Goal: Communication & Community: Answer question/provide support

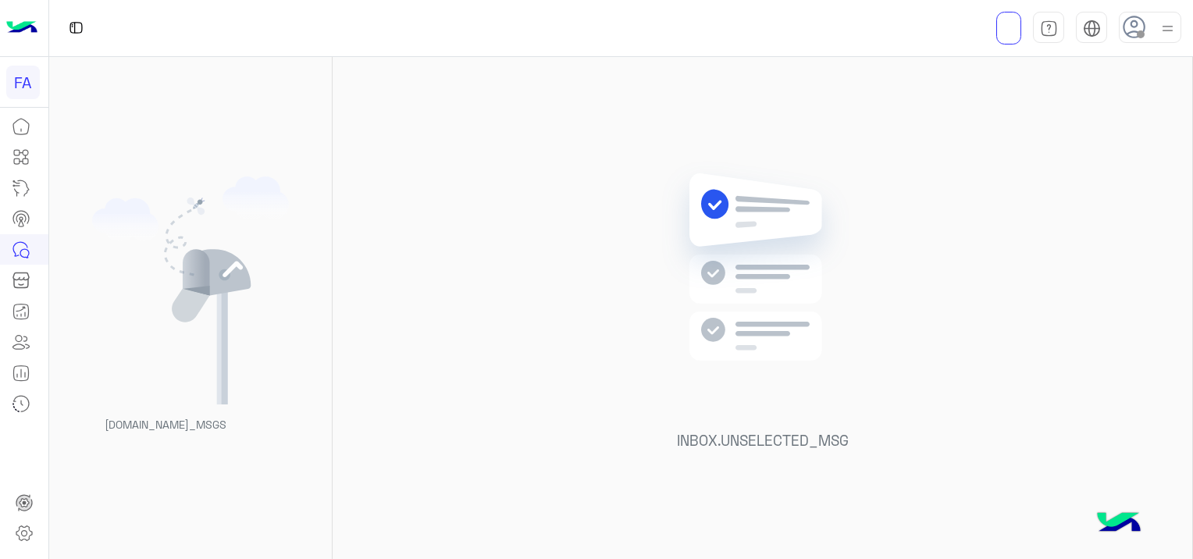
click at [22, 250] on icon at bounding box center [24, 253] width 9 height 9
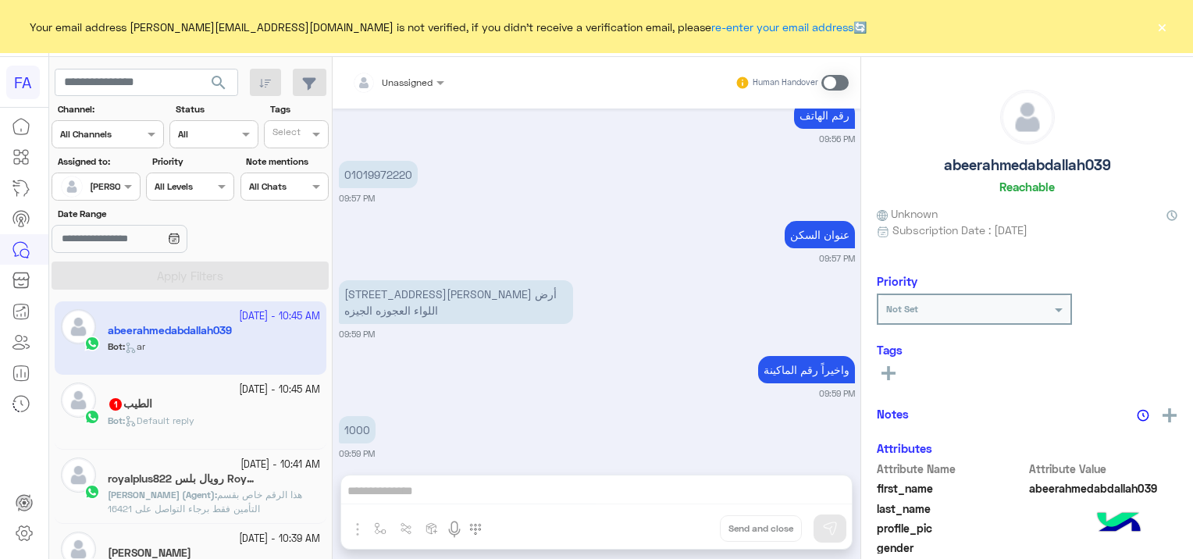
scroll to position [2386, 0]
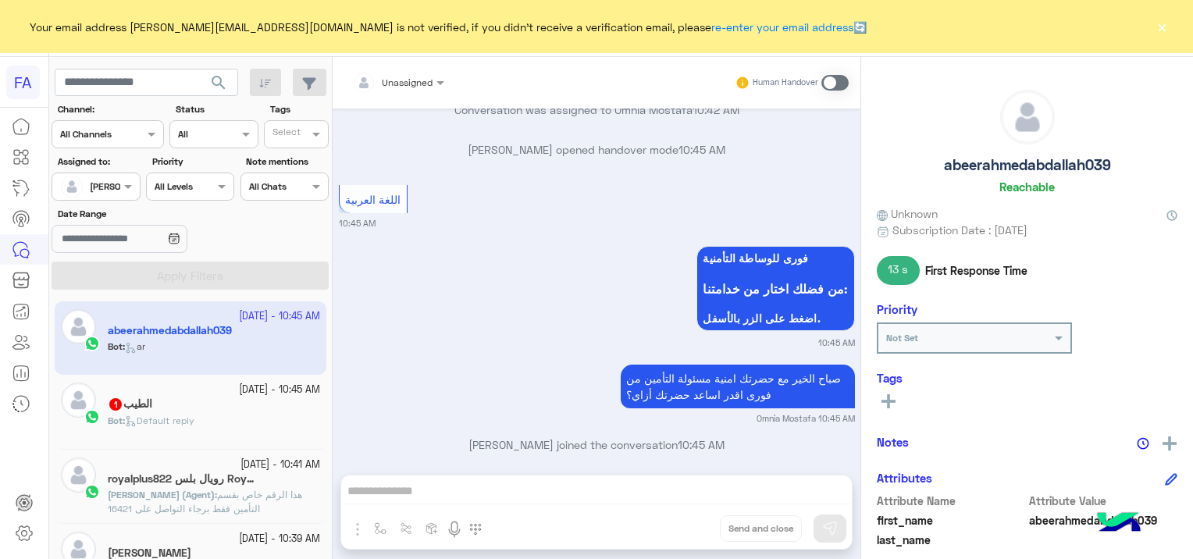
click at [1159, 28] on button "×" at bounding box center [1162, 27] width 16 height 16
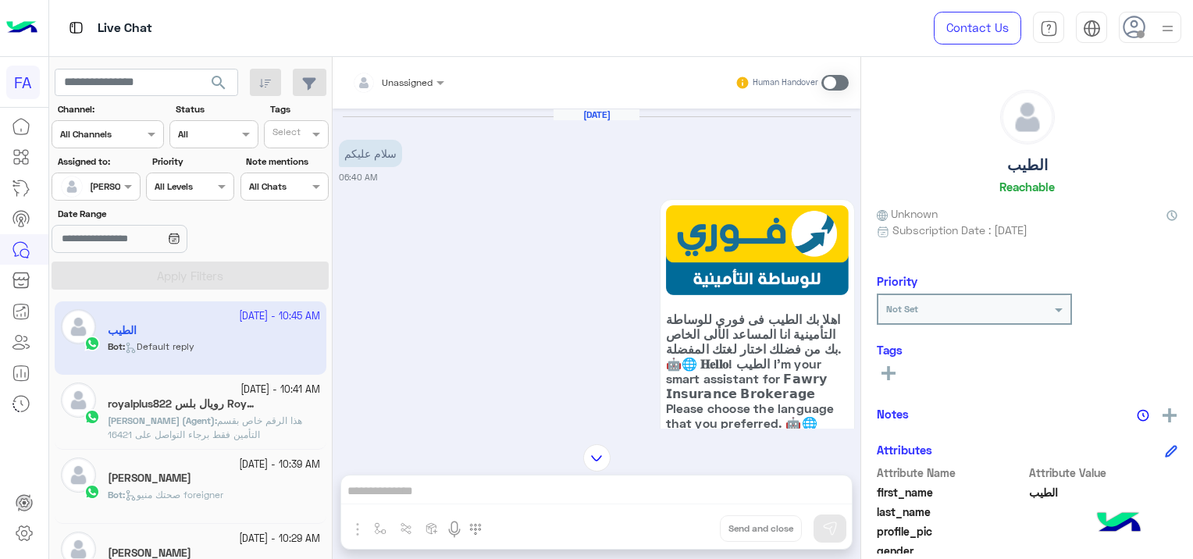
scroll to position [1875, 0]
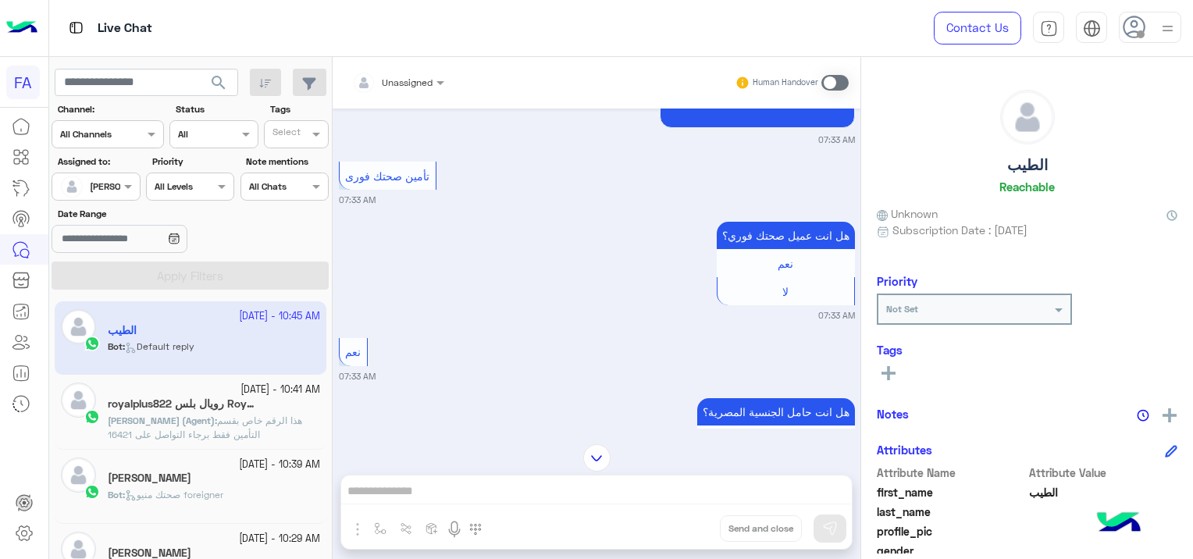
click at [118, 187] on div at bounding box center [95, 184] width 87 height 15
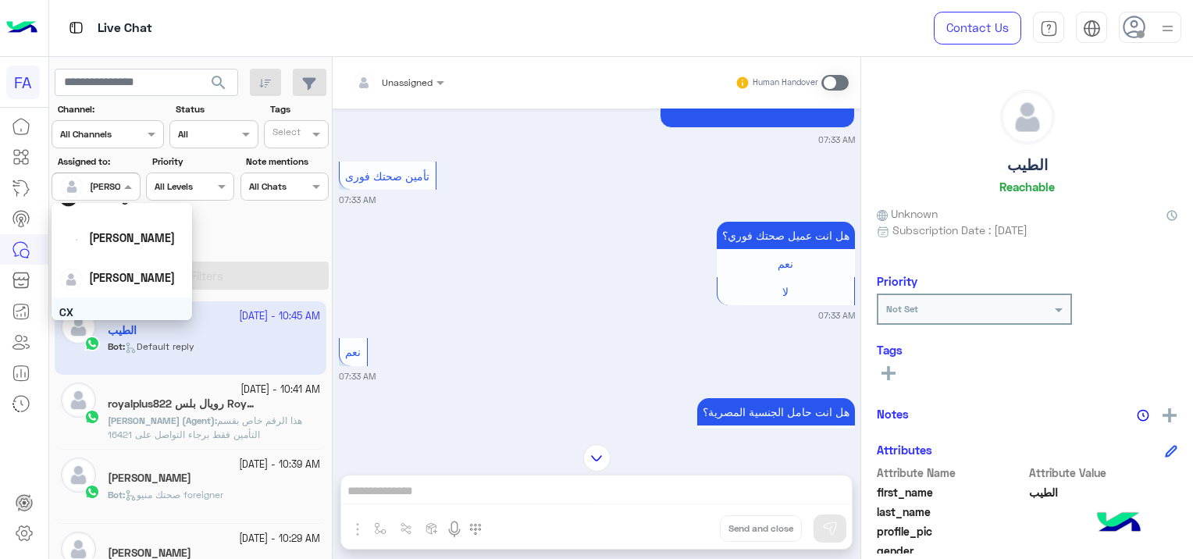
scroll to position [78, 0]
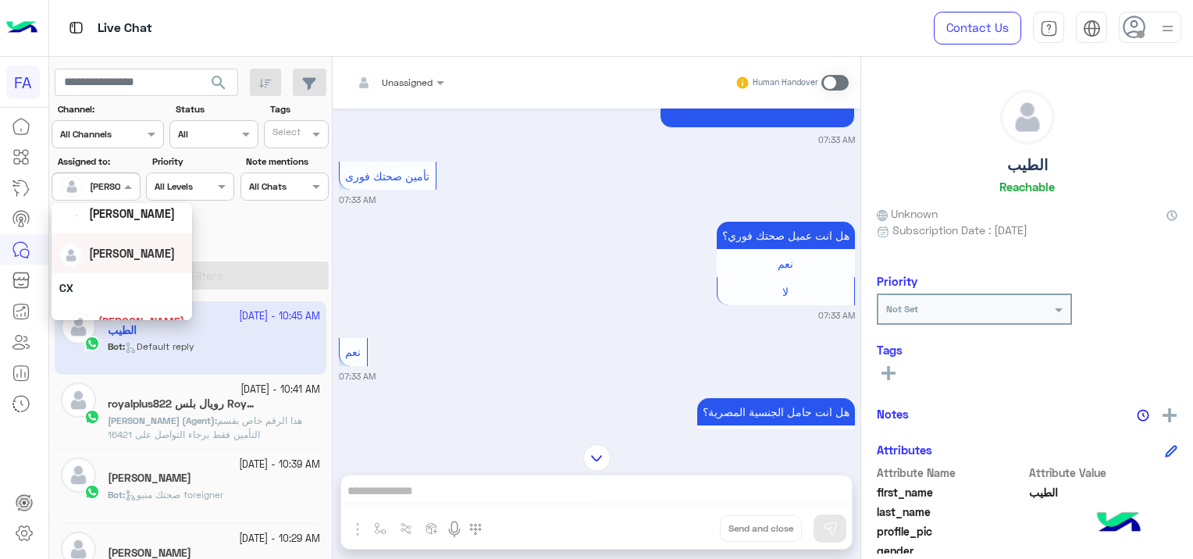
click at [130, 251] on span "[PERSON_NAME]" at bounding box center [132, 253] width 86 height 13
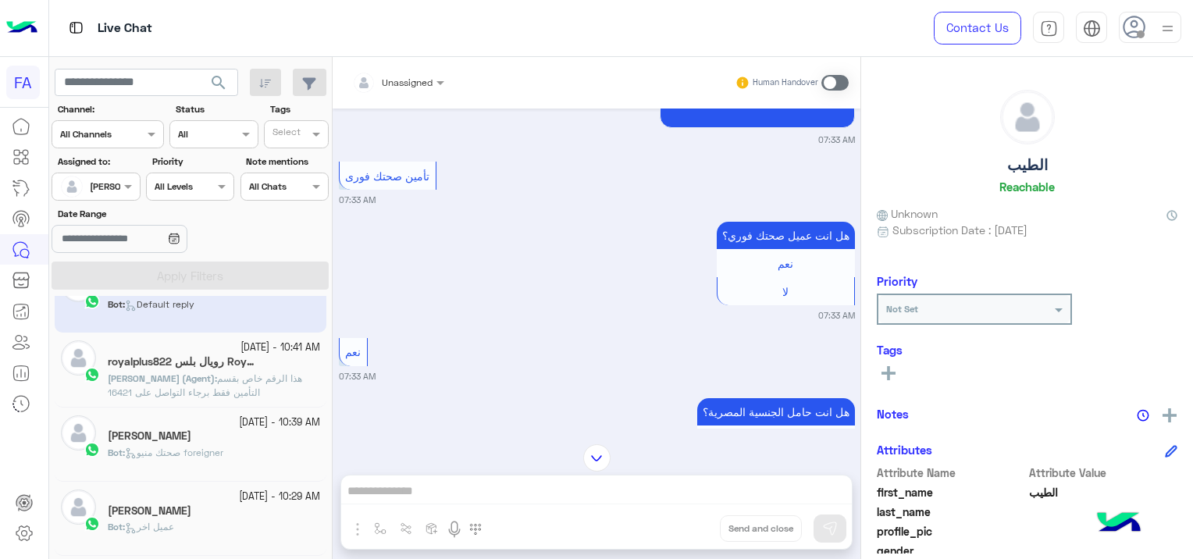
scroll to position [0, 0]
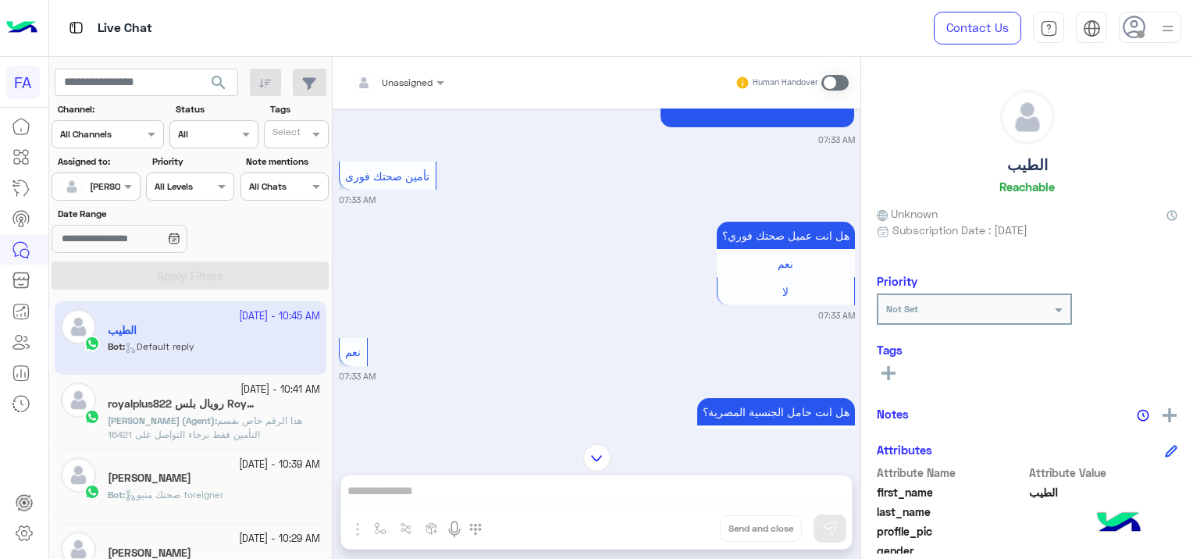
click at [116, 181] on div at bounding box center [95, 184] width 87 height 15
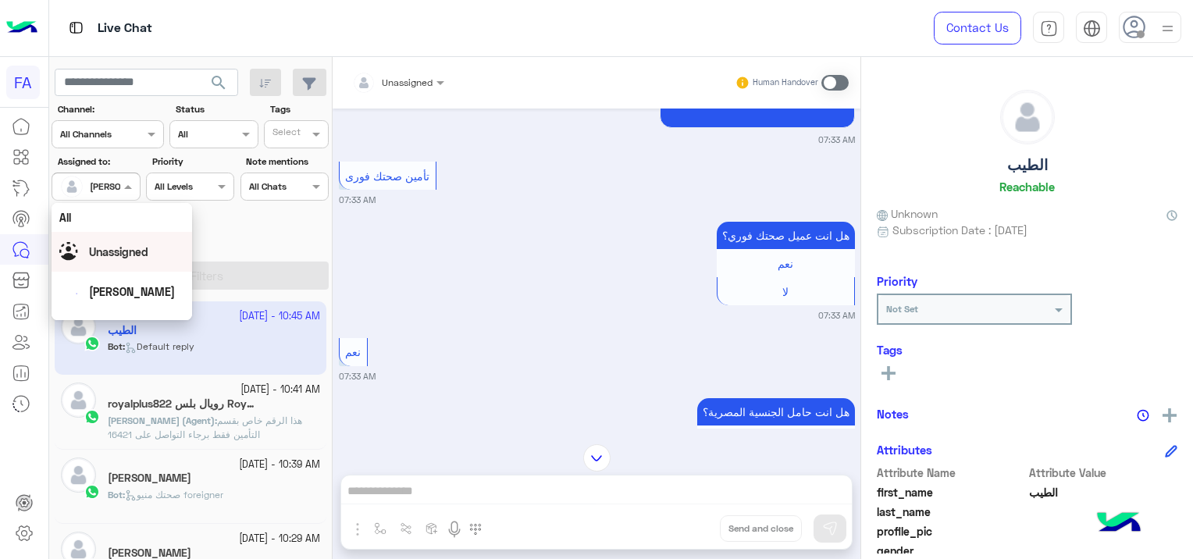
click at [125, 244] on div "Unassigned" at bounding box center [118, 252] width 59 height 16
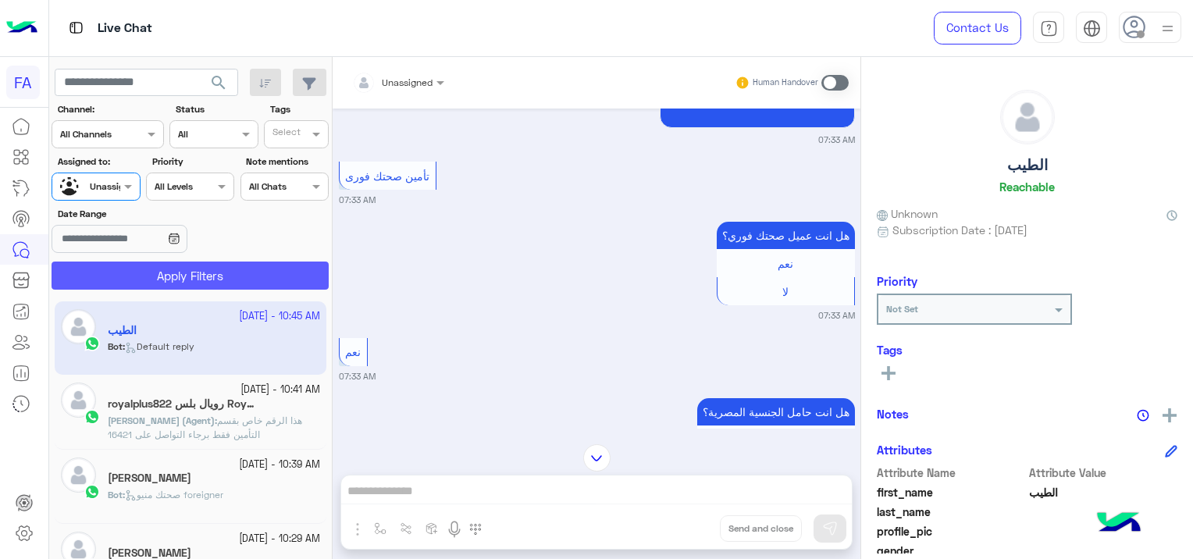
click at [203, 280] on button "Apply Filters" at bounding box center [190, 276] width 277 height 28
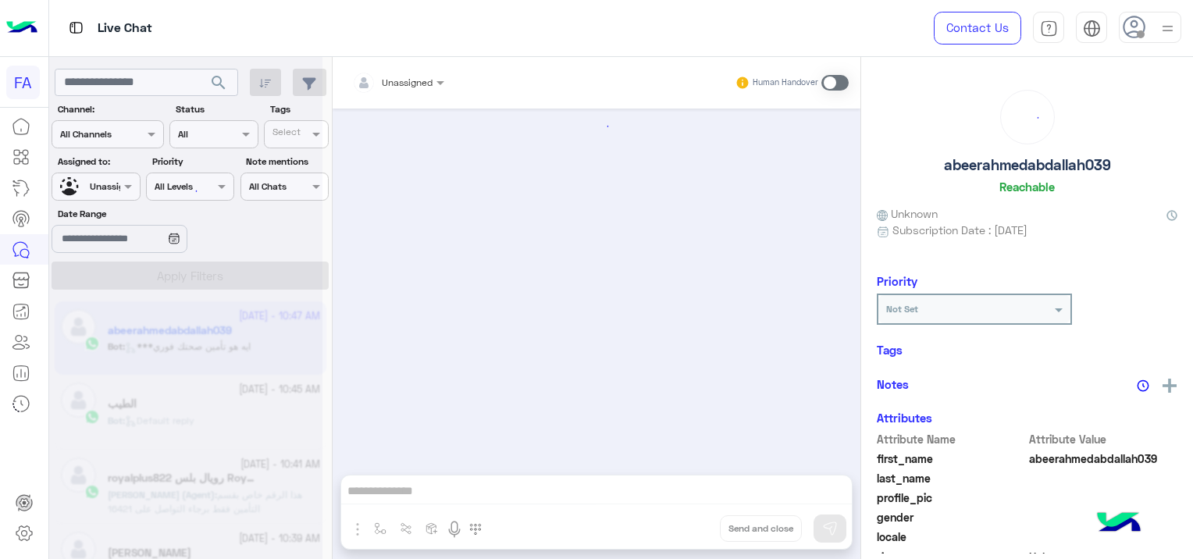
scroll to position [1578, 0]
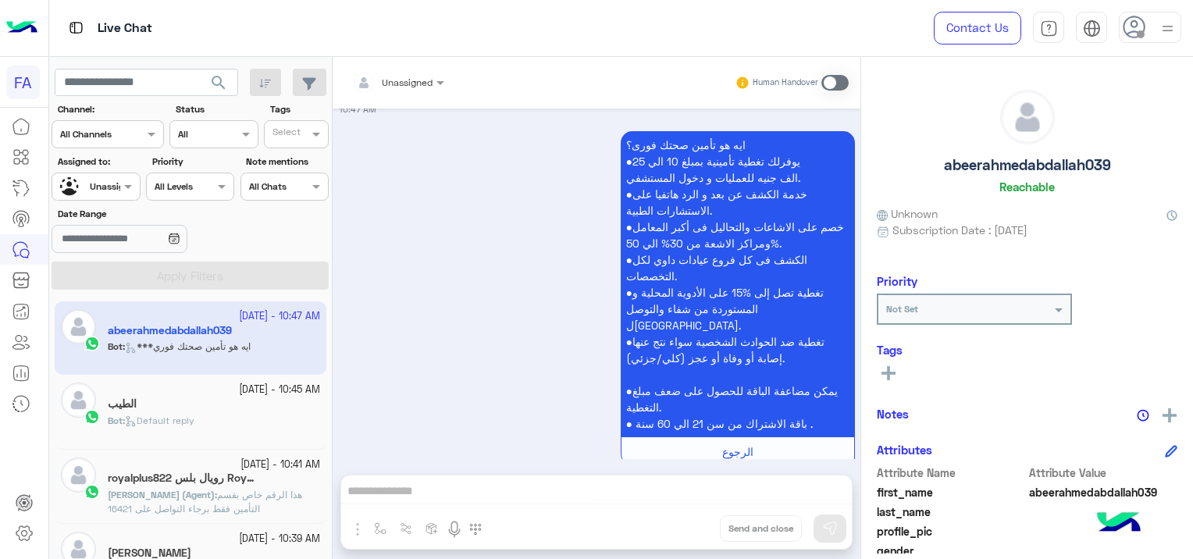
click at [103, 188] on div at bounding box center [95, 184] width 87 height 15
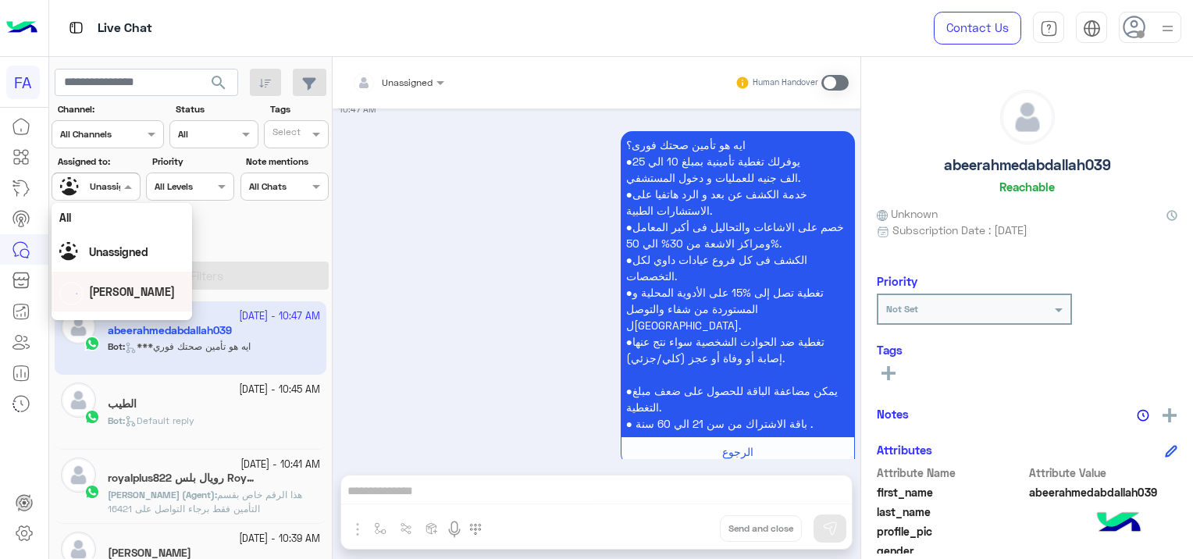
scroll to position [78, 0]
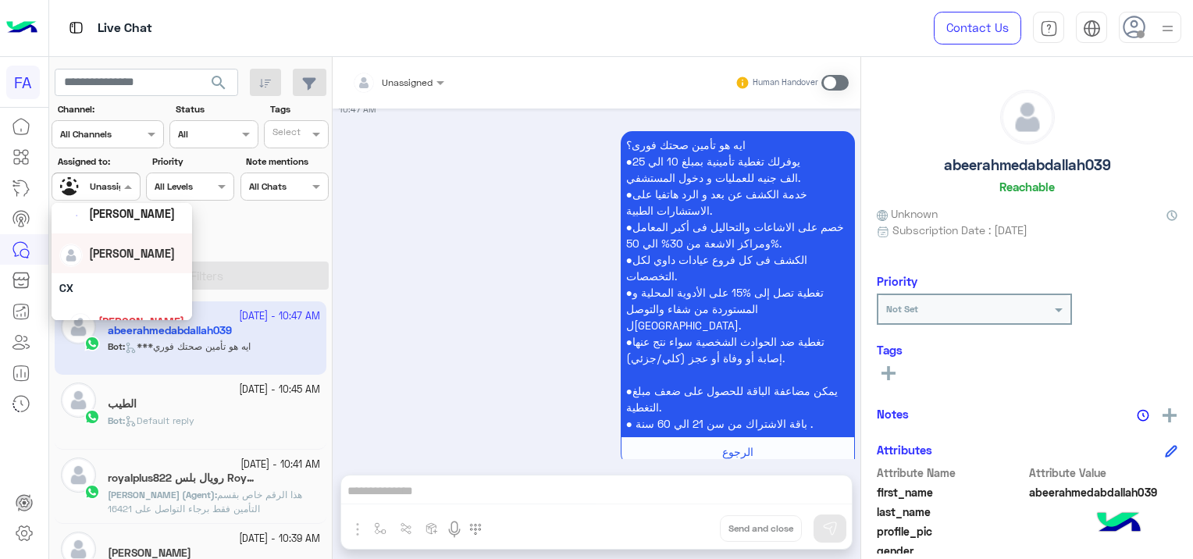
click at [126, 253] on span "[PERSON_NAME]" at bounding box center [132, 253] width 86 height 13
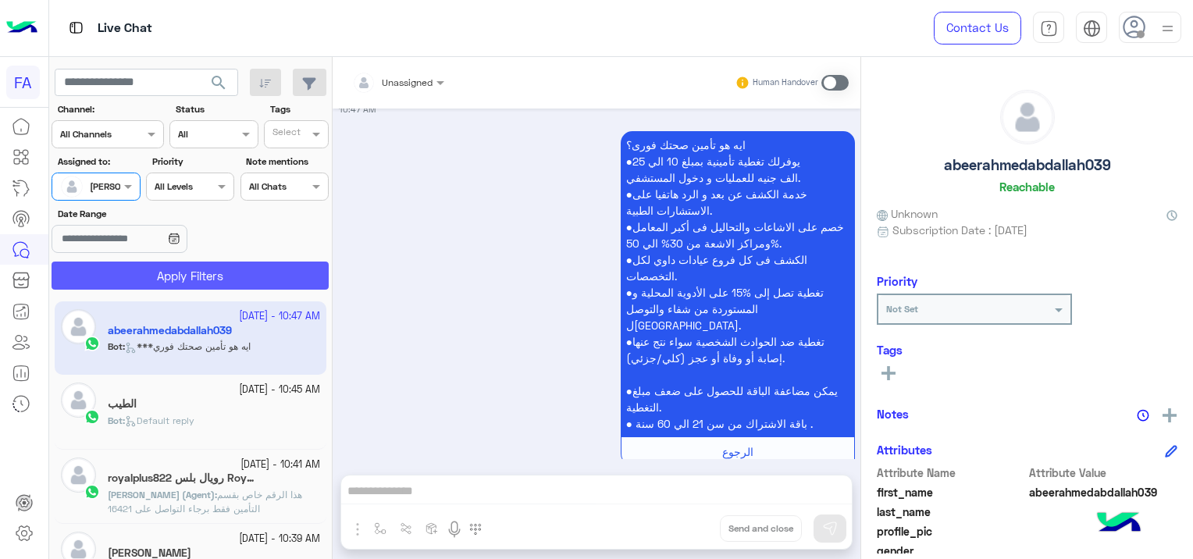
click at [212, 265] on button "Apply Filters" at bounding box center [190, 276] width 277 height 28
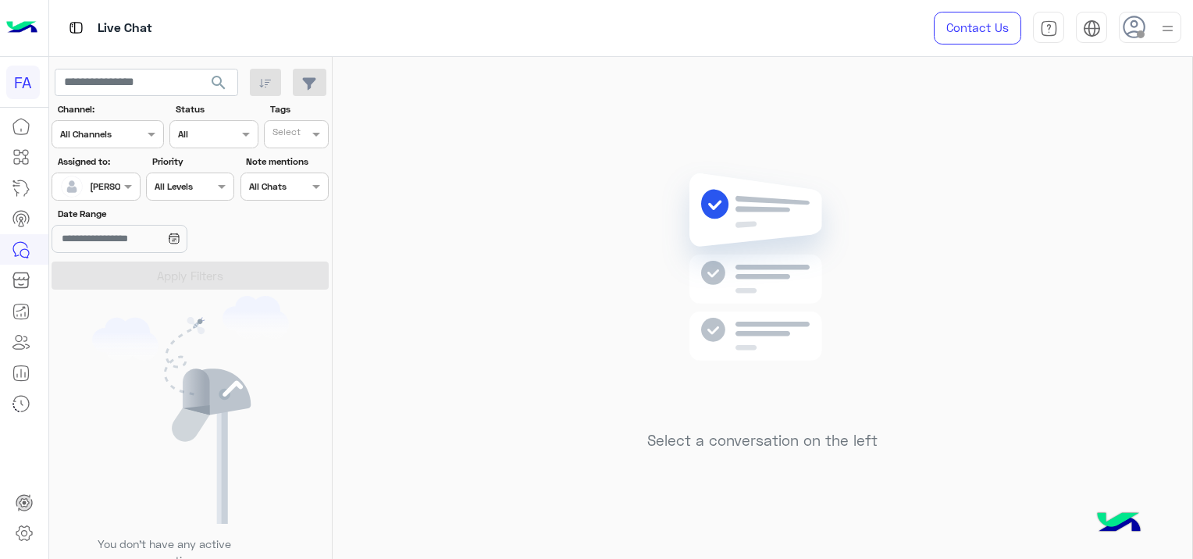
click at [224, 81] on span "search" at bounding box center [218, 82] width 19 height 19
click at [225, 81] on span "search" at bounding box center [218, 82] width 19 height 19
click at [225, 81] on div at bounding box center [185, 285] width 273 height 559
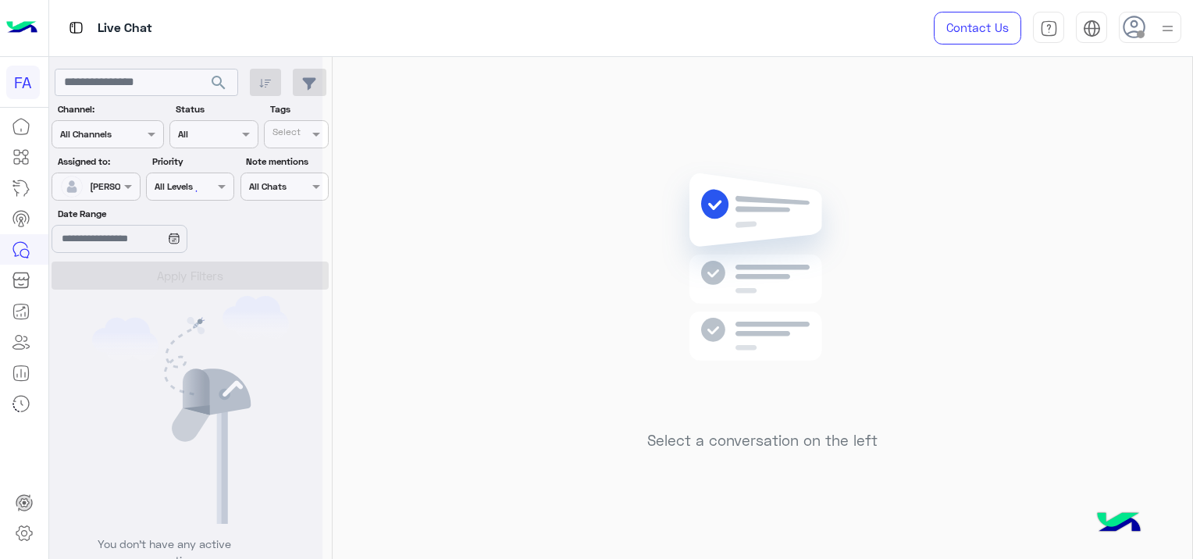
click at [225, 81] on div at bounding box center [185, 285] width 273 height 559
click at [225, 81] on span "search" at bounding box center [218, 82] width 19 height 19
click at [218, 81] on span "search" at bounding box center [218, 82] width 19 height 19
click at [219, 81] on span "search" at bounding box center [218, 82] width 19 height 19
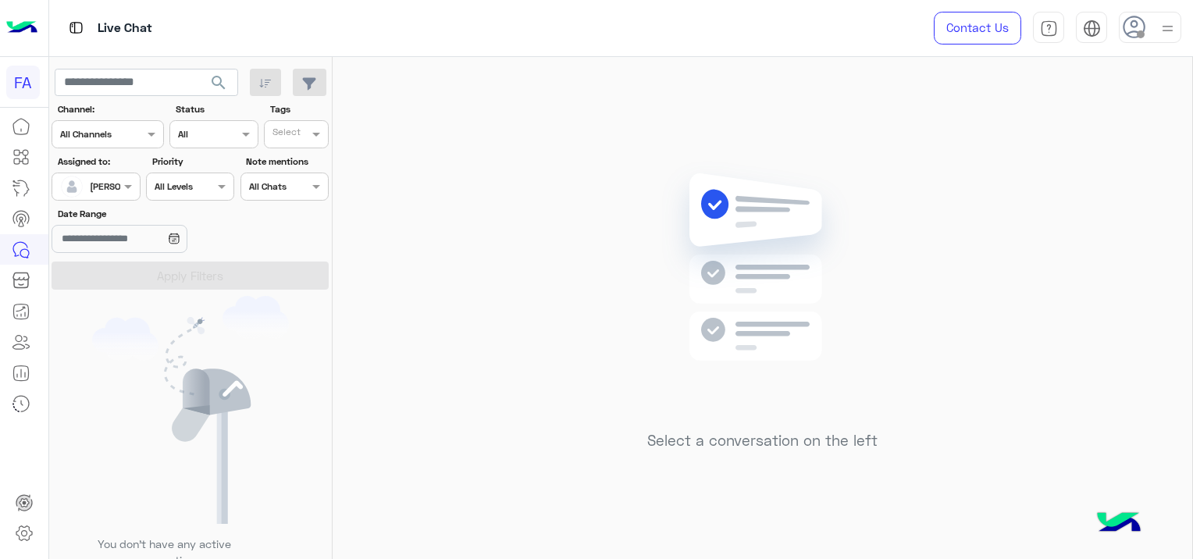
click at [219, 80] on span "search" at bounding box center [218, 82] width 19 height 19
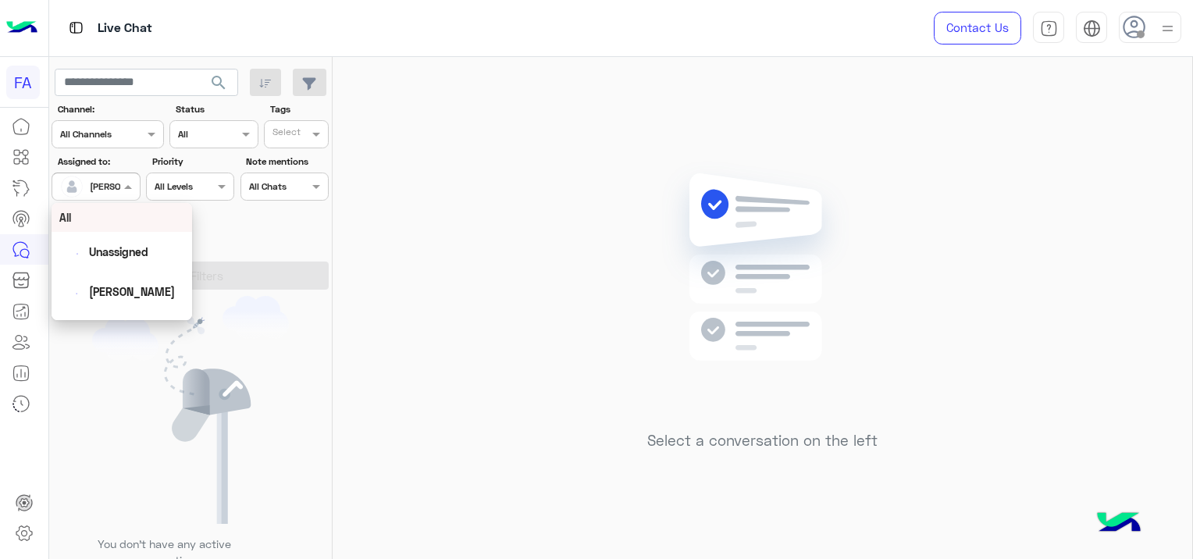
click at [109, 183] on div at bounding box center [95, 184] width 87 height 15
click at [150, 261] on div "Unassigned" at bounding box center [121, 251] width 125 height 27
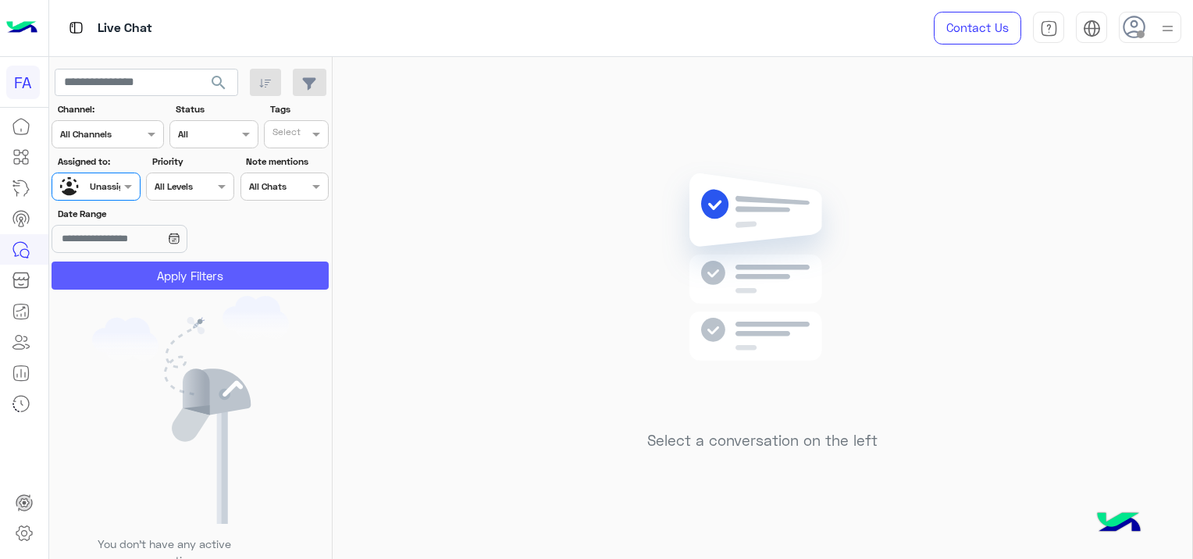
click at [215, 275] on button "Apply Filters" at bounding box center [190, 276] width 277 height 28
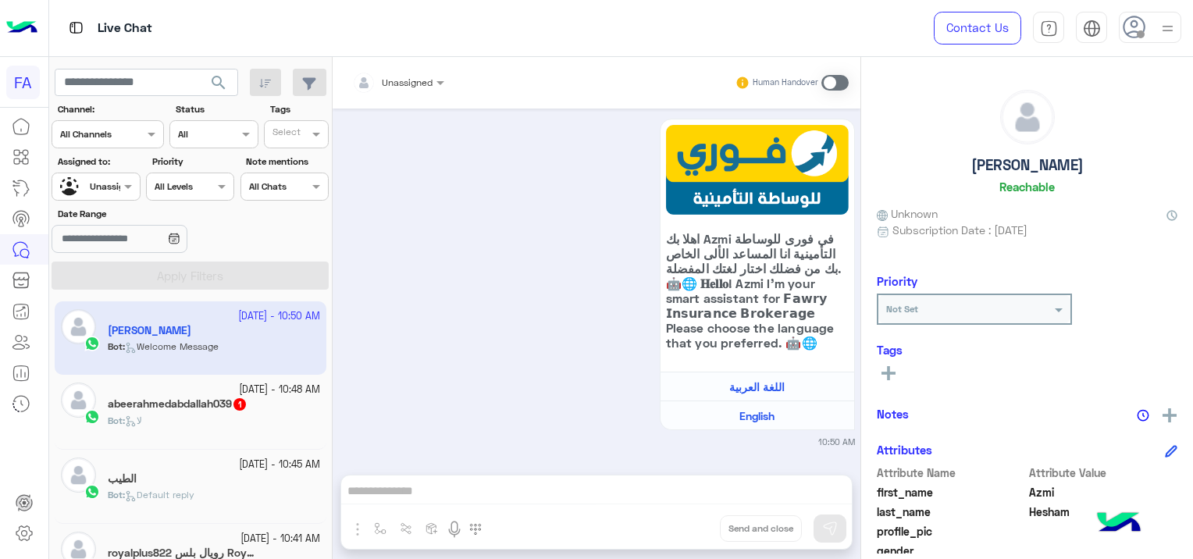
scroll to position [259, 0]
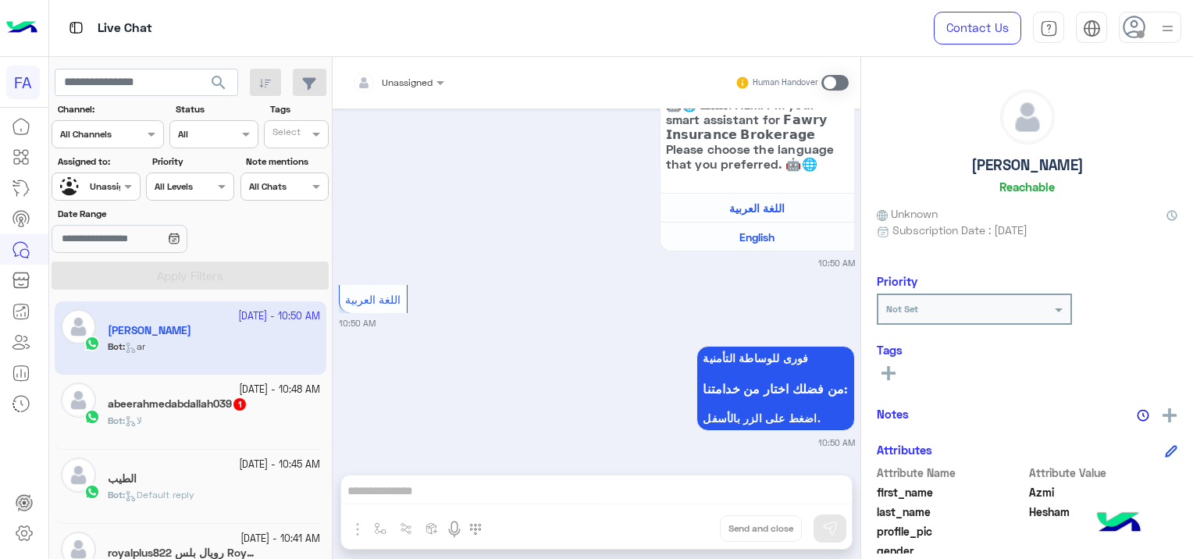
click at [253, 398] on div "abeerahmedabdallah039 1" at bounding box center [214, 405] width 212 height 16
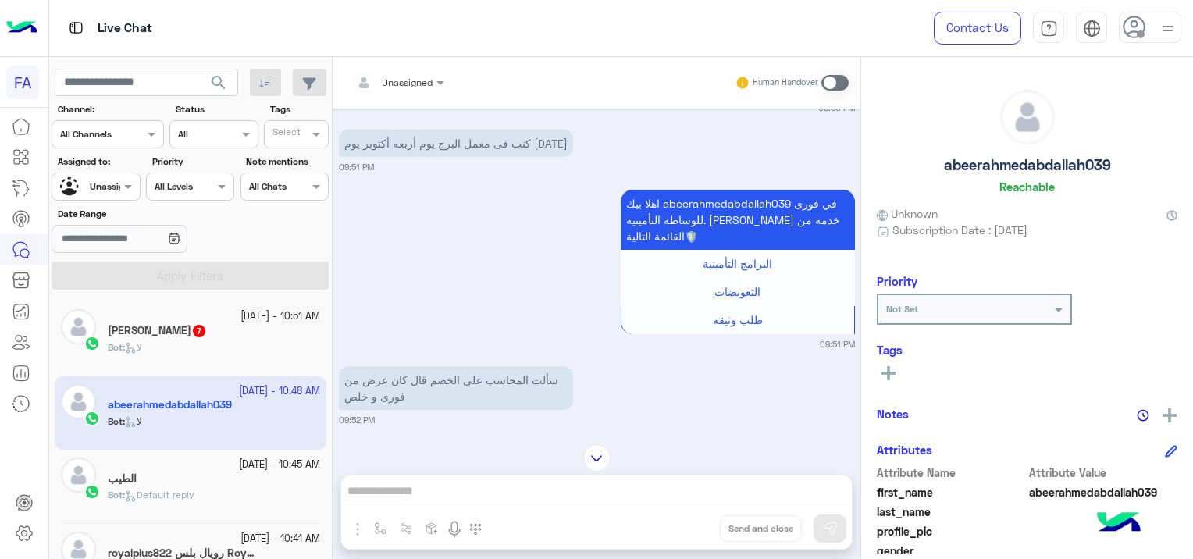
scroll to position [468, 0]
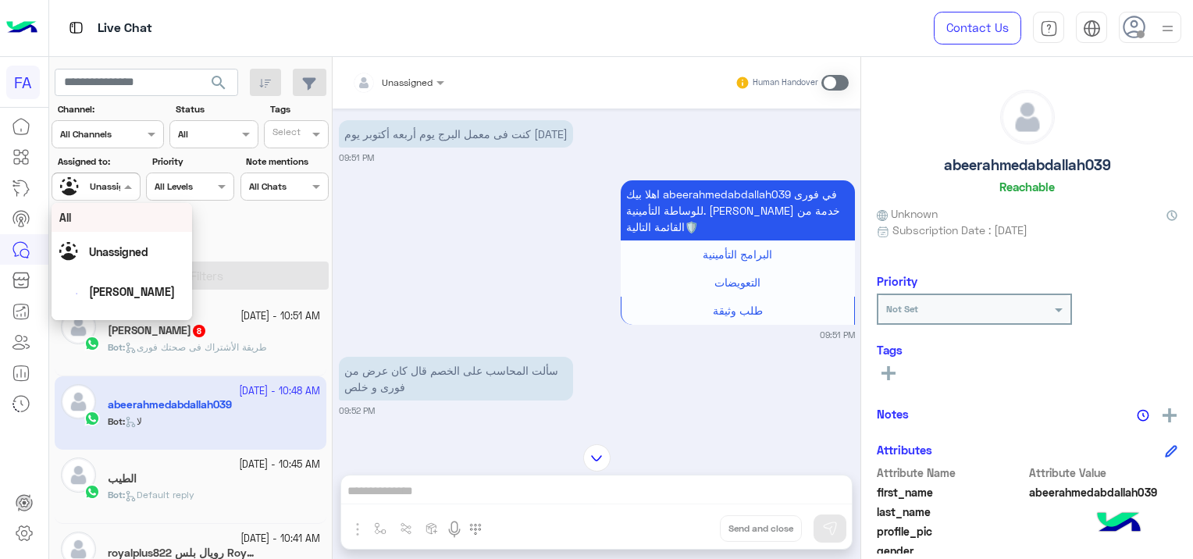
click at [96, 184] on input "text" at bounding box center [78, 185] width 36 height 14
click at [123, 244] on div "[PERSON_NAME]" at bounding box center [121, 253] width 125 height 27
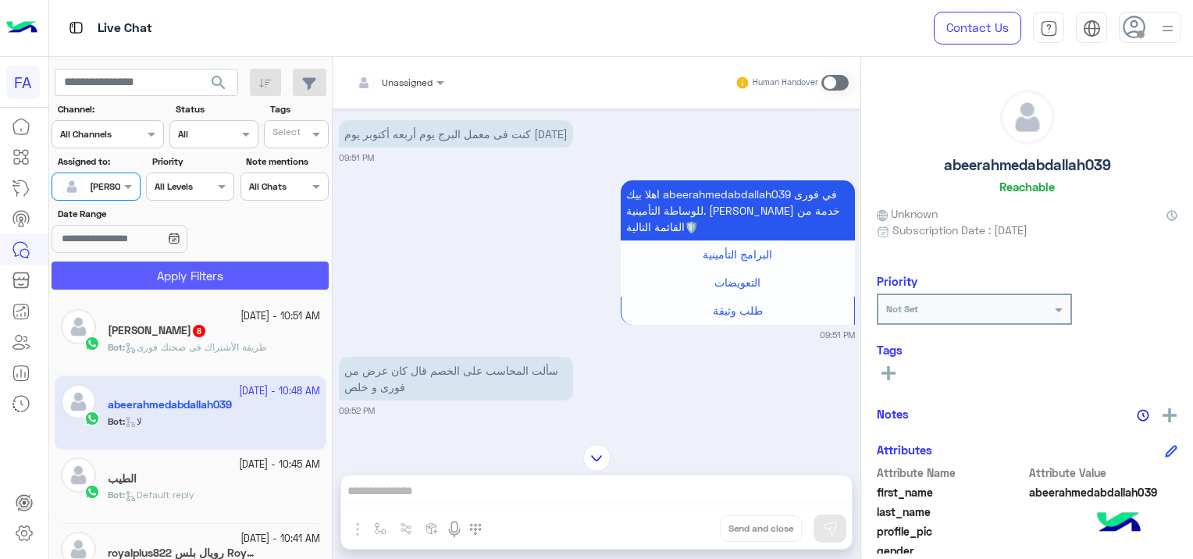
click at [202, 263] on button "Apply Filters" at bounding box center [190, 276] width 277 height 28
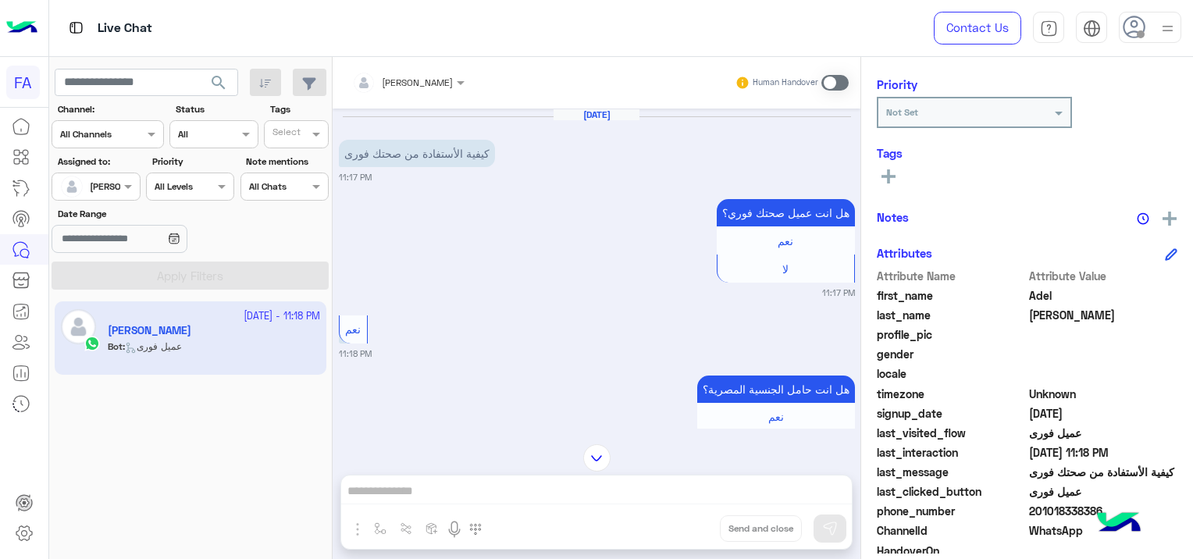
scroll to position [298, 0]
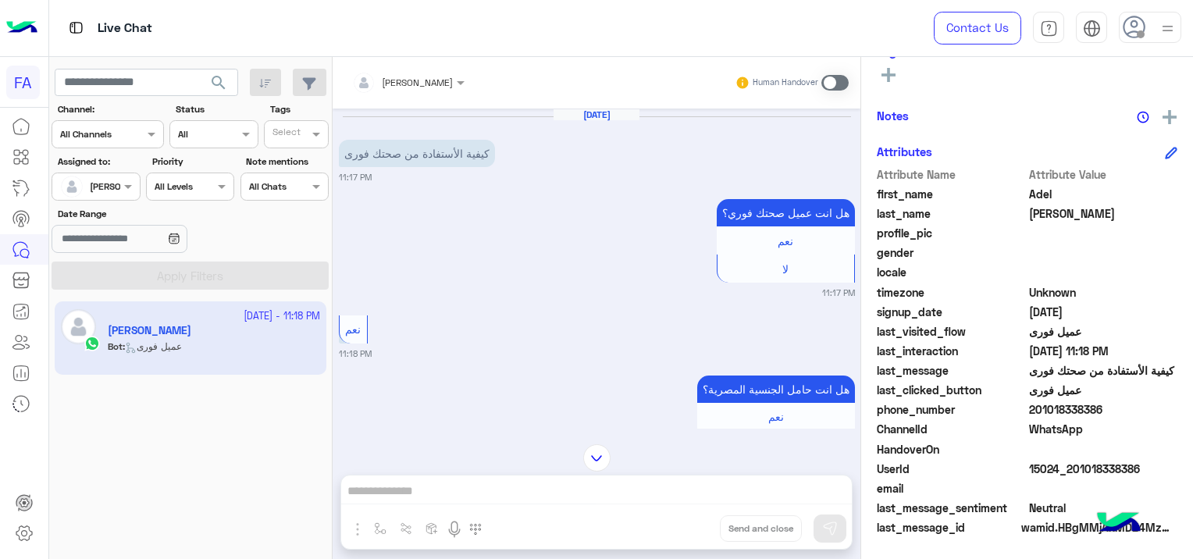
drag, startPoint x: 1156, startPoint y: 459, endPoint x: 1071, endPoint y: 476, distance: 86.1
click at [1071, 476] on div "UserId 15024_201018338386" at bounding box center [1027, 471] width 301 height 20
copy span "01018338386"
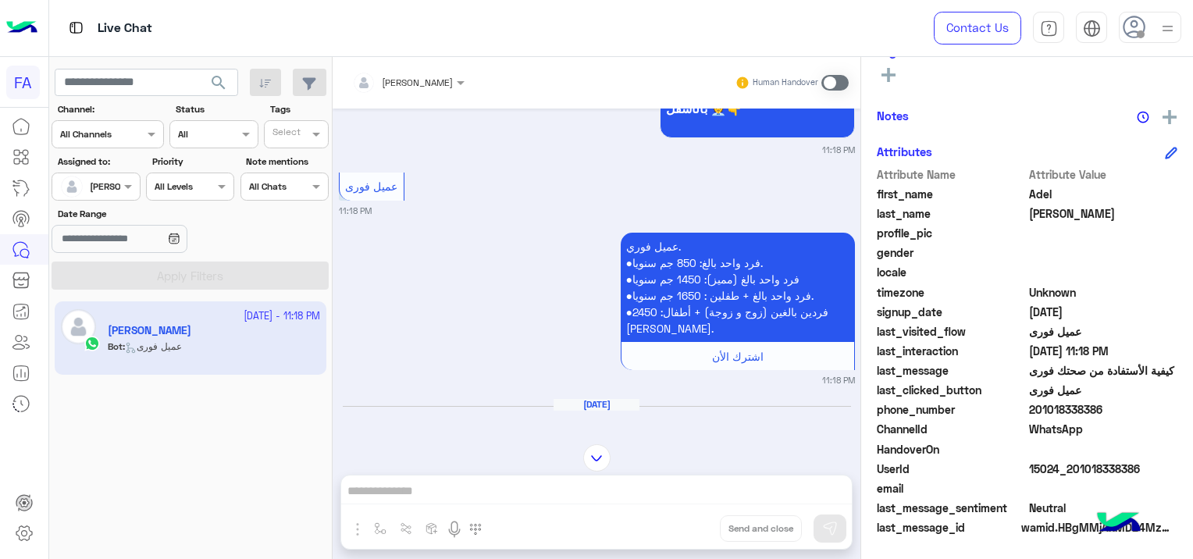
scroll to position [756, 0]
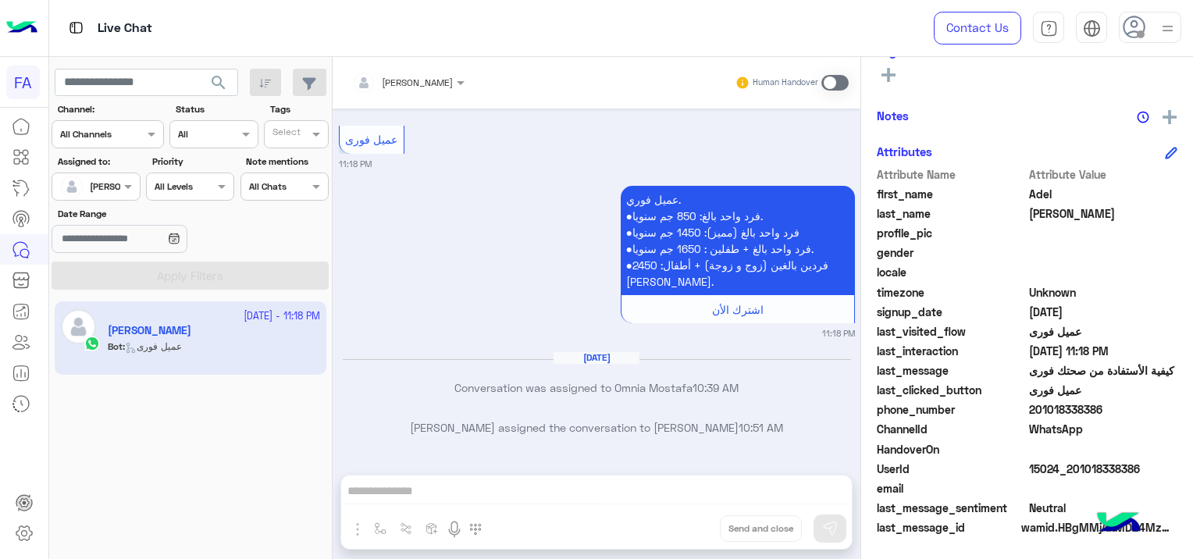
click at [827, 81] on span at bounding box center [834, 83] width 27 height 16
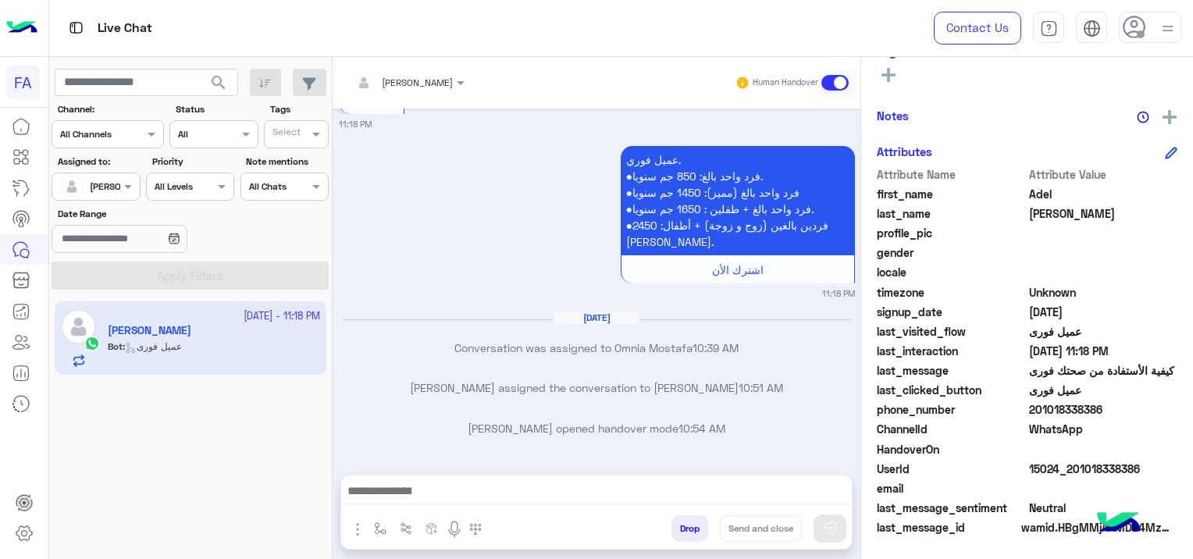
click at [511, 480] on div at bounding box center [596, 495] width 511 height 39
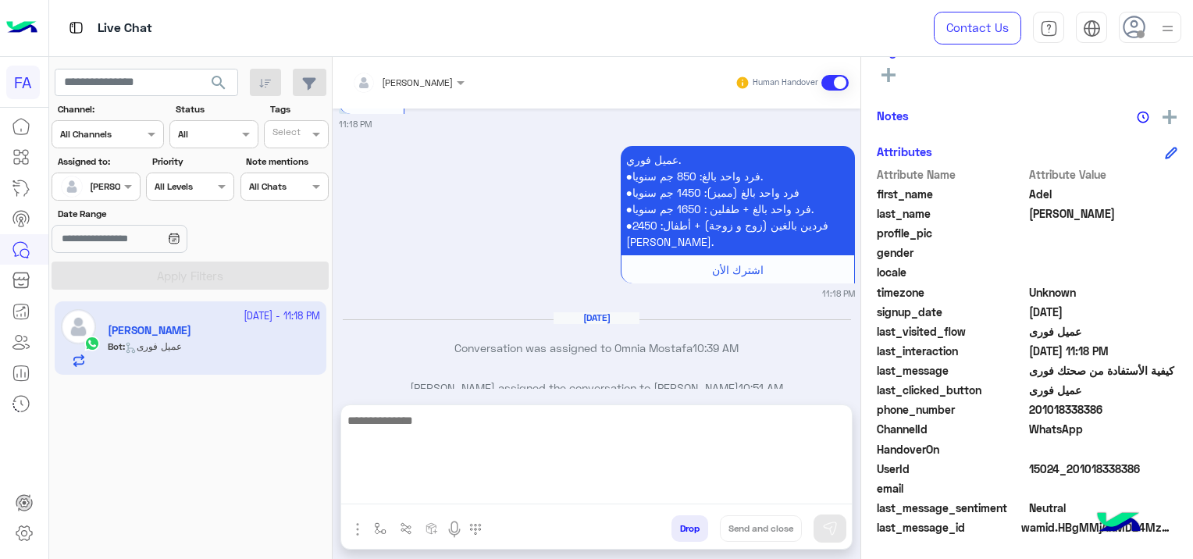
click at [493, 483] on textarea at bounding box center [596, 458] width 511 height 94
click at [420, 497] on textarea at bounding box center [596, 458] width 511 height 94
paste textarea "**********"
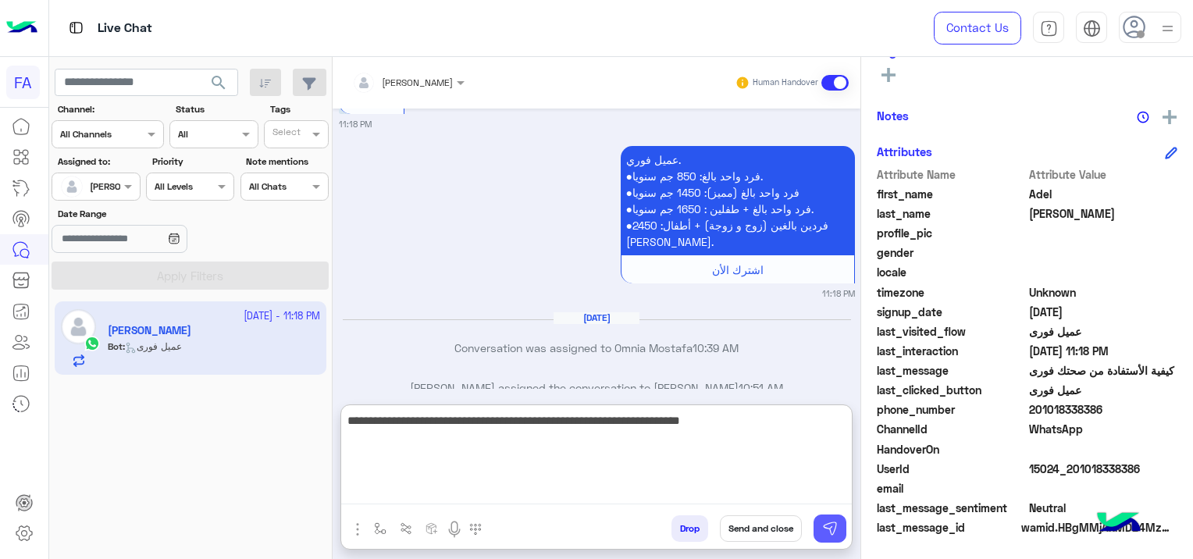
type textarea "**********"
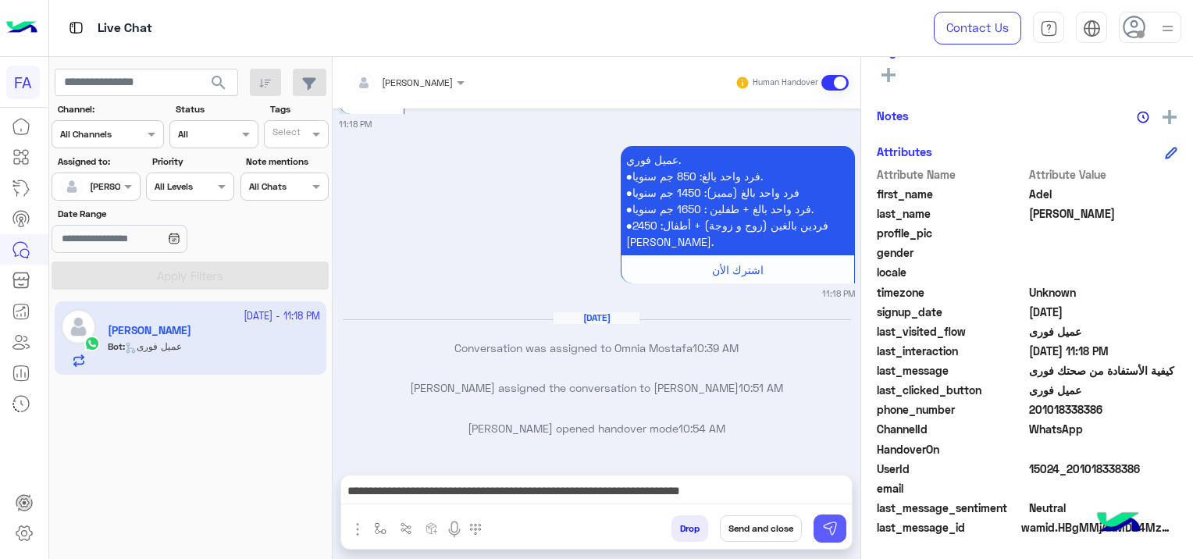
click at [831, 518] on button at bounding box center [830, 529] width 33 height 28
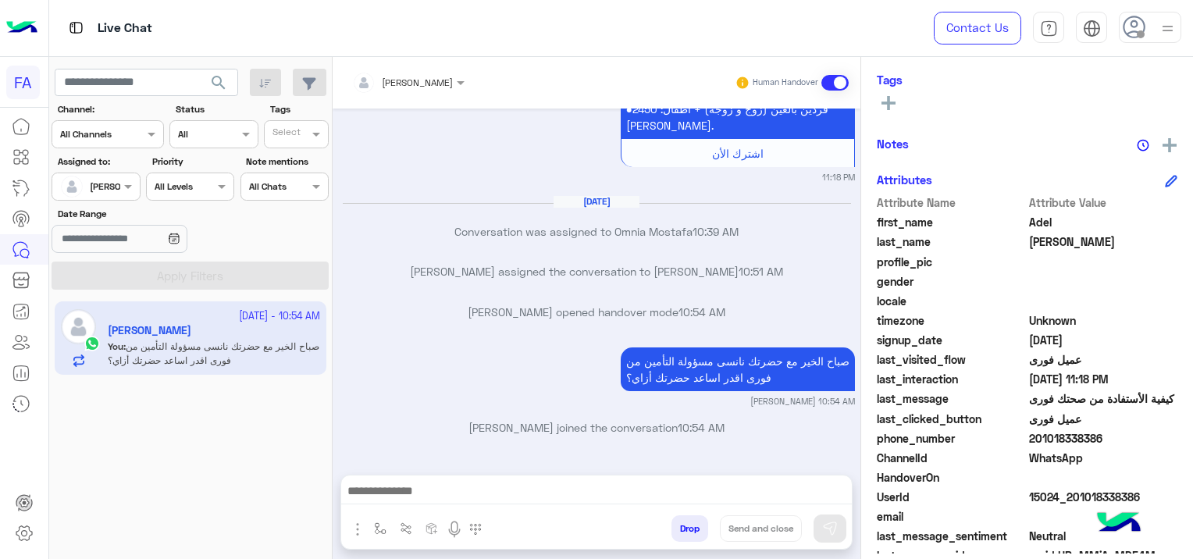
scroll to position [326, 0]
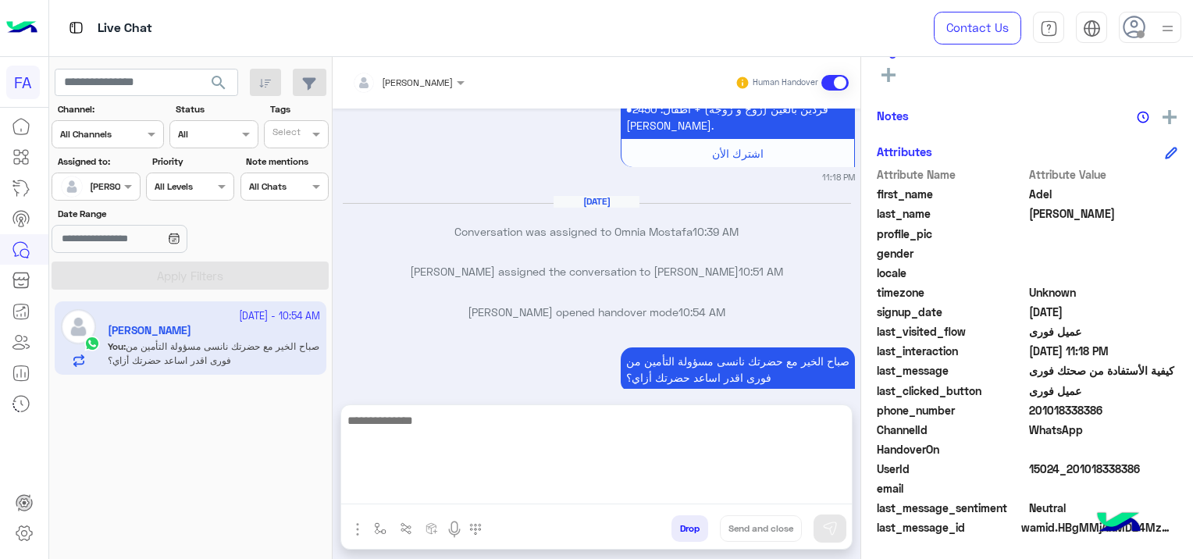
click at [421, 495] on textarea at bounding box center [596, 458] width 511 height 94
paste textarea "**********"
type textarea "*"
click at [432, 488] on textarea at bounding box center [596, 458] width 511 height 94
paste textarea "**********"
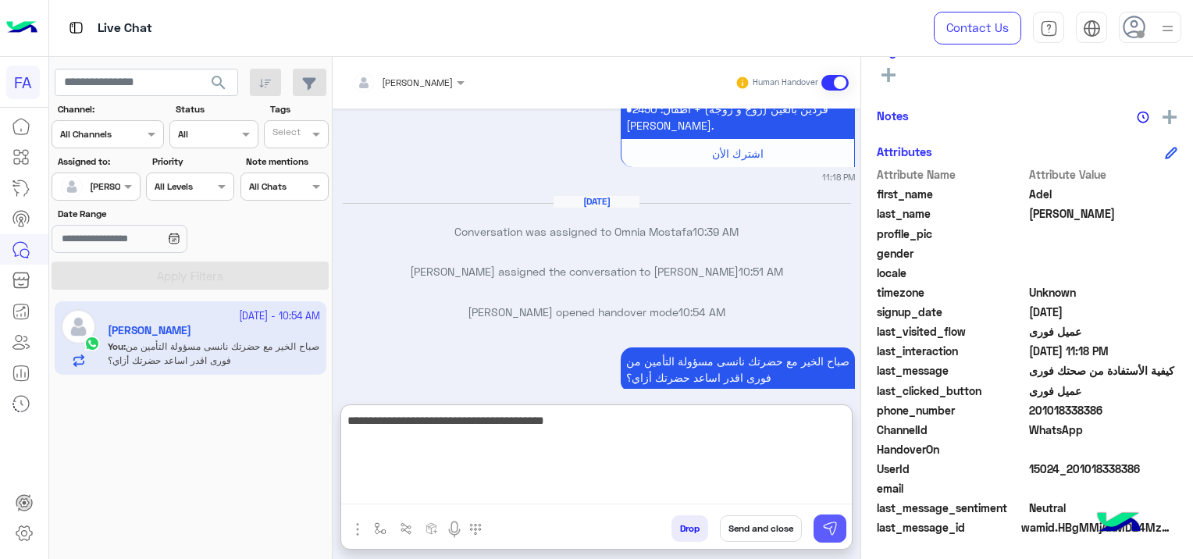
type textarea "**********"
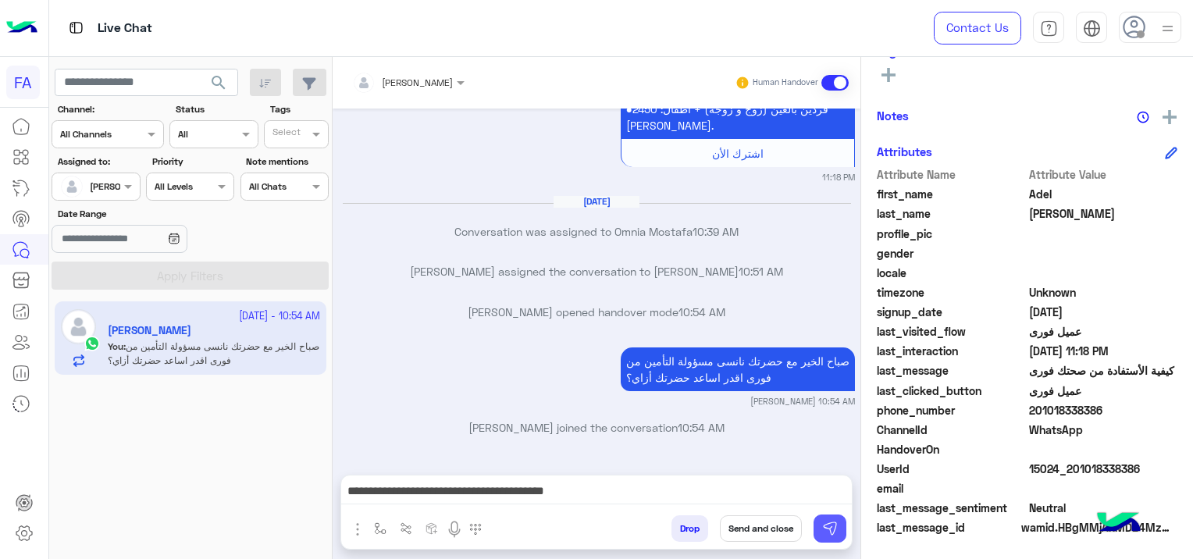
click at [826, 525] on img at bounding box center [830, 529] width 16 height 16
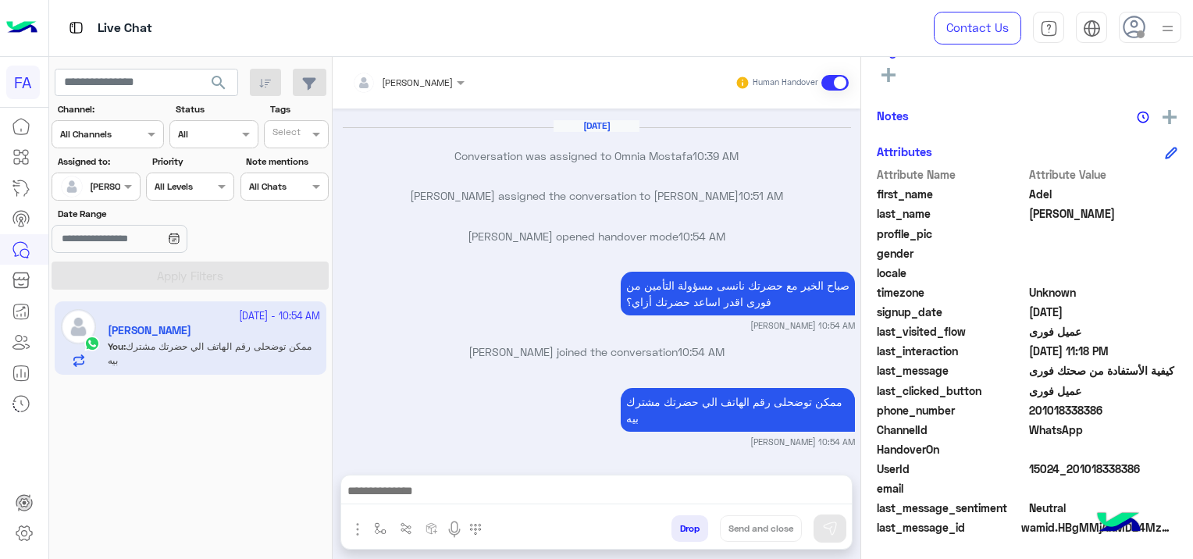
click at [218, 73] on span "search" at bounding box center [218, 82] width 19 height 19
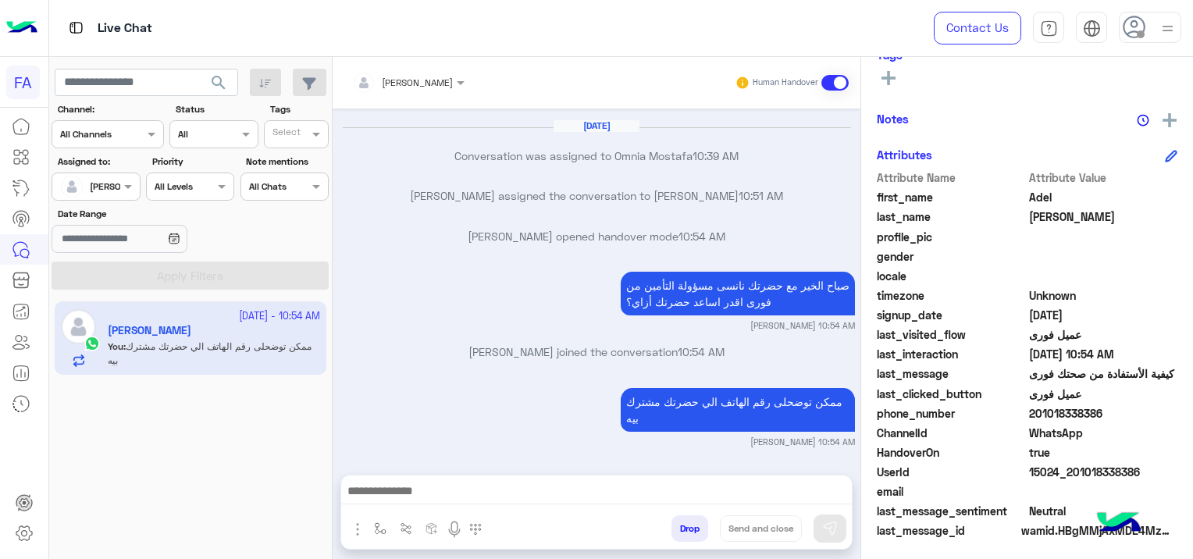
scroll to position [326, 0]
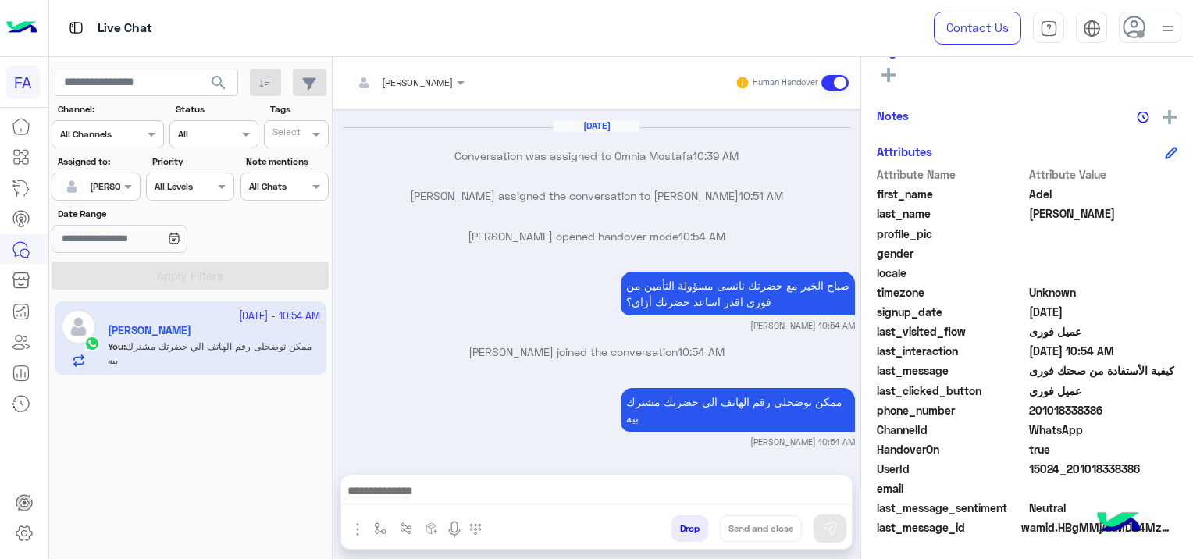
click at [224, 80] on span "search" at bounding box center [218, 82] width 19 height 19
click at [204, 419] on span "طريقة الأشتراك فى صحتك فورى" at bounding box center [196, 421] width 142 height 12
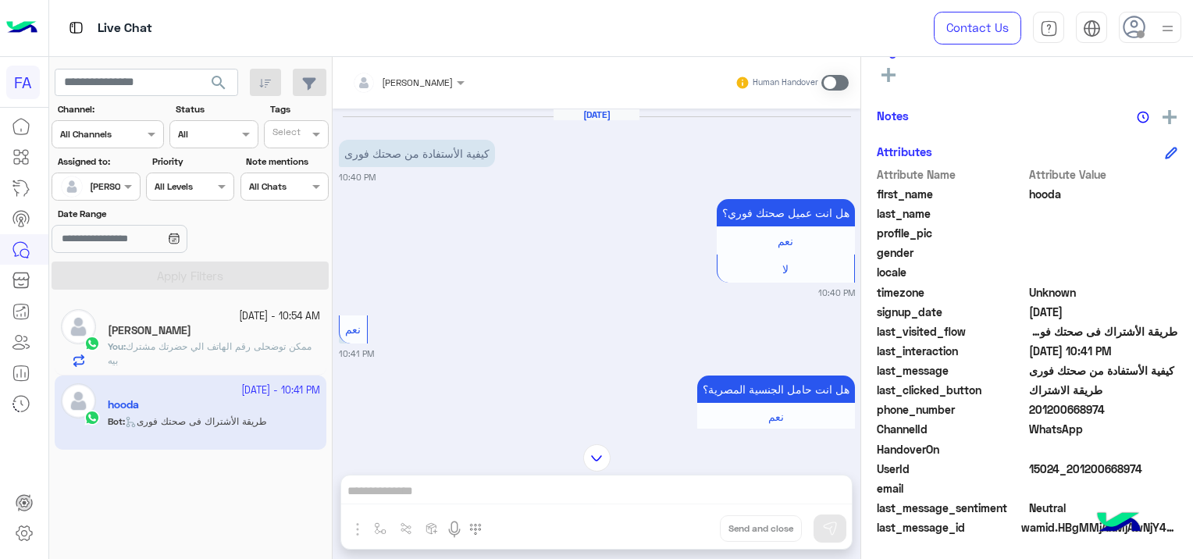
click at [200, 350] on span "ممكن توضحلى رقم الهاتف الي حضرتك مشترك بيه" at bounding box center [210, 353] width 204 height 26
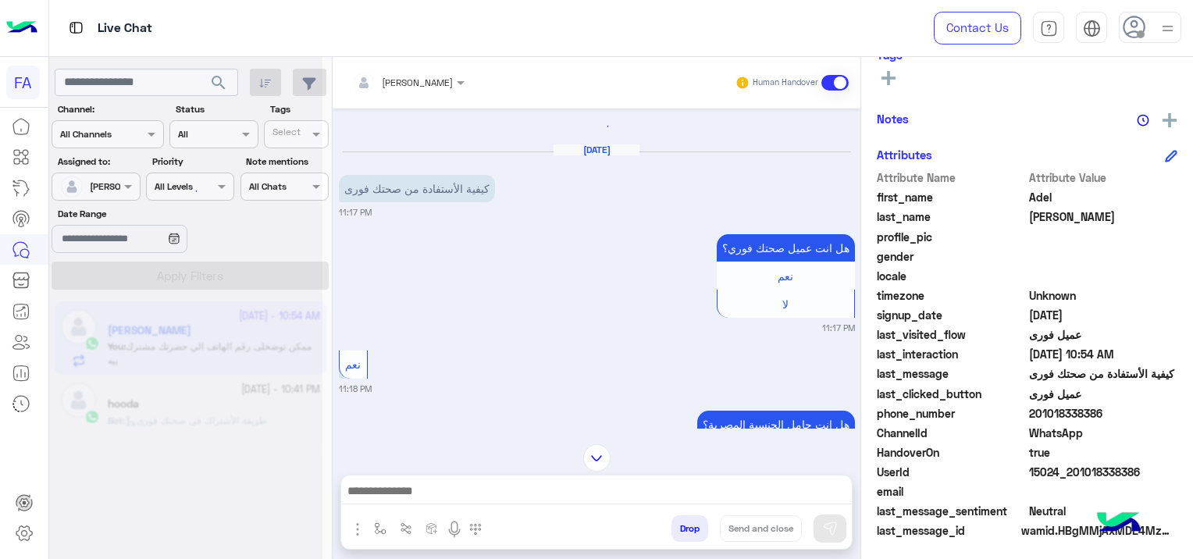
scroll to position [326, 0]
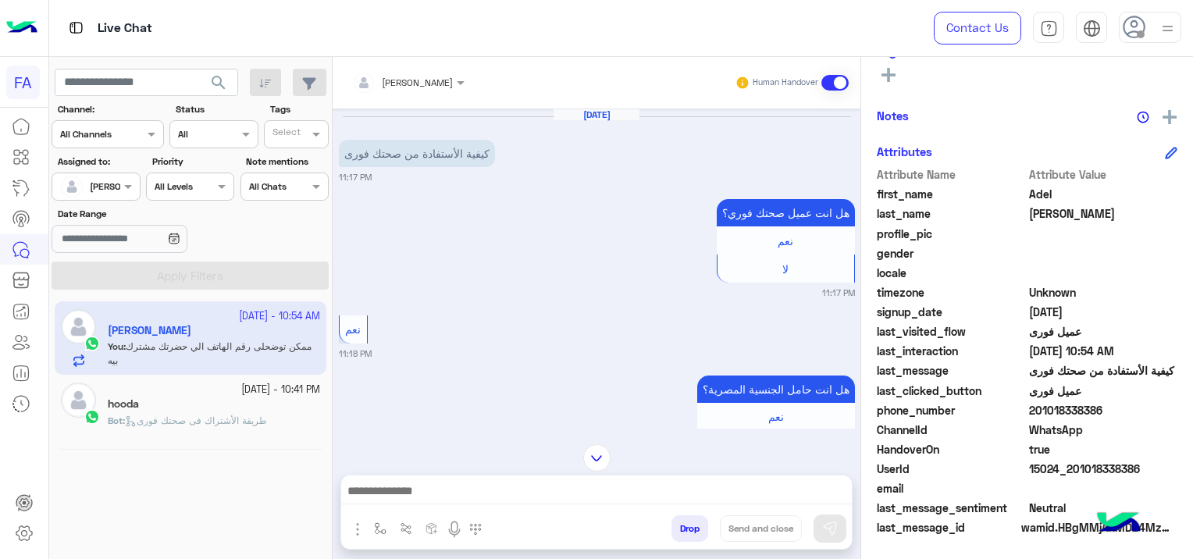
click at [211, 415] on span "طريقة الأشتراك فى صحتك فورى" at bounding box center [196, 421] width 142 height 12
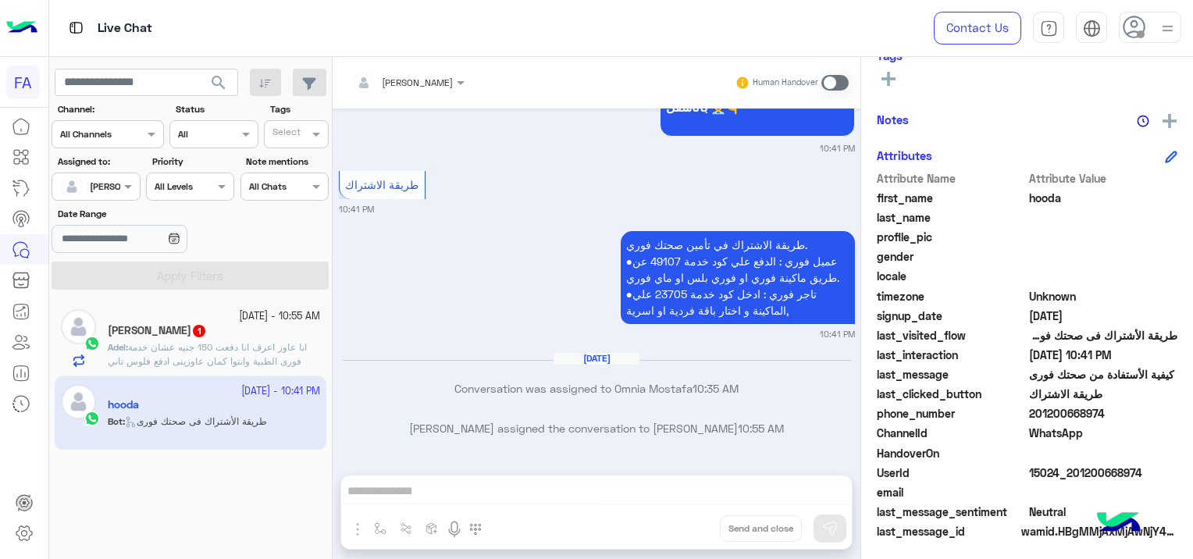
scroll to position [298, 0]
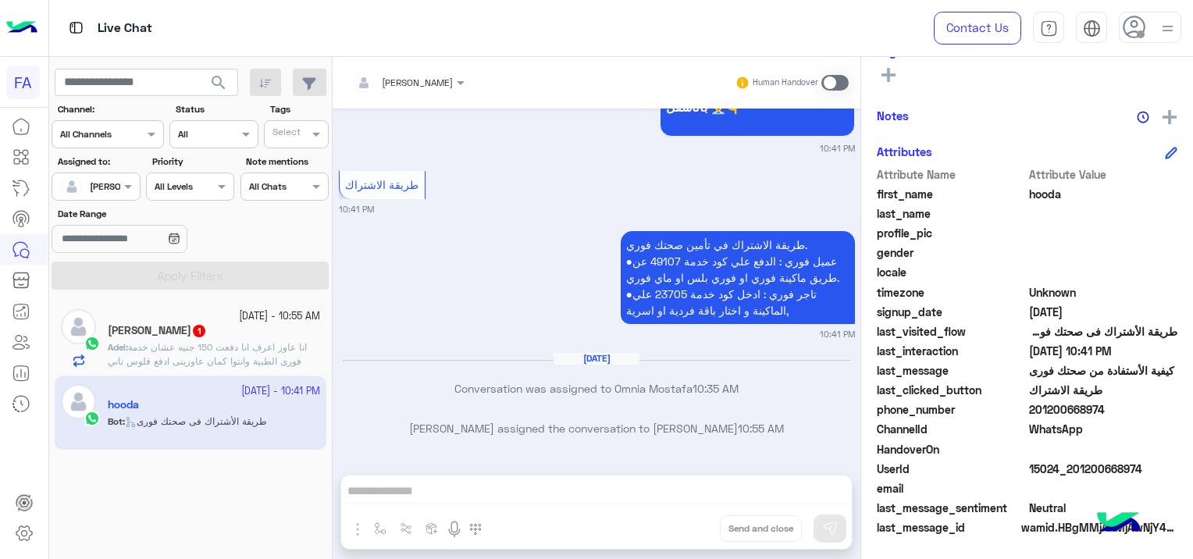
drag, startPoint x: 1142, startPoint y: 462, endPoint x: 1068, endPoint y: 475, distance: 74.4
click at [1068, 475] on span "15024_201200668974" at bounding box center [1103, 469] width 149 height 16
copy span "01200668974"
click at [828, 84] on span at bounding box center [834, 83] width 27 height 16
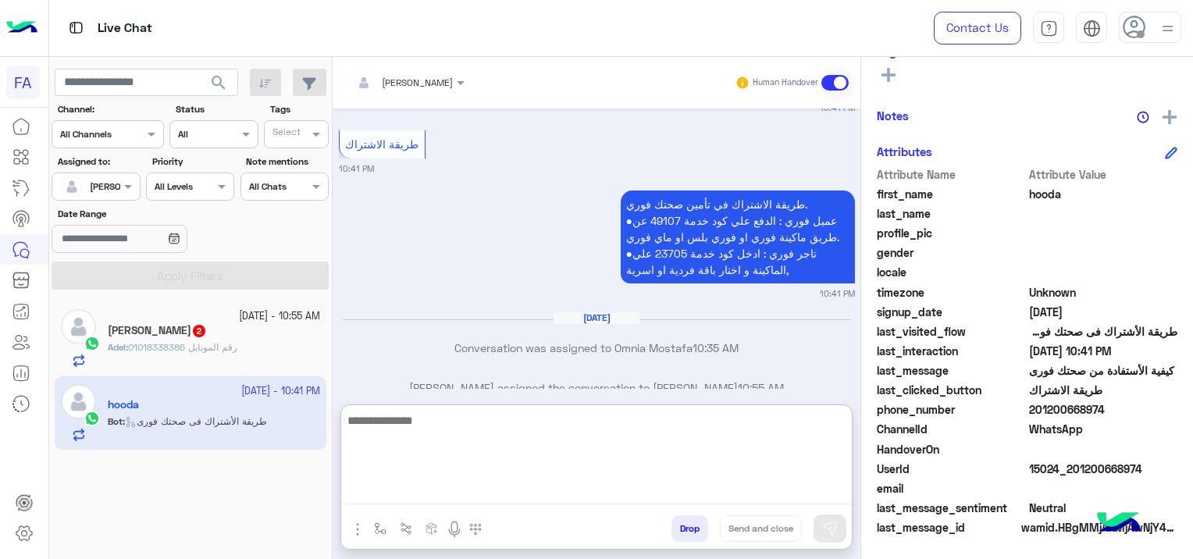
click at [454, 484] on textarea at bounding box center [596, 458] width 511 height 94
click at [428, 478] on textarea at bounding box center [596, 458] width 511 height 94
paste textarea "**********"
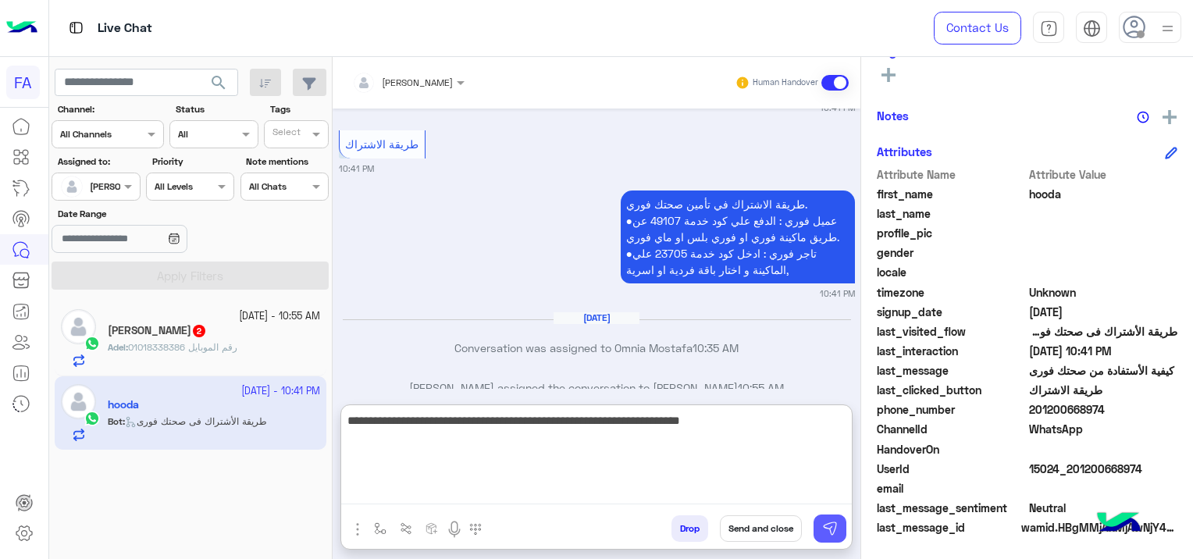
type textarea "**********"
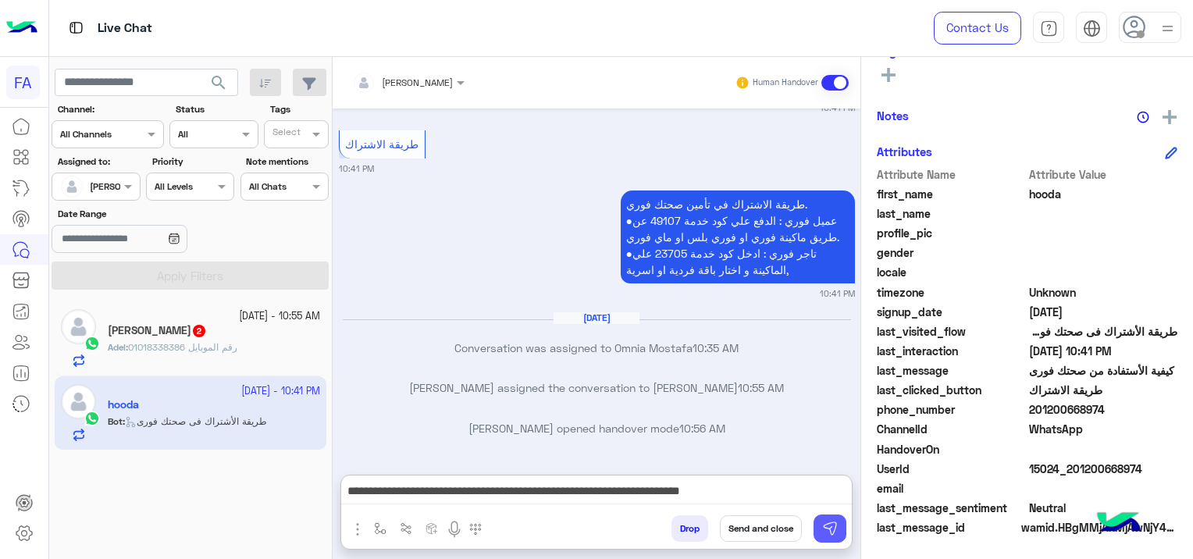
click at [825, 529] on img at bounding box center [830, 529] width 16 height 16
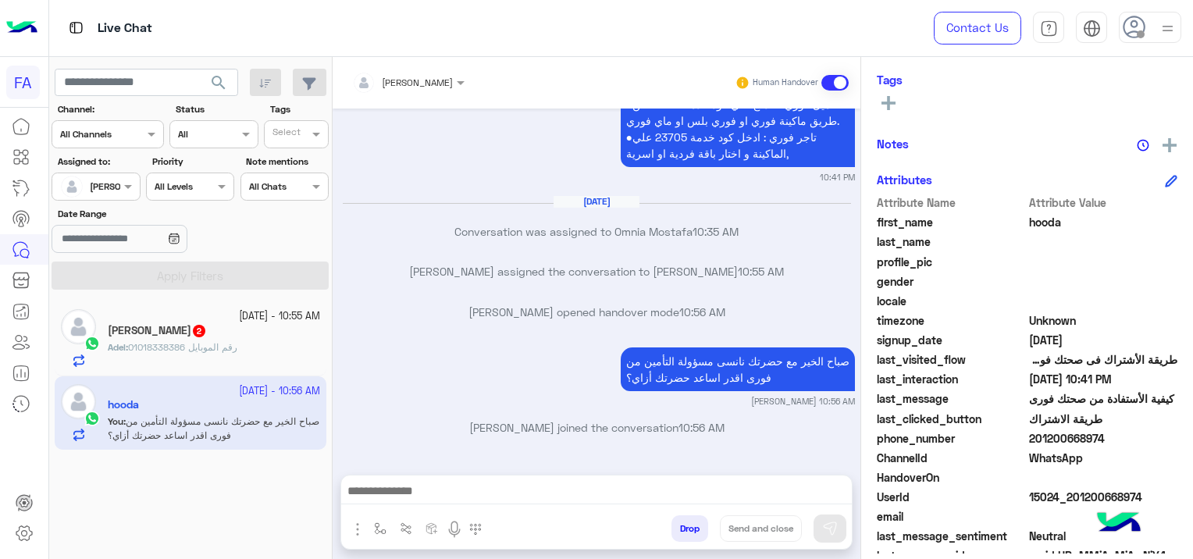
scroll to position [326, 0]
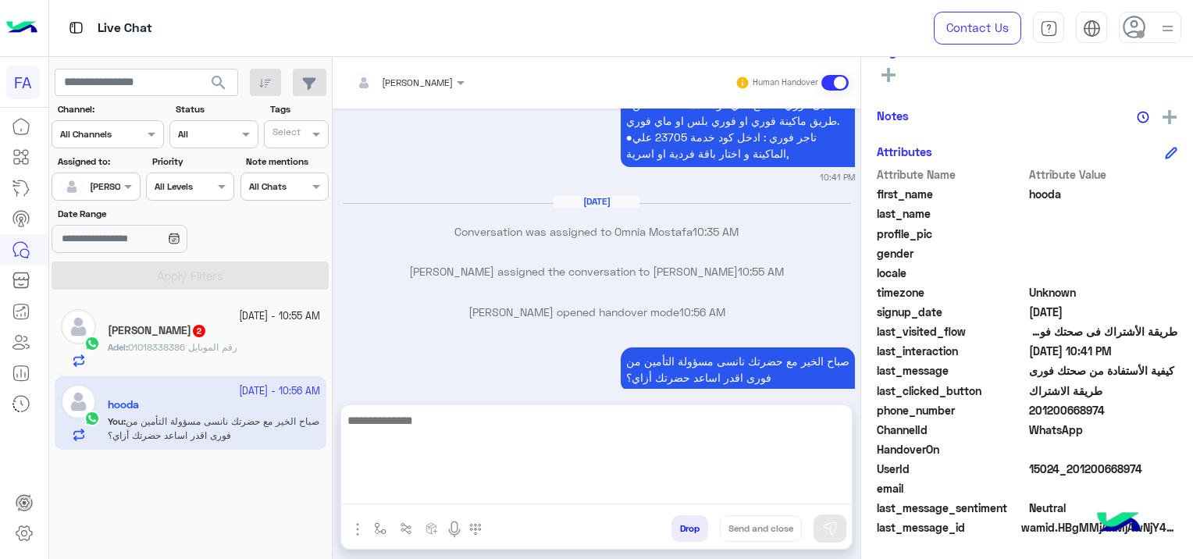
click at [471, 500] on textarea at bounding box center [596, 458] width 511 height 94
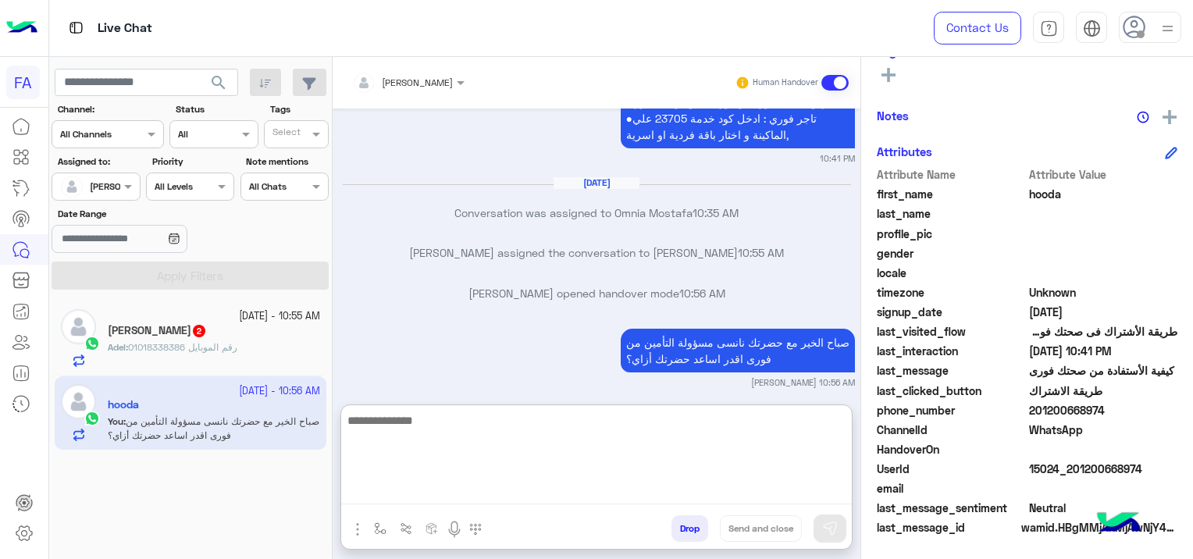
paste textarea "**********"
type textarea "**********"
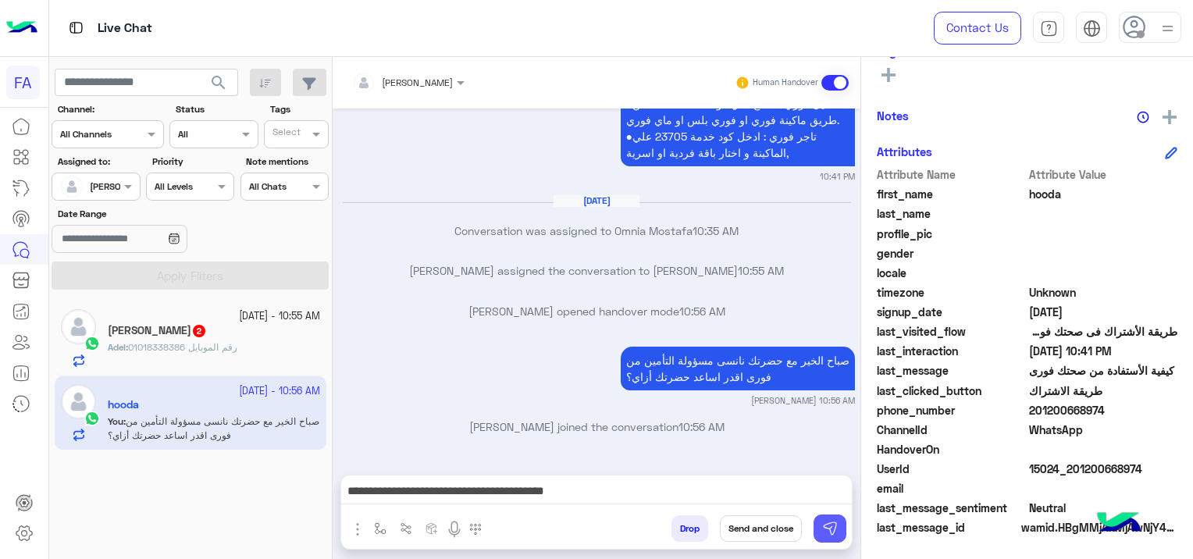
click at [839, 525] on button at bounding box center [830, 529] width 33 height 28
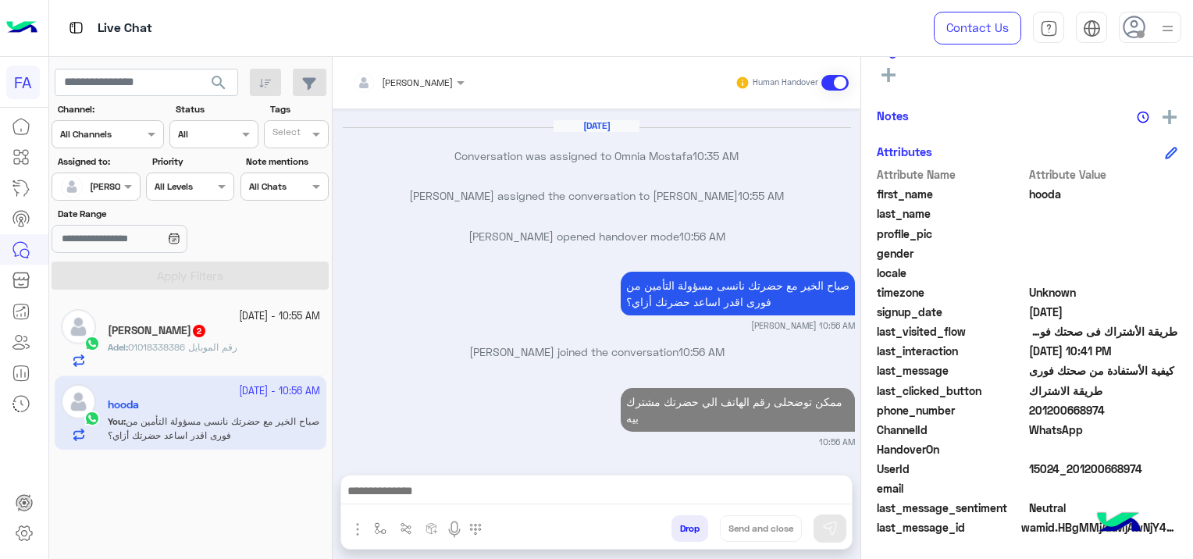
click at [274, 337] on div "Adel Salah 2" at bounding box center [214, 332] width 212 height 16
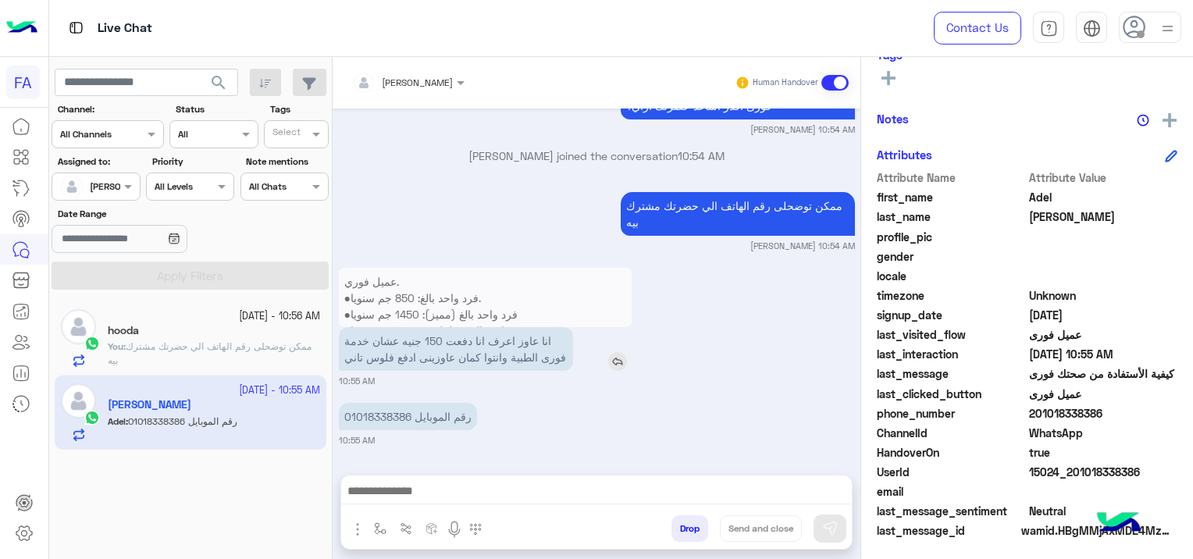
scroll to position [326, 0]
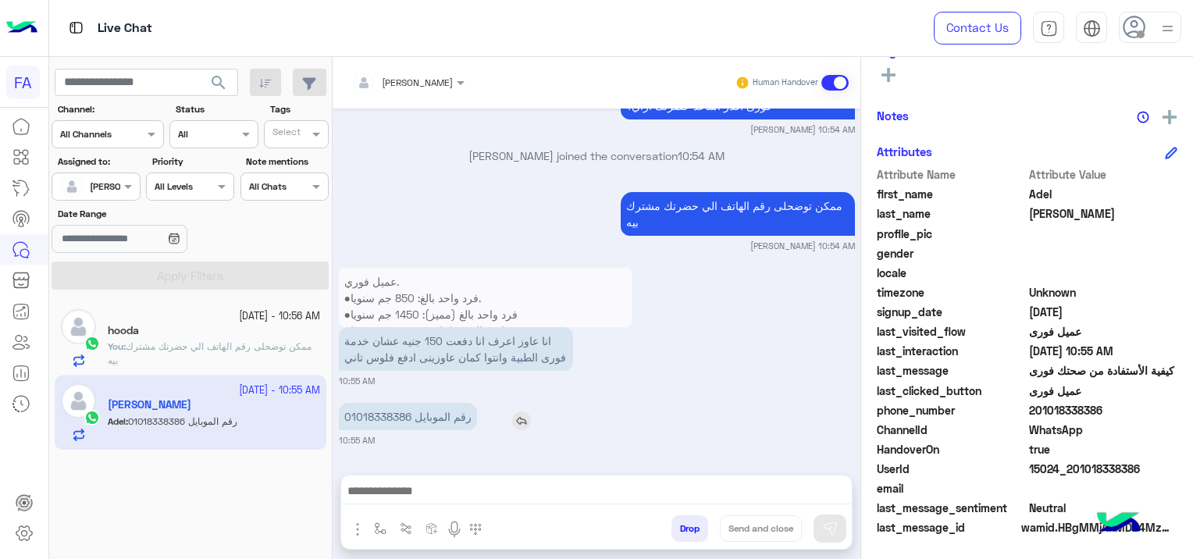
drag, startPoint x: 412, startPoint y: 415, endPoint x: 392, endPoint y: 417, distance: 20.4
click at [392, 417] on p "رقم الموبايل 01018338386" at bounding box center [408, 416] width 138 height 27
drag, startPoint x: 392, startPoint y: 417, endPoint x: 401, endPoint y: 447, distance: 31.1
click at [401, 447] on small "10:55 AM" at bounding box center [597, 440] width 516 height 12
drag, startPoint x: 340, startPoint y: 413, endPoint x: 408, endPoint y: 422, distance: 68.6
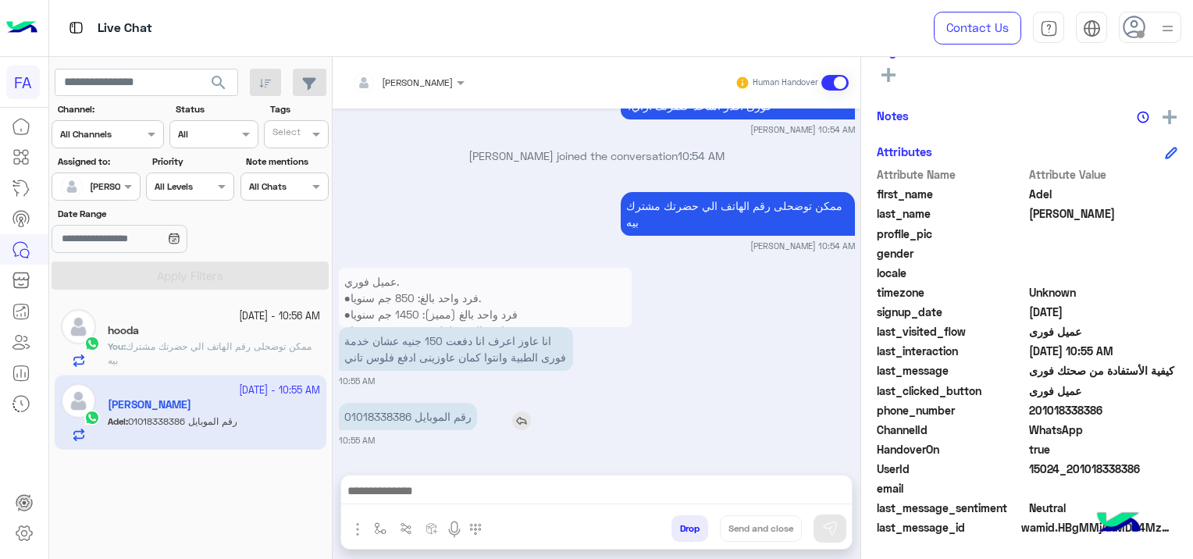
click at [408, 422] on p "رقم الموبايل 01018338386" at bounding box center [408, 416] width 138 height 27
copy p "01018338386"
click at [764, 368] on div "عميل فوري. ●فرد واحد بالغ: 850 جم سنويا. ●فرد واحد بالغ (مميز): 1450 جم سنويا ●…" at bounding box center [597, 325] width 516 height 123
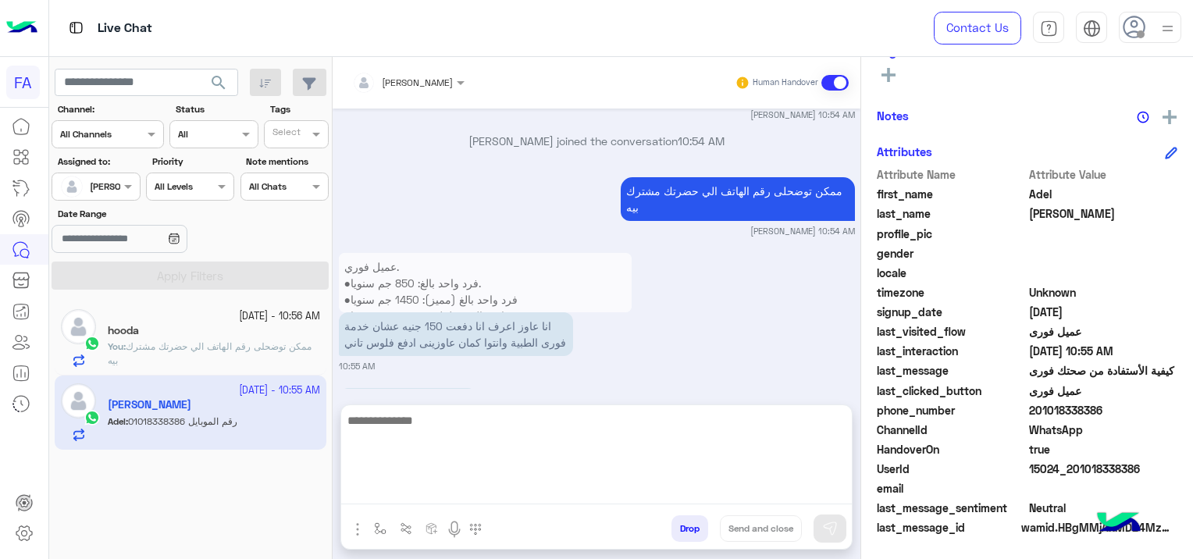
click at [634, 485] on textarea at bounding box center [596, 458] width 511 height 94
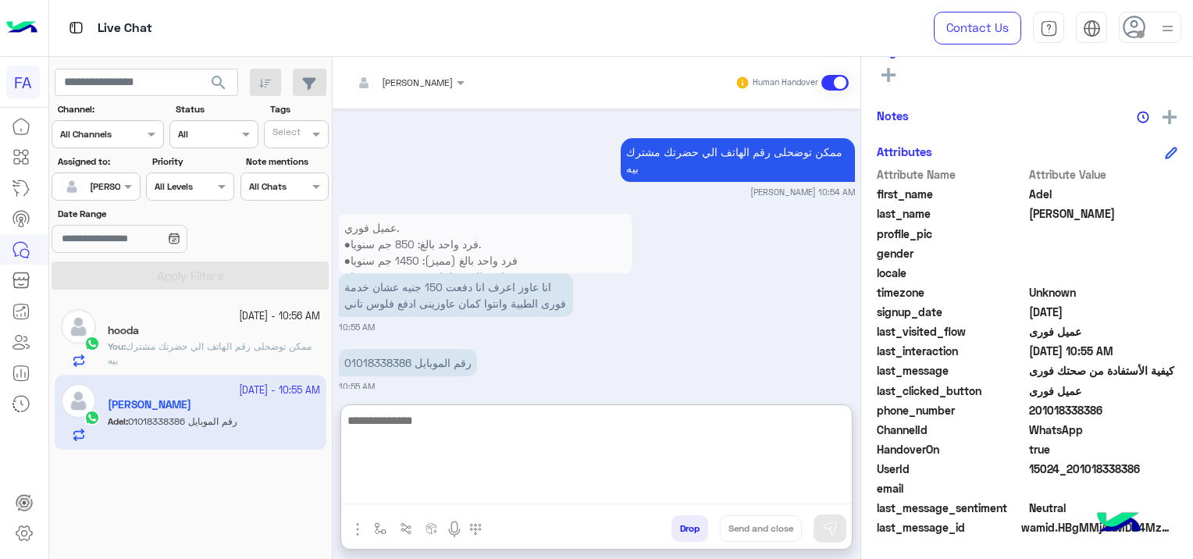
scroll to position [1269, 0]
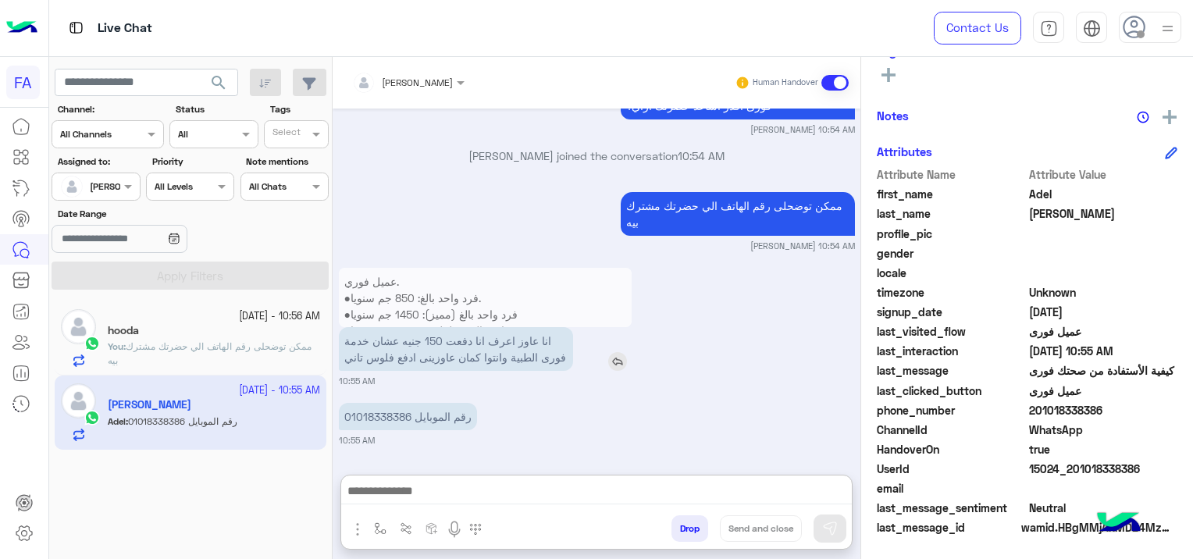
click at [620, 327] on div "انا عاوز اعرف انا دفعت 150 جنيه عشان خدمة فورى الطبية وانتوا كمان عاوزينى ادفع …" at bounding box center [500, 349] width 323 height 44
click at [616, 357] on img at bounding box center [617, 361] width 19 height 19
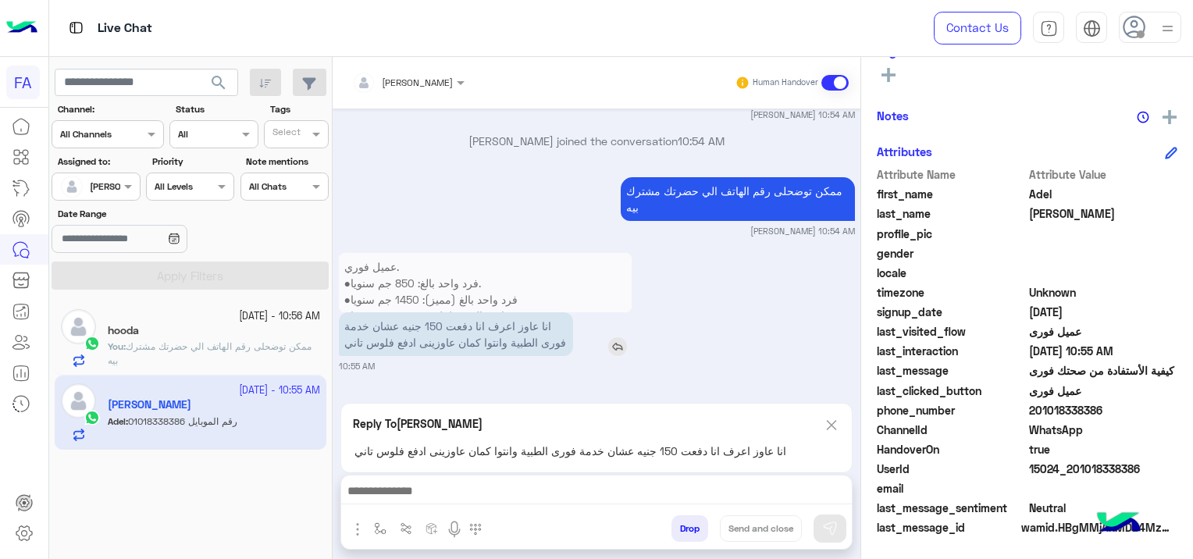
scroll to position [1269, 0]
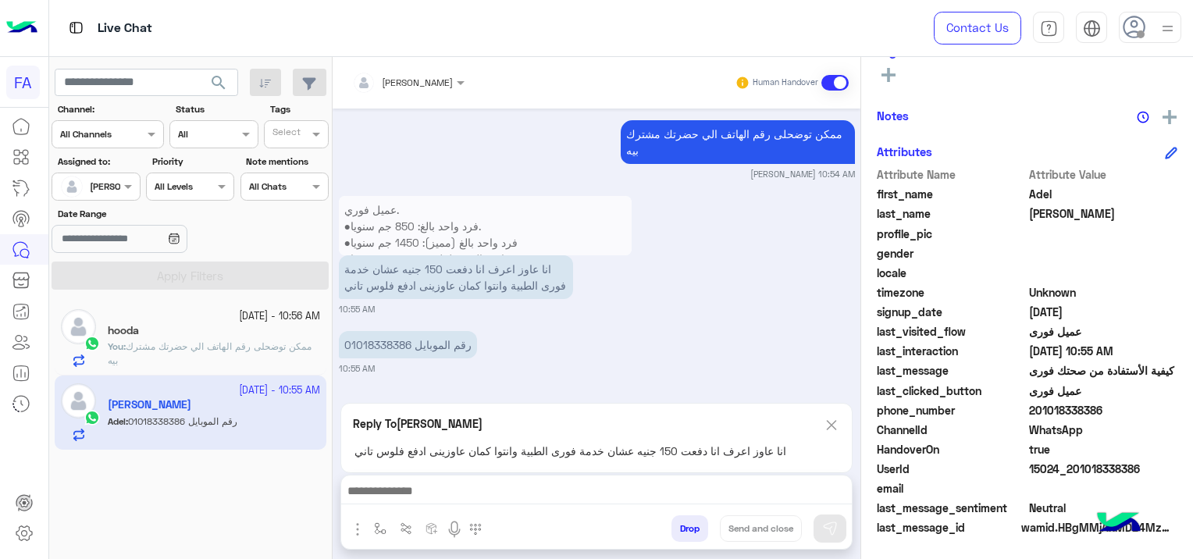
click at [525, 481] on div at bounding box center [596, 495] width 511 height 39
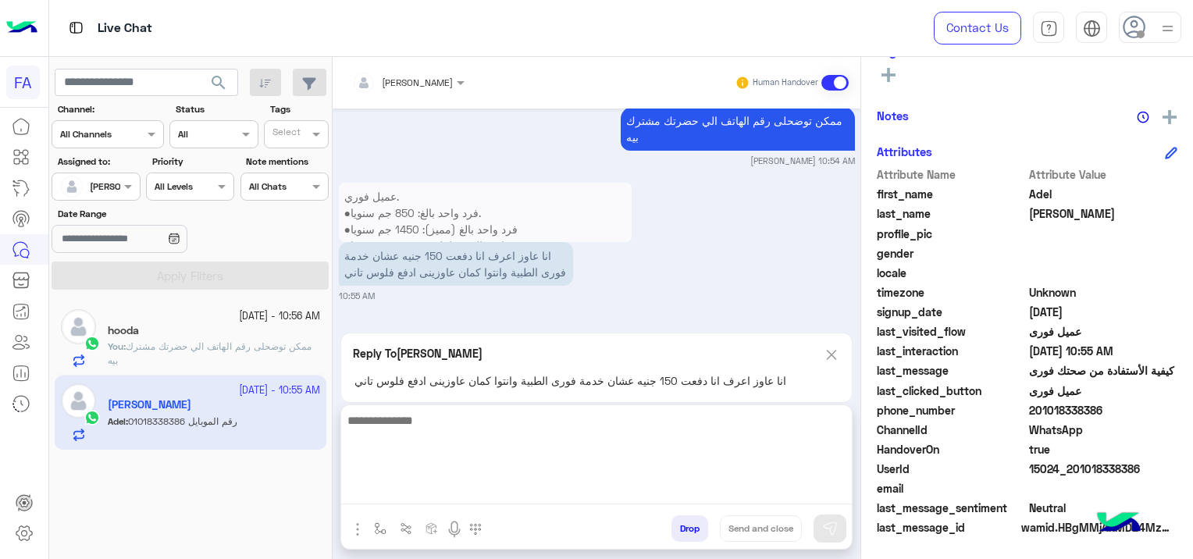
click at [521, 495] on textarea at bounding box center [596, 458] width 511 height 94
click at [780, 423] on textarea "**********" at bounding box center [596, 458] width 511 height 94
click at [536, 422] on textarea "**********" at bounding box center [596, 458] width 511 height 94
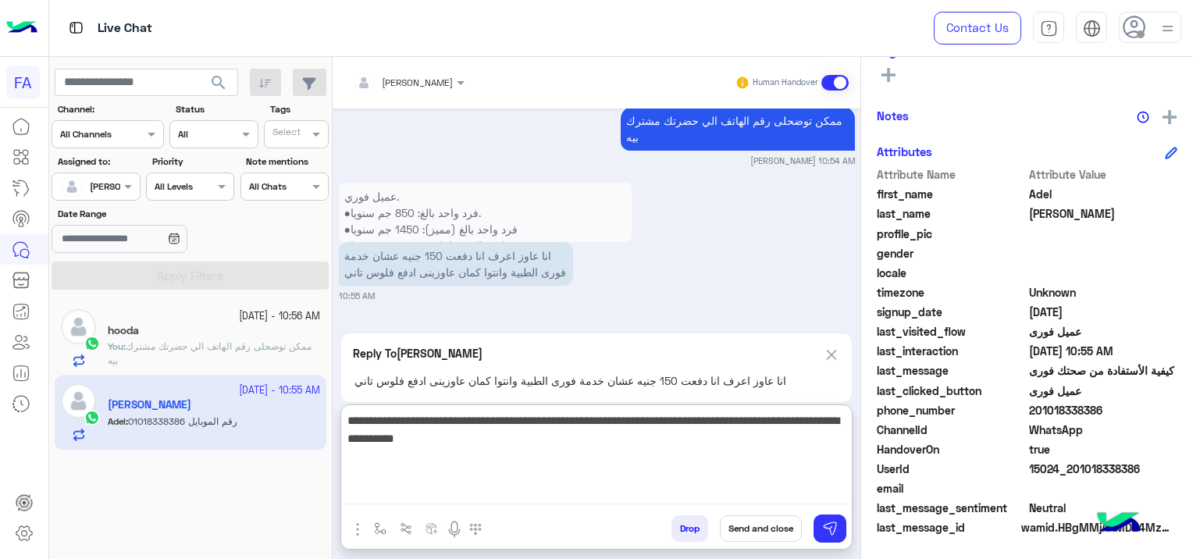
type textarea "**********"
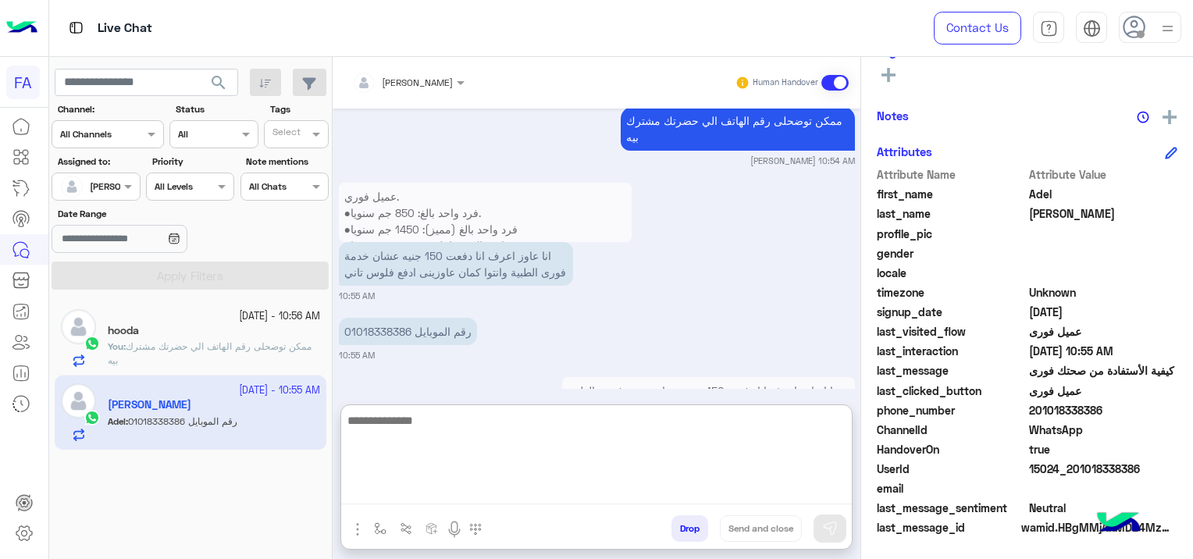
scroll to position [1405, 0]
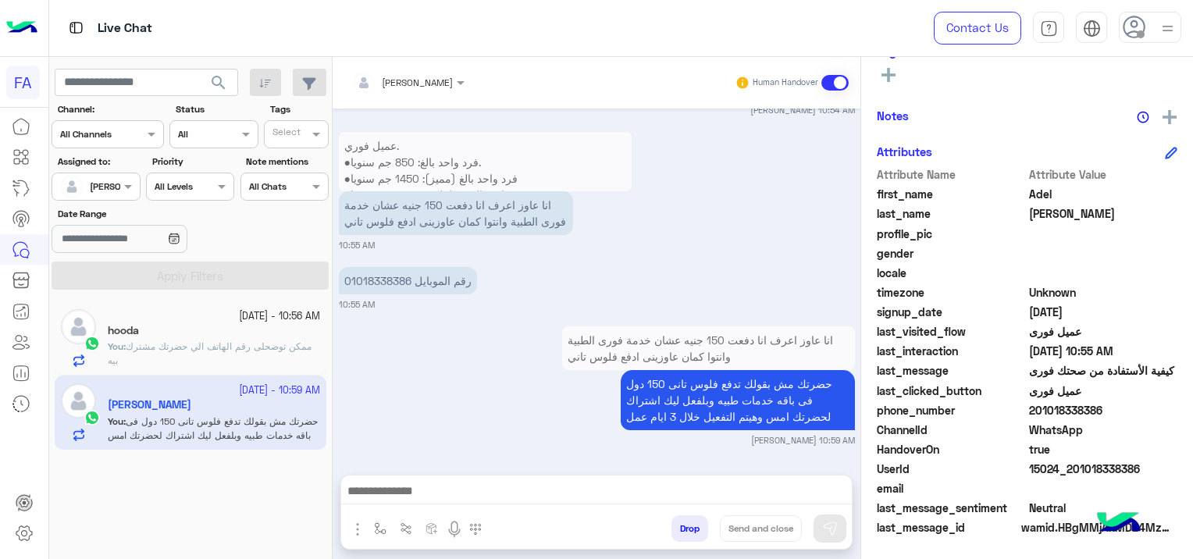
click at [447, 322] on div "انا عاوز اعرف انا دفعت 150 جنيه عشان خدمة فورى الطبية وانتوا كمان عاوزينى ادفع …" at bounding box center [597, 384] width 516 height 124
click at [219, 84] on span "search" at bounding box center [218, 82] width 19 height 19
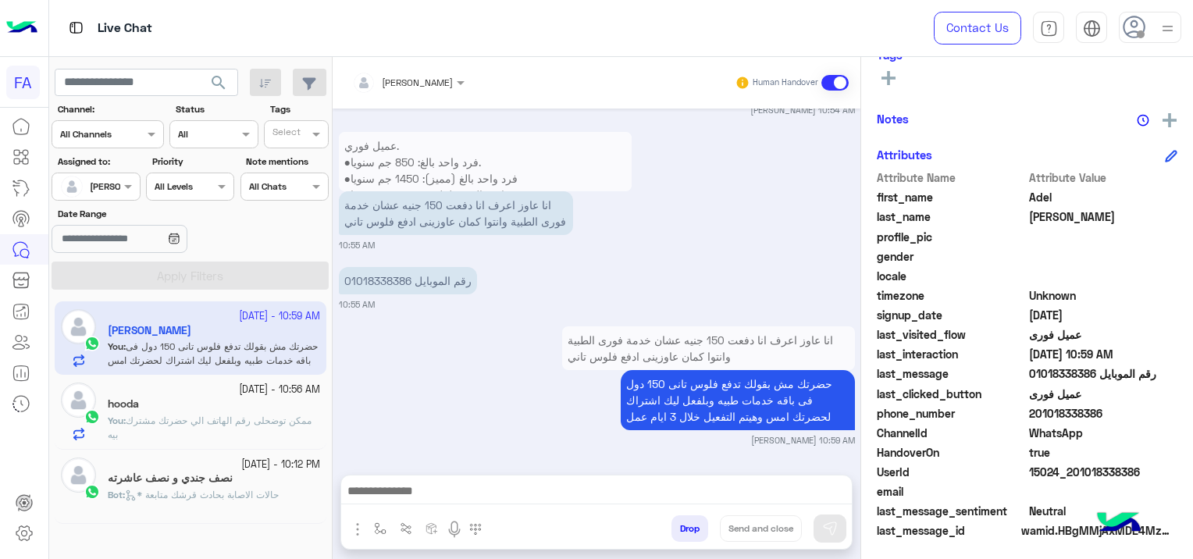
scroll to position [326, 0]
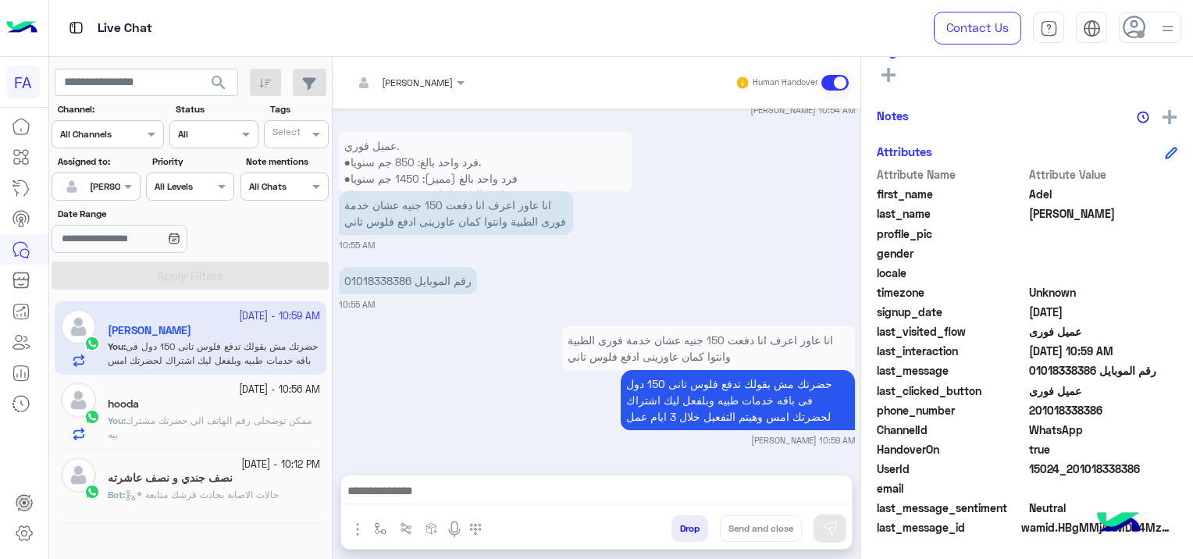
click at [268, 481] on div "نصف جندي و نصف عاشرته" at bounding box center [214, 480] width 212 height 16
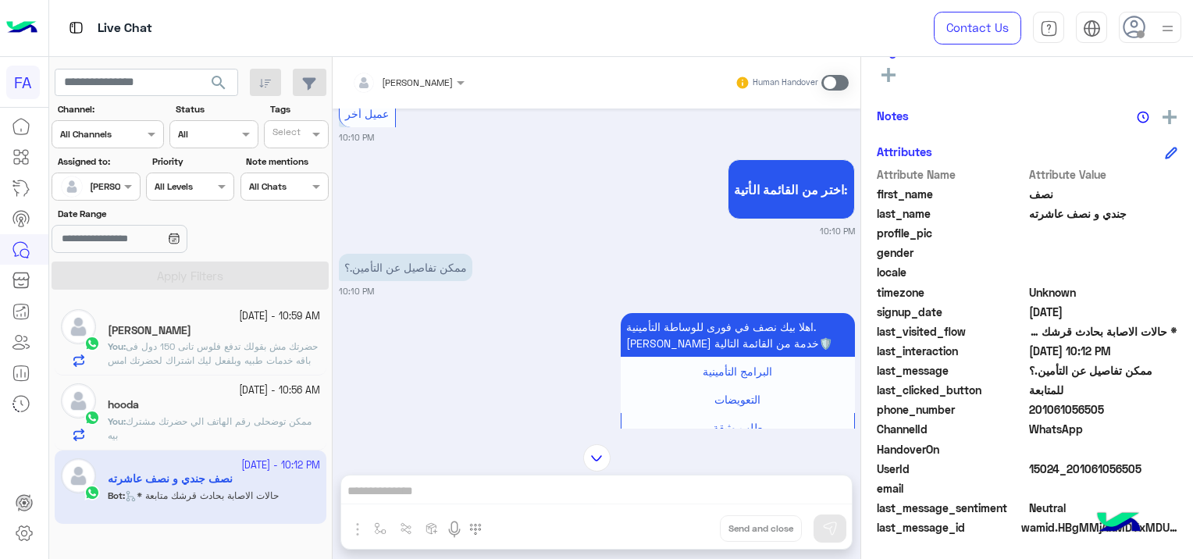
scroll to position [556, 0]
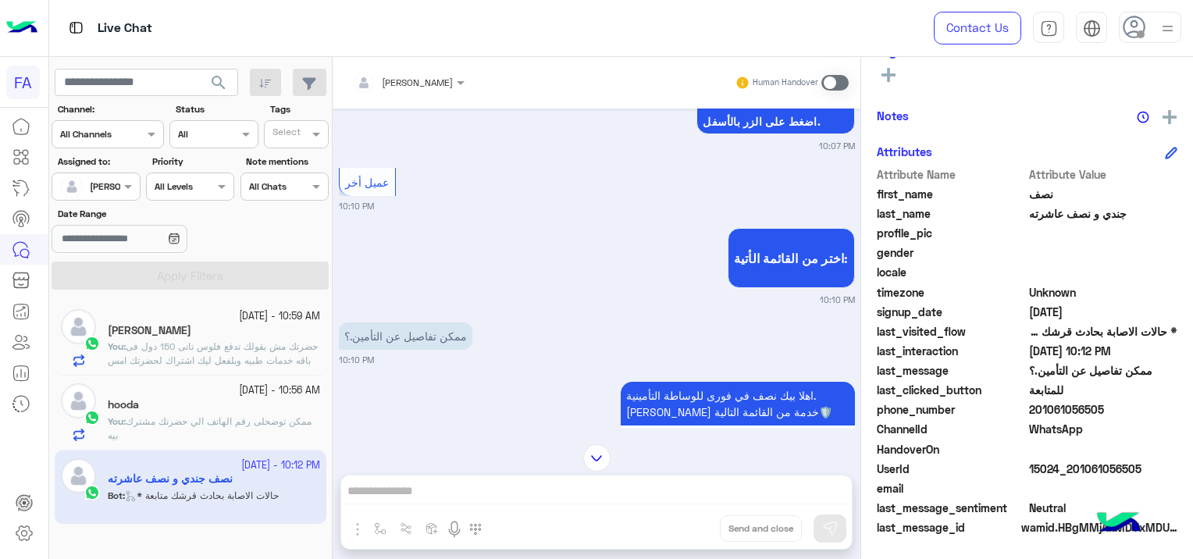
drag, startPoint x: 1148, startPoint y: 465, endPoint x: 1069, endPoint y: 467, distance: 78.9
click at [1069, 467] on span "15024_201061056505" at bounding box center [1103, 469] width 149 height 16
copy span "01061056505"
click at [837, 83] on span at bounding box center [834, 83] width 27 height 16
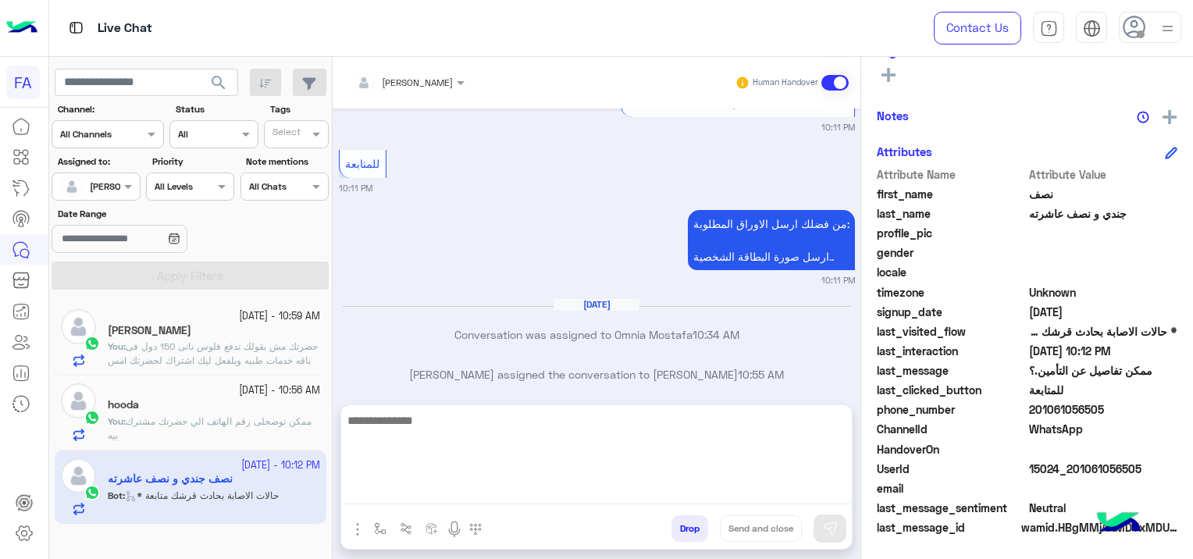
click at [503, 499] on textarea at bounding box center [596, 458] width 511 height 94
click at [437, 496] on textarea at bounding box center [596, 458] width 511 height 94
paste textarea "**********"
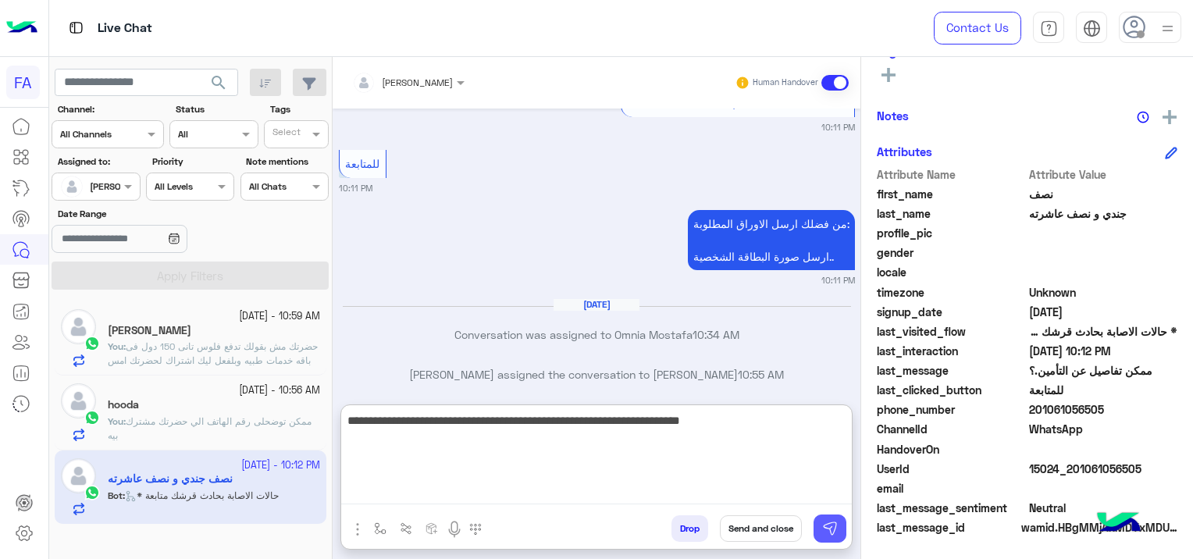
type textarea "**********"
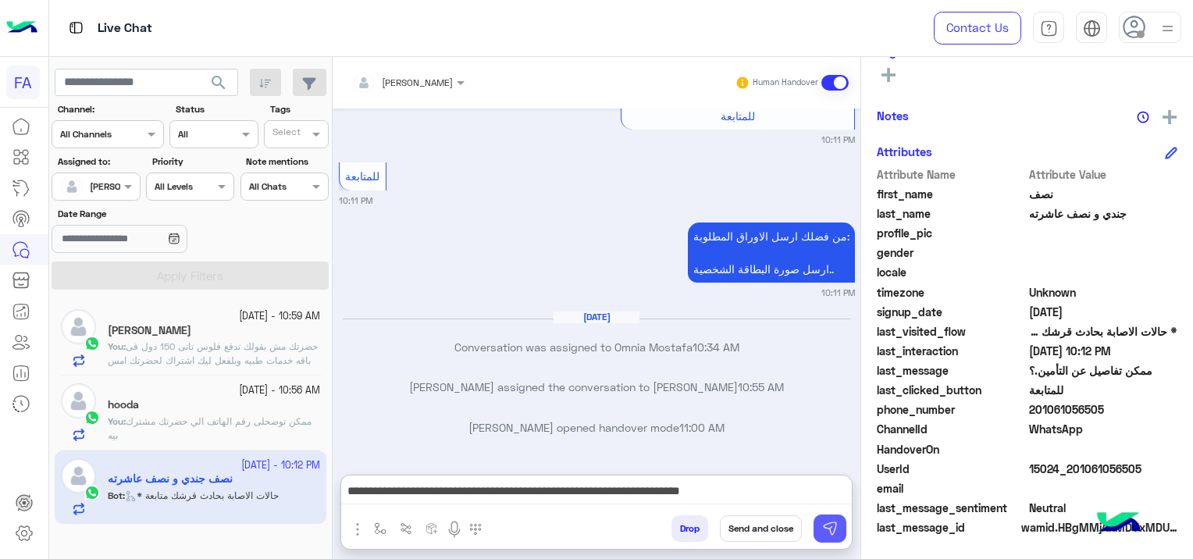
click at [821, 528] on button at bounding box center [830, 529] width 33 height 28
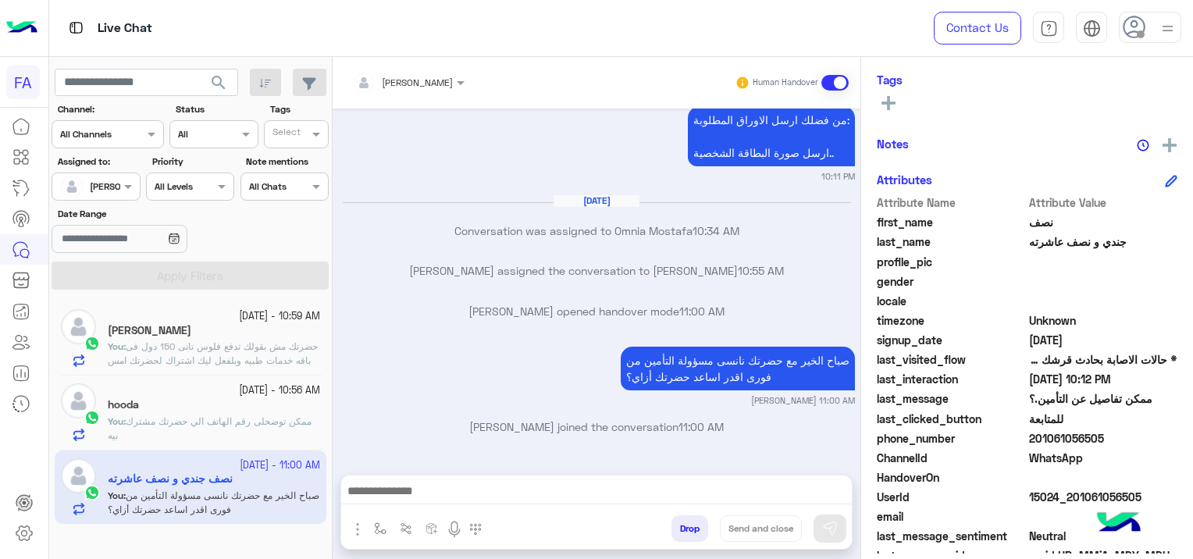
scroll to position [326, 0]
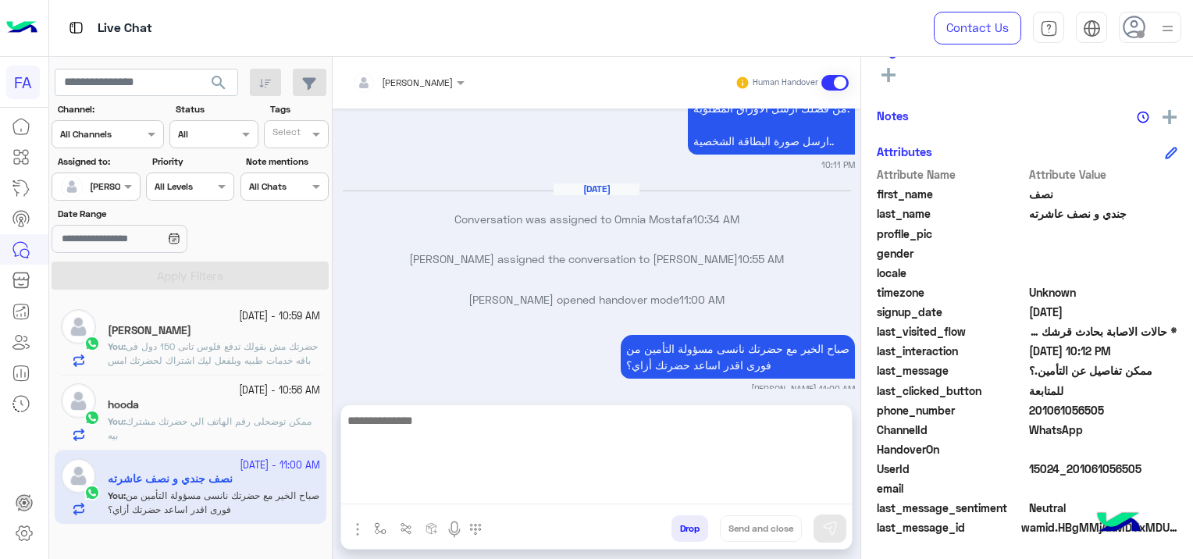
click at [467, 493] on textarea at bounding box center [596, 458] width 511 height 94
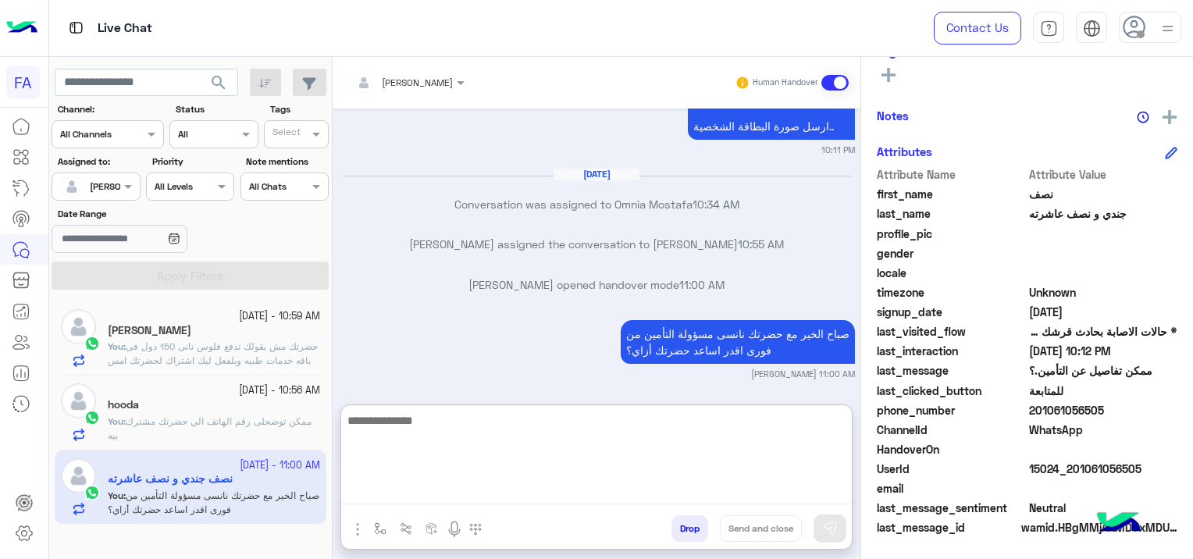
paste textarea "**********"
type textarea "**********"
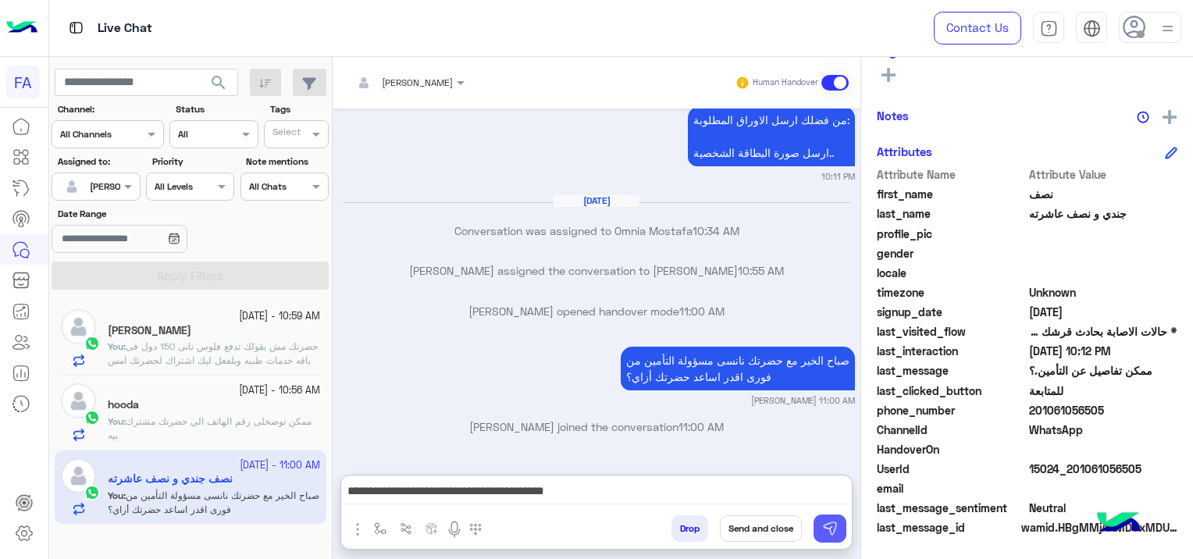
click at [830, 525] on img at bounding box center [830, 529] width 16 height 16
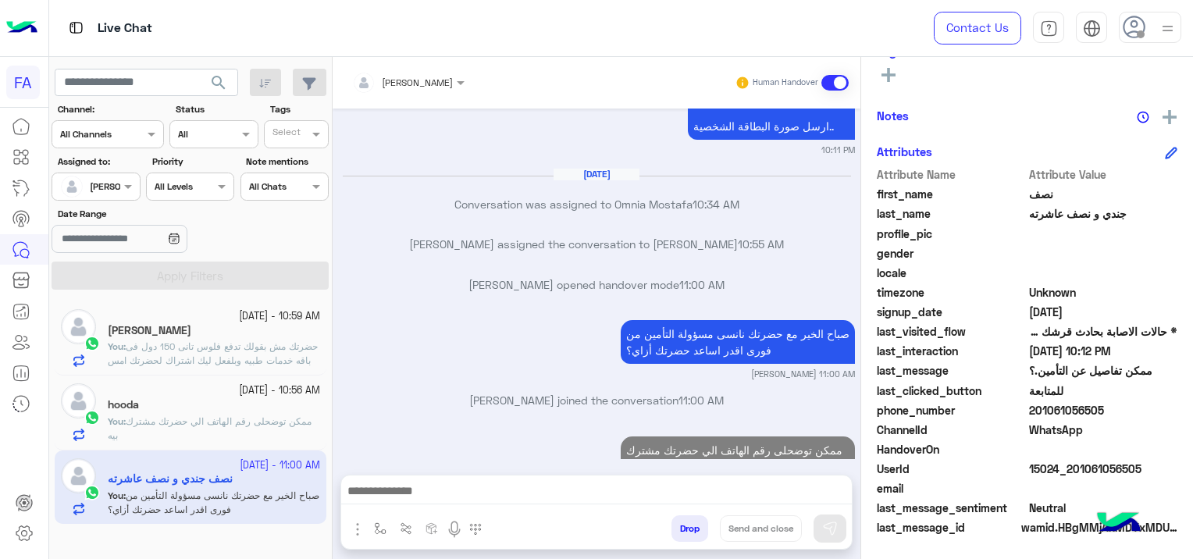
scroll to position [1726, 0]
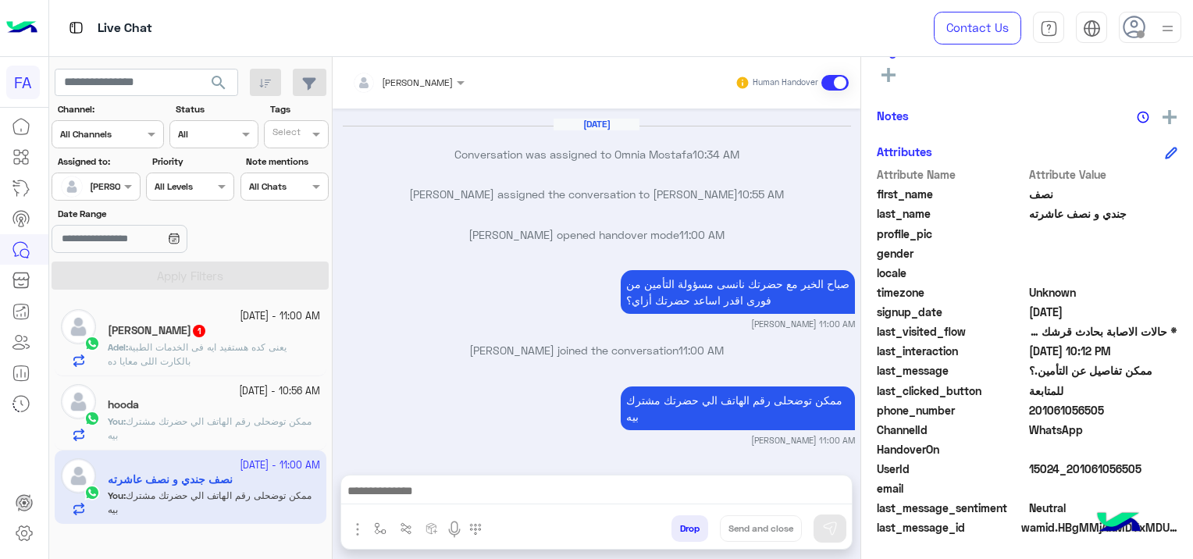
click at [259, 348] on span "يعنى كده هستفيد ايه فى الخدمات الطبية بالكارت اللى معايا ده" at bounding box center [197, 354] width 179 height 26
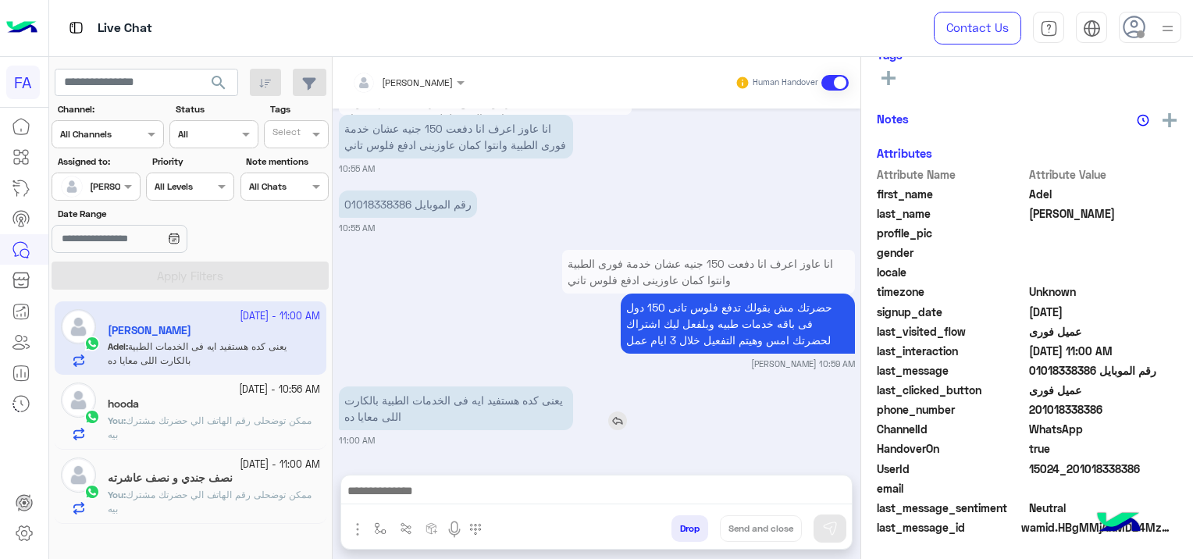
scroll to position [326, 0]
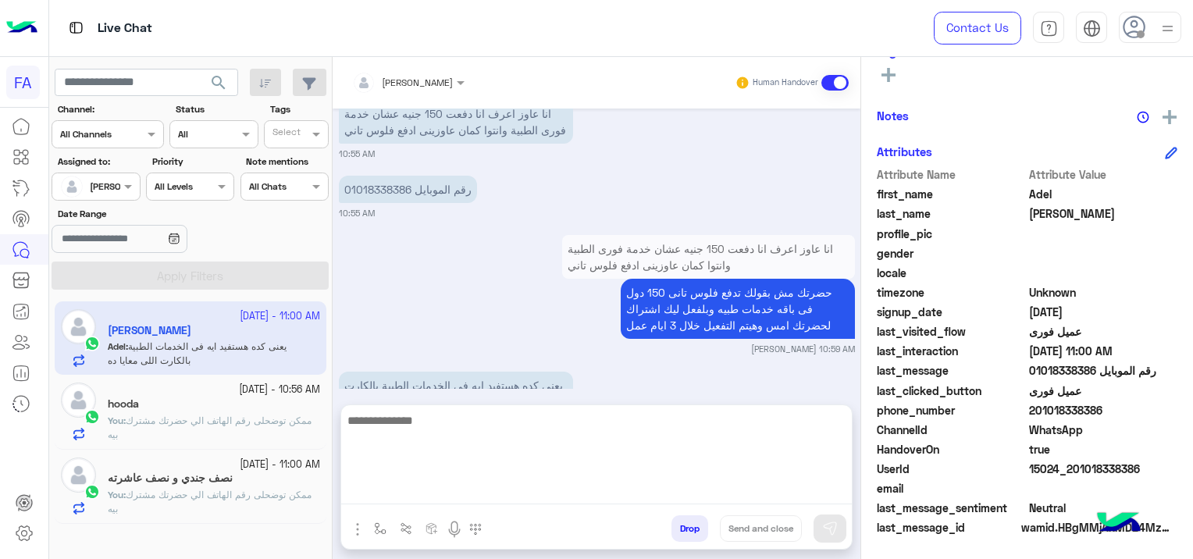
click at [464, 485] on textarea at bounding box center [596, 458] width 511 height 94
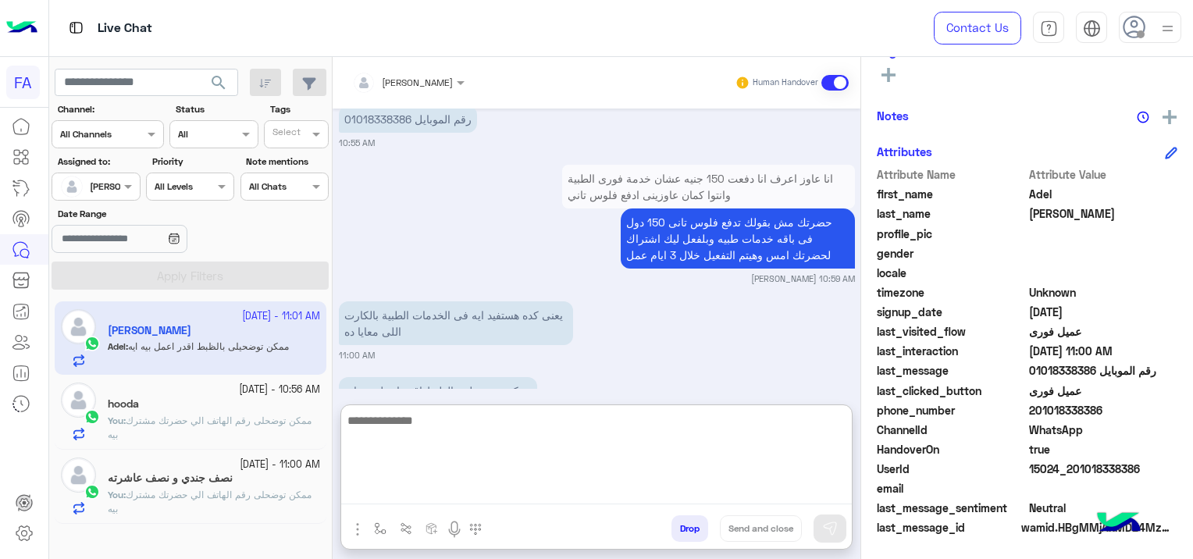
scroll to position [1541, 0]
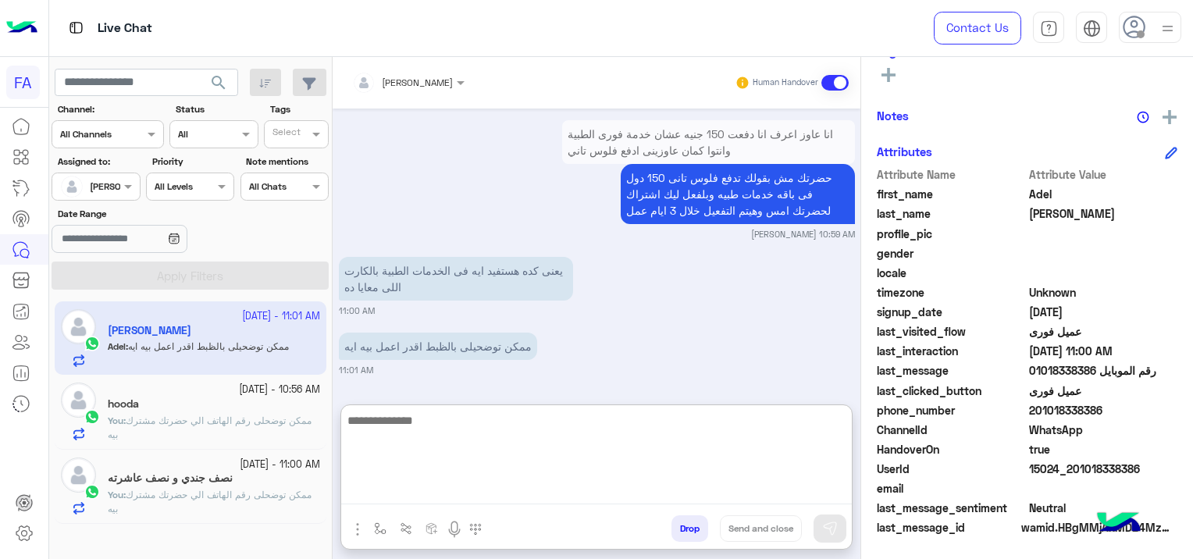
paste textarea "**********"
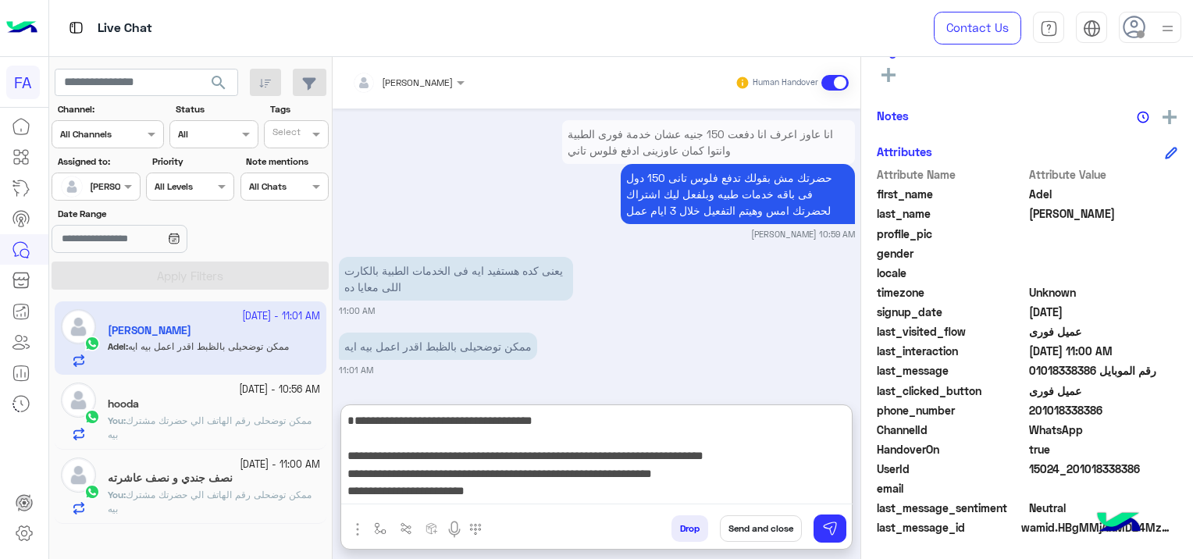
scroll to position [0, 0]
type textarea "**********"
click at [819, 525] on button at bounding box center [830, 529] width 33 height 28
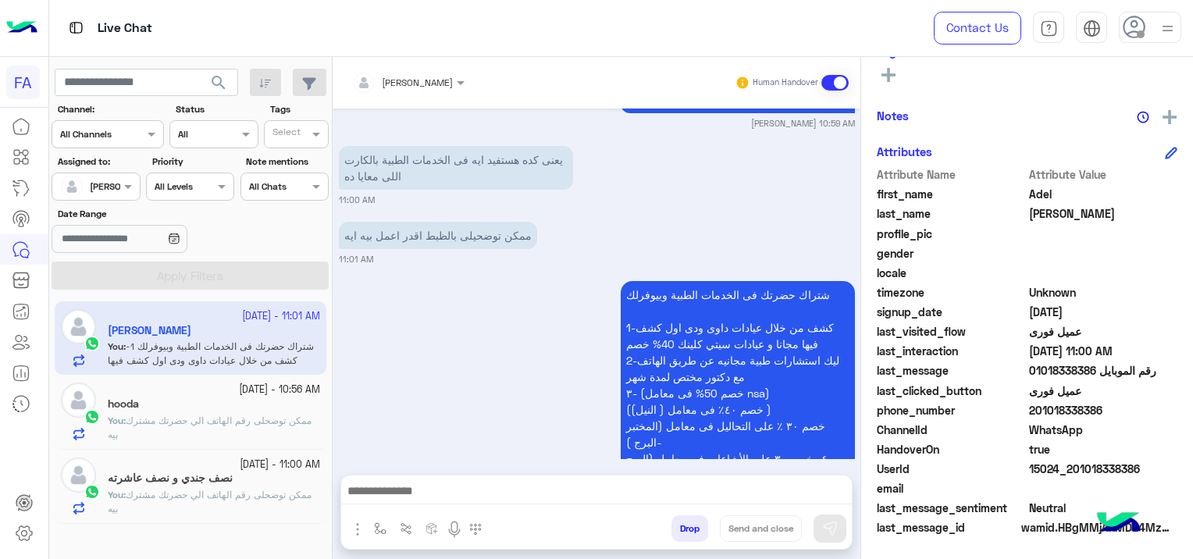
scroll to position [1793, 0]
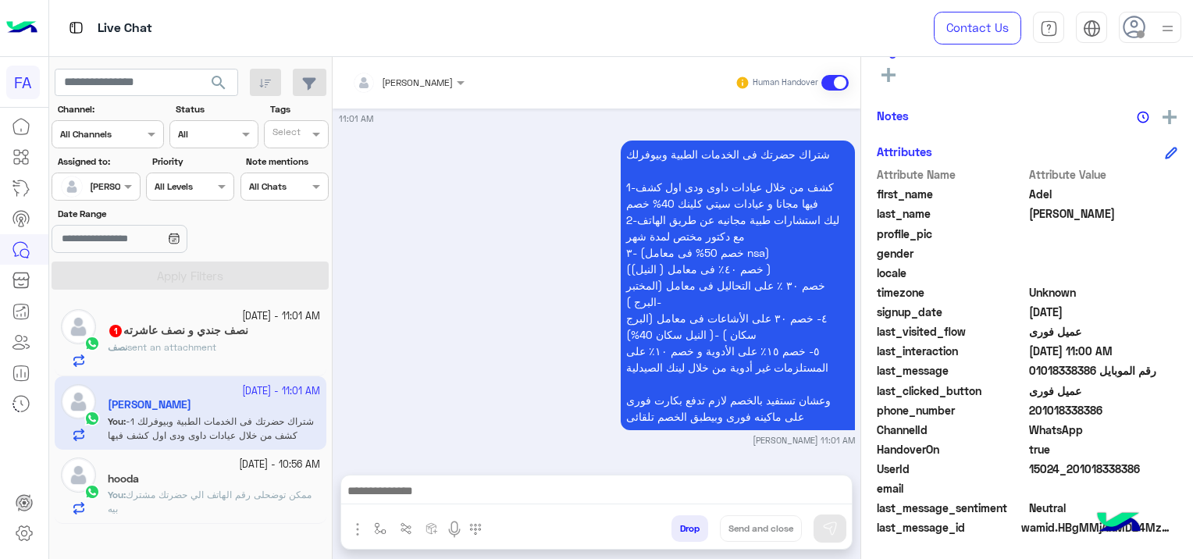
click at [222, 340] on div "نصف sent an attachment" at bounding box center [214, 353] width 212 height 27
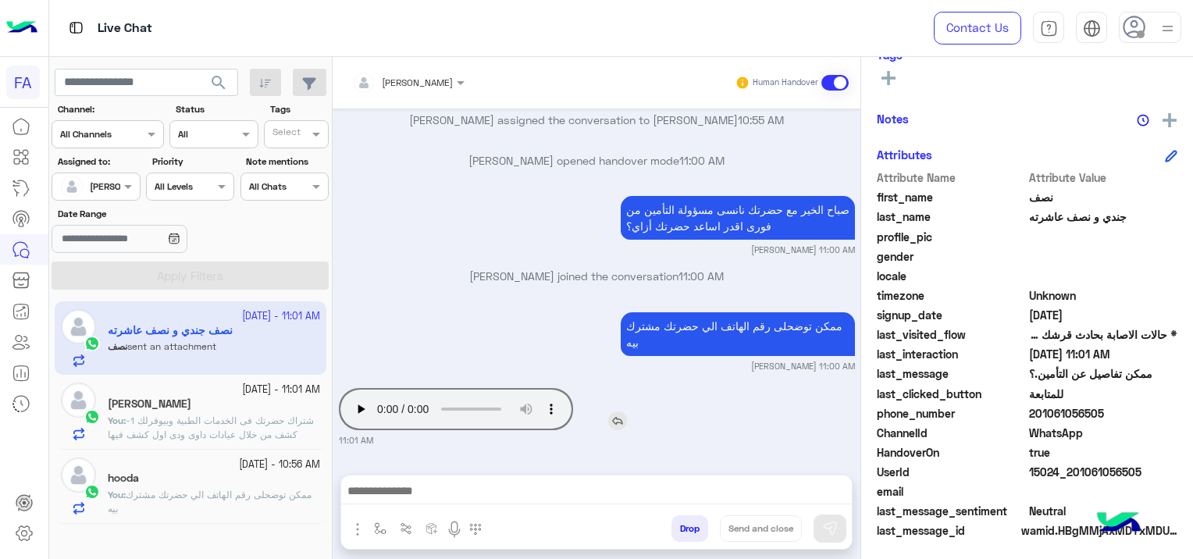
scroll to position [326, 0]
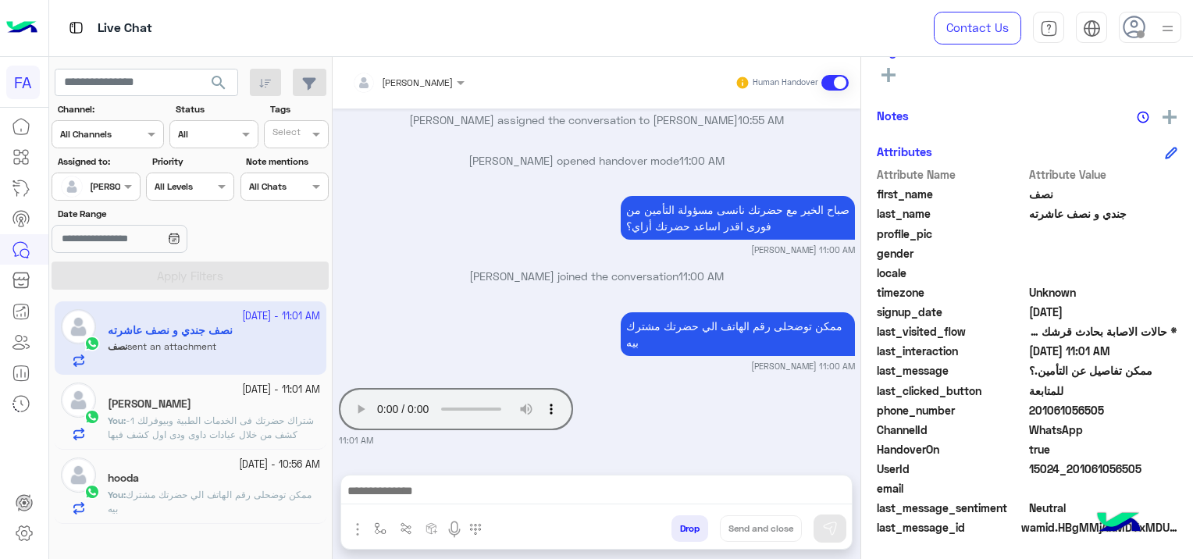
click at [600, 483] on textarea at bounding box center [596, 492] width 511 height 23
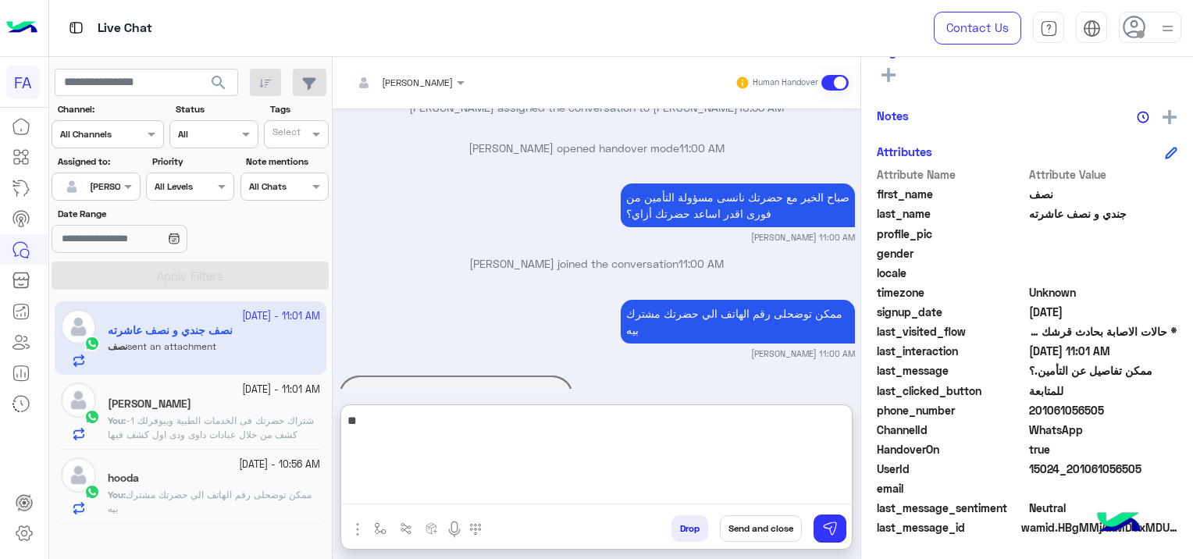
type textarea "*"
click at [847, 419] on textarea "**********" at bounding box center [596, 458] width 511 height 94
click at [703, 422] on textarea "**********" at bounding box center [596, 458] width 511 height 94
type textarea "**********"
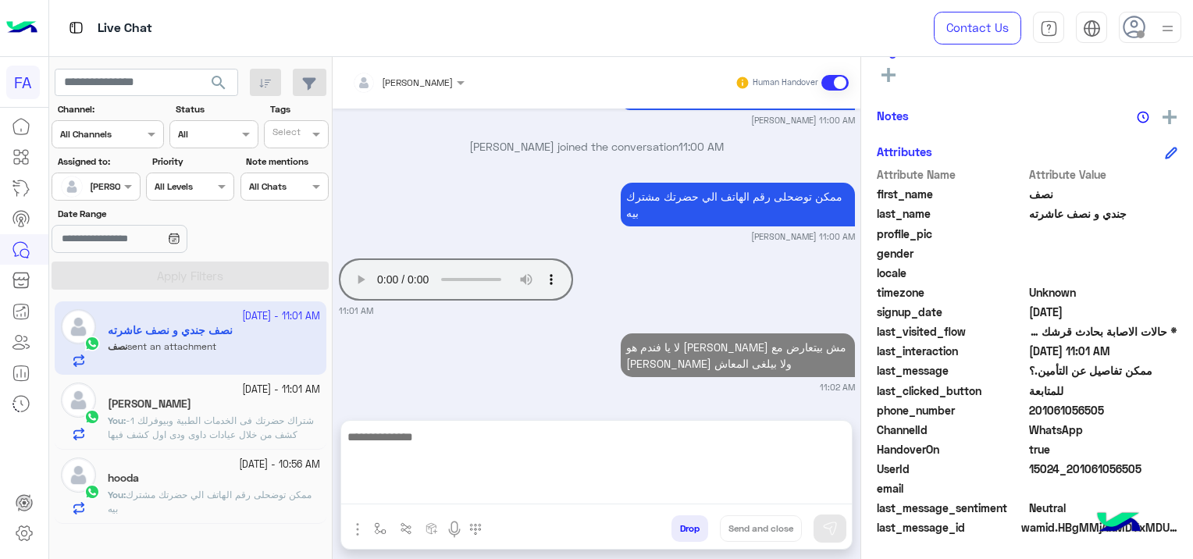
click at [486, 368] on div "لا يا فندم هو تامين فورى مش بيتعارض مع تامين اخر ولا بيلغى المعاش 11:02 AM" at bounding box center [597, 361] width 516 height 64
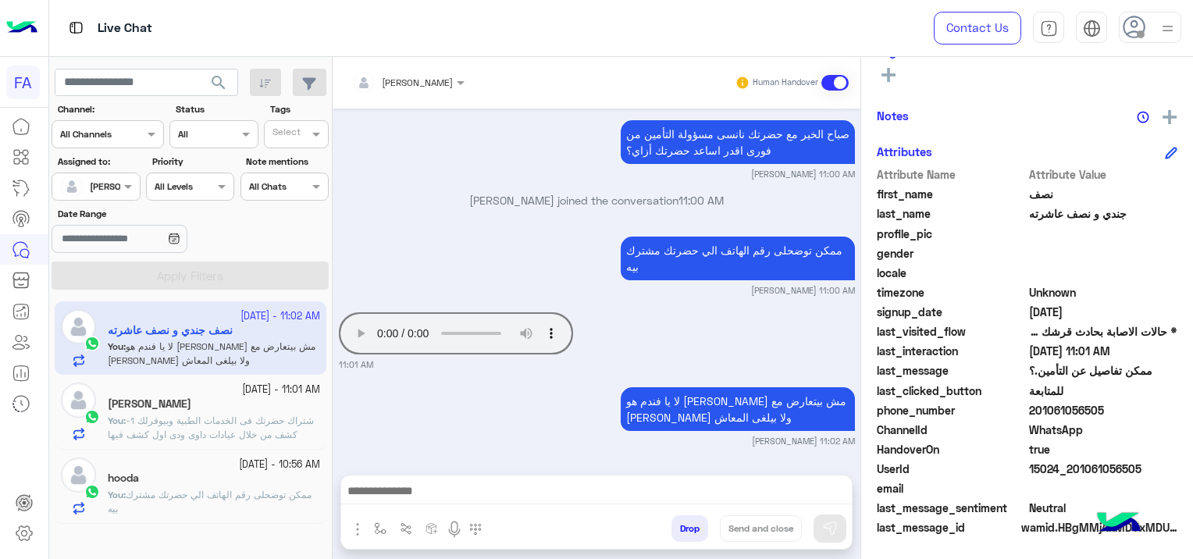
click at [245, 404] on div "[PERSON_NAME]" at bounding box center [214, 405] width 212 height 16
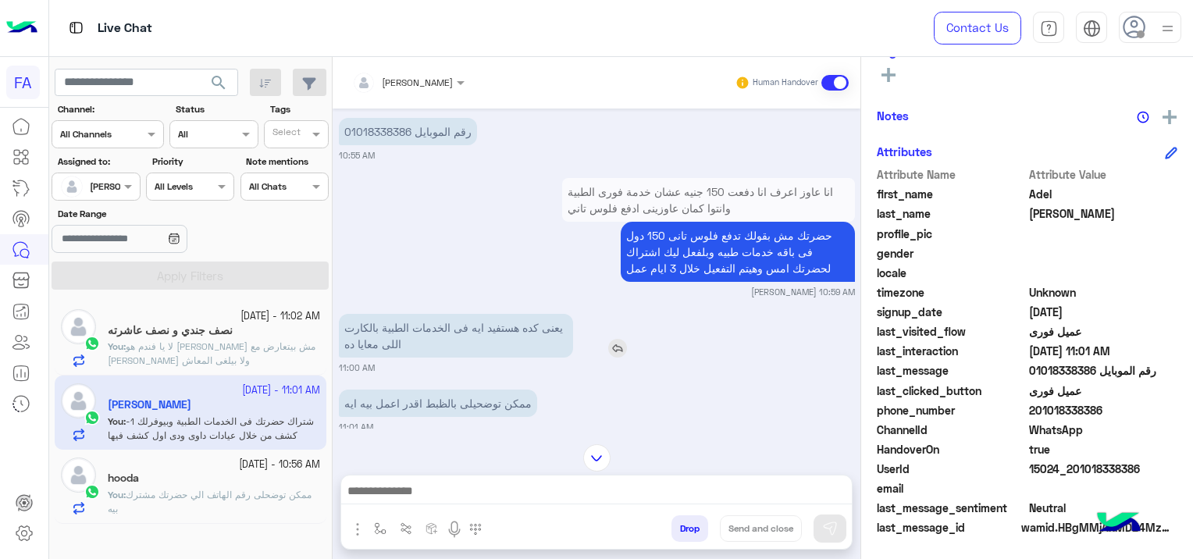
scroll to position [1227, 0]
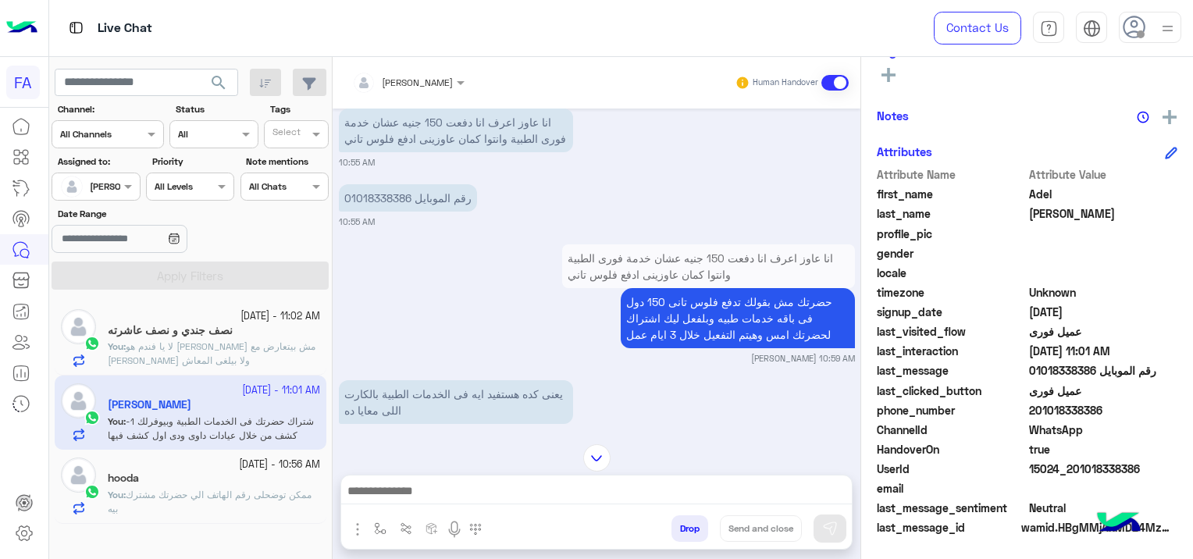
drag, startPoint x: 1141, startPoint y: 460, endPoint x: 1090, endPoint y: 510, distance: 71.2
click at [1092, 508] on div "Attribute Name Attribute Value first_name Adel last_name Salah profile_pic gend…" at bounding box center [1027, 352] width 301 height 372
drag, startPoint x: 1090, startPoint y: 510, endPoint x: 1063, endPoint y: 478, distance: 42.1
click at [1057, 481] on span at bounding box center [1103, 488] width 149 height 16
click at [1154, 437] on div "ChannelId WhatsApp" at bounding box center [1027, 432] width 301 height 20
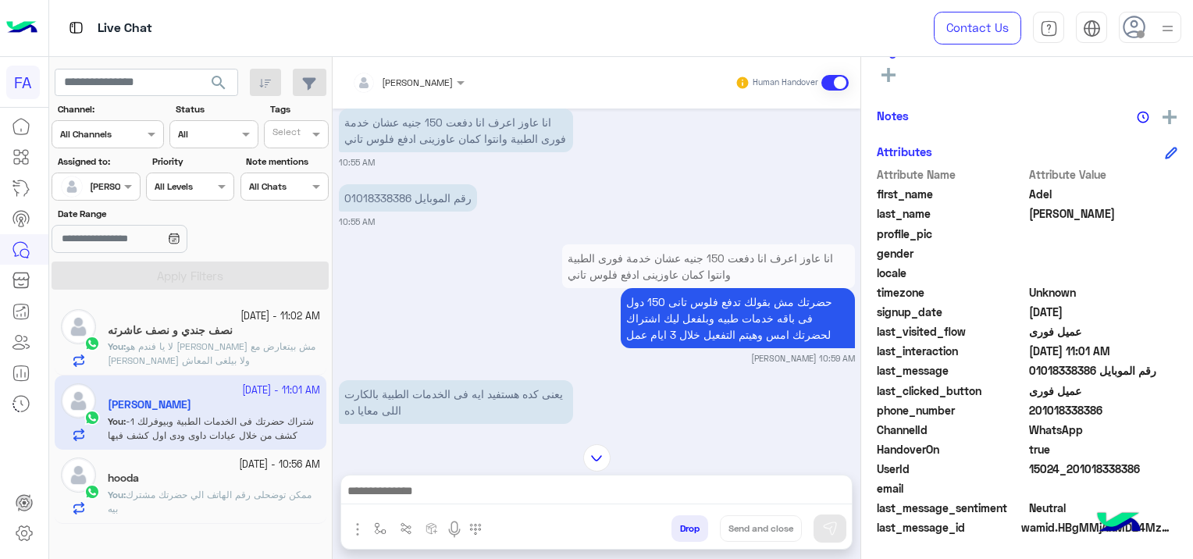
drag, startPoint x: 1143, startPoint y: 468, endPoint x: 1075, endPoint y: 477, distance: 68.5
click at [1075, 477] on div "UserId 15024_201018338386" at bounding box center [1027, 471] width 301 height 20
drag, startPoint x: 1075, startPoint y: 477, endPoint x: 1072, endPoint y: 485, distance: 8.4
click at [1072, 485] on span at bounding box center [1103, 488] width 149 height 16
drag, startPoint x: 1143, startPoint y: 464, endPoint x: 1088, endPoint y: 478, distance: 57.2
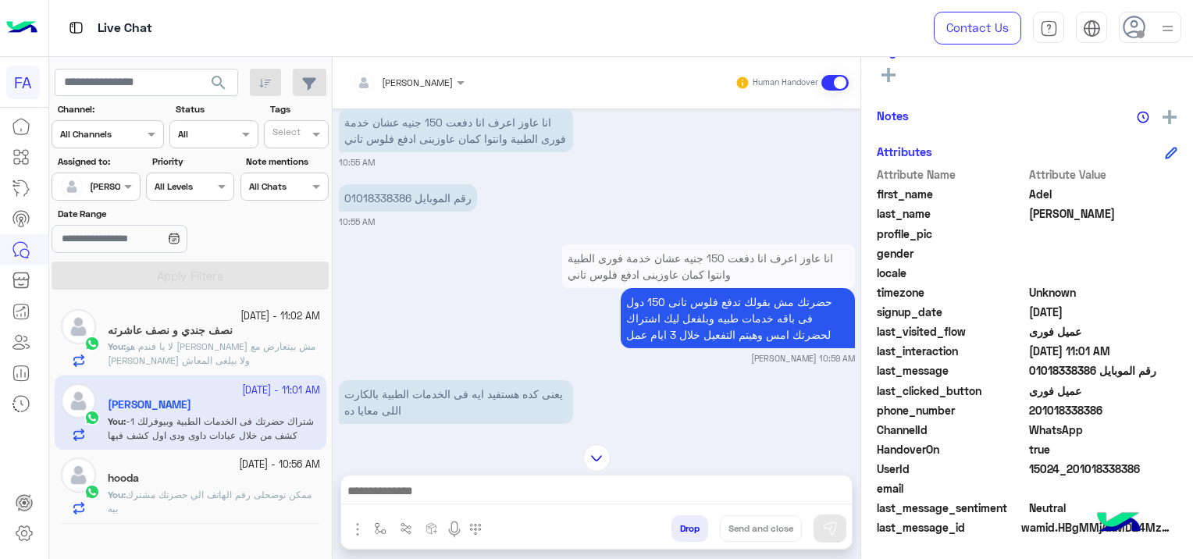
click at [1088, 478] on div "UserId 15024_201018338386" at bounding box center [1027, 471] width 301 height 20
drag, startPoint x: 1088, startPoint y: 478, endPoint x: 1081, endPoint y: 483, distance: 8.3
click at [1081, 483] on span at bounding box center [1103, 488] width 149 height 16
drag, startPoint x: 1137, startPoint y: 468, endPoint x: 1115, endPoint y: 481, distance: 25.2
click at [1115, 481] on div "Attribute Name Attribute Value first_name Adel last_name Salah profile_pic gend…" at bounding box center [1027, 352] width 301 height 372
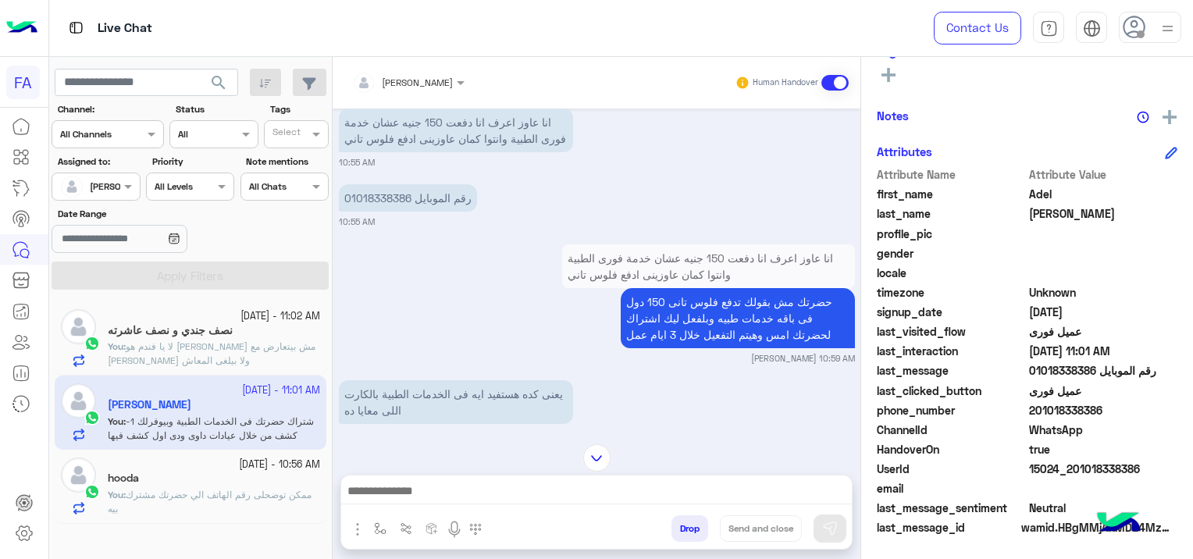
drag, startPoint x: 1115, startPoint y: 481, endPoint x: 1077, endPoint y: 503, distance: 43.4
click at [1077, 503] on span "Neutral" at bounding box center [1103, 508] width 149 height 16
drag, startPoint x: 1138, startPoint y: 462, endPoint x: 1073, endPoint y: 468, distance: 65.9
click at [1073, 468] on span "15024_201018338386" at bounding box center [1103, 469] width 149 height 16
copy span "01018338386"
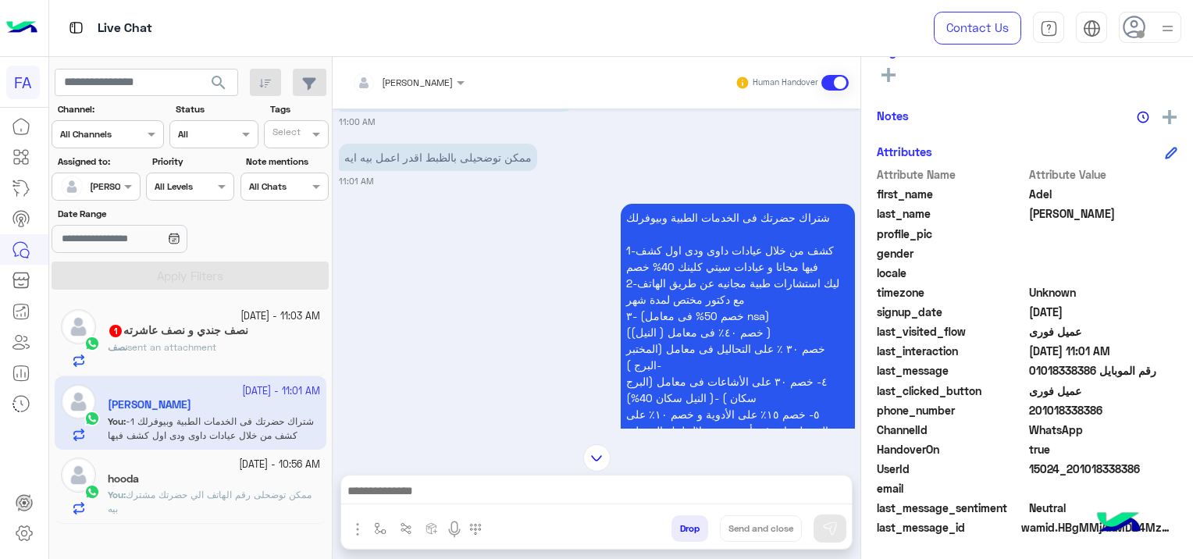
scroll to position [1617, 0]
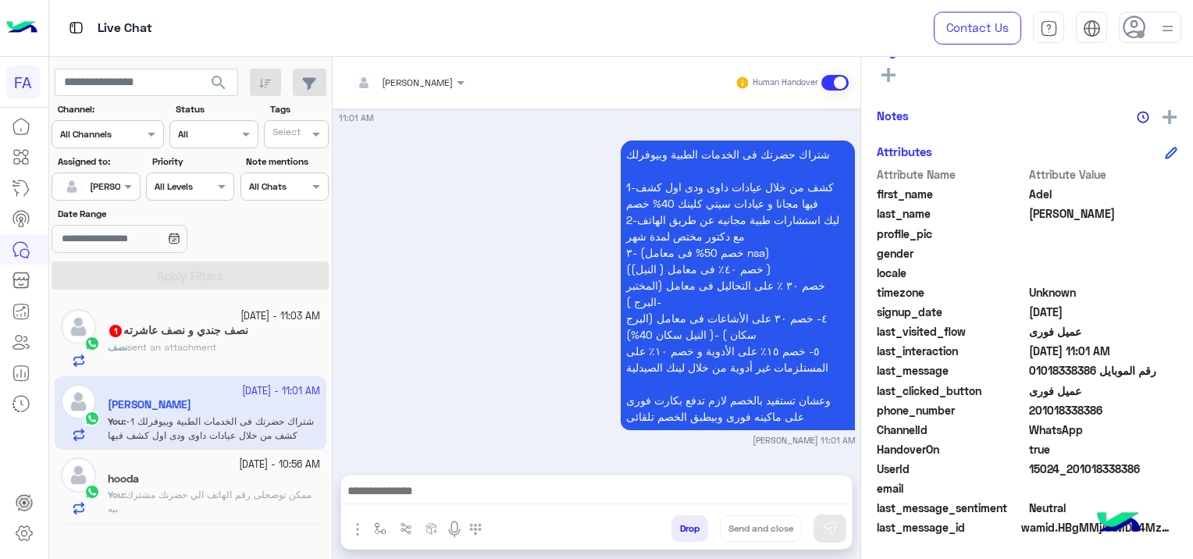
click at [223, 328] on h5 "نصف جندي و نصف عاشرته 1" at bounding box center [178, 330] width 141 height 13
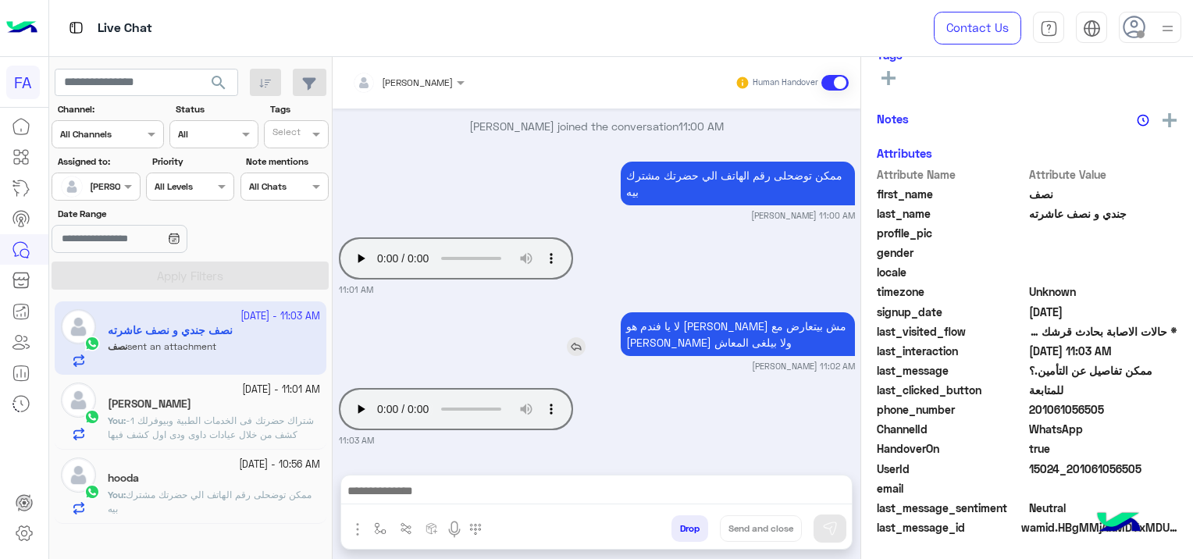
scroll to position [326, 0]
click at [750, 435] on small "11:03 AM" at bounding box center [597, 440] width 516 height 12
click at [561, 383] on div "Oct 12, 2025 اختر من القائمة الأتية: 10:10 PM ممكن تفاصيل عن التأمين.؟ 10:10 PM…" at bounding box center [597, 284] width 528 height 351
click at [502, 496] on textarea at bounding box center [596, 492] width 511 height 23
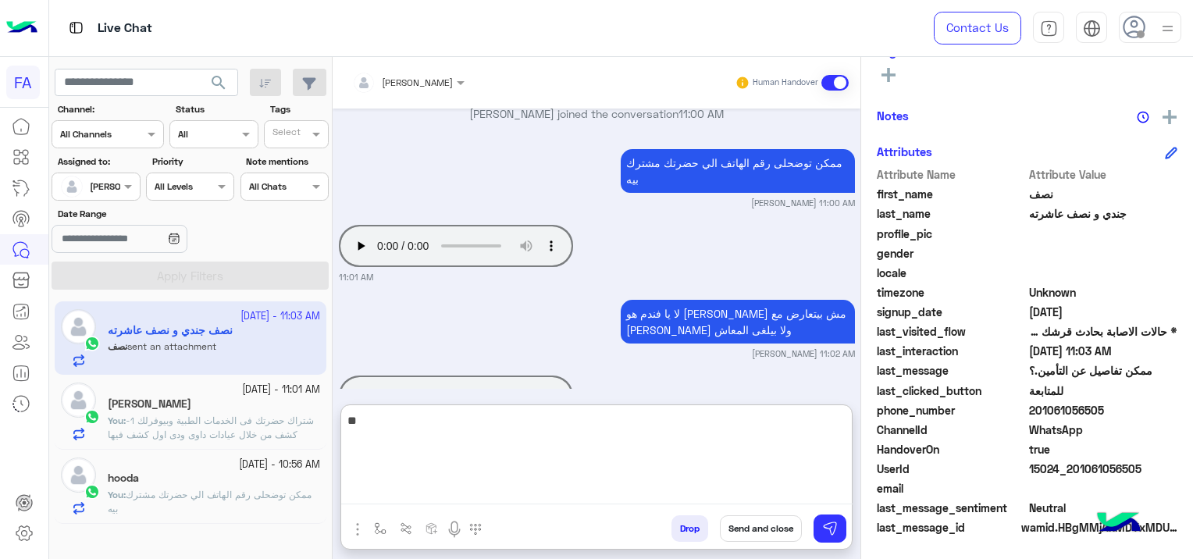
type textarea "*"
click at [628, 423] on textarea "**********" at bounding box center [596, 458] width 511 height 94
click at [619, 425] on textarea "**********" at bounding box center [596, 458] width 511 height 94
click at [583, 428] on textarea "**********" at bounding box center [596, 458] width 511 height 94
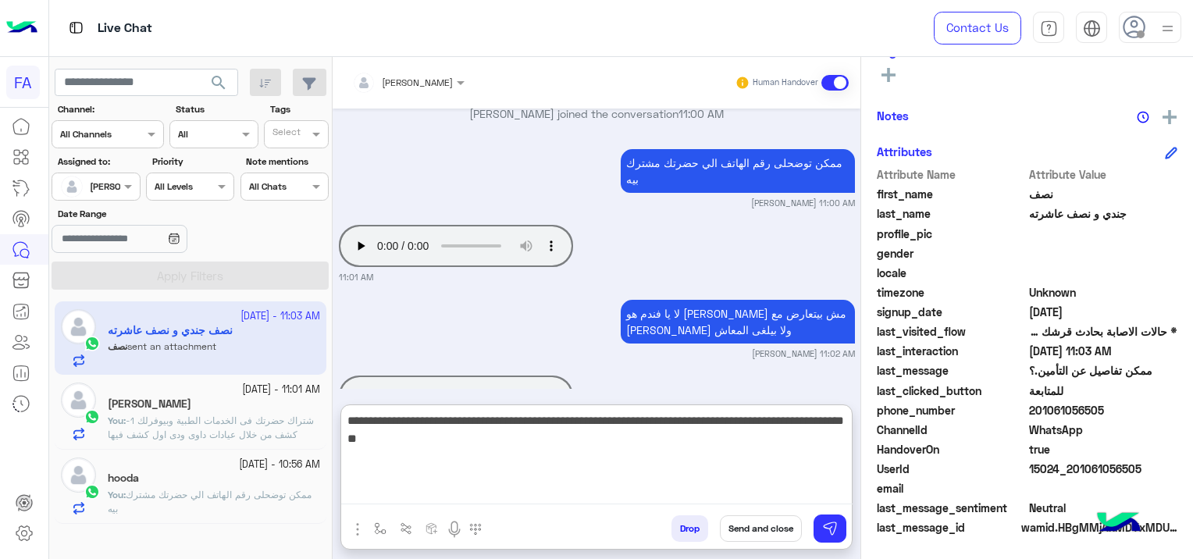
click at [575, 422] on textarea "**********" at bounding box center [596, 458] width 511 height 94
type textarea "**********"
click at [839, 525] on button at bounding box center [830, 529] width 33 height 28
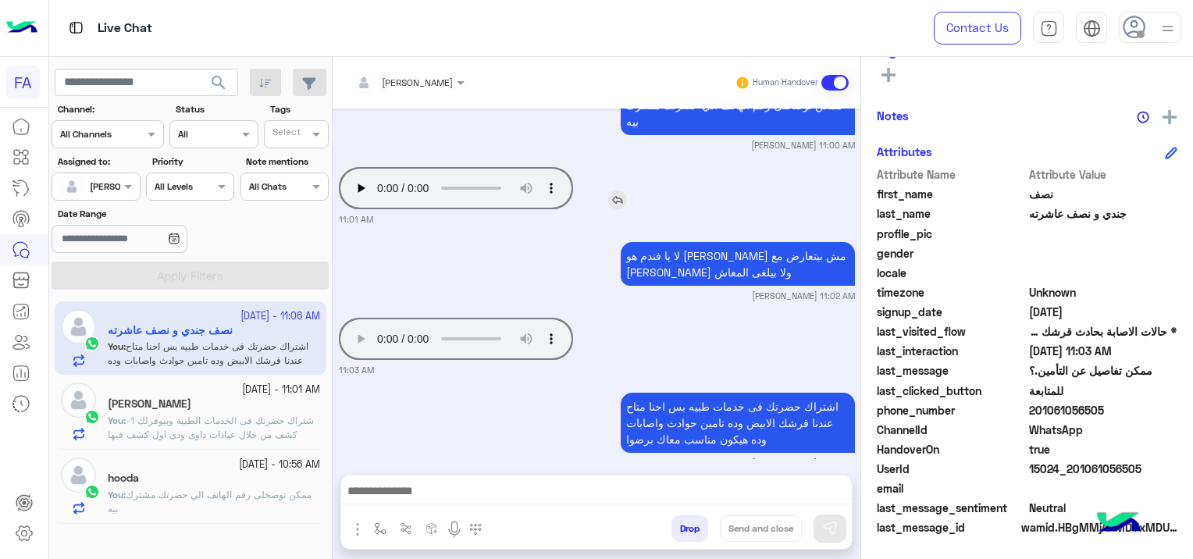
scroll to position [1399, 0]
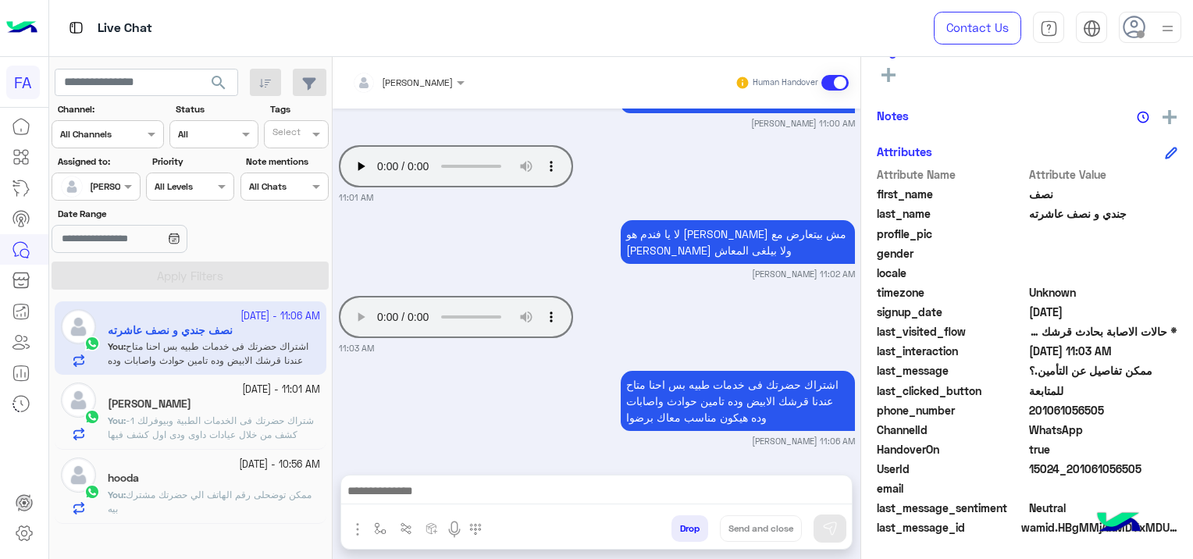
click at [225, 415] on span "شتراك حضرتك فى الخدمات الطبية وبيوفرلك 1-كشف من خلال عيادات داوى ودى اول كشف في…" at bounding box center [211, 498] width 206 height 166
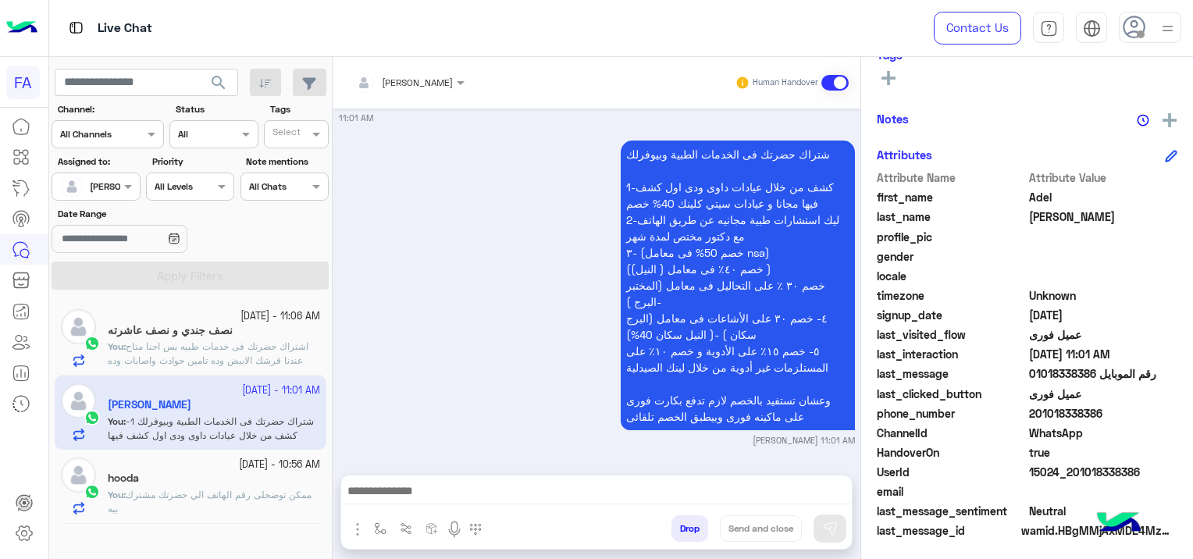
scroll to position [326, 0]
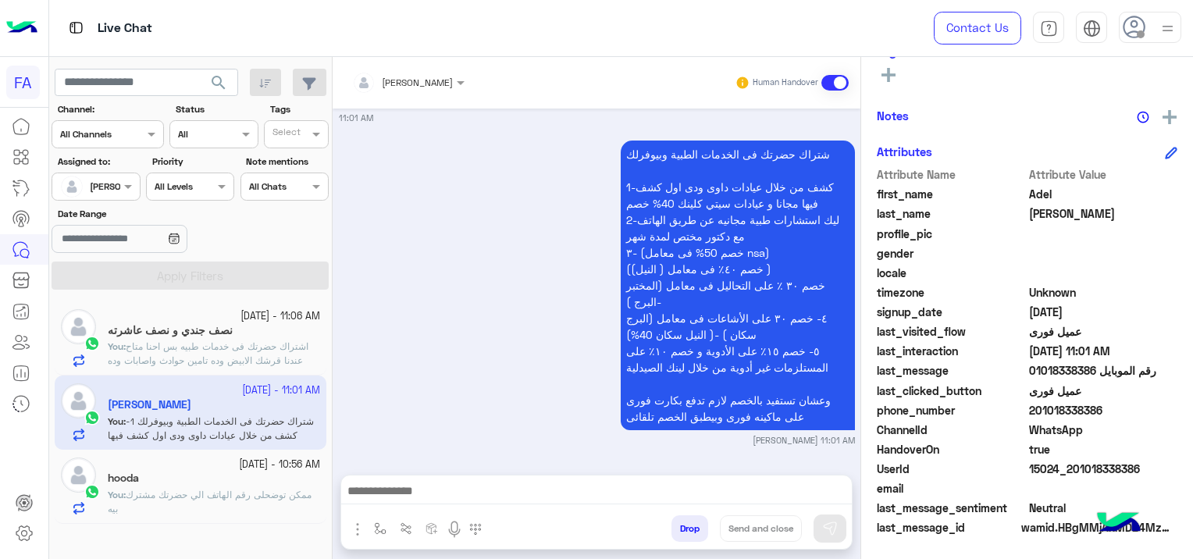
click at [435, 490] on textarea at bounding box center [596, 492] width 511 height 23
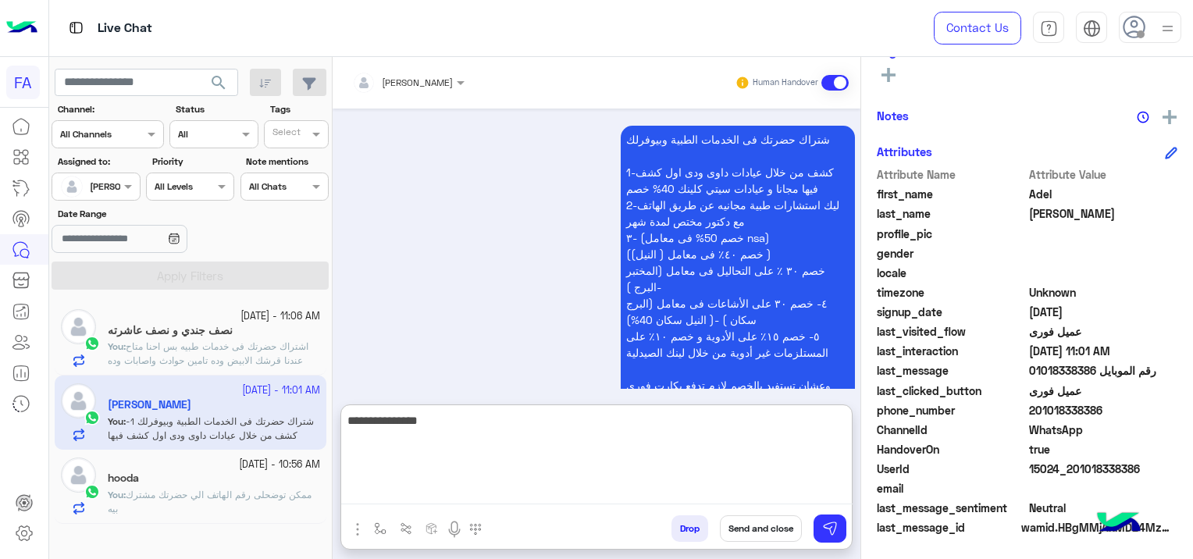
type textarea "**********"
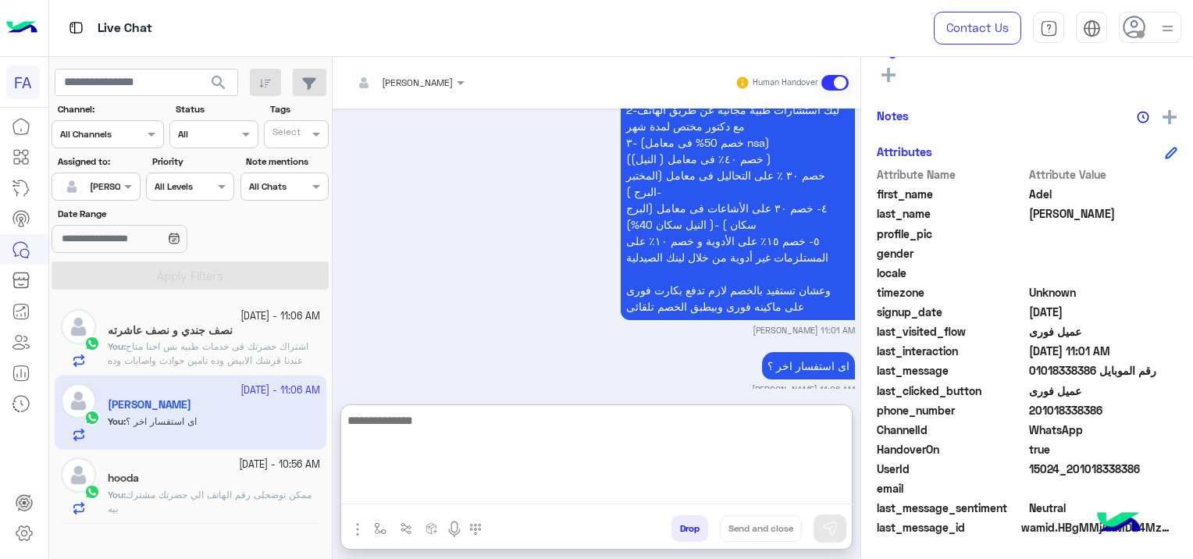
scroll to position [1747, 0]
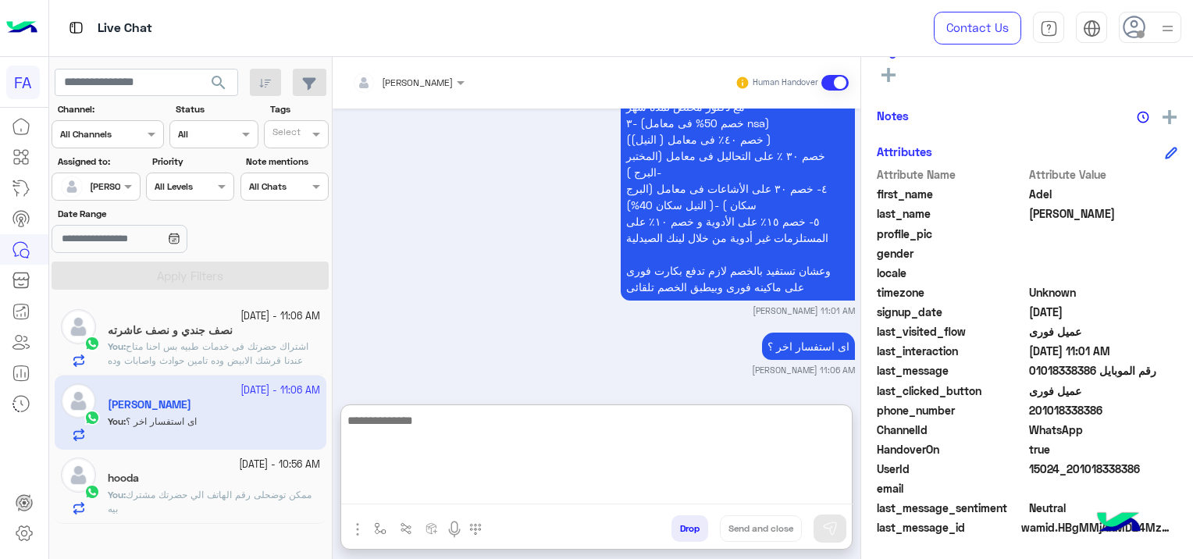
click at [513, 350] on div "اى استفسار اخر ؟ Sara Taha 11:06 AM" at bounding box center [597, 353] width 516 height 48
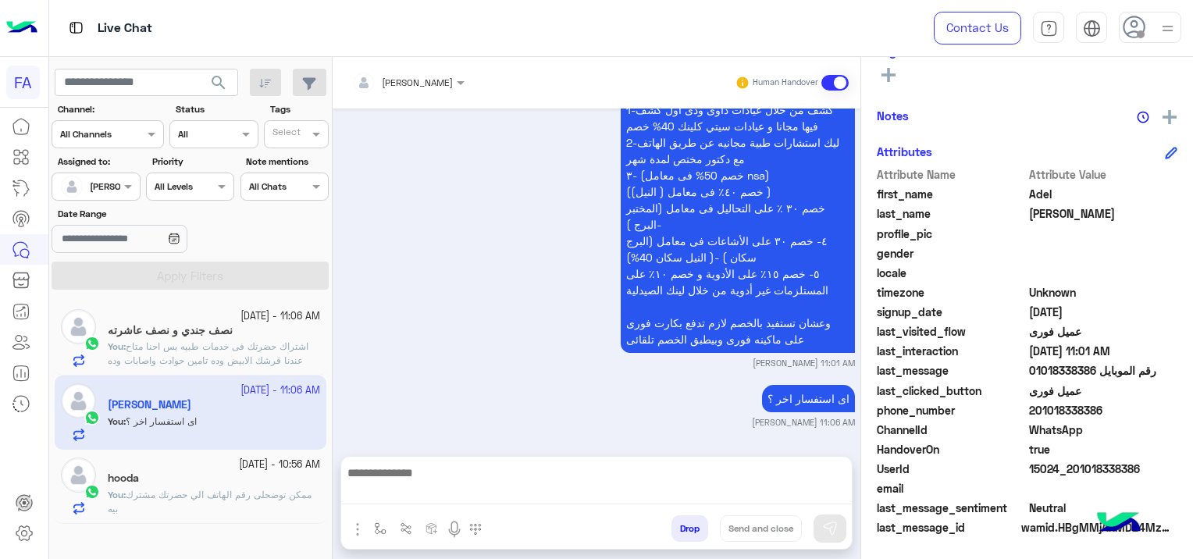
scroll to position [1677, 0]
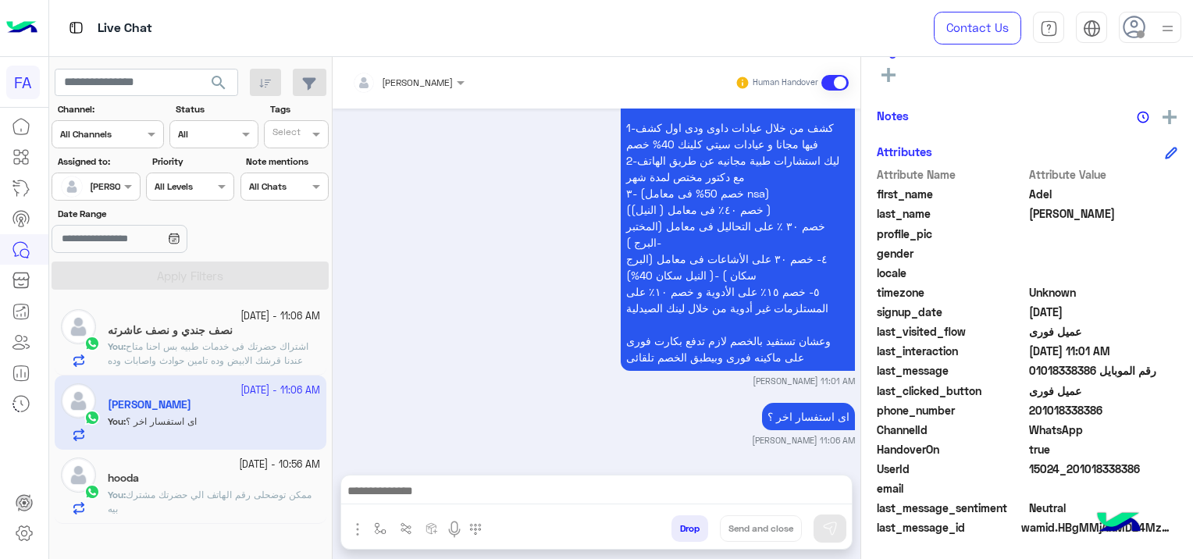
click at [237, 492] on span "ممكن توضحلى رقم الهاتف الي حضرتك مشترك بيه" at bounding box center [210, 502] width 204 height 26
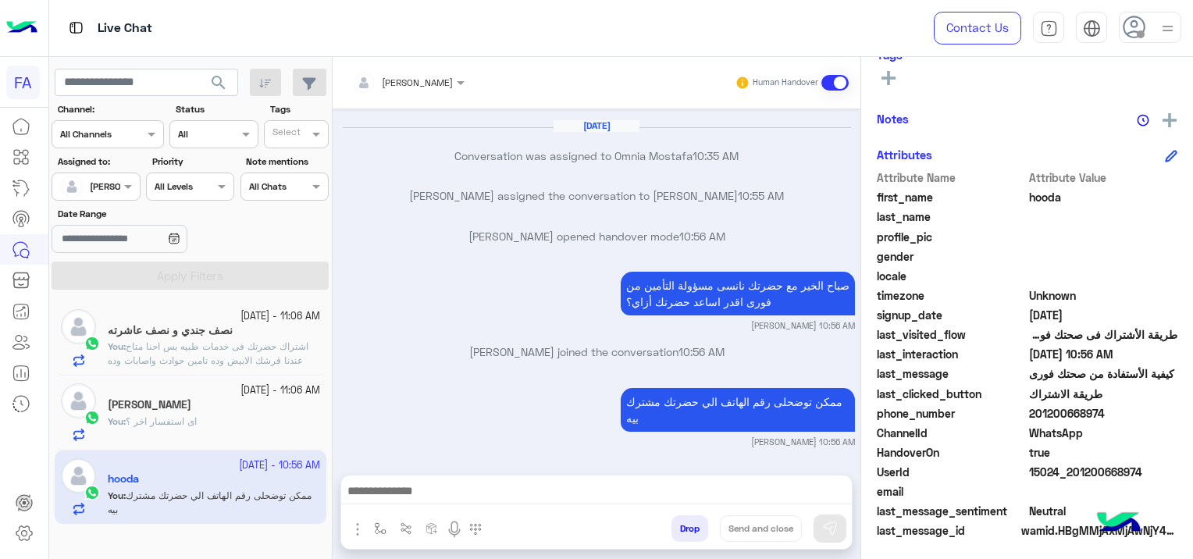
scroll to position [326, 0]
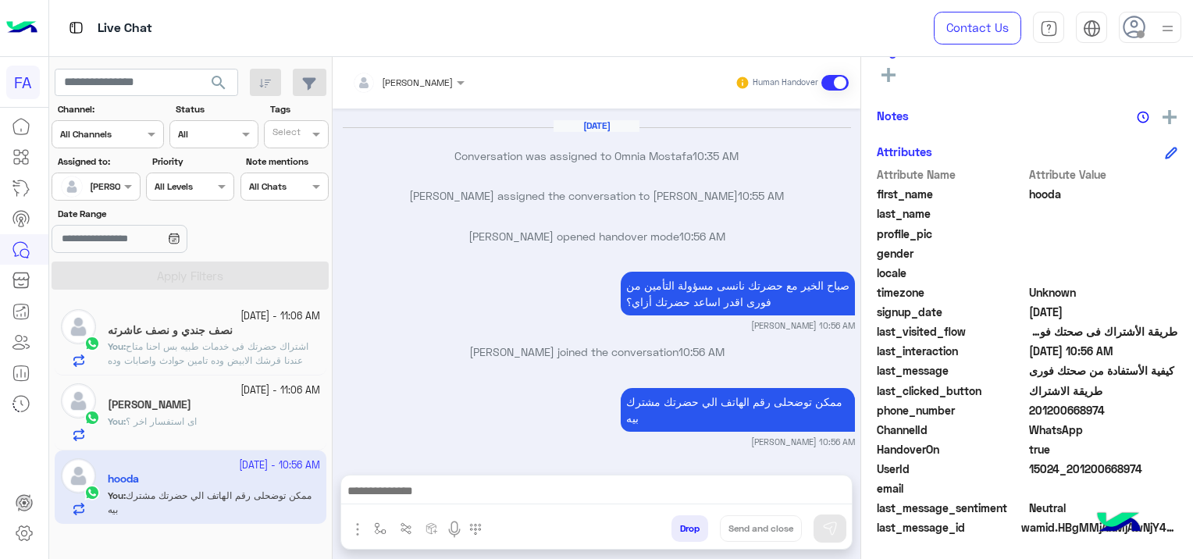
click at [436, 490] on textarea at bounding box center [596, 492] width 511 height 23
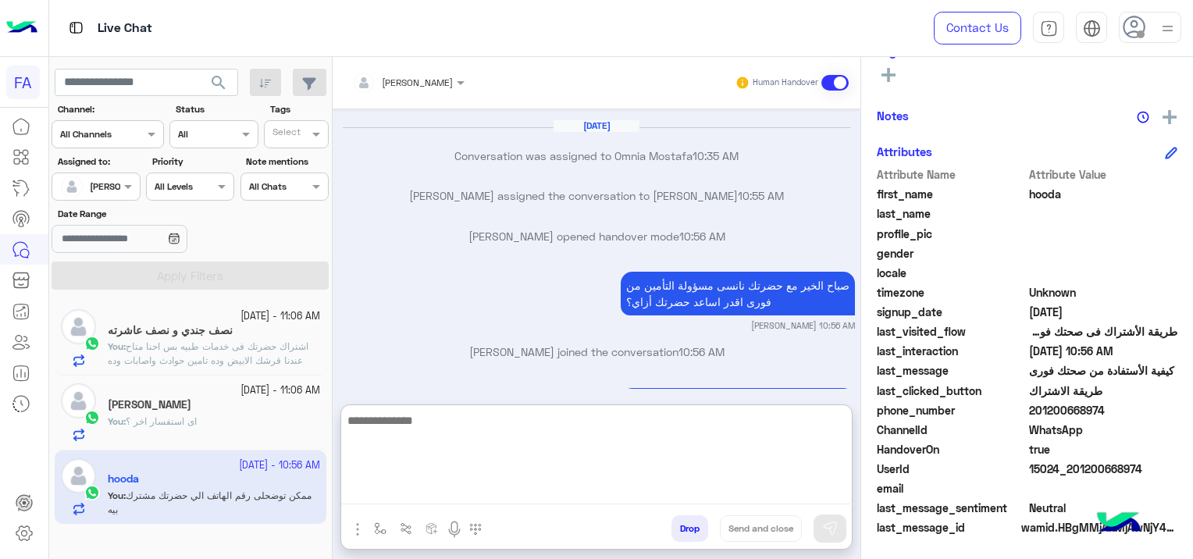
paste textarea "**********"
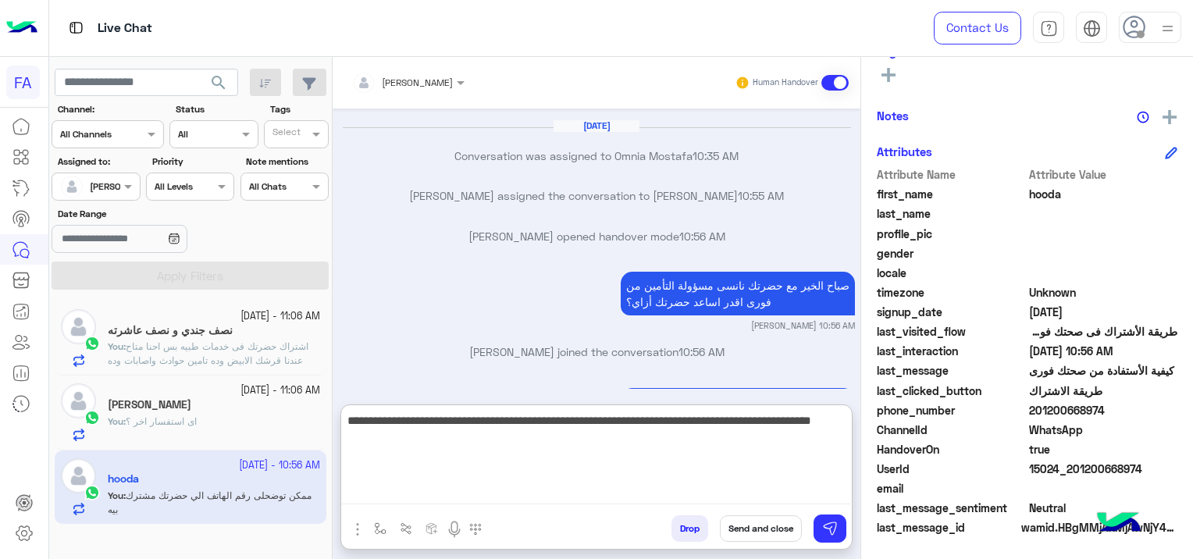
type textarea "**********"
click at [764, 528] on button "Send and close" at bounding box center [761, 528] width 82 height 27
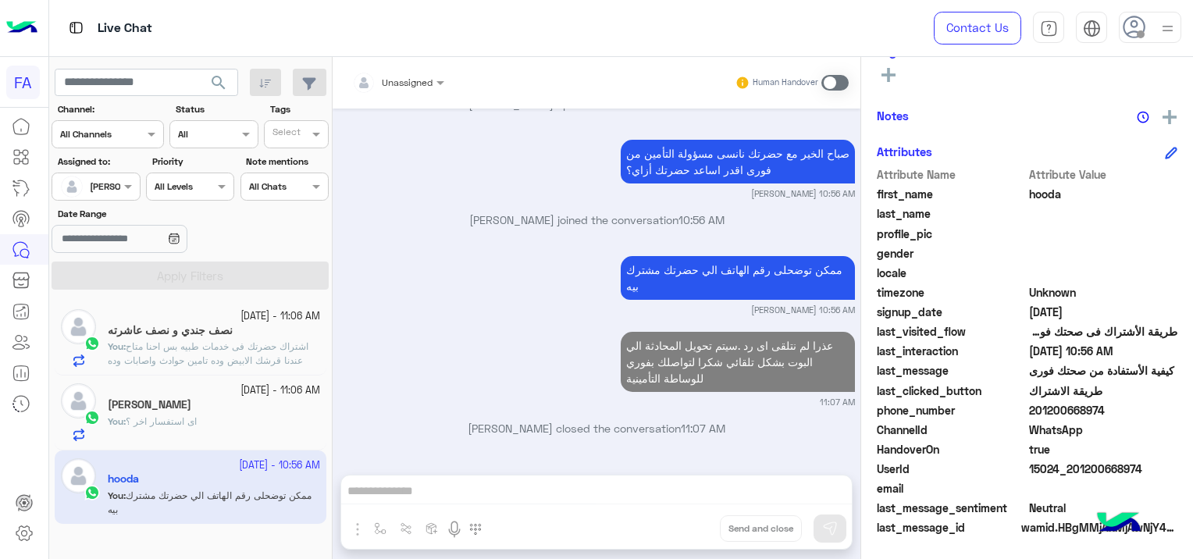
scroll to position [170, 0]
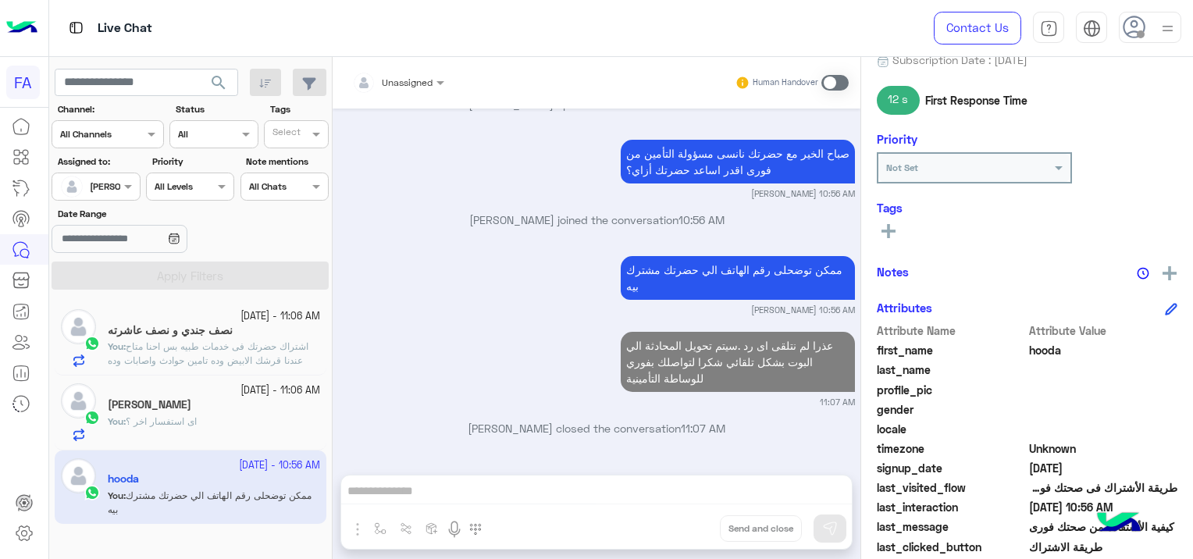
click at [893, 231] on rect at bounding box center [889, 231] width 14 height 3
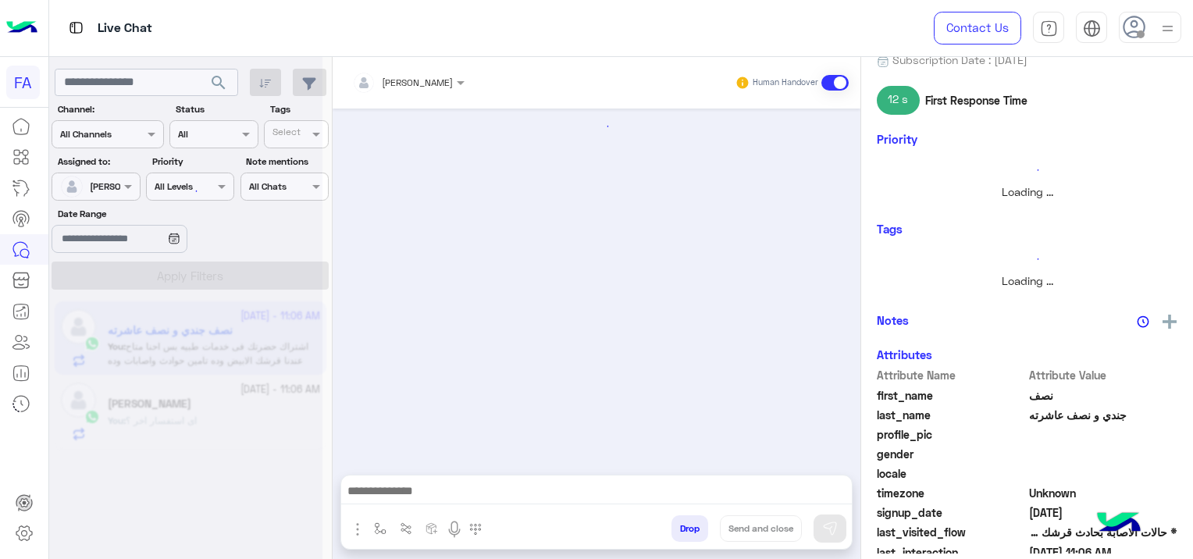
drag, startPoint x: 892, startPoint y: 226, endPoint x: 933, endPoint y: 247, distance: 45.4
click at [896, 225] on h6 "Tags" at bounding box center [1027, 229] width 301 height 14
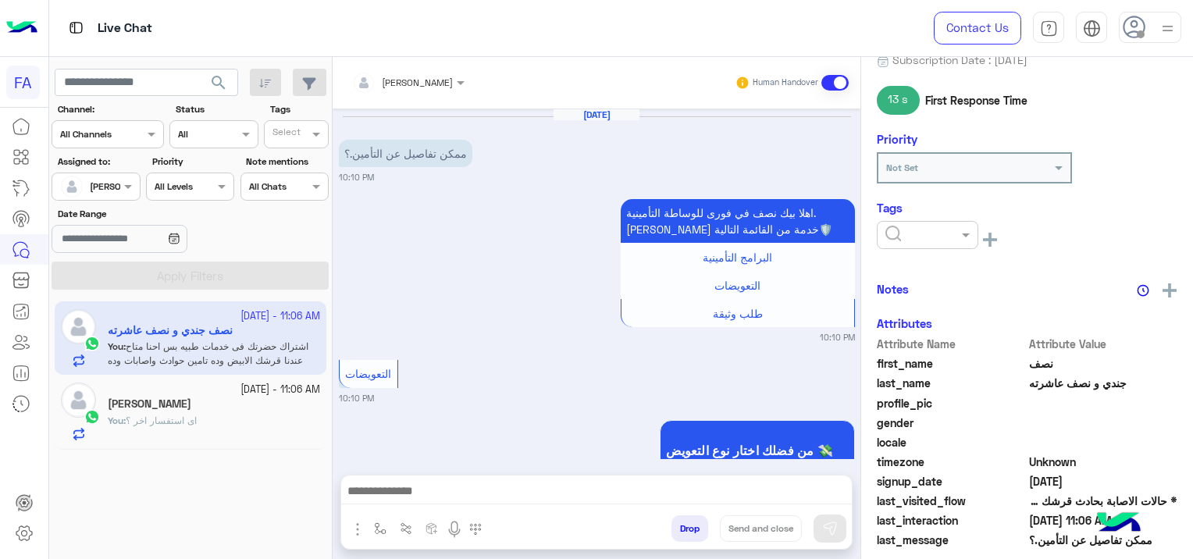
scroll to position [1305, 0]
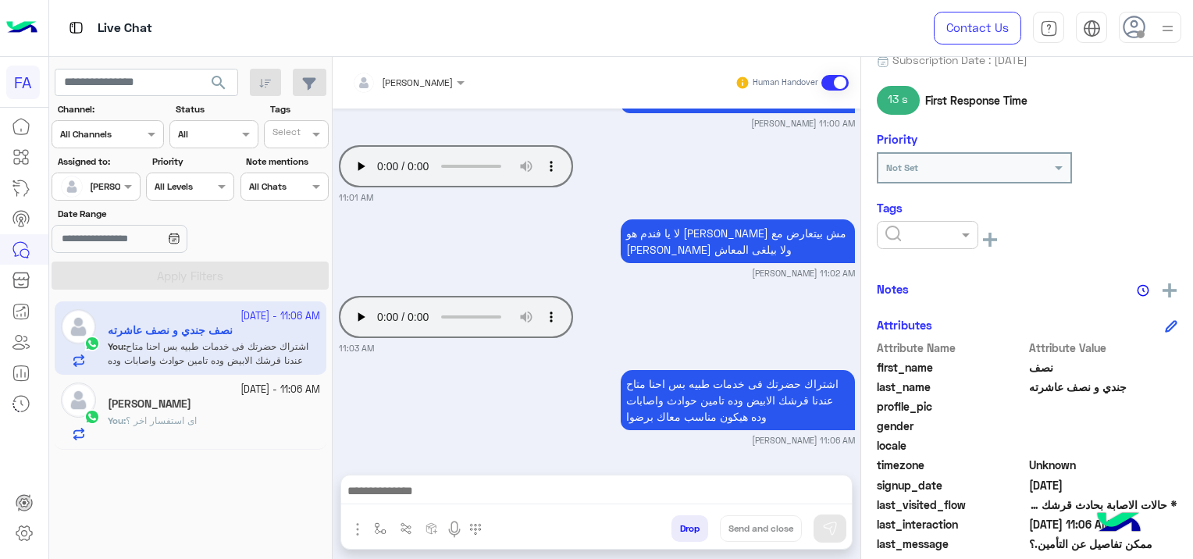
click at [215, 401] on div "[PERSON_NAME]" at bounding box center [214, 405] width 212 height 16
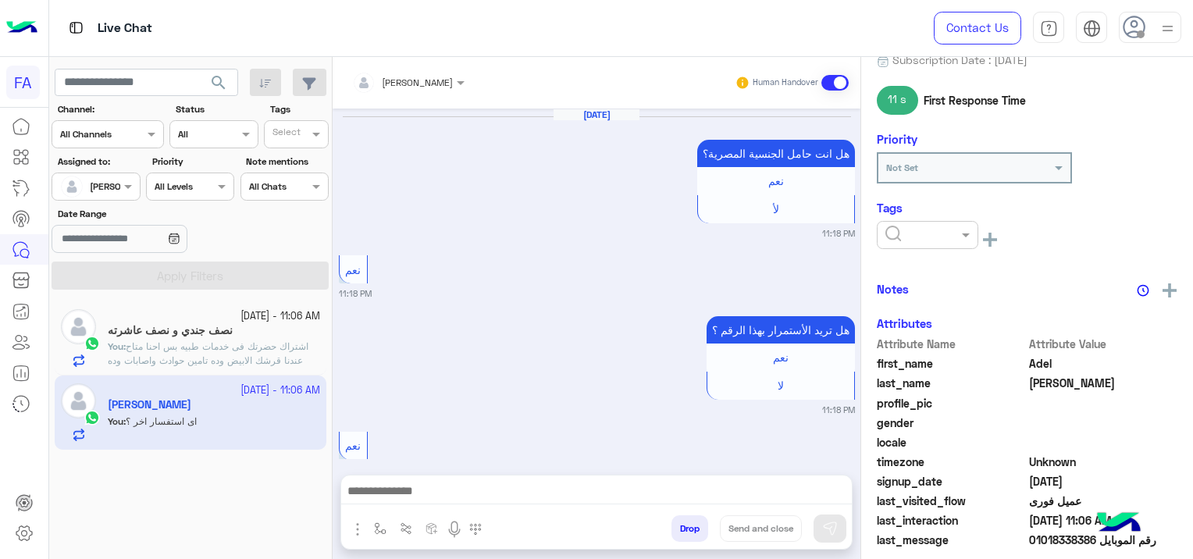
scroll to position [1616, 0]
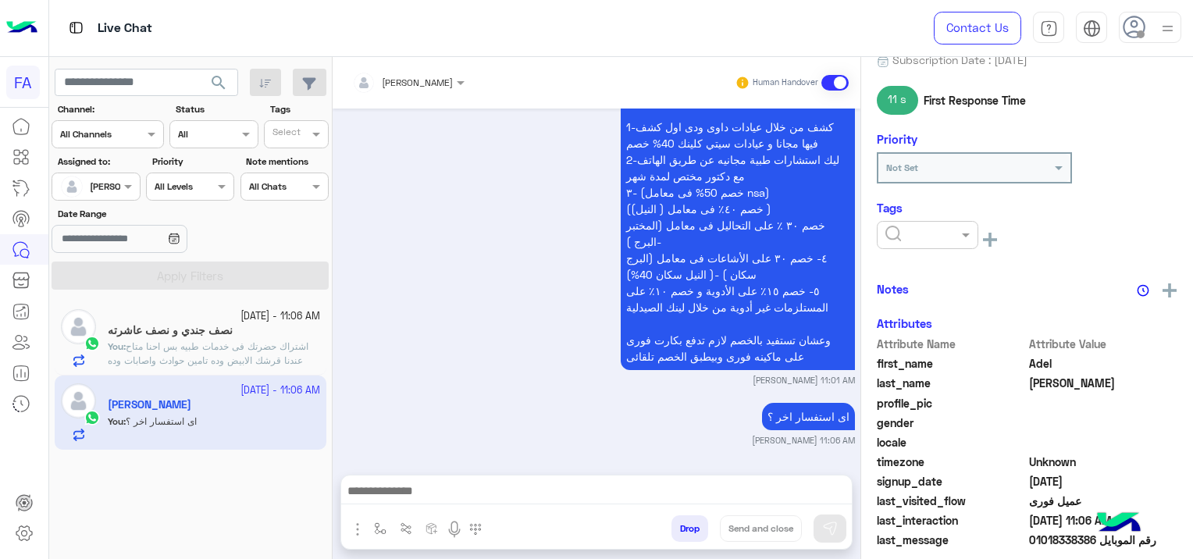
click at [208, 353] on p "You : اشتراك حضرتك فى خدمات طبيه بس احنا متاح عندنا قرشك الابيض وده تامين حوادث…" at bounding box center [214, 361] width 212 height 42
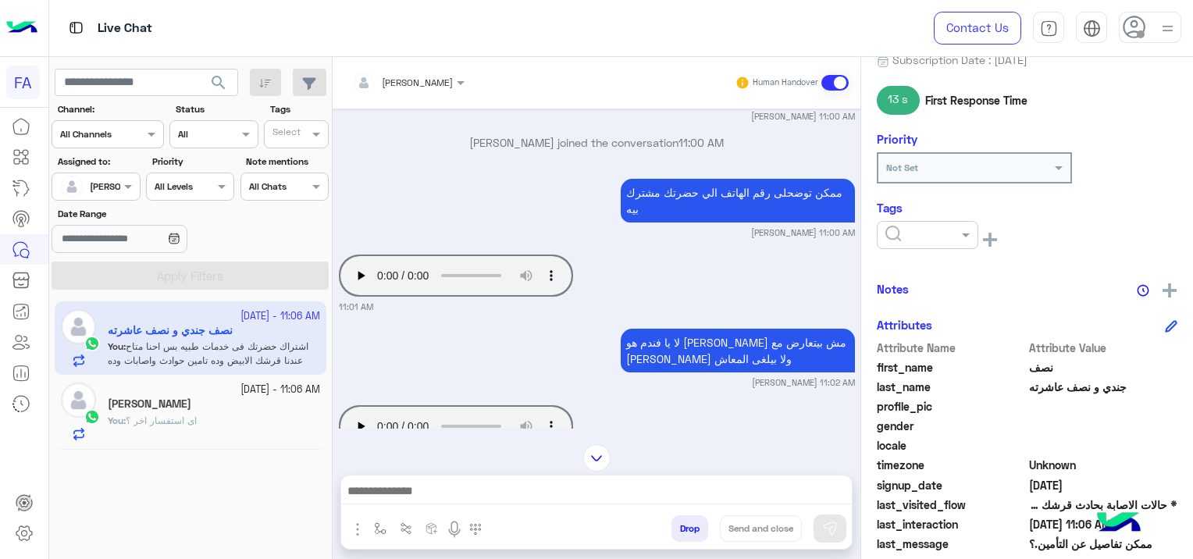
scroll to position [1305, 0]
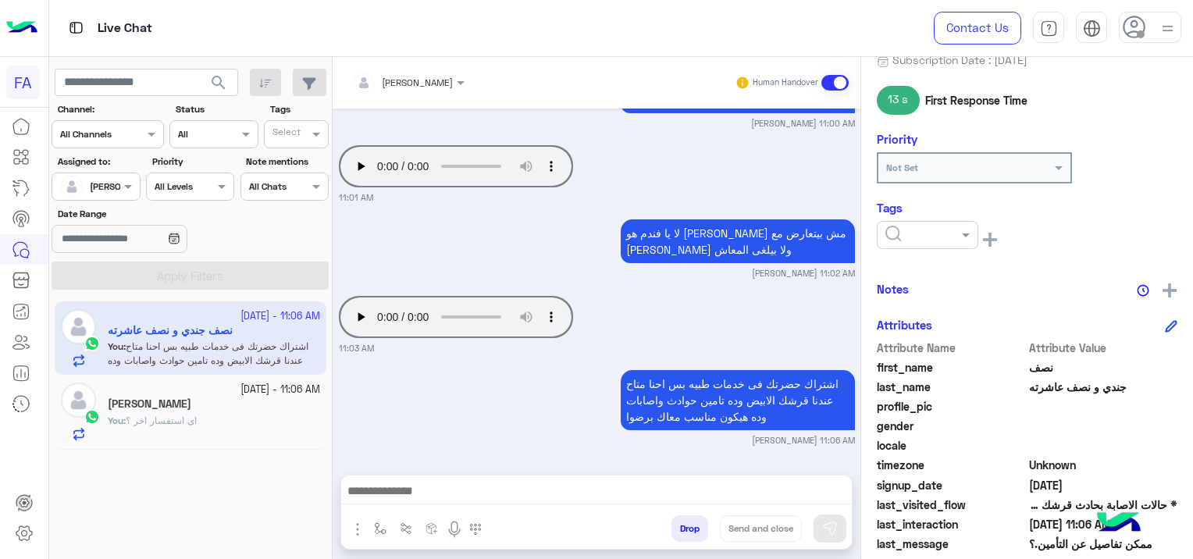
click at [225, 404] on div "[PERSON_NAME]" at bounding box center [214, 405] width 212 height 16
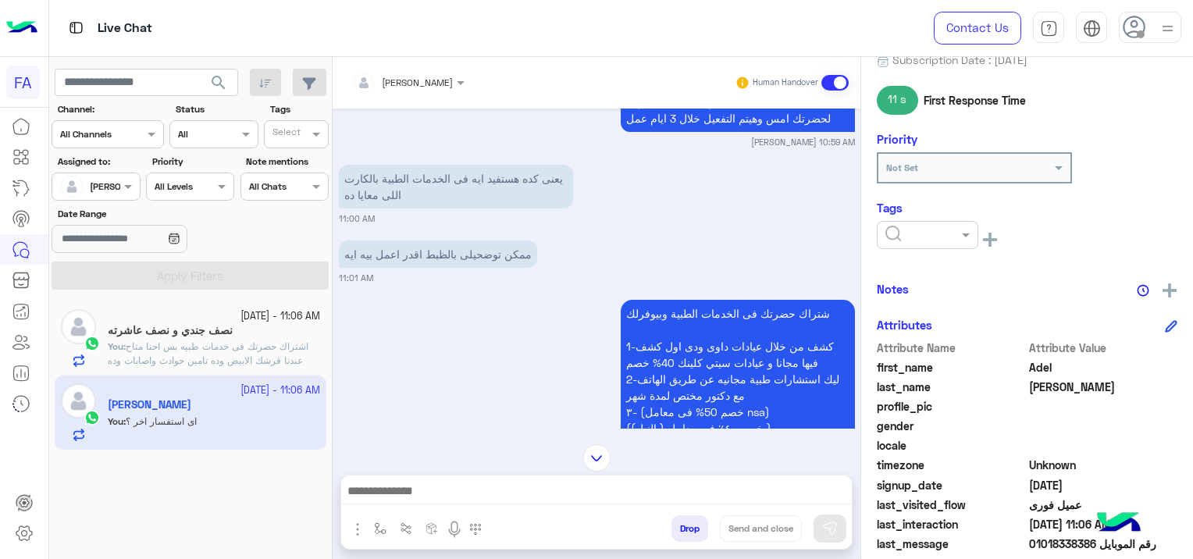
scroll to position [1616, 0]
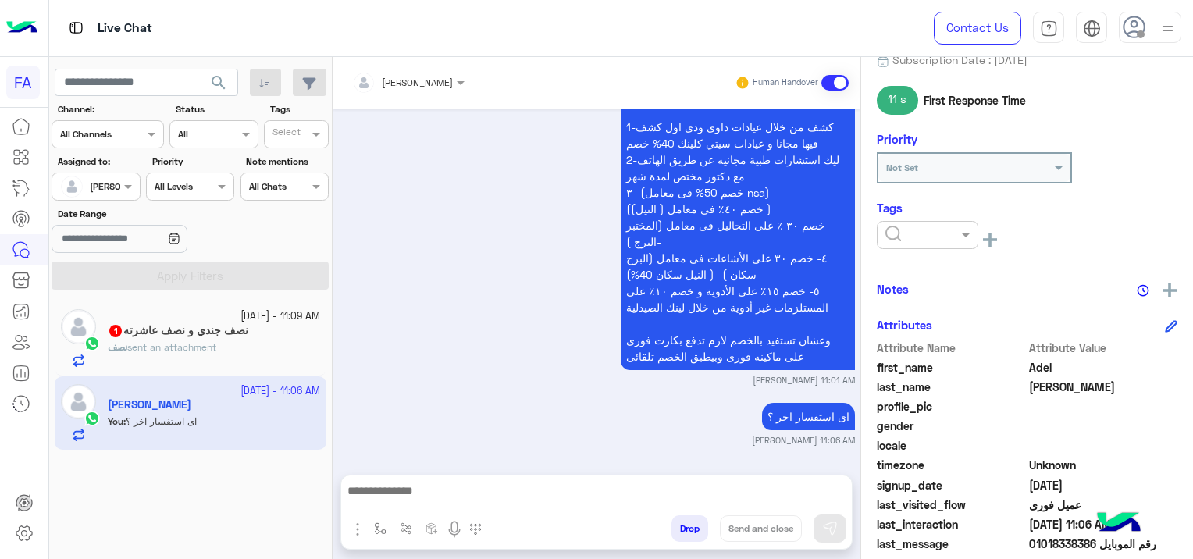
click at [231, 325] on h5 "نصف جندي و نصف عاشرته 1" at bounding box center [178, 330] width 141 height 13
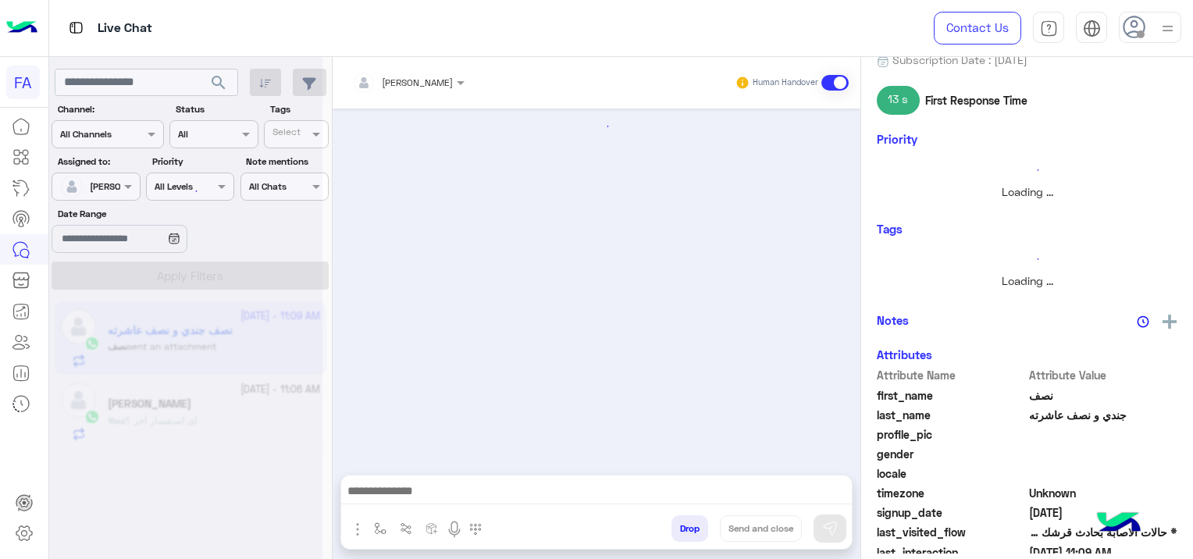
scroll to position [1320, 0]
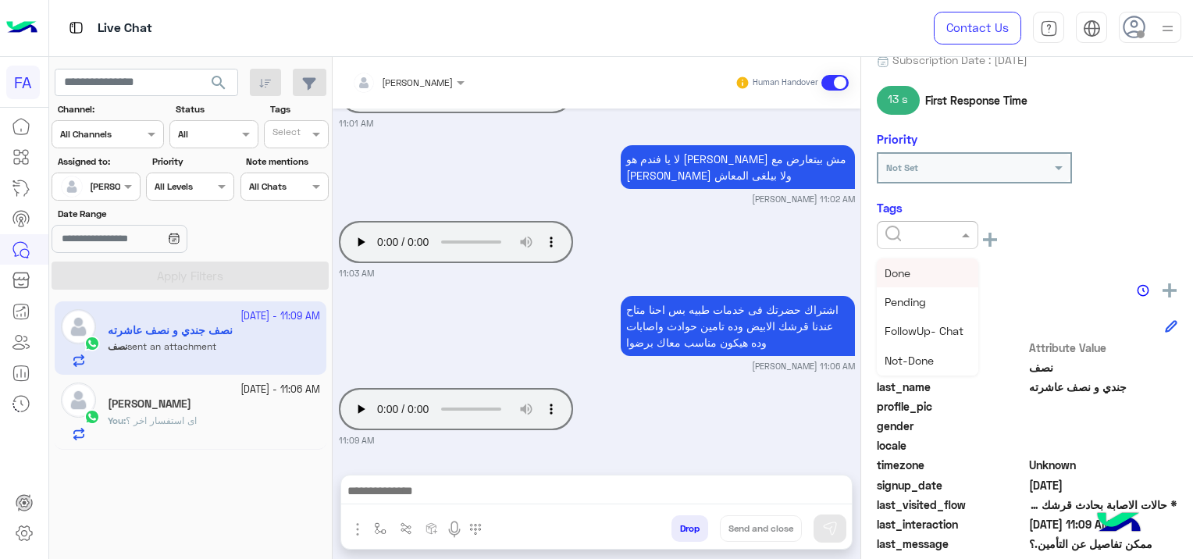
click at [898, 232] on input "text" at bounding box center [909, 233] width 48 height 14
click at [924, 309] on div "Medical" at bounding box center [928, 320] width 102 height 29
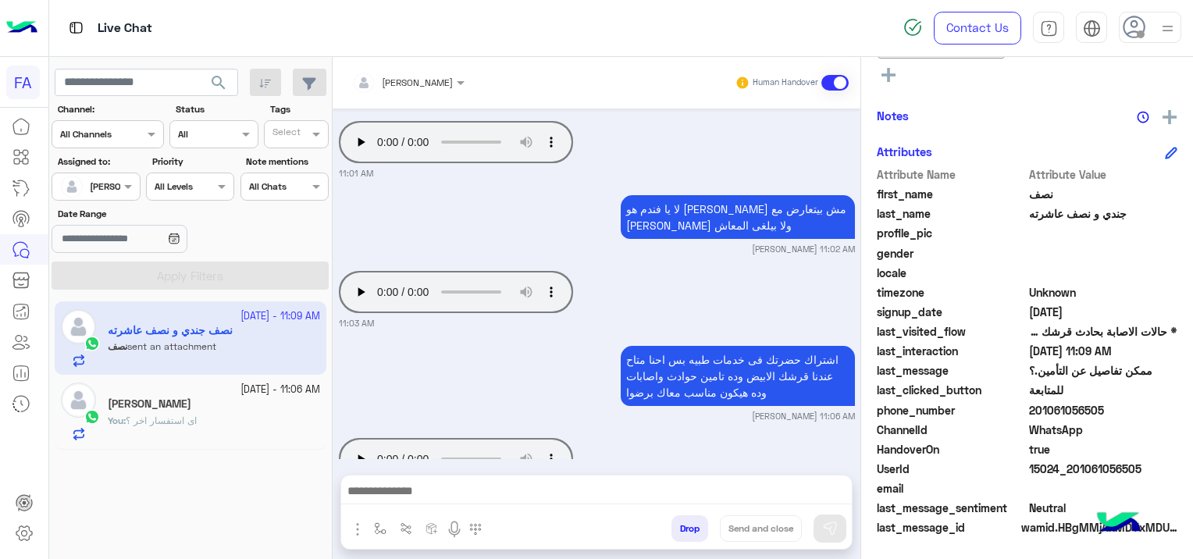
scroll to position [1320, 0]
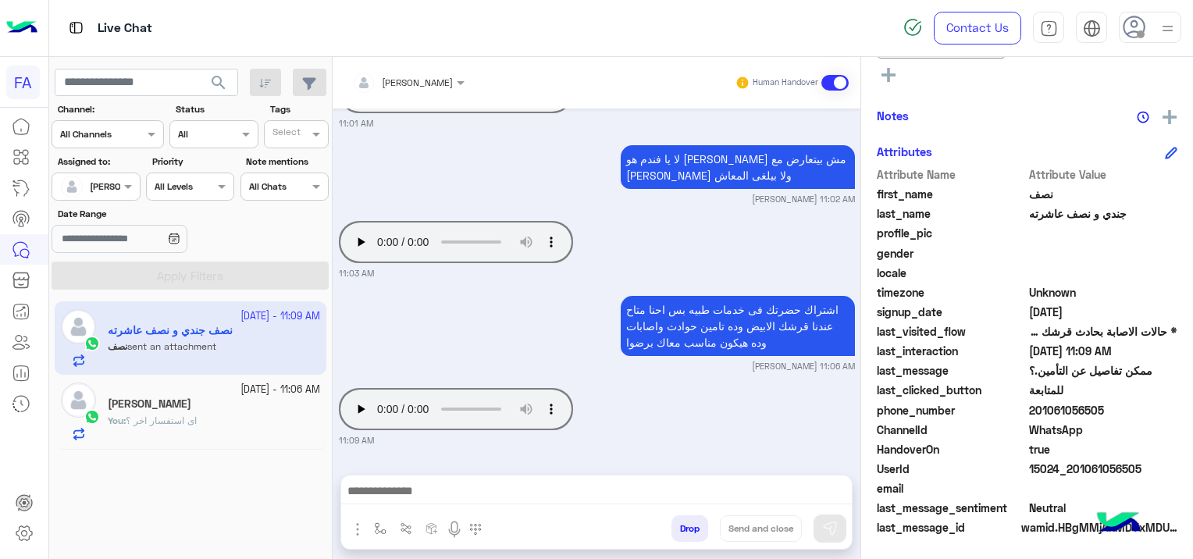
click at [270, 415] on div "You : اى استفسار اخر ؟" at bounding box center [214, 427] width 212 height 27
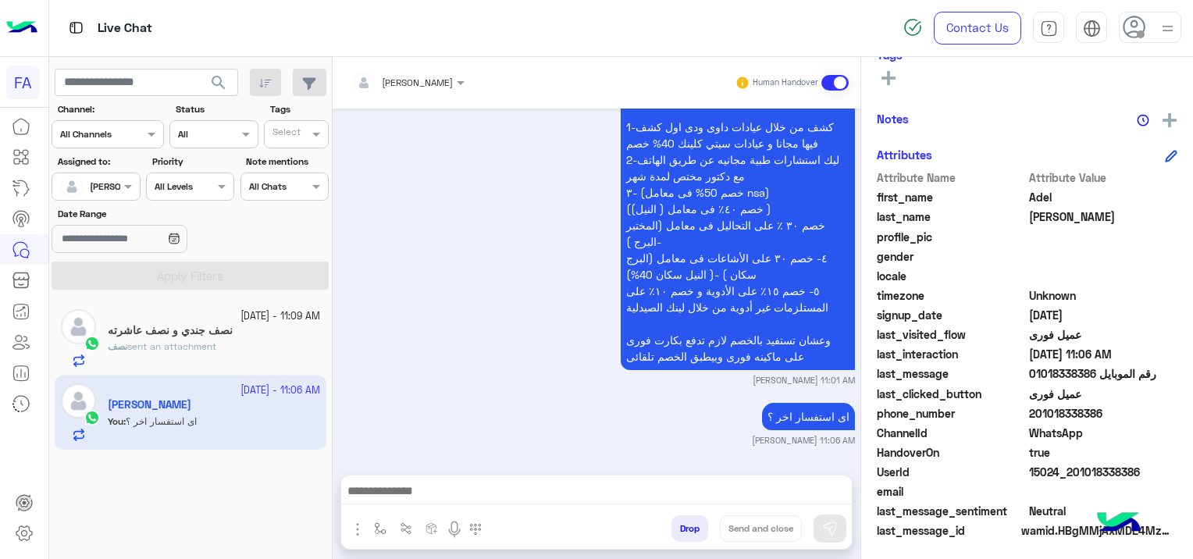
scroll to position [327, 0]
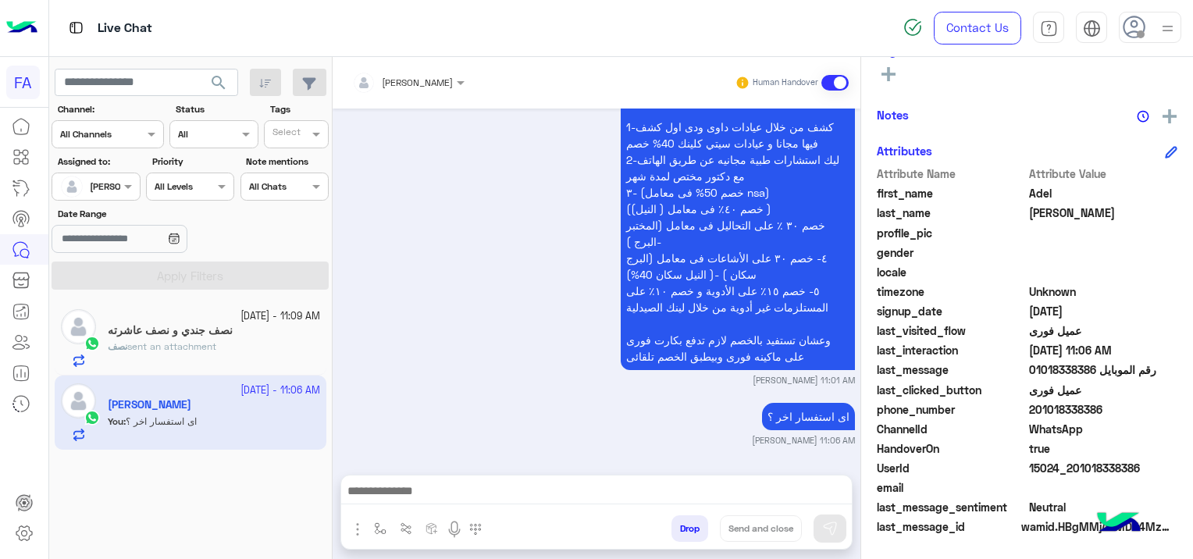
click at [523, 461] on div "Sara Taha Human Handover Oct 12, 2025 هل انت حامل الجنسية المصرية؟ نعم لأ 11:18…" at bounding box center [597, 311] width 528 height 508
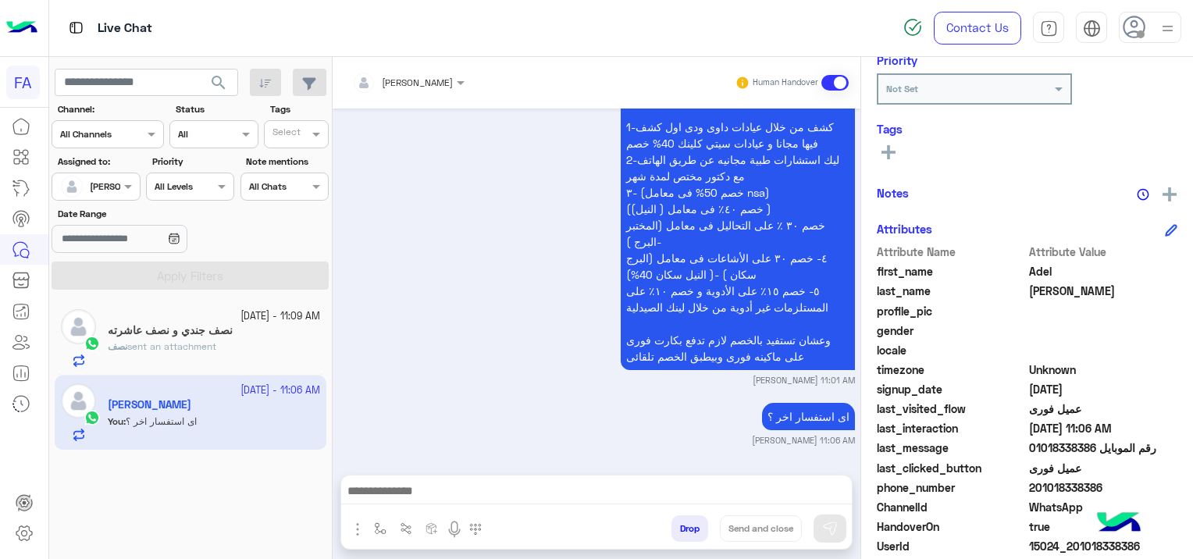
scroll to position [93, 0]
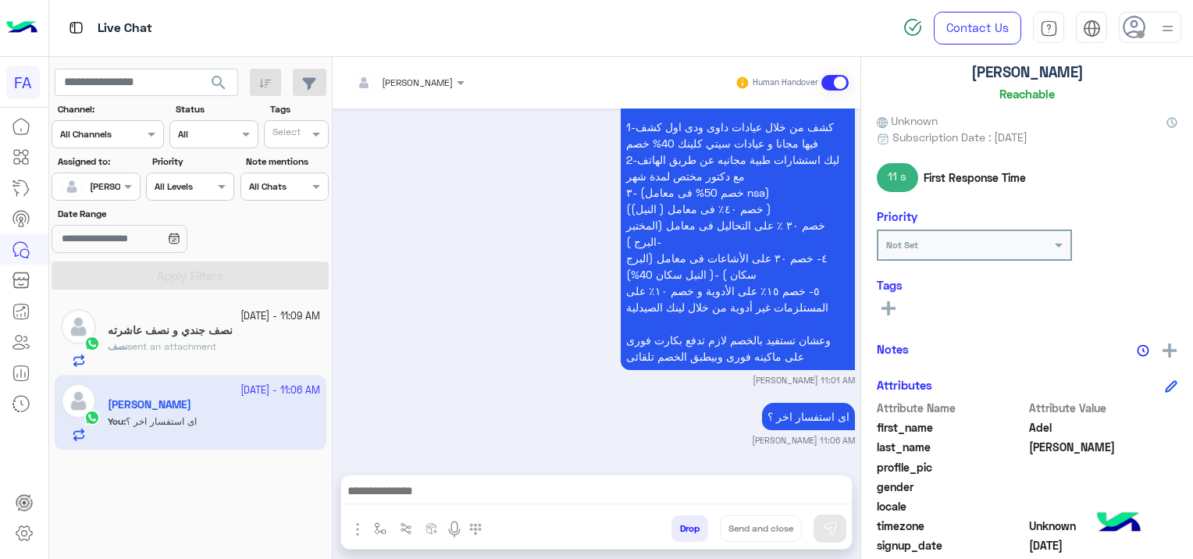
click at [893, 306] on icon at bounding box center [889, 308] width 14 height 14
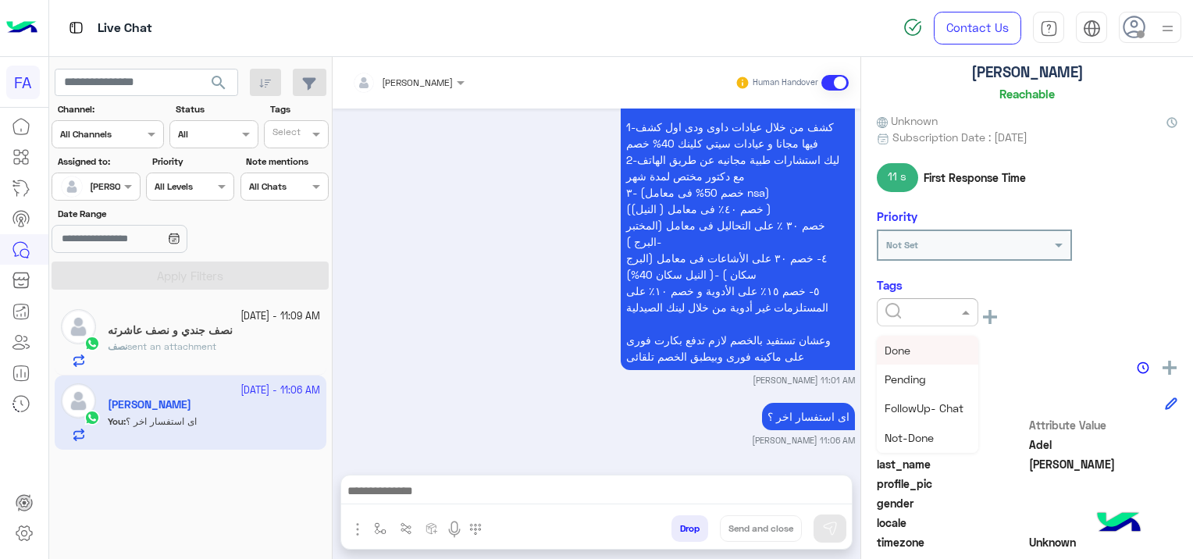
click at [891, 306] on input "text" at bounding box center [909, 311] width 48 height 14
click at [922, 397] on span "Medical" at bounding box center [905, 397] width 40 height 13
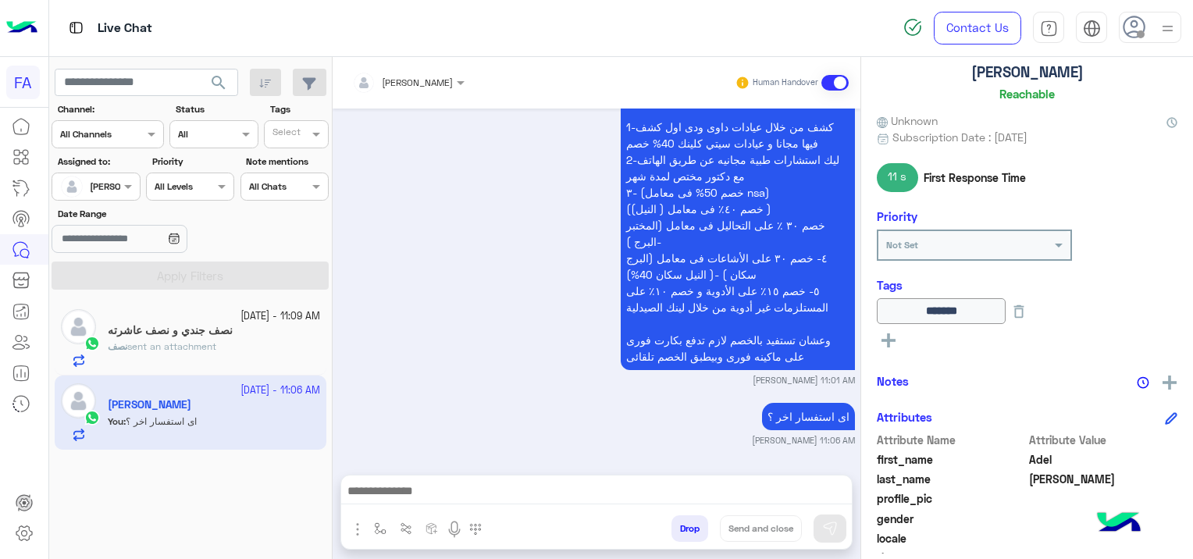
click at [893, 337] on icon at bounding box center [889, 340] width 14 height 14
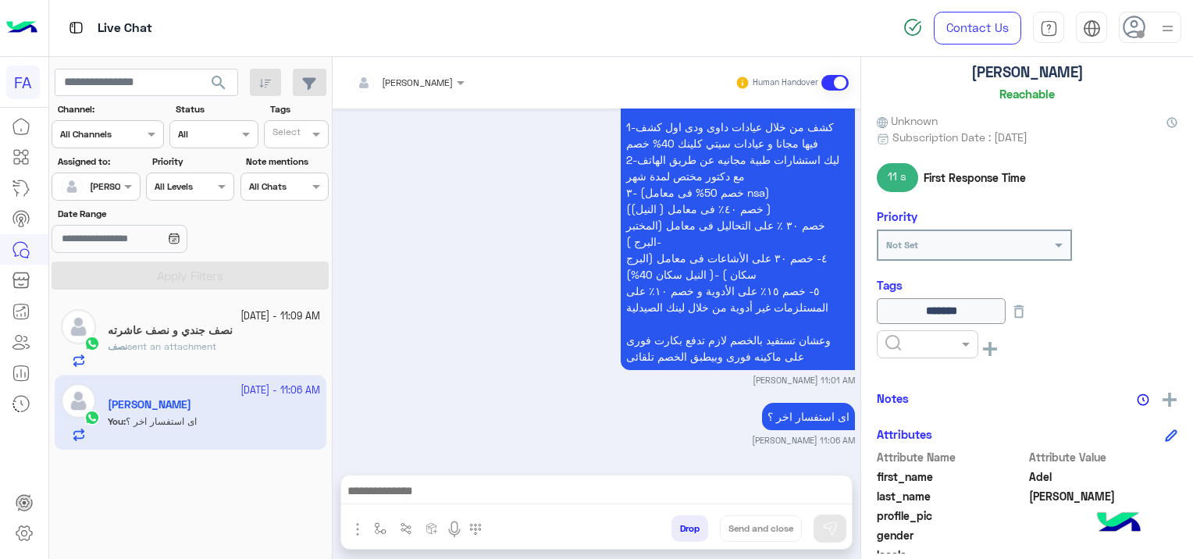
drag, startPoint x: 881, startPoint y: 334, endPoint x: 893, endPoint y: 338, distance: 13.1
click at [882, 335] on div at bounding box center [928, 342] width 100 height 15
click at [927, 374] on div "Done" at bounding box center [928, 382] width 102 height 29
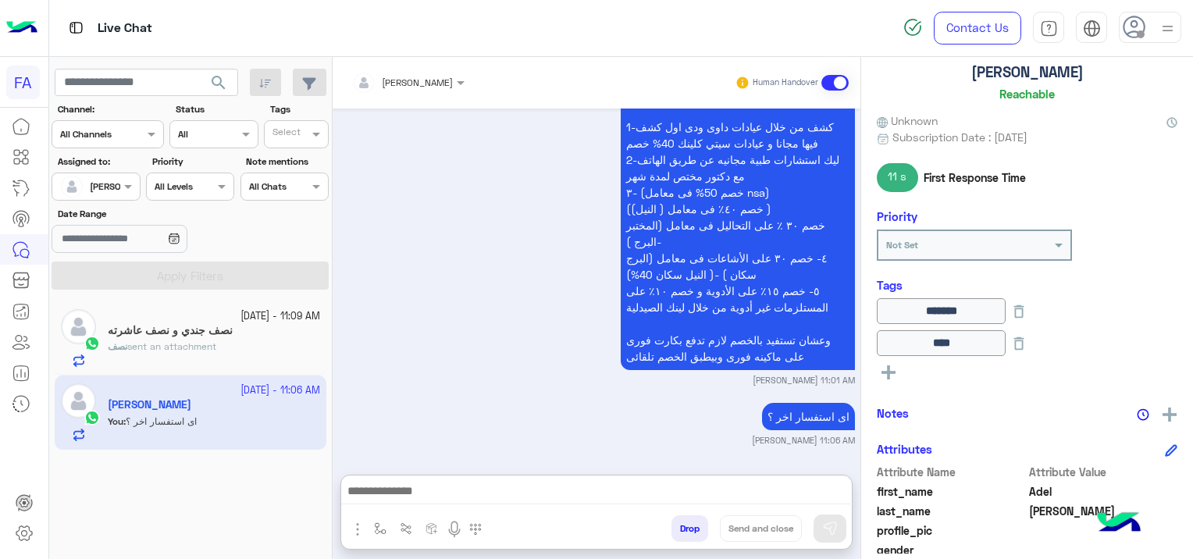
click at [419, 492] on textarea at bounding box center [596, 492] width 511 height 23
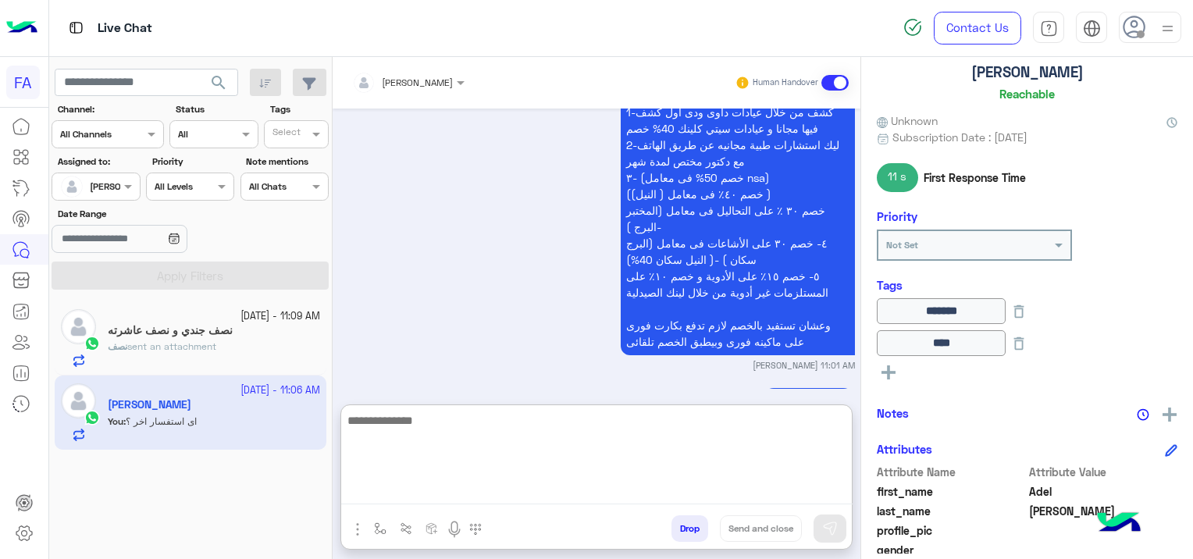
paste textarea "**********"
type textarea "**********"
click at [780, 528] on button "Send and close" at bounding box center [761, 528] width 82 height 27
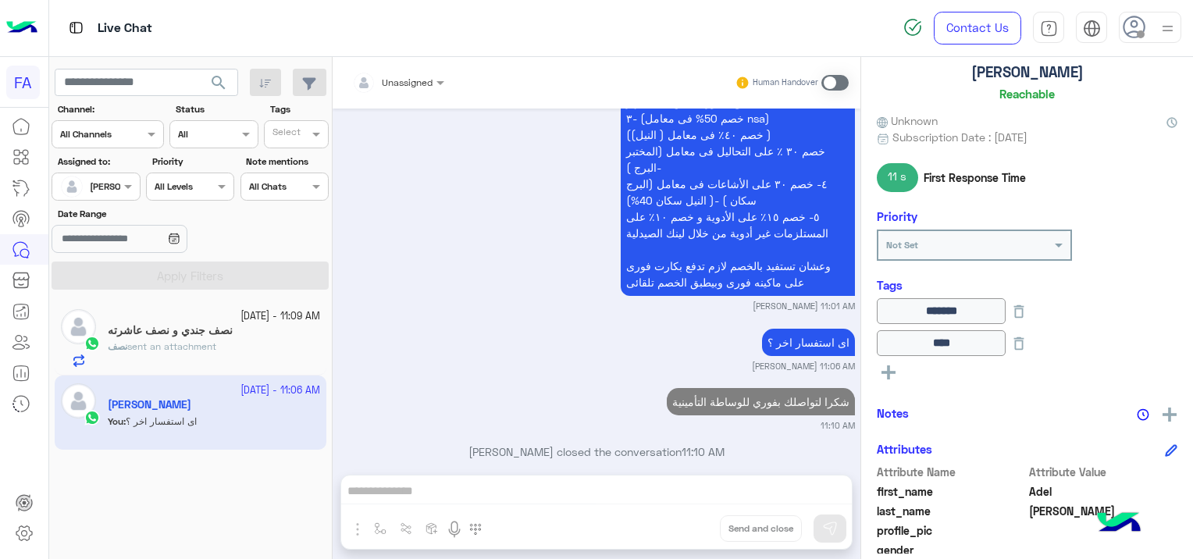
scroll to position [1716, 0]
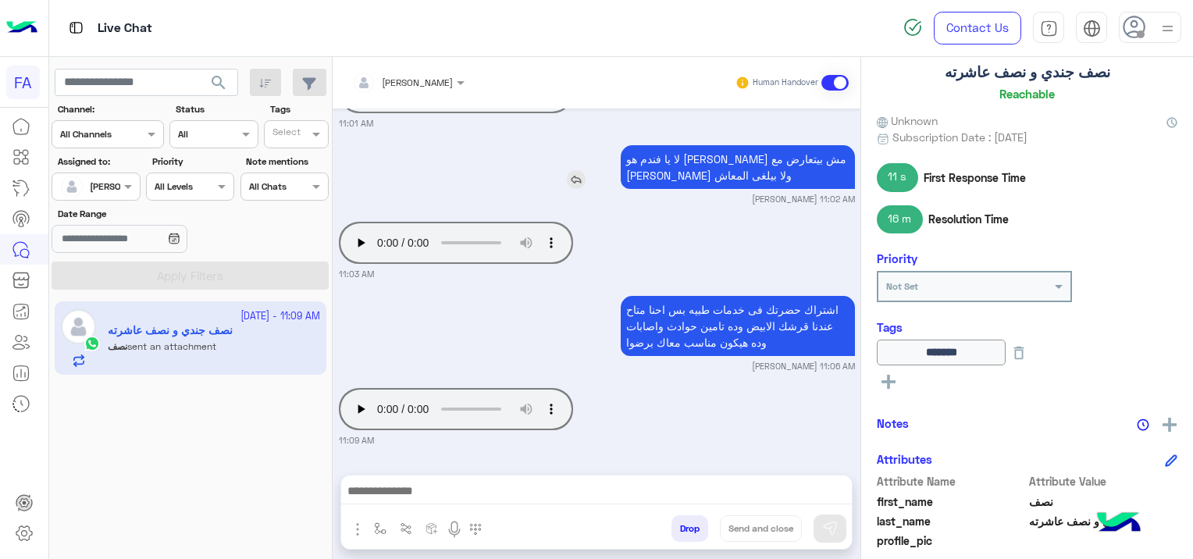
scroll to position [2117, 0]
click at [887, 389] on div "******* See All" at bounding box center [1027, 368] width 301 height 56
click at [885, 382] on rect at bounding box center [889, 382] width 14 height 3
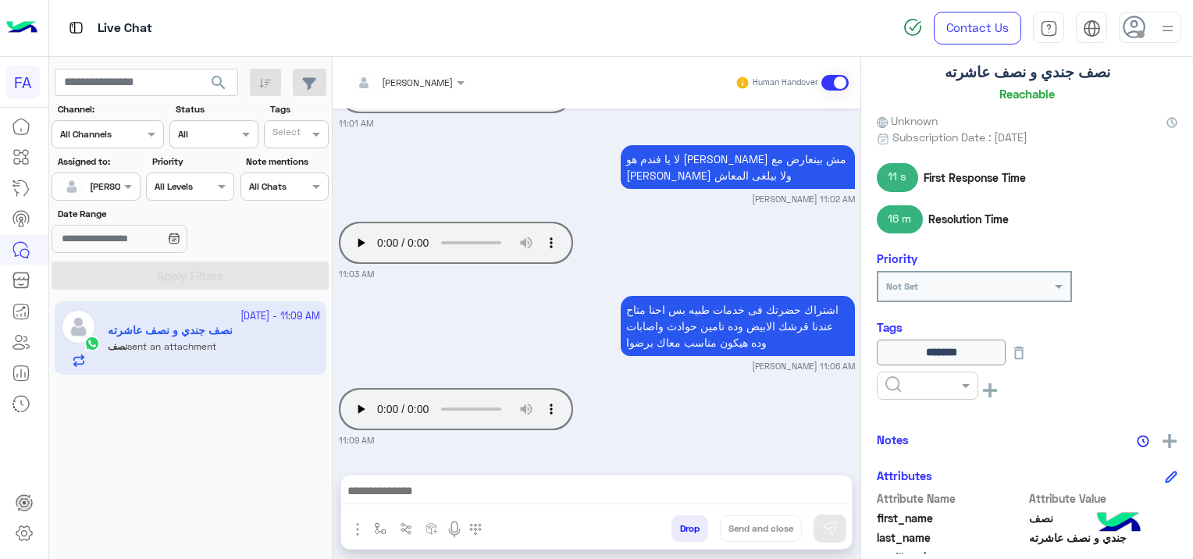
click at [887, 381] on input "text" at bounding box center [909, 384] width 48 height 14
click at [911, 419] on div "Done" at bounding box center [928, 423] width 102 height 29
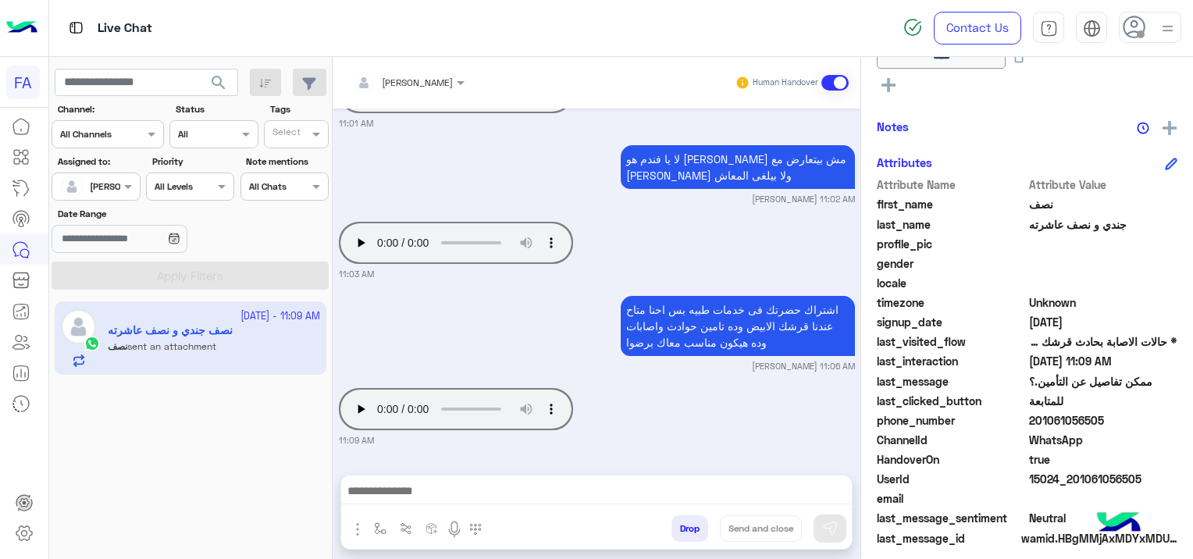
scroll to position [431, 0]
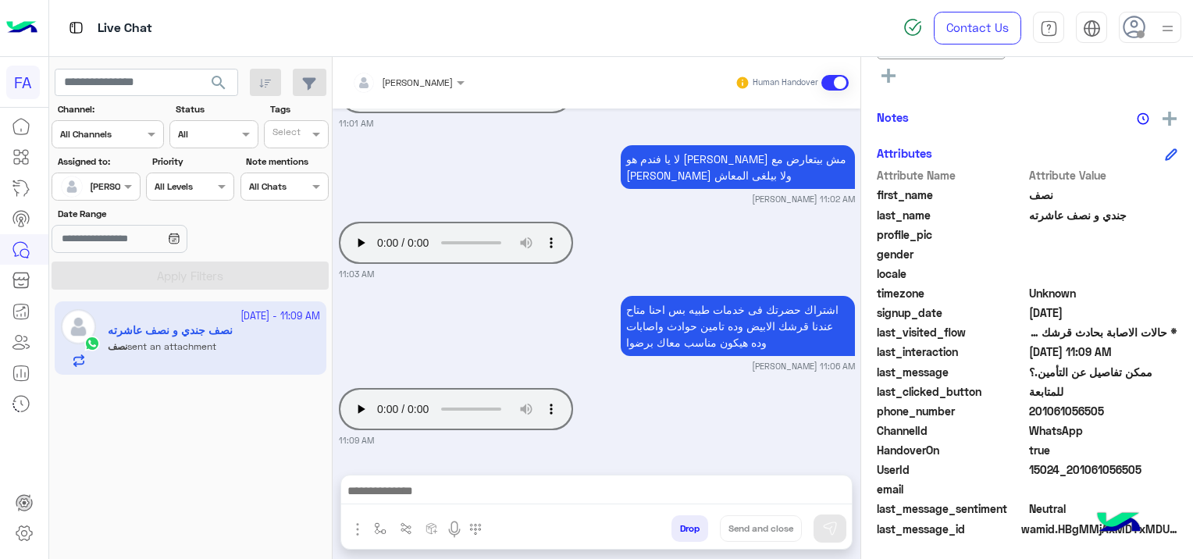
drag, startPoint x: 1139, startPoint y: 461, endPoint x: 1072, endPoint y: 468, distance: 67.6
click at [1072, 468] on span "15024_201061056505" at bounding box center [1103, 469] width 149 height 16
copy span "01061056505"
click at [559, 487] on textarea at bounding box center [596, 492] width 511 height 23
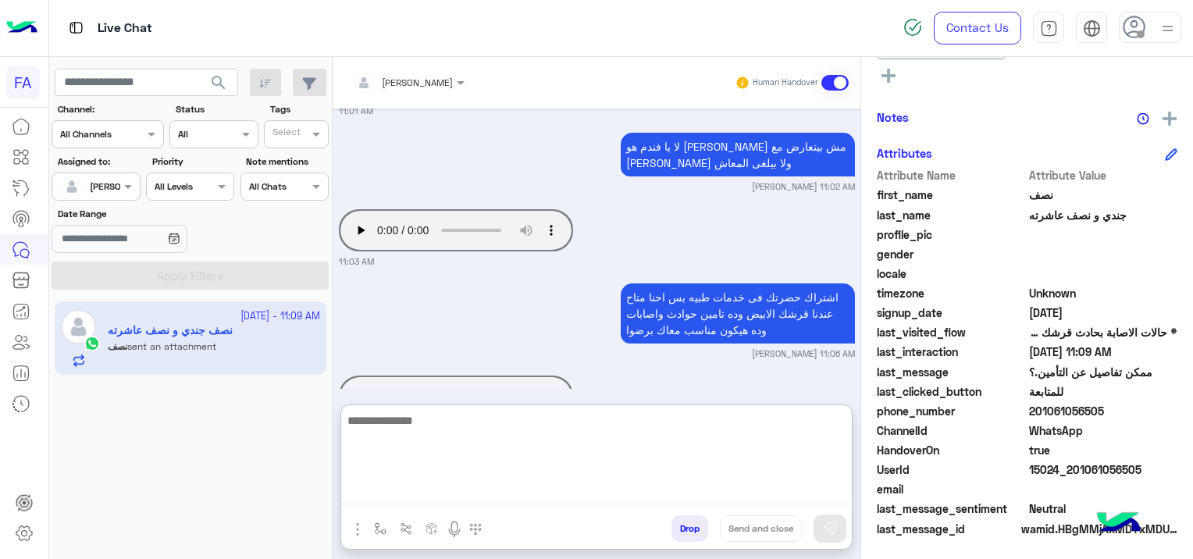
paste textarea "**********"
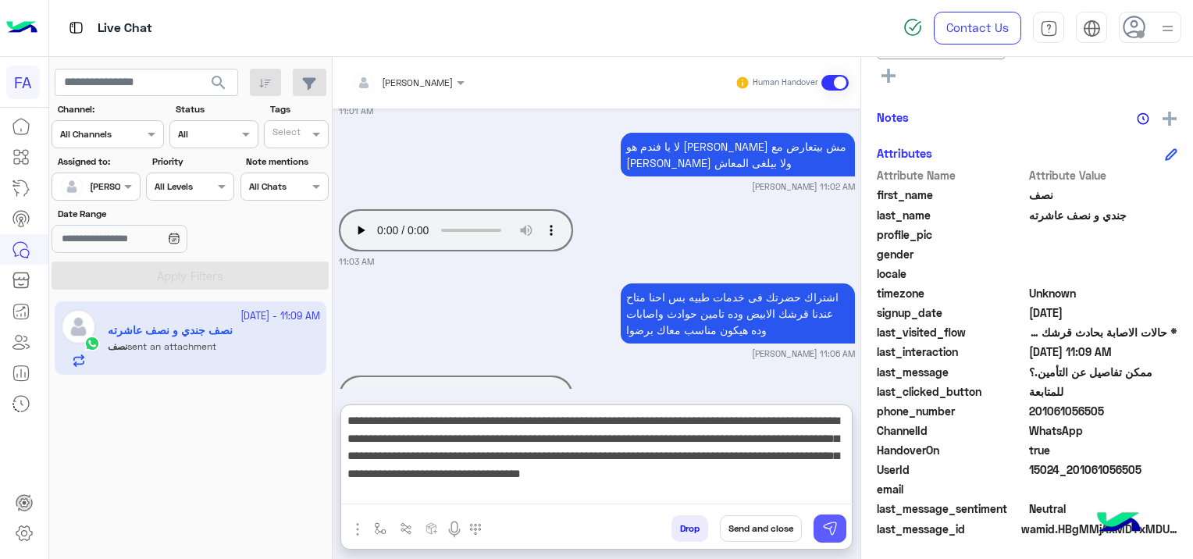
type textarea "**********"
click at [828, 533] on img at bounding box center [830, 529] width 16 height 16
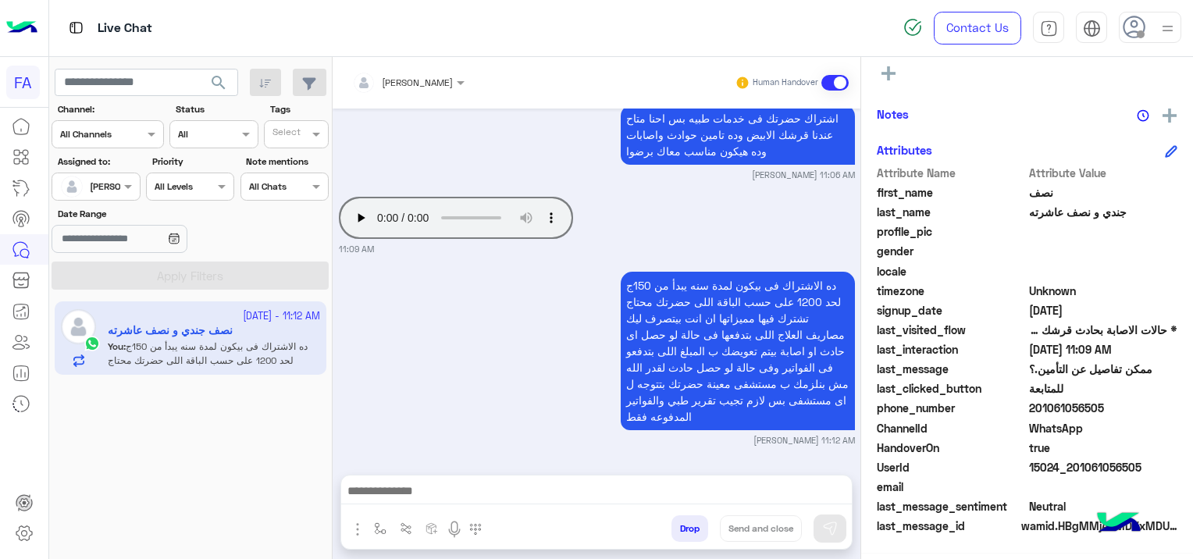
scroll to position [390, 0]
click at [531, 486] on textarea at bounding box center [596, 492] width 511 height 23
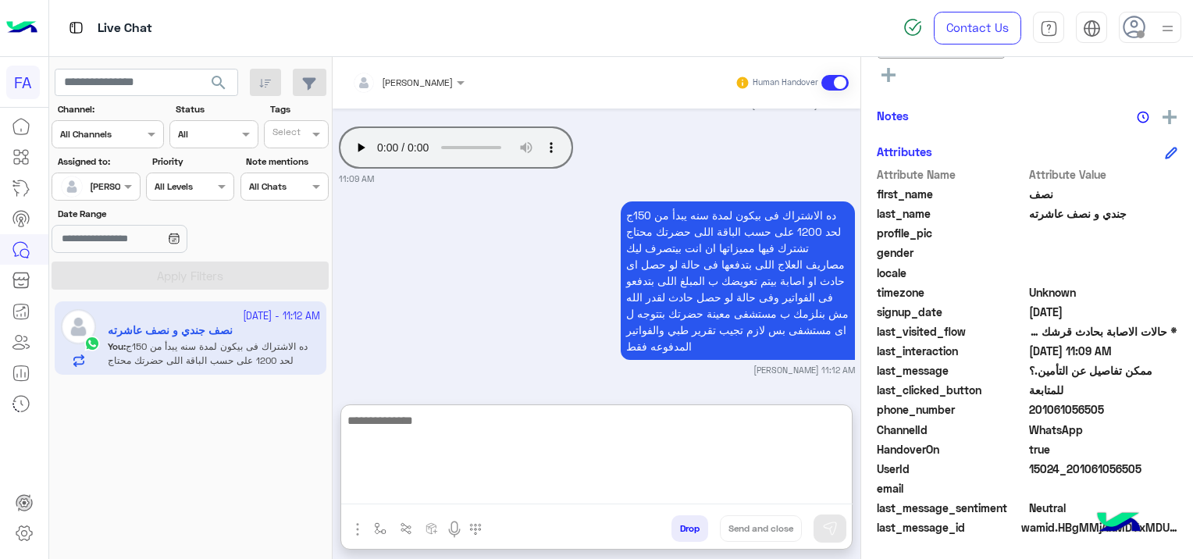
scroll to position [2379, 0]
type textarea "**********"
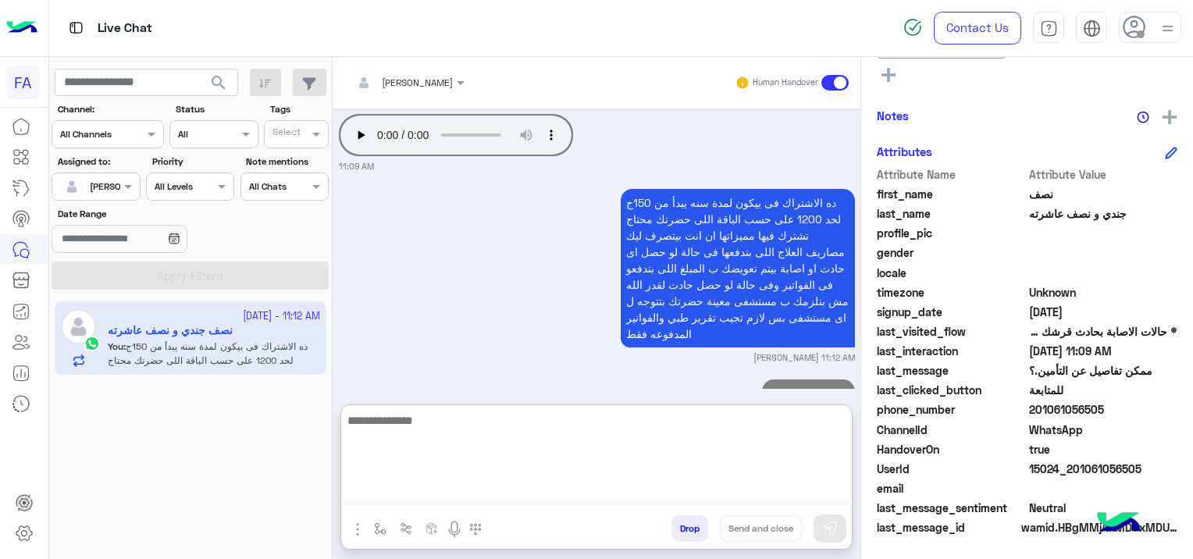
scroll to position [2438, 0]
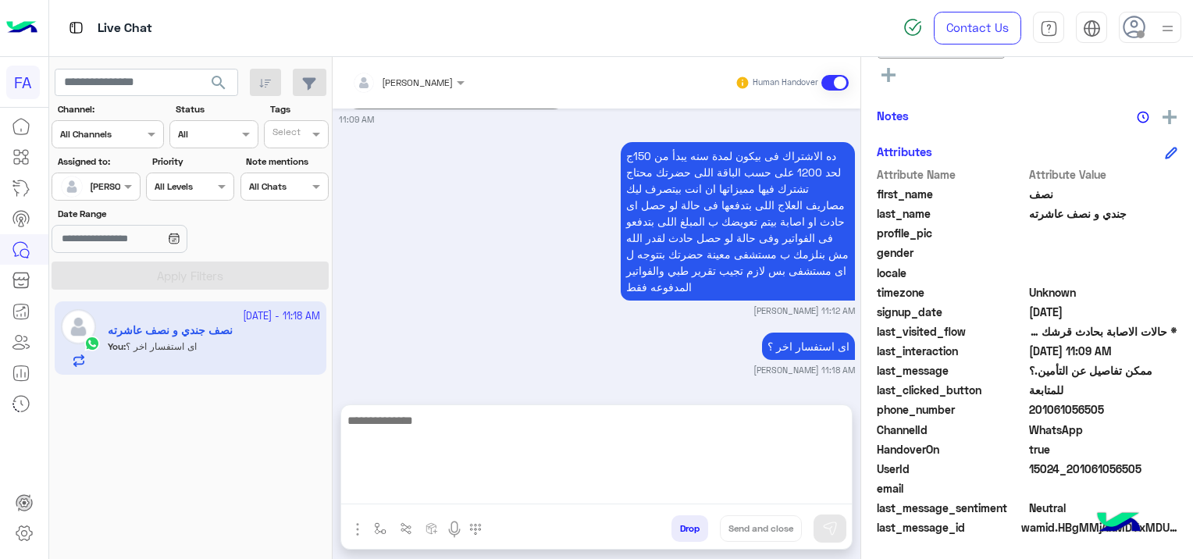
click at [475, 276] on div "ده الاشتراك فى بيكون لمدة سنه يبدأ من 150ج لحد 1200 على حسب الباقة اللى حضرتك م…" at bounding box center [597, 227] width 516 height 179
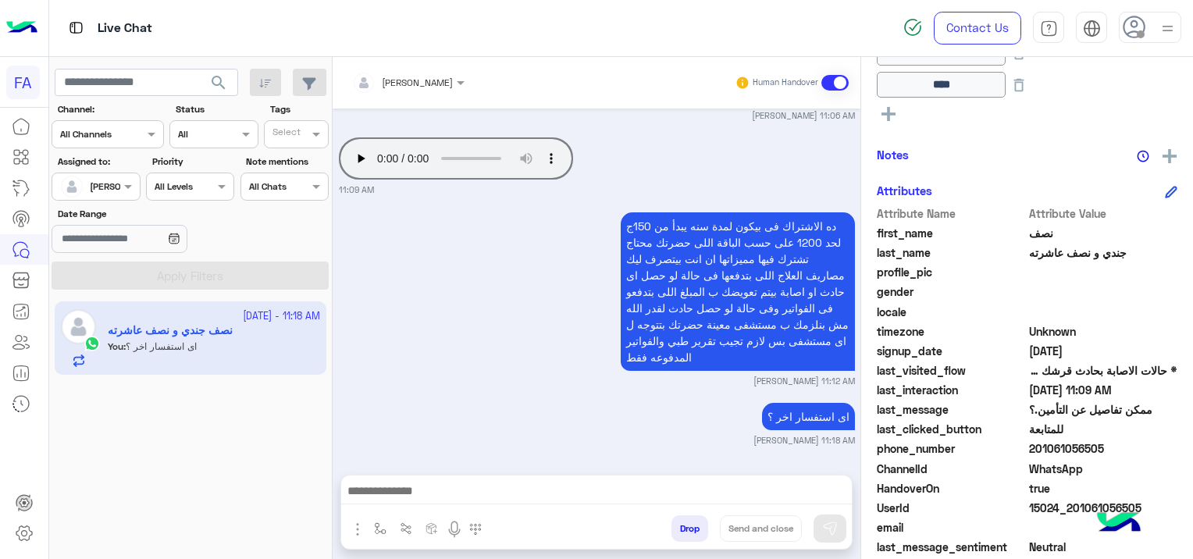
scroll to position [390, 0]
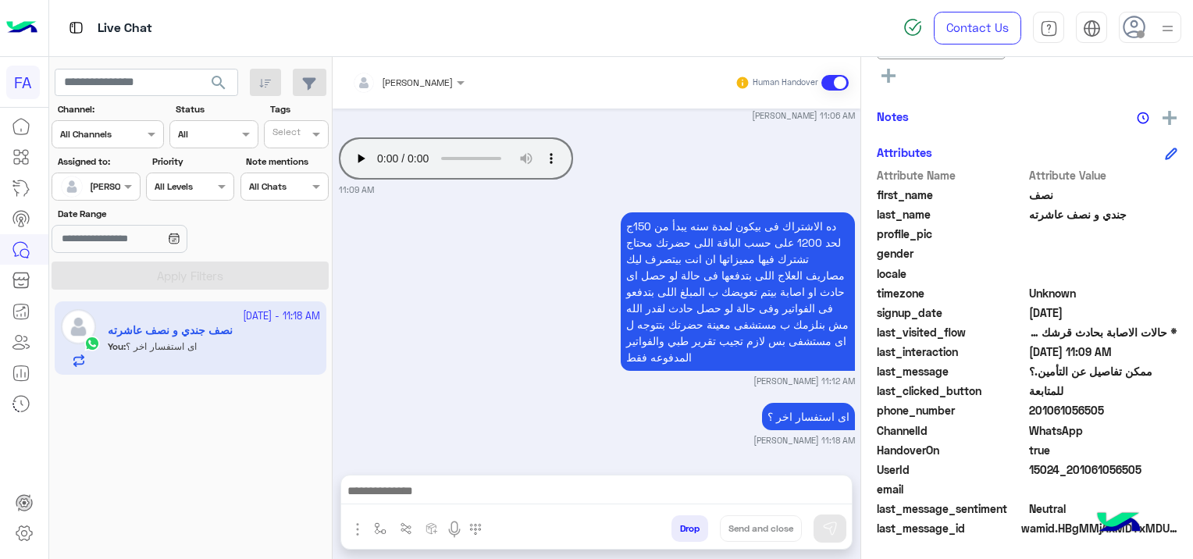
click at [570, 477] on div at bounding box center [596, 495] width 511 height 39
click at [568, 476] on div at bounding box center [596, 495] width 511 height 39
click at [415, 489] on textarea at bounding box center [596, 492] width 511 height 23
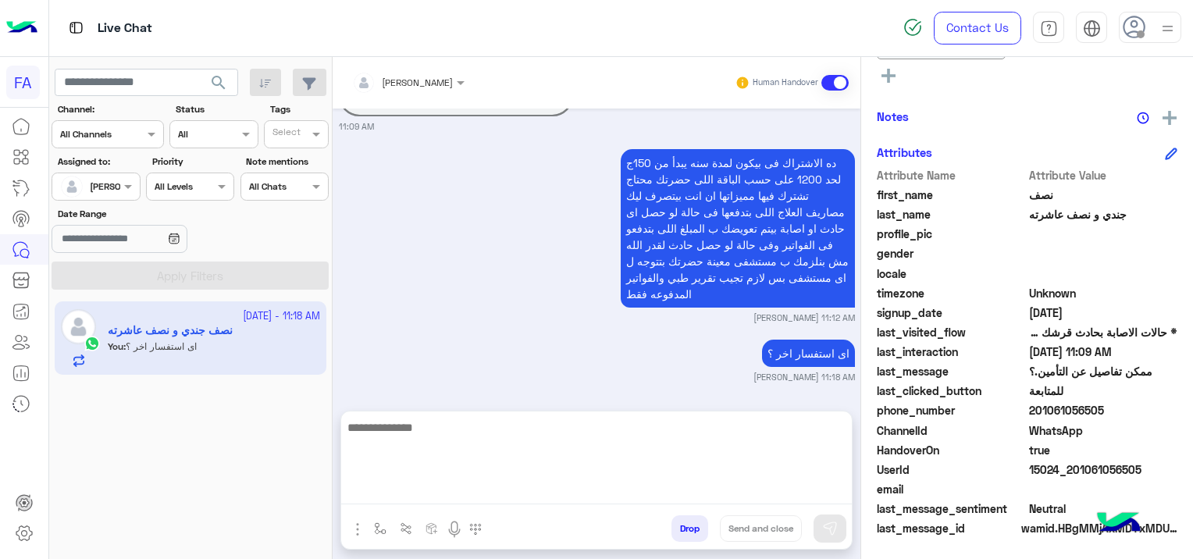
scroll to position [2367, 0]
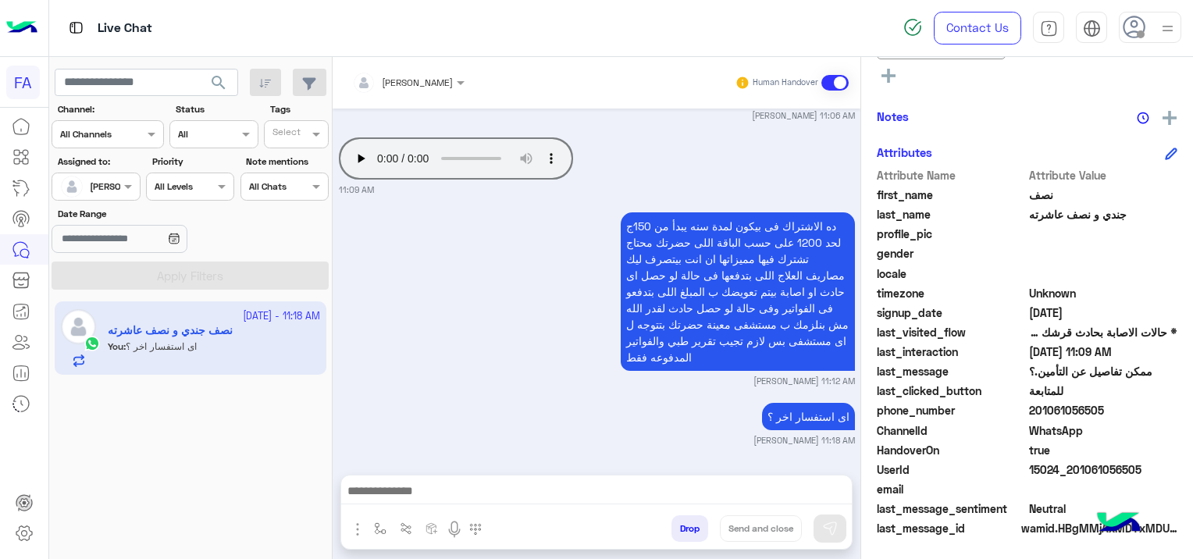
click at [431, 479] on div at bounding box center [596, 495] width 511 height 39
click at [428, 481] on textarea at bounding box center [596, 492] width 511 height 23
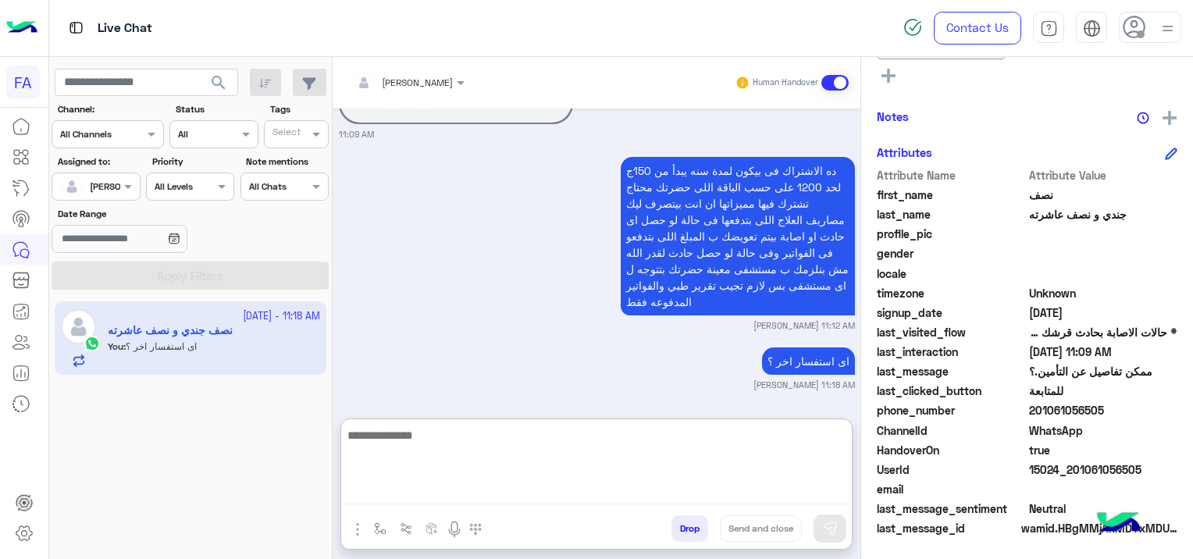
scroll to position [2438, 0]
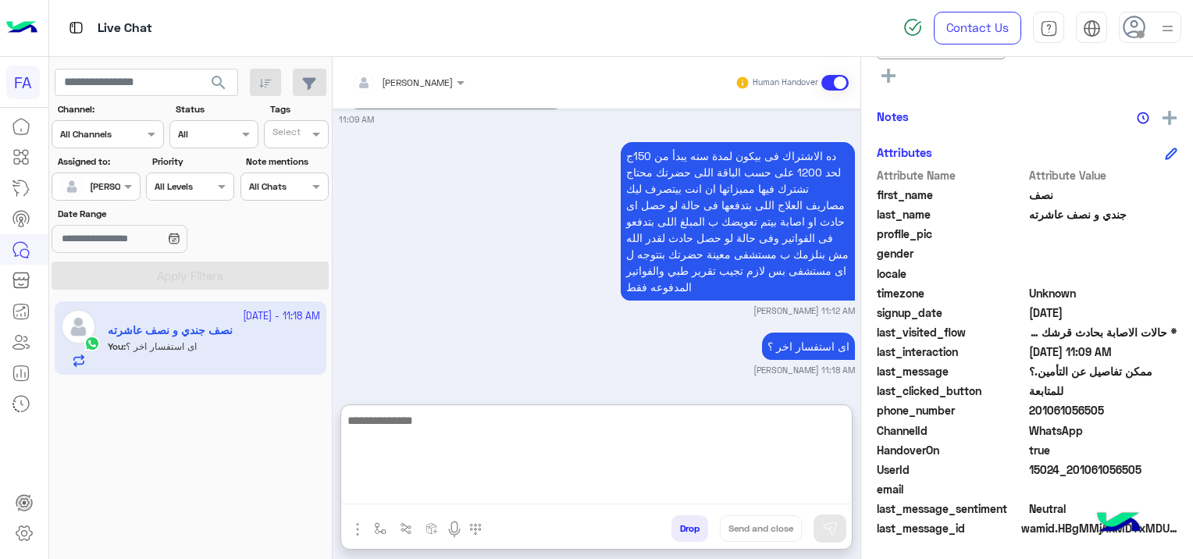
paste textarea "**********"
type textarea "**********"
click at [774, 528] on button "Send and close" at bounding box center [761, 528] width 82 height 27
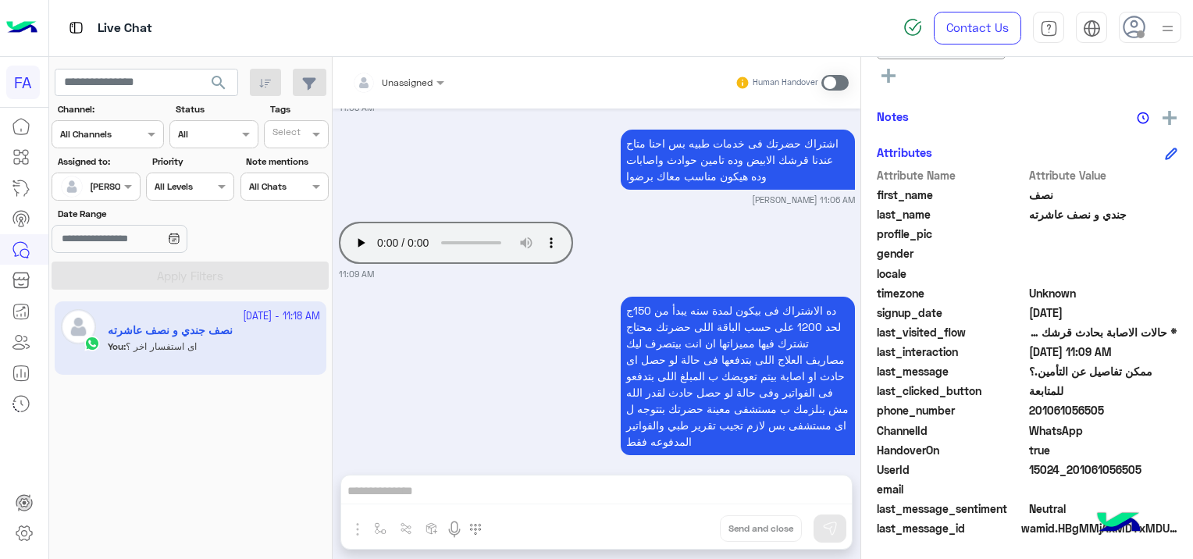
scroll to position [2467, 0]
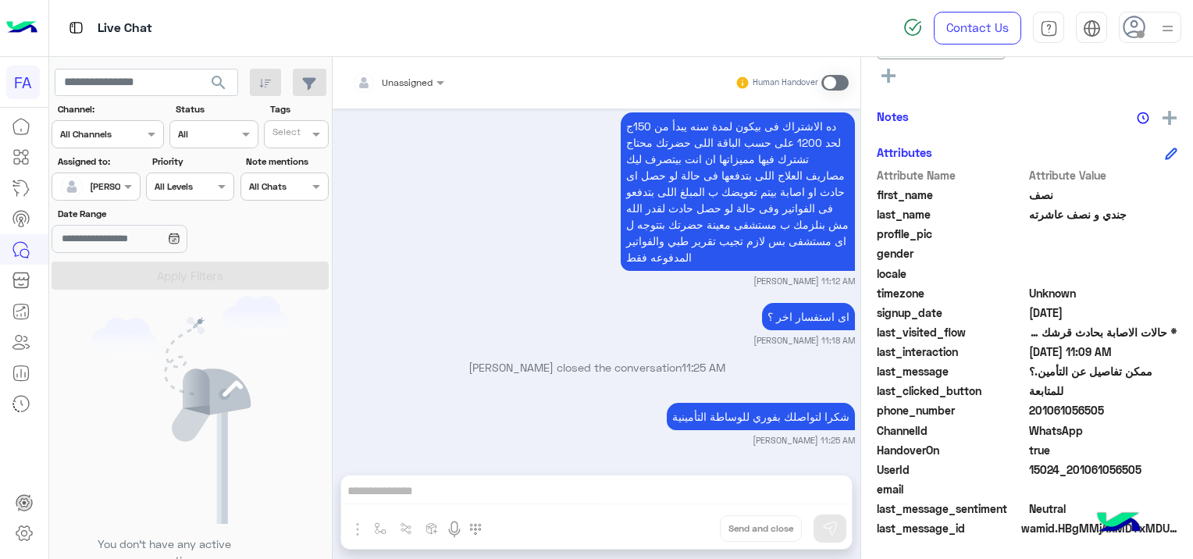
click at [226, 75] on span "search" at bounding box center [218, 82] width 19 height 19
click at [219, 75] on span "search" at bounding box center [218, 82] width 19 height 19
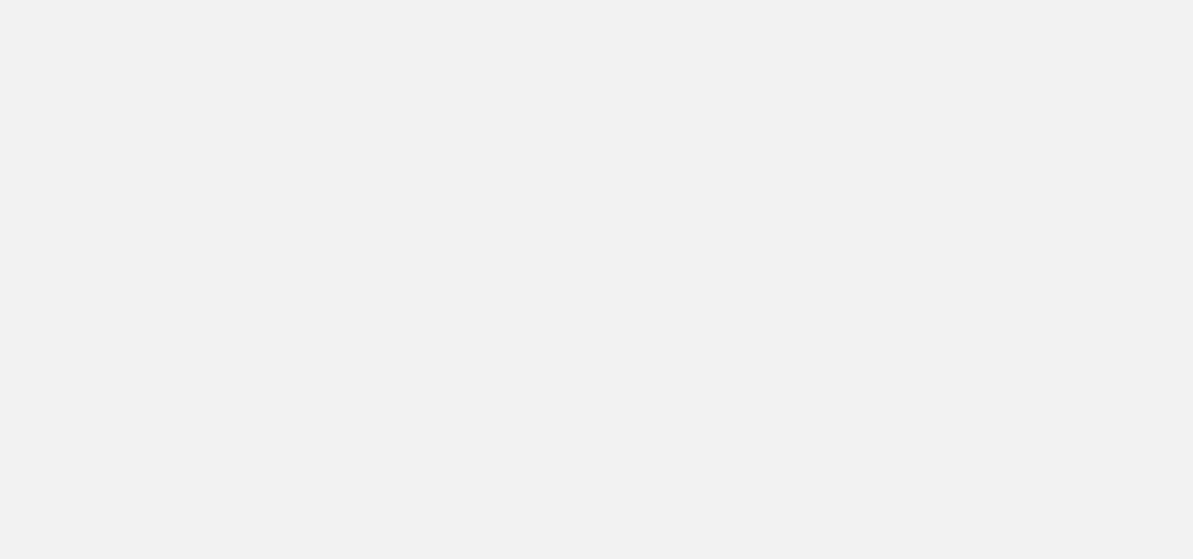
click at [707, 169] on app-root at bounding box center [596, 279] width 1193 height 559
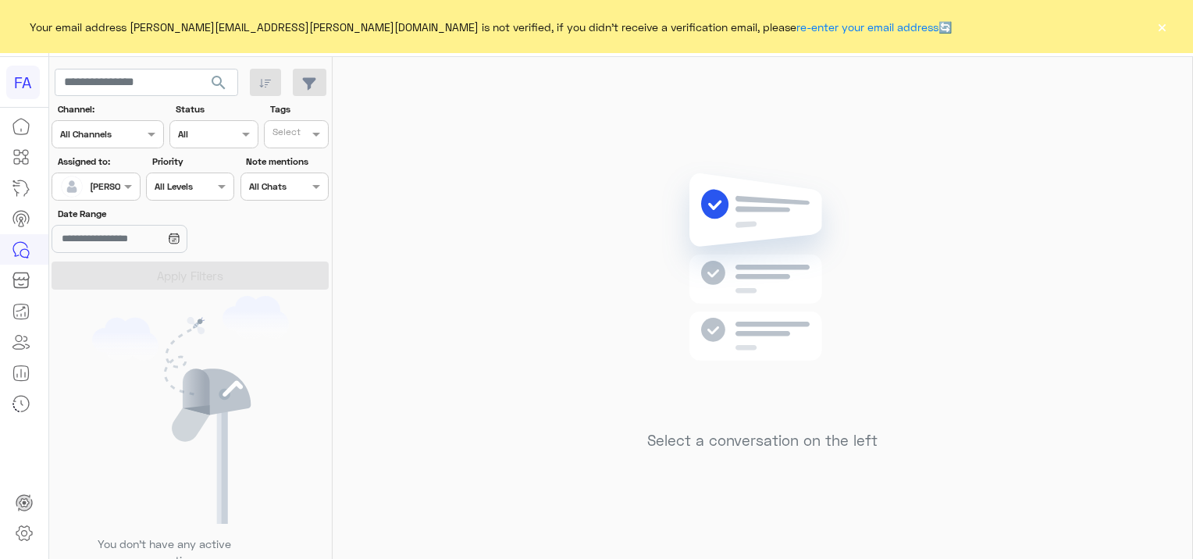
click at [1166, 22] on button "×" at bounding box center [1162, 27] width 16 height 16
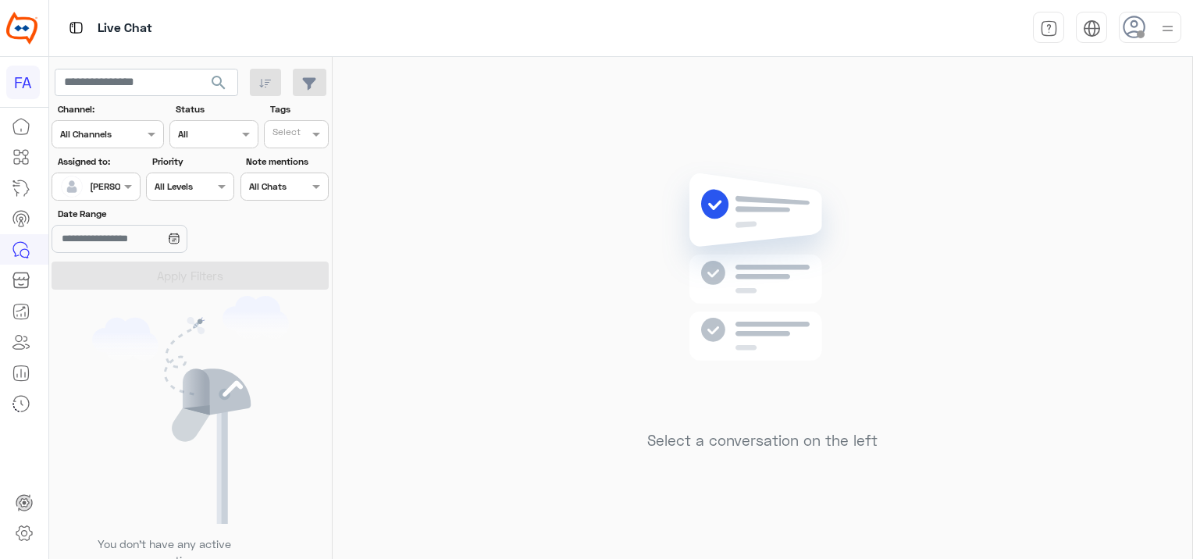
click at [217, 86] on span "search" at bounding box center [218, 82] width 19 height 19
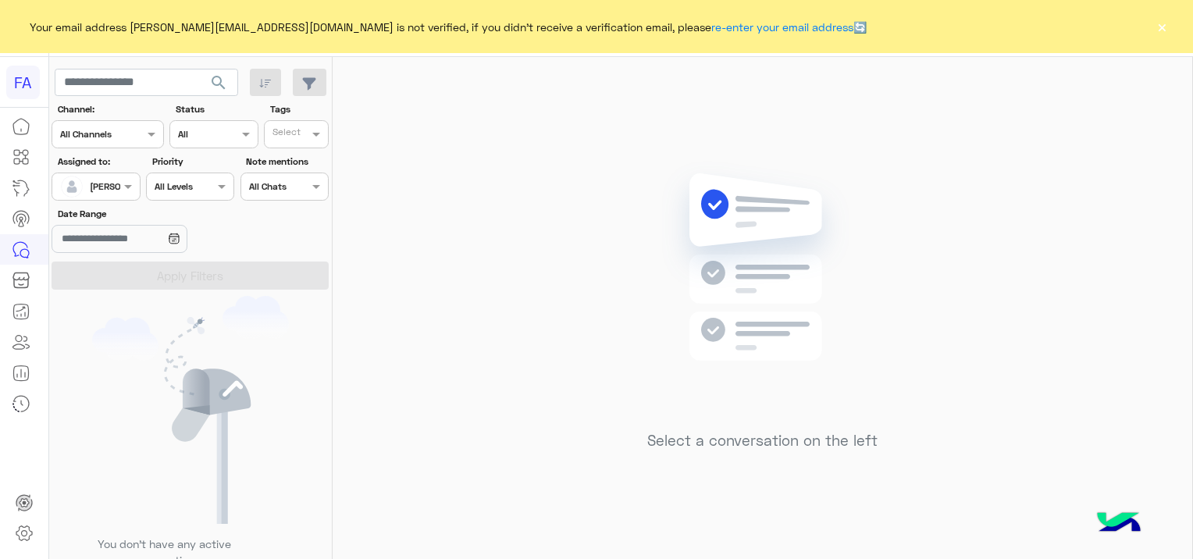
click at [217, 82] on span "search" at bounding box center [218, 82] width 19 height 19
click at [1166, 27] on button "×" at bounding box center [1162, 27] width 16 height 16
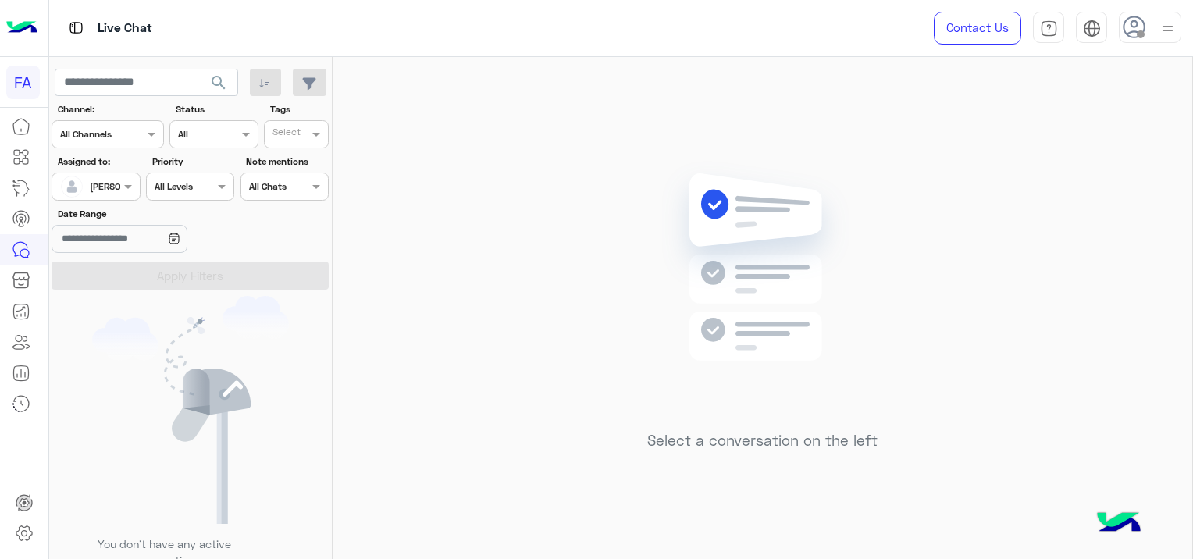
click at [226, 78] on span "search" at bounding box center [218, 82] width 19 height 19
click at [223, 78] on span "search" at bounding box center [218, 82] width 19 height 19
click at [223, 87] on span "search" at bounding box center [218, 82] width 19 height 19
click at [219, 81] on span "search" at bounding box center [218, 82] width 19 height 19
click at [233, 86] on div at bounding box center [185, 285] width 273 height 559
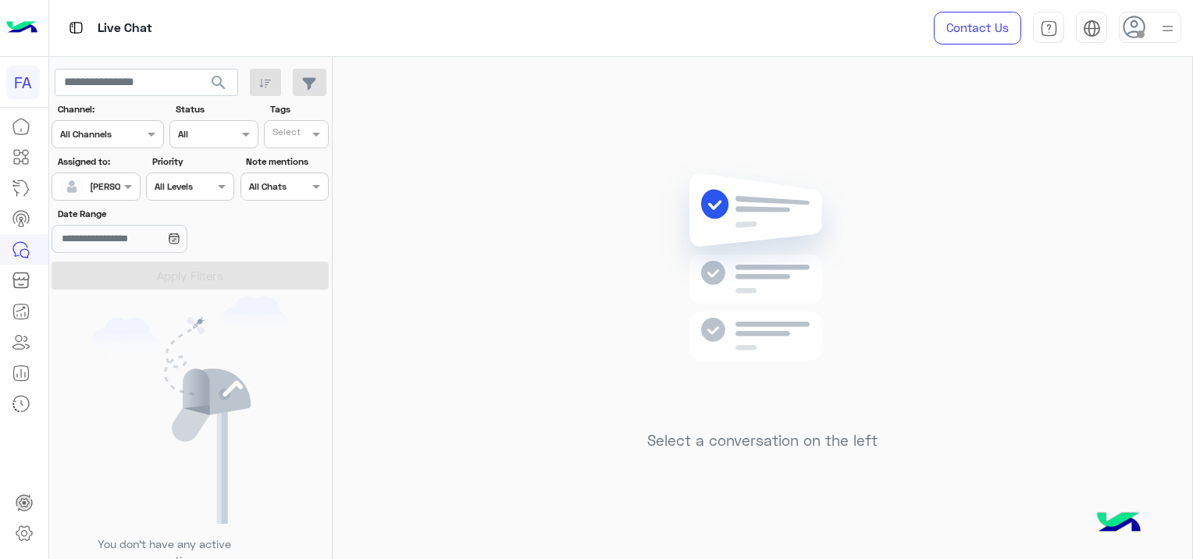
click at [221, 81] on span "search" at bounding box center [218, 82] width 19 height 19
click at [225, 84] on span "search" at bounding box center [218, 82] width 19 height 19
click at [215, 78] on span "search" at bounding box center [218, 82] width 19 height 19
click at [222, 74] on span "search" at bounding box center [218, 82] width 19 height 19
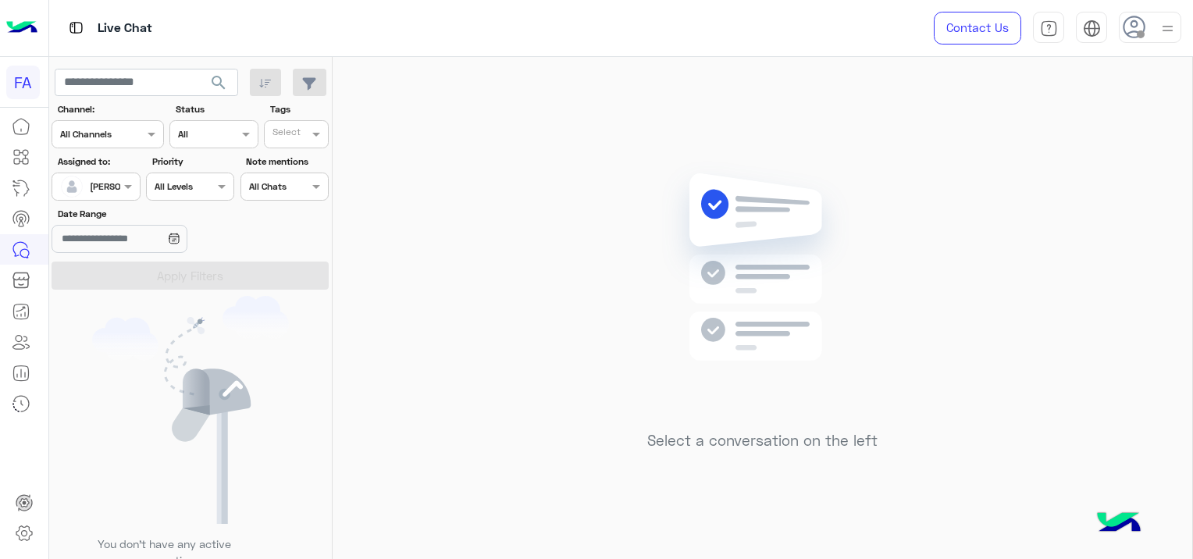
click at [215, 80] on span "search" at bounding box center [218, 82] width 19 height 19
click at [222, 86] on span "search" at bounding box center [218, 82] width 19 height 19
click at [116, 175] on div "[PERSON_NAME]" at bounding box center [89, 186] width 59 height 31
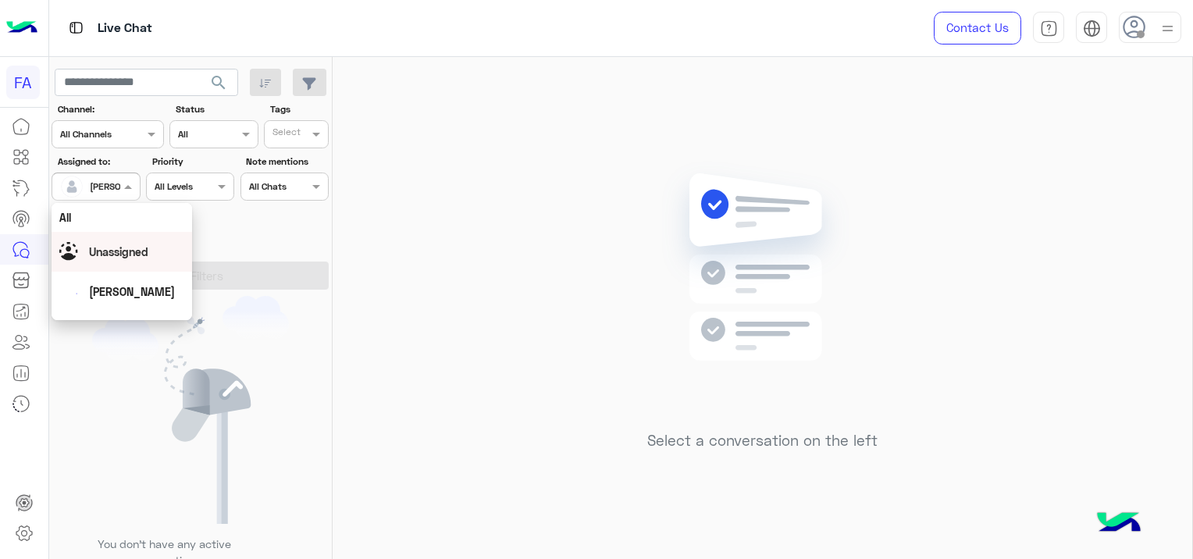
click at [218, 233] on div at bounding box center [143, 239] width 183 height 28
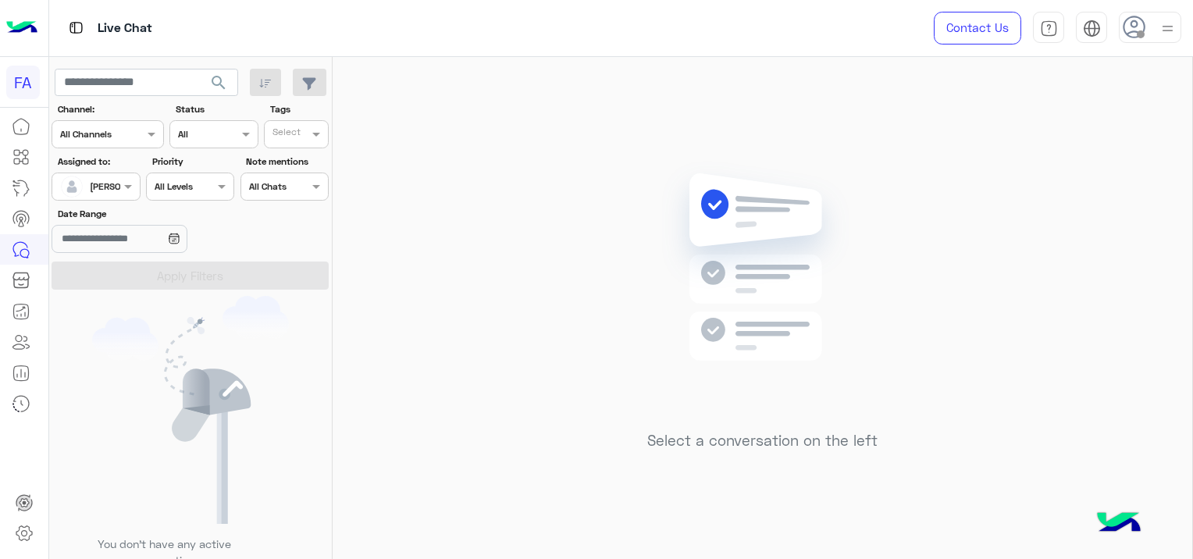
click at [226, 77] on span "search" at bounding box center [218, 82] width 19 height 19
click at [219, 78] on span "search" at bounding box center [218, 82] width 19 height 19
click at [123, 184] on span at bounding box center [130, 186] width 20 height 16
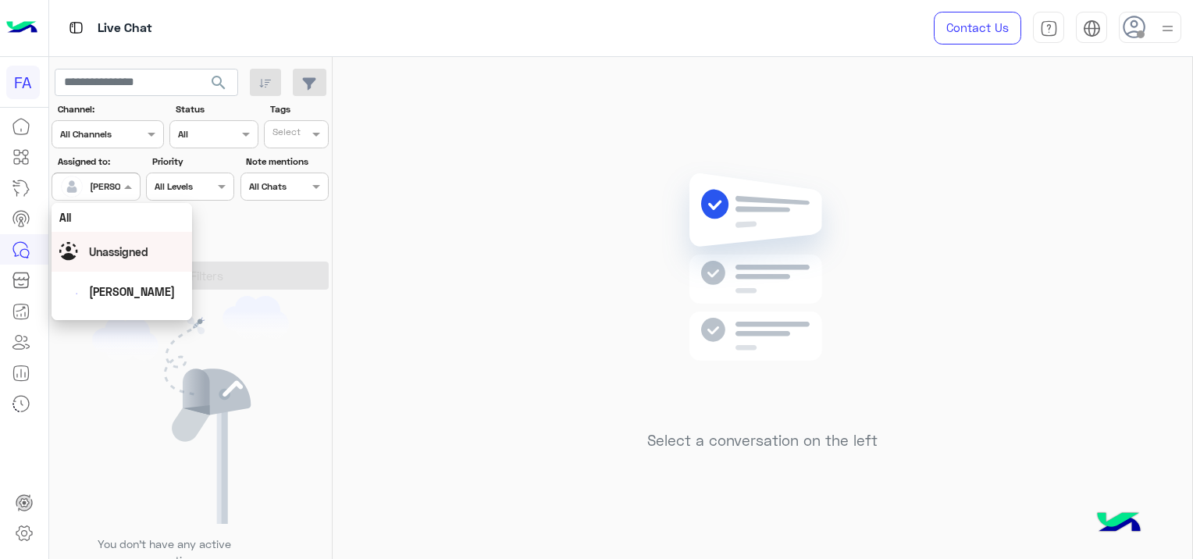
click at [126, 249] on span "Unassigned" at bounding box center [118, 251] width 59 height 13
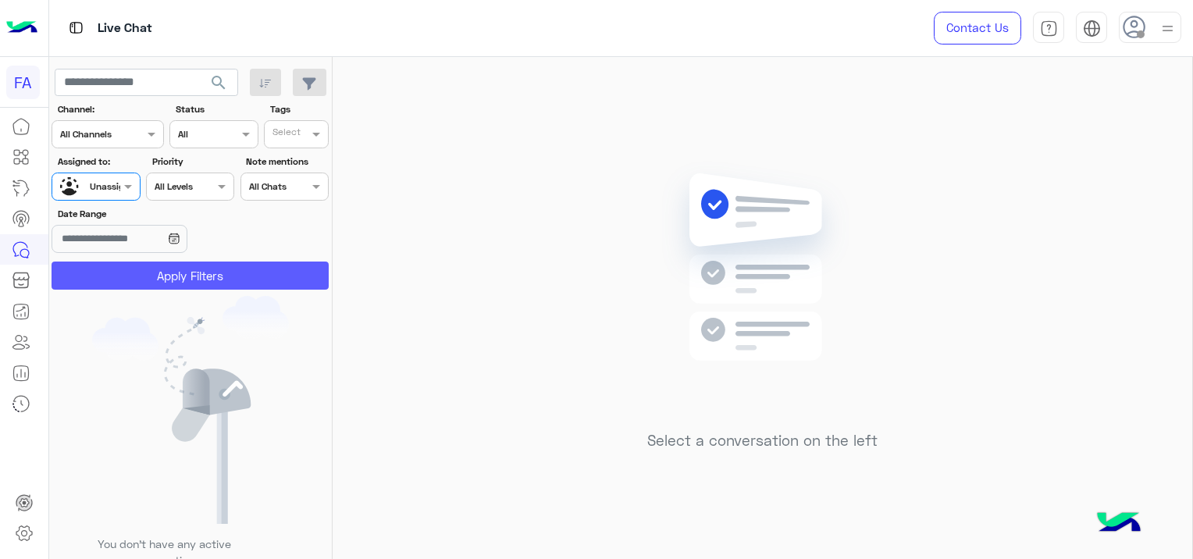
click at [194, 269] on button "Apply Filters" at bounding box center [190, 276] width 277 height 28
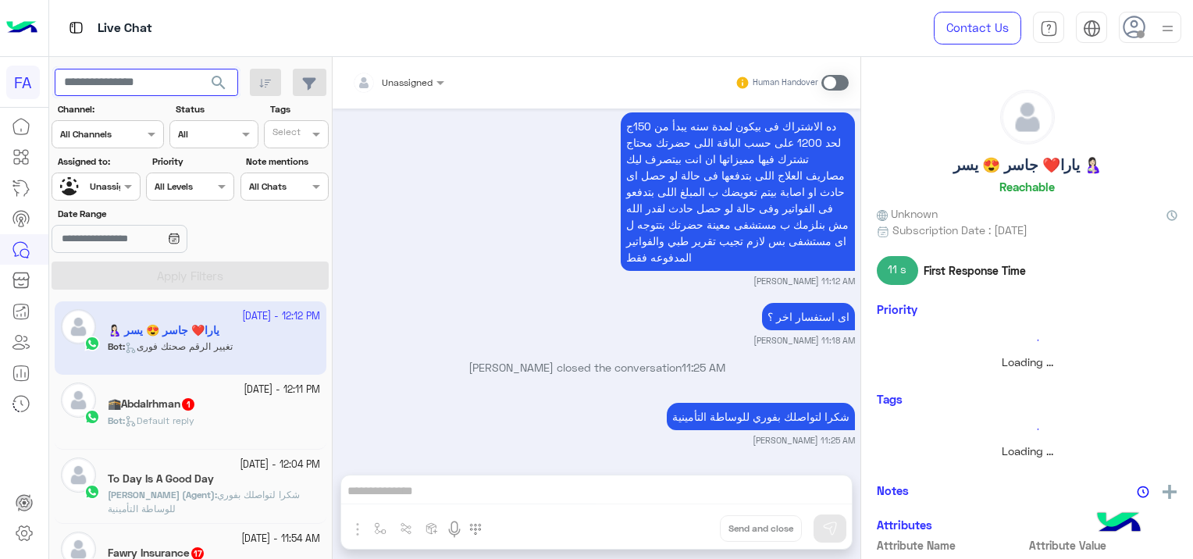
click at [141, 77] on input "text" at bounding box center [146, 83] width 183 height 28
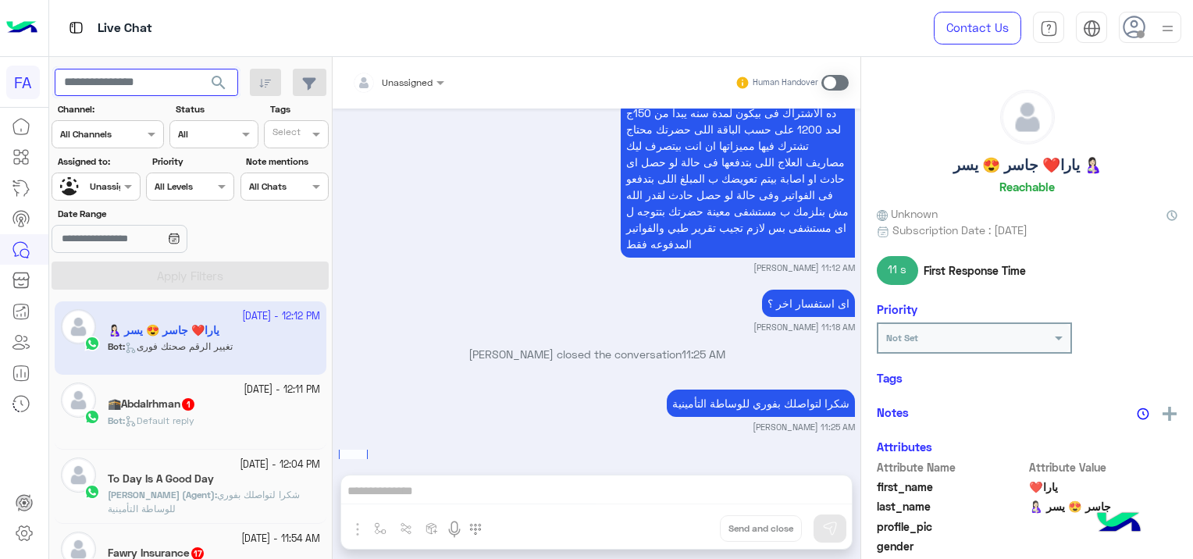
scroll to position [3103, 0]
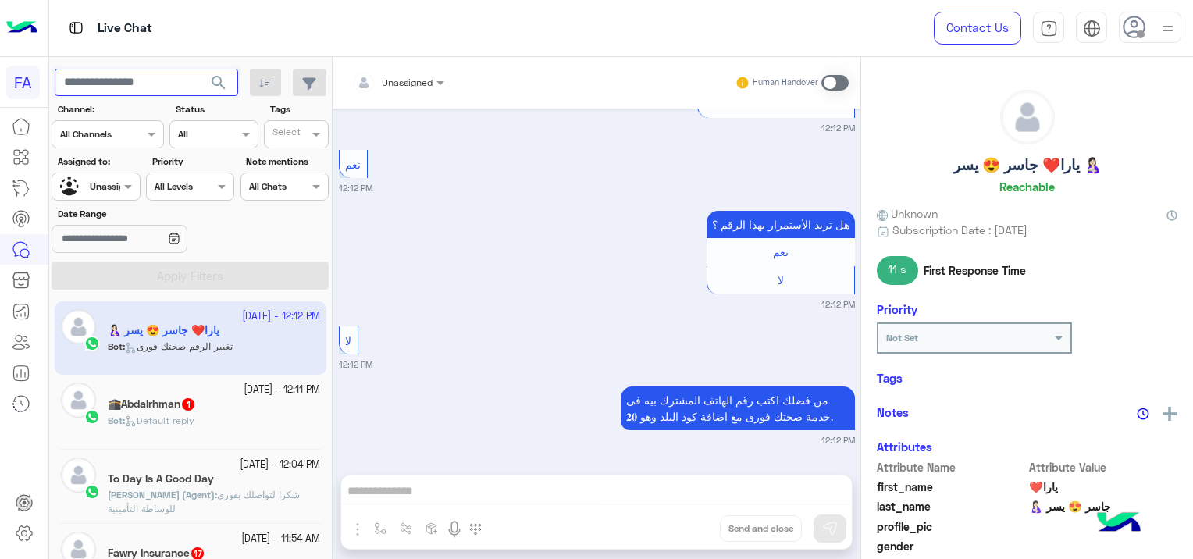
paste input "**********"
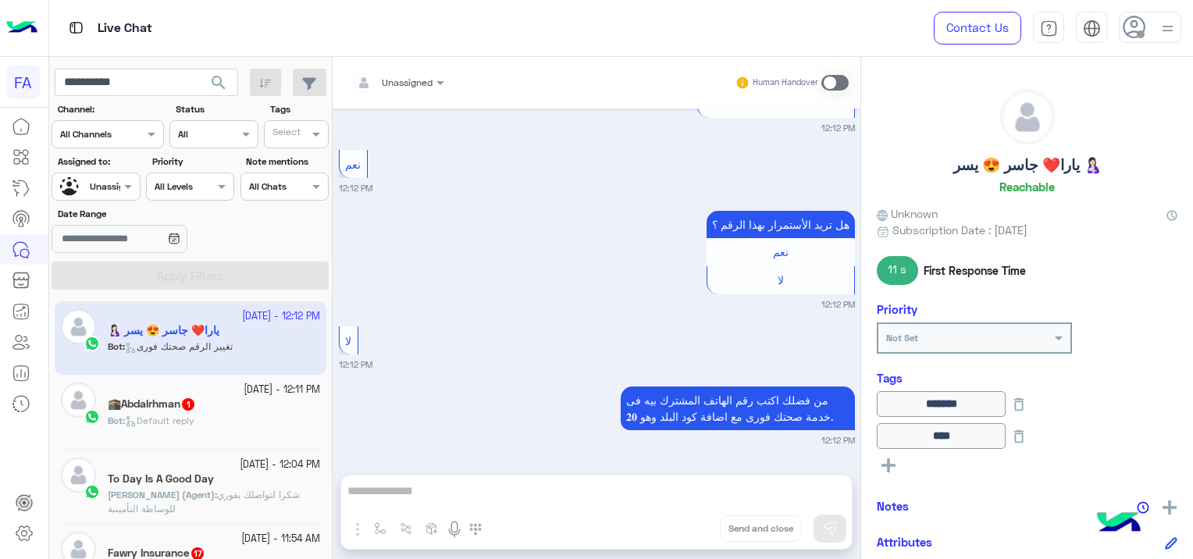
click at [227, 87] on span "search" at bounding box center [218, 82] width 19 height 19
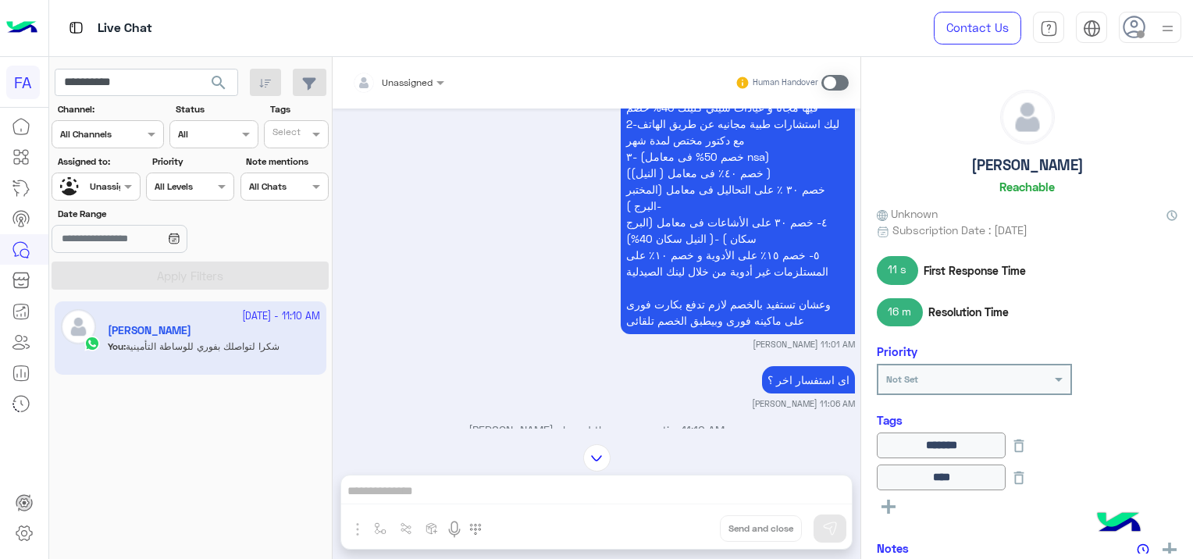
scroll to position [1540, 0]
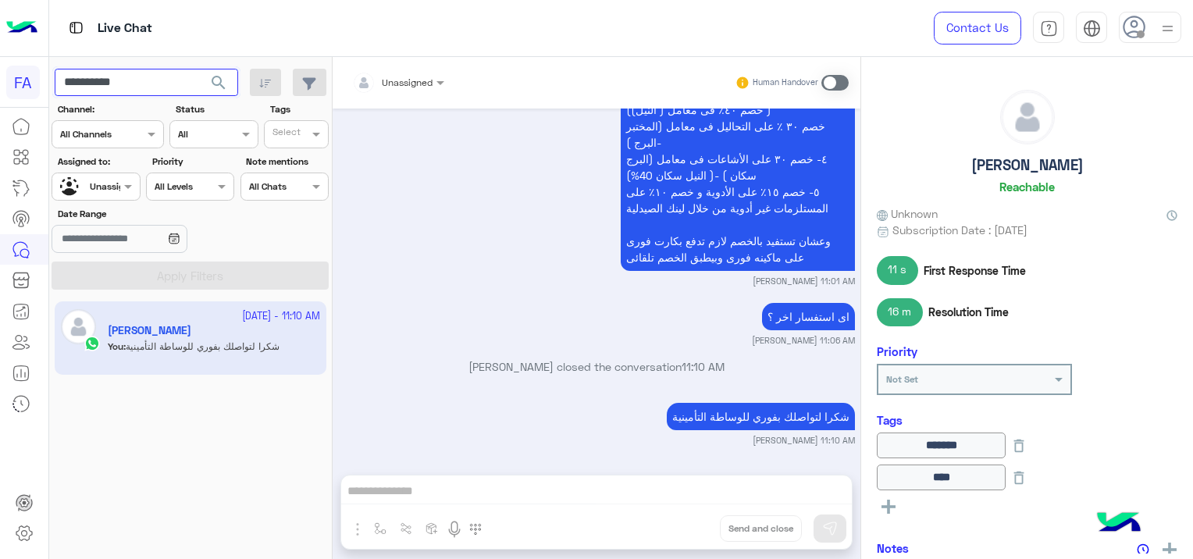
click at [192, 77] on input "**********" at bounding box center [146, 83] width 183 height 28
type input "*"
click at [217, 72] on button "search" at bounding box center [219, 86] width 38 height 34
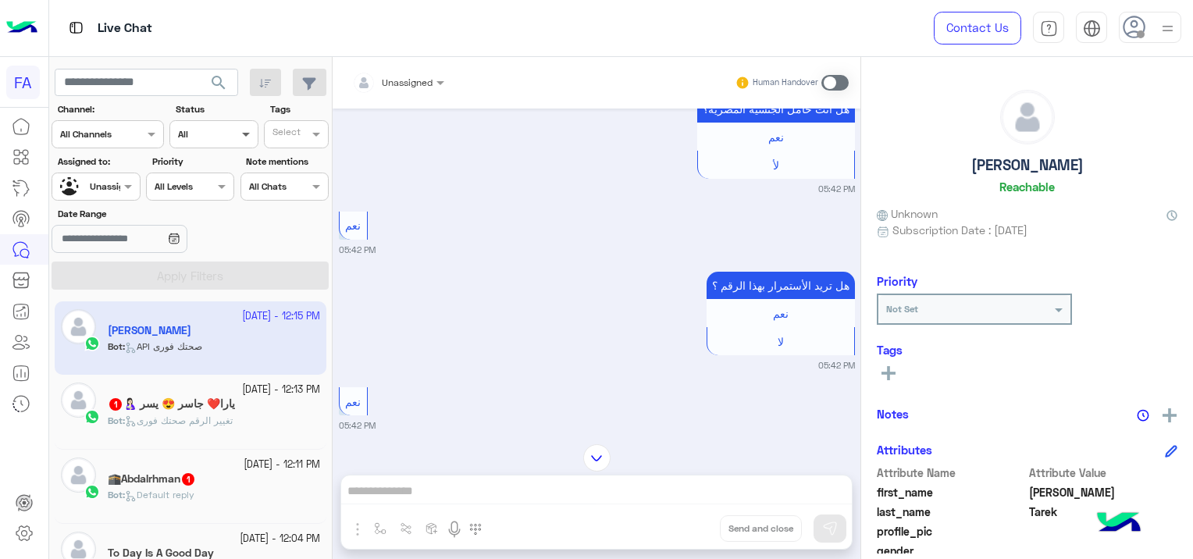
scroll to position [874, 0]
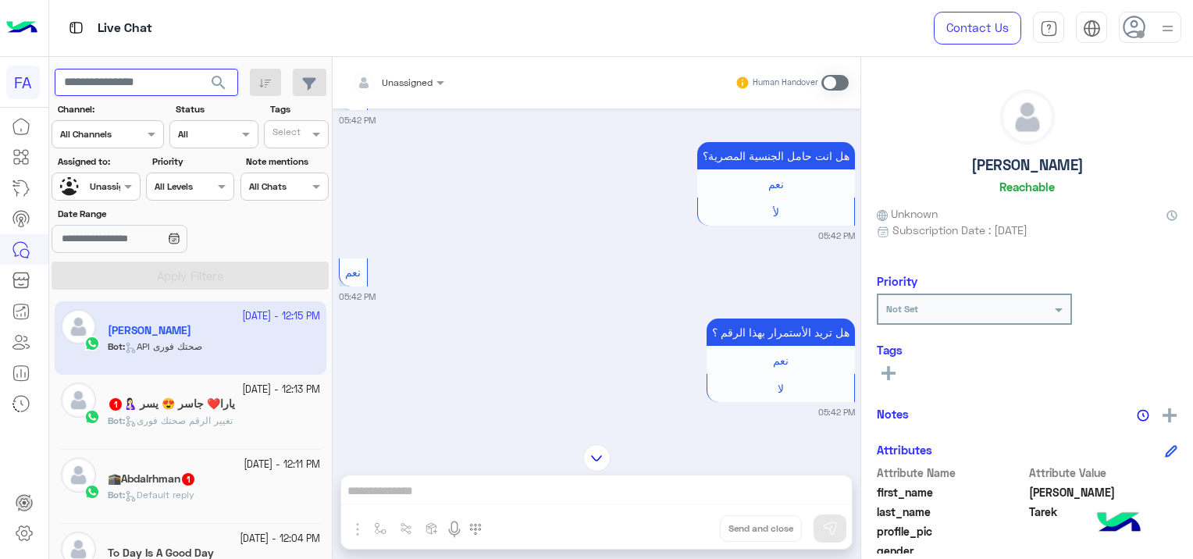
click at [149, 78] on input "text" at bounding box center [146, 83] width 183 height 28
paste input "**********"
click at [220, 83] on span "search" at bounding box center [218, 82] width 19 height 19
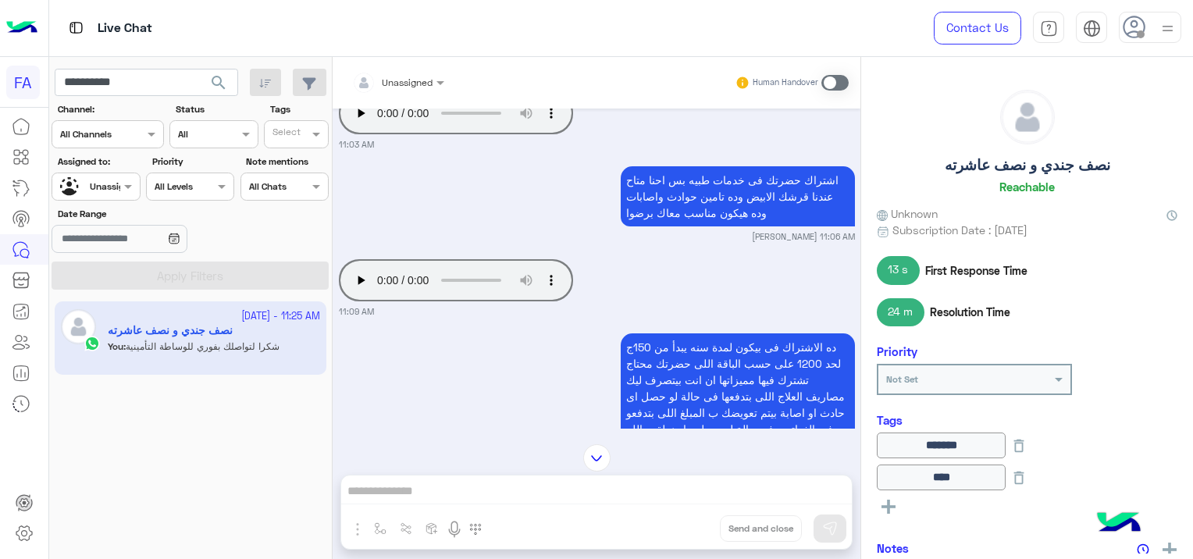
scroll to position [1280, 0]
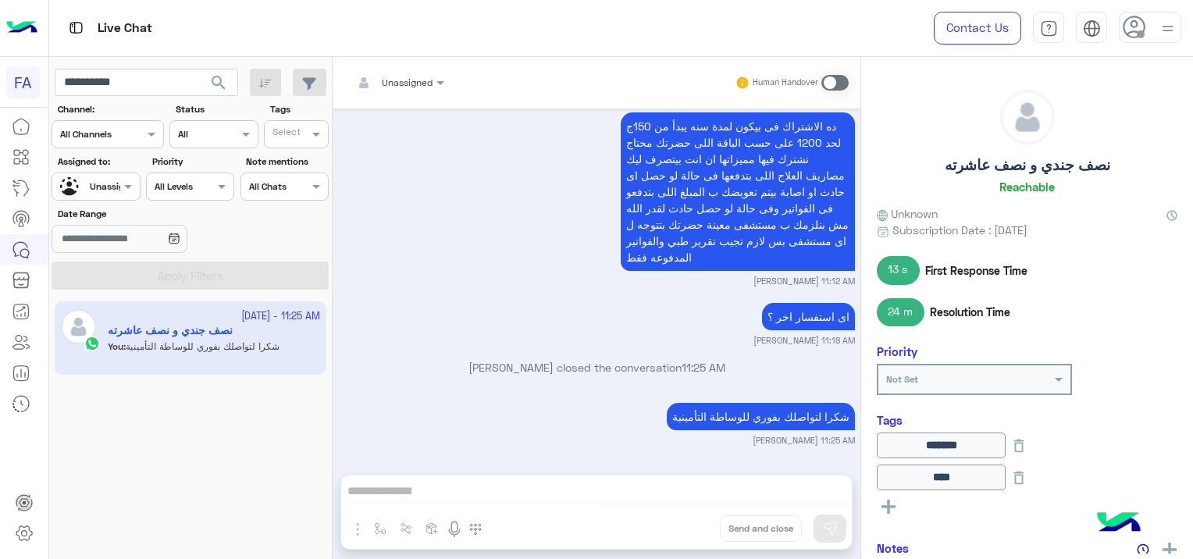
drag, startPoint x: 716, startPoint y: 265, endPoint x: 664, endPoint y: 297, distance: 60.7
click at [664, 297] on div "[DATE] من فضلك ارسل الأوراق المطلوبة لكل حالة من الحالات الأتية:📄🔗 10:11 PM حال…" at bounding box center [597, 284] width 528 height 351
click at [153, 73] on input "**********" at bounding box center [146, 83] width 183 height 28
type input "*"
click at [219, 84] on span "search" at bounding box center [218, 82] width 19 height 19
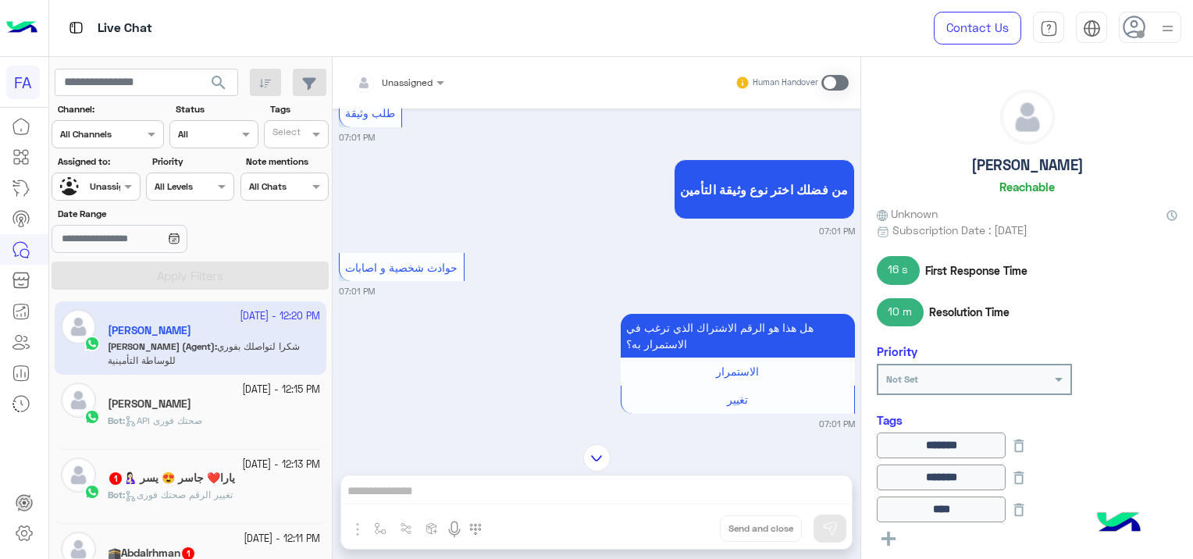
scroll to position [184, 0]
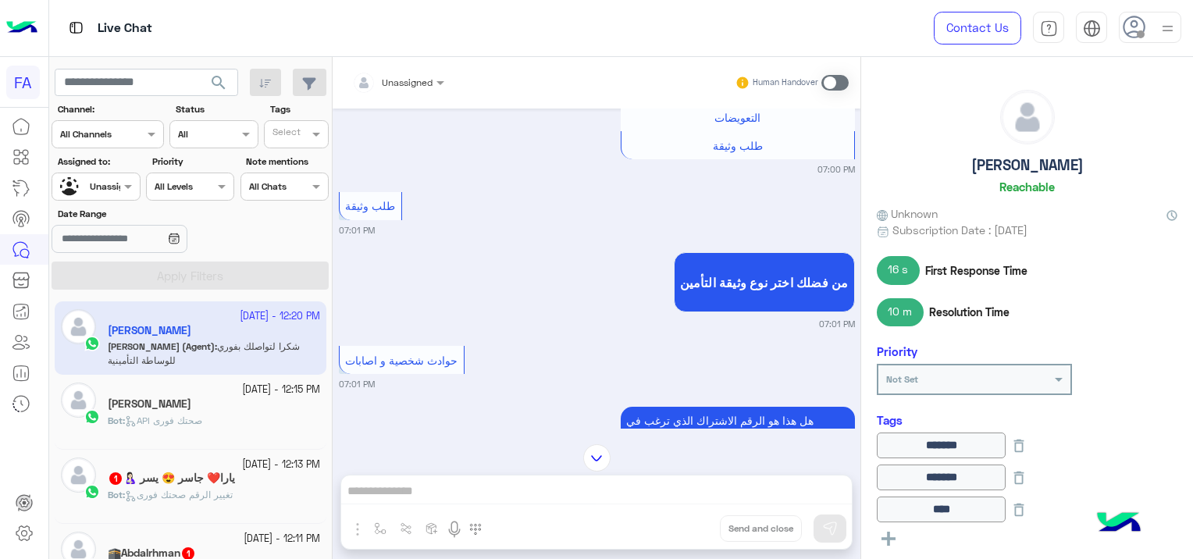
click at [215, 422] on div "Bot : API صحتك فورى" at bounding box center [214, 427] width 212 height 27
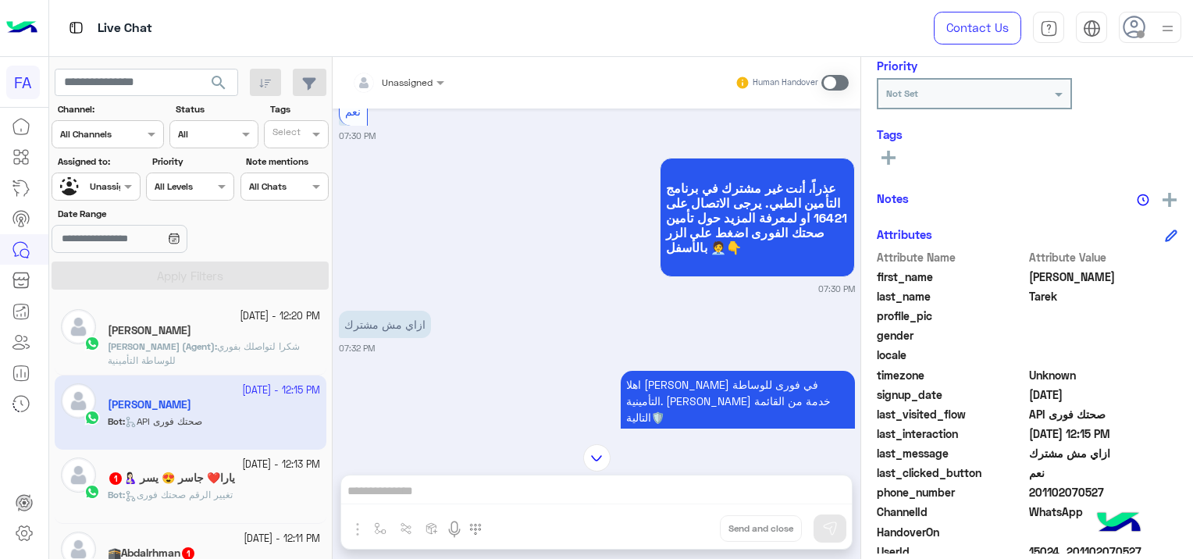
scroll to position [298, 0]
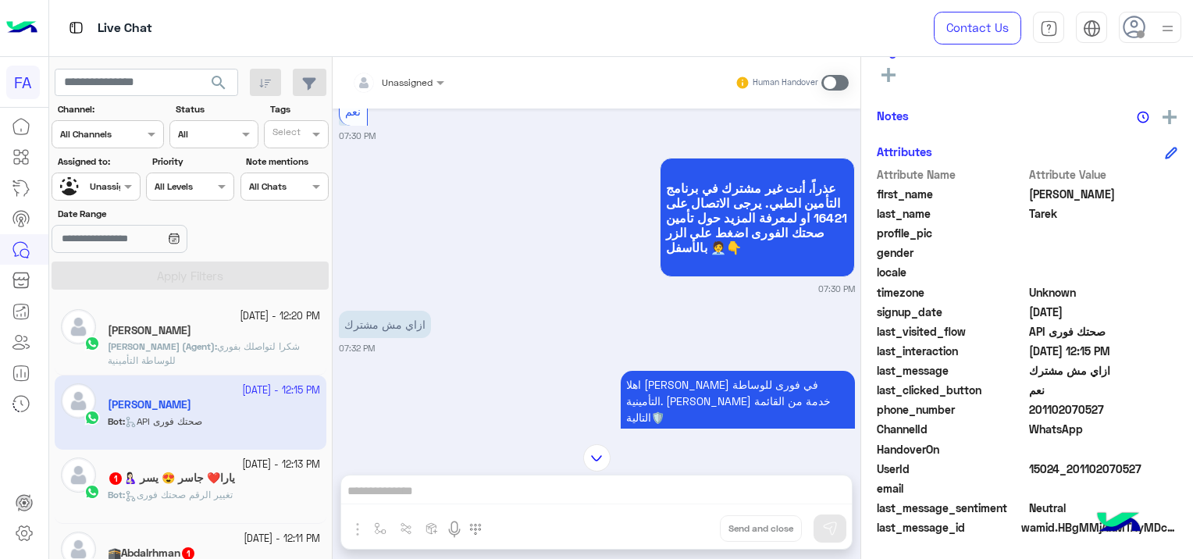
drag, startPoint x: 1140, startPoint y: 461, endPoint x: 1071, endPoint y: 472, distance: 69.5
click at [1071, 472] on span "15024_201102070527" at bounding box center [1103, 469] width 149 height 16
copy span "01102070527"
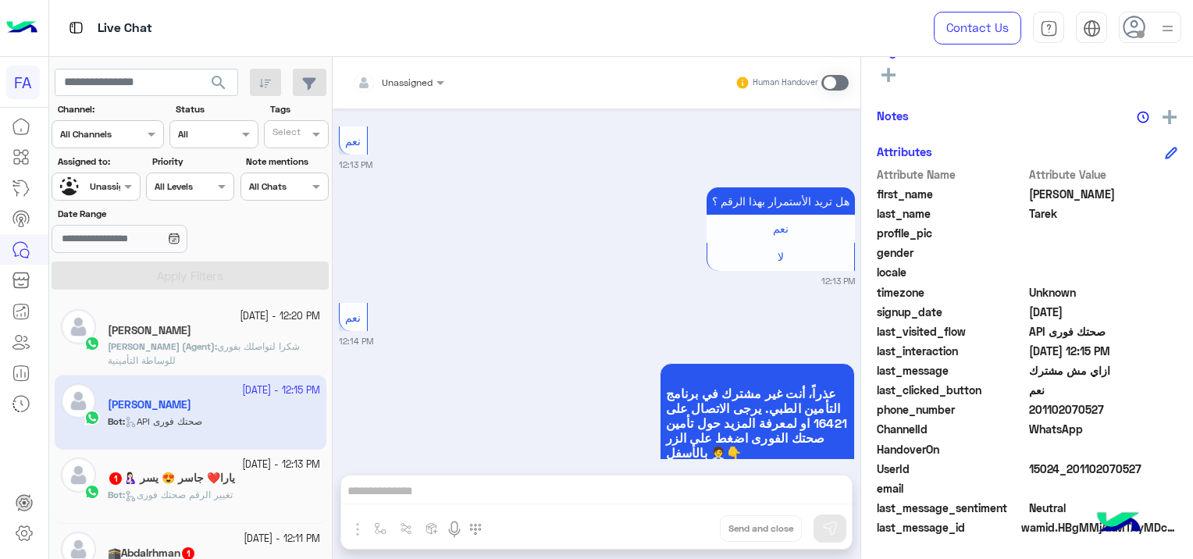
scroll to position [3913, 0]
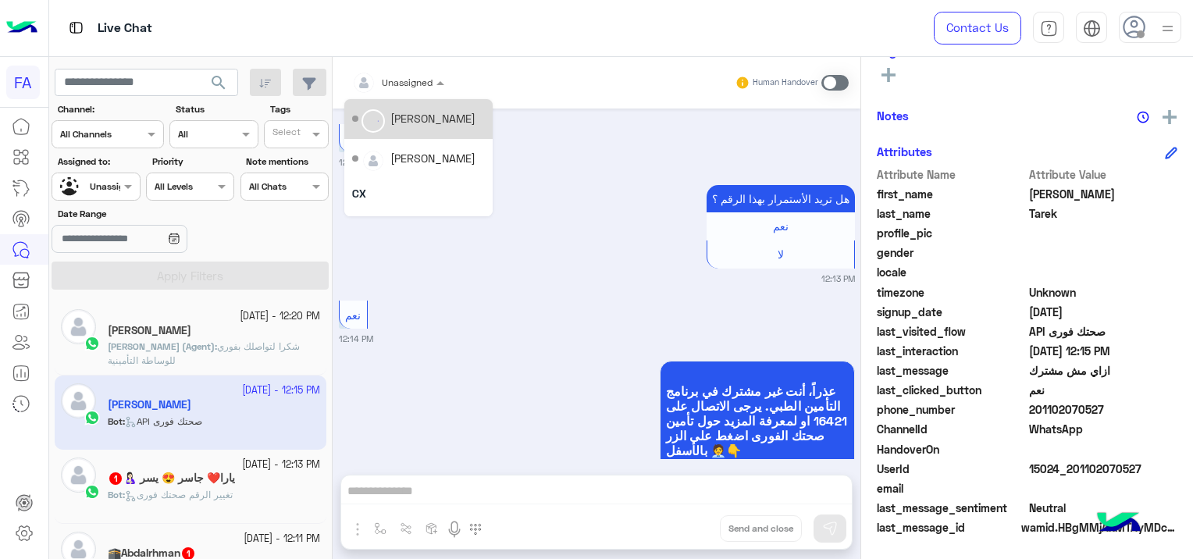
click at [408, 77] on div at bounding box center [398, 80] width 108 height 15
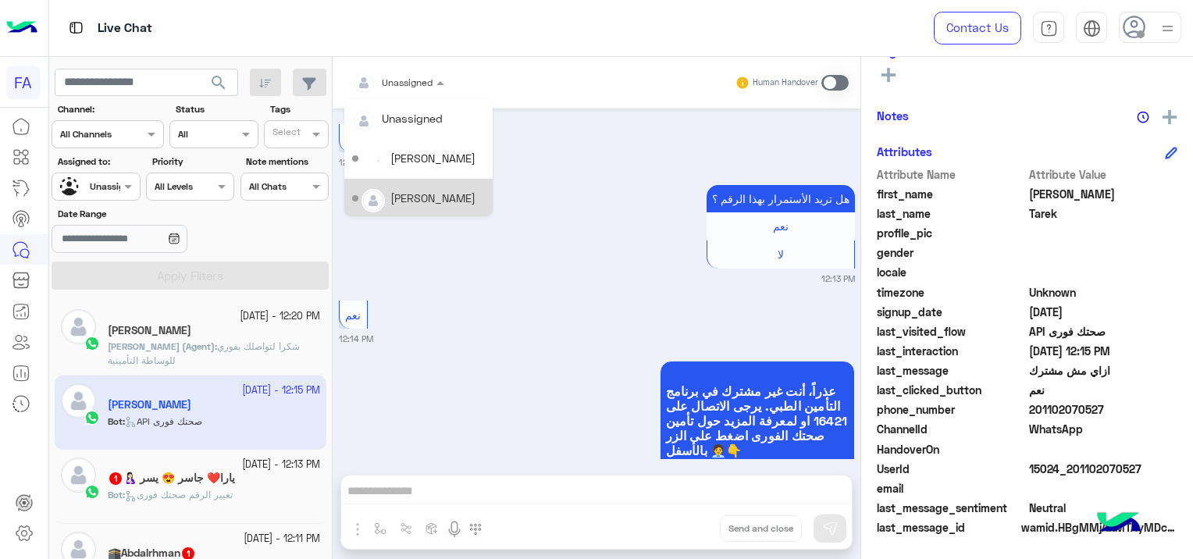
click at [439, 191] on div "[PERSON_NAME]" at bounding box center [432, 198] width 85 height 16
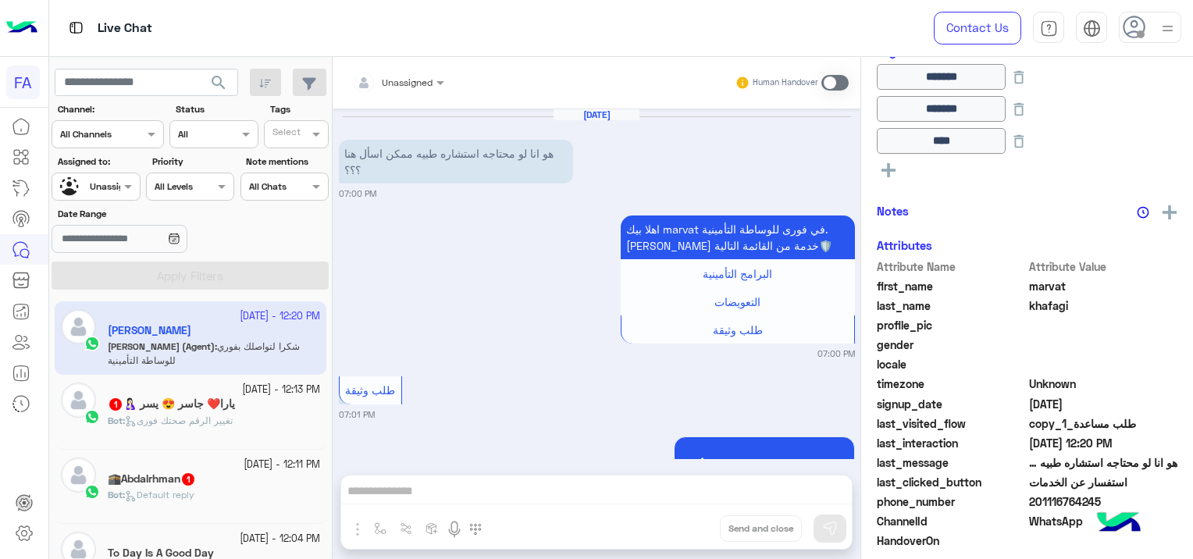
scroll to position [1355, 0]
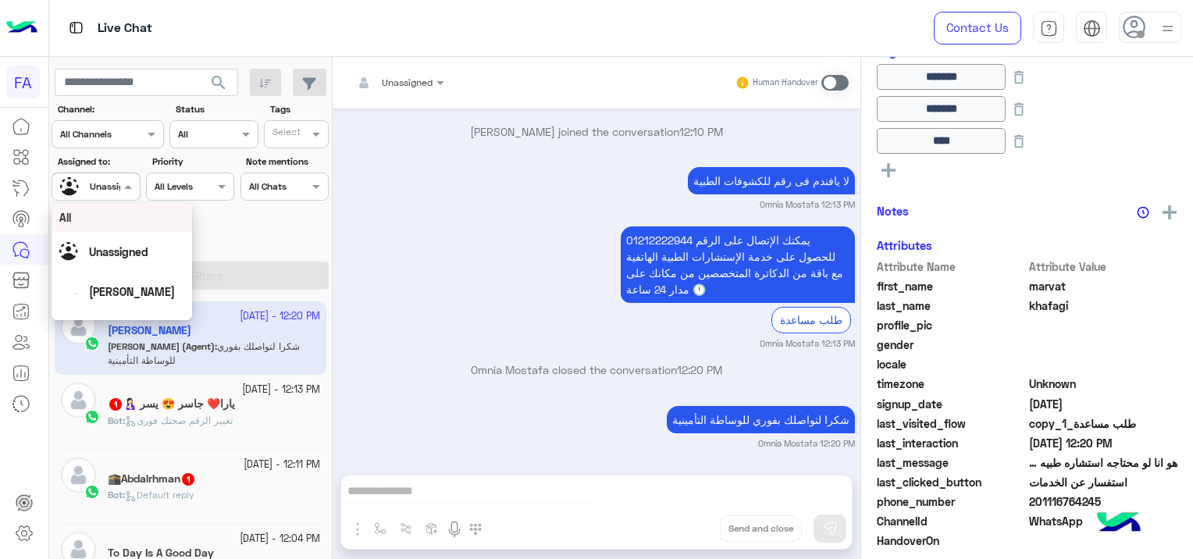
click at [109, 181] on div at bounding box center [95, 184] width 87 height 15
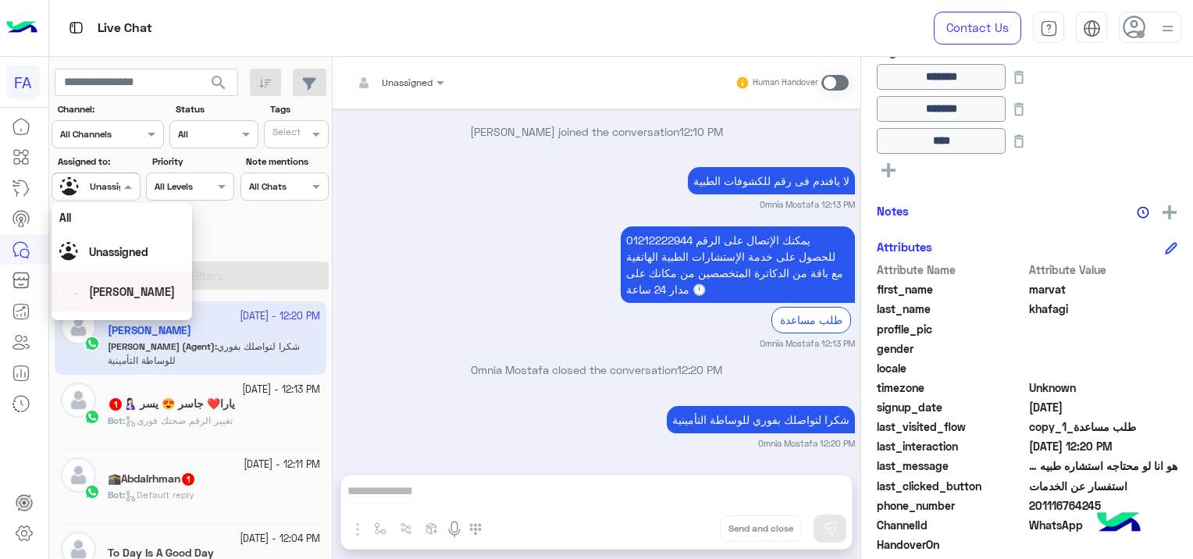
scroll to position [78, 0]
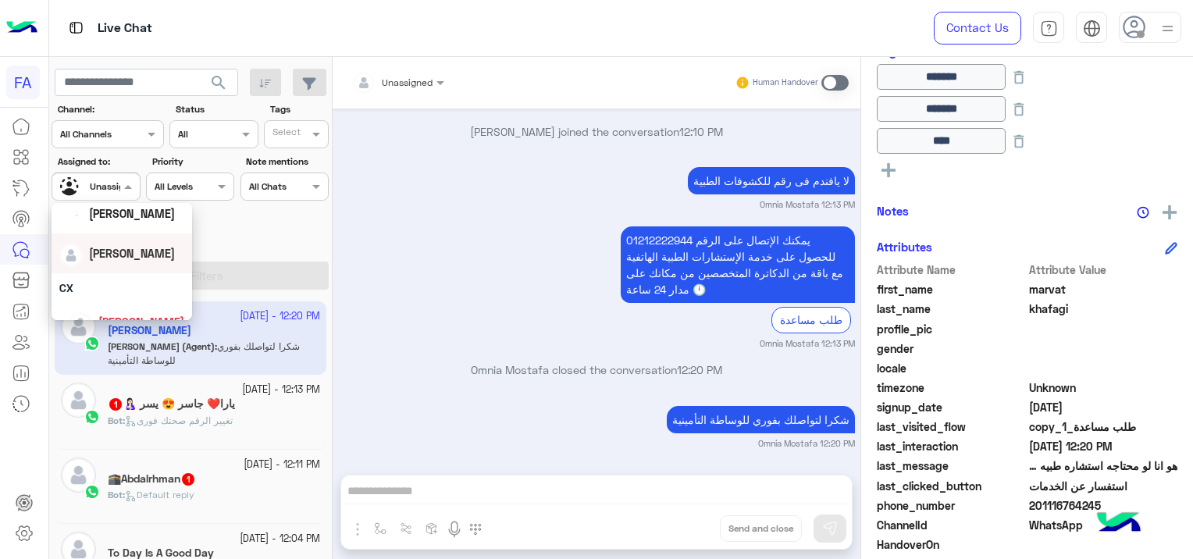
click at [136, 264] on div "[PERSON_NAME]" at bounding box center [121, 253] width 125 height 27
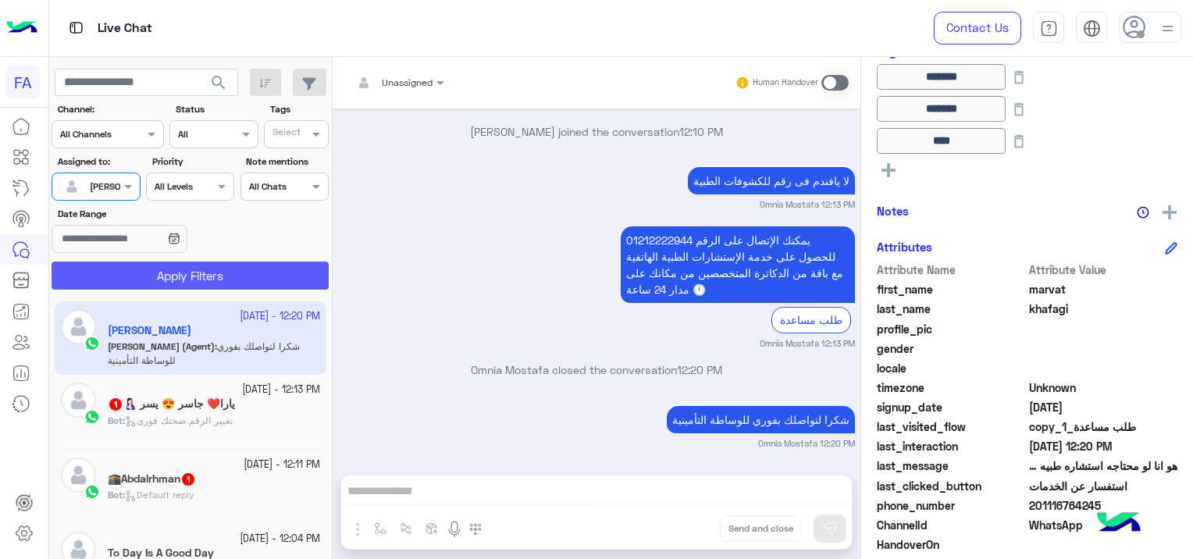
click at [226, 274] on button "Apply Filters" at bounding box center [190, 276] width 277 height 28
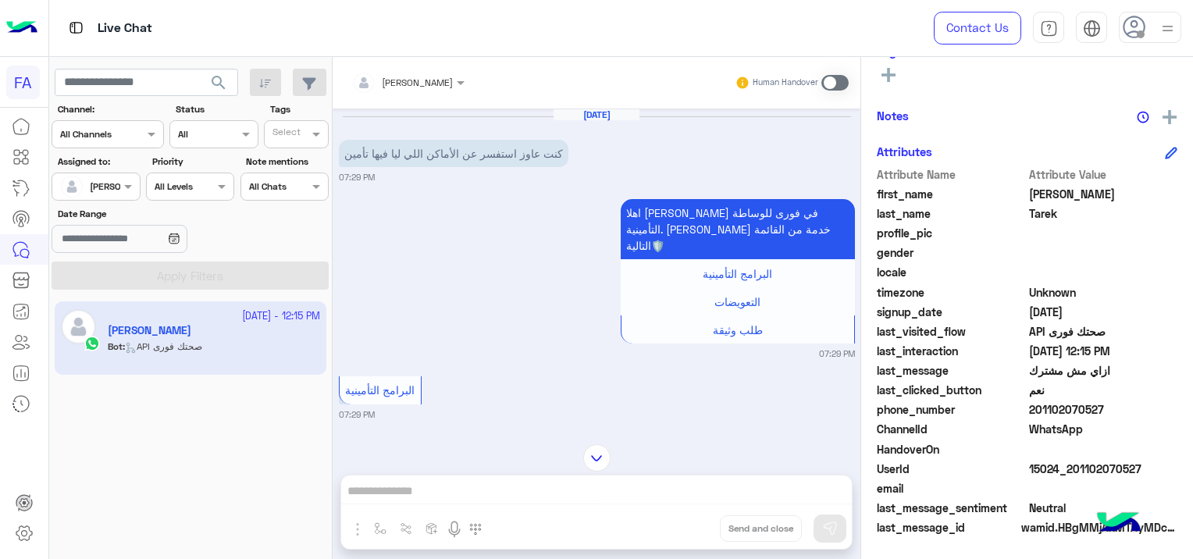
click at [825, 82] on span at bounding box center [834, 83] width 27 height 16
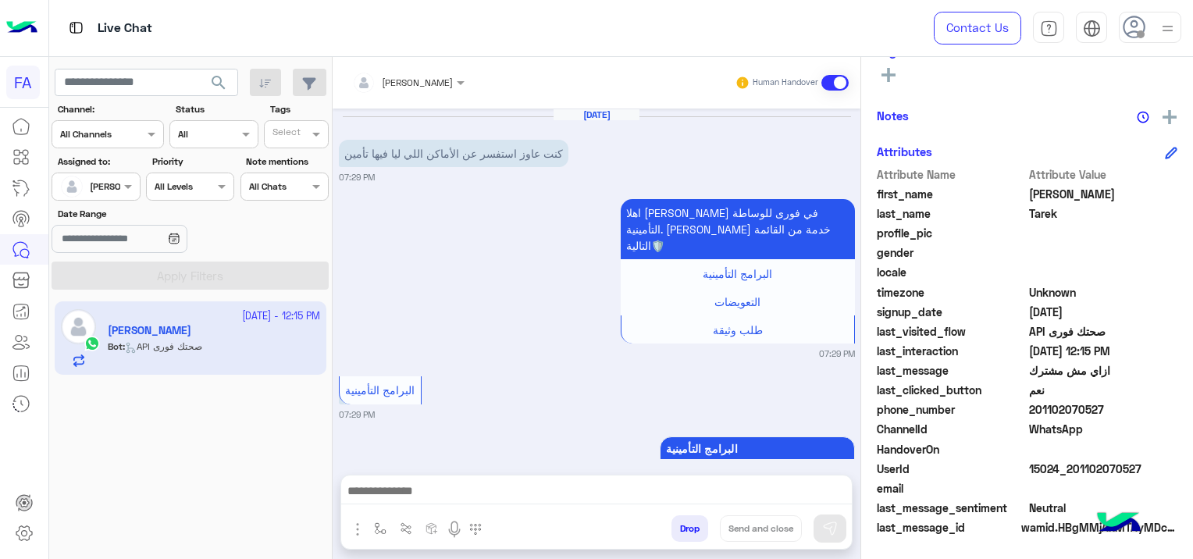
scroll to position [3993, 0]
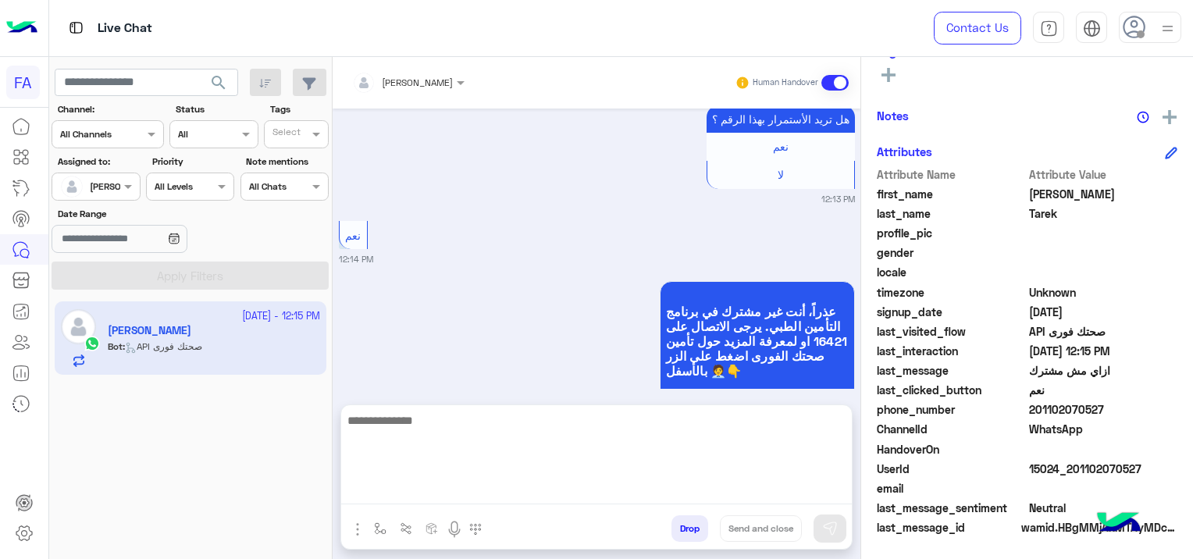
click at [454, 482] on textarea at bounding box center [596, 458] width 511 height 94
click at [457, 484] on textarea at bounding box center [596, 458] width 511 height 94
paste textarea "**********"
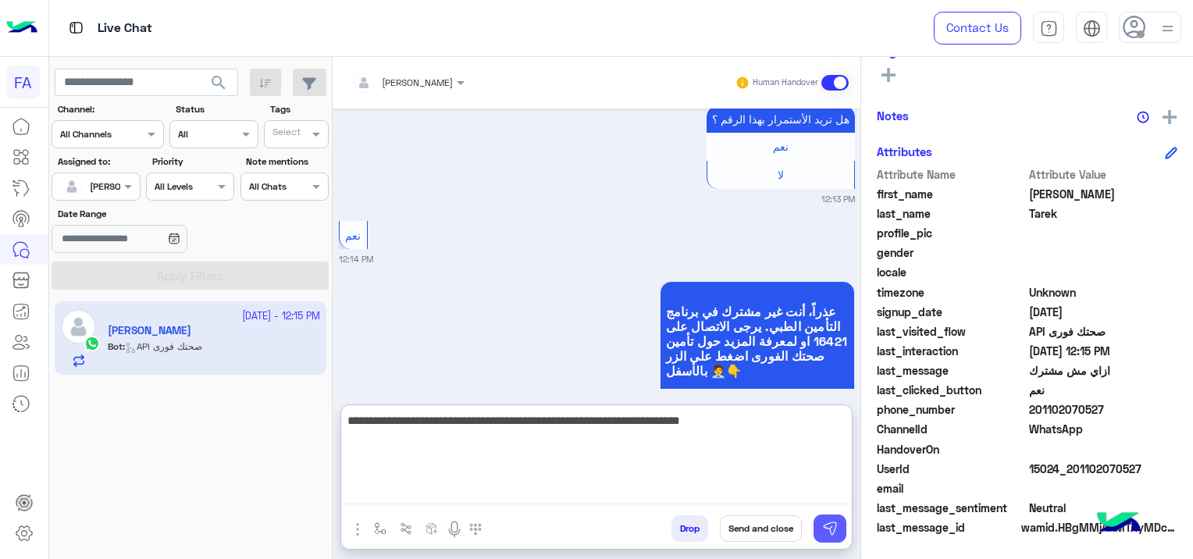
type textarea "**********"
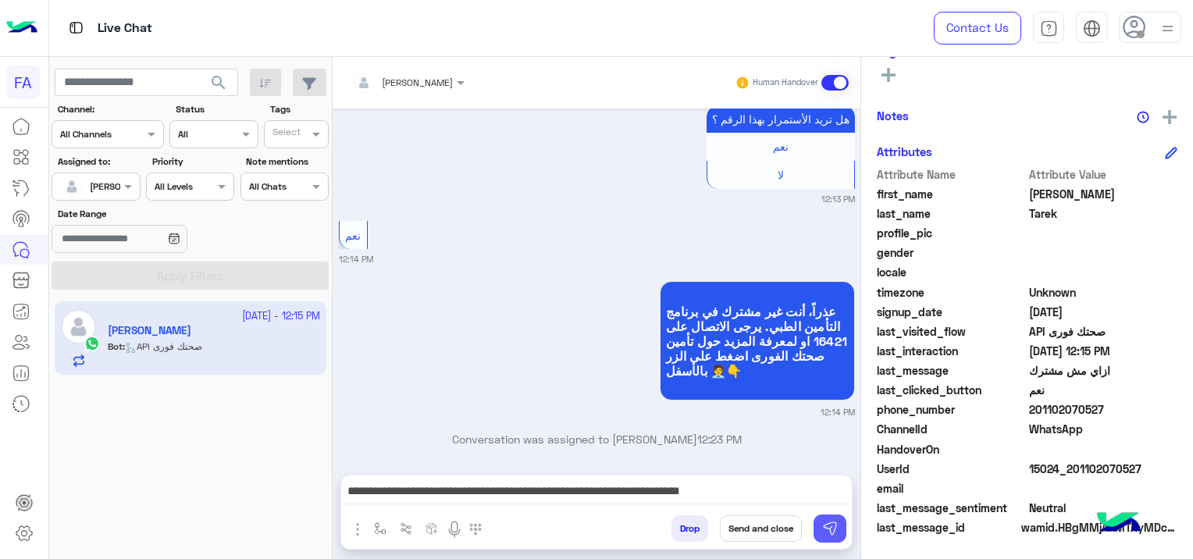
click at [817, 523] on button at bounding box center [830, 529] width 33 height 28
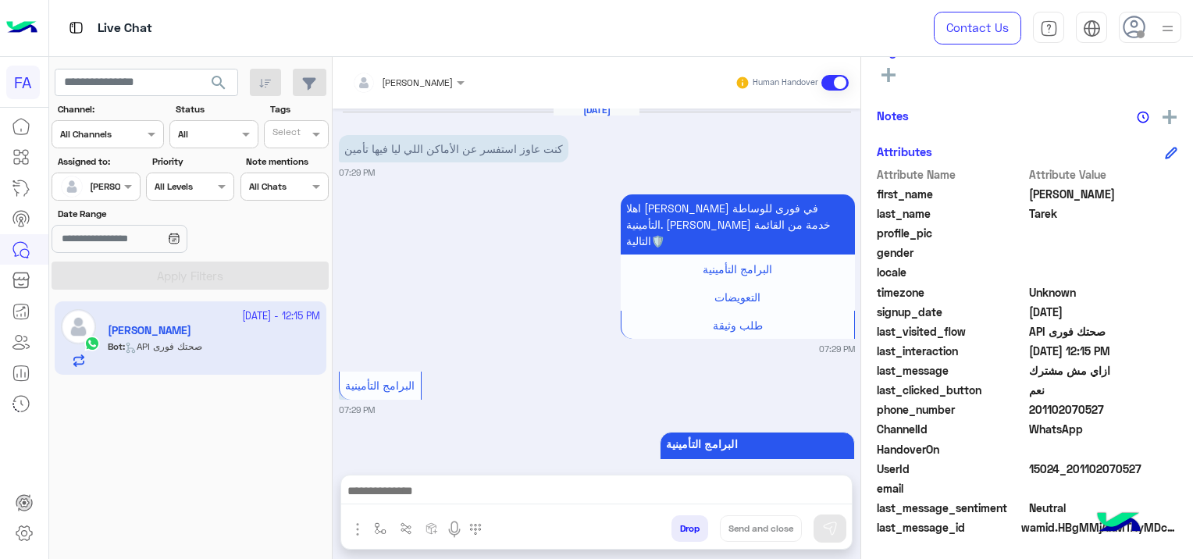
scroll to position [4109, 0]
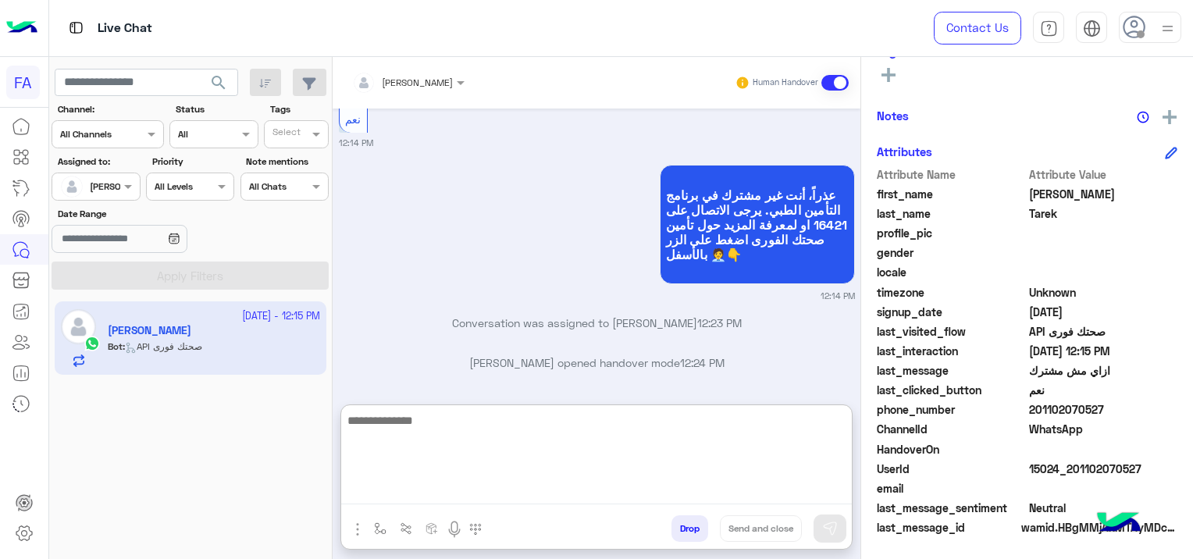
click at [553, 495] on textarea at bounding box center [596, 458] width 511 height 94
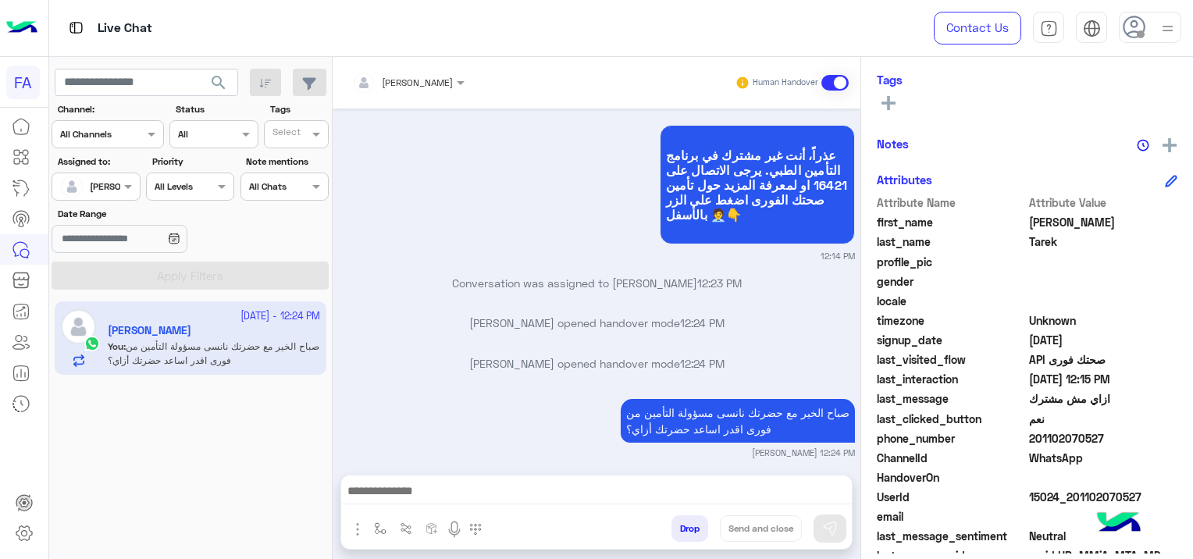
scroll to position [326, 0]
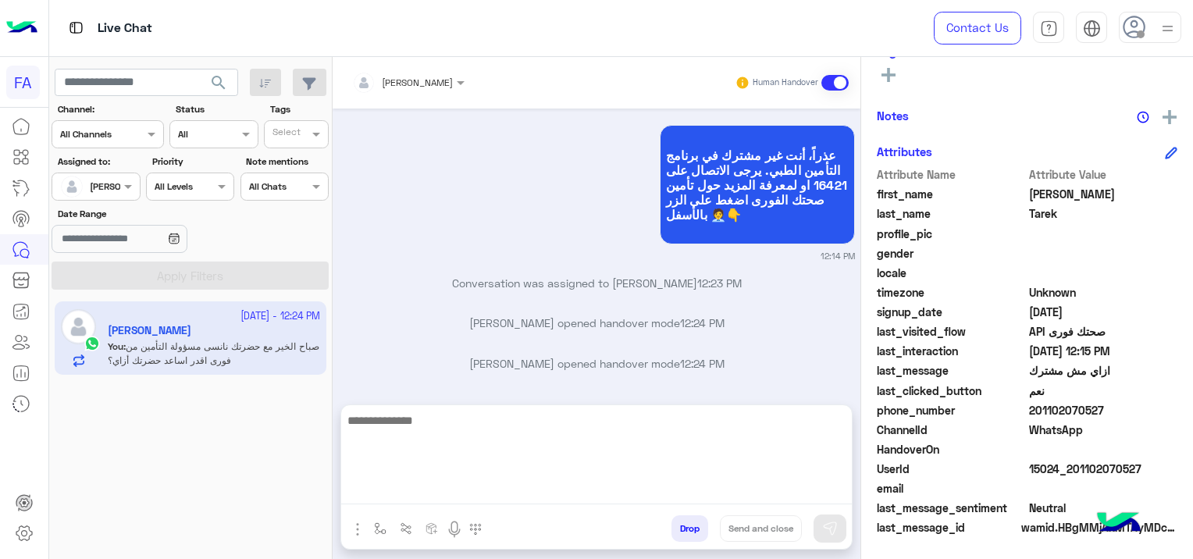
click at [413, 484] on textarea at bounding box center [596, 458] width 511 height 94
paste textarea "**********"
type textarea "**********"
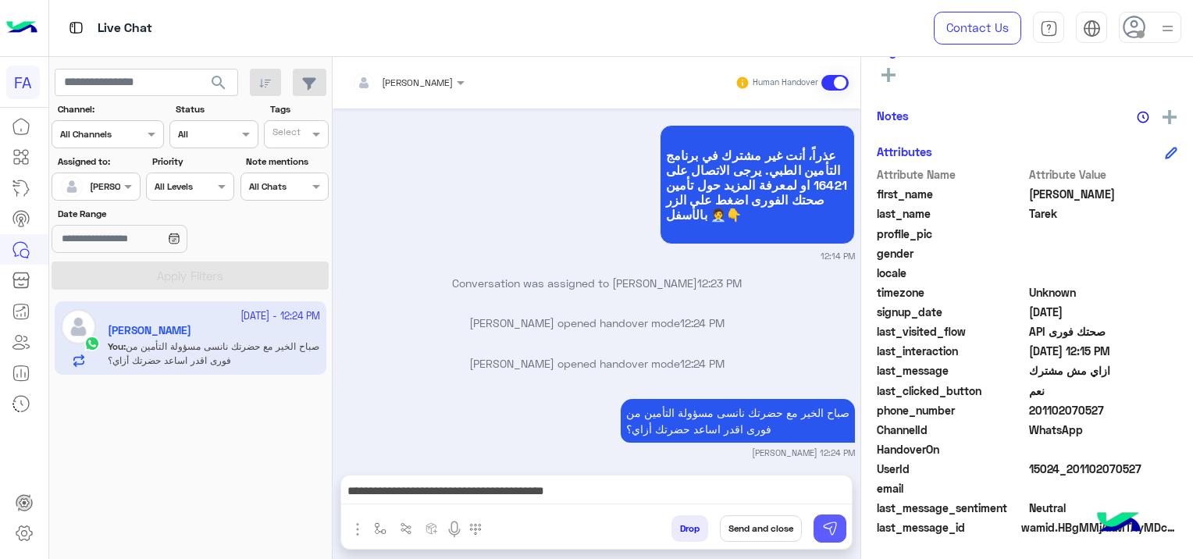
click at [831, 537] on button at bounding box center [830, 529] width 33 height 28
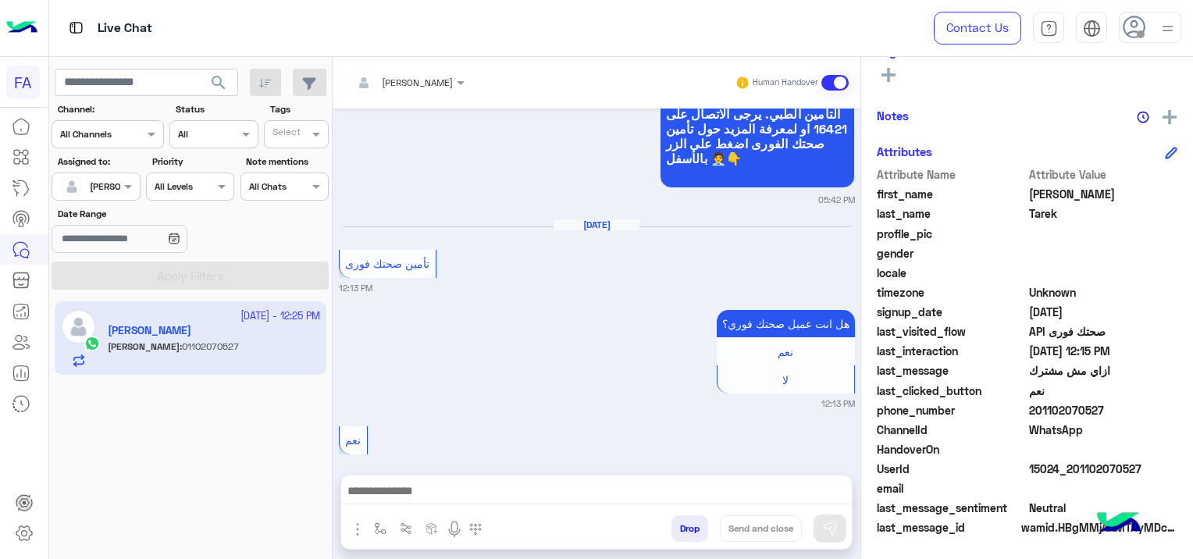
scroll to position [4285, 0]
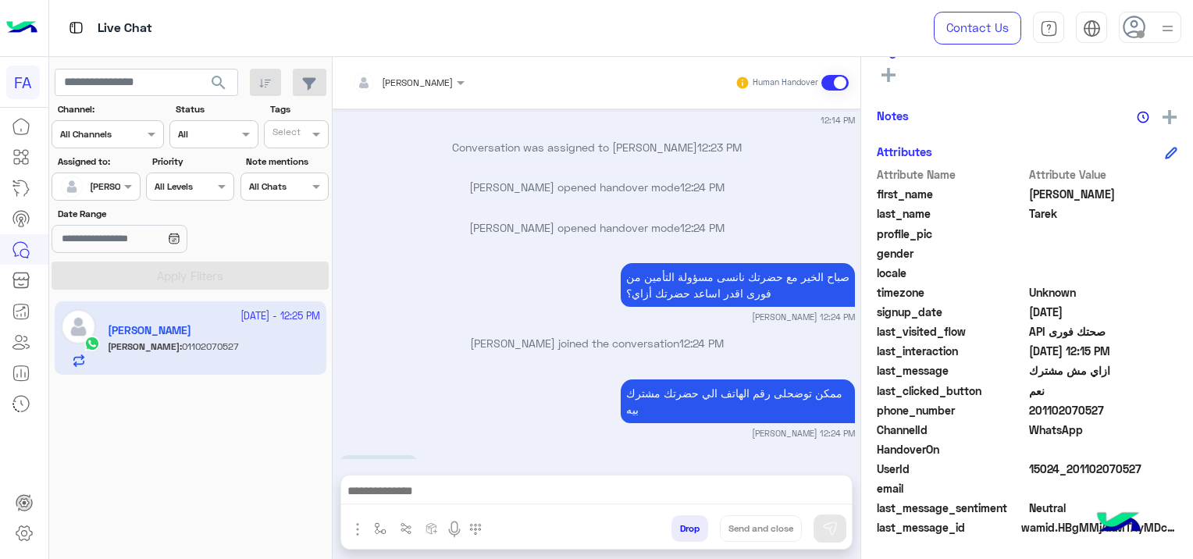
drag, startPoint x: 412, startPoint y: 410, endPoint x: 347, endPoint y: 422, distance: 66.8
click at [347, 455] on p "01102070527" at bounding box center [379, 468] width 80 height 27
click at [561, 451] on div "01102070527 12:25 PM" at bounding box center [597, 475] width 516 height 48
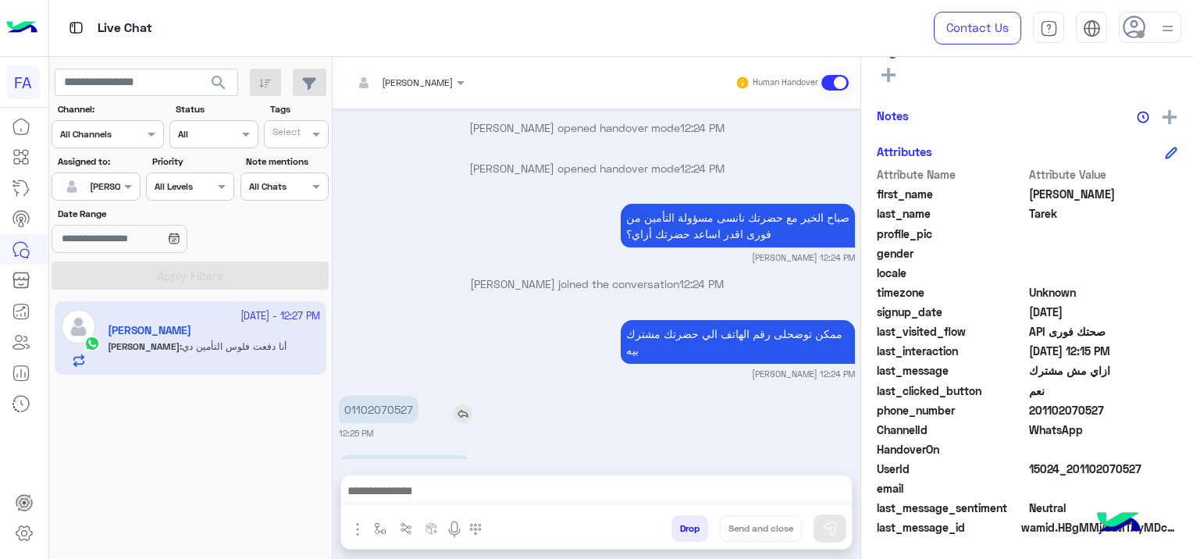
drag, startPoint x: 411, startPoint y: 353, endPoint x: 339, endPoint y: 355, distance: 72.7
click at [339, 396] on p "01102070527" at bounding box center [379, 409] width 80 height 27
copy p "01102070527"
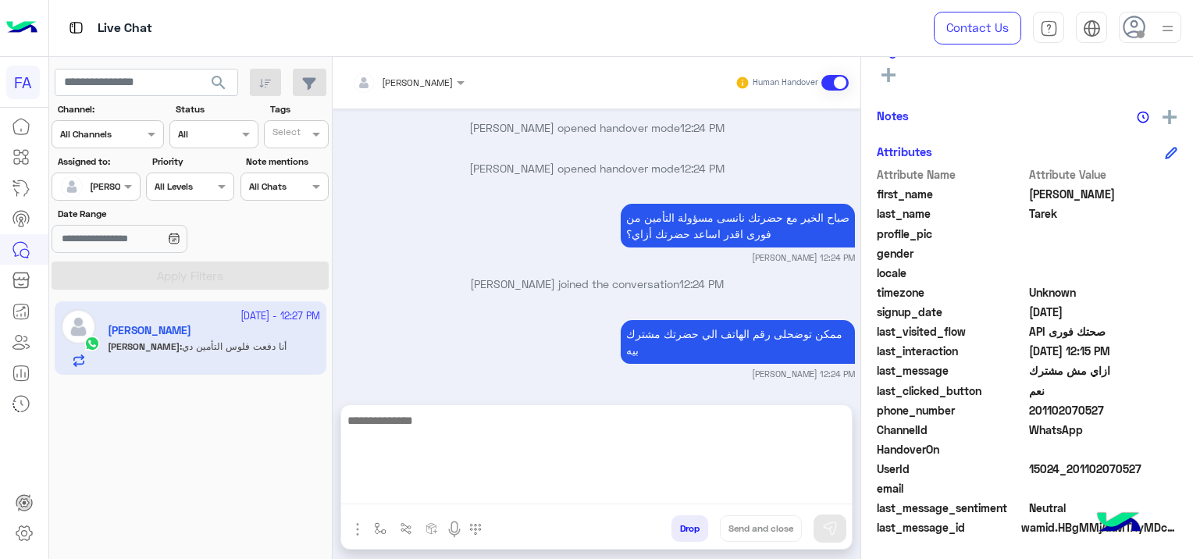
click at [584, 499] on textarea at bounding box center [596, 458] width 511 height 94
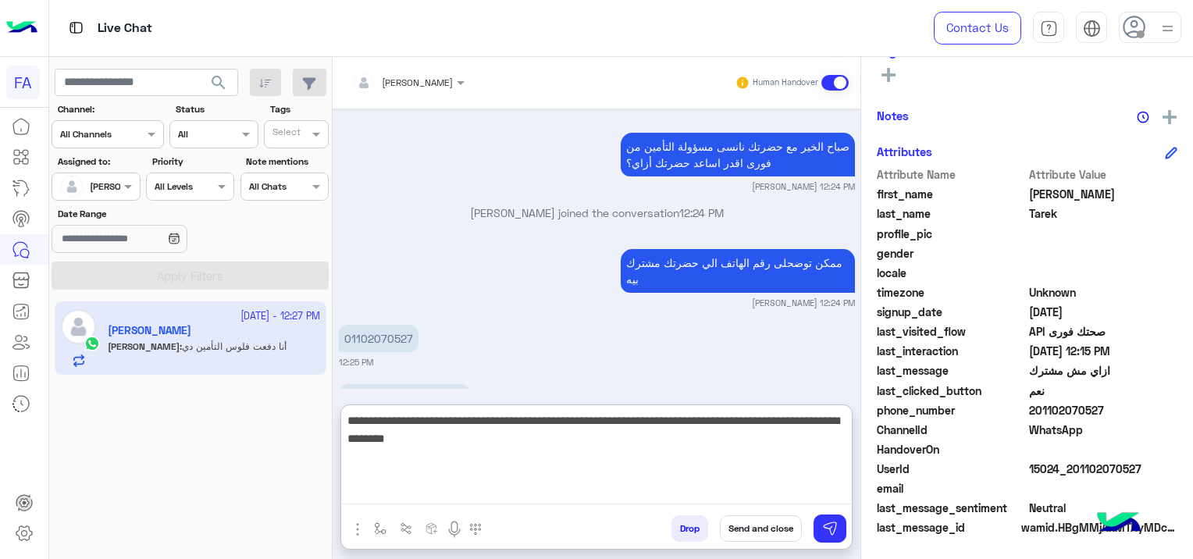
type textarea "**********"
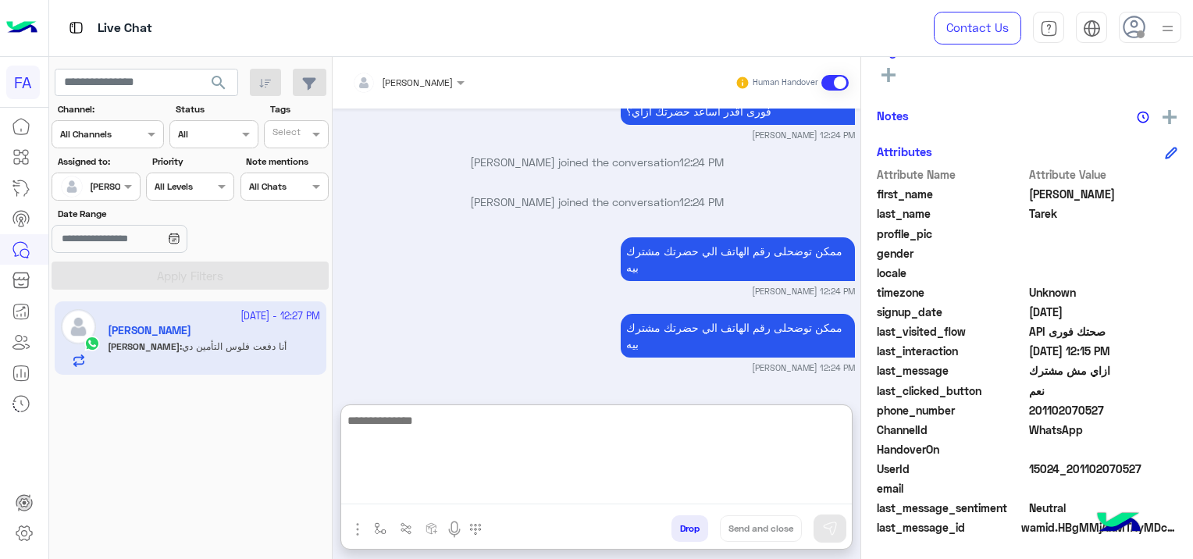
scroll to position [4700, 0]
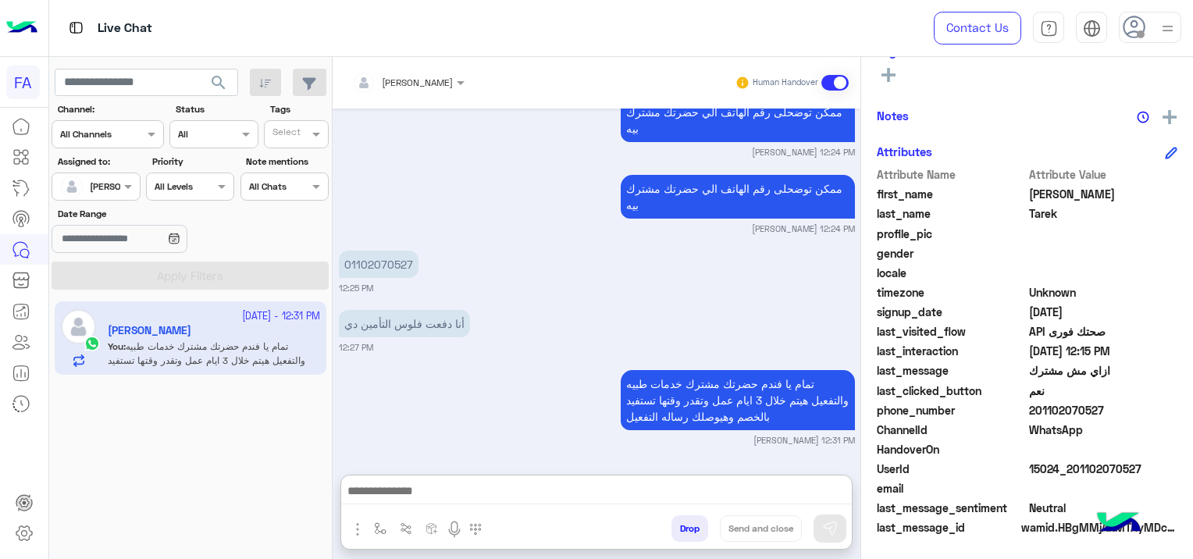
click at [499, 366] on div "تمام يا فندم حضرتك مشترك خدمات طبيه والتفعيل هيتم خلال 3 ايام عمل وتقدر وقتها ت…" at bounding box center [597, 406] width 516 height 80
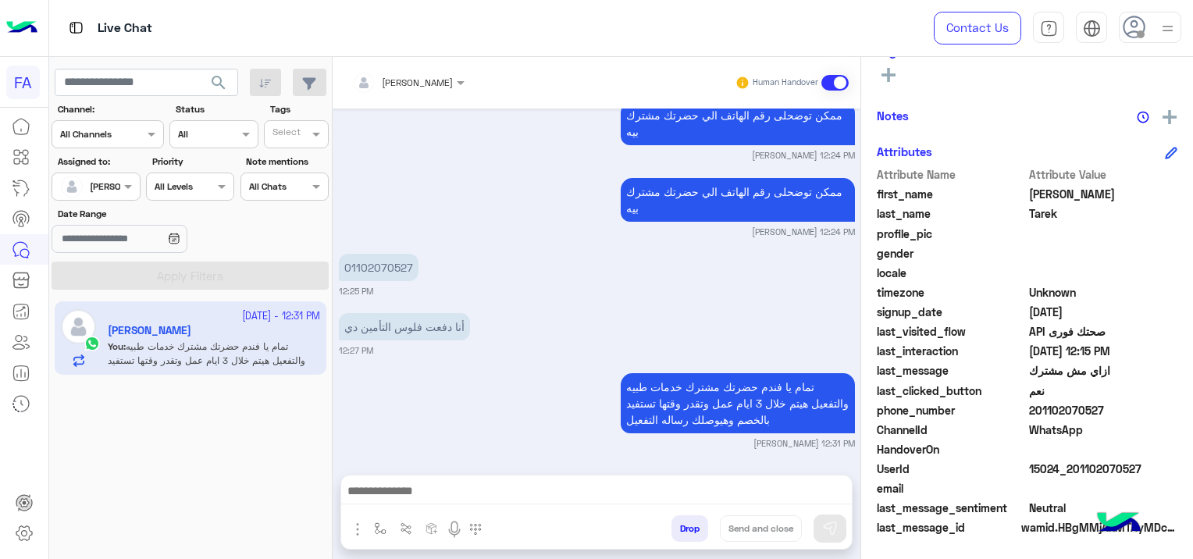
scroll to position [4629, 0]
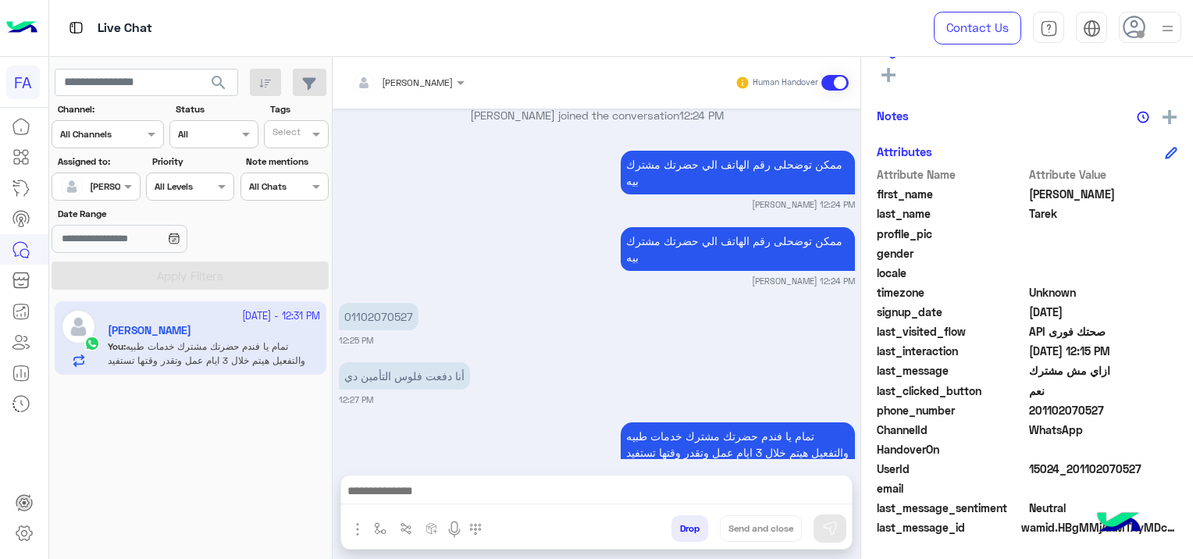
drag, startPoint x: 1137, startPoint y: 458, endPoint x: 1109, endPoint y: 468, distance: 29.9
click at [1109, 468] on div "Attribute Name Attribute Value first_name [PERSON_NAME] last_name [PERSON_NAME]…" at bounding box center [1027, 352] width 301 height 372
drag, startPoint x: 1109, startPoint y: 468, endPoint x: 1093, endPoint y: 493, distance: 29.5
click at [1093, 493] on span at bounding box center [1103, 488] width 149 height 16
drag, startPoint x: 1138, startPoint y: 465, endPoint x: 1068, endPoint y: 471, distance: 70.5
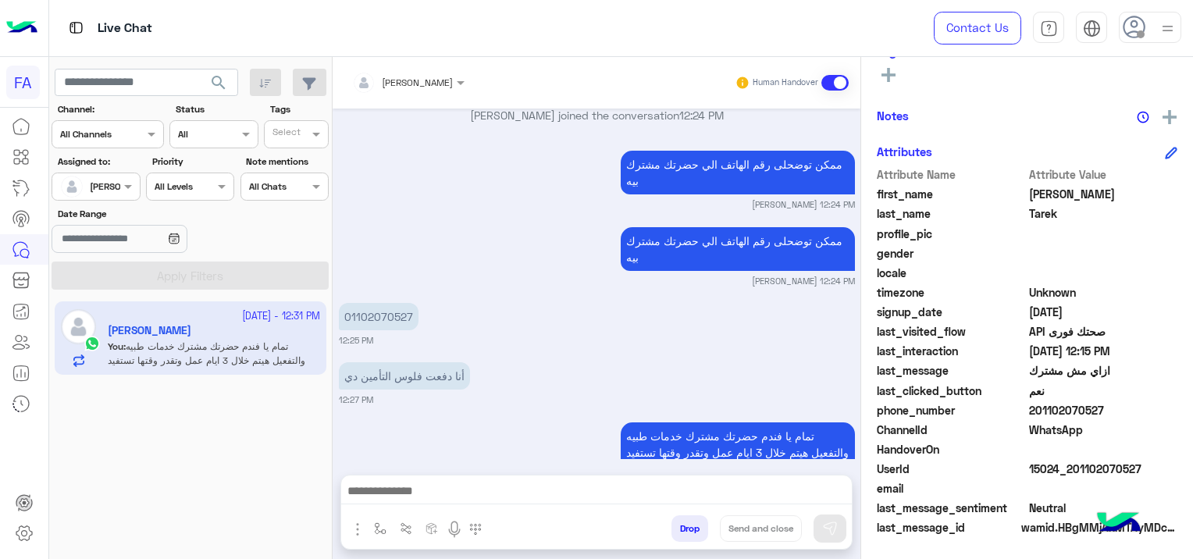
click at [1068, 471] on span "15024_201102070527" at bounding box center [1103, 469] width 149 height 16
copy span "01102070527"
click at [1117, 402] on span "201102070527" at bounding box center [1103, 410] width 149 height 16
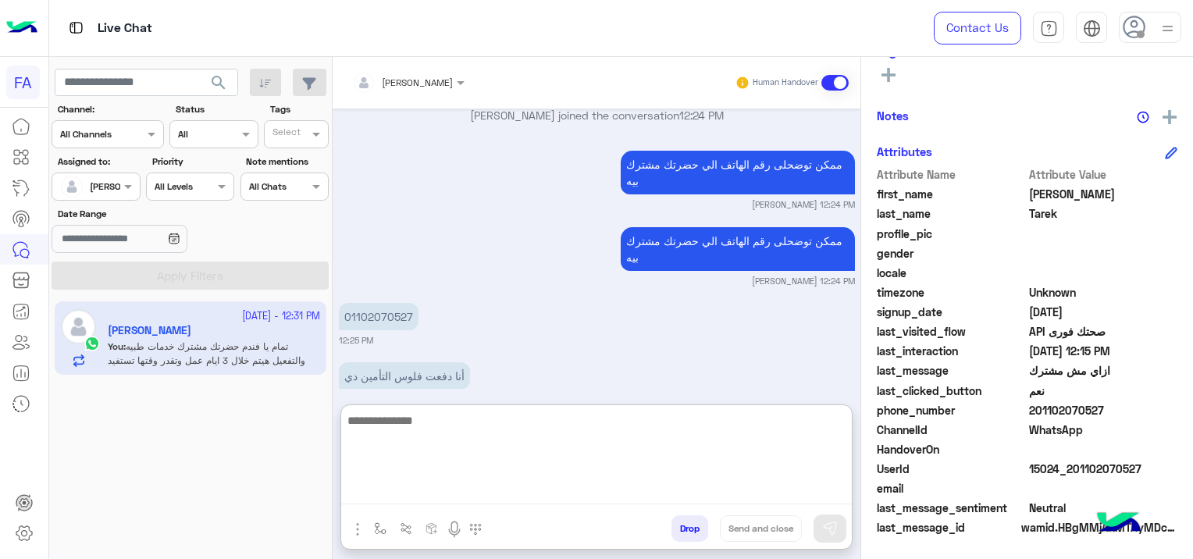
click at [447, 491] on textarea at bounding box center [596, 458] width 511 height 94
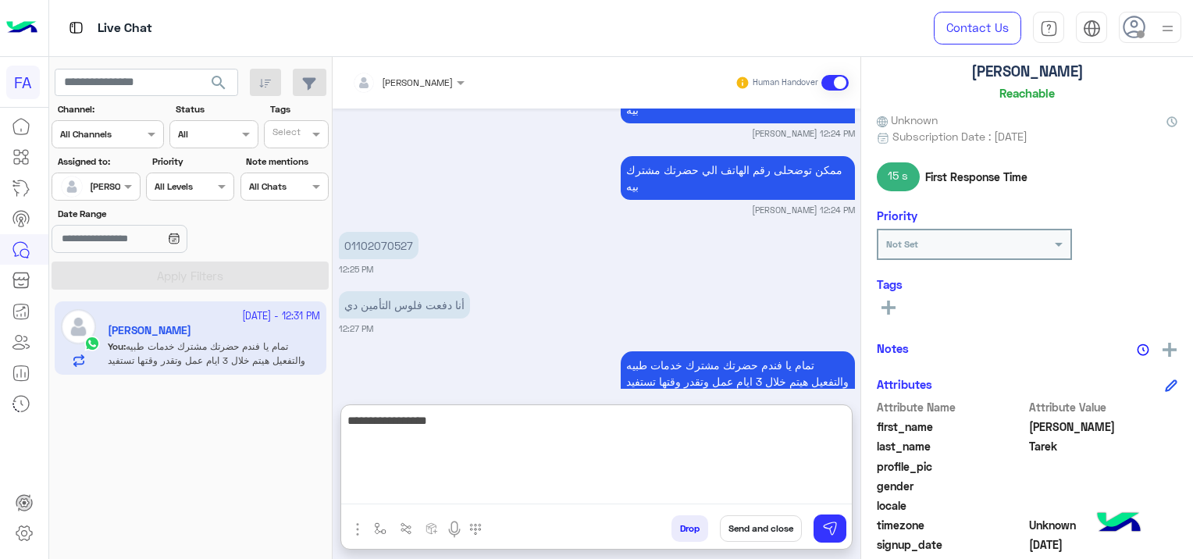
scroll to position [92, 0]
type textarea "**********"
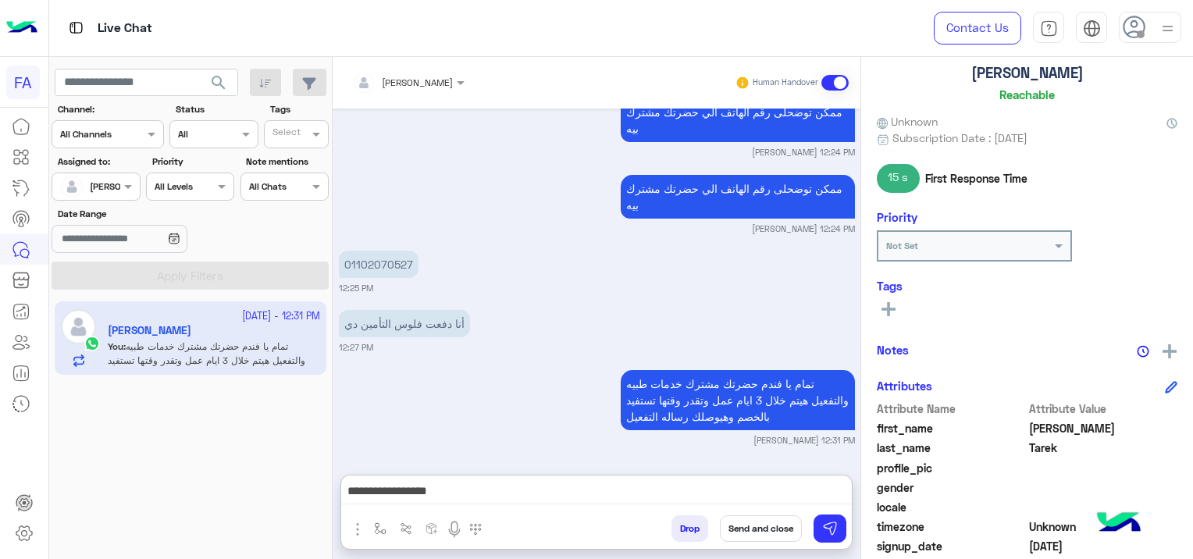
click at [883, 305] on icon at bounding box center [889, 309] width 14 height 14
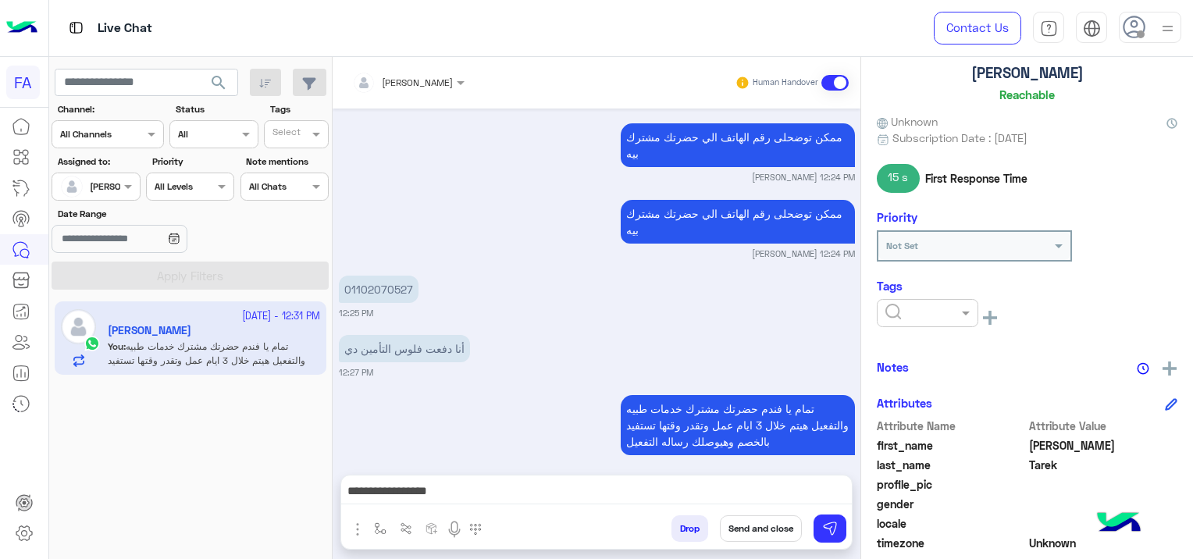
scroll to position [4629, 0]
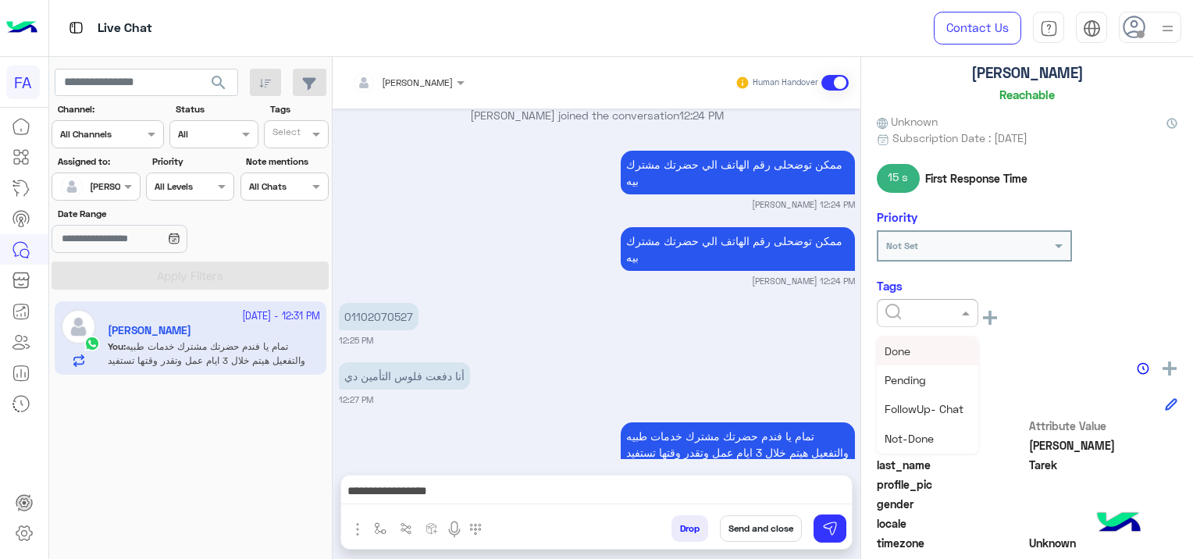
click at [893, 300] on div at bounding box center [928, 313] width 102 height 28
click at [921, 405] on div "Medical" at bounding box center [928, 398] width 102 height 29
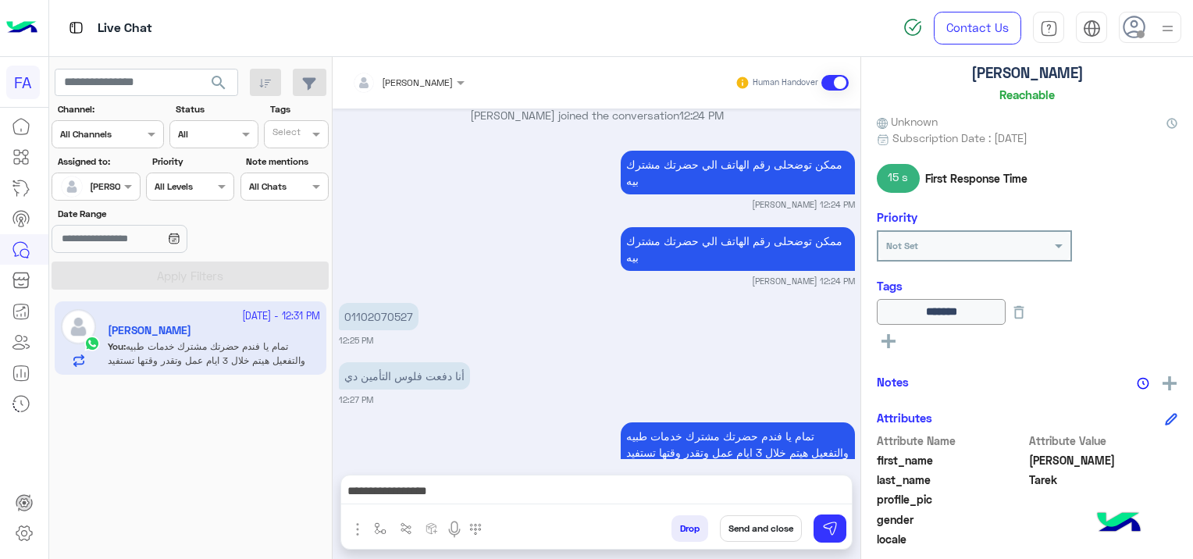
click at [890, 334] on icon at bounding box center [889, 341] width 14 height 14
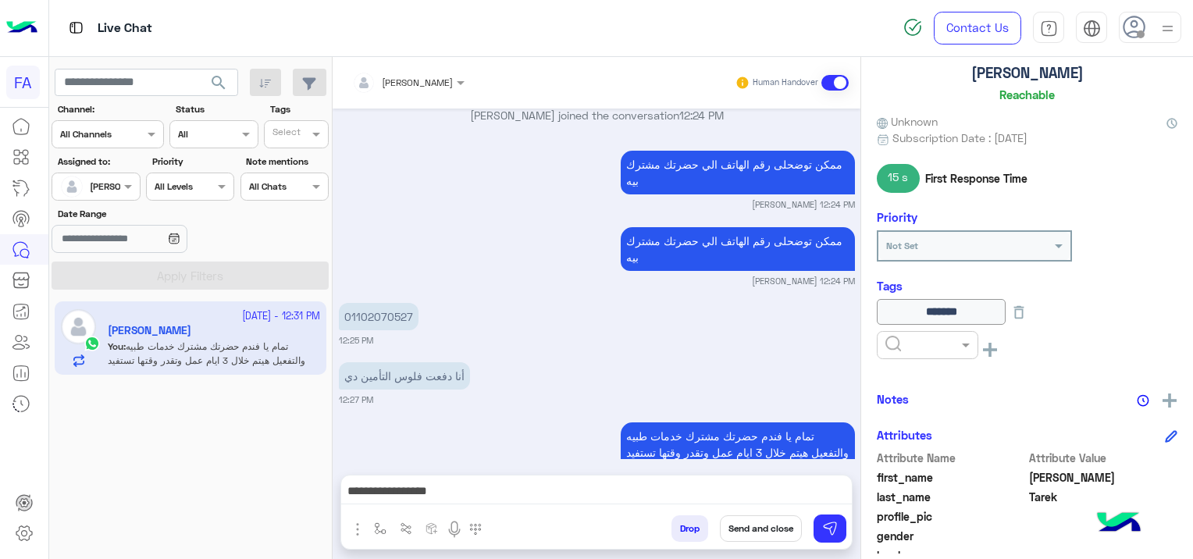
click at [901, 344] on input "text" at bounding box center [909, 344] width 48 height 14
drag, startPoint x: 911, startPoint y: 383, endPoint x: 906, endPoint y: 369, distance: 14.8
click at [913, 376] on div "Done" at bounding box center [928, 383] width 102 height 29
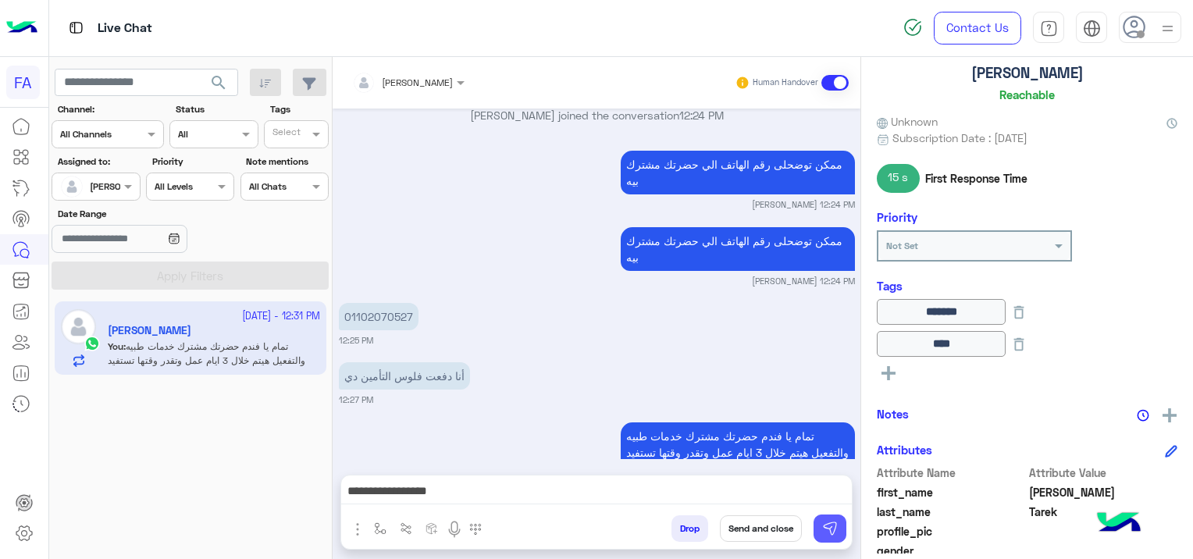
click at [829, 526] on img at bounding box center [830, 529] width 16 height 16
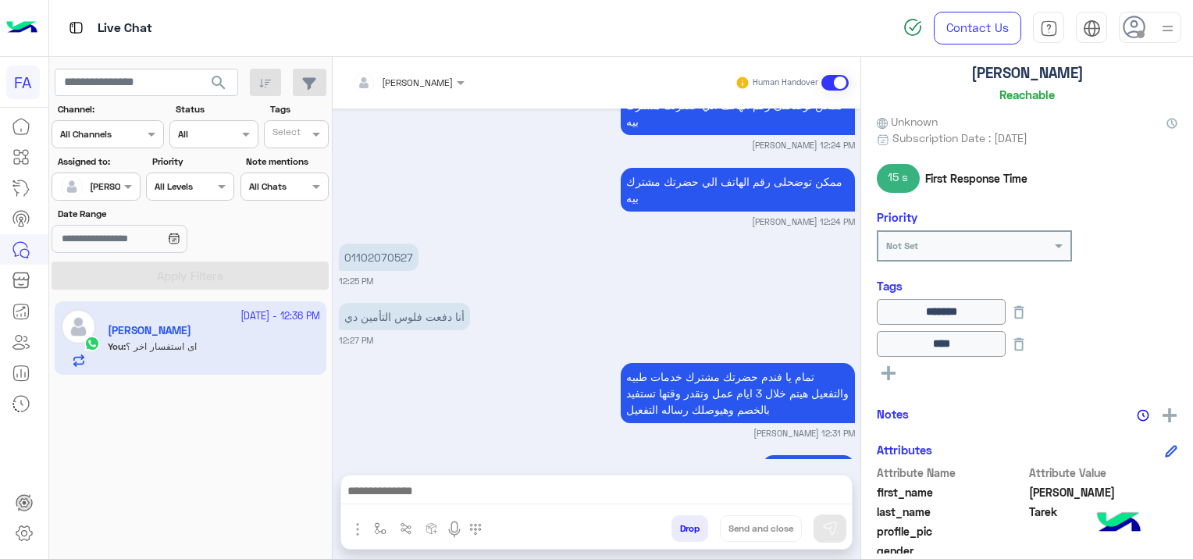
drag, startPoint x: 618, startPoint y: 309, endPoint x: 621, endPoint y: 378, distance: 68.8
click at [621, 378] on div "تمام يا فندم حضرتك مشترك خدمات طبيه والتفعيل هيتم خلال 3 ايام عمل وتقدر وقتها ت…" at bounding box center [597, 399] width 516 height 80
copy div "تمام يا فندم حضرتك مشترك خدمات طبيه والتفعيل هيتم خلال 3 ايام عمل وتقدر وقتها ت…"
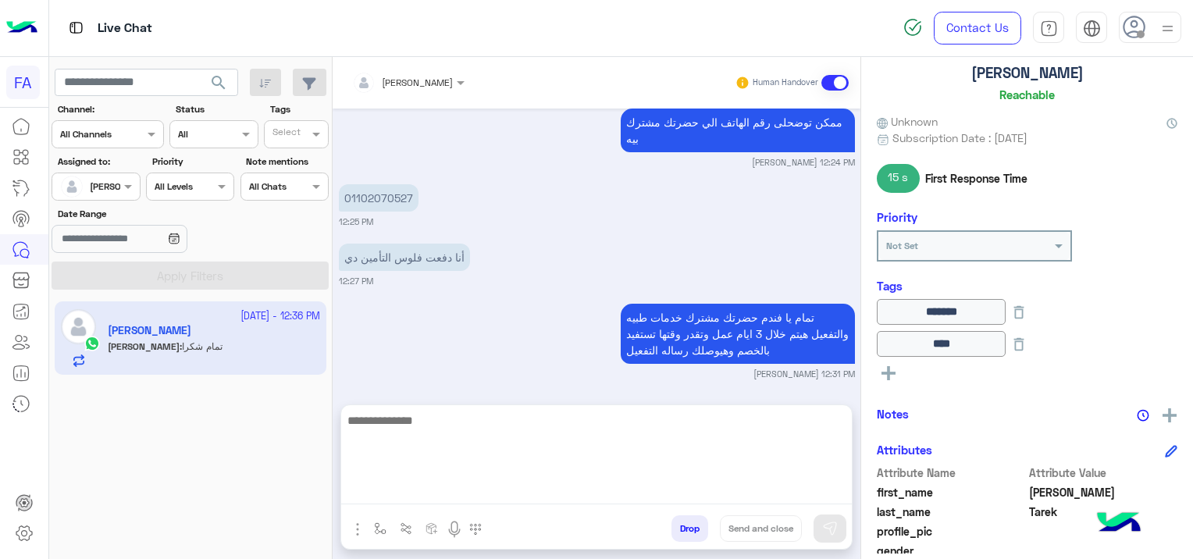
click at [439, 484] on textarea at bounding box center [596, 458] width 511 height 94
paste textarea "**********"
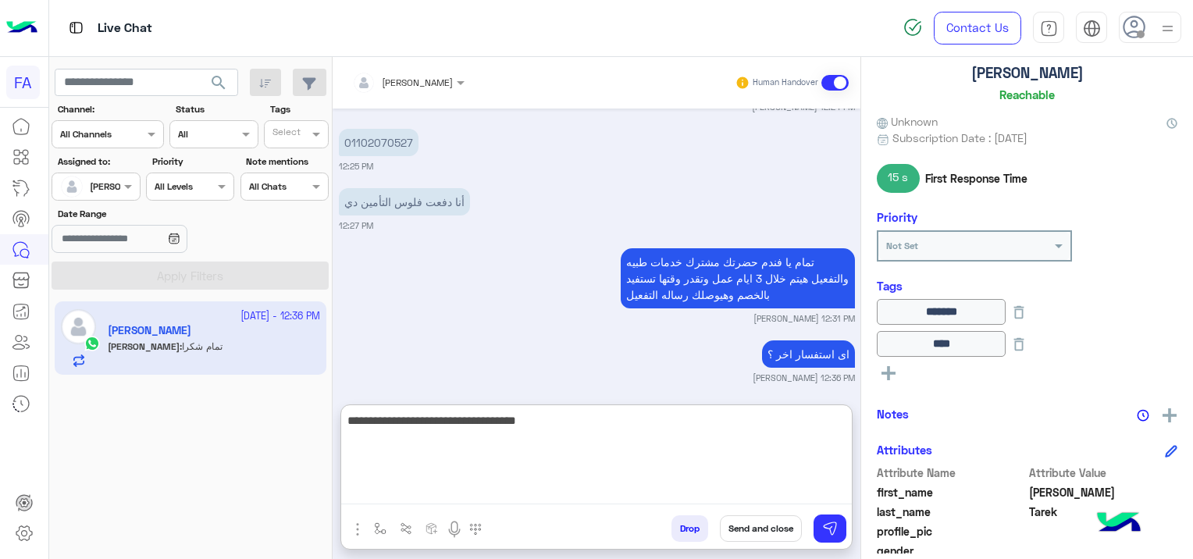
scroll to position [4819, 0]
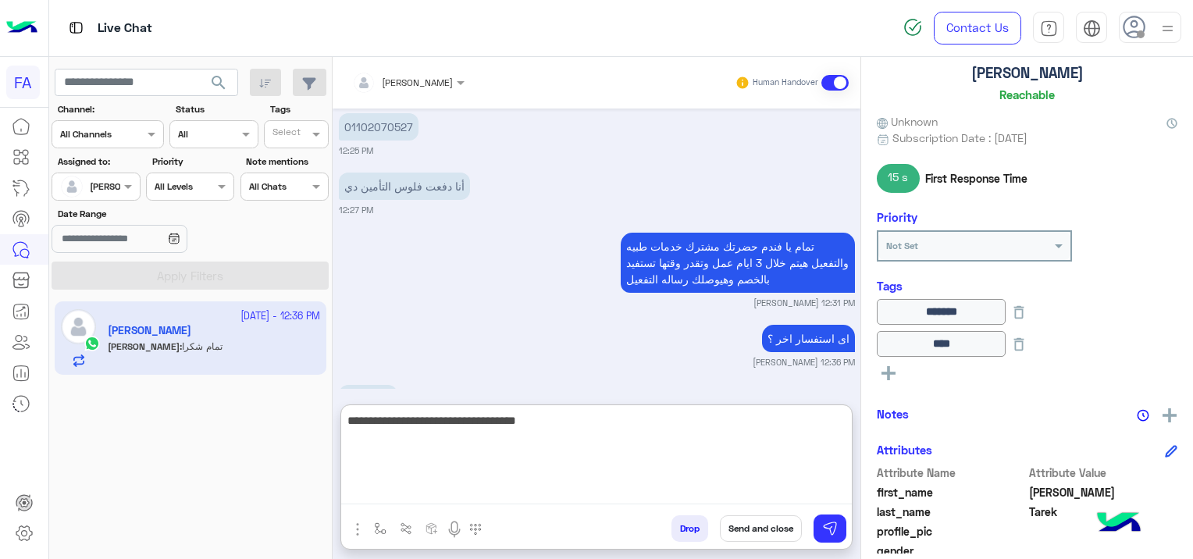
type textarea "**********"
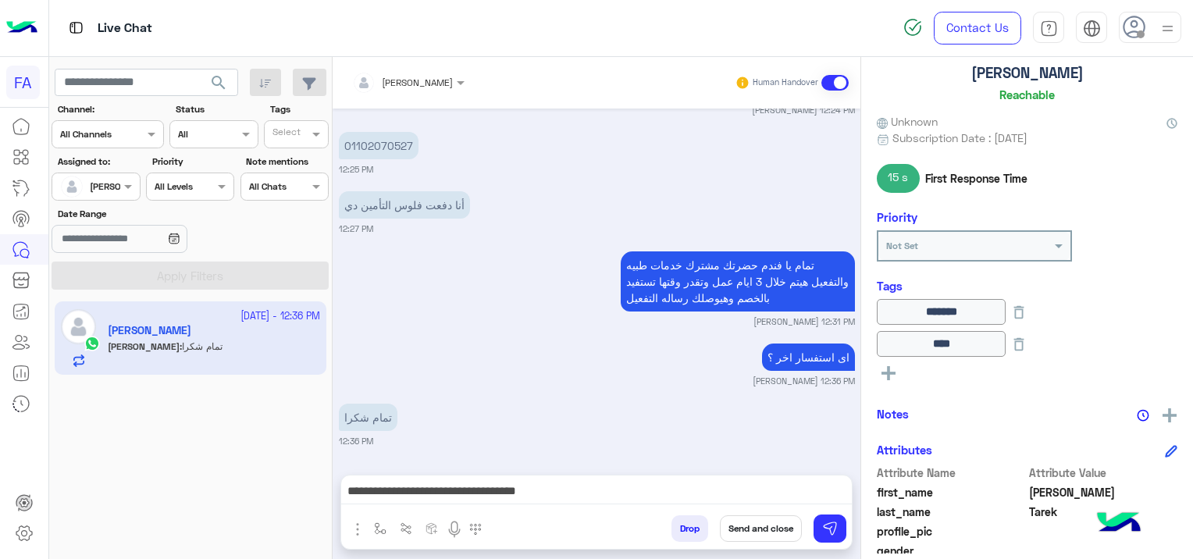
click at [763, 528] on button "Send and close" at bounding box center [761, 528] width 82 height 27
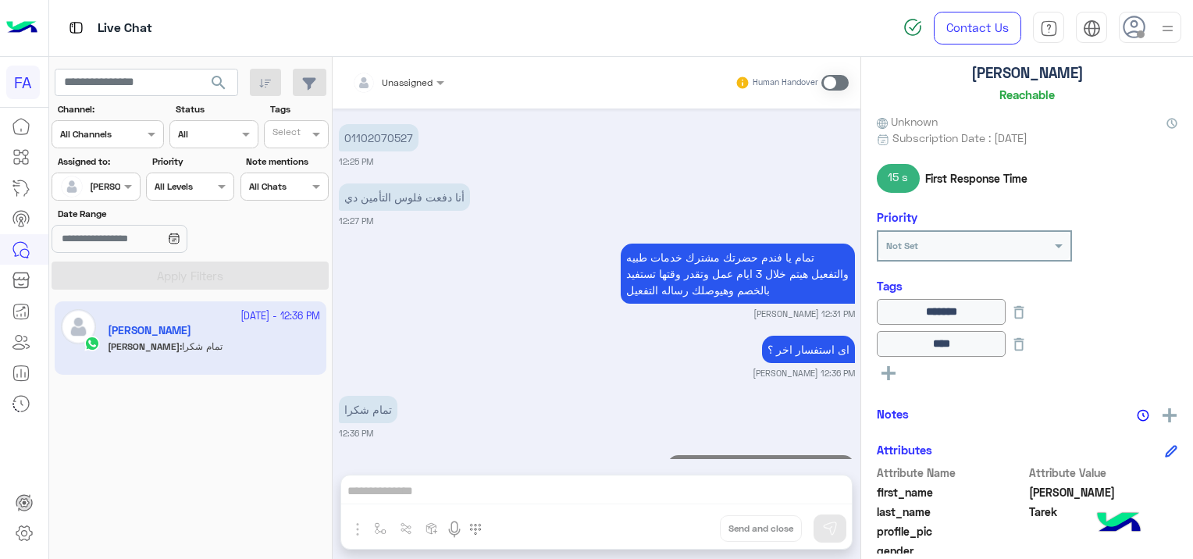
scroll to position [4848, 0]
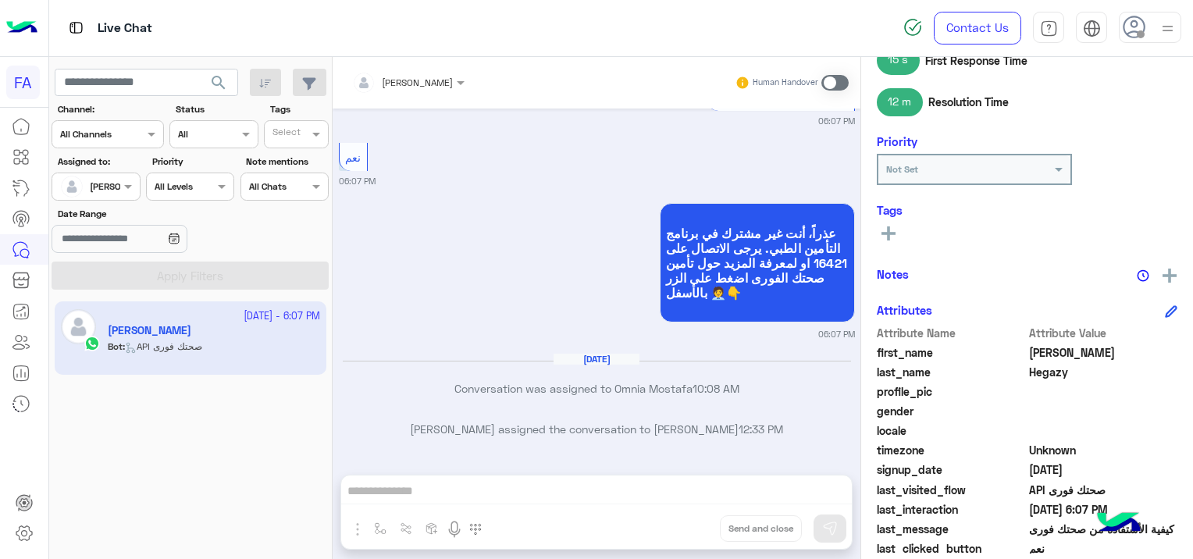
scroll to position [369, 0]
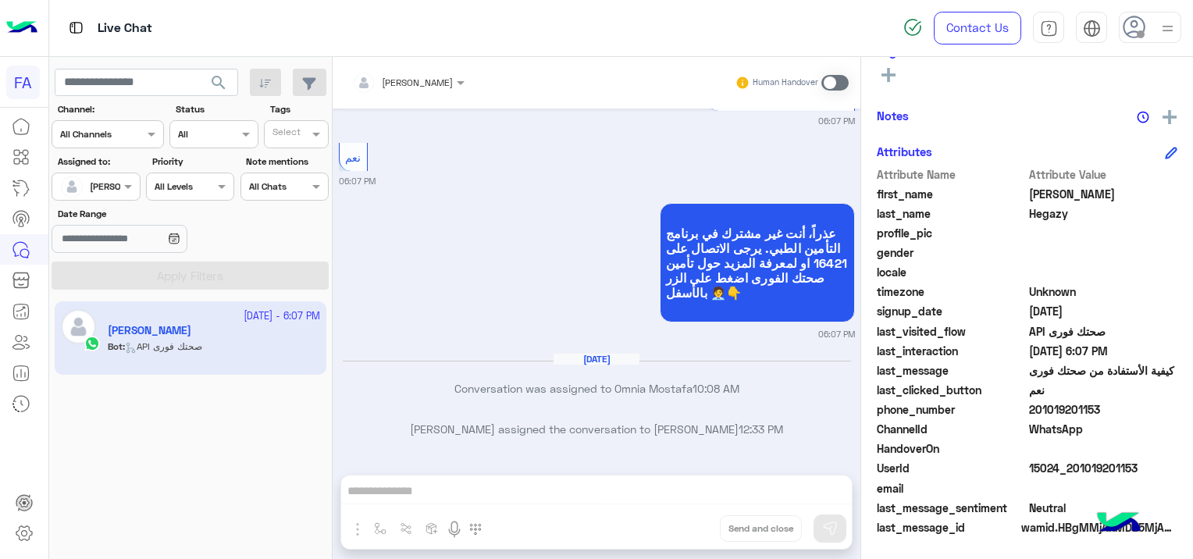
drag, startPoint x: 1138, startPoint y: 462, endPoint x: 1101, endPoint y: 489, distance: 45.9
click at [1101, 489] on div "Attribute Name Attribute Value first_name [PERSON_NAME] last_name Hegazy profil…" at bounding box center [1027, 352] width 301 height 372
click at [1101, 487] on span at bounding box center [1103, 488] width 149 height 16
click at [1108, 485] on span at bounding box center [1103, 488] width 149 height 16
drag, startPoint x: 1143, startPoint y: 466, endPoint x: 1071, endPoint y: 468, distance: 71.9
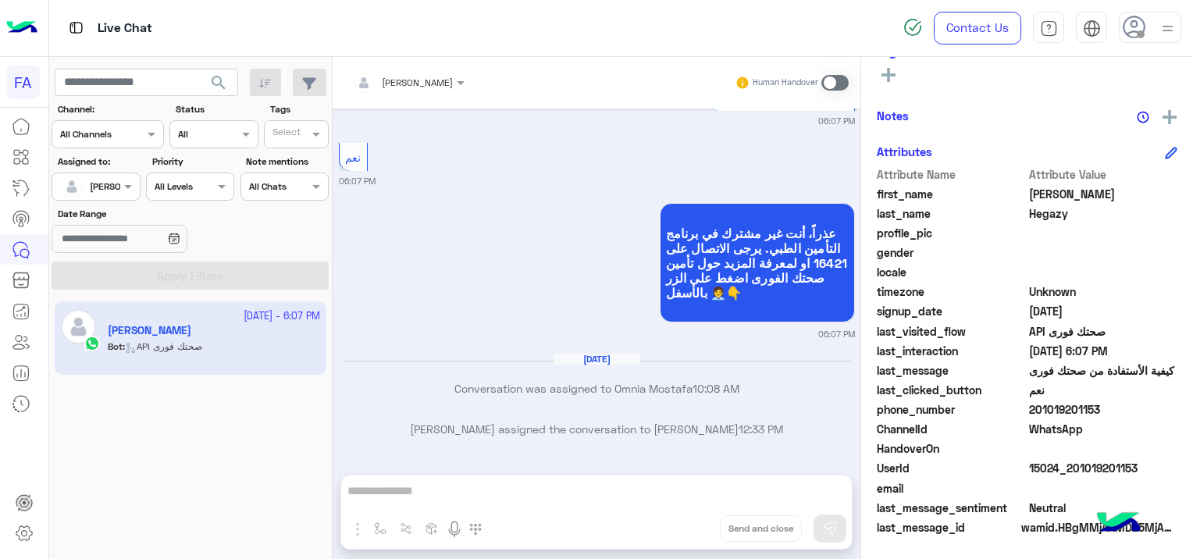
click at [1071, 468] on span "15024_201019201153" at bounding box center [1103, 468] width 149 height 16
copy span "01019201153"
click at [1031, 116] on div "Notes" at bounding box center [1027, 116] width 301 height 20
click at [828, 80] on span at bounding box center [834, 83] width 27 height 16
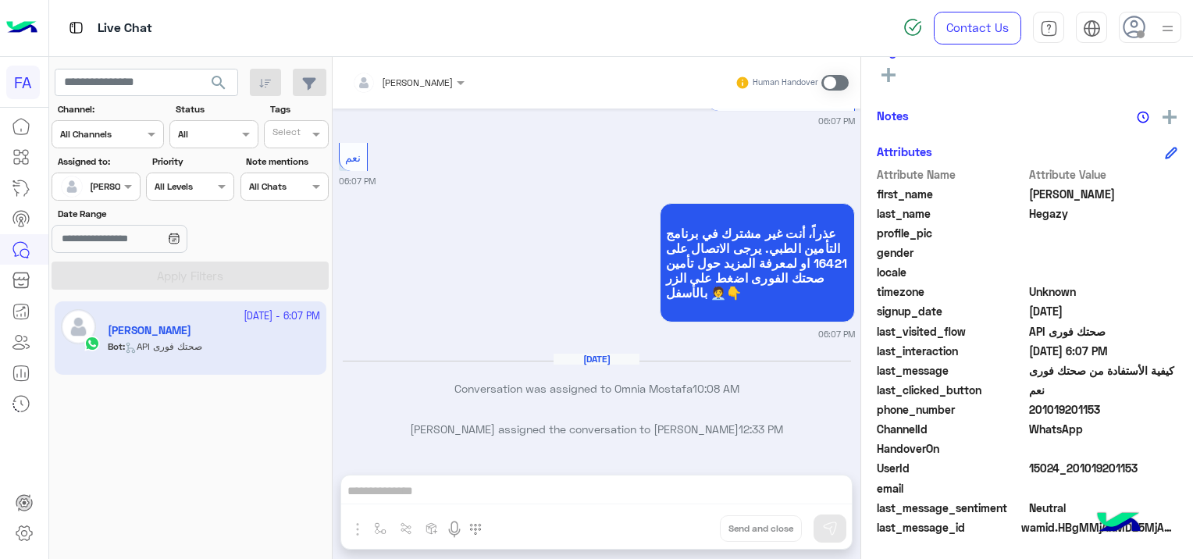
scroll to position [565, 0]
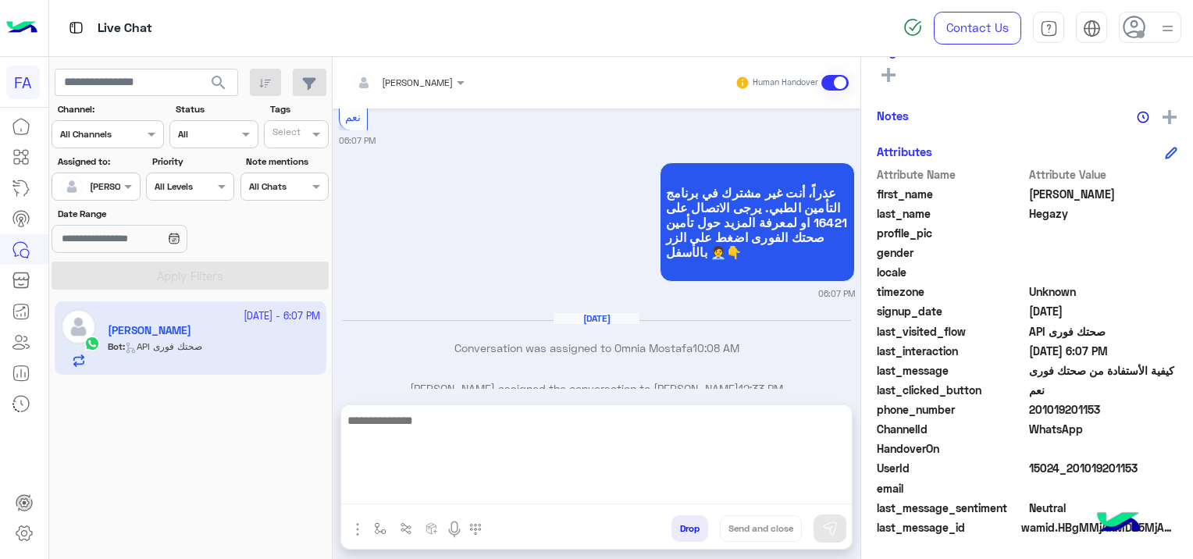
click at [524, 483] on textarea at bounding box center [596, 458] width 511 height 94
click at [450, 491] on textarea at bounding box center [596, 458] width 511 height 94
paste textarea "**********"
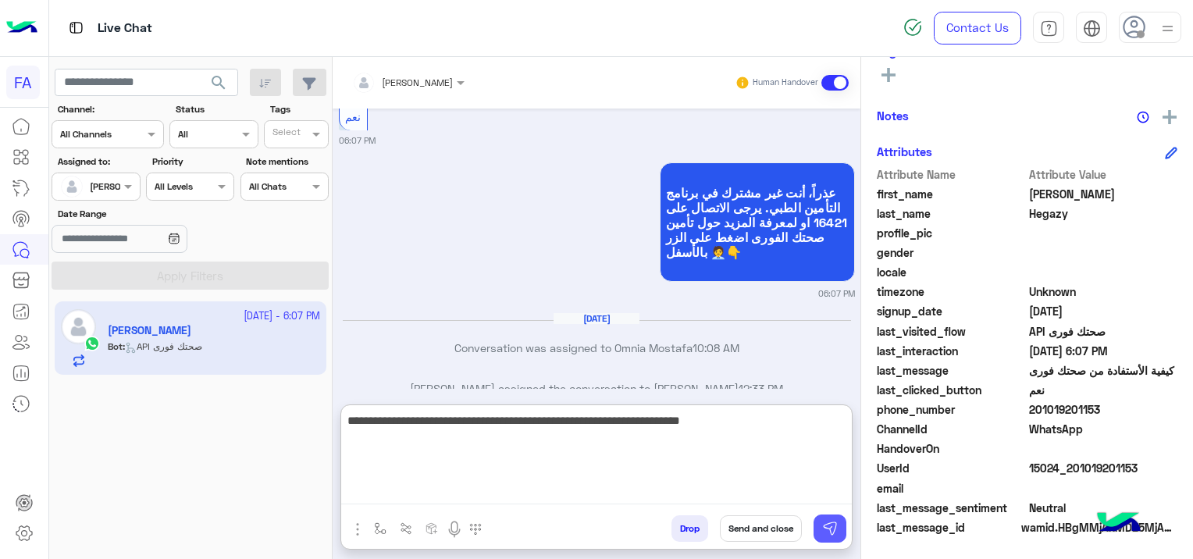
type textarea "**********"
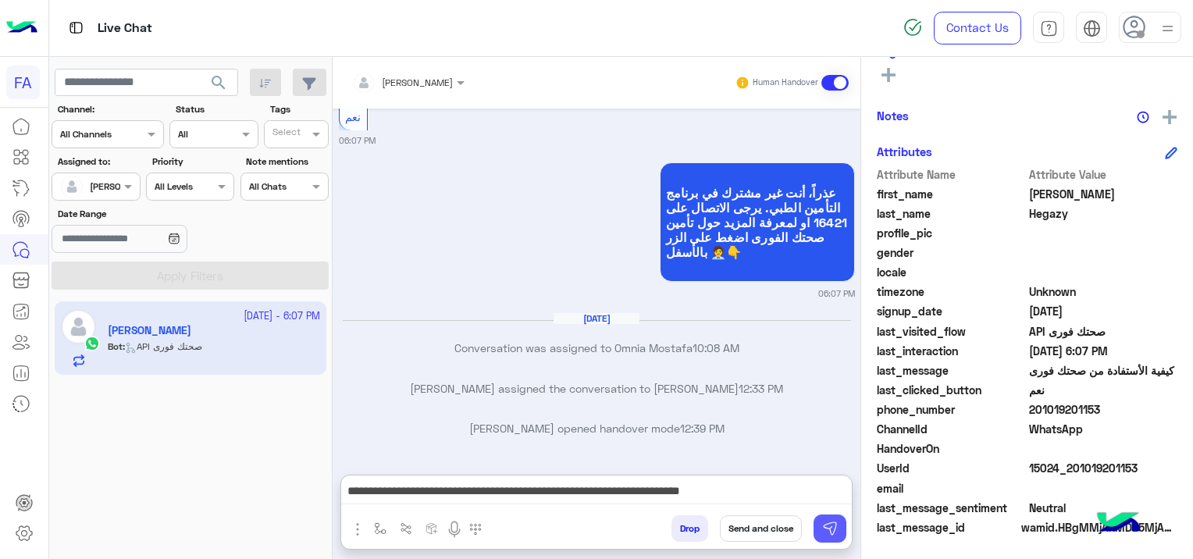
click at [817, 534] on button at bounding box center [830, 529] width 33 height 28
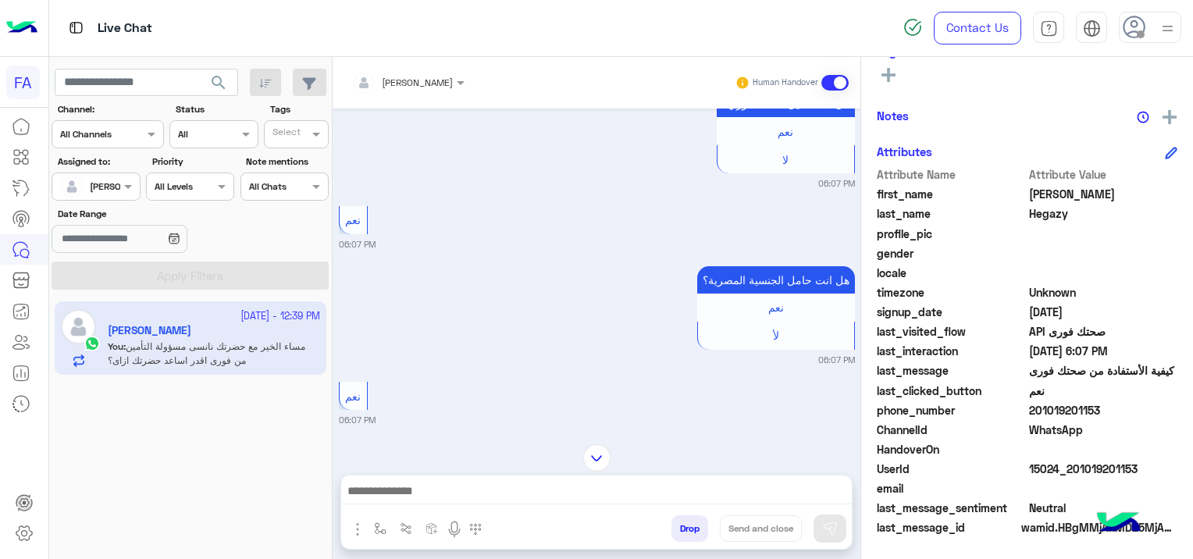
scroll to position [0, 0]
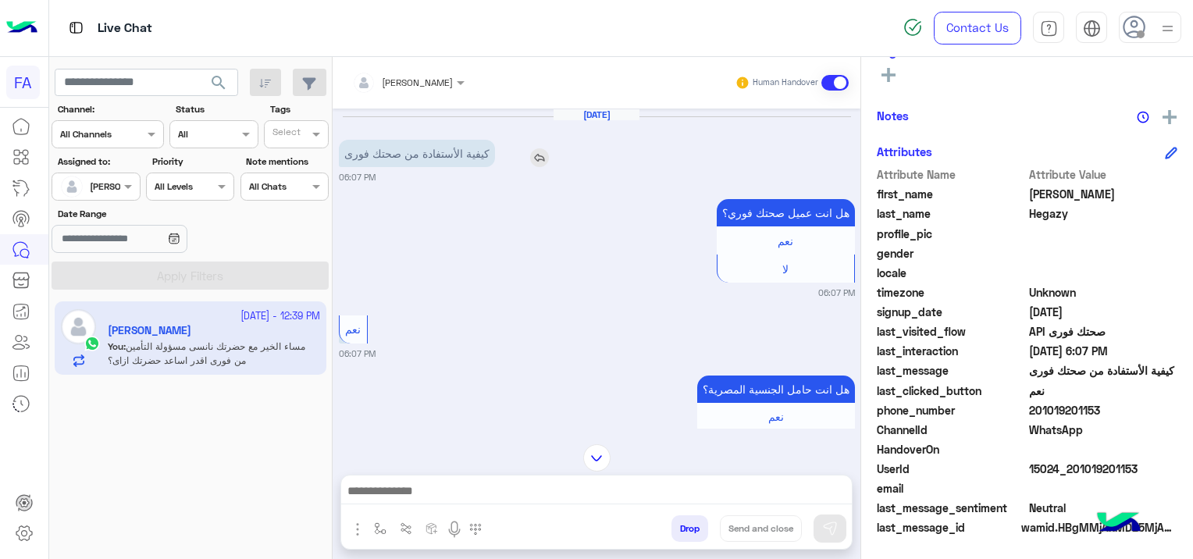
click at [549, 156] on img at bounding box center [539, 157] width 19 height 19
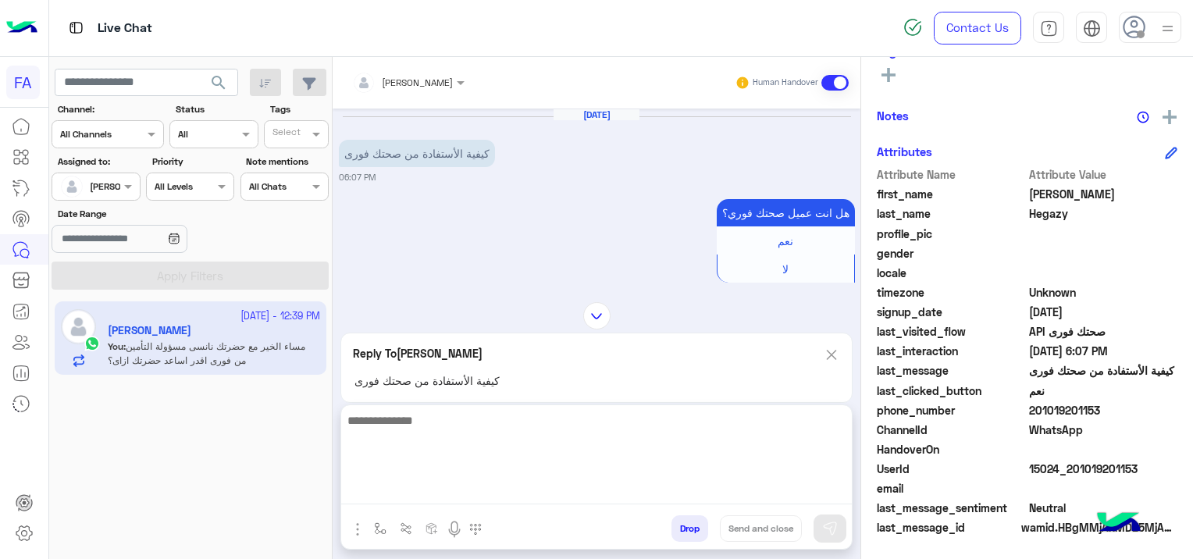
click at [440, 488] on textarea at bounding box center [596, 458] width 511 height 94
click at [447, 489] on textarea at bounding box center [596, 458] width 511 height 94
paste textarea "**********"
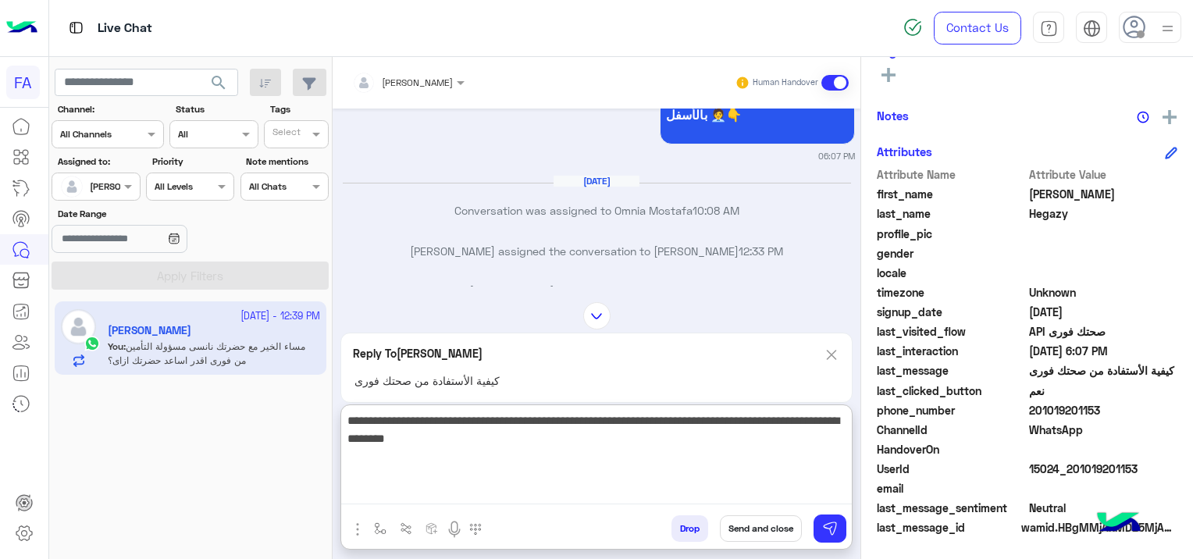
scroll to position [823, 0]
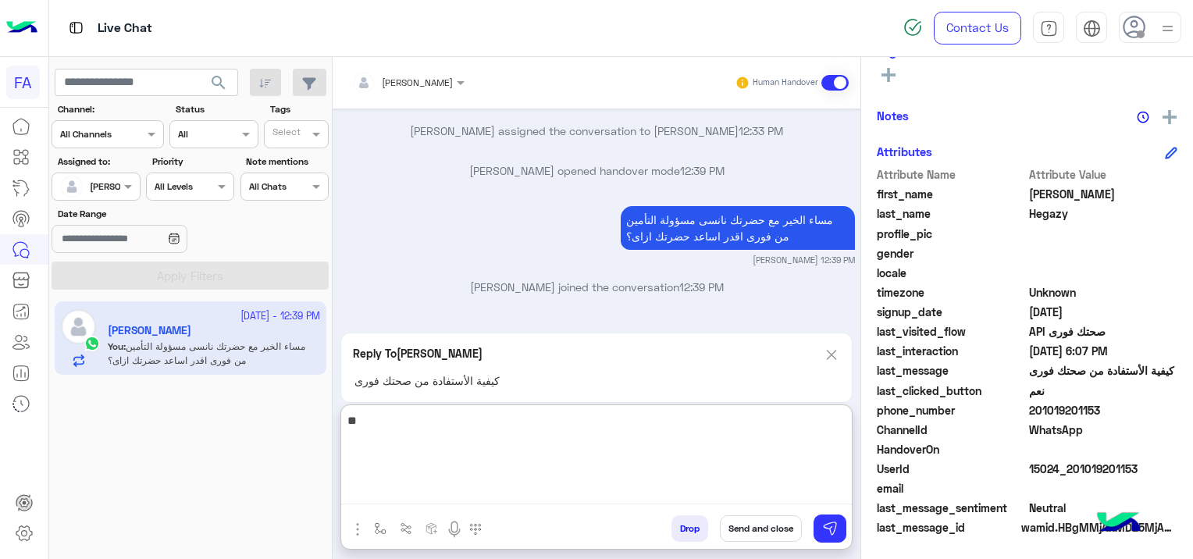
type textarea "*"
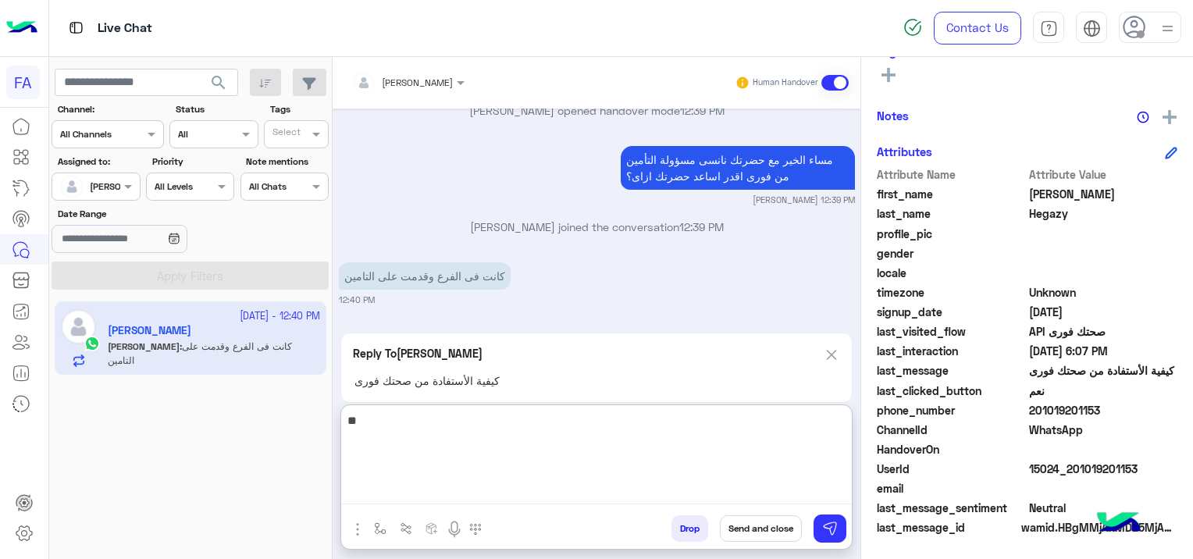
type textarea "*"
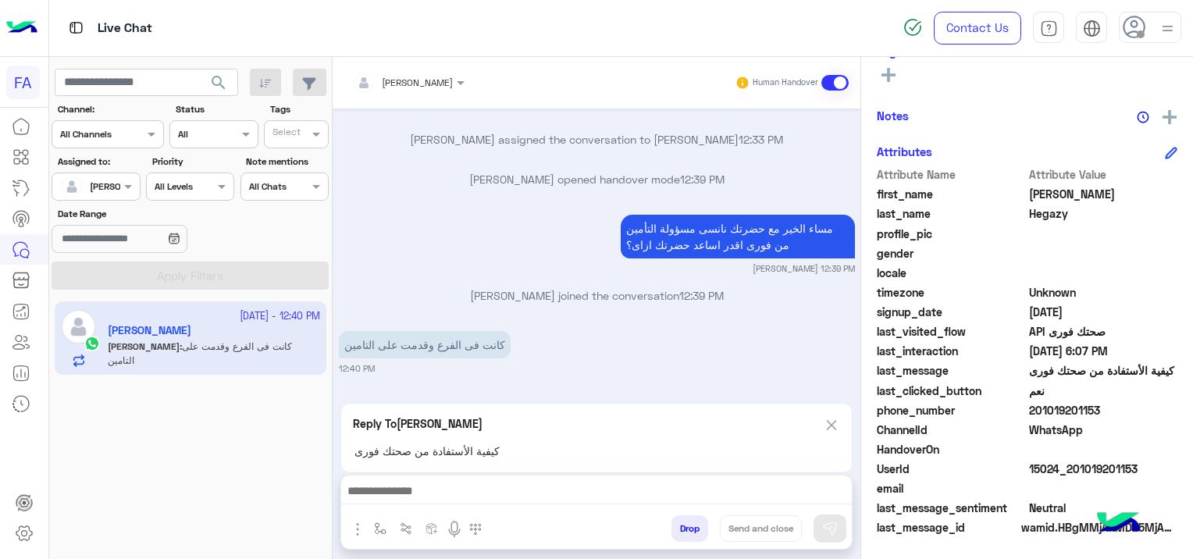
click at [838, 347] on div "[PERSON_NAME] Human Handover [DATE] كيفية الأستفادة من صحتك فورى 06:07 PM هل ان…" at bounding box center [597, 311] width 528 height 508
click at [832, 421] on img at bounding box center [831, 425] width 17 height 20
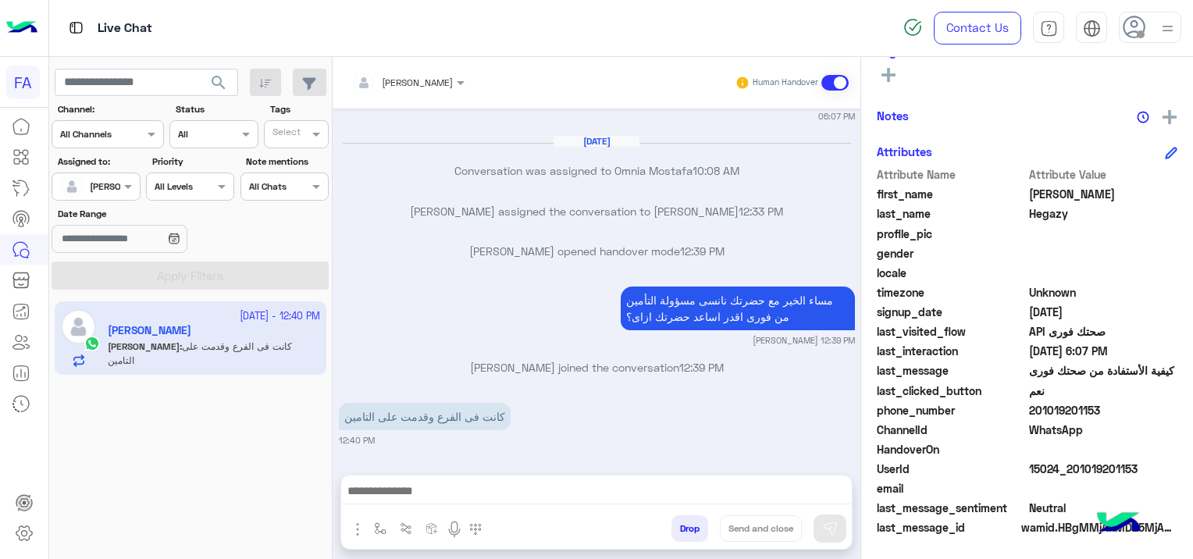
scroll to position [741, 0]
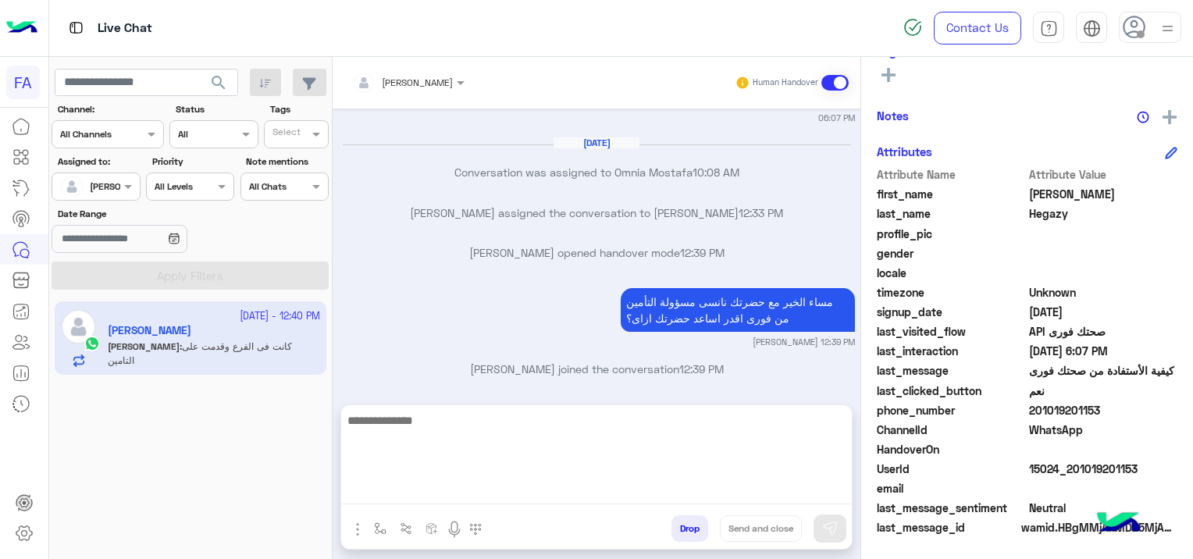
click at [436, 497] on textarea at bounding box center [596, 458] width 511 height 94
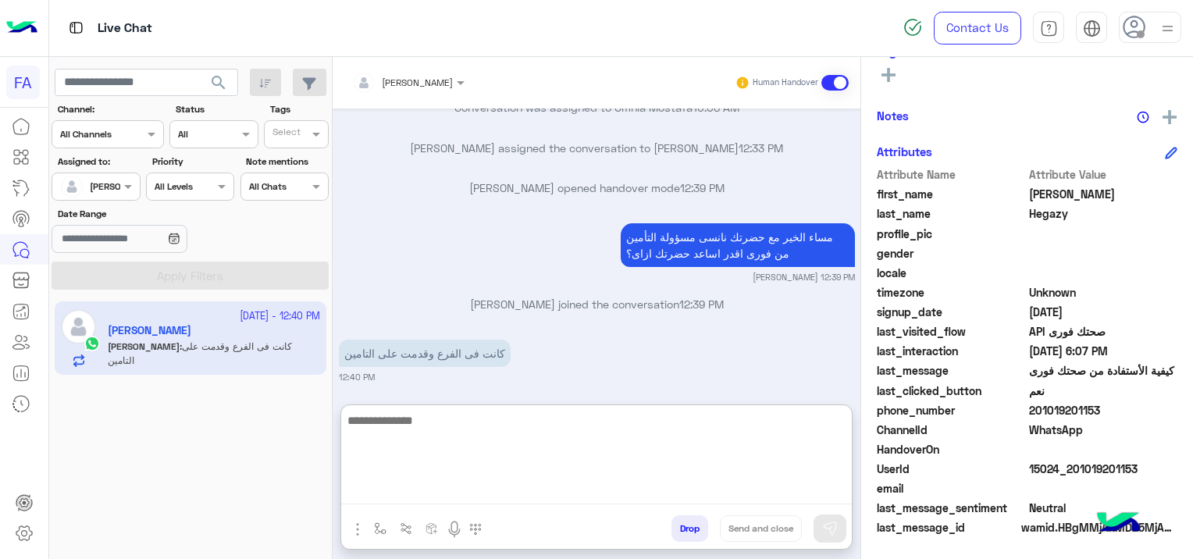
scroll to position [812, 0]
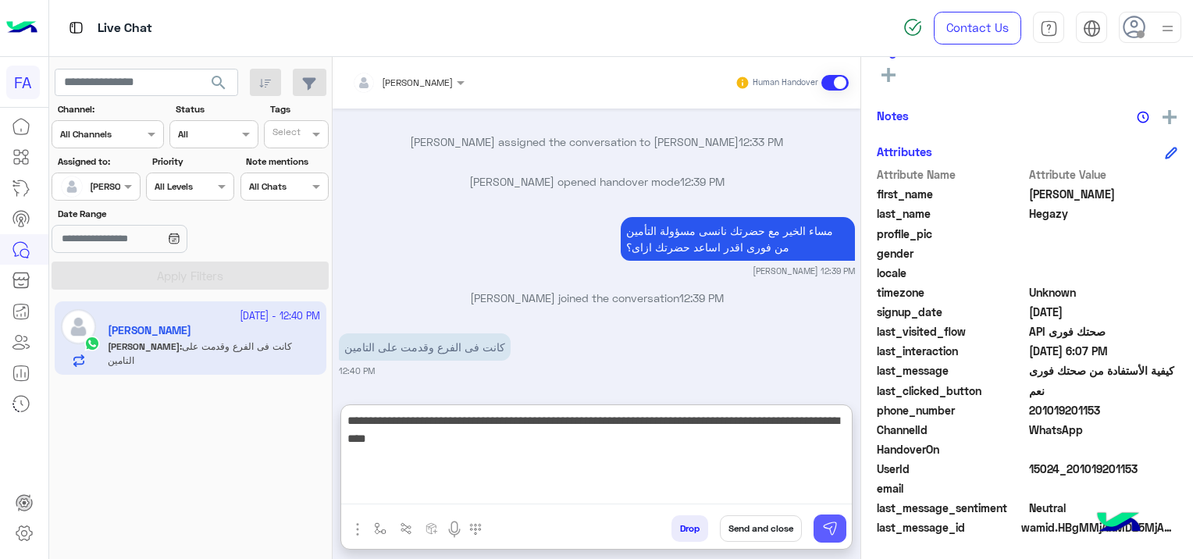
type textarea "**********"
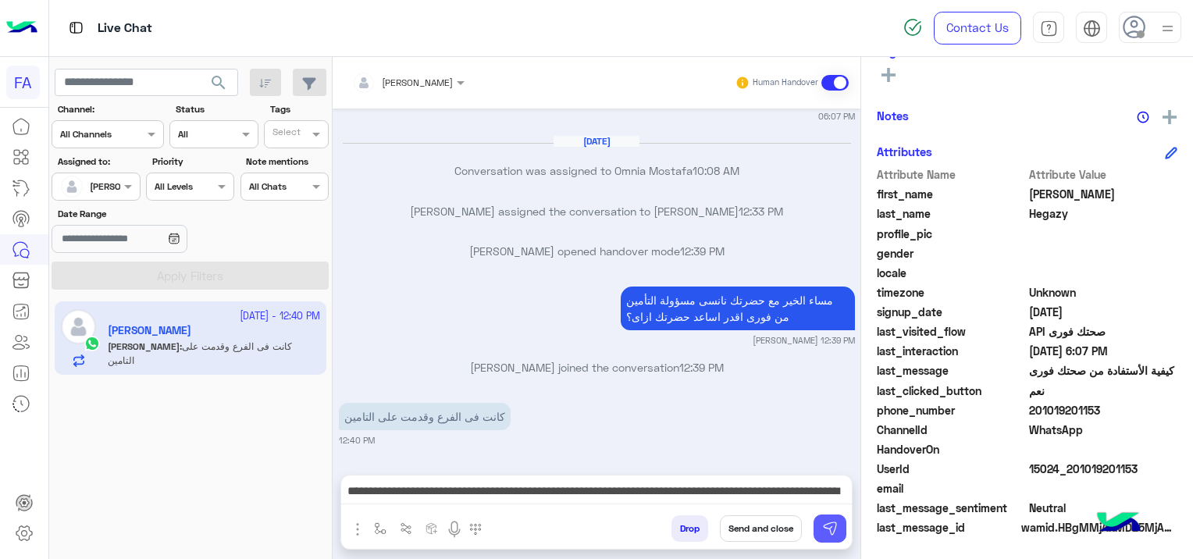
click at [831, 525] on img at bounding box center [830, 529] width 16 height 16
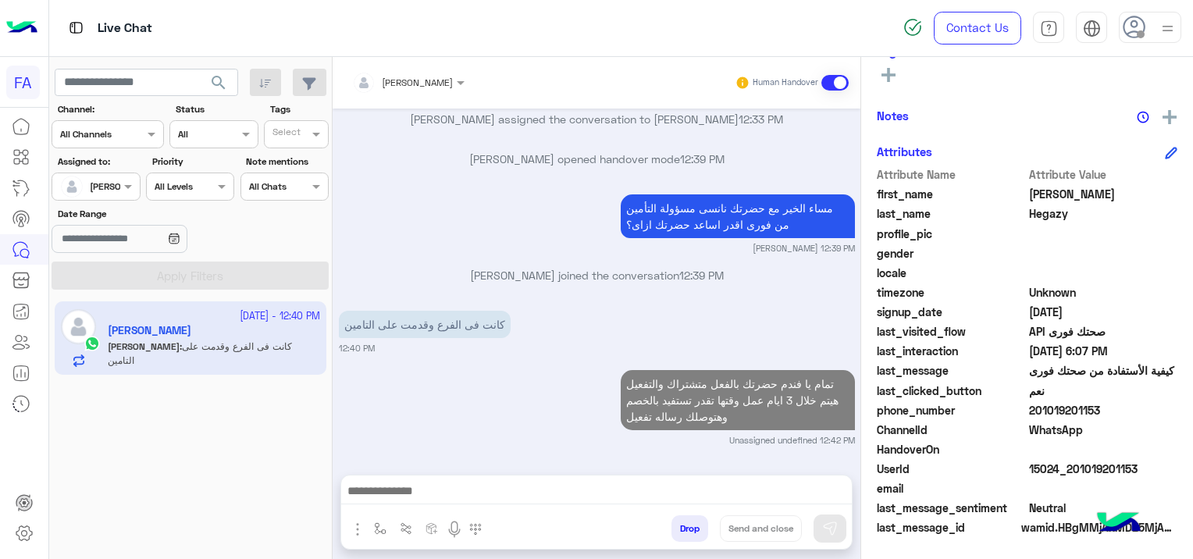
scroll to position [834, 0]
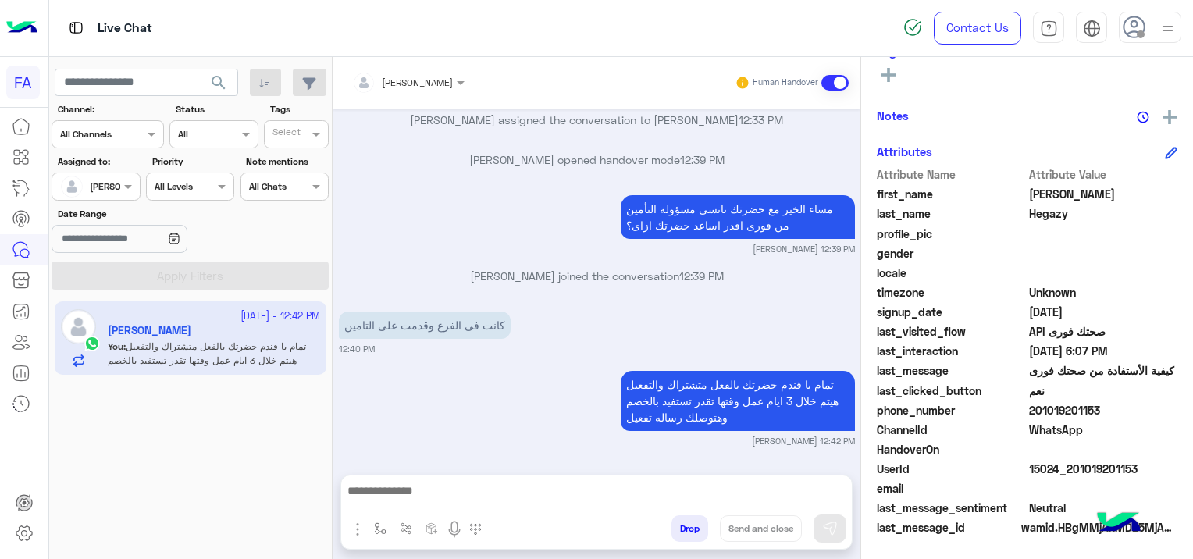
drag, startPoint x: 1140, startPoint y: 465, endPoint x: 1070, endPoint y: 465, distance: 69.5
click at [1070, 465] on span "15024_201019201153" at bounding box center [1103, 469] width 149 height 16
copy span "01019201153"
click at [216, 78] on span "search" at bounding box center [218, 82] width 19 height 19
click at [1131, 277] on span at bounding box center [1103, 272] width 149 height 16
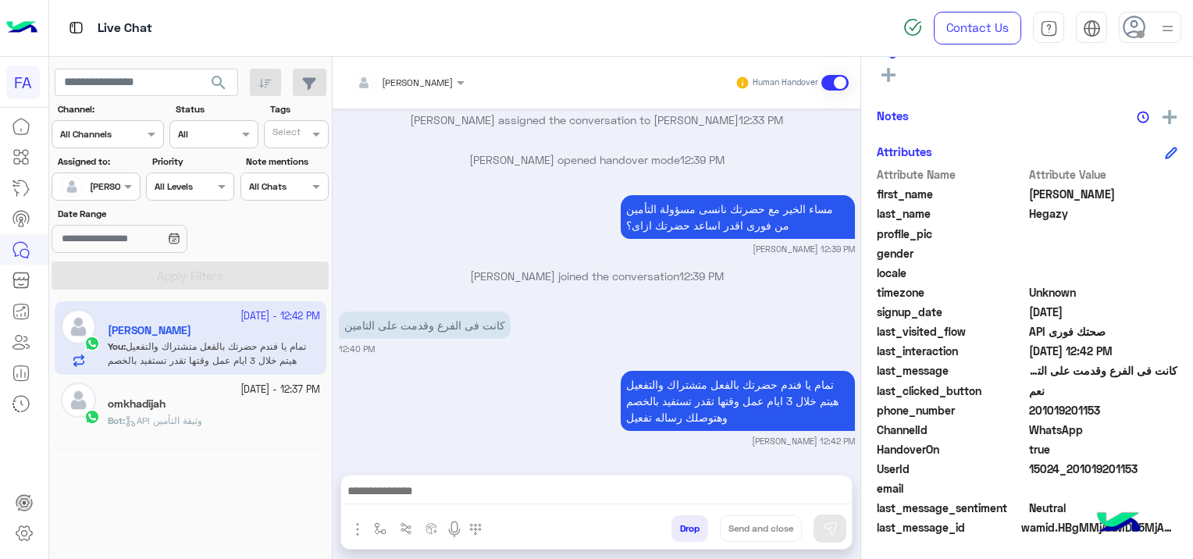
click at [266, 400] on div "omkhadijah" at bounding box center [214, 405] width 212 height 16
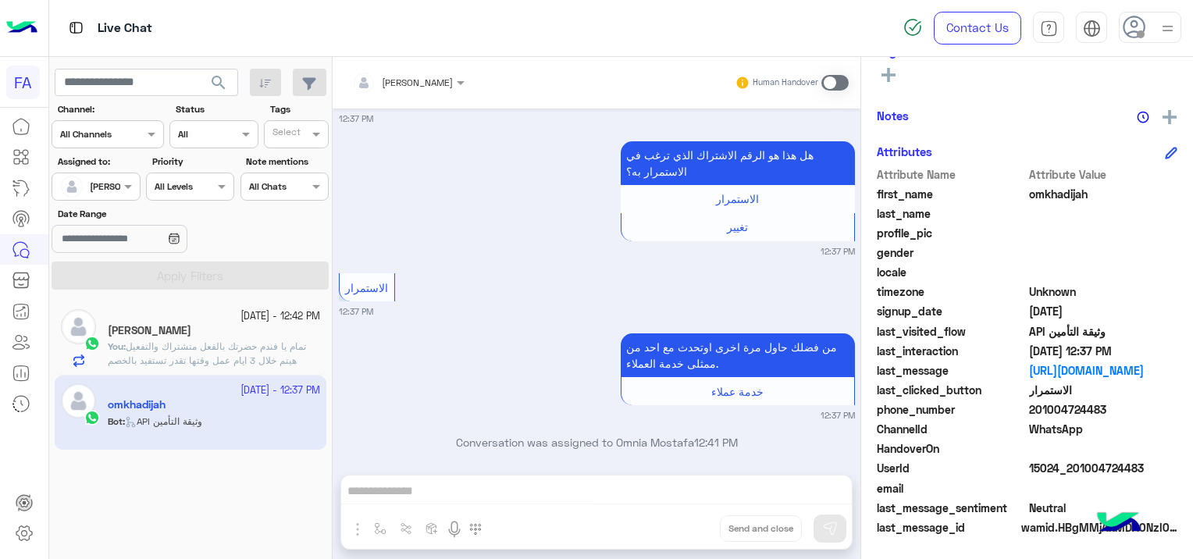
scroll to position [1112, 0]
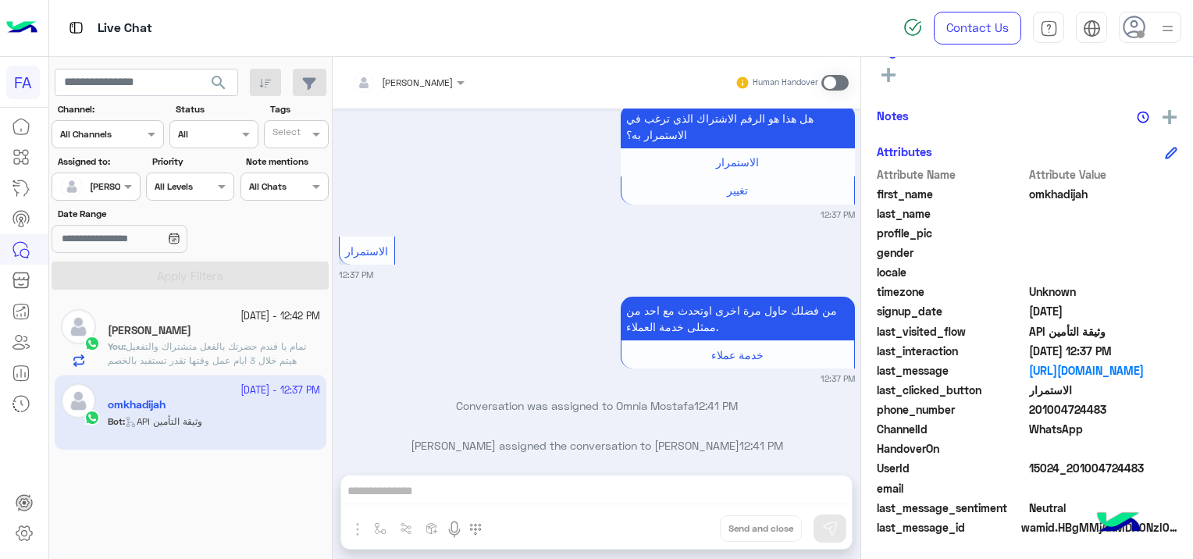
drag, startPoint x: 1137, startPoint y: 466, endPoint x: 1070, endPoint y: 458, distance: 67.7
click at [1071, 458] on div "Attribute Name Attribute Value first_name omkhadijah last_name profile_pic gend…" at bounding box center [1027, 352] width 301 height 372
click at [1070, 458] on div "HandoverOn" at bounding box center [1027, 450] width 301 height 20
drag, startPoint x: 1069, startPoint y: 458, endPoint x: 1089, endPoint y: 458, distance: 20.3
click at [1089, 458] on div "HandoverOn" at bounding box center [1027, 450] width 301 height 20
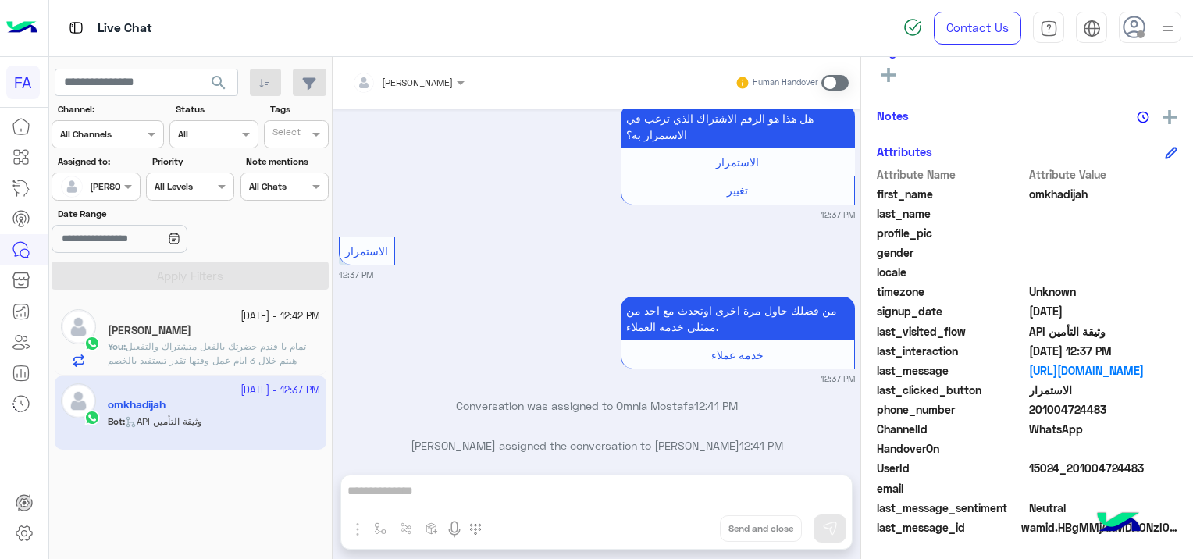
drag, startPoint x: 1092, startPoint y: 458, endPoint x: 1101, endPoint y: 484, distance: 27.9
click at [1101, 484] on span at bounding box center [1103, 488] width 149 height 16
drag, startPoint x: 1140, startPoint y: 462, endPoint x: 1106, endPoint y: 465, distance: 34.5
click at [1112, 465] on span "15024_201004724483" at bounding box center [1103, 468] width 149 height 16
drag, startPoint x: 1106, startPoint y: 465, endPoint x: 1077, endPoint y: 466, distance: 28.9
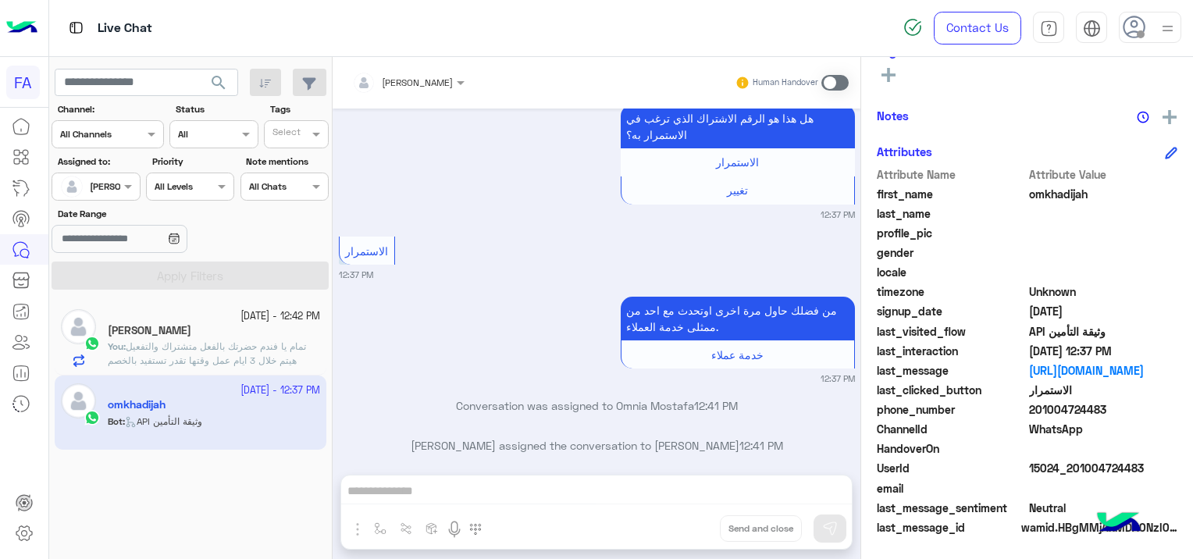
click at [1077, 466] on span "15024_201004724483" at bounding box center [1103, 468] width 149 height 16
drag, startPoint x: 1077, startPoint y: 466, endPoint x: 1090, endPoint y: 487, distance: 24.9
click at [1090, 487] on span at bounding box center [1103, 488] width 149 height 16
drag, startPoint x: 1137, startPoint y: 464, endPoint x: 1073, endPoint y: 467, distance: 64.1
click at [1073, 467] on span "15024_201004724483" at bounding box center [1103, 468] width 149 height 16
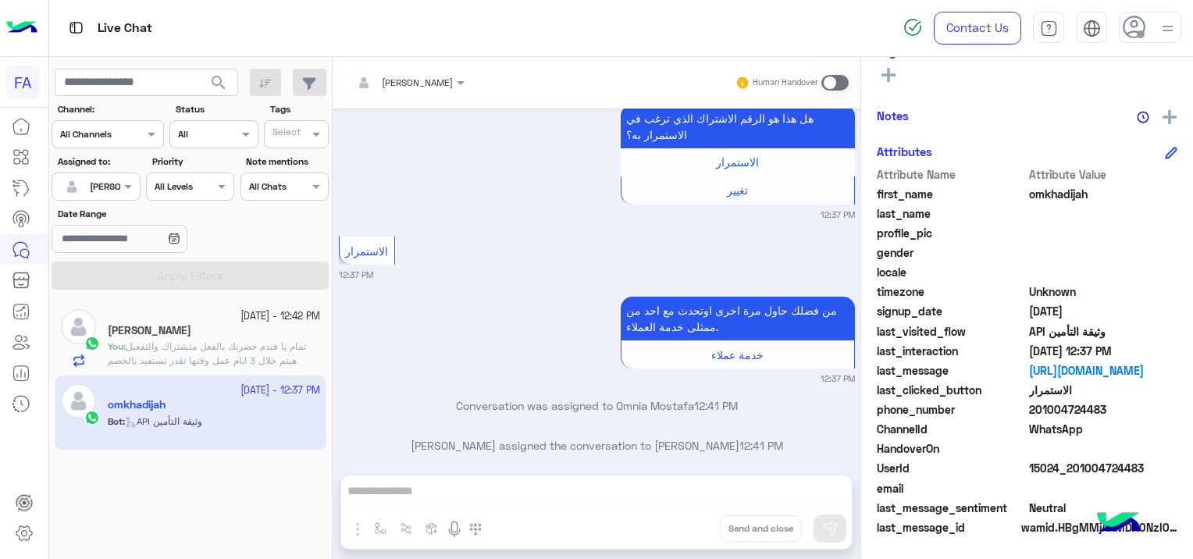
copy span "01004724483"
drag, startPoint x: 826, startPoint y: 80, endPoint x: 838, endPoint y: 79, distance: 11.8
click at [827, 80] on span at bounding box center [834, 83] width 27 height 16
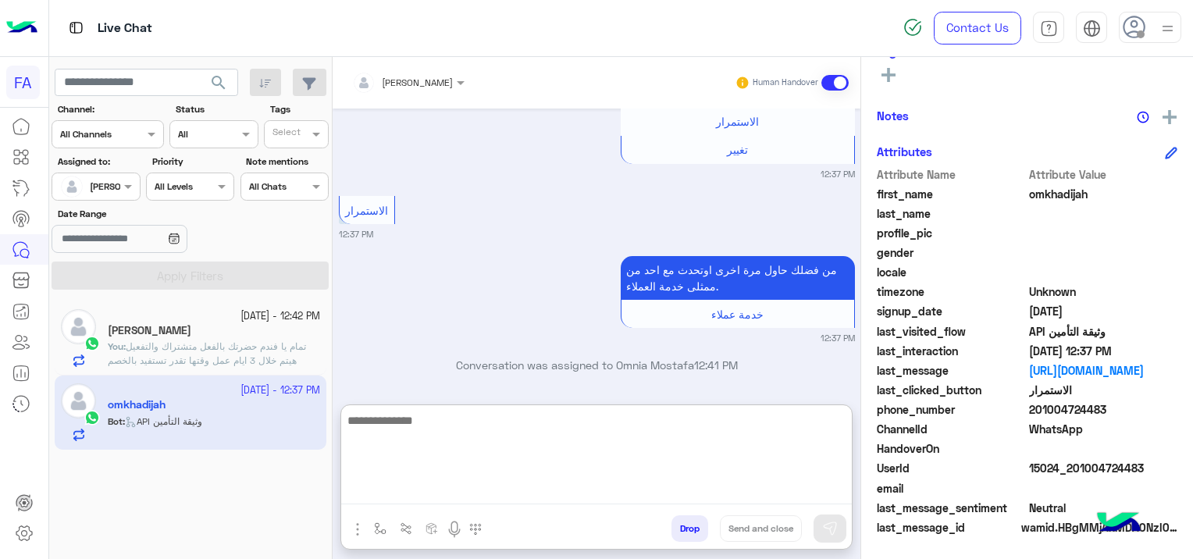
click at [481, 483] on textarea at bounding box center [596, 458] width 511 height 94
click at [429, 490] on textarea at bounding box center [596, 458] width 511 height 94
paste textarea "**********"
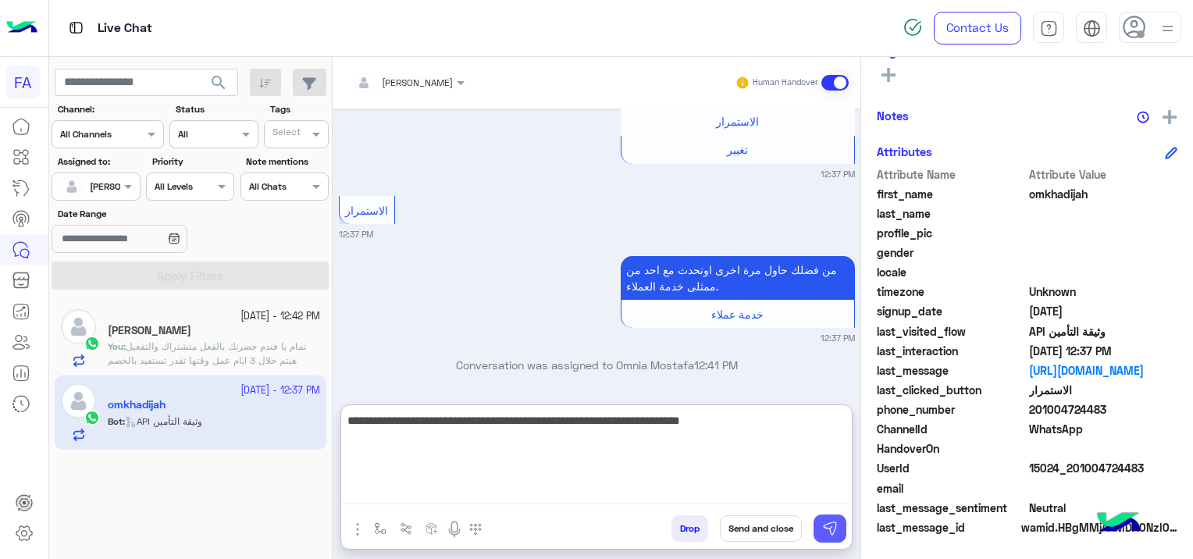
type textarea "**********"
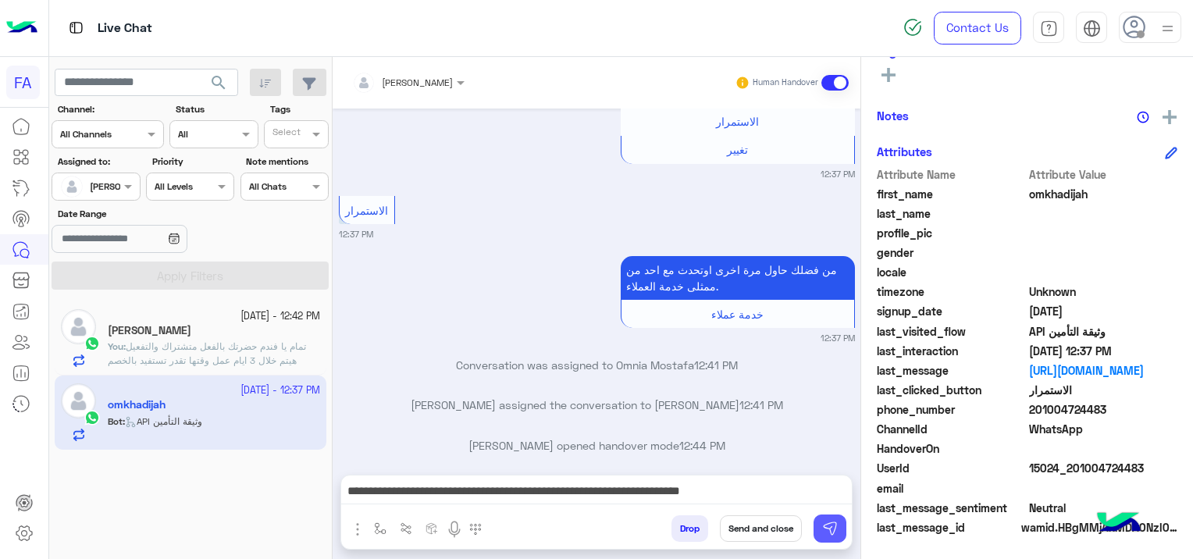
click at [823, 528] on img at bounding box center [830, 529] width 16 height 16
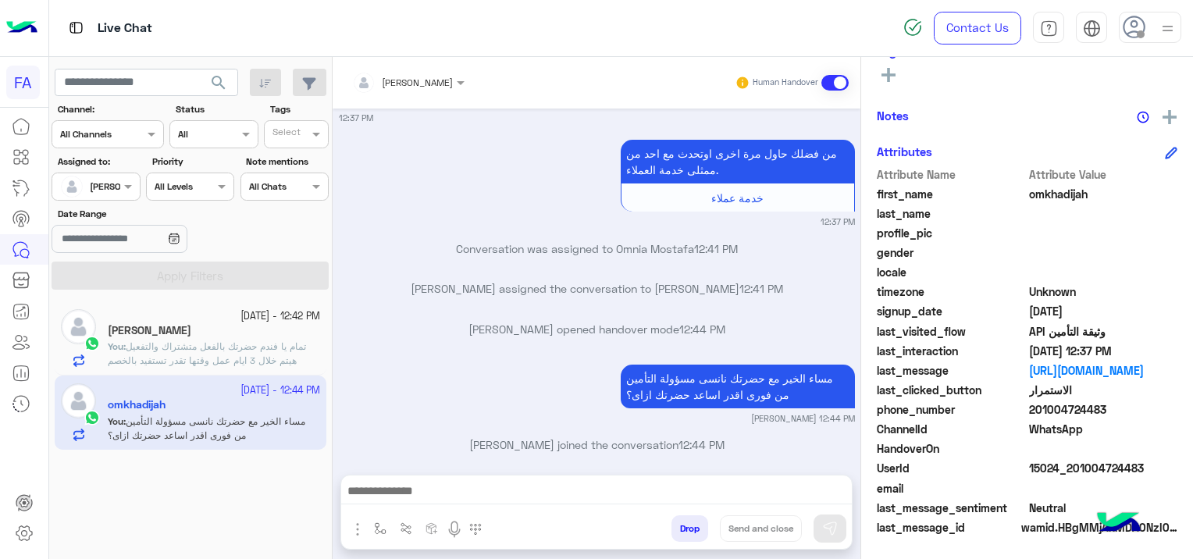
scroll to position [326, 0]
click at [272, 342] on span "تمام يا فندم حضرتك بالفعل متشتراك والتفعيل هيتم خلال 3 ايام عمل وقتها تقدر تستف…" at bounding box center [207, 360] width 198 height 40
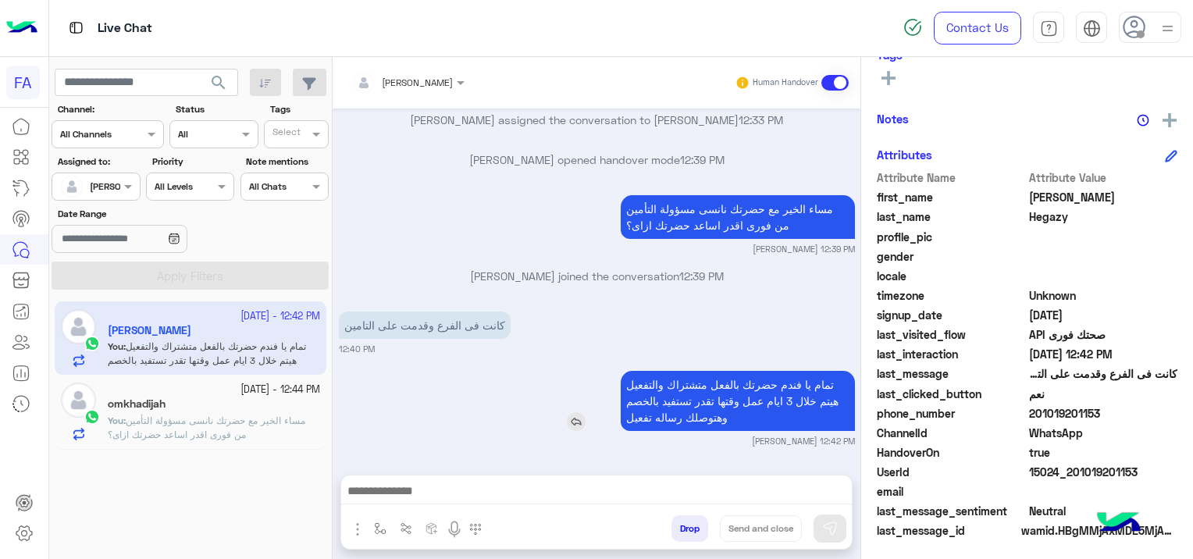
scroll to position [326, 0]
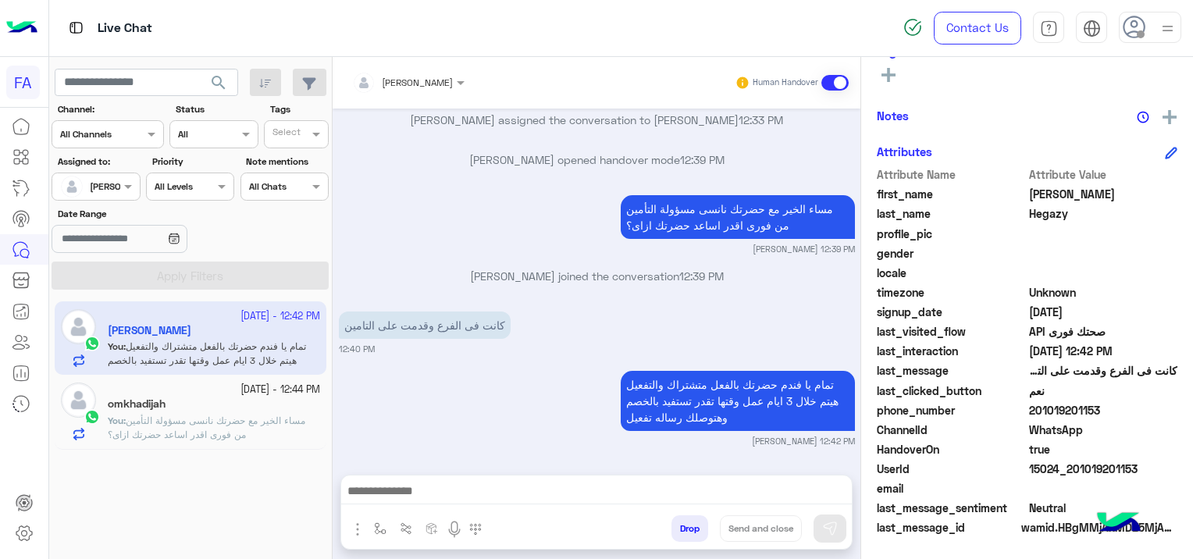
click at [212, 426] on p "You : مساء الخير مع حضرتك نانسى مسؤولة التأمين من فورى اقدر اساعد حضرتك ازاى؟" at bounding box center [214, 428] width 212 height 28
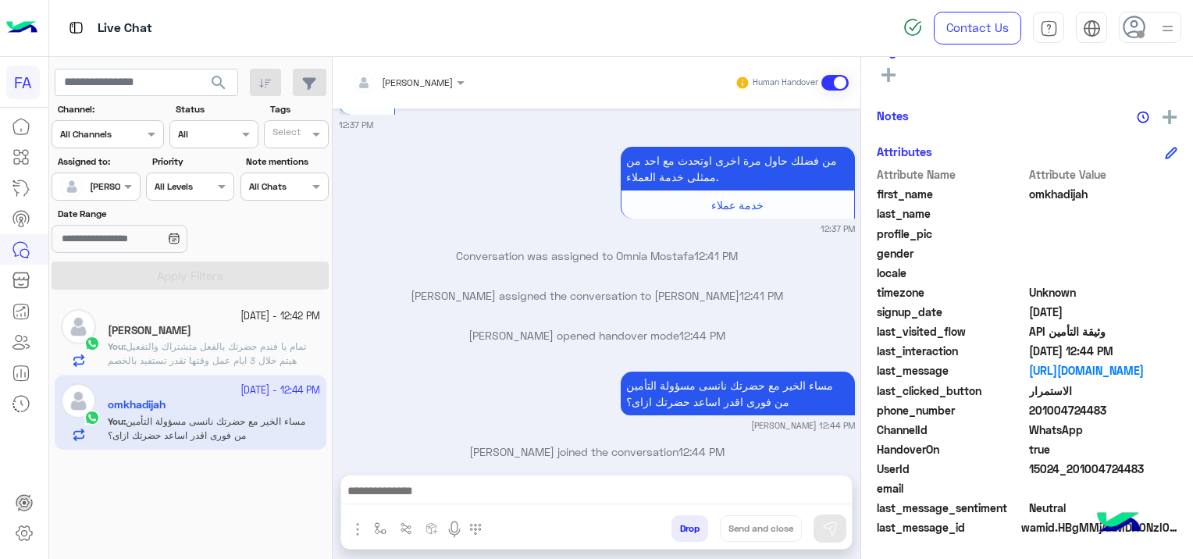
scroll to position [1024, 0]
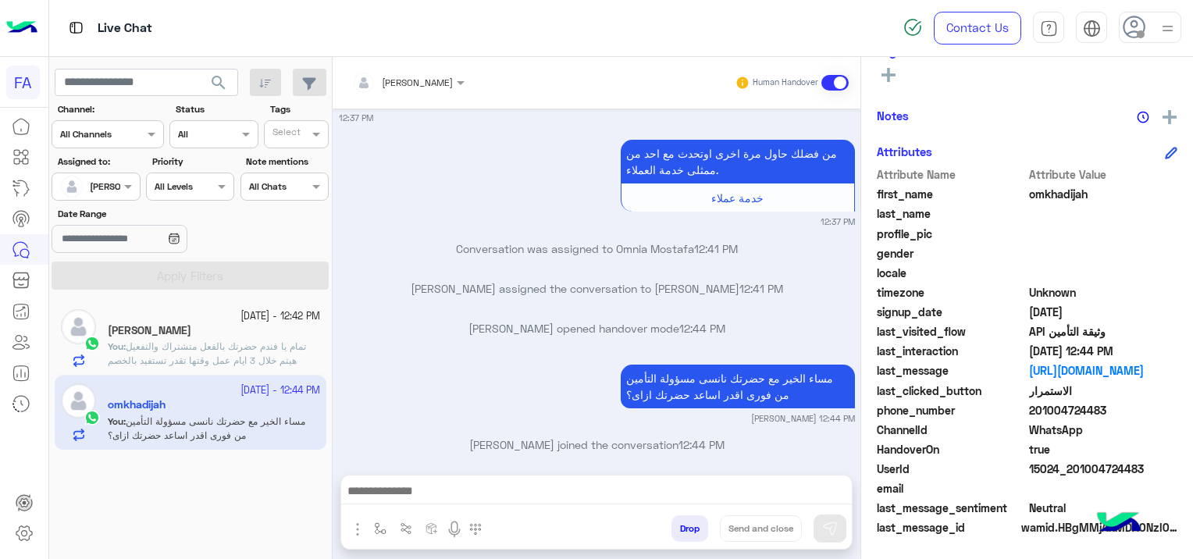
click at [262, 340] on span "تمام يا فندم حضرتك بالفعل متشتراك والتفعيل هيتم خلال 3 ايام عمل وقتها تقدر تستف…" at bounding box center [207, 360] width 198 height 40
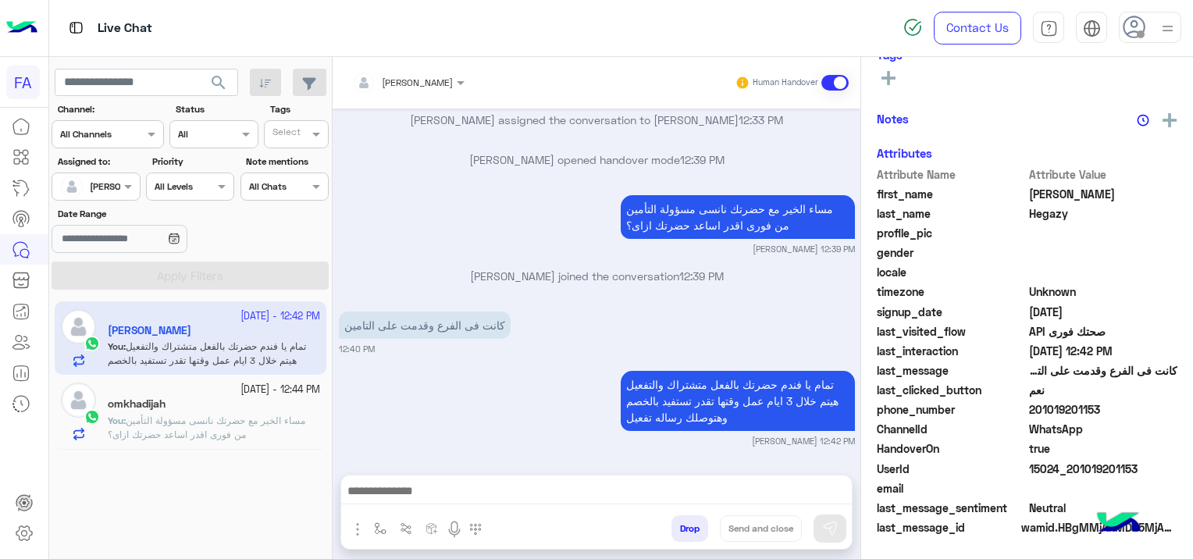
scroll to position [326, 0]
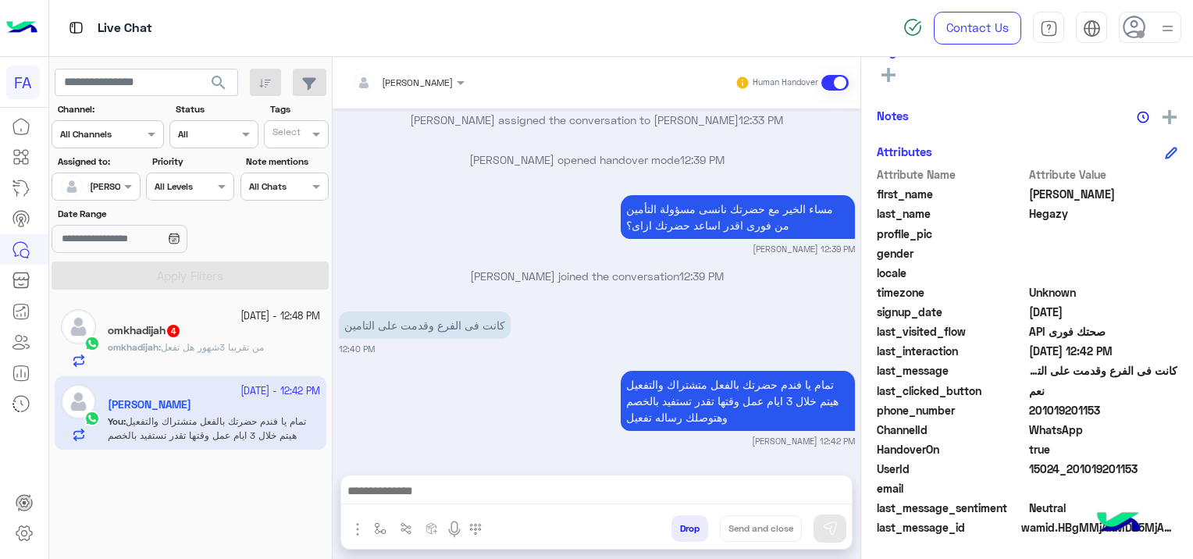
click at [226, 347] on span "من تقريبا 3شهور هل تفعل" at bounding box center [212, 347] width 103 height 12
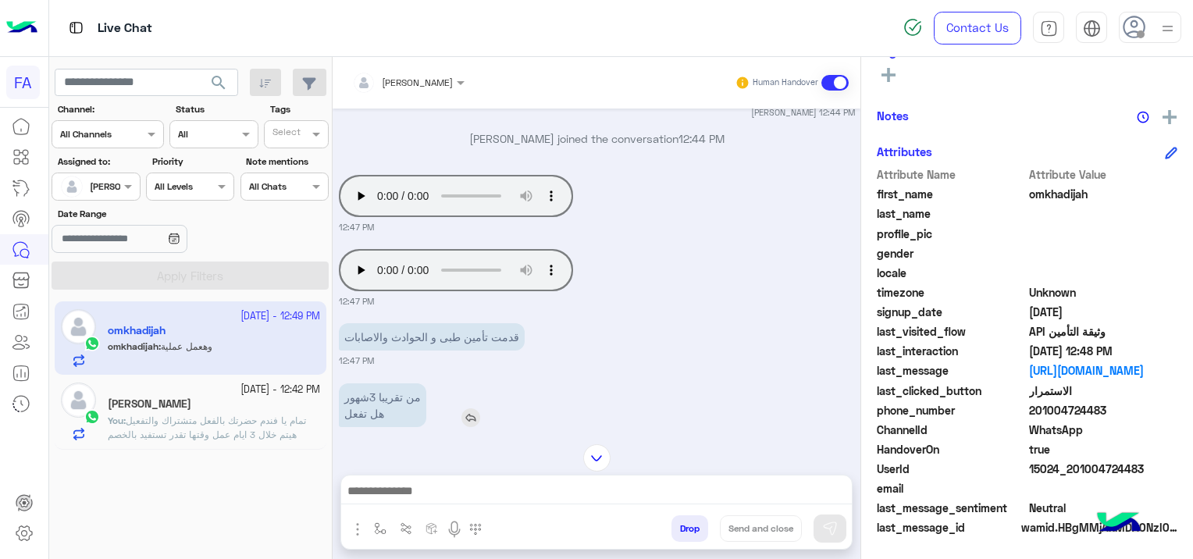
scroll to position [1355, 0]
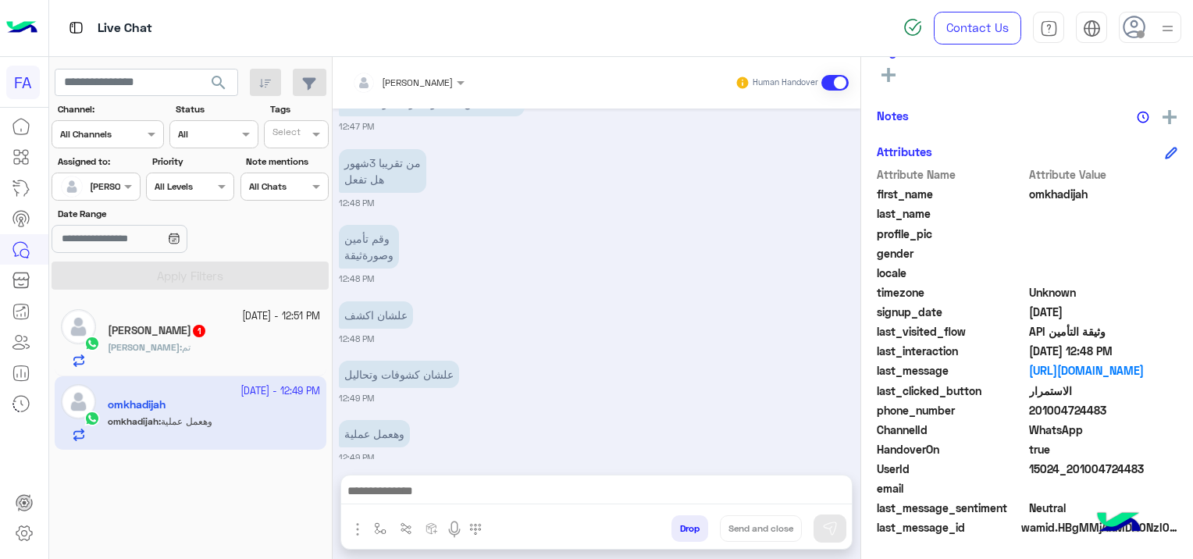
click at [237, 329] on div "[PERSON_NAME] 1" at bounding box center [214, 332] width 212 height 16
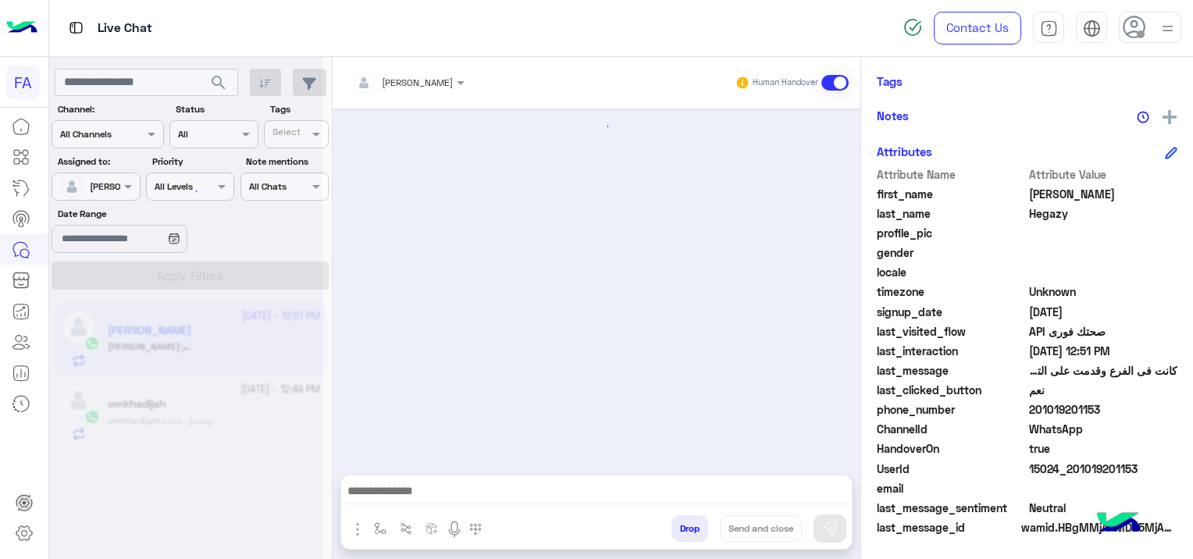
scroll to position [326, 0]
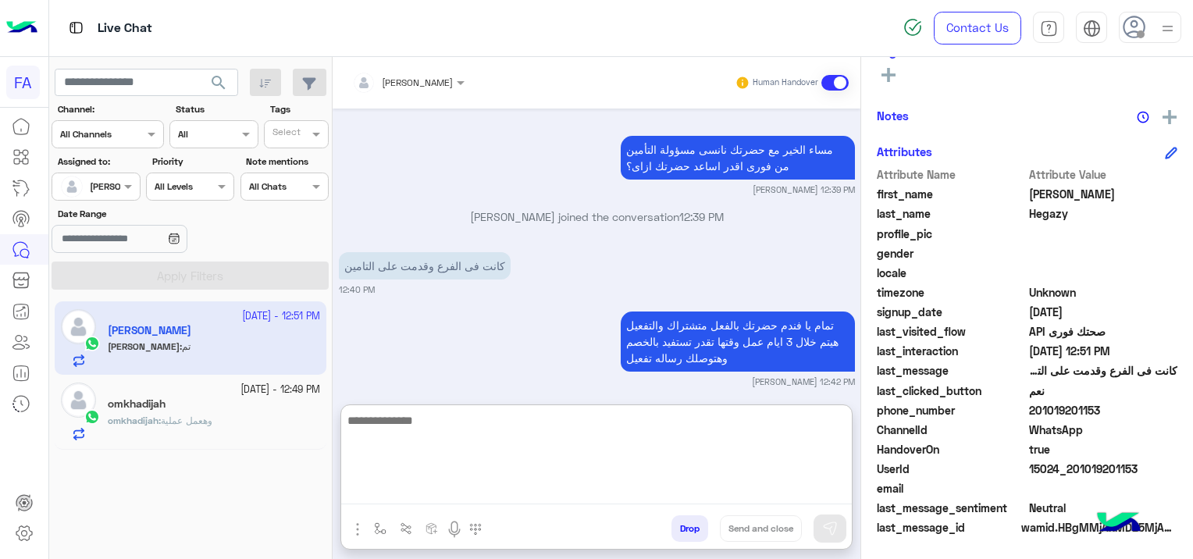
click at [454, 498] on textarea at bounding box center [596, 458] width 511 height 94
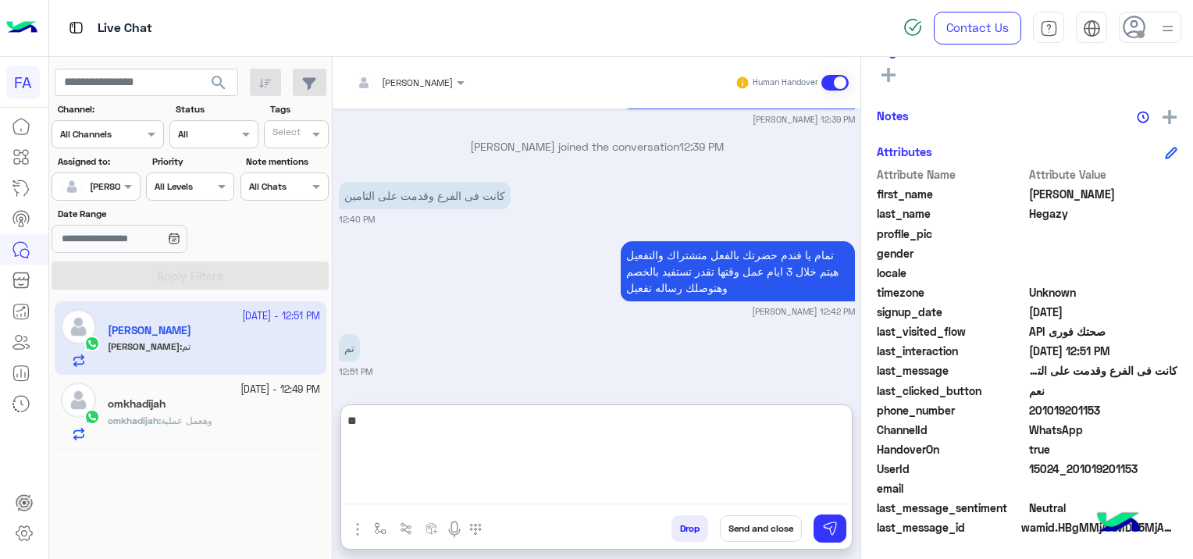
type textarea "*"
type textarea "**********"
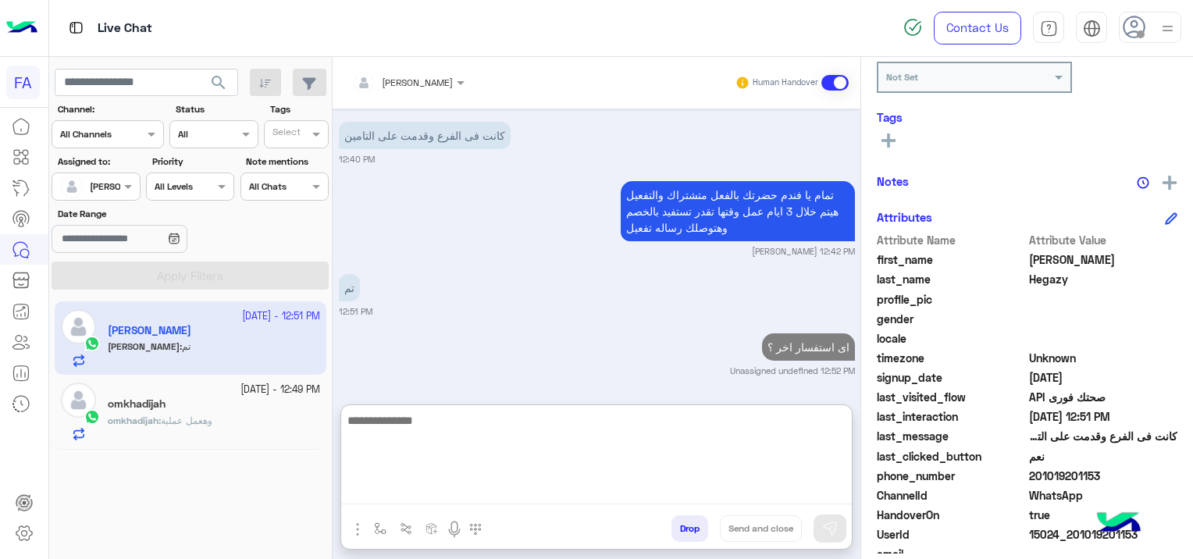
scroll to position [14, 0]
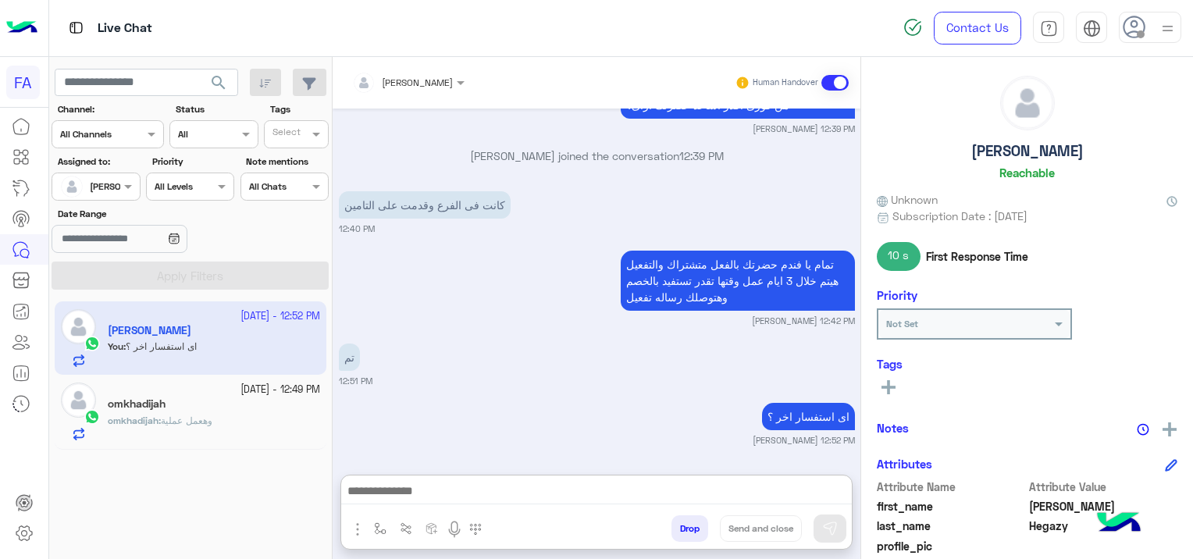
click at [882, 386] on rect at bounding box center [889, 387] width 14 height 3
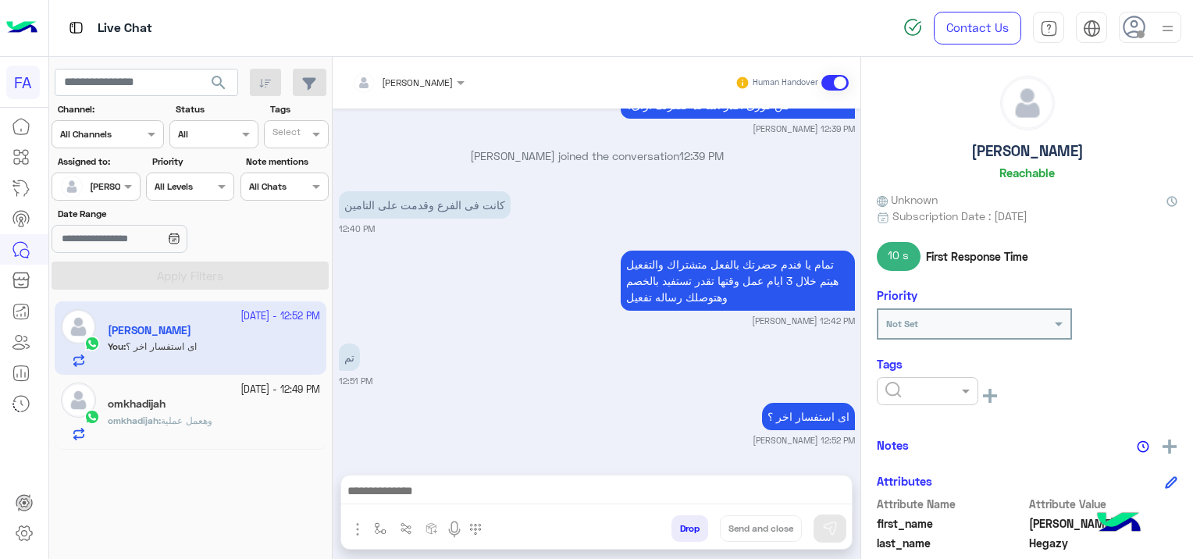
scroll to position [953, 0]
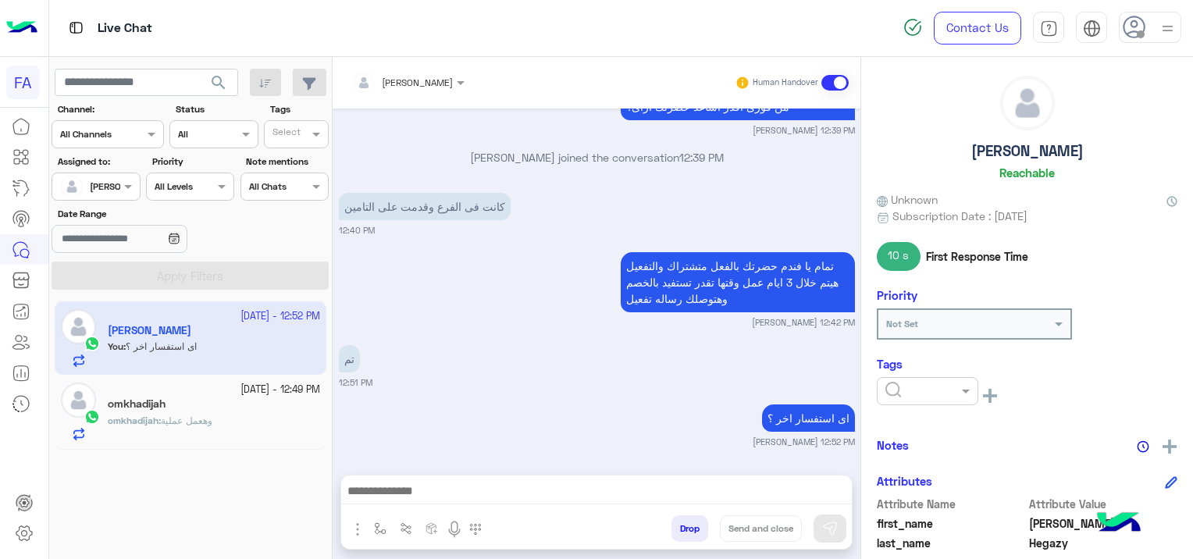
click at [901, 386] on input "text" at bounding box center [909, 390] width 48 height 14
click at [924, 479] on span "Medical" at bounding box center [905, 476] width 40 height 13
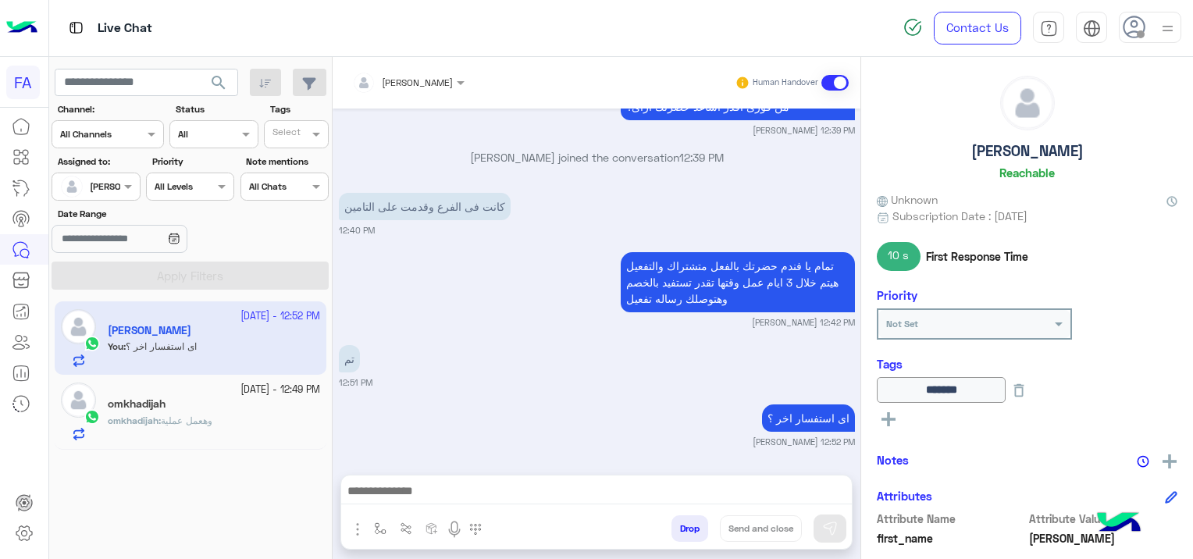
click at [891, 413] on icon at bounding box center [889, 419] width 14 height 14
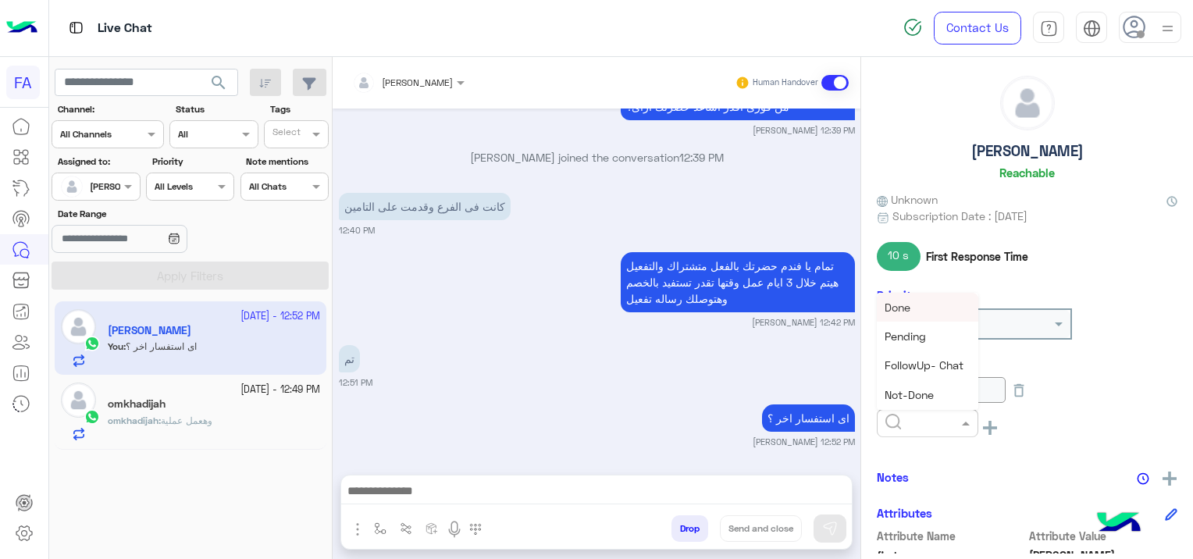
click at [885, 423] on div at bounding box center [885, 423] width 0 height 0
click at [906, 305] on span "Done" at bounding box center [898, 307] width 26 height 13
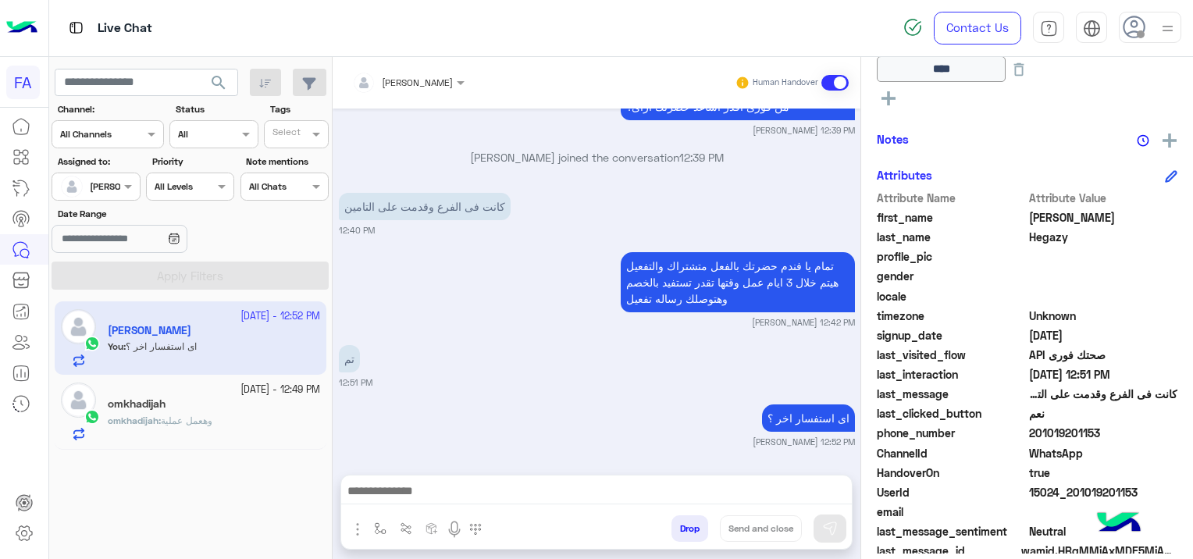
scroll to position [390, 0]
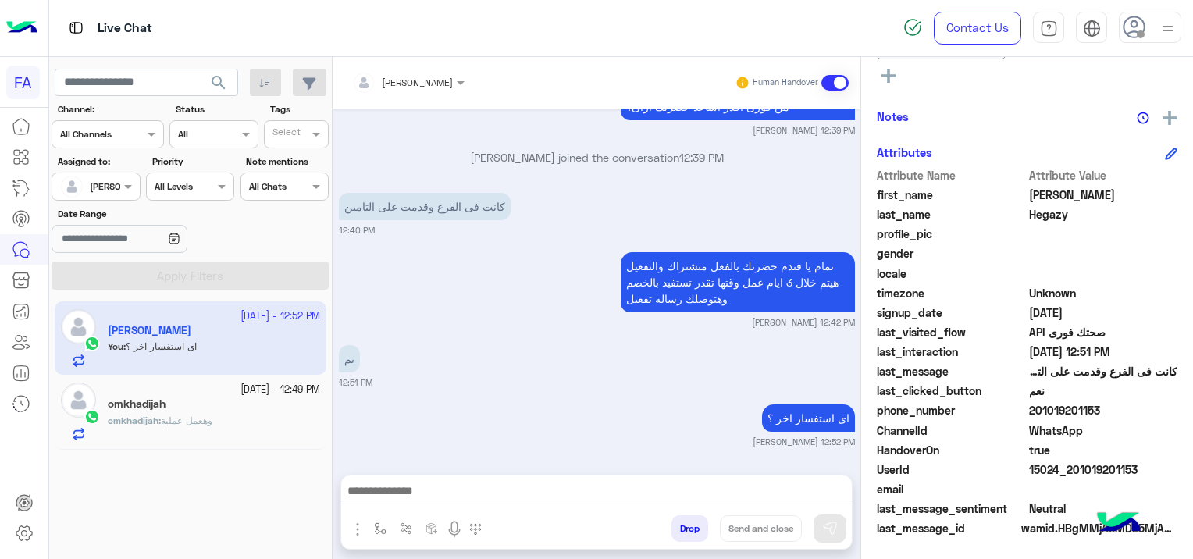
click at [231, 408] on div "omkhadijah" at bounding box center [214, 405] width 212 height 16
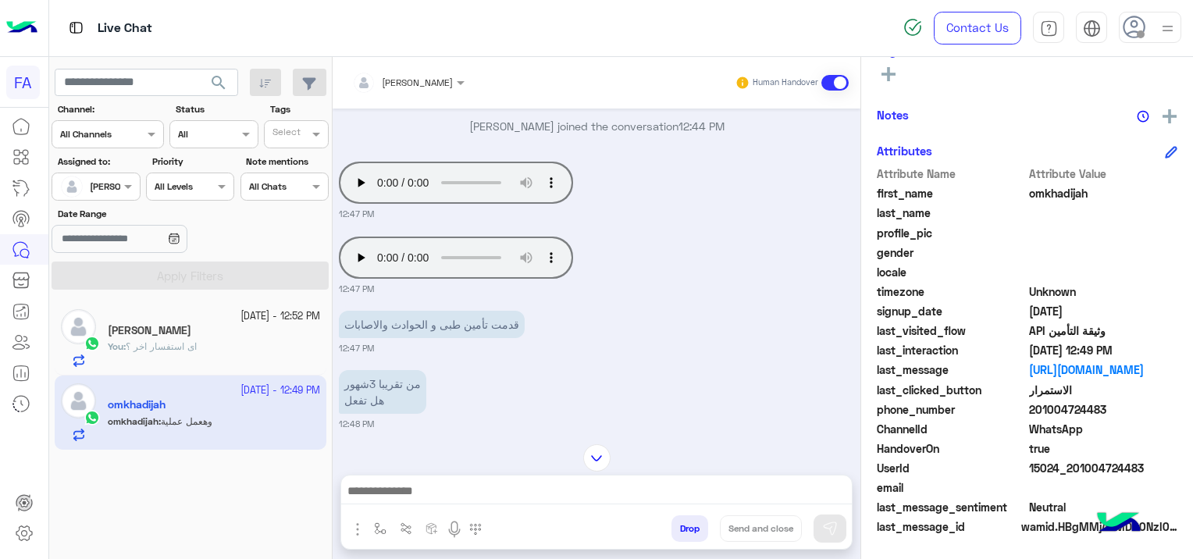
scroll to position [847, 0]
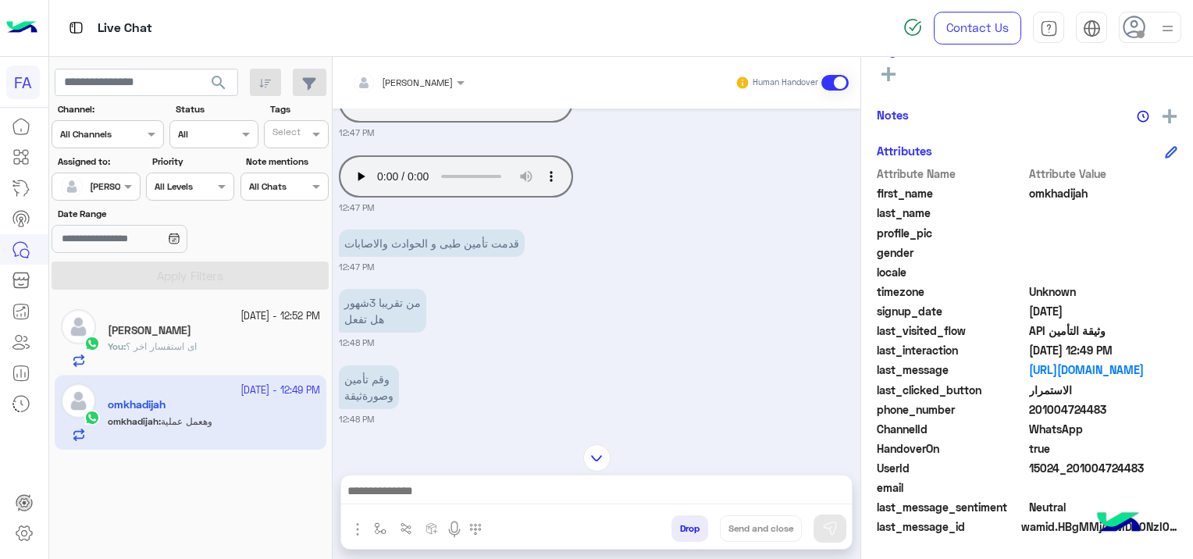
click at [231, 342] on div "You : اى استفسار اخر ؟" at bounding box center [214, 353] width 212 height 27
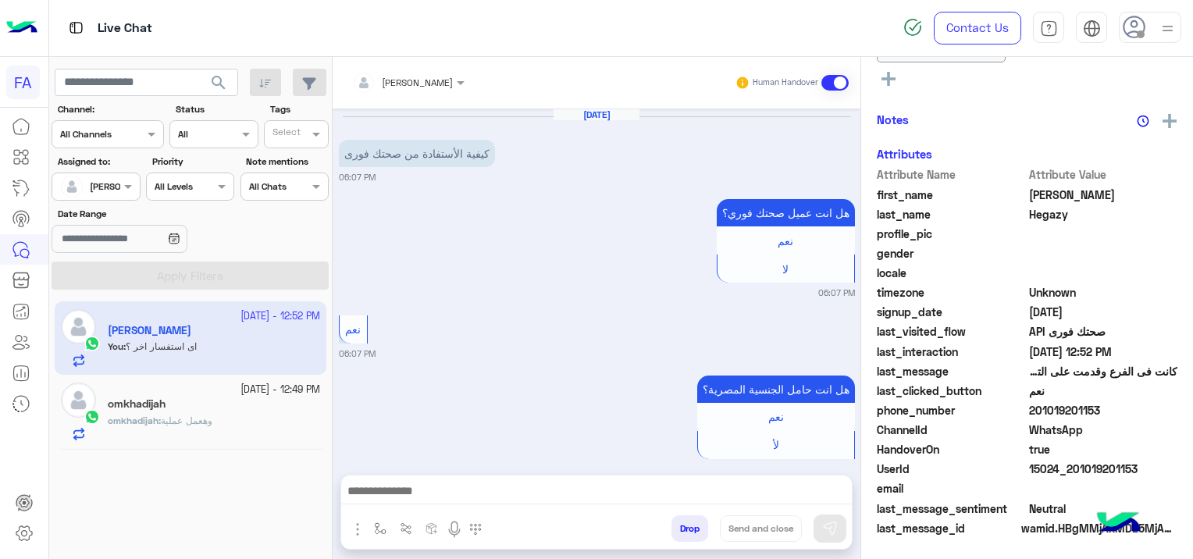
scroll to position [953, 0]
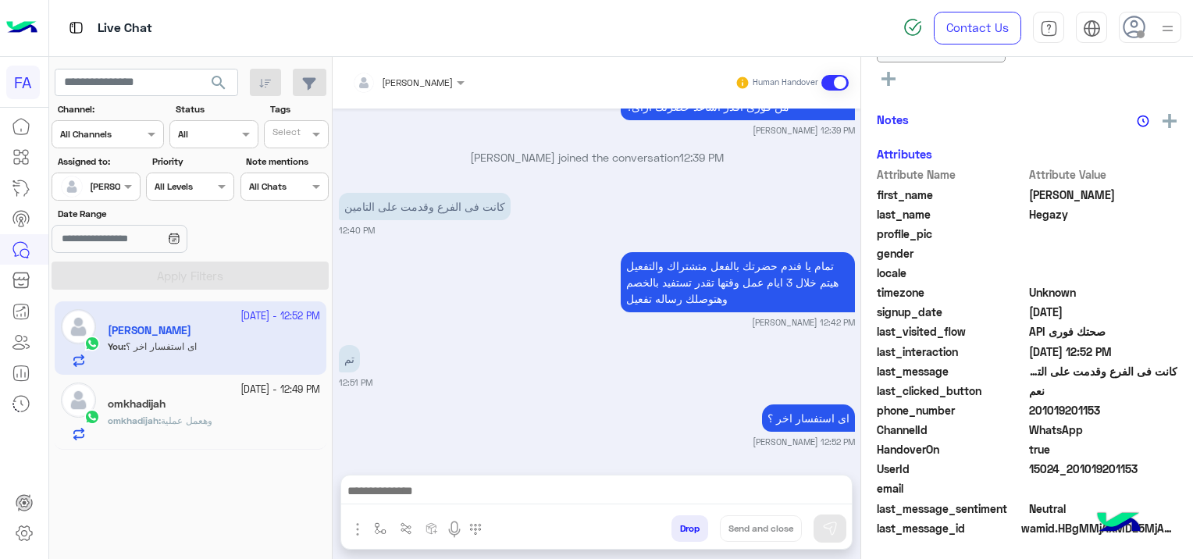
click at [193, 415] on span "وهعمل عملية" at bounding box center [187, 421] width 52 height 12
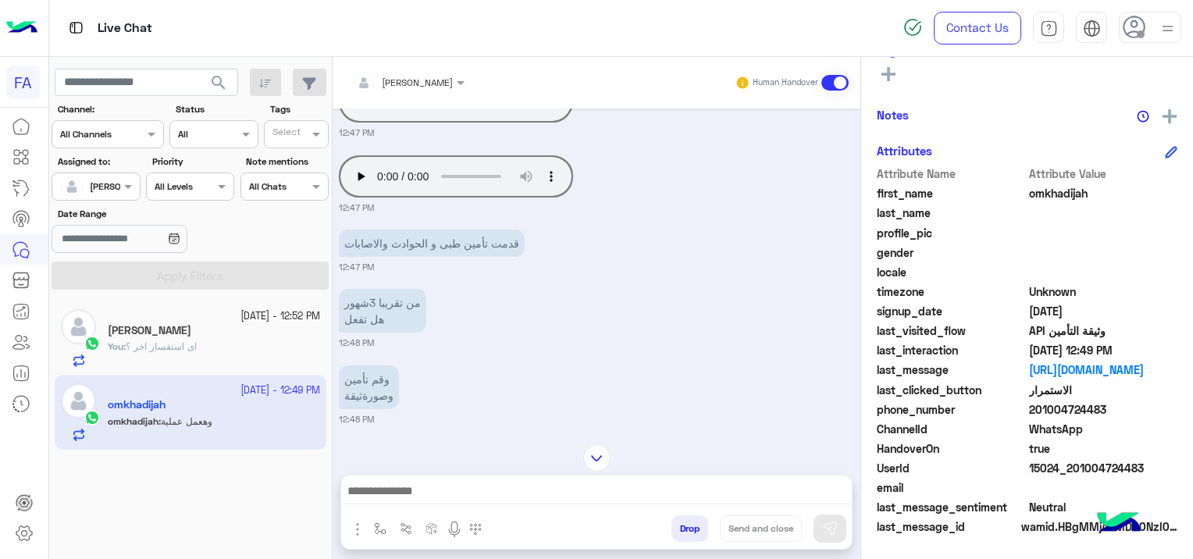
scroll to position [1003, 0]
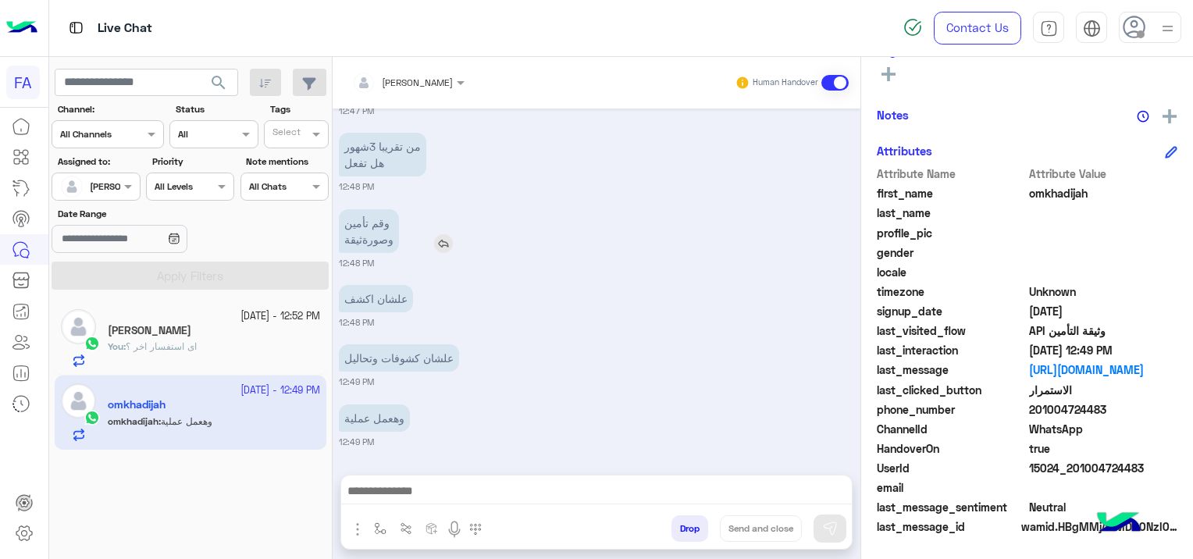
click at [447, 247] on img at bounding box center [443, 243] width 19 height 19
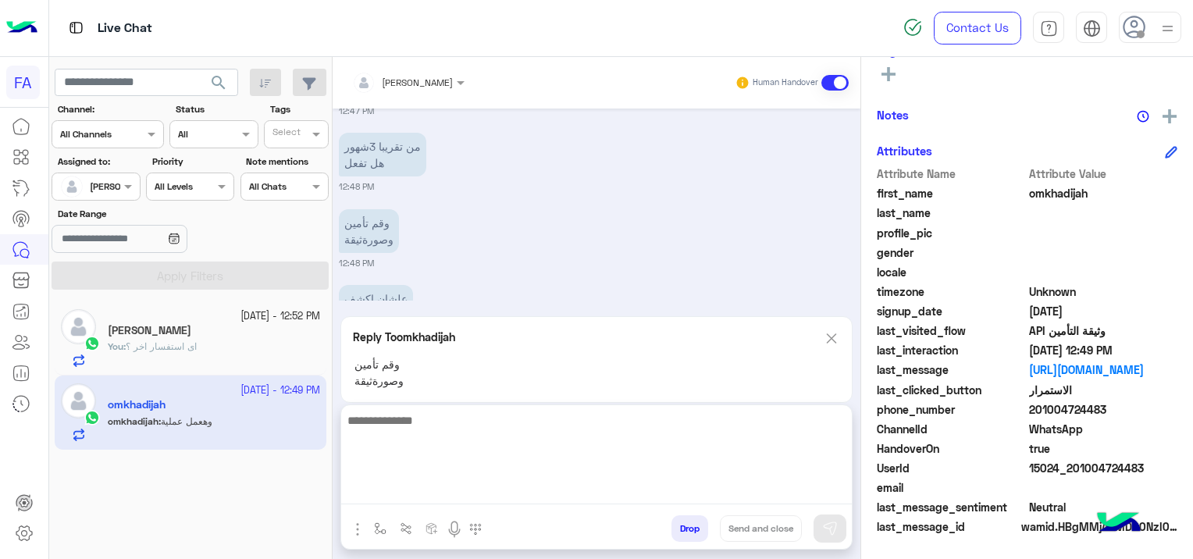
click at [541, 497] on textarea at bounding box center [596, 458] width 511 height 94
type textarea "**********"
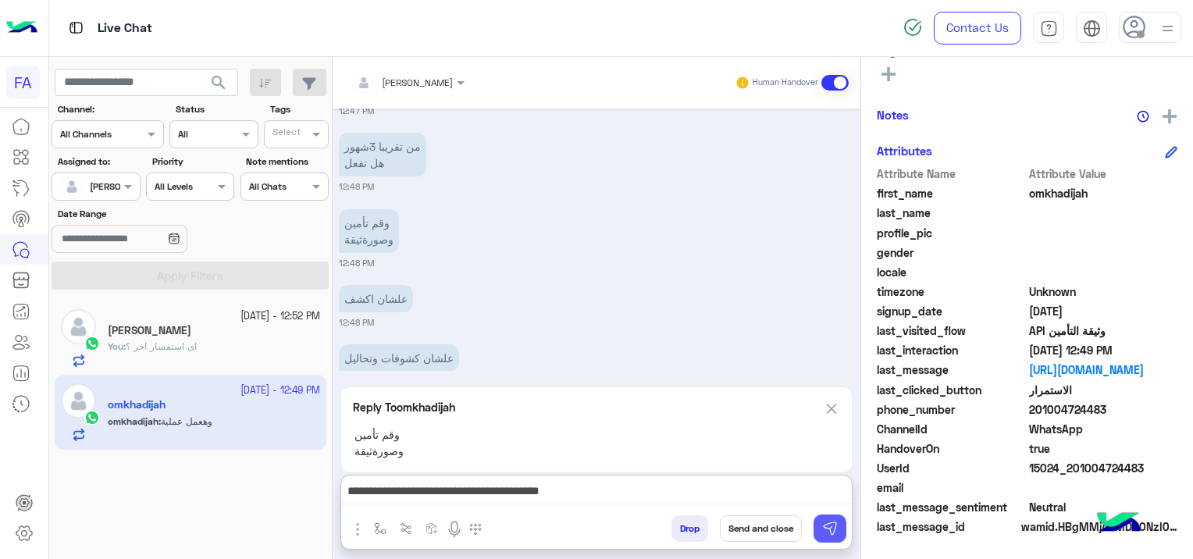
click at [834, 530] on img at bounding box center [830, 529] width 16 height 16
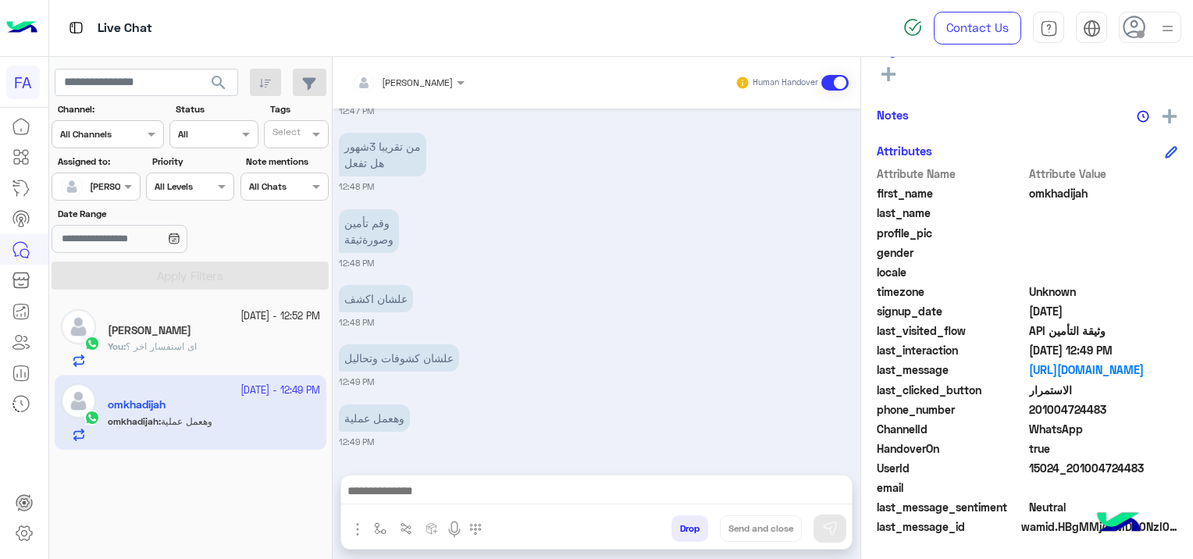
scroll to position [1106, 0]
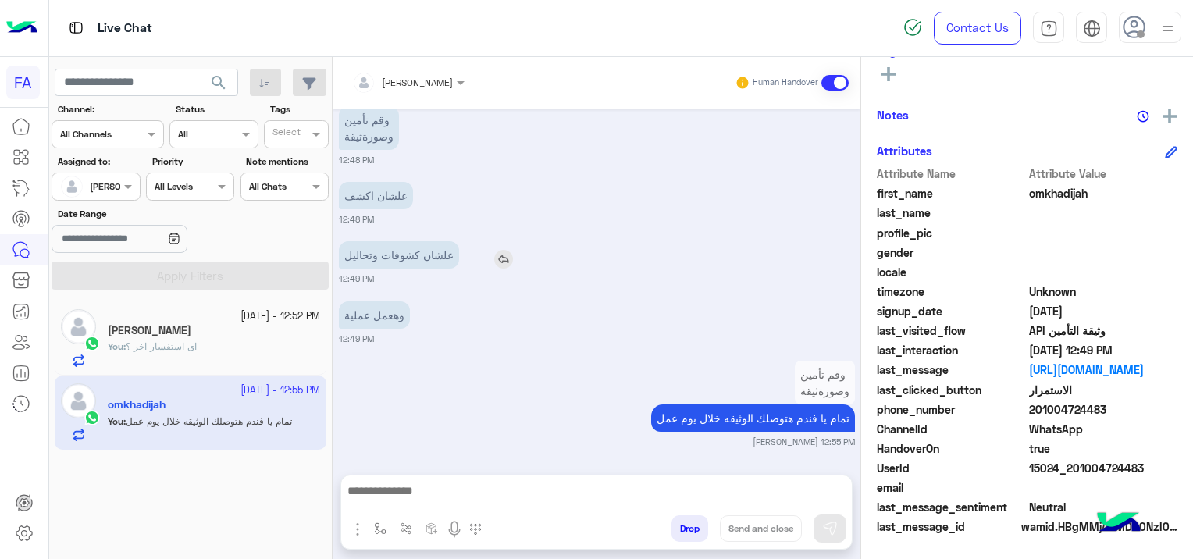
click at [504, 258] on img at bounding box center [503, 259] width 19 height 19
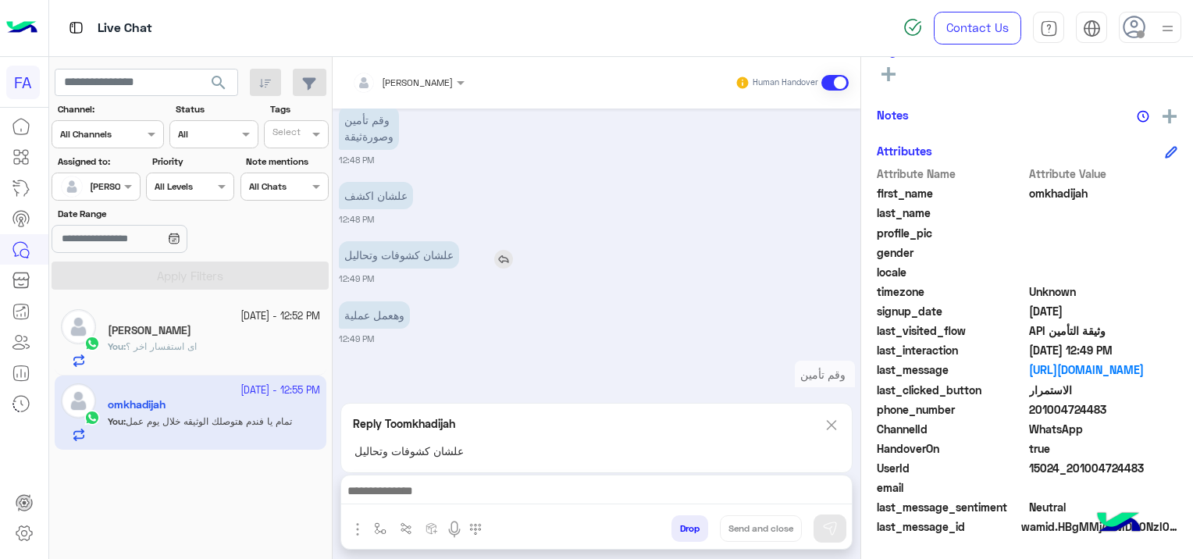
scroll to position [1161, 0]
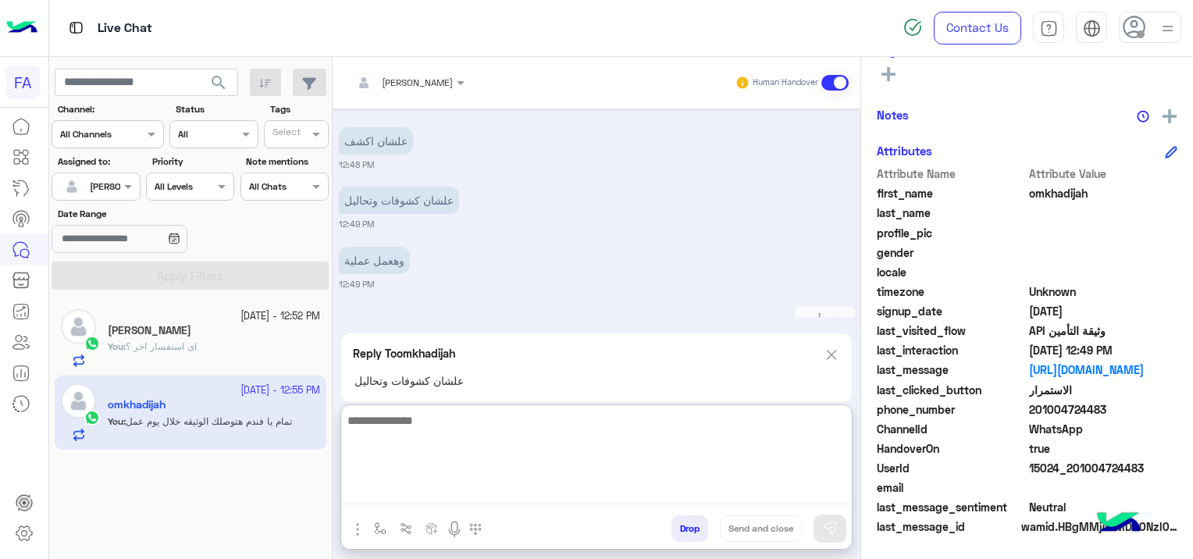
click at [493, 492] on textarea at bounding box center [596, 458] width 511 height 94
type textarea "*"
type textarea "**********"
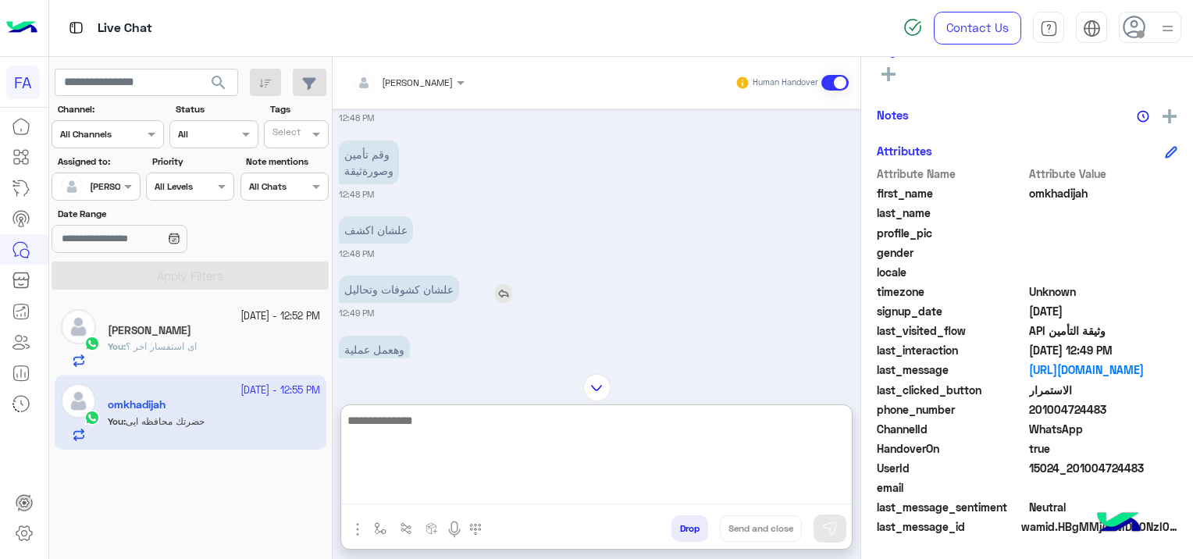
scroll to position [1031, 0]
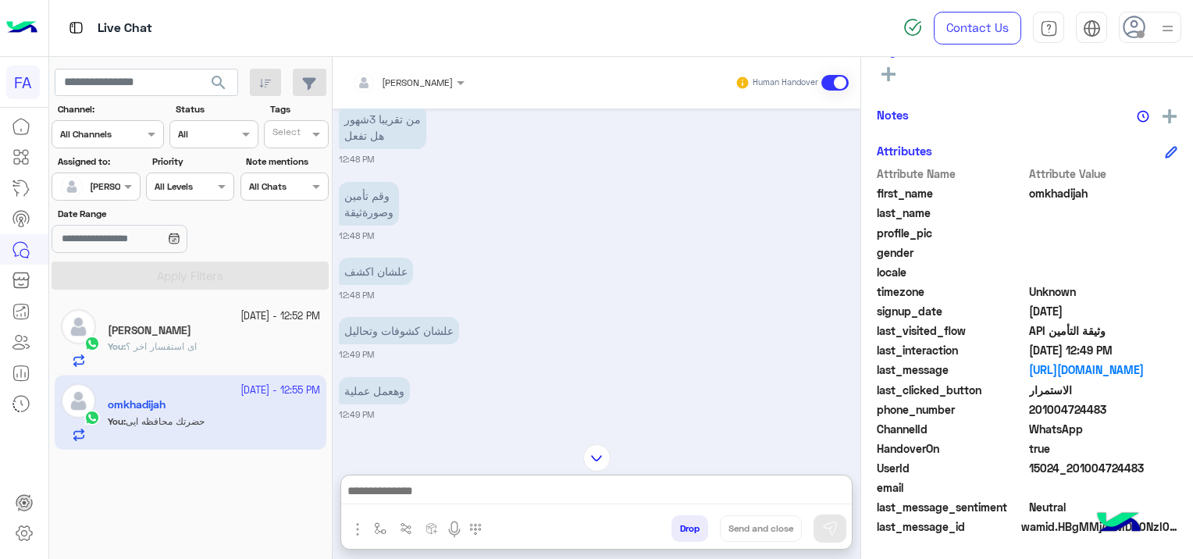
click at [240, 322] on small "[DATE] - 12:52 PM" at bounding box center [280, 316] width 80 height 15
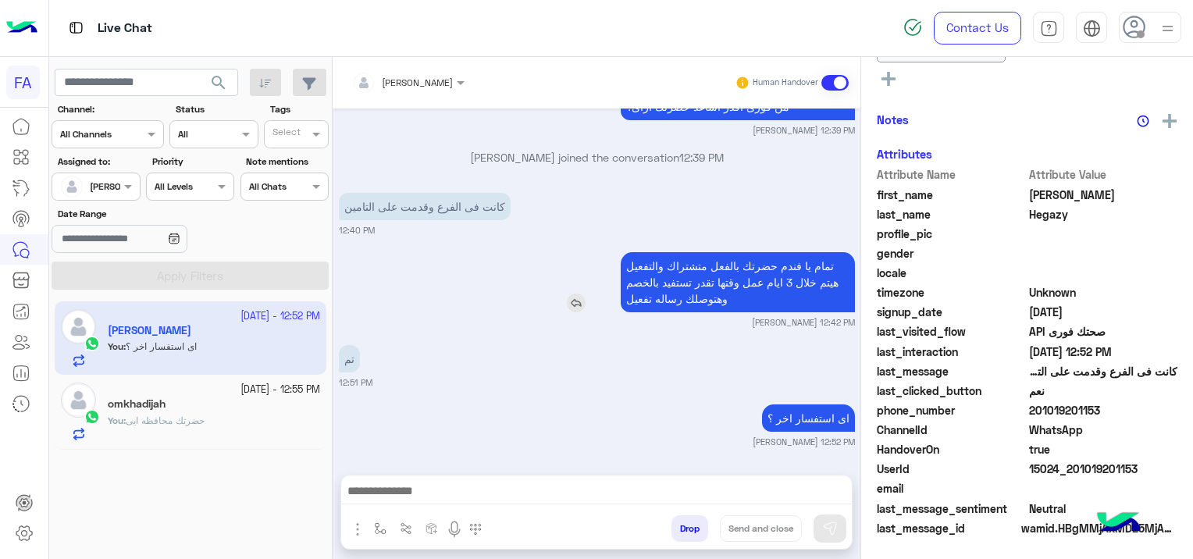
scroll to position [390, 0]
click at [216, 404] on div "omkhadijah" at bounding box center [214, 405] width 212 height 16
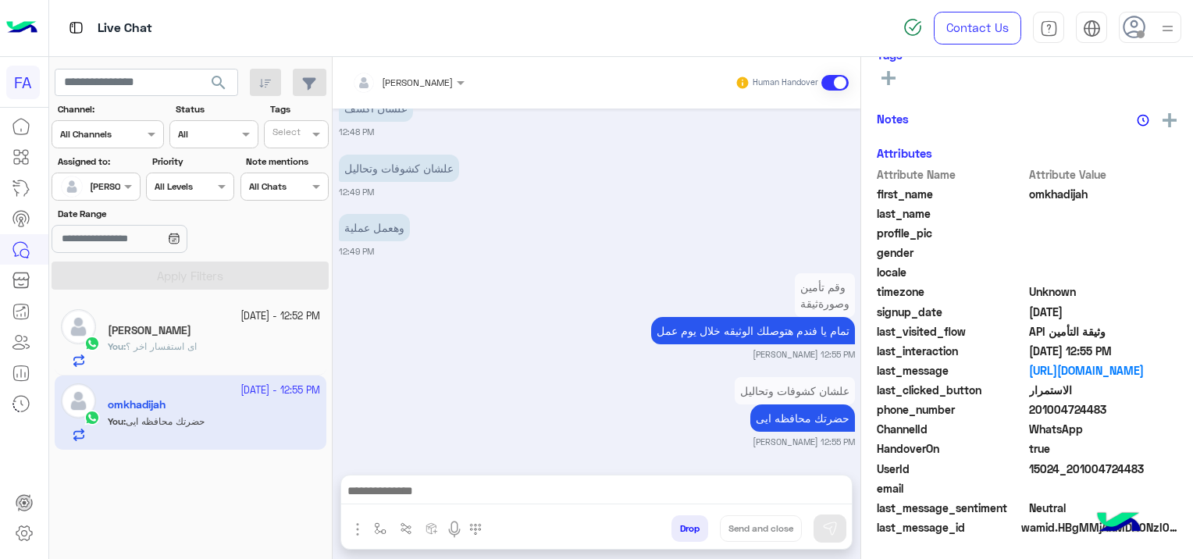
scroll to position [327, 0]
drag, startPoint x: 1142, startPoint y: 460, endPoint x: 1121, endPoint y: 468, distance: 22.0
click at [1121, 468] on span "15024_201004724483" at bounding box center [1103, 468] width 149 height 16
drag, startPoint x: 1121, startPoint y: 468, endPoint x: 1100, endPoint y: 468, distance: 21.1
click at [1110, 468] on span "15024_201004724483" at bounding box center [1103, 468] width 149 height 16
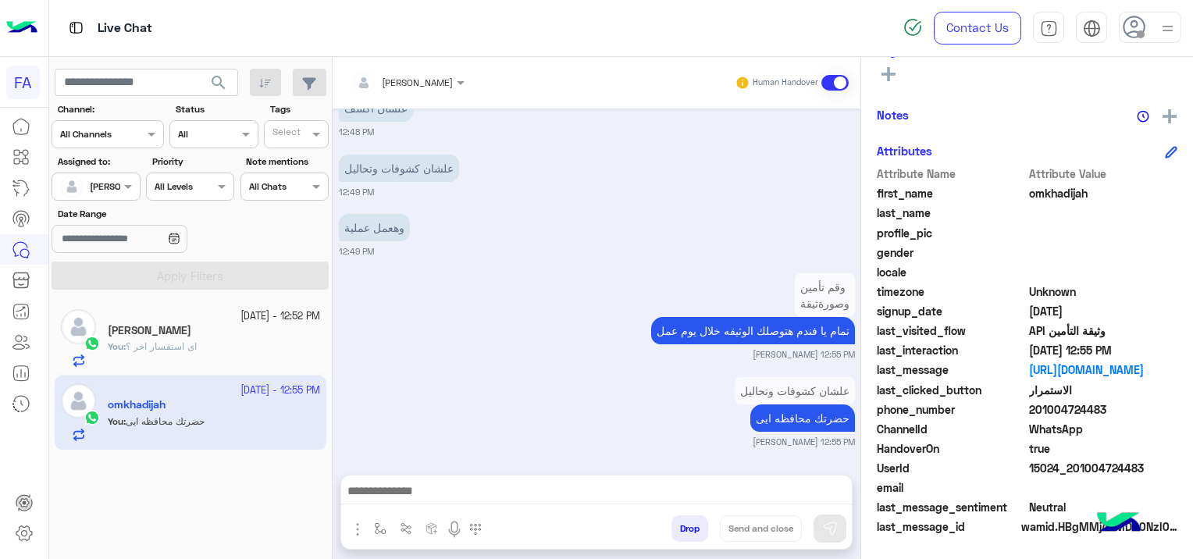
drag, startPoint x: 1100, startPoint y: 468, endPoint x: 1085, endPoint y: 468, distance: 14.8
click at [1085, 468] on span "15024_201004724483" at bounding box center [1103, 468] width 149 height 16
drag, startPoint x: 1085, startPoint y: 468, endPoint x: 1126, endPoint y: 483, distance: 43.0
click at [1124, 485] on span at bounding box center [1103, 487] width 149 height 16
drag, startPoint x: 1136, startPoint y: 465, endPoint x: 1093, endPoint y: 461, distance: 43.1
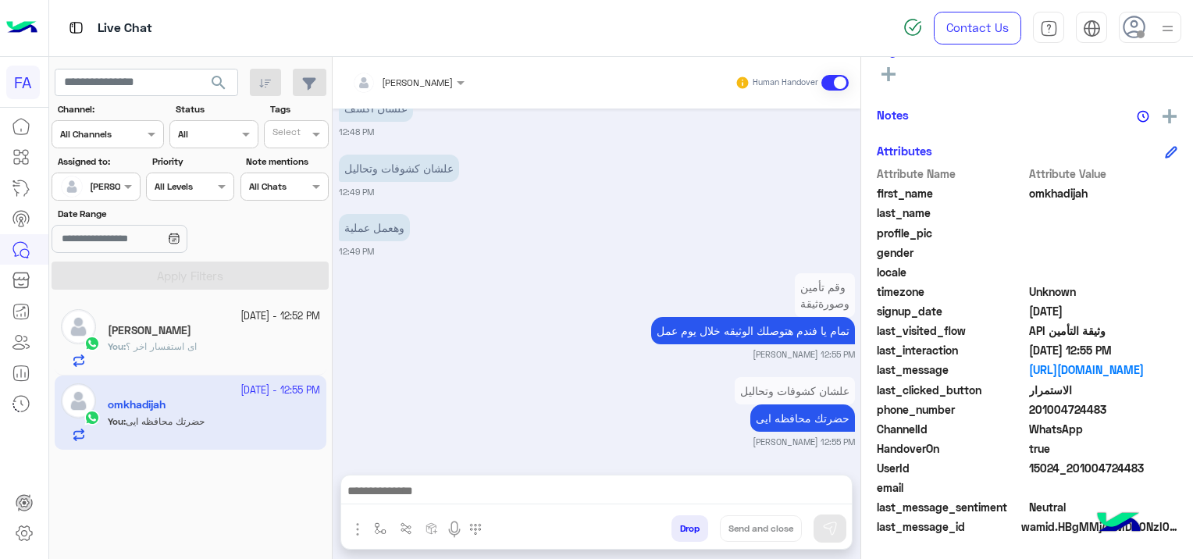
click at [1095, 461] on span "15024_201004724483" at bounding box center [1103, 468] width 149 height 16
drag, startPoint x: 1093, startPoint y: 461, endPoint x: 1081, endPoint y: 461, distance: 11.7
click at [1081, 461] on span "15024_201004724483" at bounding box center [1103, 468] width 149 height 16
drag, startPoint x: 1081, startPoint y: 461, endPoint x: 1128, endPoint y: 481, distance: 50.8
click at [1110, 483] on span at bounding box center [1103, 487] width 149 height 16
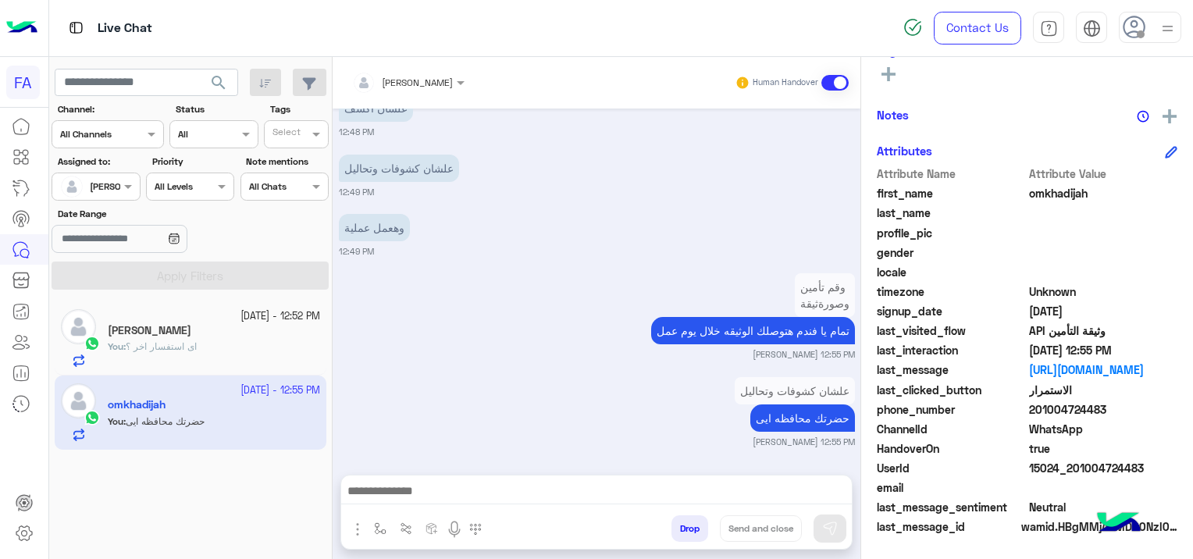
drag, startPoint x: 1140, startPoint y: 461, endPoint x: 1103, endPoint y: 465, distance: 36.8
click at [1106, 465] on span "15024_201004724483" at bounding box center [1103, 468] width 149 height 16
drag, startPoint x: 1103, startPoint y: 465, endPoint x: 1099, endPoint y: 480, distance: 16.1
click at [1090, 479] on span at bounding box center [1103, 487] width 149 height 16
drag, startPoint x: 1141, startPoint y: 459, endPoint x: 1102, endPoint y: 463, distance: 39.2
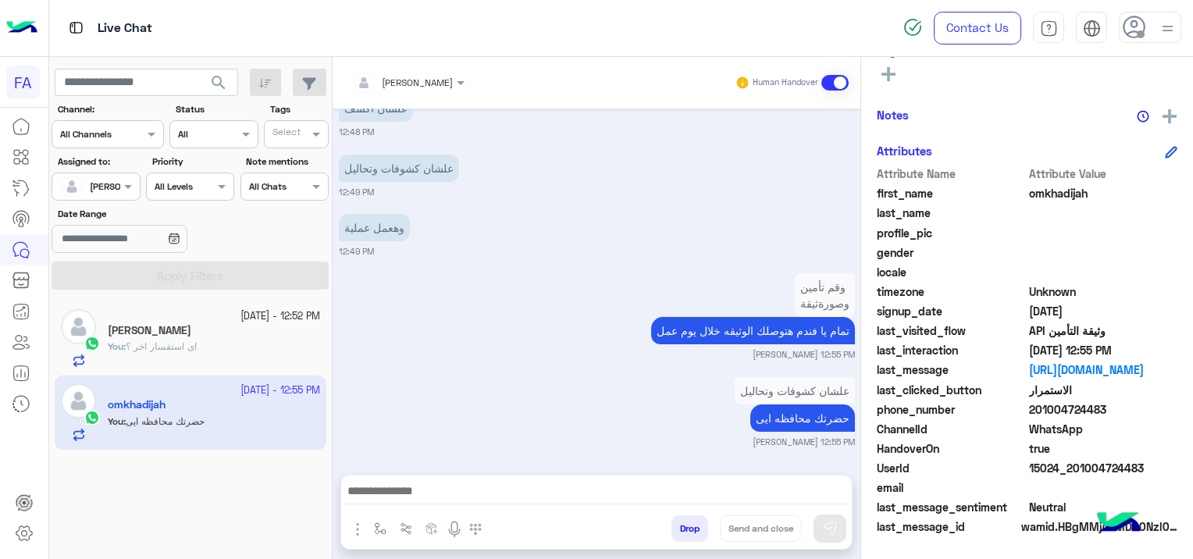
click at [1105, 463] on span "15024_201004724483" at bounding box center [1103, 468] width 149 height 16
drag, startPoint x: 1102, startPoint y: 463, endPoint x: 1081, endPoint y: 468, distance: 21.8
click at [1081, 468] on span "15024_201004724483" at bounding box center [1103, 468] width 149 height 16
drag, startPoint x: 1141, startPoint y: 467, endPoint x: 1108, endPoint y: 468, distance: 32.8
click at [1111, 467] on span "15024_201004724483" at bounding box center [1103, 468] width 149 height 16
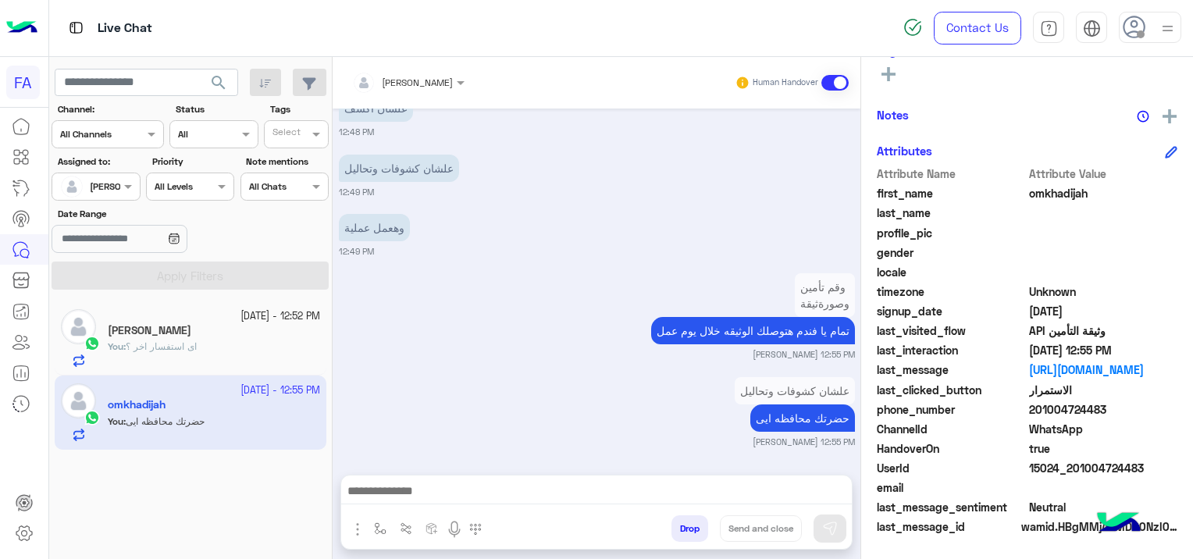
click at [1103, 468] on span "15024_201004724483" at bounding box center [1103, 468] width 149 height 16
drag, startPoint x: 1102, startPoint y: 468, endPoint x: 1087, endPoint y: 468, distance: 15.6
click at [1087, 468] on span "15024_201004724483" at bounding box center [1103, 468] width 149 height 16
click at [1087, 477] on div "UserId 15024_201004724483" at bounding box center [1027, 470] width 301 height 20
drag, startPoint x: 1142, startPoint y: 463, endPoint x: 1131, endPoint y: 463, distance: 10.9
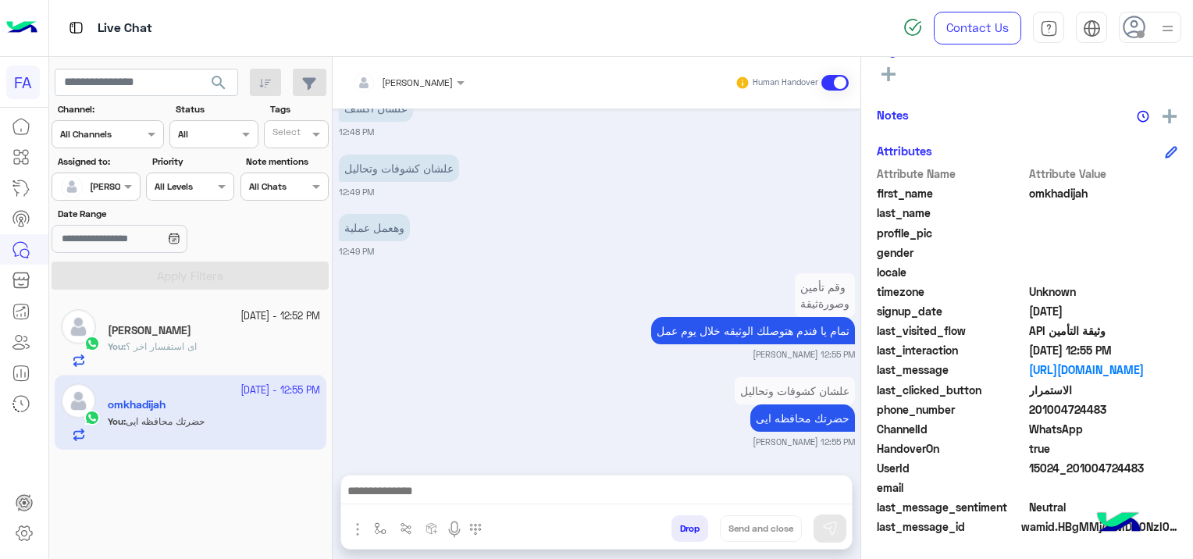
click at [1132, 463] on span "15024_201004724483" at bounding box center [1103, 468] width 149 height 16
drag, startPoint x: 1131, startPoint y: 463, endPoint x: 1109, endPoint y: 463, distance: 22.6
click at [1109, 463] on span "15024_201004724483" at bounding box center [1103, 468] width 149 height 16
click at [1104, 463] on span "15024_201004724483" at bounding box center [1103, 468] width 149 height 16
drag, startPoint x: 1103, startPoint y: 462, endPoint x: 1152, endPoint y: 469, distance: 49.7
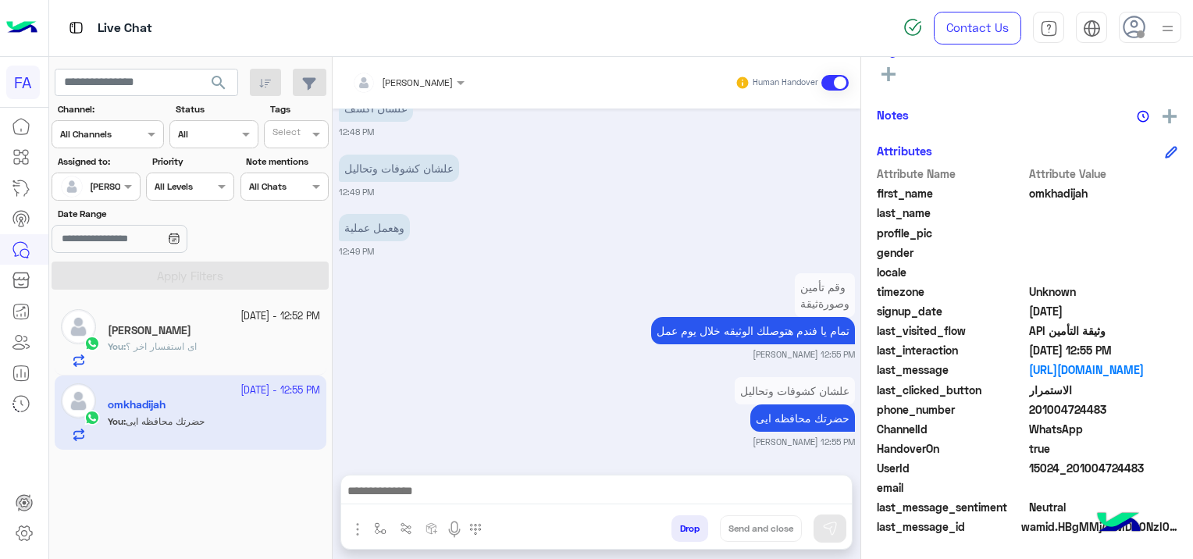
click at [1150, 469] on span "15024_201004724483" at bounding box center [1103, 468] width 149 height 16
drag, startPoint x: 1137, startPoint y: 462, endPoint x: 1084, endPoint y: 468, distance: 53.5
click at [1081, 472] on span "15024_201004724483" at bounding box center [1103, 468] width 149 height 16
drag, startPoint x: 1084, startPoint y: 468, endPoint x: 1069, endPoint y: 468, distance: 14.8
click at [1069, 468] on span "15024_201004724483" at bounding box center [1103, 468] width 149 height 16
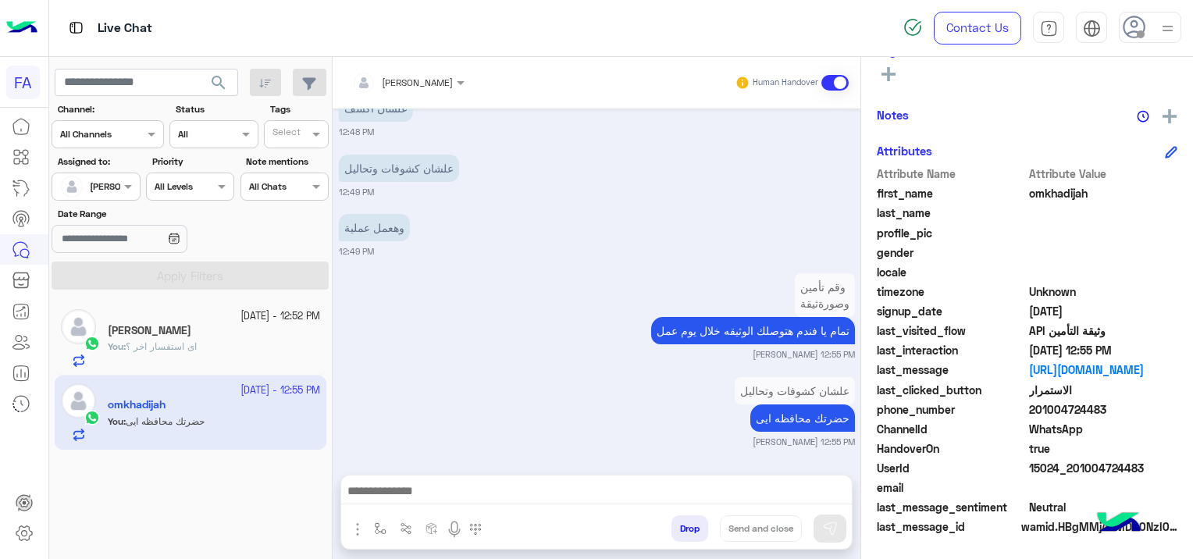
drag, startPoint x: 1069, startPoint y: 468, endPoint x: 1142, endPoint y: 469, distance: 73.4
click at [1142, 469] on span "15024_201004724483" at bounding box center [1103, 468] width 149 height 16
copy span "01004724483"
drag, startPoint x: 572, startPoint y: 325, endPoint x: 577, endPoint y: 315, distance: 10.5
click at [572, 321] on div "تمام يا فندم هتوصلك الوثيقه خلال يوم عمل" at bounding box center [708, 330] width 293 height 27
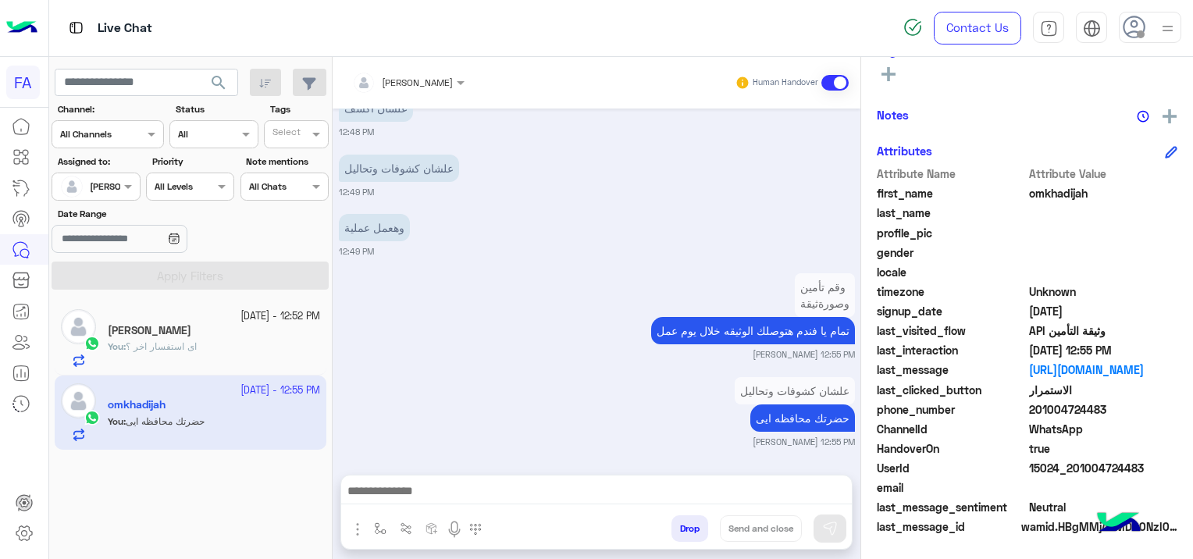
click at [201, 329] on div "[PERSON_NAME]" at bounding box center [214, 332] width 212 height 16
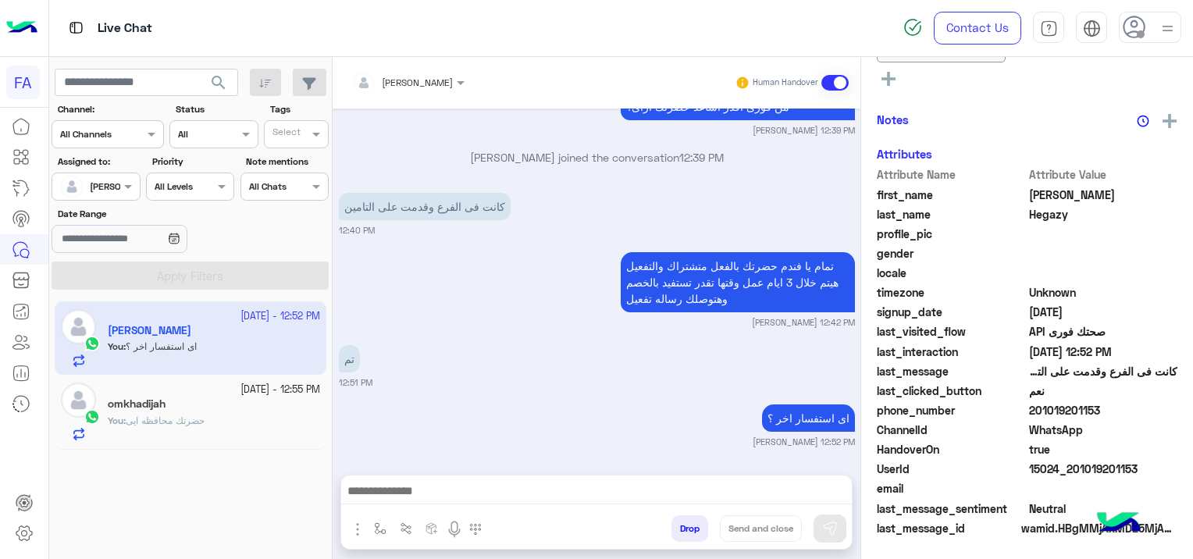
scroll to position [390, 0]
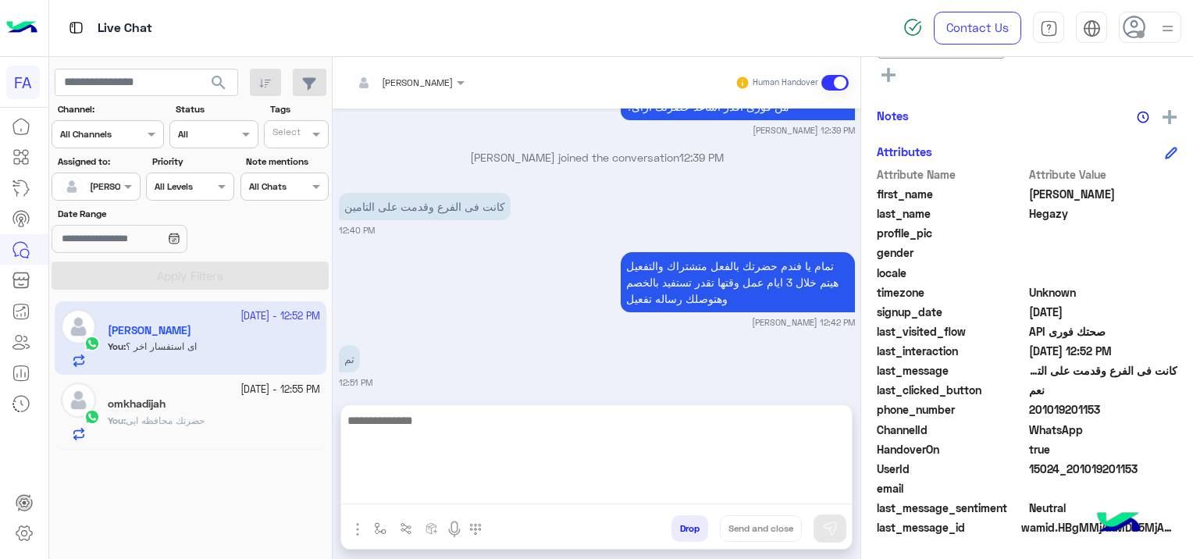
click at [554, 493] on textarea at bounding box center [596, 458] width 511 height 94
click at [436, 481] on textarea at bounding box center [596, 458] width 511 height 94
paste textarea "**********"
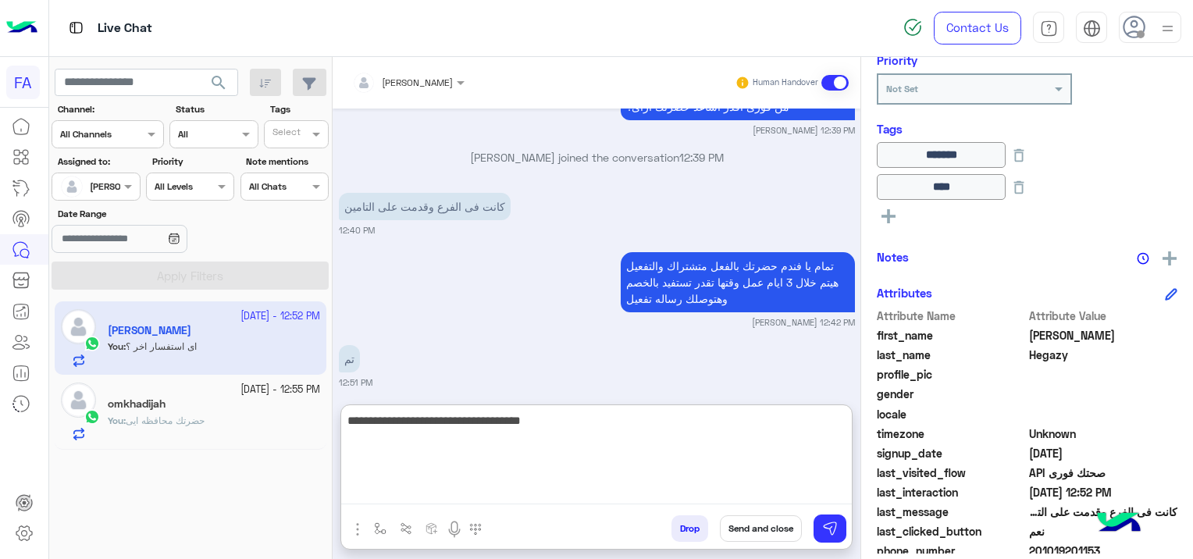
scroll to position [78, 0]
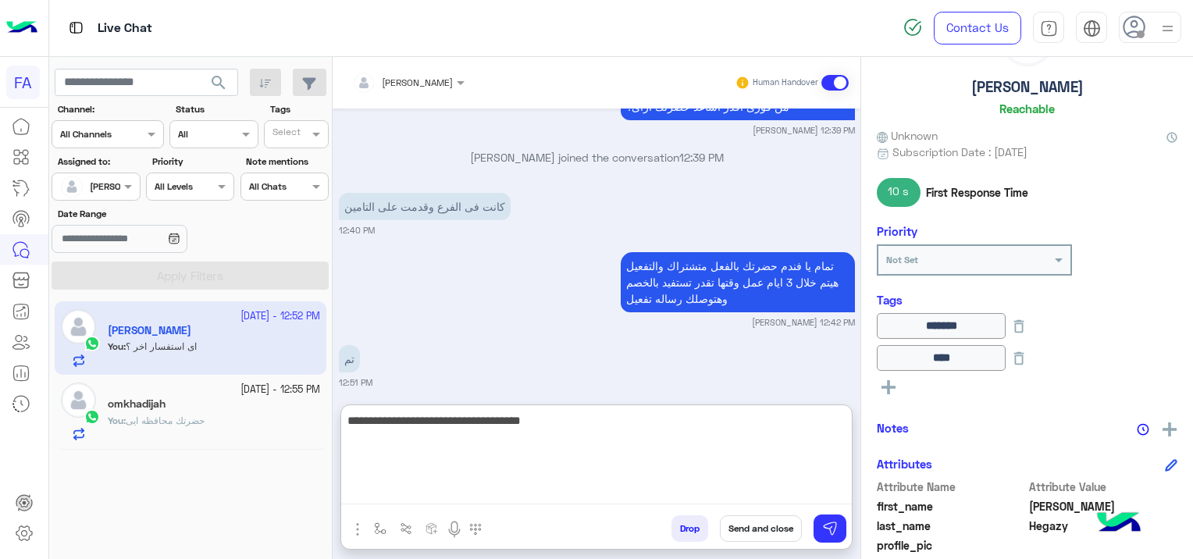
type textarea "**********"
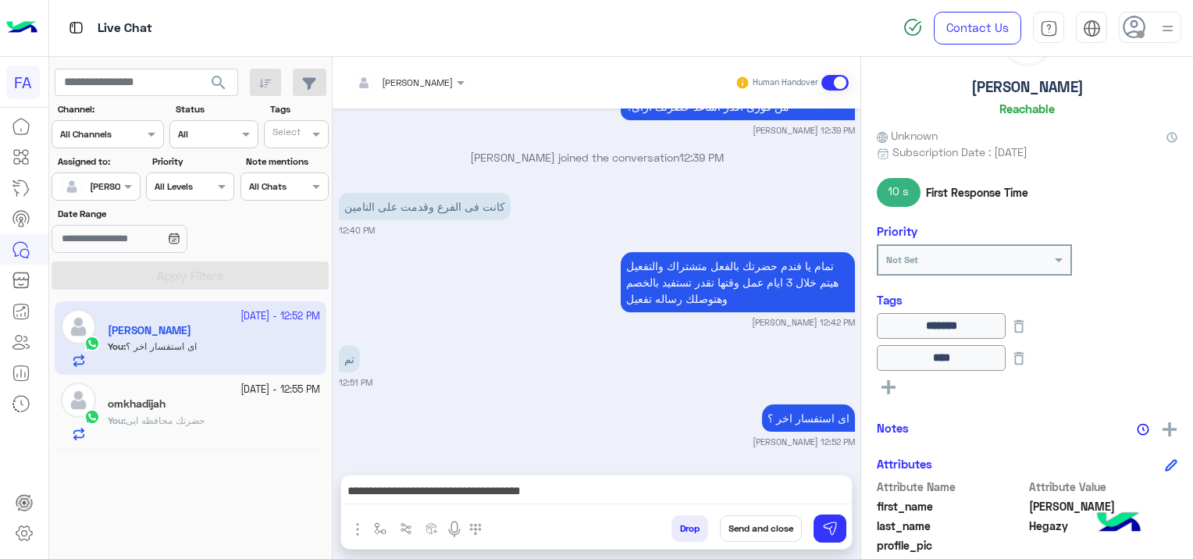
click at [759, 528] on button "Send and close" at bounding box center [761, 528] width 82 height 27
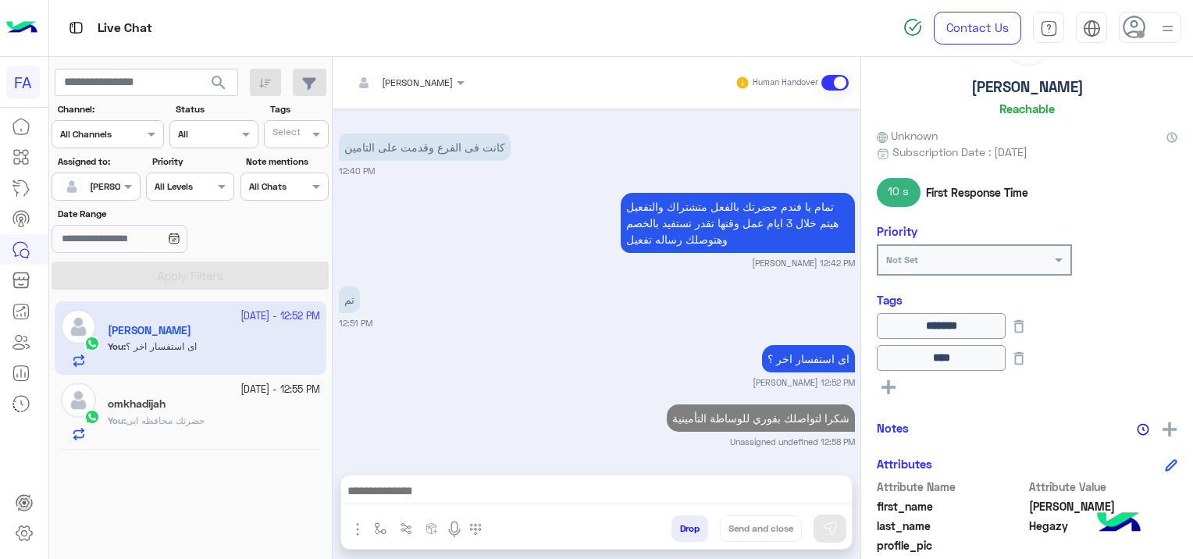
scroll to position [1053, 0]
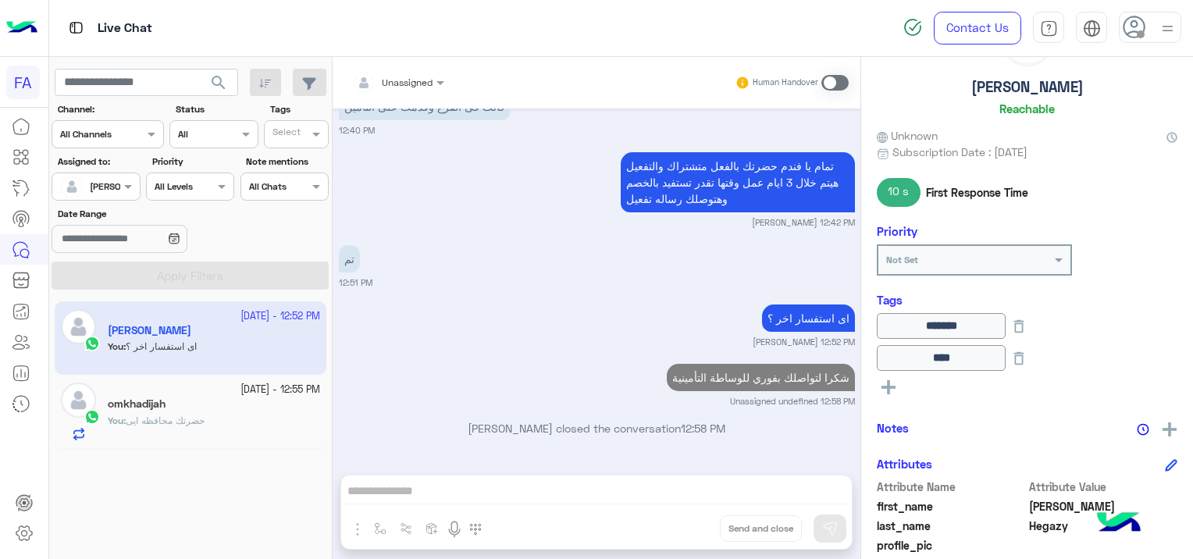
click at [240, 392] on small "[DATE] - 12:55 PM" at bounding box center [280, 390] width 80 height 15
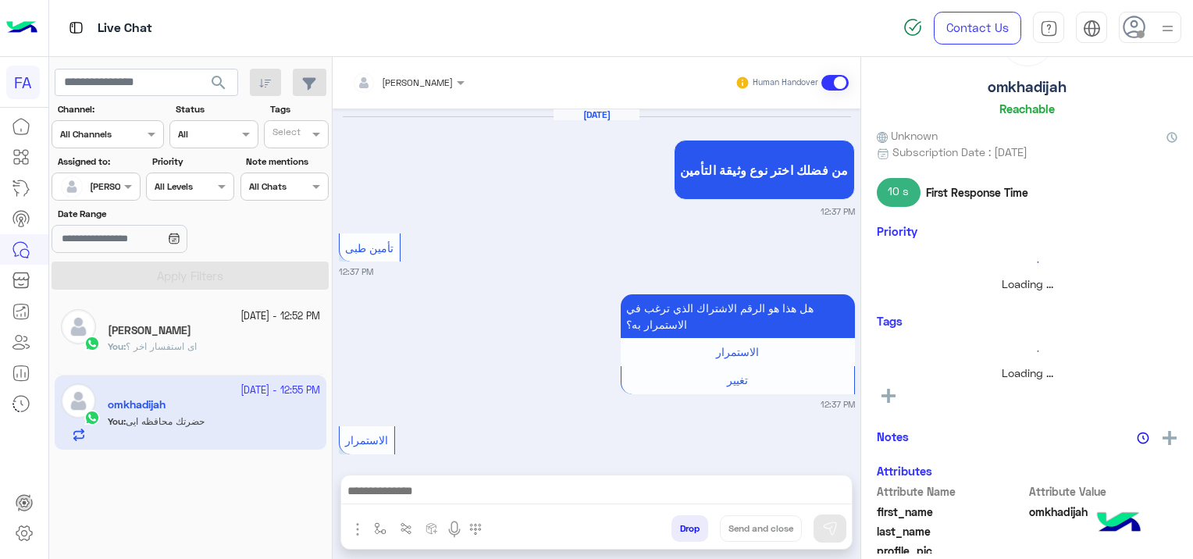
scroll to position [1093, 0]
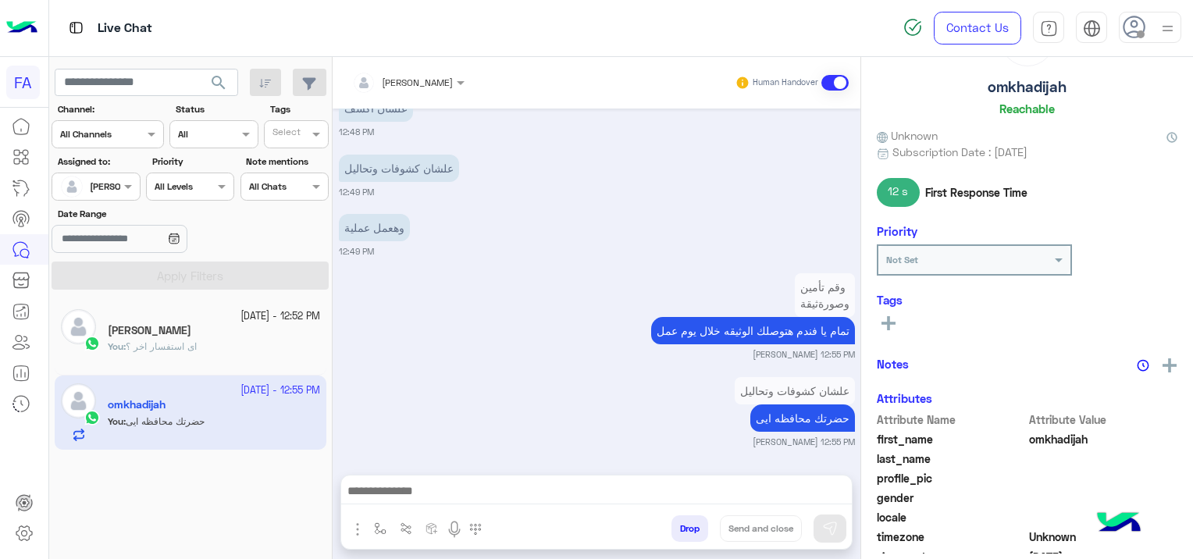
click at [886, 326] on icon at bounding box center [889, 323] width 14 height 14
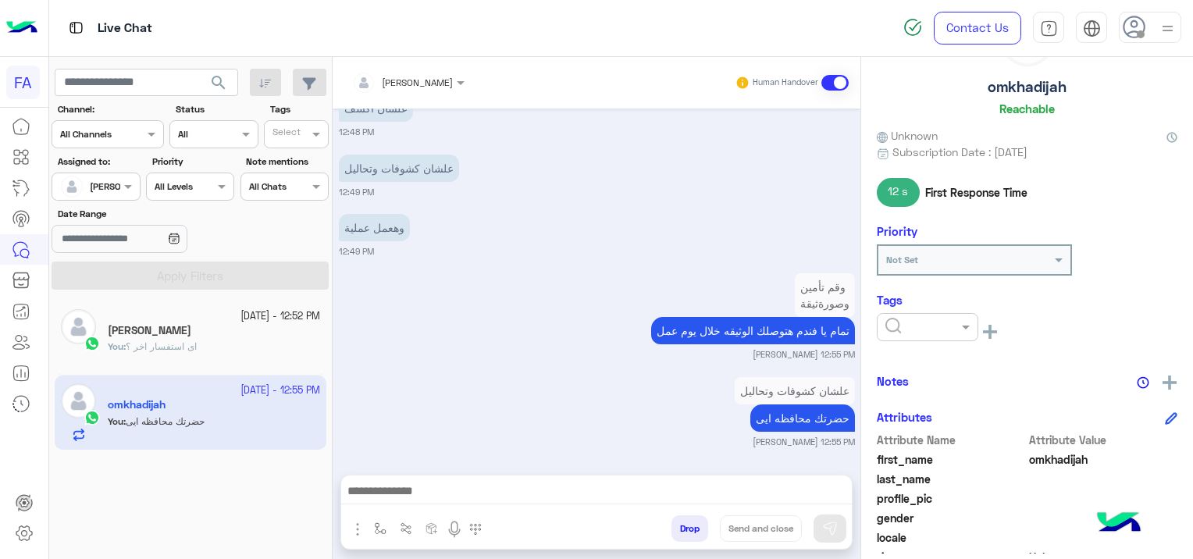
click at [899, 325] on input "text" at bounding box center [909, 326] width 48 height 14
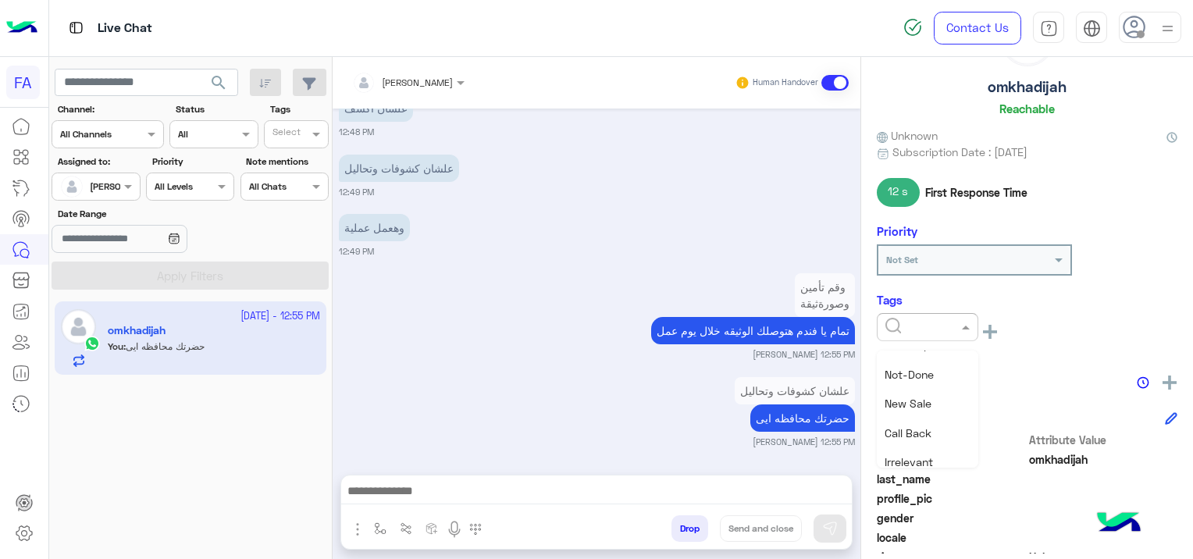
scroll to position [156, 0]
click at [930, 417] on div "Medical" at bounding box center [928, 412] width 102 height 29
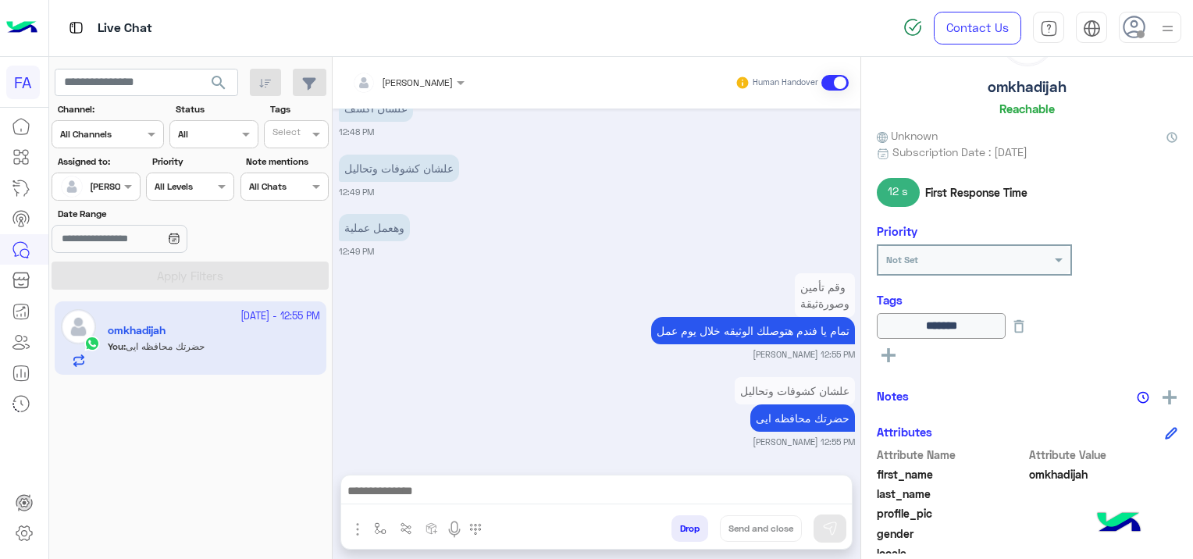
click at [893, 350] on icon at bounding box center [889, 355] width 14 height 14
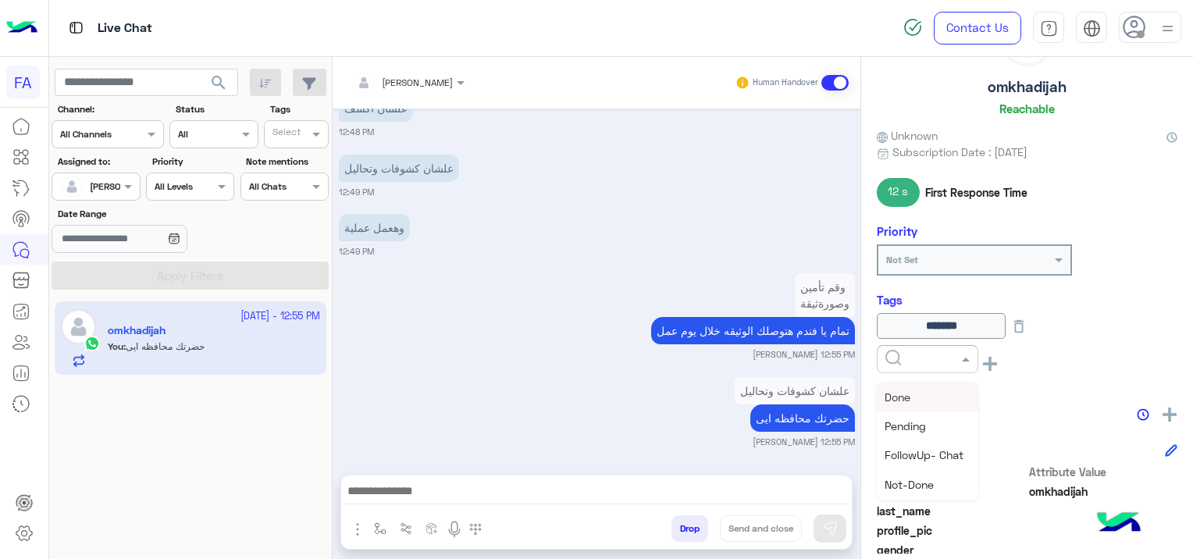
click at [894, 358] on input "text" at bounding box center [909, 358] width 48 height 14
click at [912, 390] on div "Done" at bounding box center [928, 397] width 102 height 29
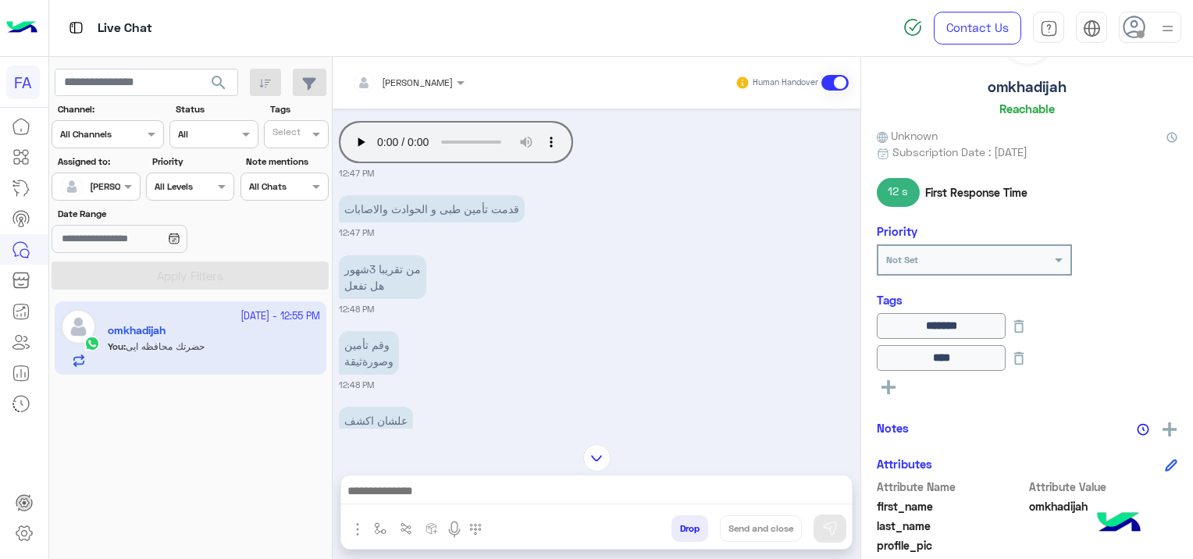
scroll to position [390, 0]
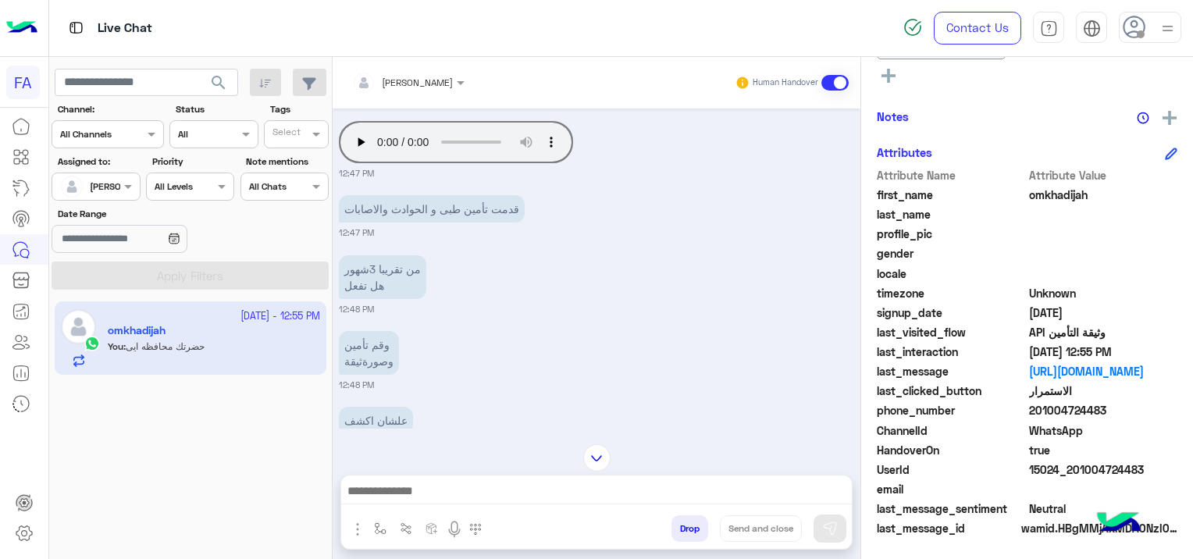
drag, startPoint x: 1141, startPoint y: 462, endPoint x: 1073, endPoint y: 472, distance: 68.6
click at [1073, 472] on span "15024_201004724483" at bounding box center [1103, 469] width 149 height 16
copy span "01004724483"
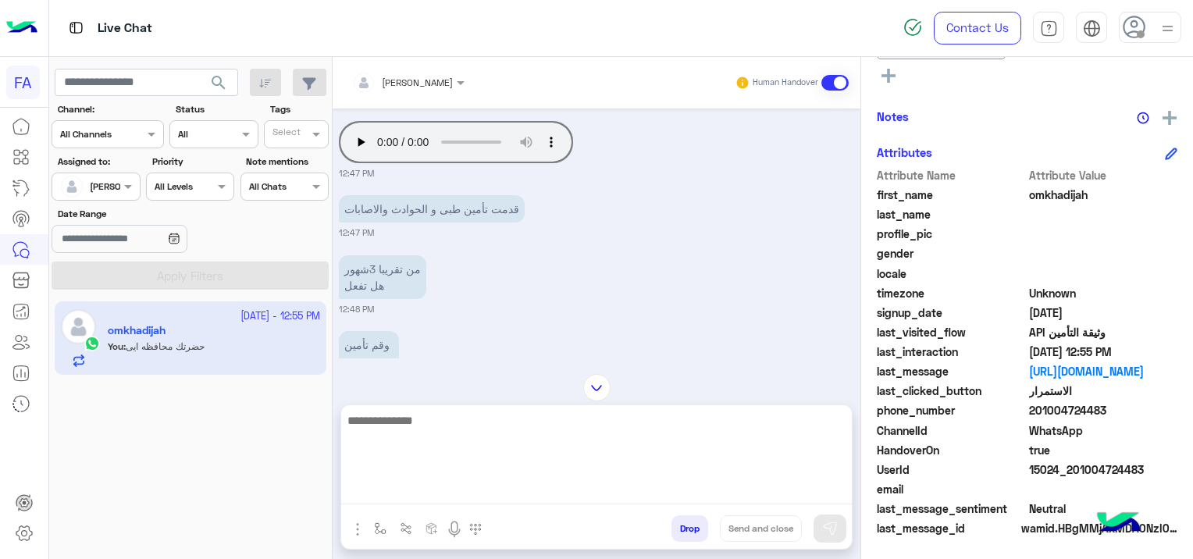
click at [680, 490] on textarea at bounding box center [596, 458] width 511 height 94
type textarea "*"
click at [441, 493] on textarea at bounding box center [596, 458] width 511 height 94
paste textarea "**********"
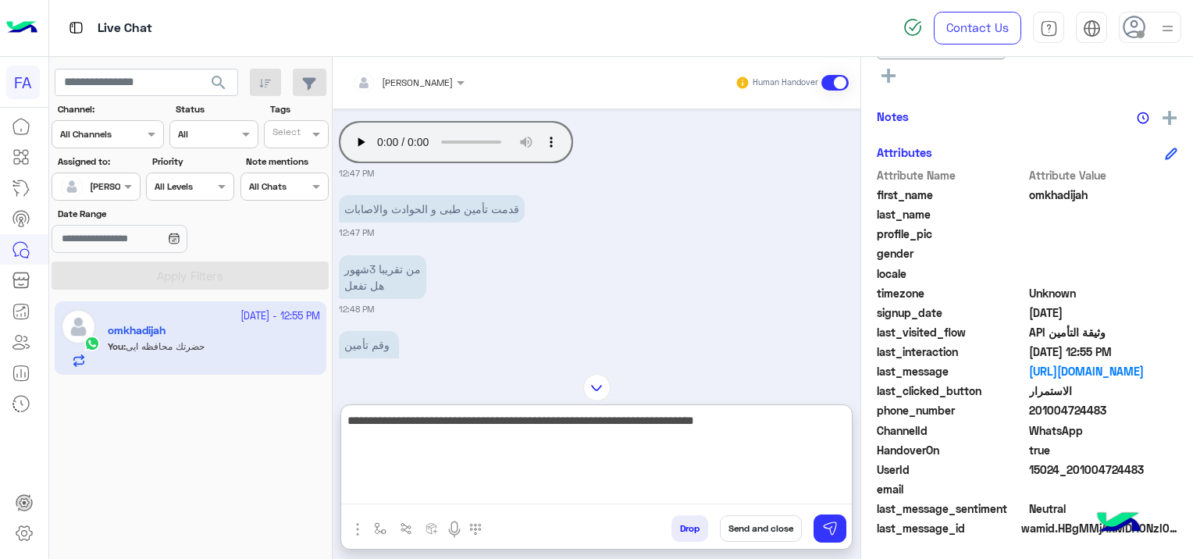
click at [784, 424] on textarea "**********" at bounding box center [596, 458] width 511 height 94
click at [506, 424] on textarea "**********" at bounding box center [596, 458] width 511 height 94
type textarea "**********"
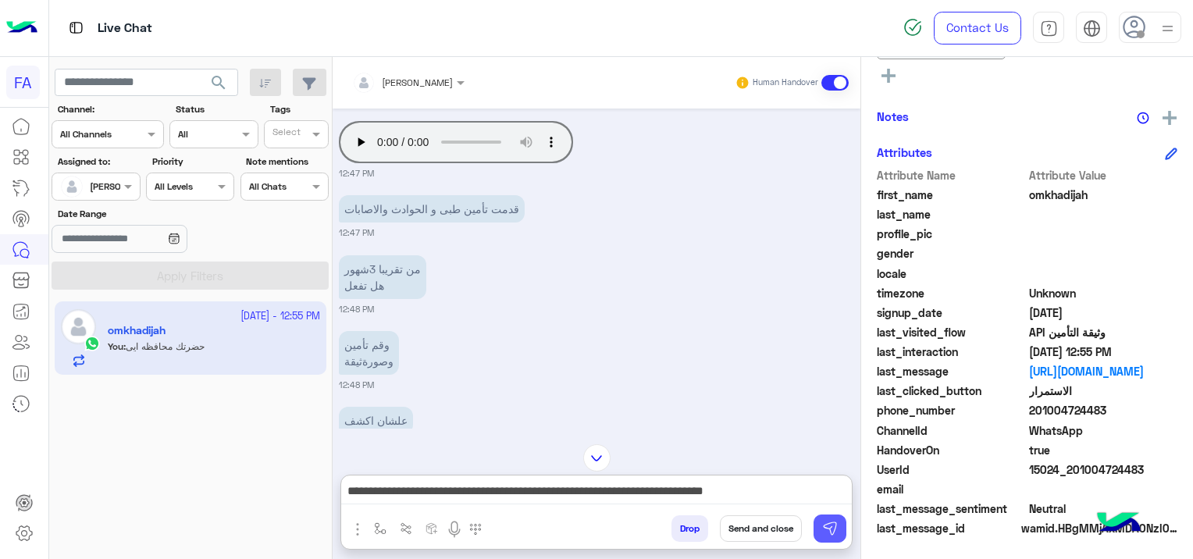
click at [826, 533] on img at bounding box center [830, 529] width 16 height 16
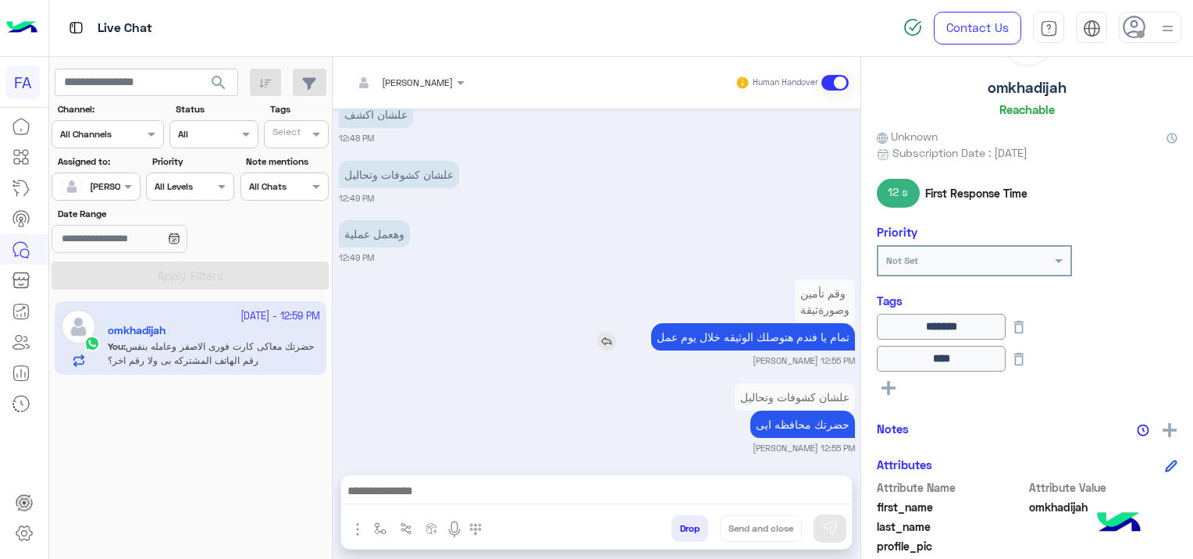
scroll to position [1169, 0]
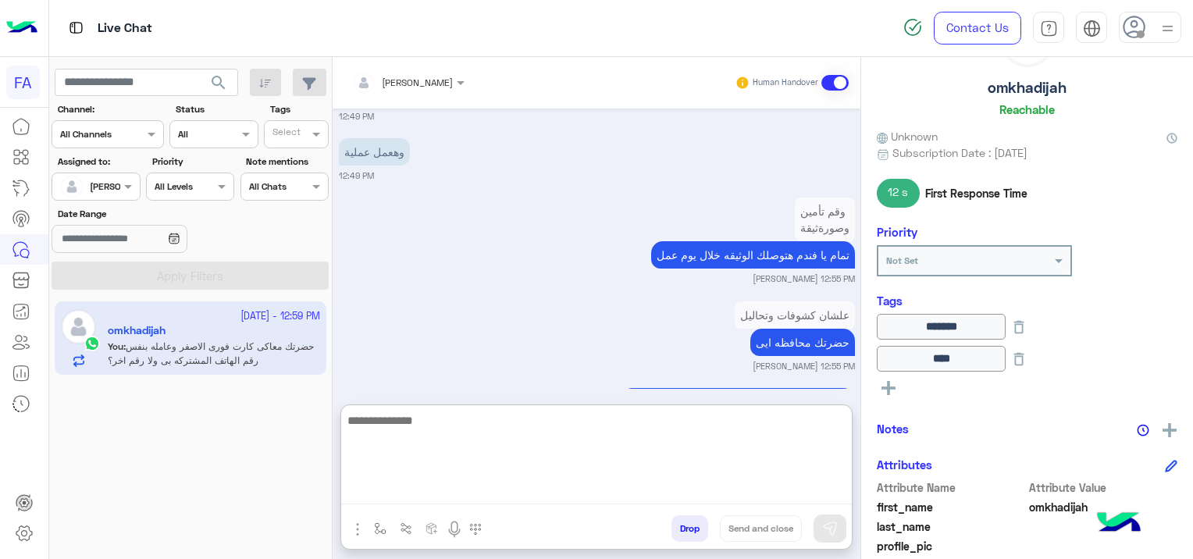
click at [509, 489] on textarea at bounding box center [596, 458] width 511 height 94
drag, startPoint x: 413, startPoint y: 483, endPoint x: 415, endPoint y: 497, distance: 13.4
click at [413, 487] on textarea at bounding box center [596, 458] width 511 height 94
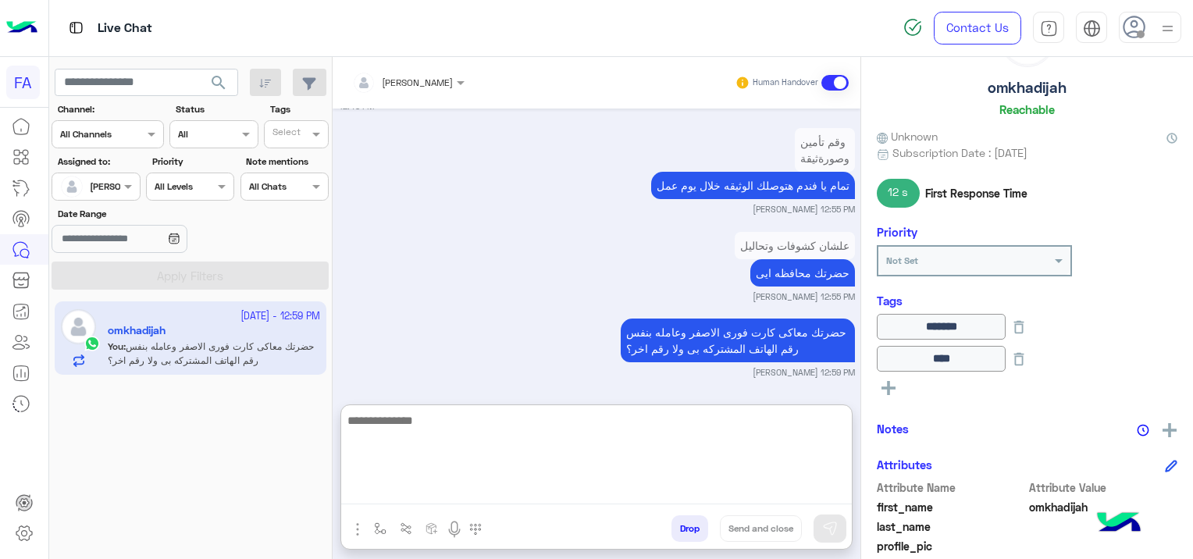
scroll to position [1240, 0]
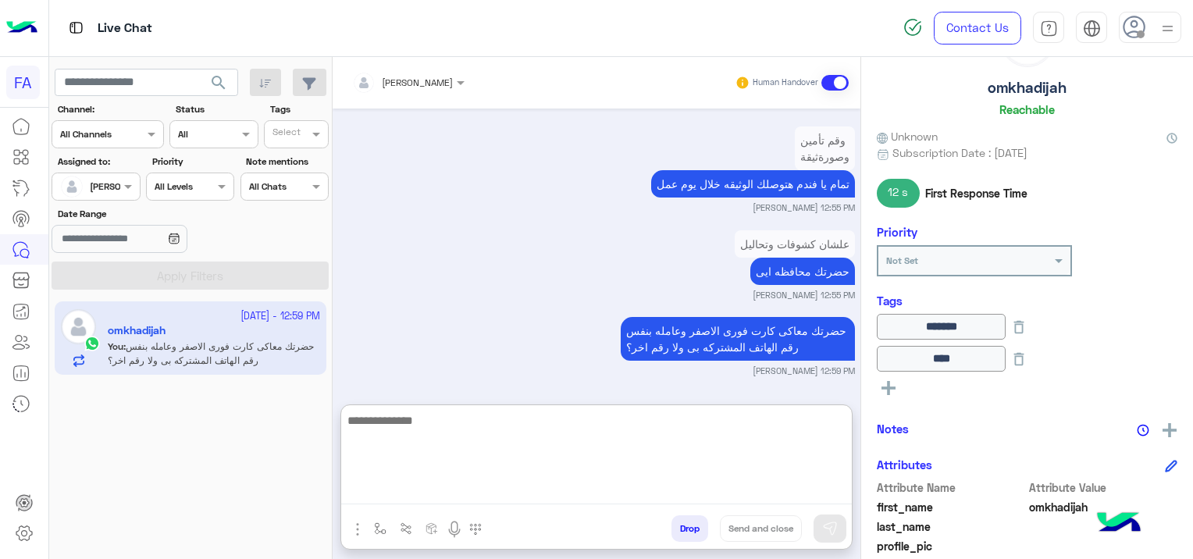
paste textarea "**********"
type textarea "**********"
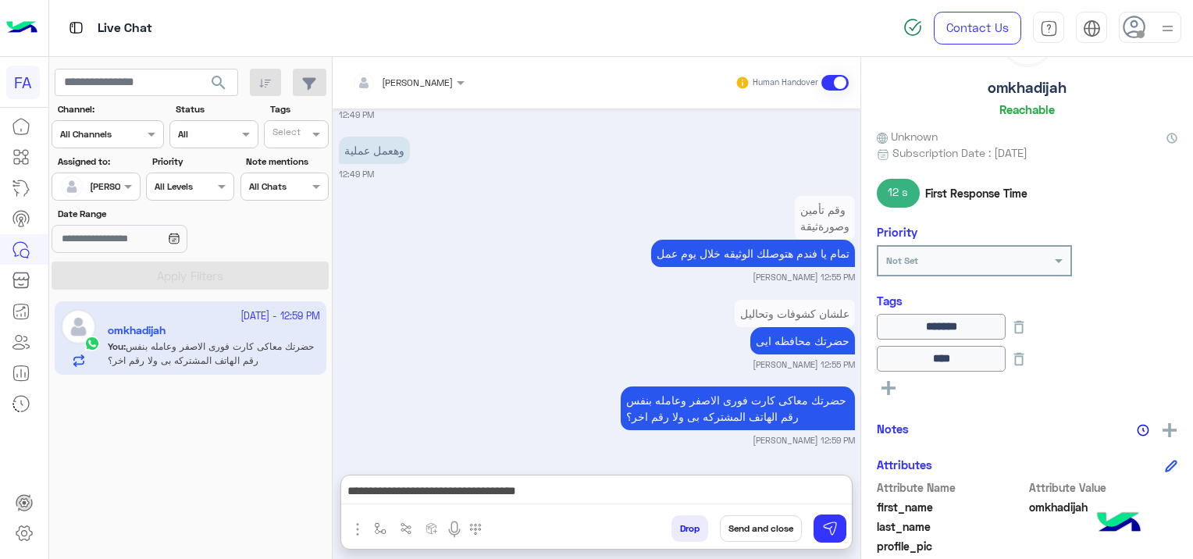
click at [755, 523] on button "Send and close" at bounding box center [761, 528] width 82 height 27
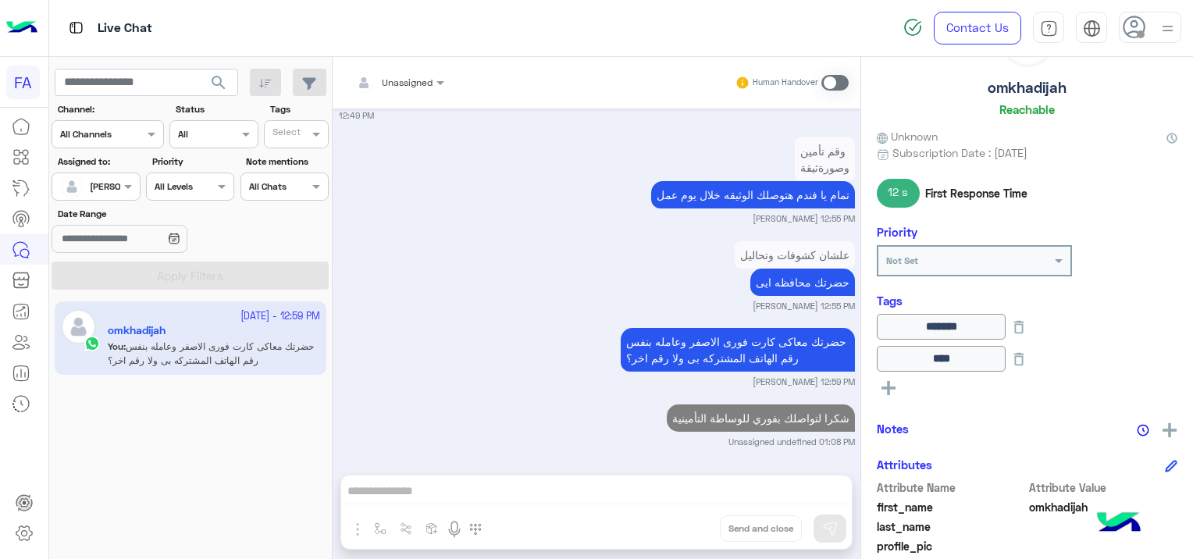
scroll to position [1269, 0]
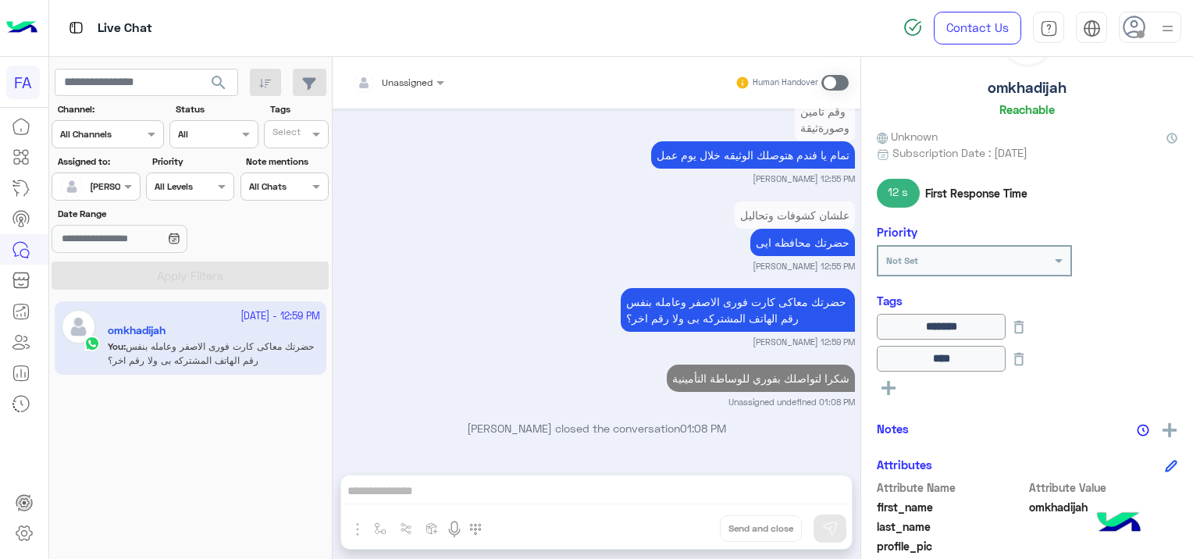
click at [215, 78] on span "search" at bounding box center [218, 82] width 19 height 19
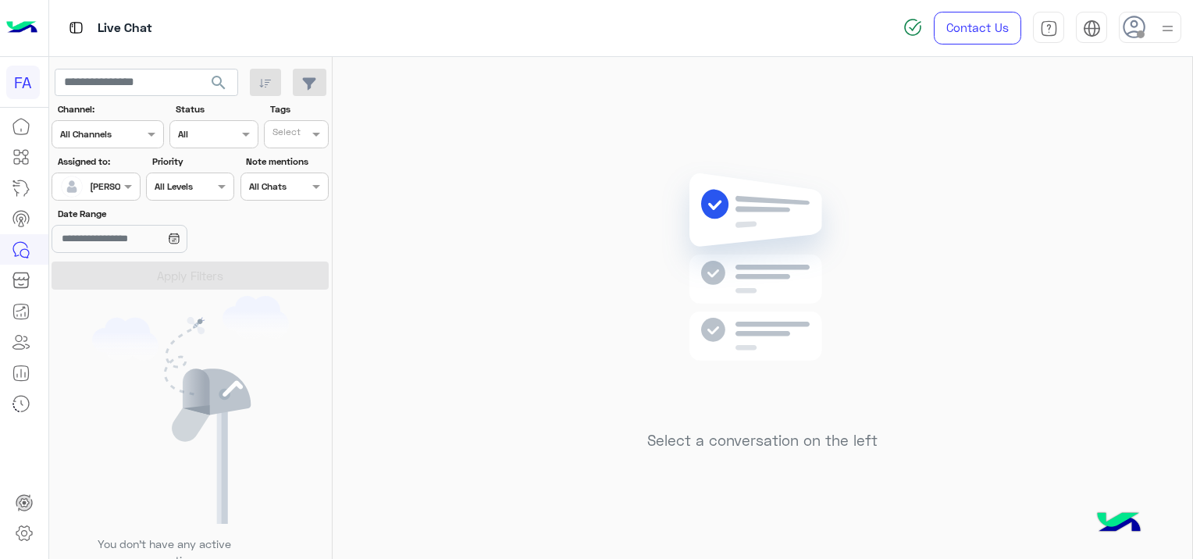
click at [213, 79] on span "search" at bounding box center [218, 82] width 19 height 19
click at [212, 80] on span "search" at bounding box center [218, 82] width 19 height 19
click at [219, 87] on span "search" at bounding box center [218, 82] width 19 height 19
click at [116, 184] on div at bounding box center [95, 184] width 87 height 15
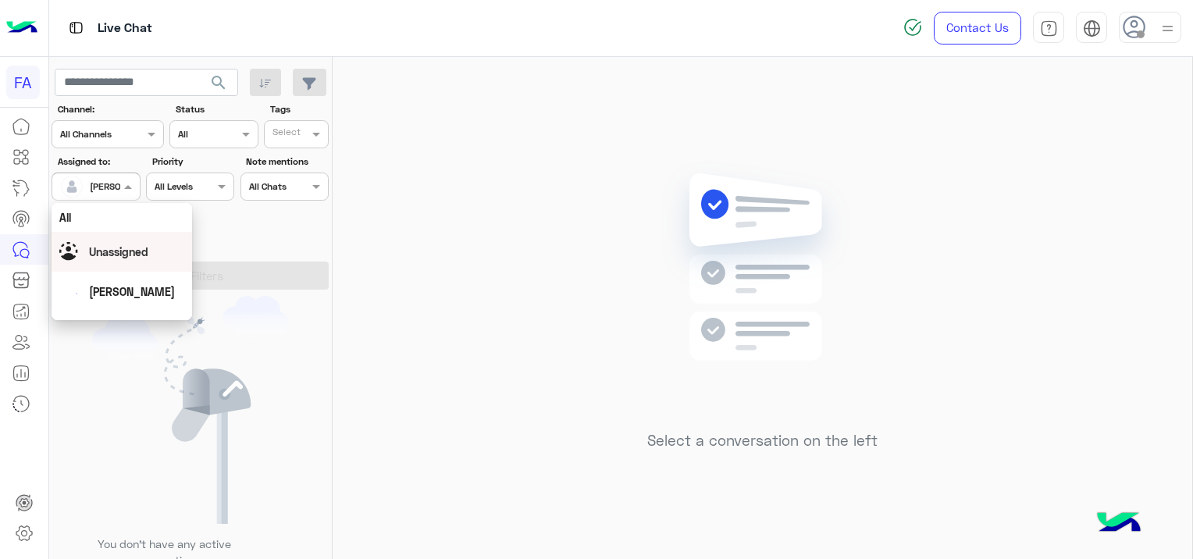
click at [126, 255] on span "Unassigned" at bounding box center [118, 251] width 59 height 13
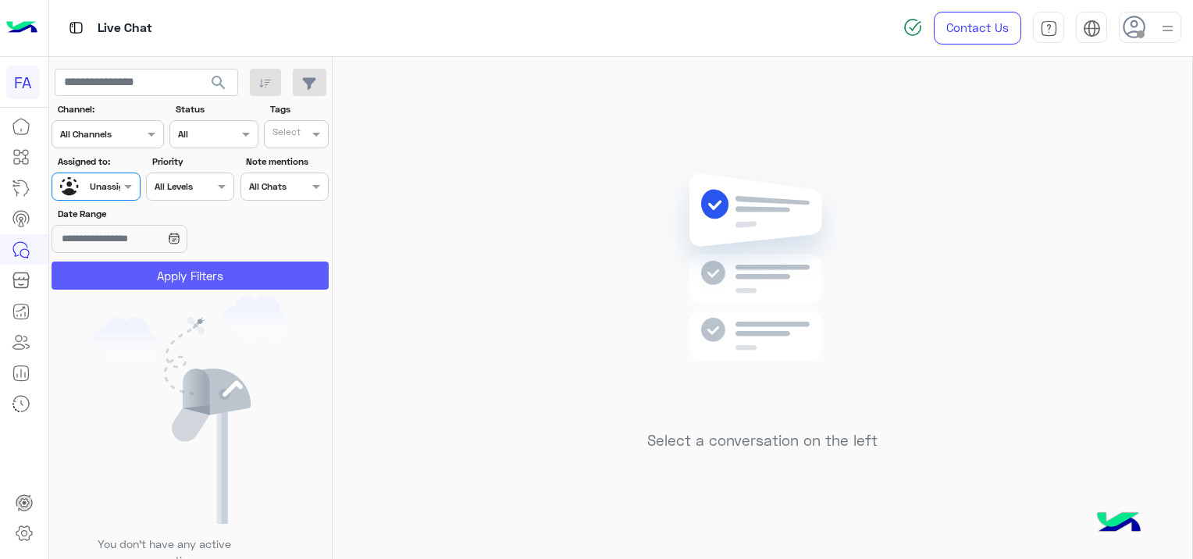
click at [183, 279] on button "Apply Filters" at bounding box center [190, 276] width 277 height 28
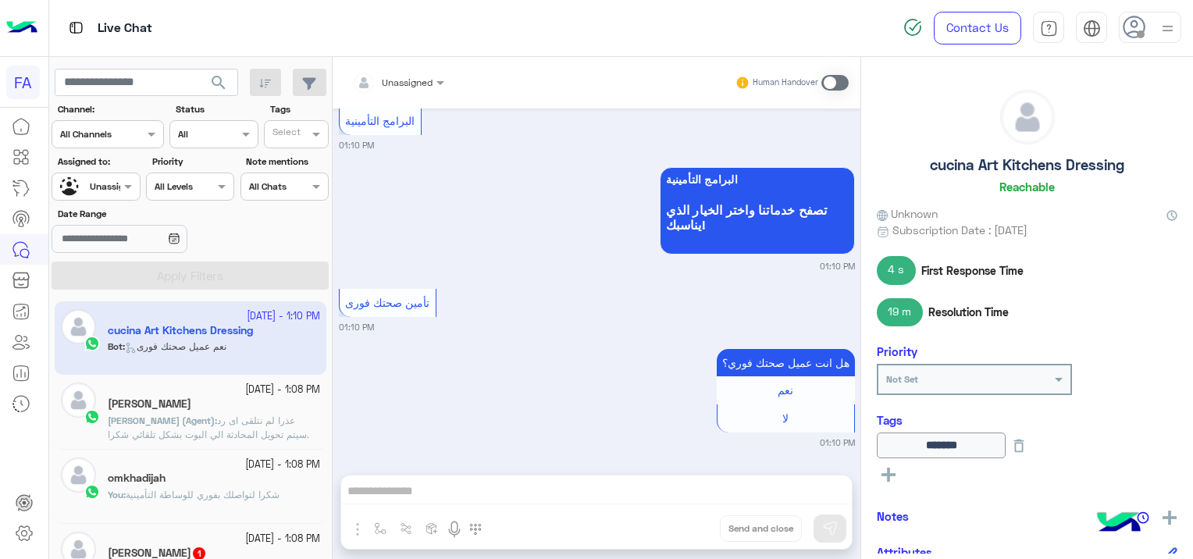
scroll to position [1717, 0]
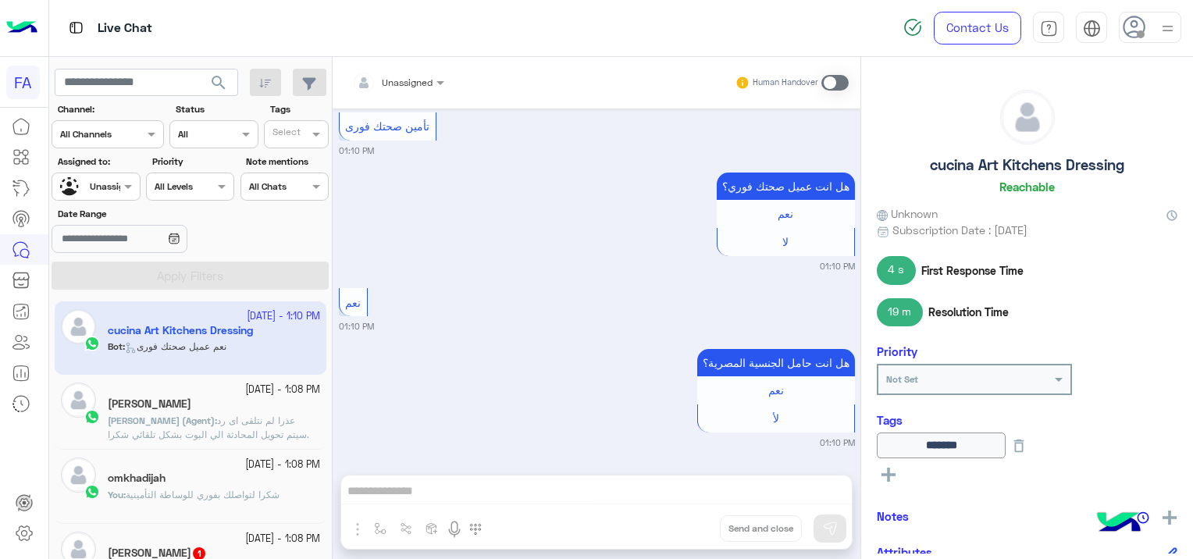
click at [247, 411] on div "[PERSON_NAME]" at bounding box center [214, 405] width 212 height 16
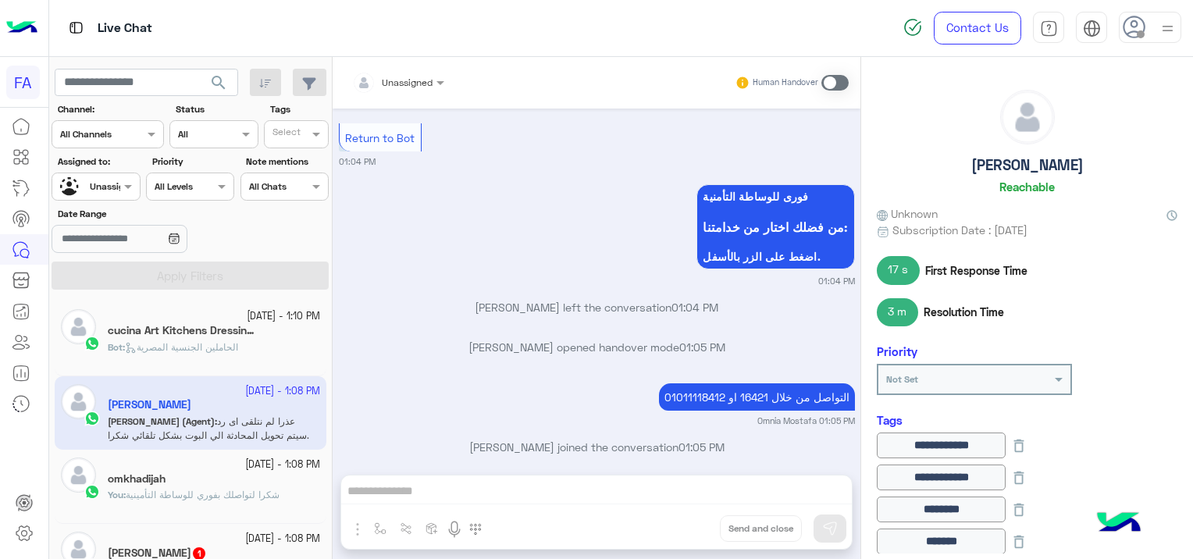
scroll to position [1222, 0]
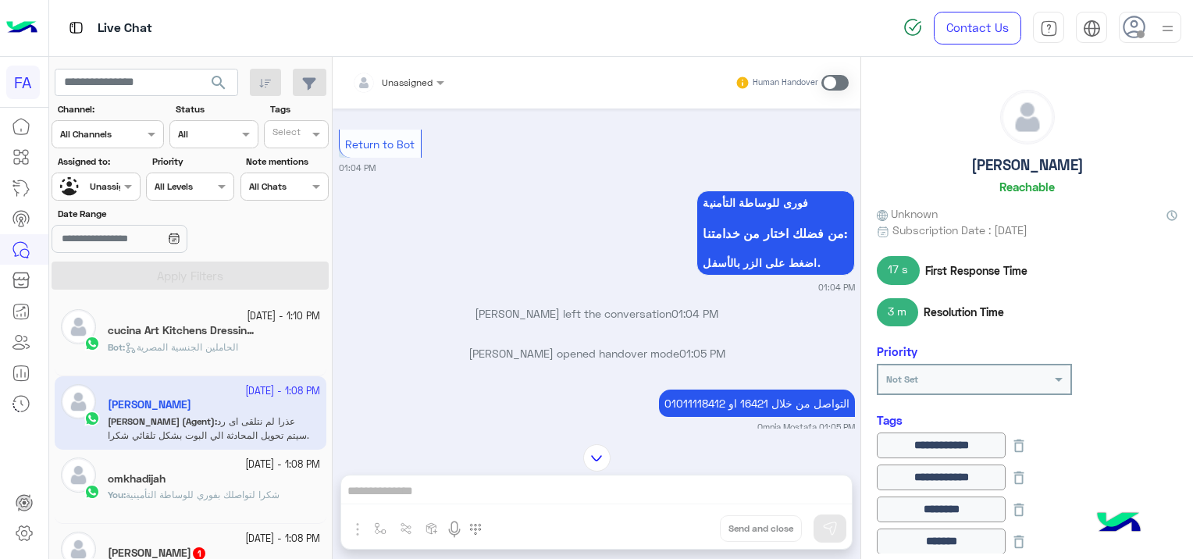
click at [274, 490] on span "شكرا لتواصلك بفوري للوساطة التأمينية" at bounding box center [203, 495] width 154 height 12
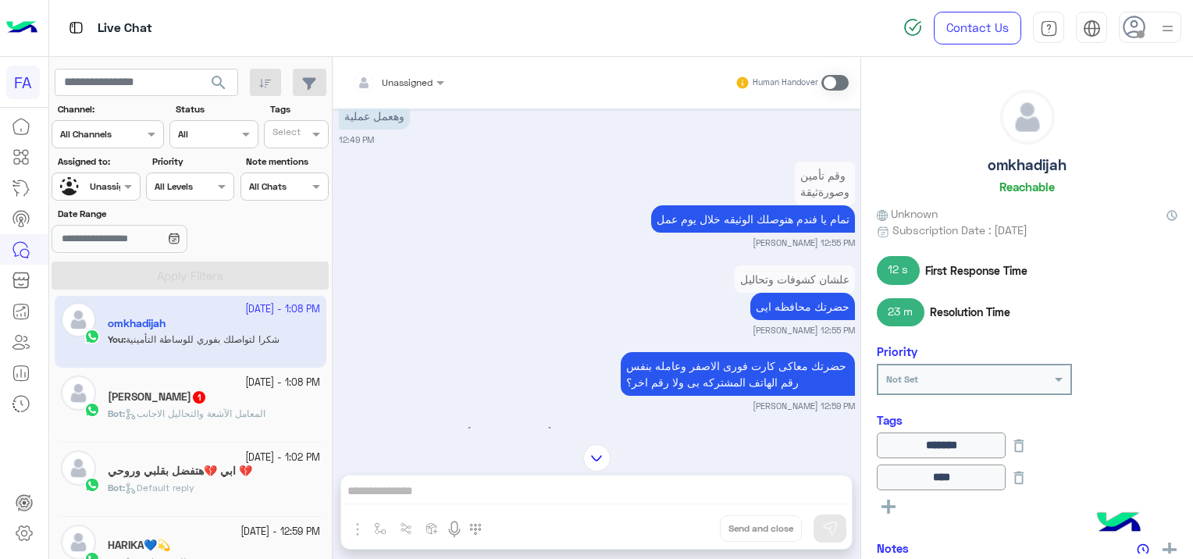
scroll to position [983, 0]
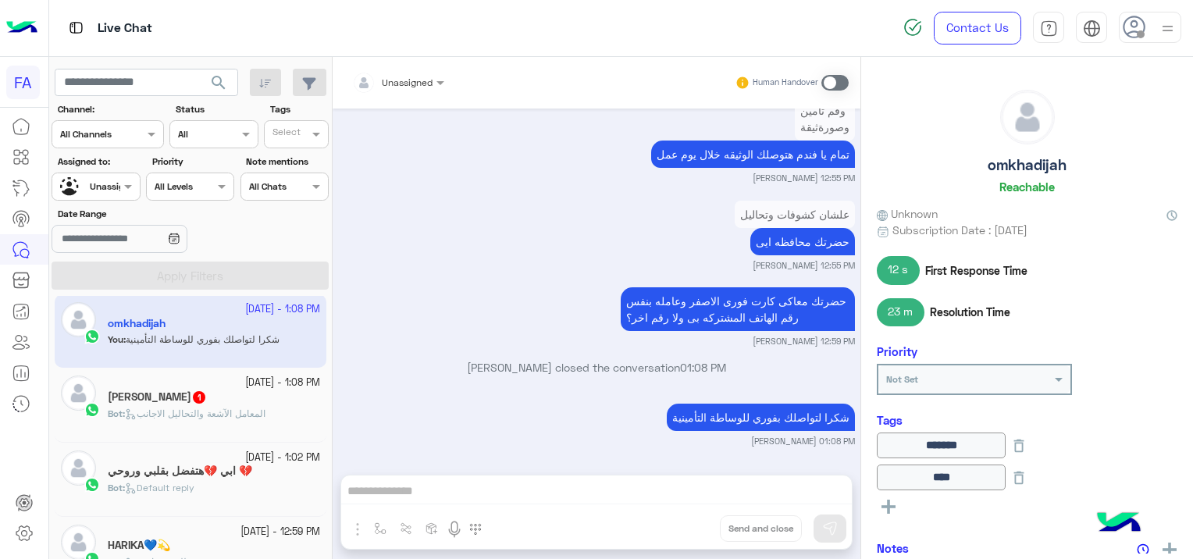
click at [258, 407] on p "Bot : المعامل الآشعة والتحاليل الاجانب" at bounding box center [187, 414] width 158 height 14
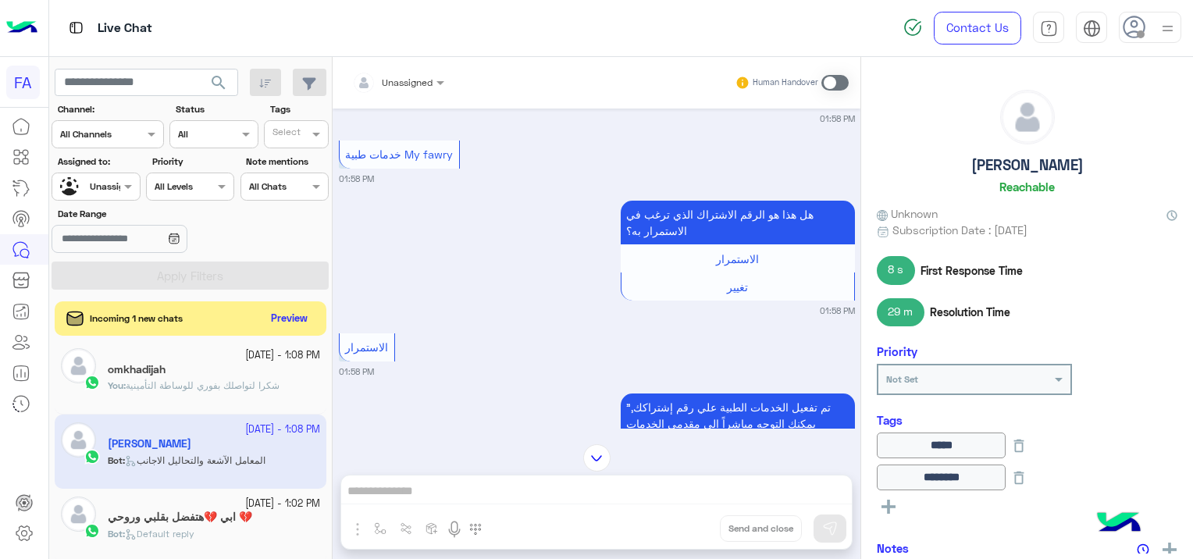
scroll to position [1474, 0]
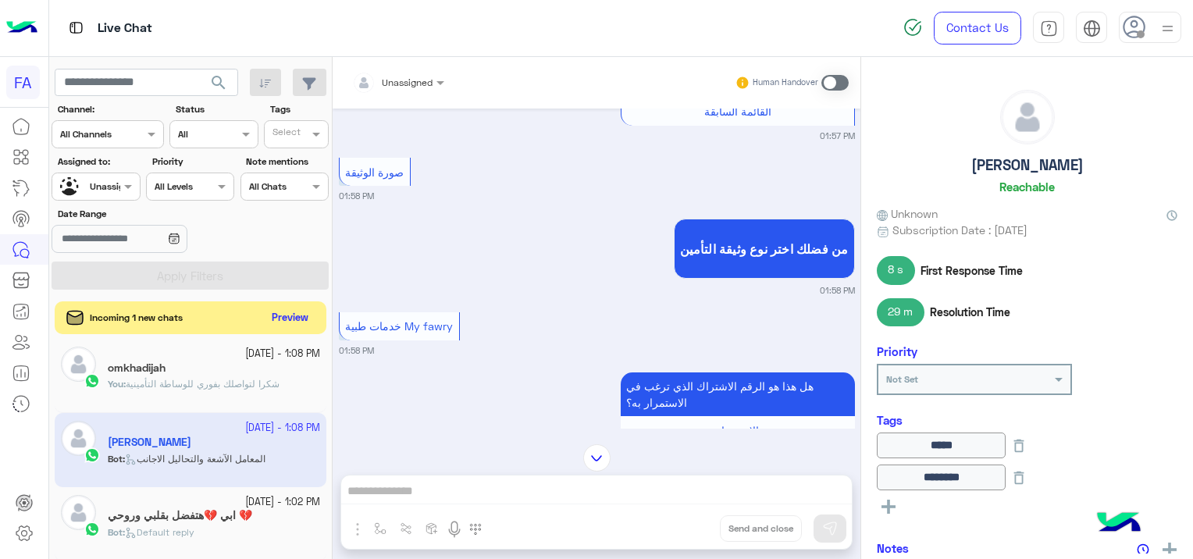
click at [294, 318] on button "Preview" at bounding box center [290, 318] width 48 height 21
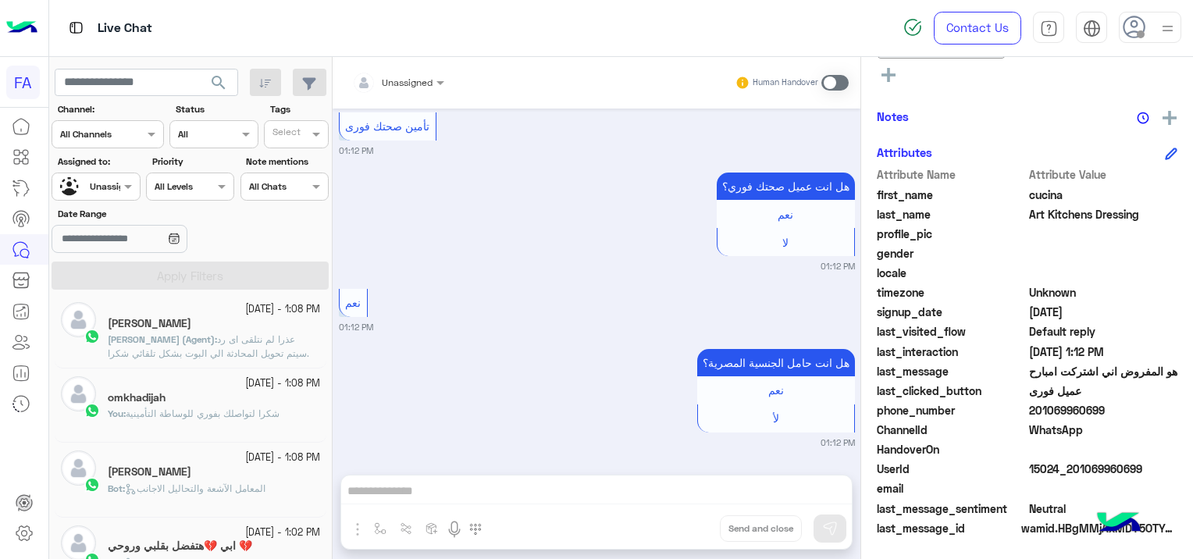
scroll to position [2228, 0]
drag, startPoint x: 1143, startPoint y: 459, endPoint x: 1090, endPoint y: 478, distance: 56.3
click at [1095, 476] on span "15024_201069960699" at bounding box center [1103, 469] width 149 height 16
drag, startPoint x: 1090, startPoint y: 478, endPoint x: 1070, endPoint y: 481, distance: 20.5
click at [1070, 481] on div "Attribute Name Attribute Value first_name cucina last_name Art Kitchens Dressin…" at bounding box center [1027, 352] width 301 height 372
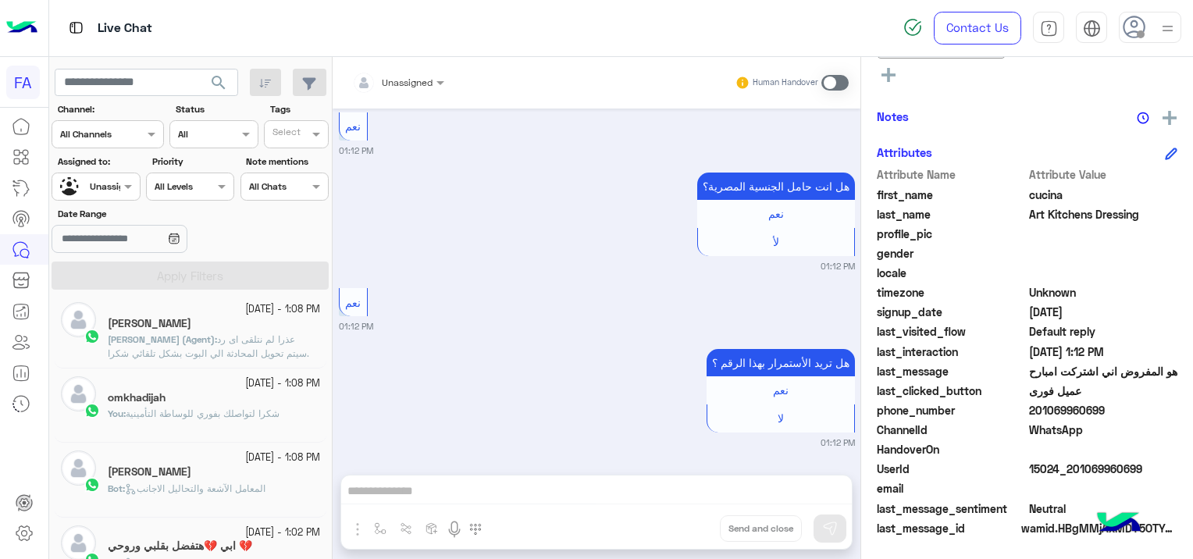
drag, startPoint x: 1070, startPoint y: 481, endPoint x: 1083, endPoint y: 487, distance: 14.7
click at [1083, 487] on span at bounding box center [1103, 488] width 149 height 16
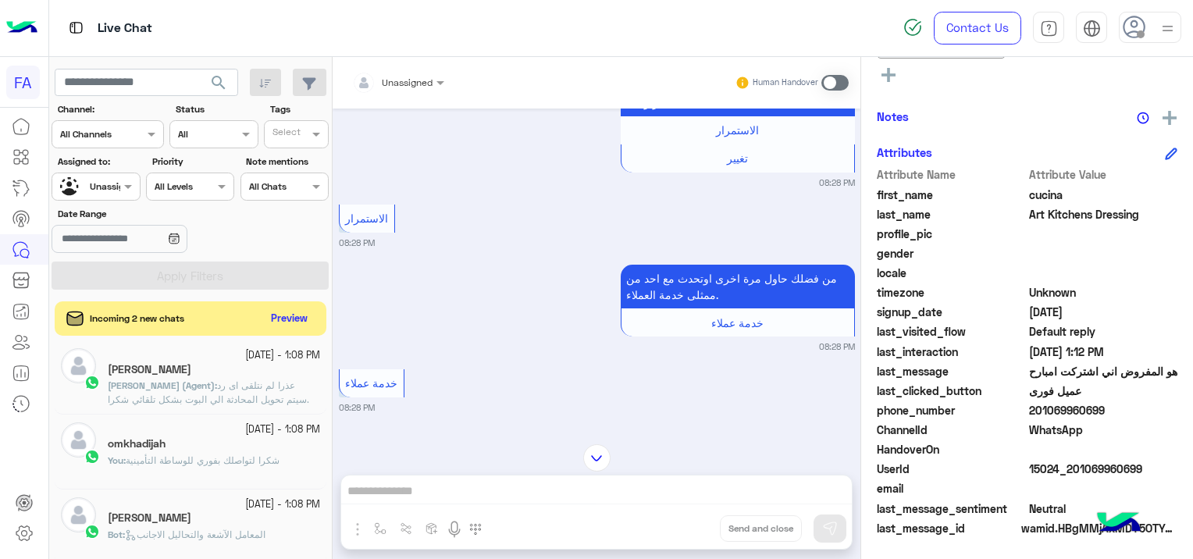
scroll to position [456, 0]
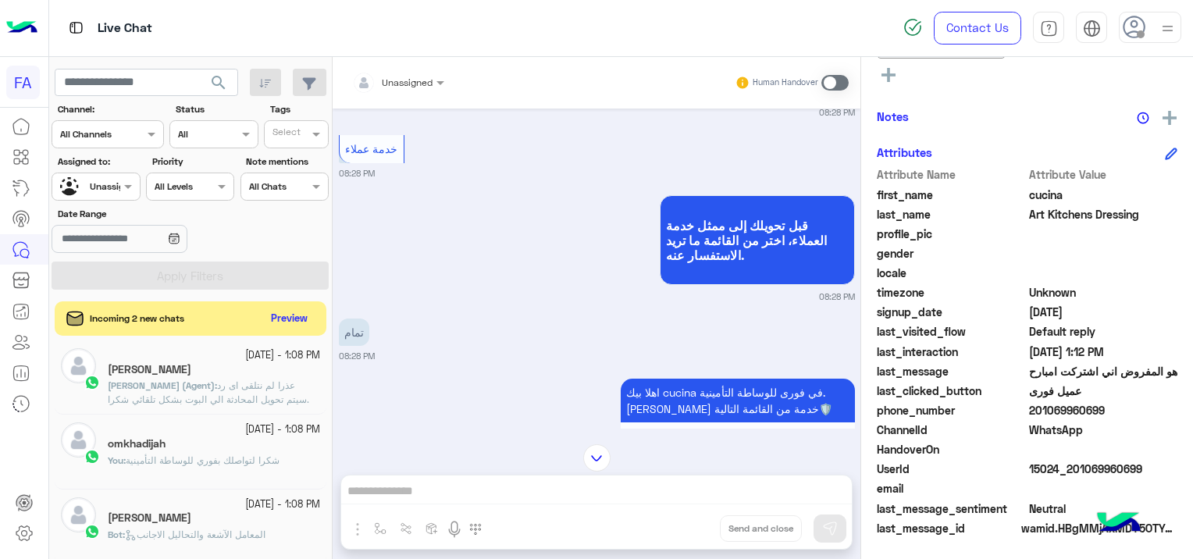
click at [1163, 434] on span "WhatsApp" at bounding box center [1103, 430] width 149 height 16
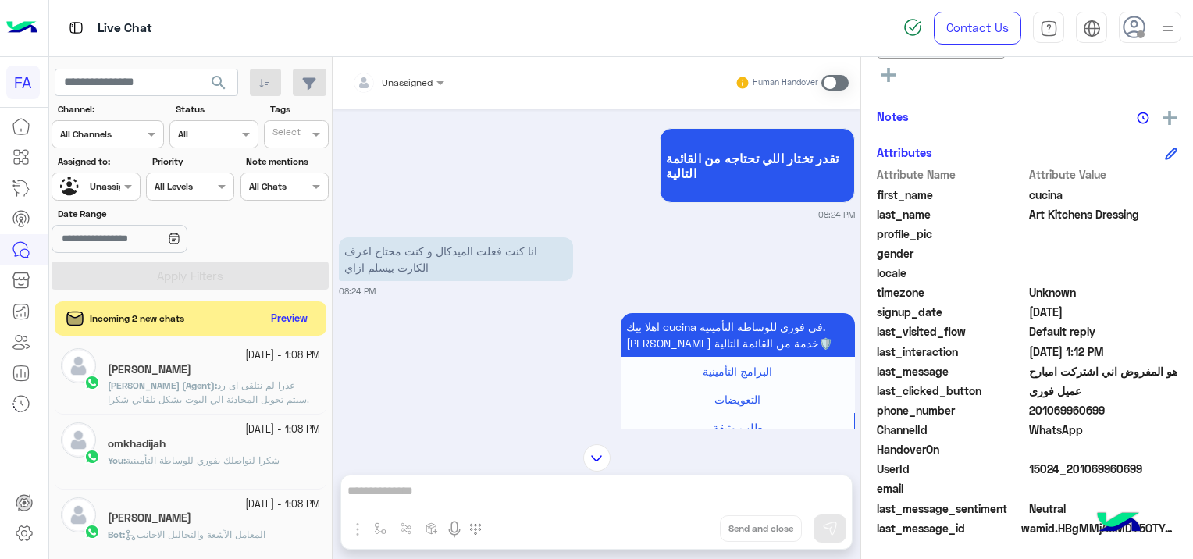
scroll to position [639, 0]
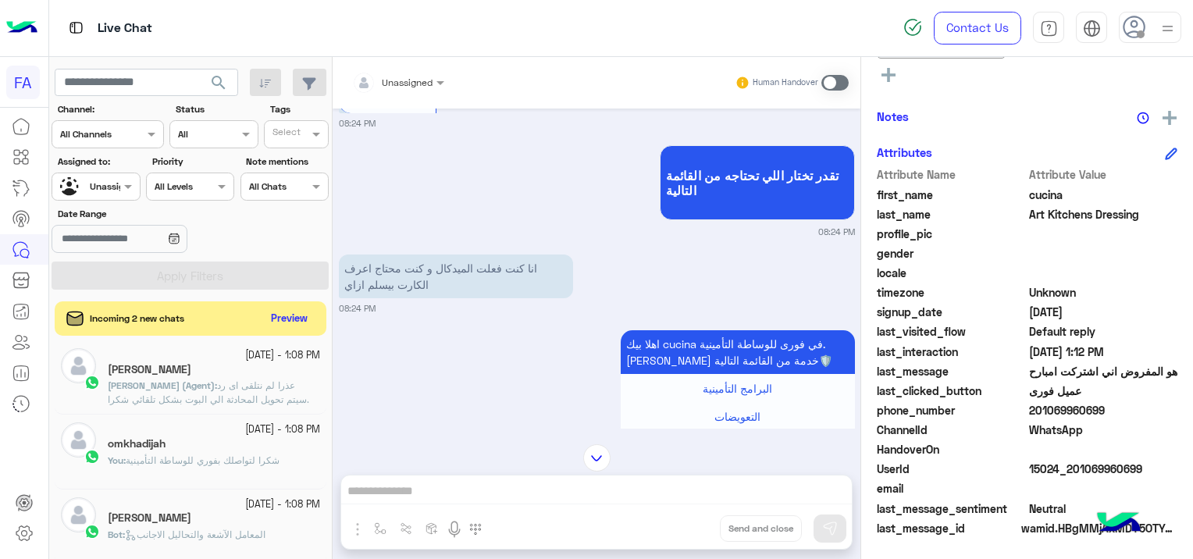
drag, startPoint x: 1143, startPoint y: 465, endPoint x: 1069, endPoint y: 471, distance: 74.4
click at [1069, 471] on span "15024_201069960699" at bounding box center [1103, 469] width 149 height 16
copy span "01069960699"
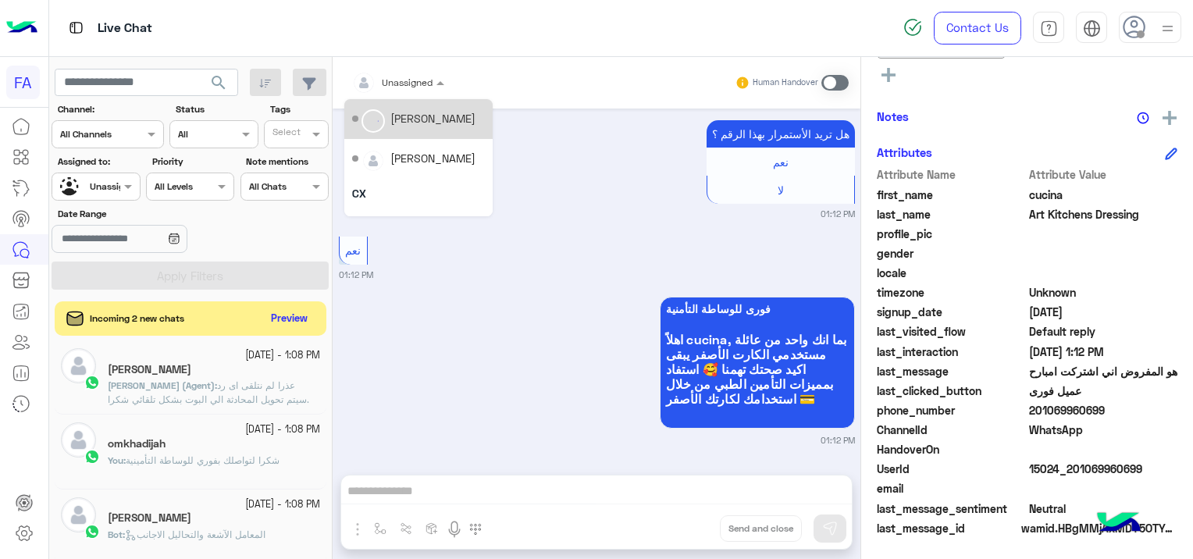
click at [429, 69] on div "Unassigned" at bounding box center [392, 82] width 80 height 31
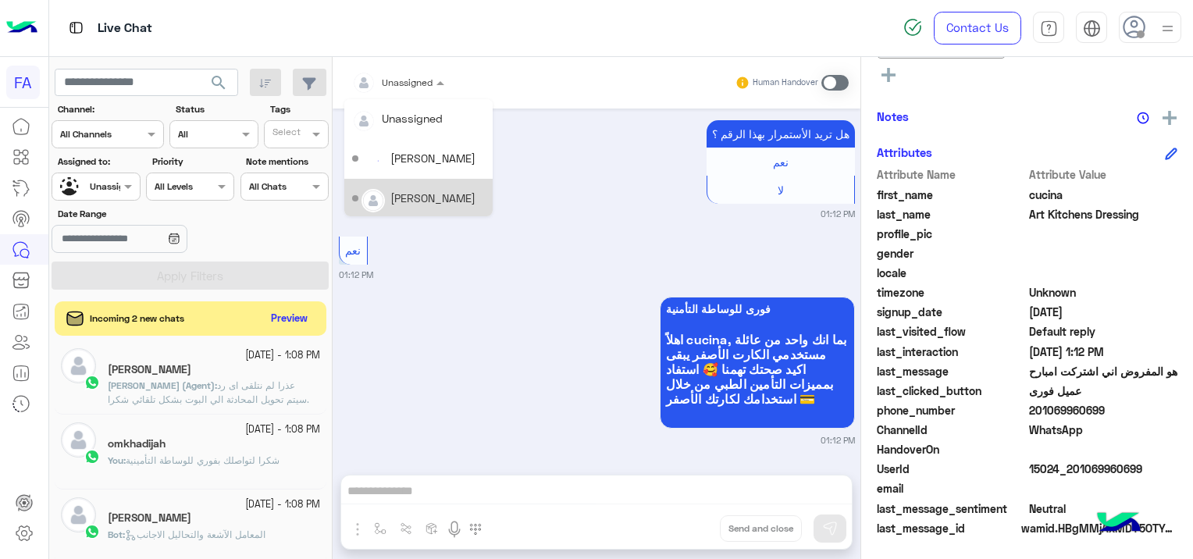
click at [428, 191] on div "[PERSON_NAME]" at bounding box center [432, 198] width 85 height 16
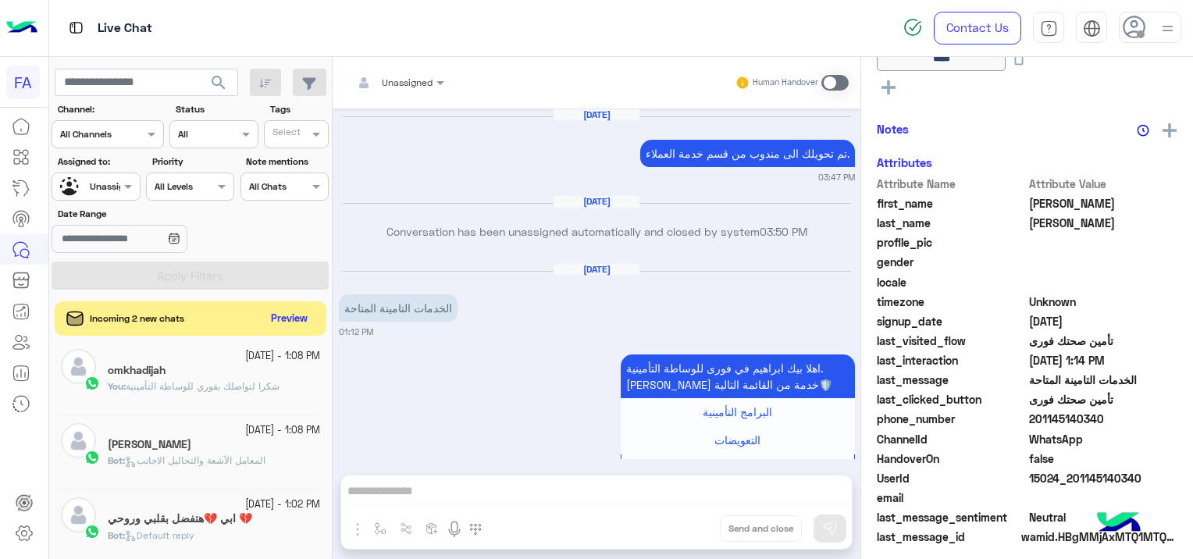
scroll to position [1446, 0]
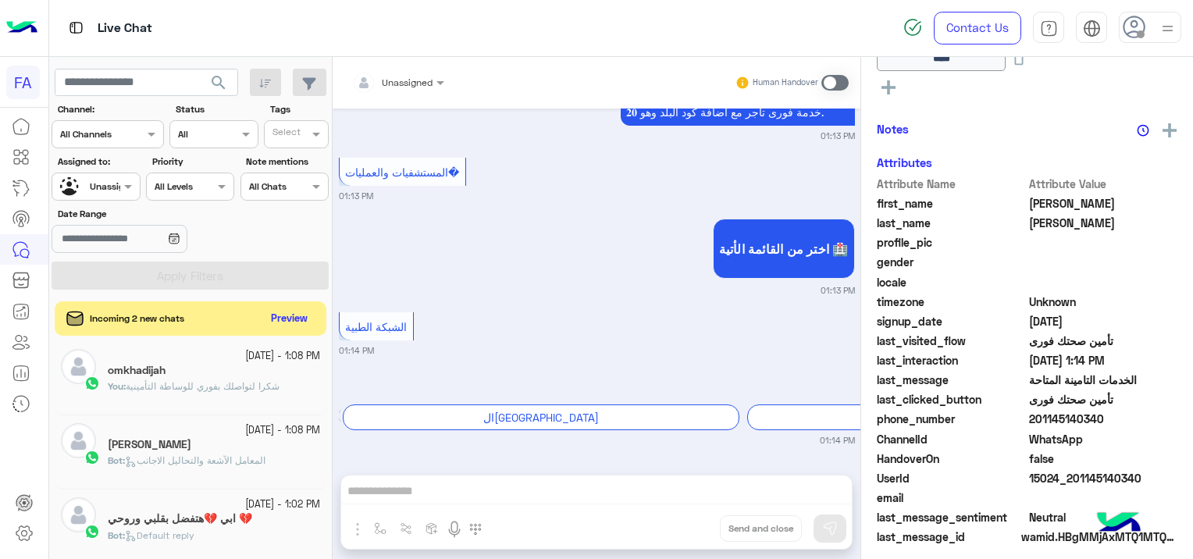
click at [106, 187] on div at bounding box center [95, 184] width 87 height 15
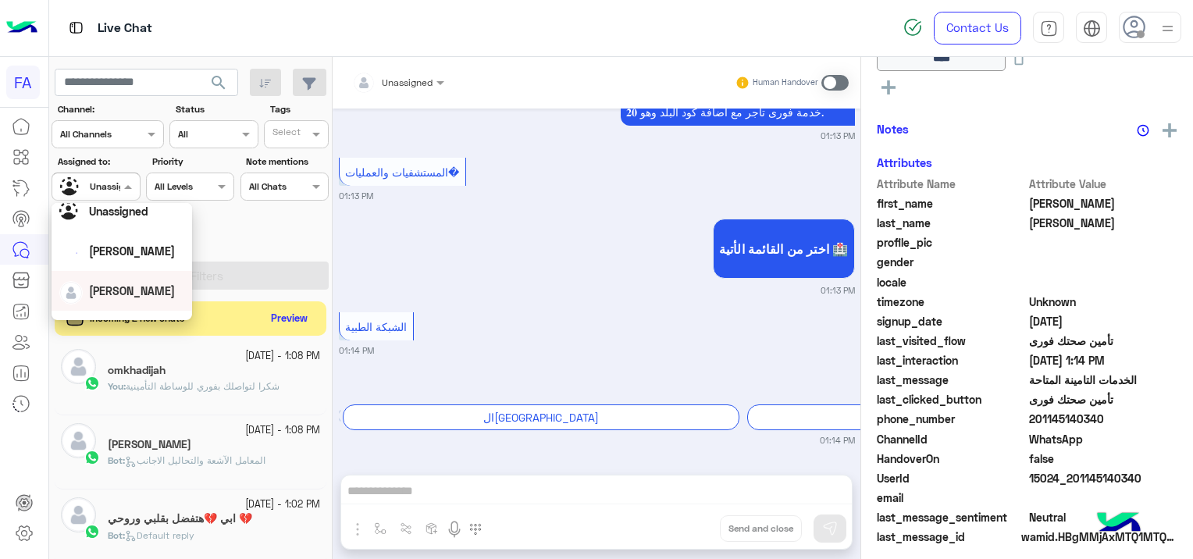
scroll to position [78, 0]
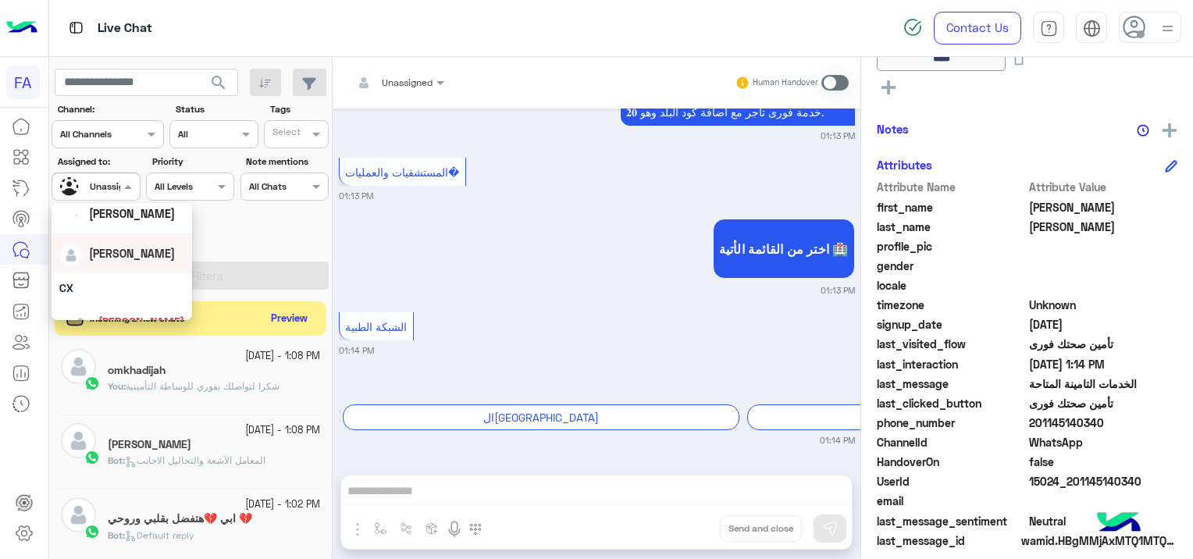
click at [142, 258] on div "[PERSON_NAME]" at bounding box center [121, 253] width 125 height 27
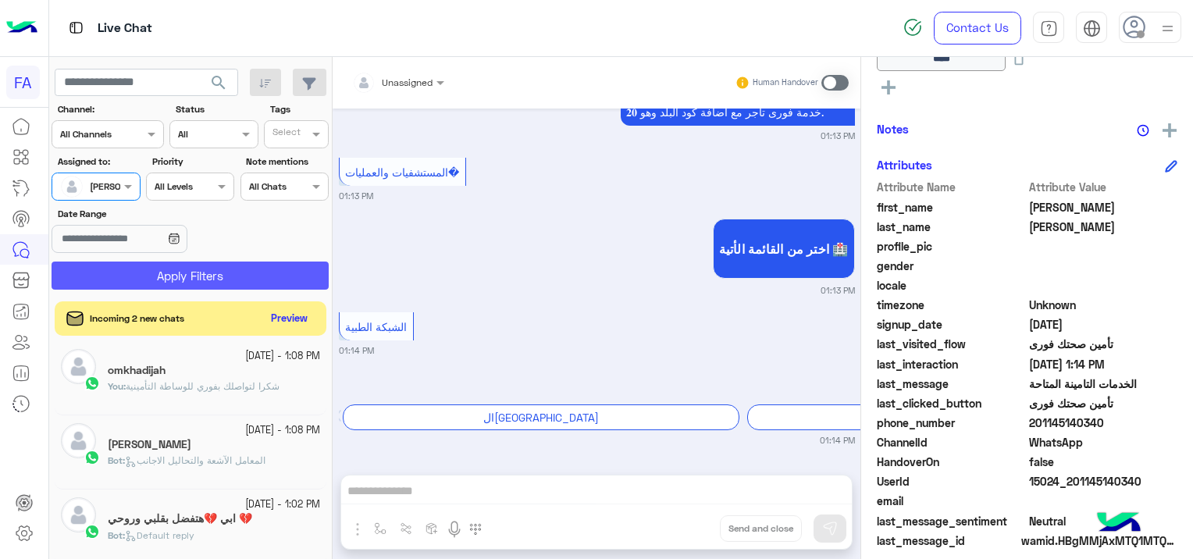
click at [226, 267] on button "Apply Filters" at bounding box center [190, 276] width 277 height 28
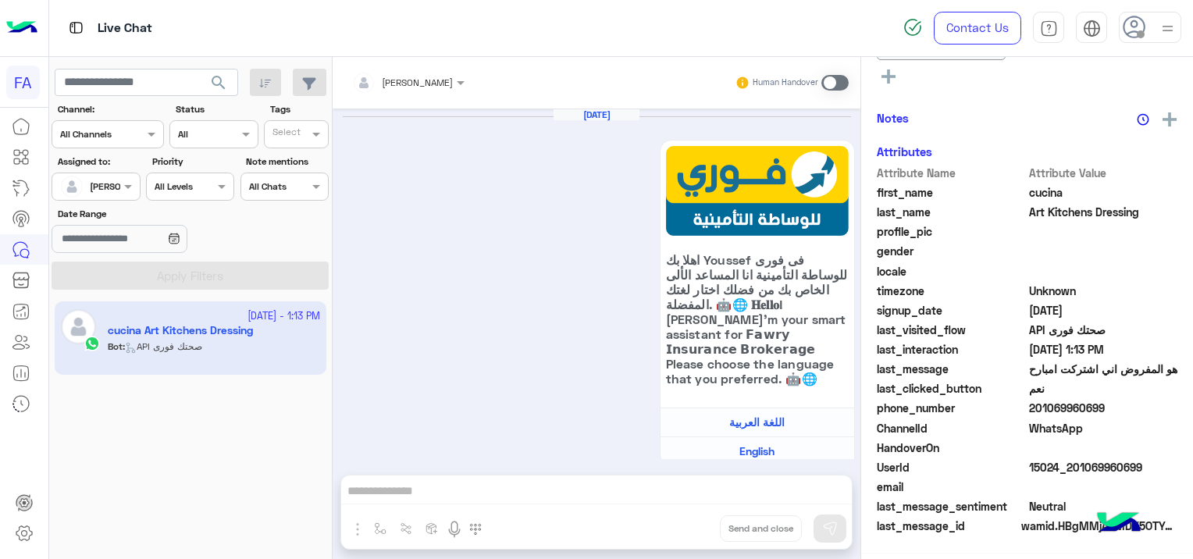
type input "*******"
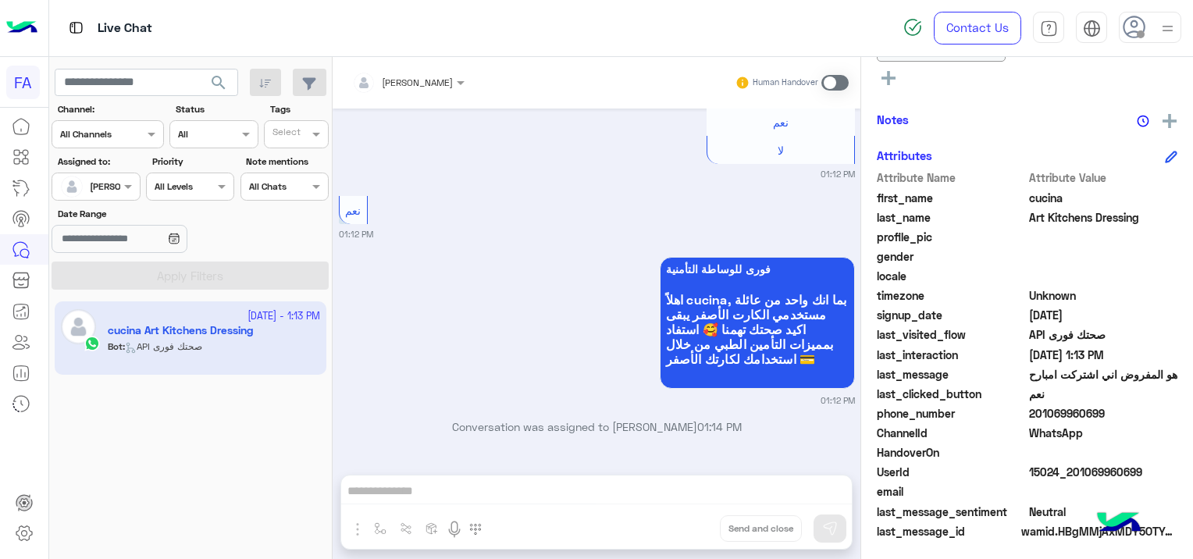
scroll to position [400, 0]
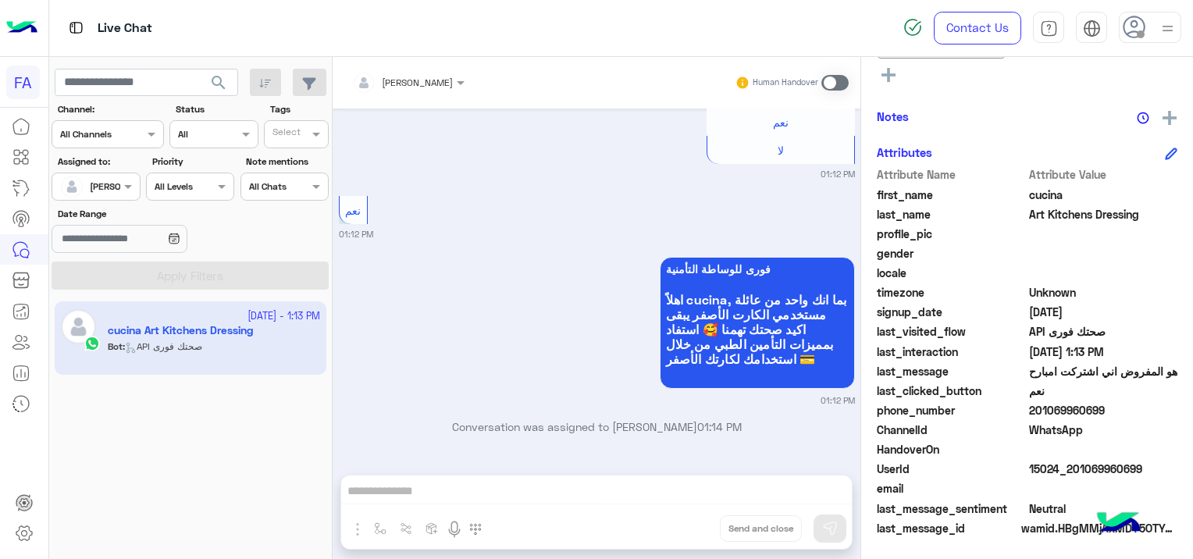
click at [832, 87] on span at bounding box center [834, 83] width 27 height 16
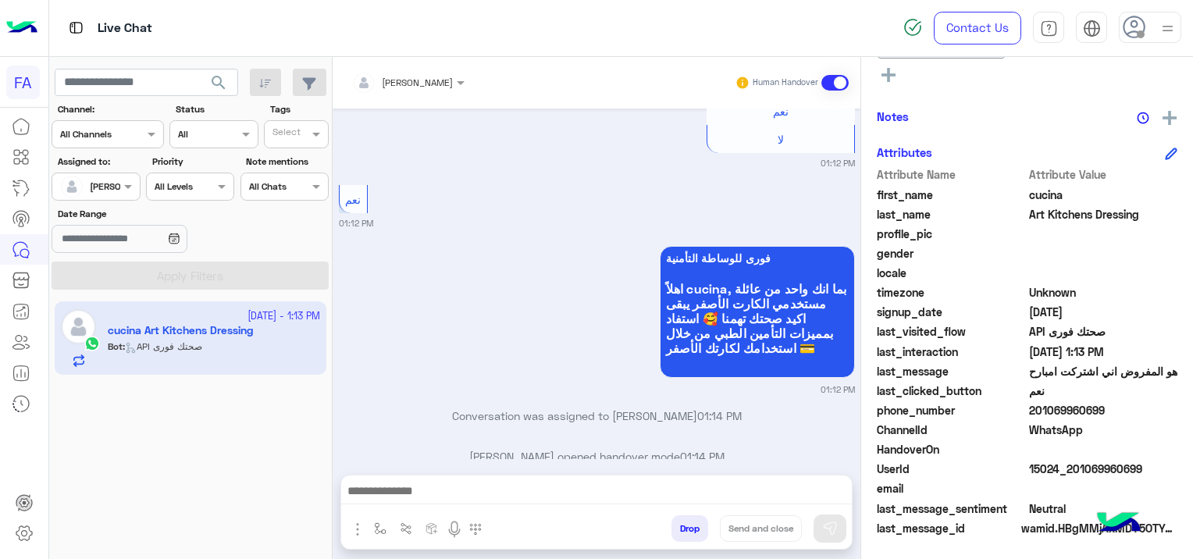
scroll to position [3364, 0]
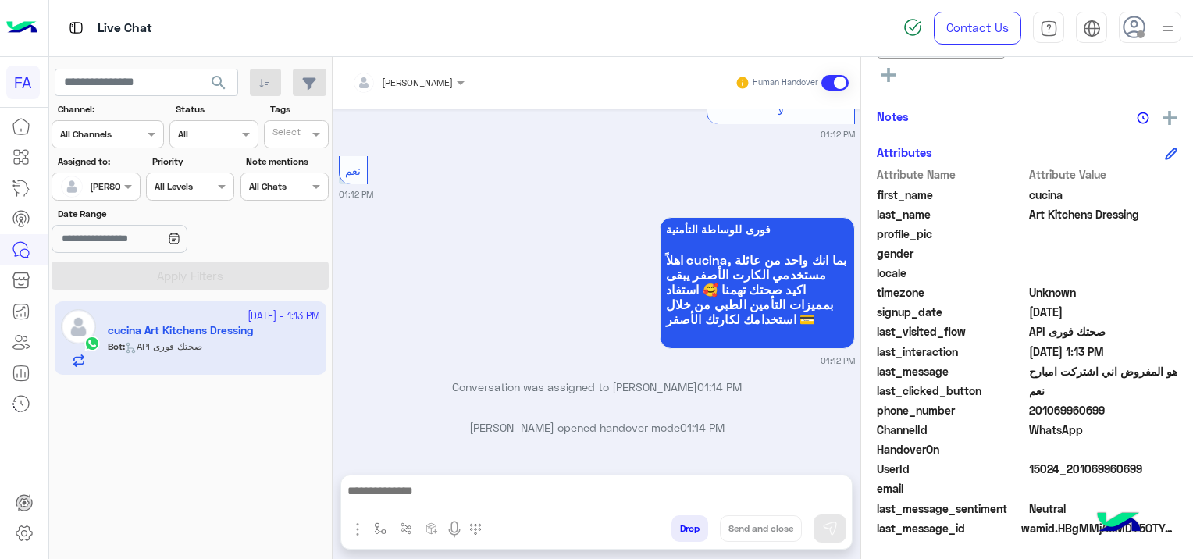
click at [502, 477] on div at bounding box center [596, 495] width 511 height 39
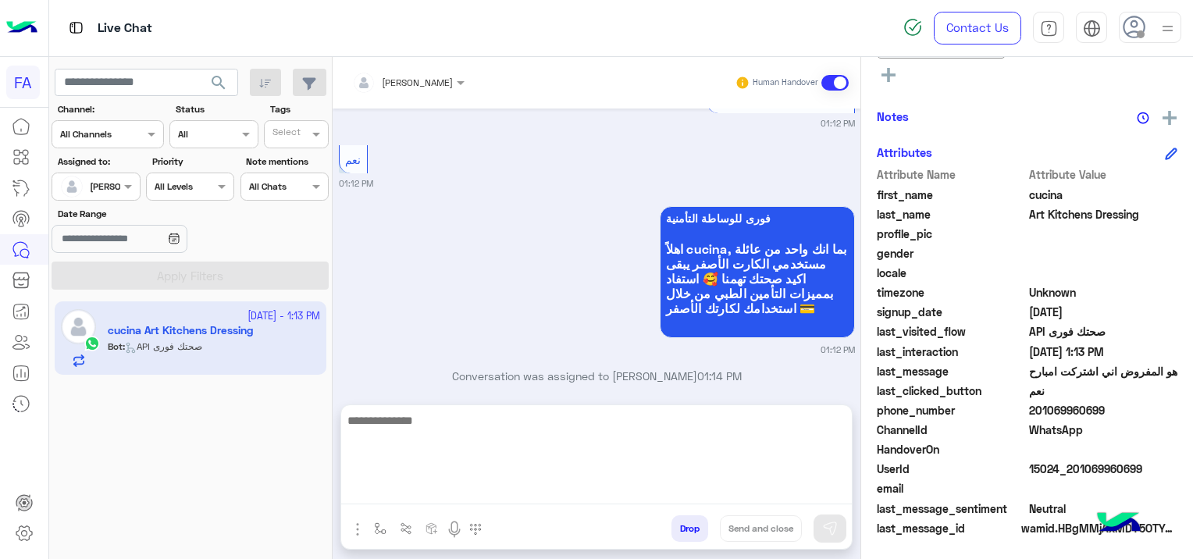
click at [429, 489] on textarea at bounding box center [596, 458] width 511 height 94
paste textarea "**********"
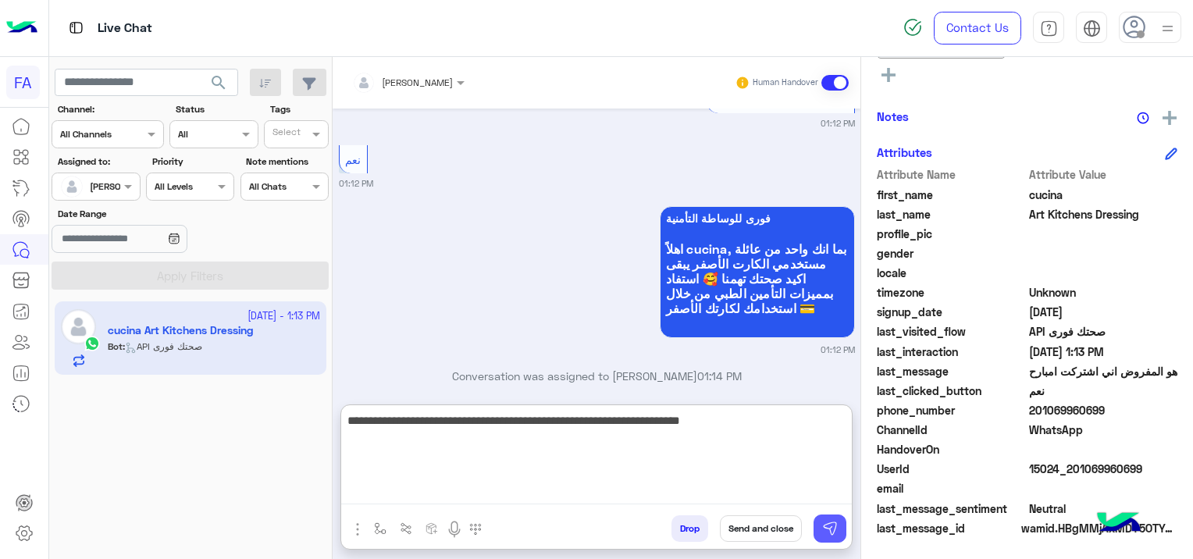
type textarea "**********"
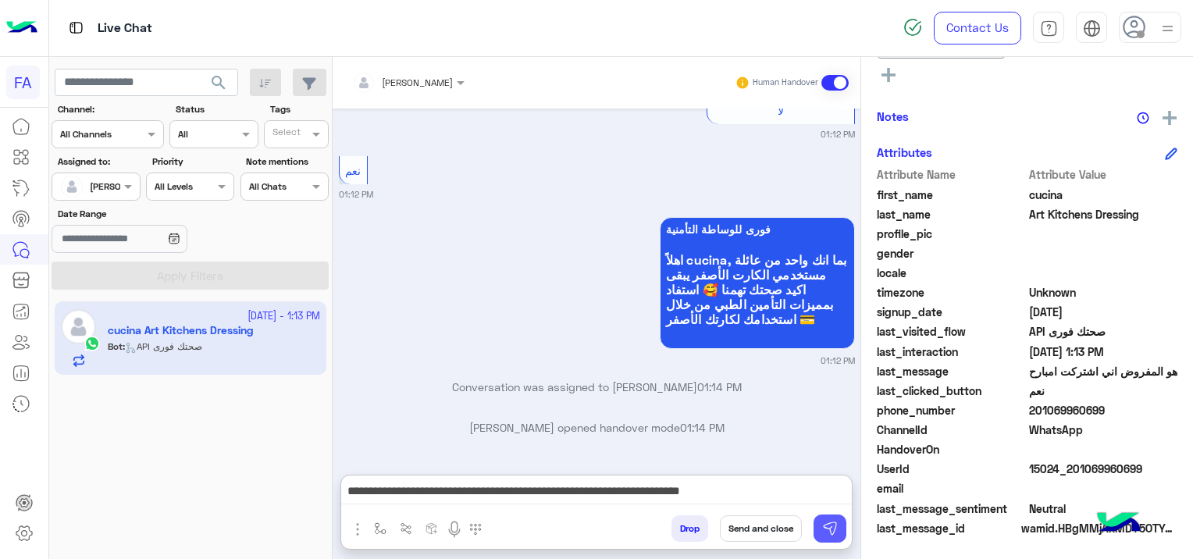
click at [820, 522] on button at bounding box center [830, 529] width 33 height 28
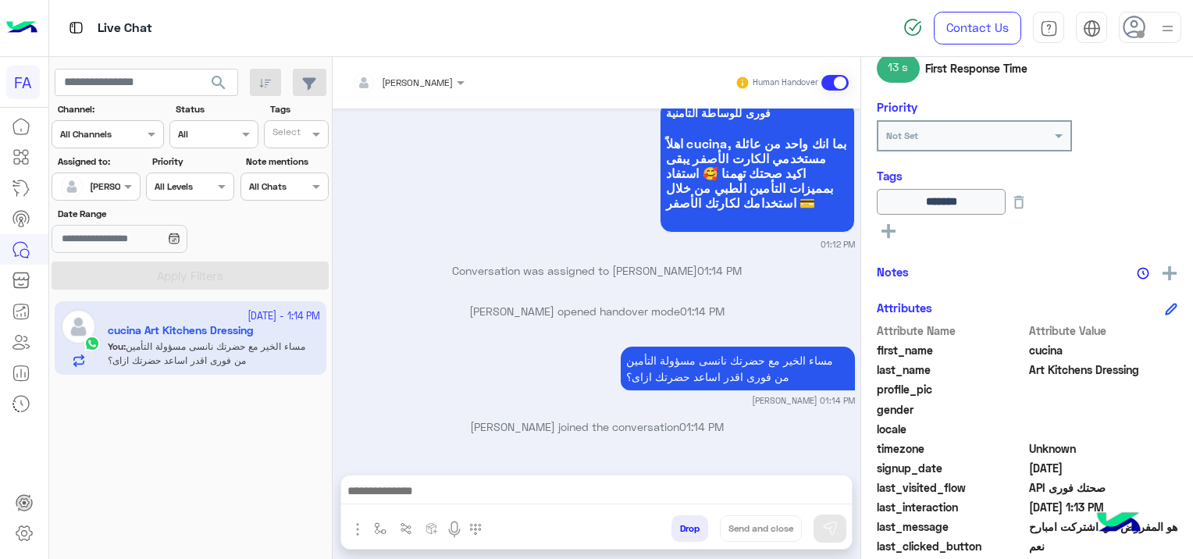
scroll to position [358, 0]
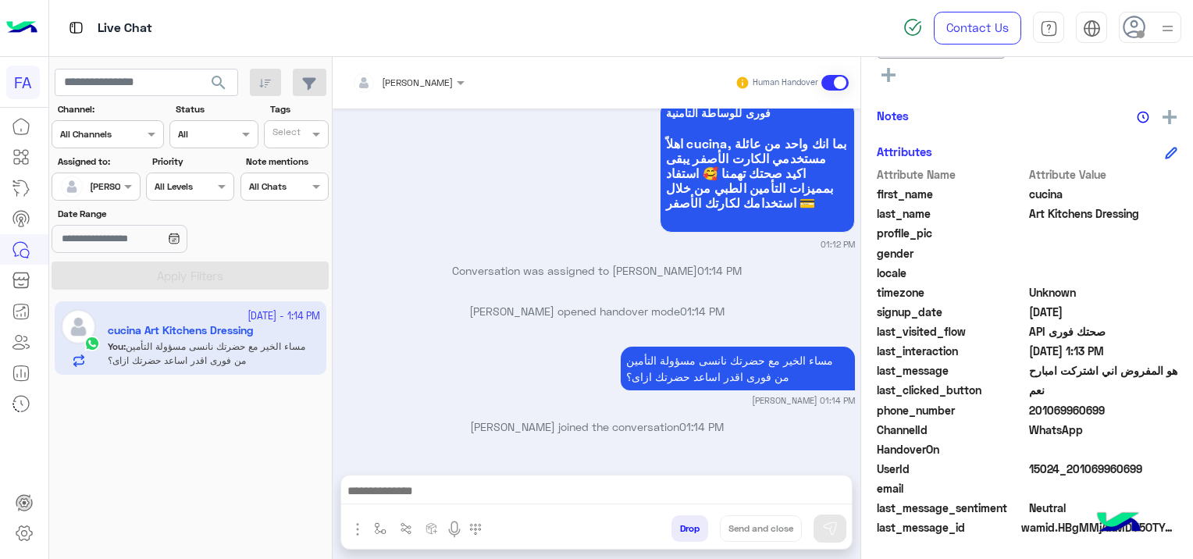
drag, startPoint x: 1143, startPoint y: 465, endPoint x: 1071, endPoint y: 475, distance: 72.5
click at [1071, 475] on span "15024_201069960699" at bounding box center [1103, 469] width 149 height 16
drag, startPoint x: 1071, startPoint y: 475, endPoint x: 1075, endPoint y: 491, distance: 16.9
click at [1075, 491] on span at bounding box center [1103, 488] width 149 height 16
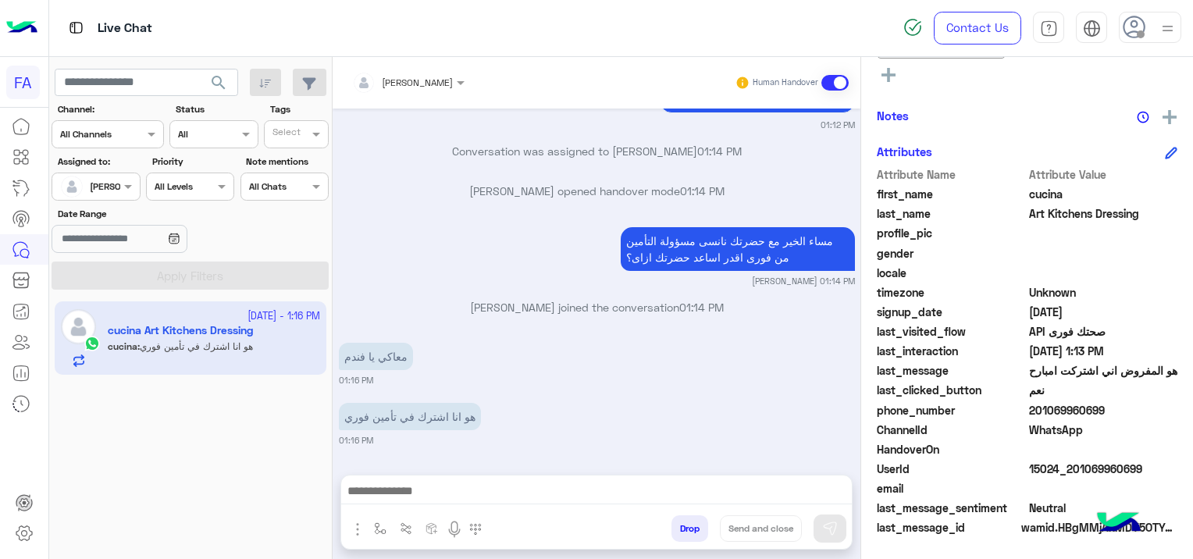
drag, startPoint x: 1141, startPoint y: 464, endPoint x: 1077, endPoint y: 464, distance: 63.2
click at [1077, 464] on span "15024_201069960699" at bounding box center [1103, 469] width 149 height 16
drag, startPoint x: 1070, startPoint y: 465, endPoint x: 1059, endPoint y: 468, distance: 11.4
click at [1059, 468] on span "15024_201069960699" at bounding box center [1103, 469] width 149 height 16
drag, startPoint x: 1059, startPoint y: 468, endPoint x: 1079, endPoint y: 476, distance: 21.5
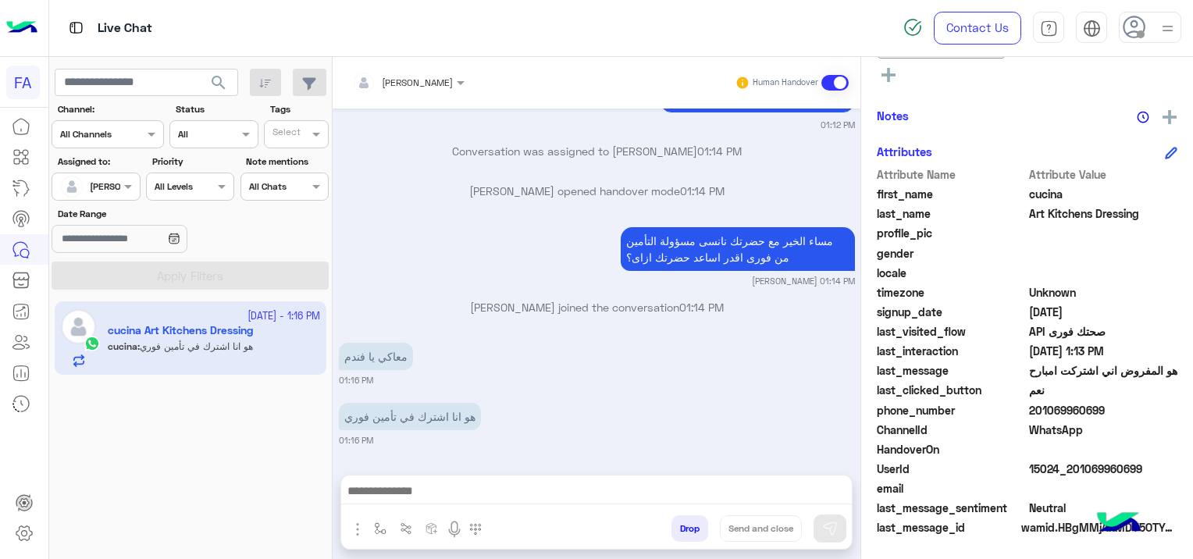
click at [1073, 475] on span "15024_201069960699" at bounding box center [1103, 469] width 149 height 16
click at [1113, 487] on span at bounding box center [1103, 488] width 149 height 16
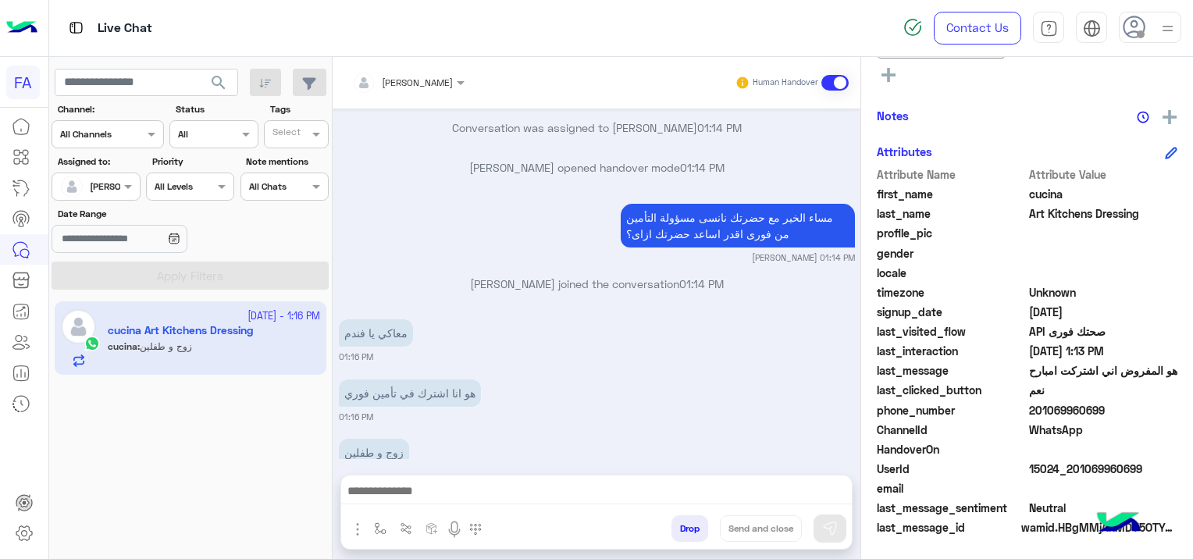
scroll to position [6649, 0]
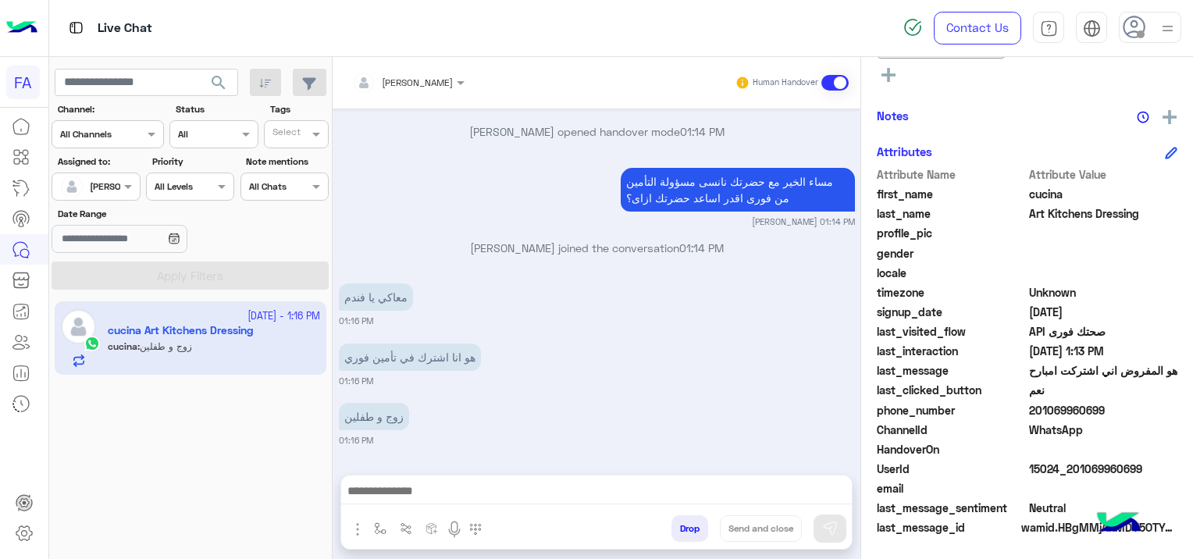
drag, startPoint x: 1143, startPoint y: 466, endPoint x: 1070, endPoint y: 471, distance: 72.8
click at [1070, 471] on span "15024_201069960699" at bounding box center [1103, 469] width 149 height 16
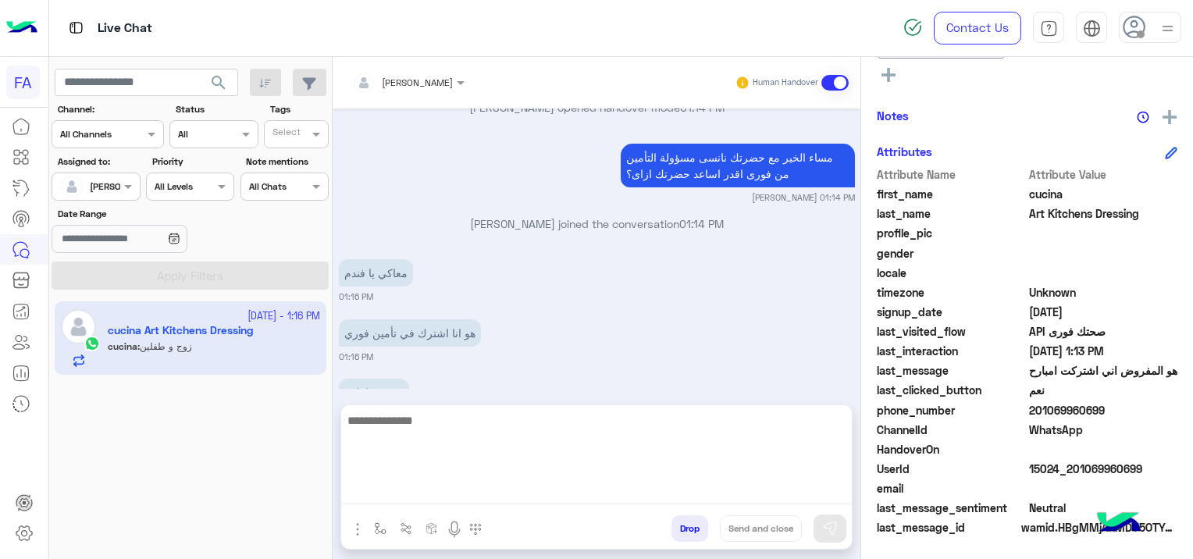
click at [678, 487] on textarea at bounding box center [596, 458] width 511 height 94
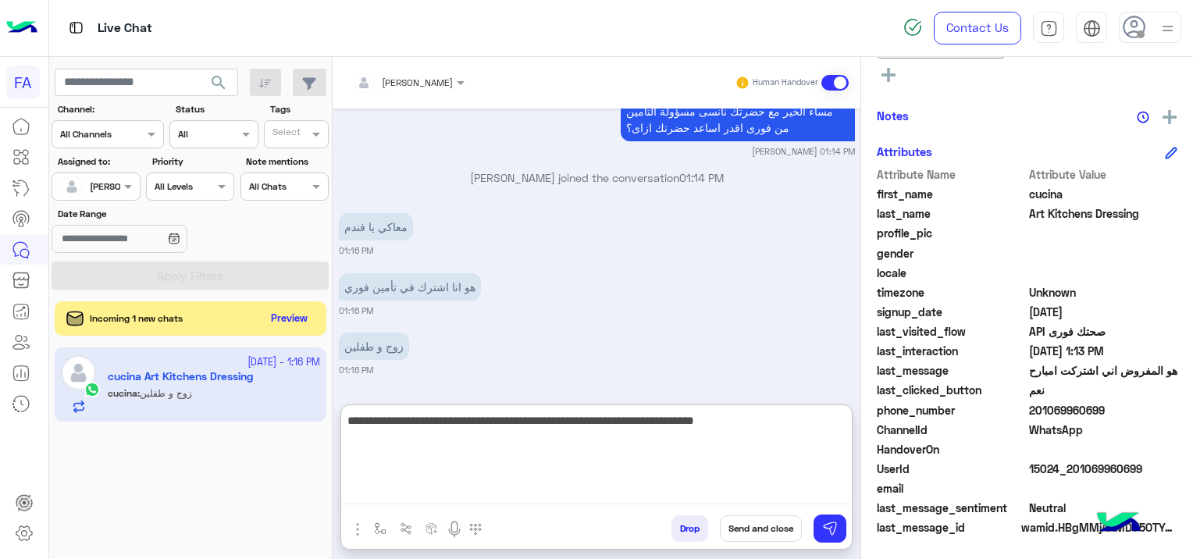
scroll to position [6719, 0]
click at [465, 425] on textarea "**********" at bounding box center [596, 458] width 511 height 94
click at [420, 423] on textarea "**********" at bounding box center [596, 458] width 511 height 94
type textarea "**********"
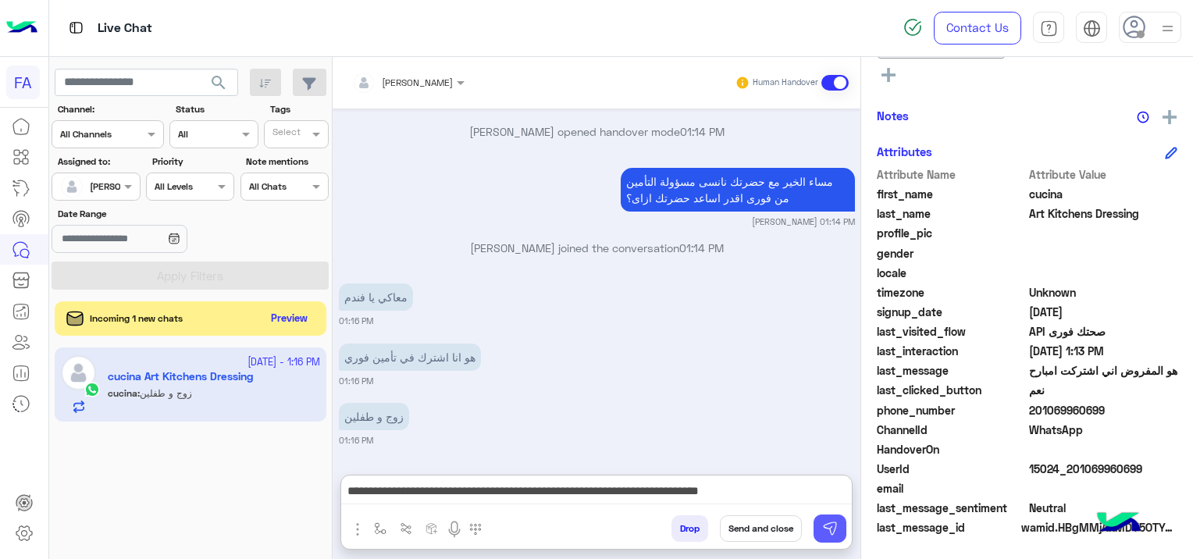
click at [828, 528] on img at bounding box center [830, 529] width 16 height 16
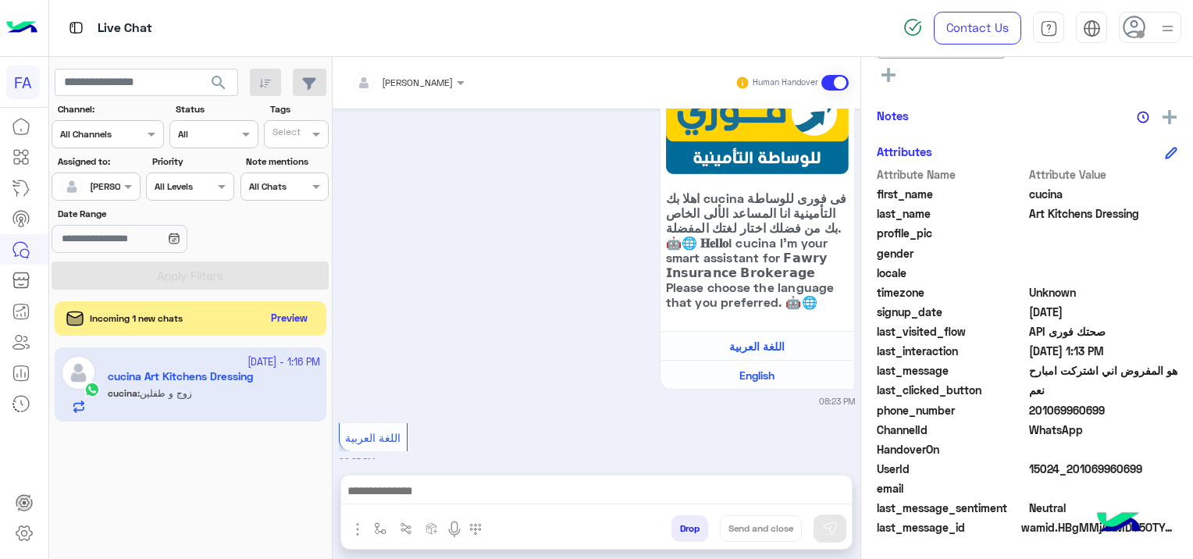
scroll to position [6881, 0]
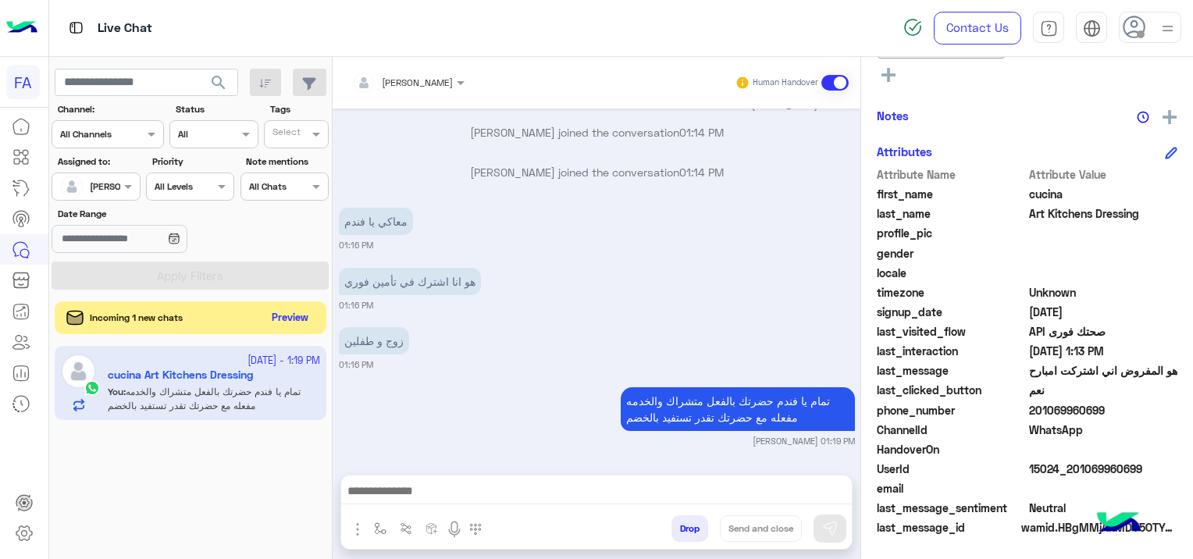
click at [287, 315] on button "Preview" at bounding box center [290, 318] width 48 height 21
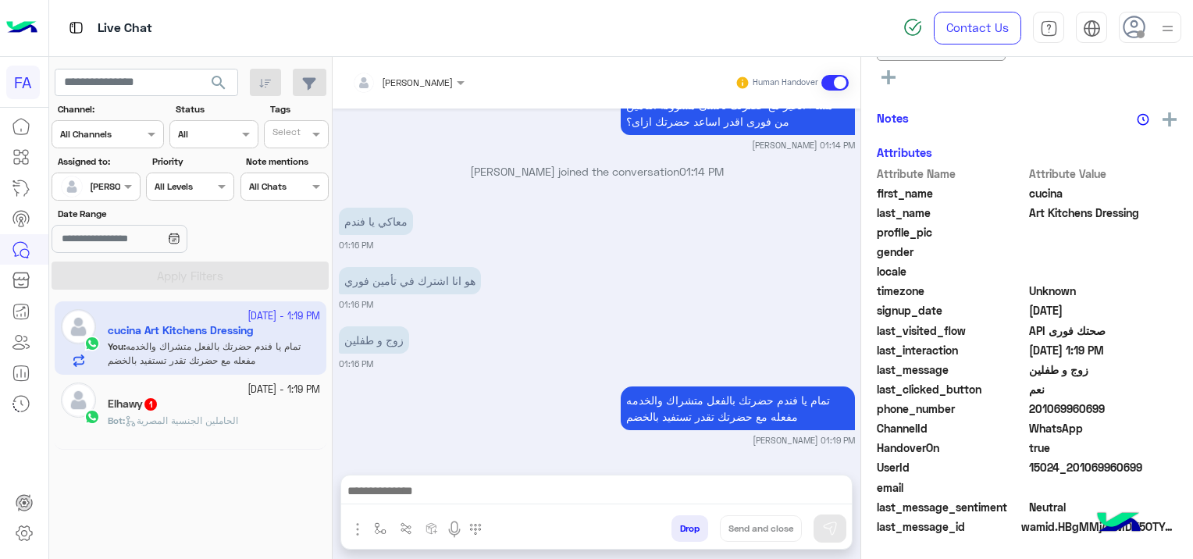
scroll to position [355, 0]
click at [244, 419] on div "Bot : الحاملين الجنسية ال[DEMOGRAPHIC_DATA]" at bounding box center [214, 427] width 212 height 27
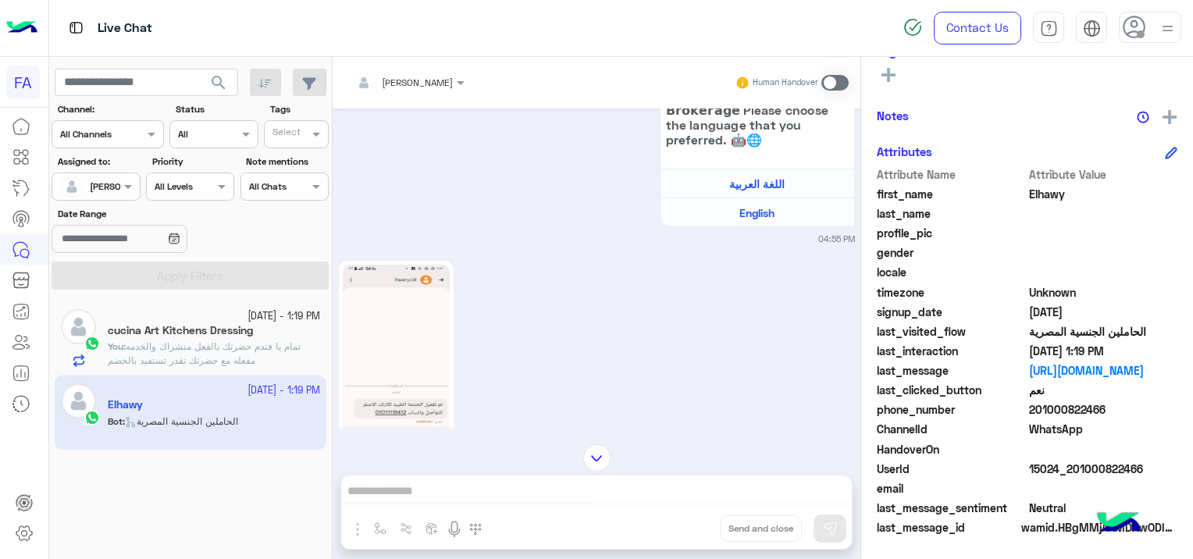
scroll to position [376, 0]
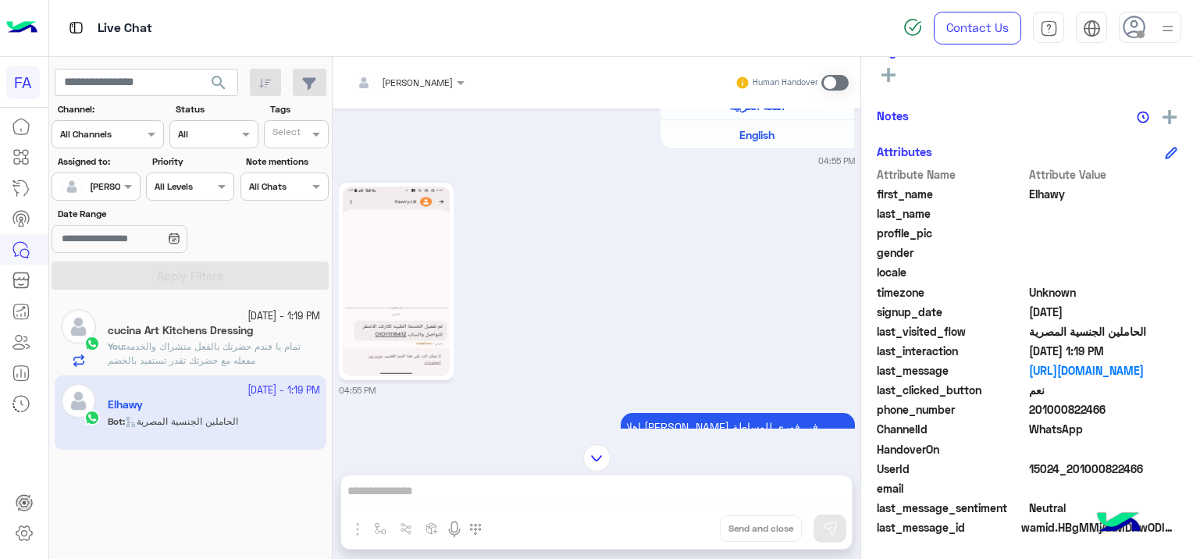
click at [832, 77] on span at bounding box center [834, 83] width 27 height 16
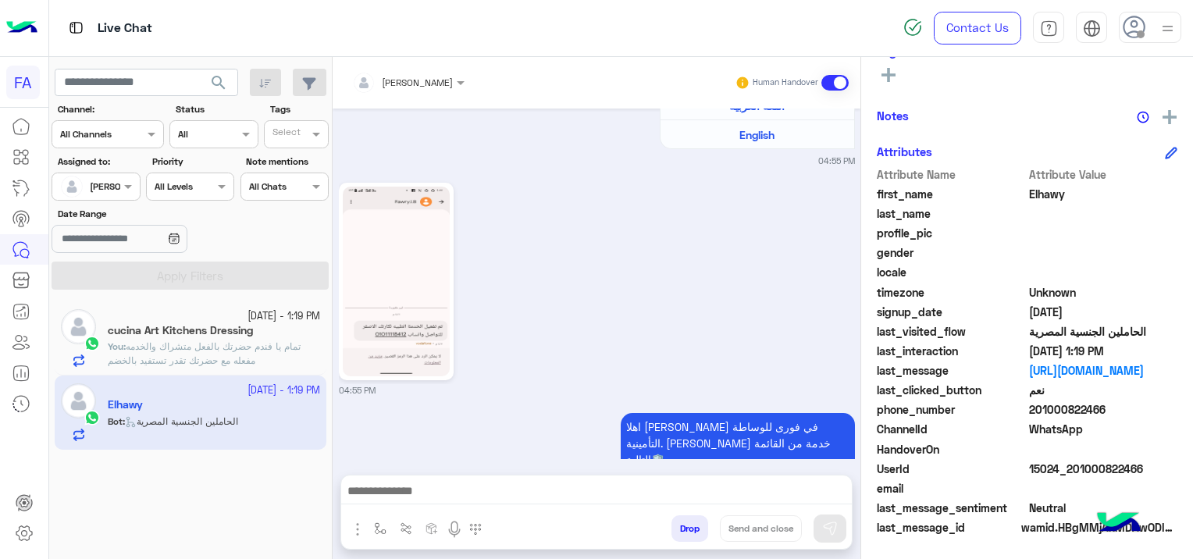
scroll to position [4828, 0]
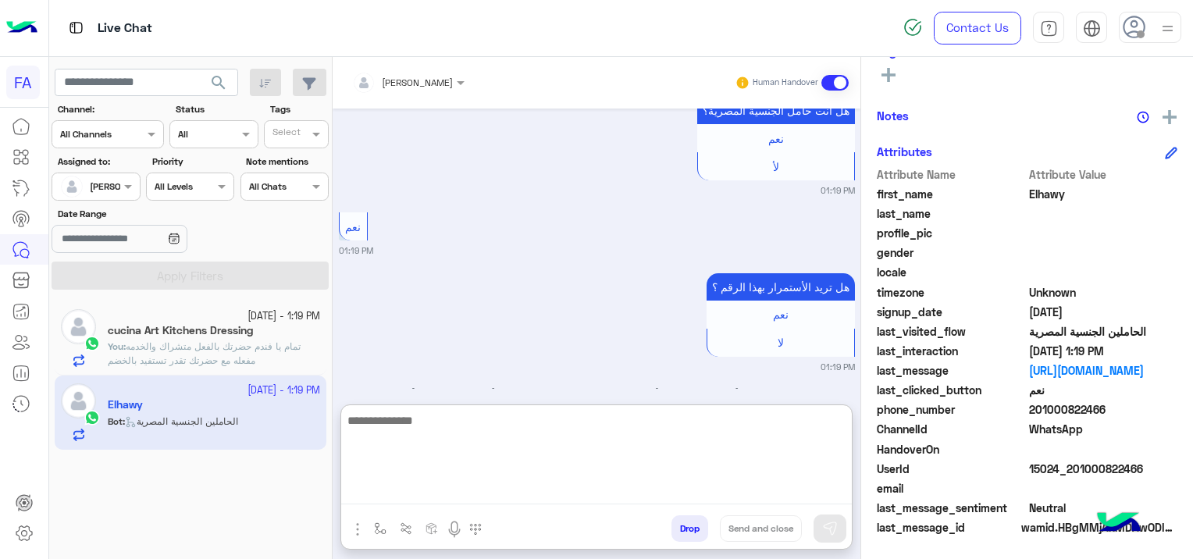
click at [559, 487] on textarea at bounding box center [596, 458] width 511 height 94
click at [426, 488] on textarea at bounding box center [596, 458] width 511 height 94
paste textarea "**********"
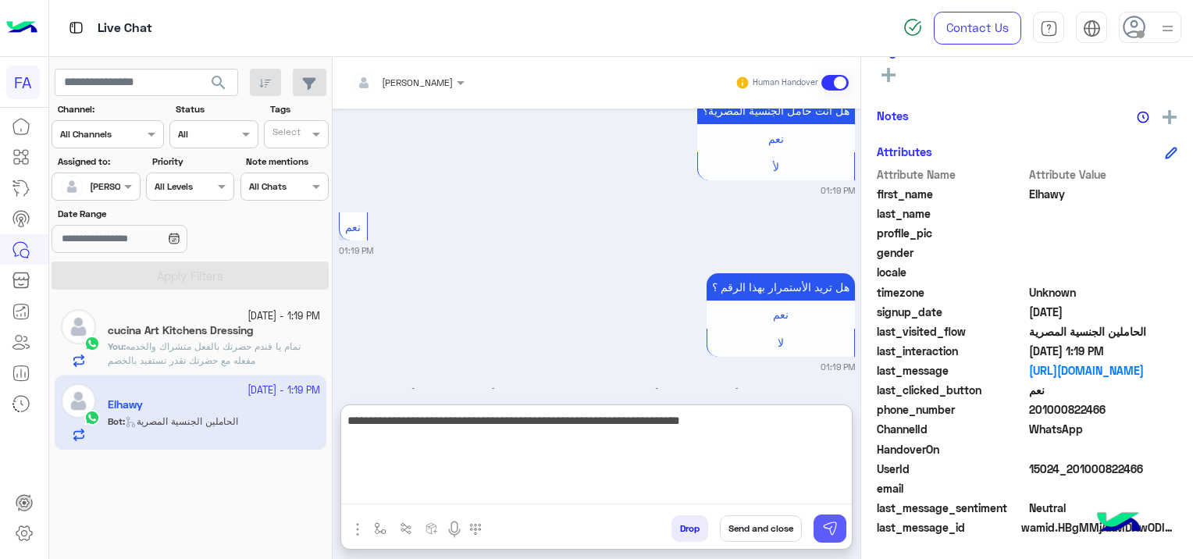
type textarea "**********"
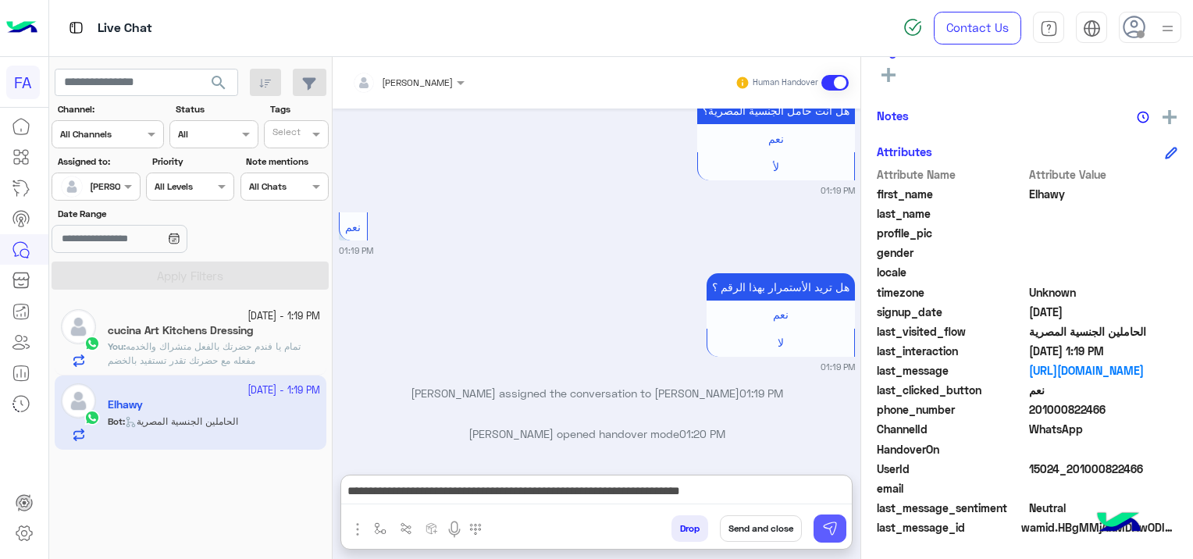
click at [824, 531] on img at bounding box center [830, 529] width 16 height 16
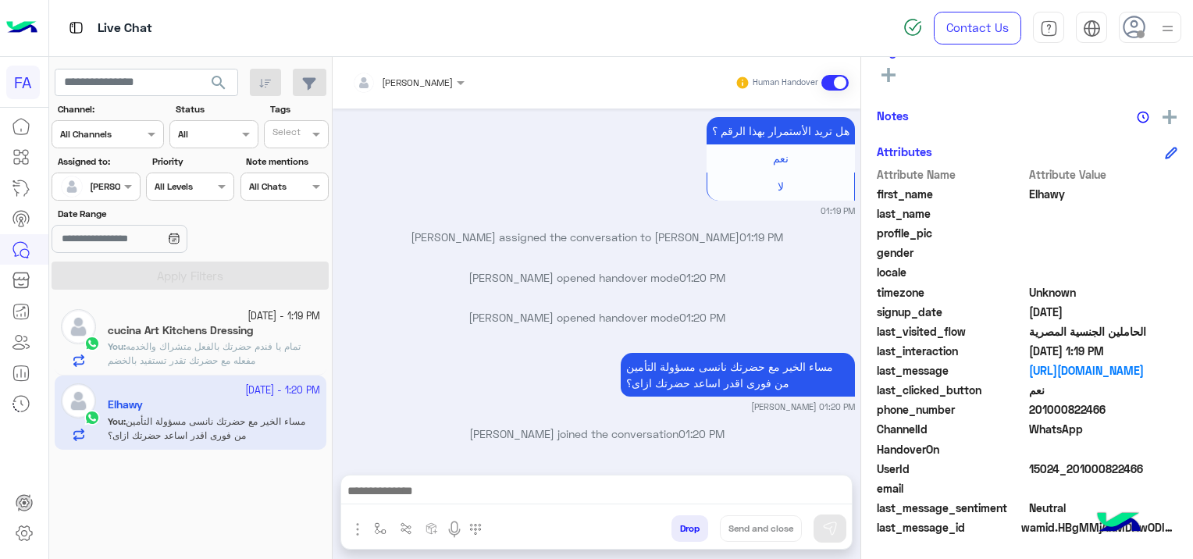
scroll to position [327, 0]
click at [434, 459] on div "[PERSON_NAME] Human Handover [DATE] السلام عليكم 04:55 PM اهلا بك [PERSON_NAME]…" at bounding box center [597, 311] width 528 height 508
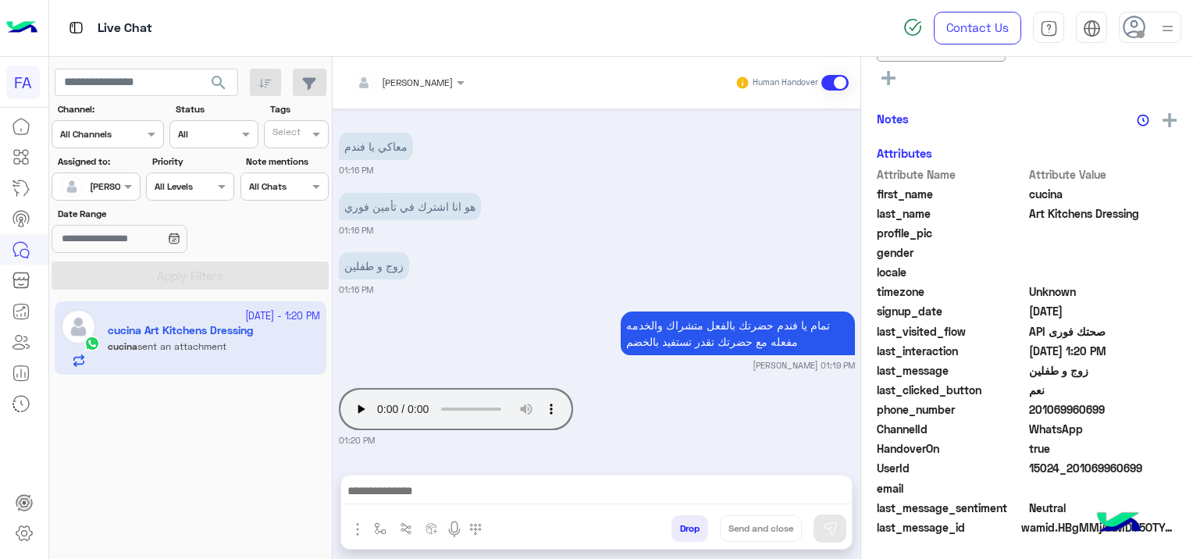
scroll to position [358, 0]
click at [782, 422] on div "Your browser does not support the audio tag. 01:20 PM" at bounding box center [597, 415] width 516 height 62
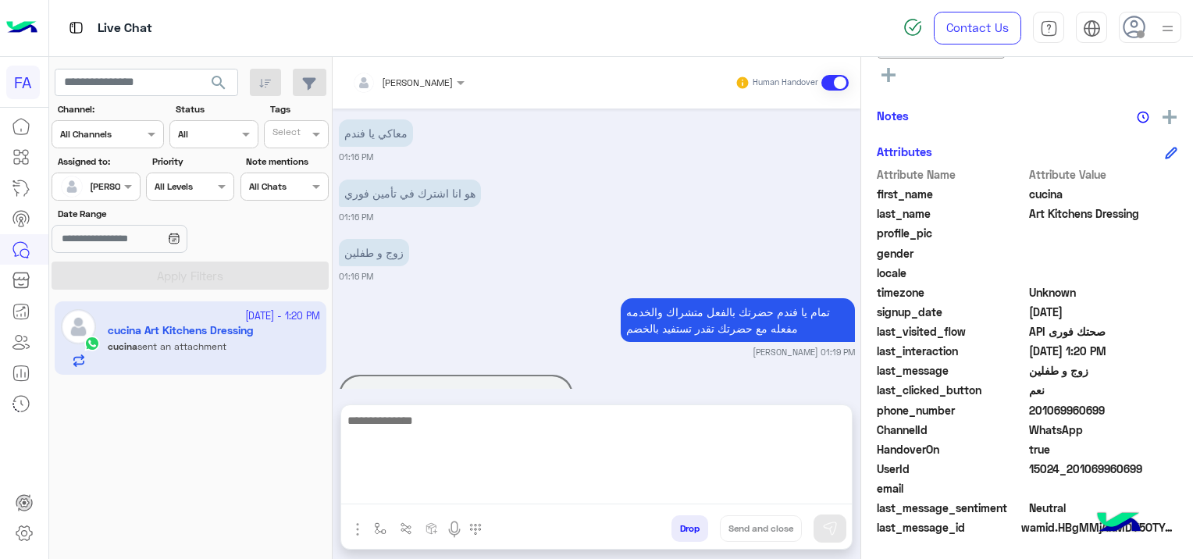
click at [594, 491] on textarea at bounding box center [596, 458] width 511 height 94
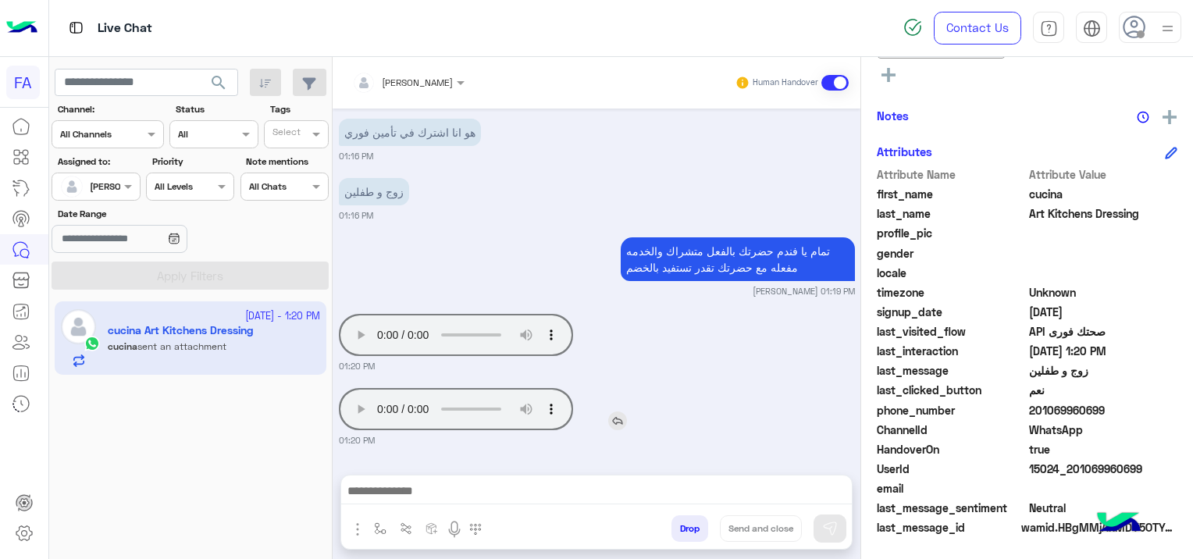
scroll to position [1387, 0]
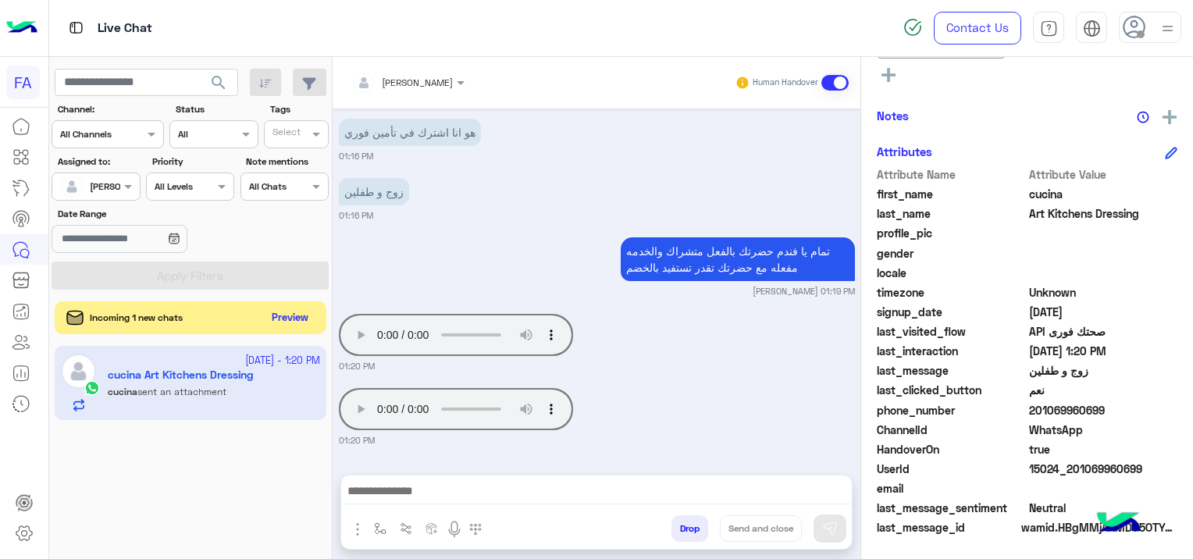
click at [298, 314] on button "Preview" at bounding box center [290, 318] width 48 height 21
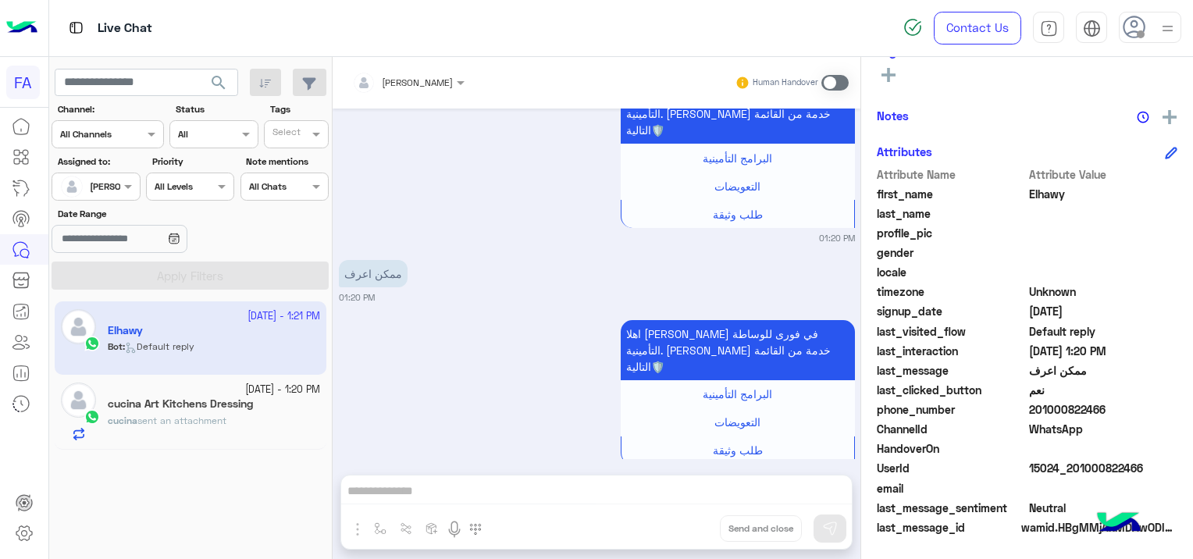
scroll to position [1524, 0]
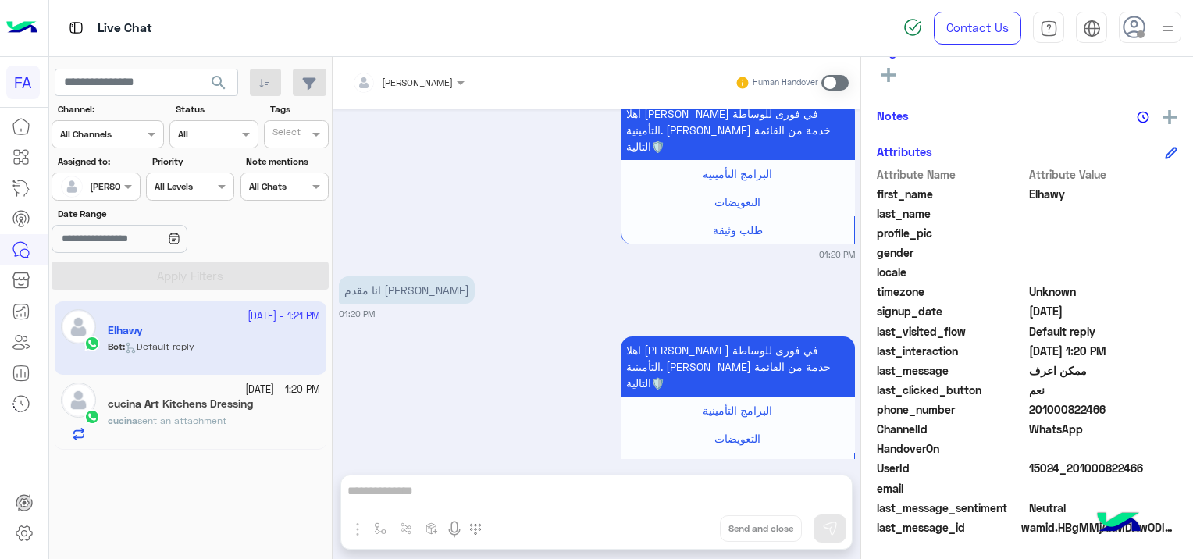
click at [833, 79] on span at bounding box center [834, 83] width 27 height 16
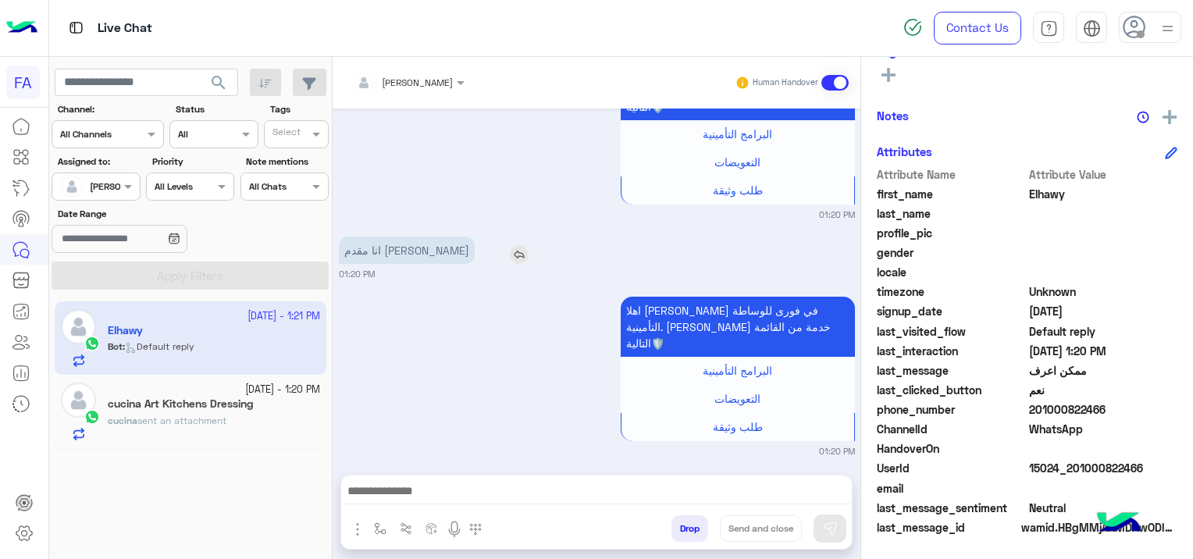
click at [510, 245] on img at bounding box center [519, 254] width 19 height 19
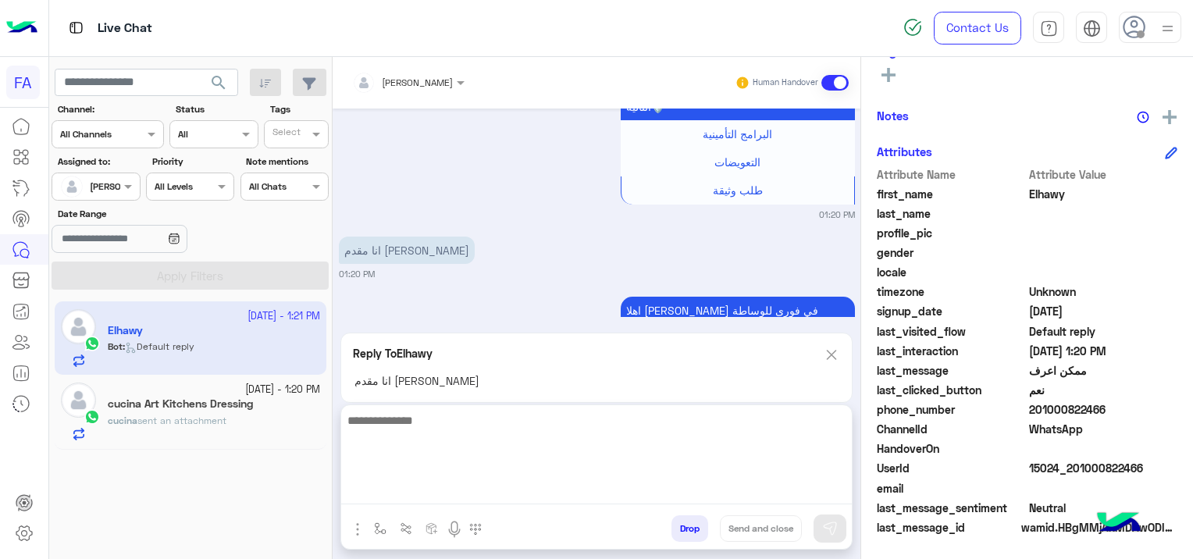
click at [431, 496] on textarea at bounding box center [596, 458] width 511 height 94
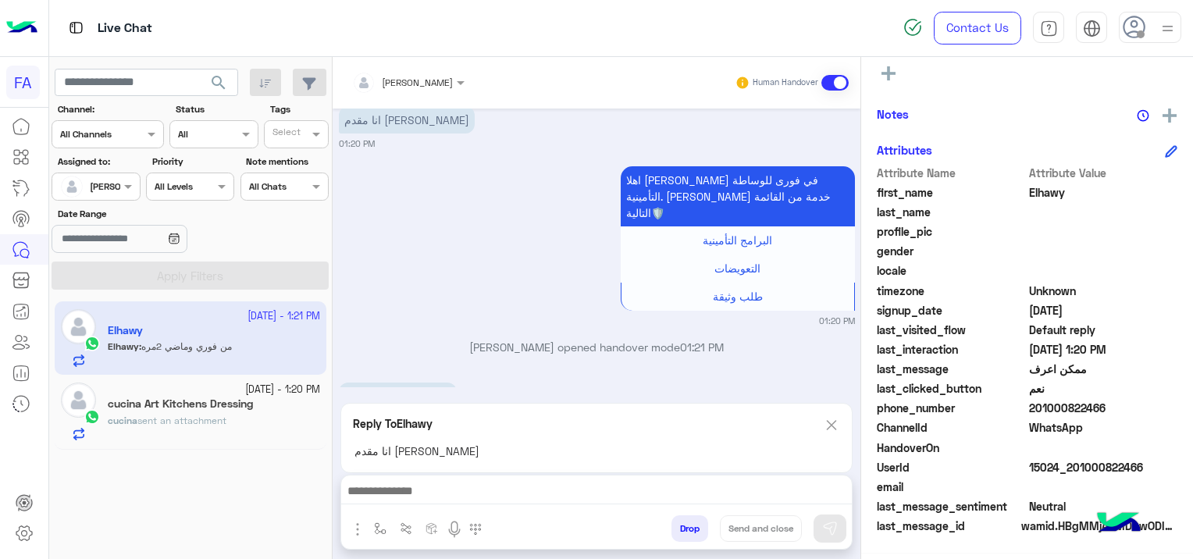
scroll to position [298, 0]
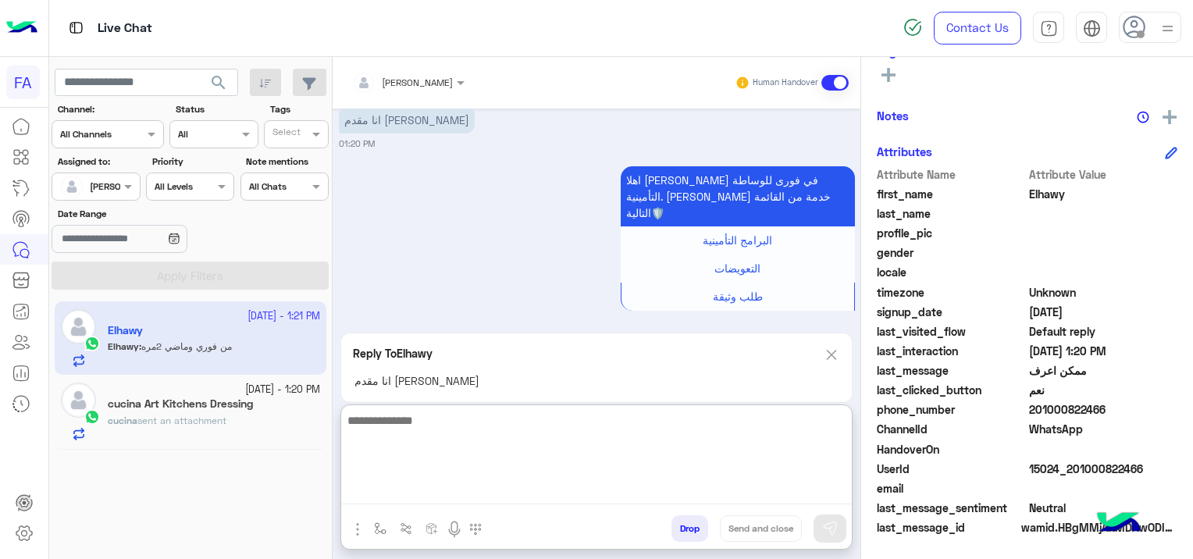
click at [472, 487] on textarea at bounding box center [596, 458] width 511 height 94
paste textarea "**********"
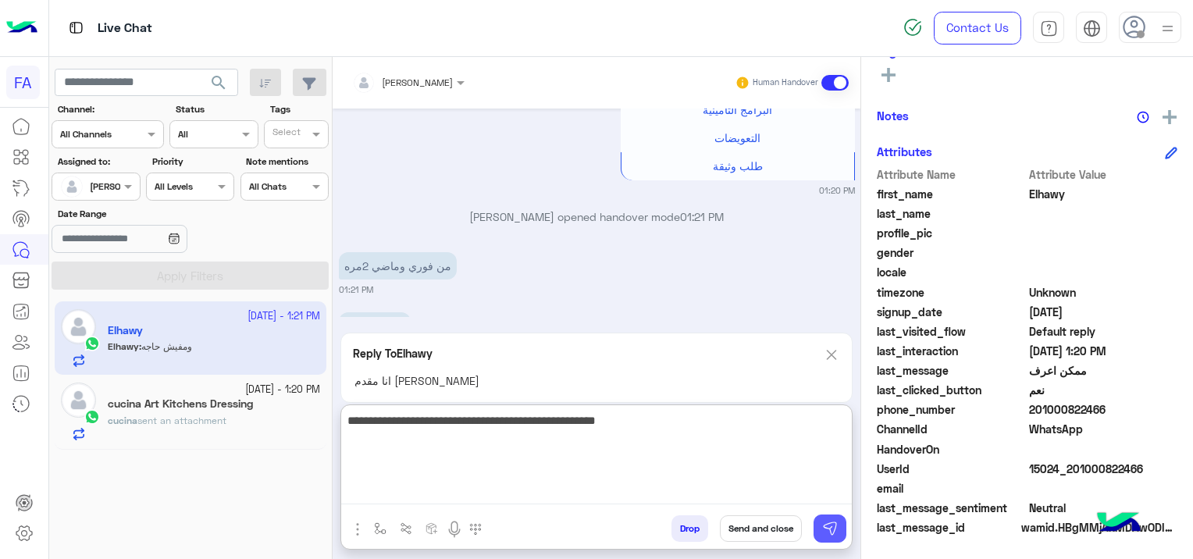
type textarea "**********"
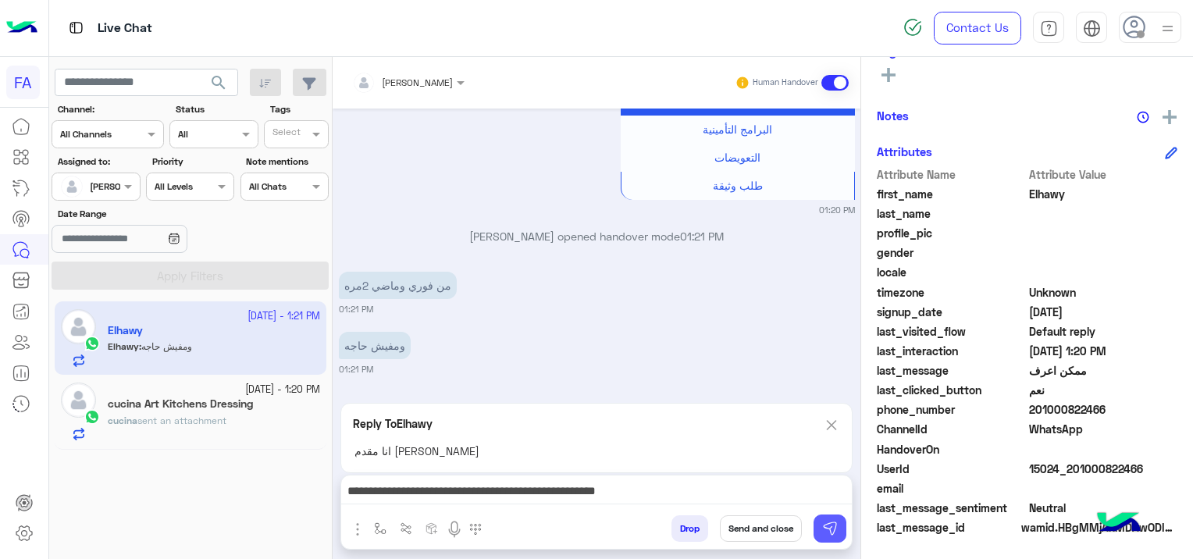
click at [833, 525] on img at bounding box center [830, 529] width 16 height 16
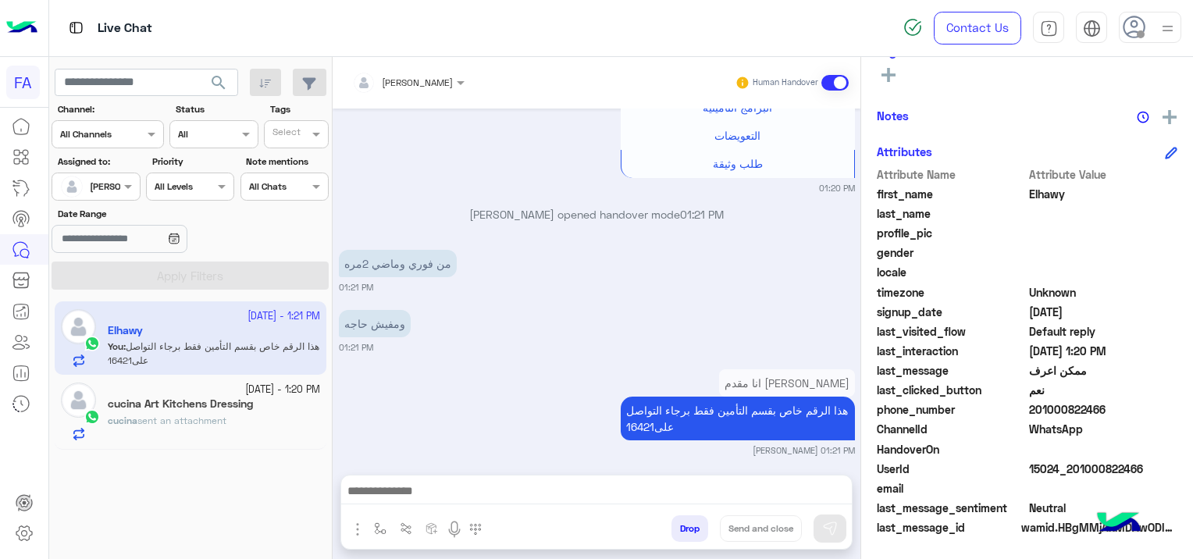
scroll to position [327, 0]
click at [219, 399] on h5 "cucina Art Kitchens Dressing" at bounding box center [180, 403] width 145 height 13
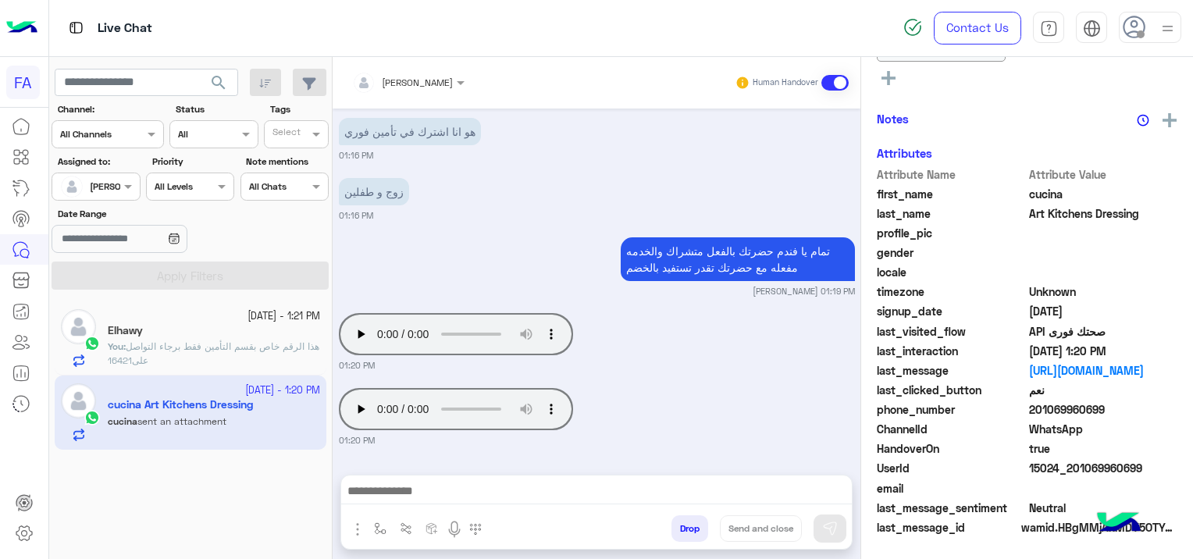
scroll to position [358, 0]
click at [615, 416] on img at bounding box center [617, 420] width 19 height 19
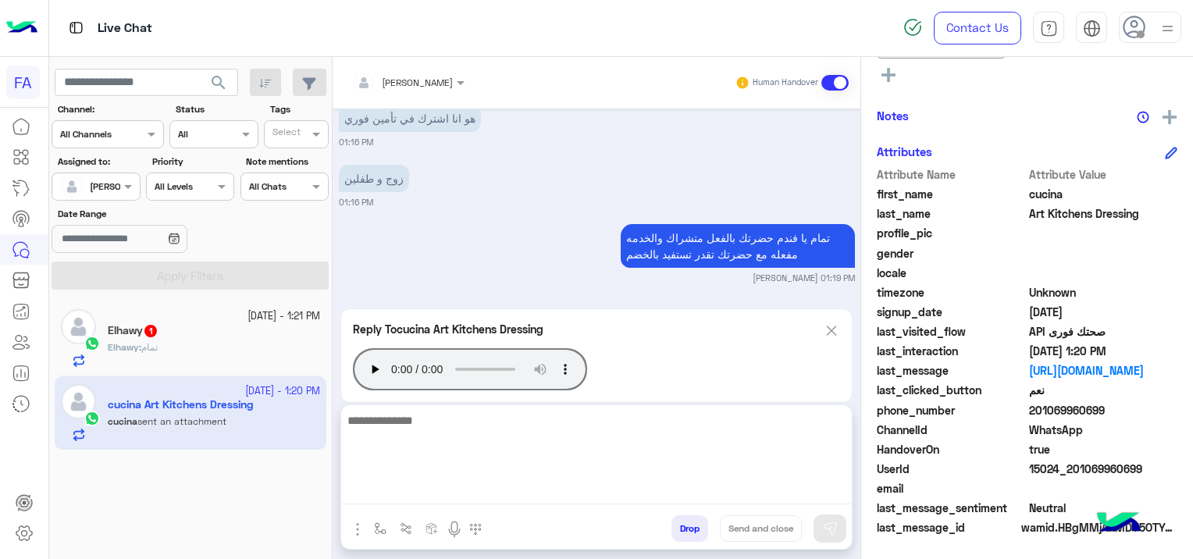
click at [577, 500] on textarea at bounding box center [596, 458] width 511 height 94
type textarea "*"
type textarea "**"
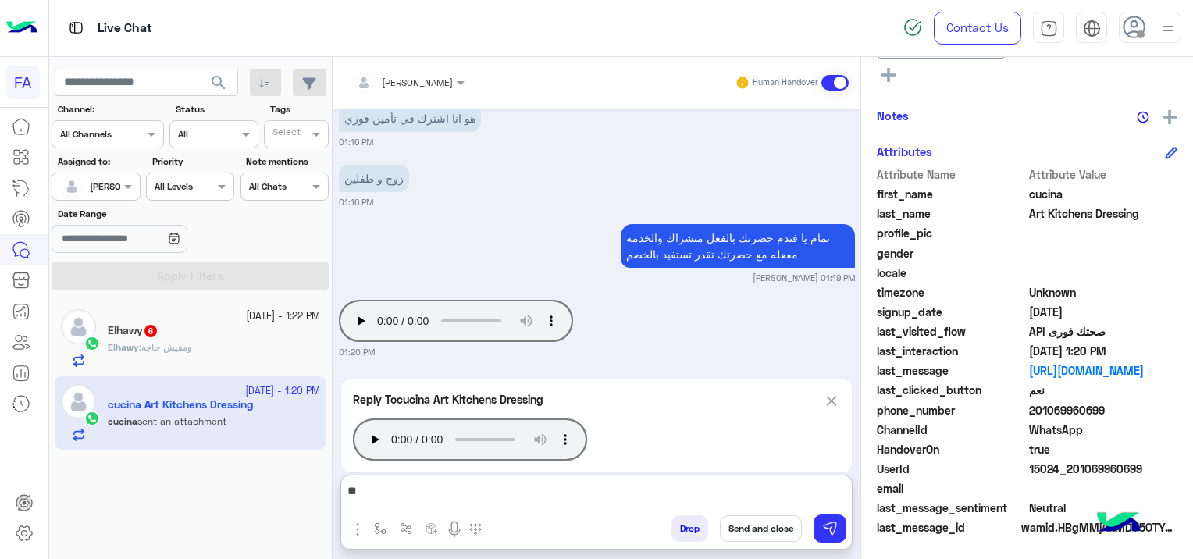
click at [421, 77] on div at bounding box center [408, 80] width 128 height 15
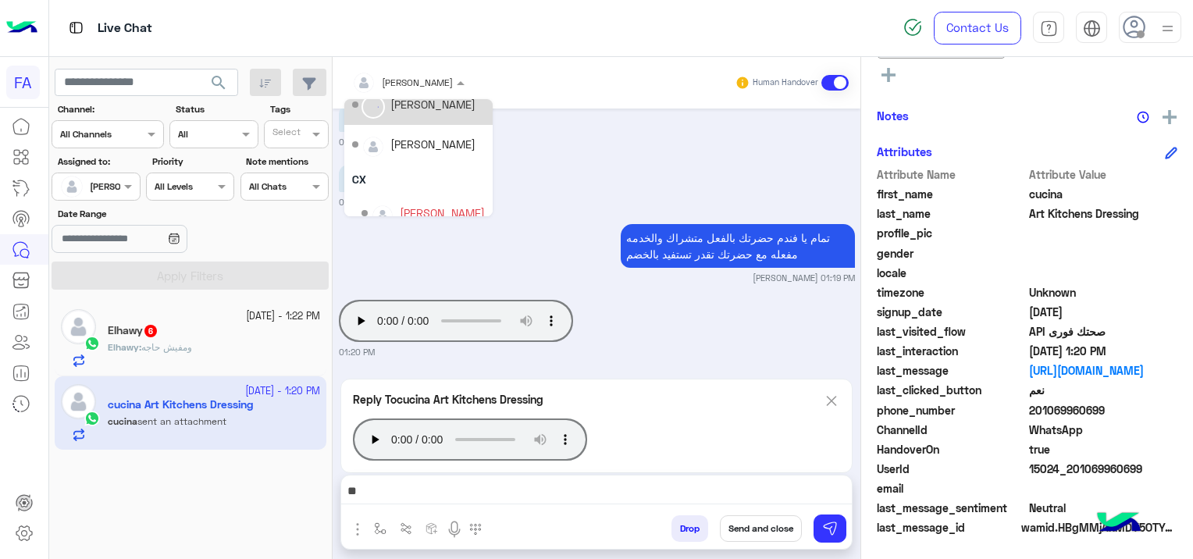
scroll to position [110, 0]
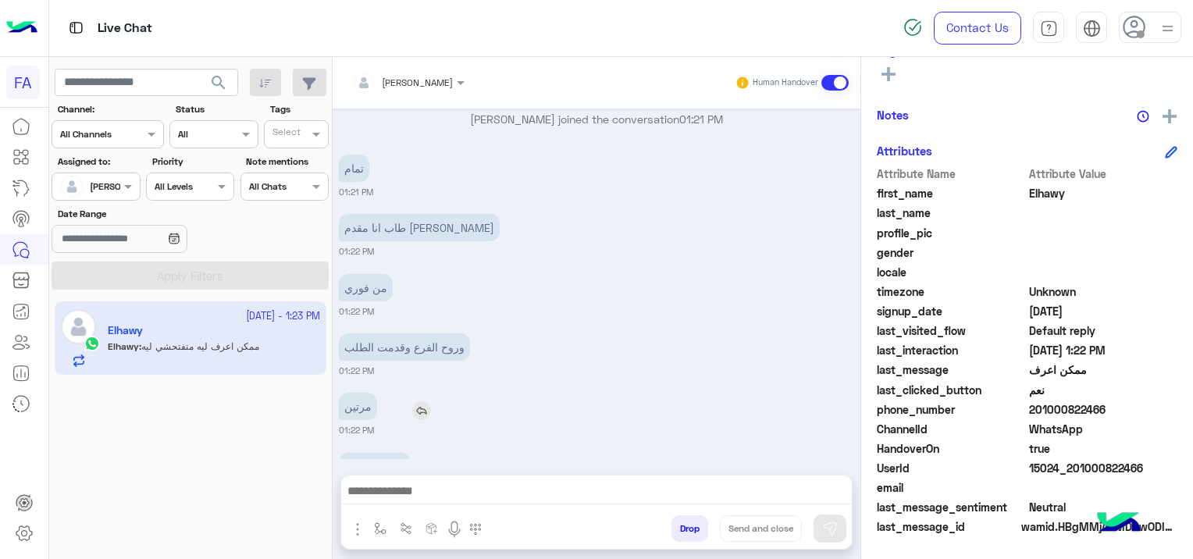
scroll to position [1177, 0]
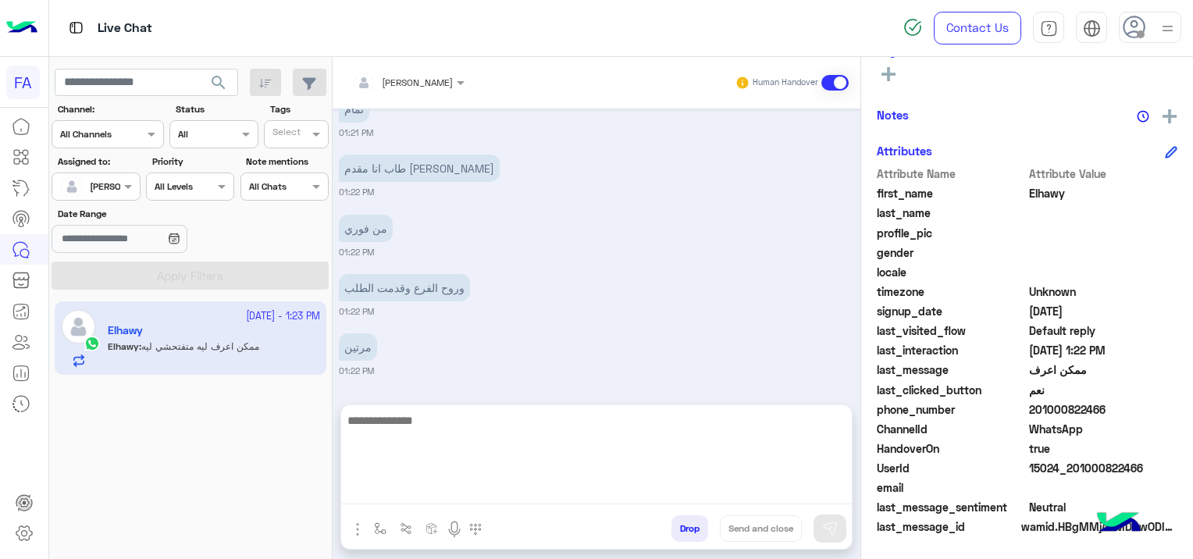
click at [431, 494] on textarea at bounding box center [596, 458] width 511 height 94
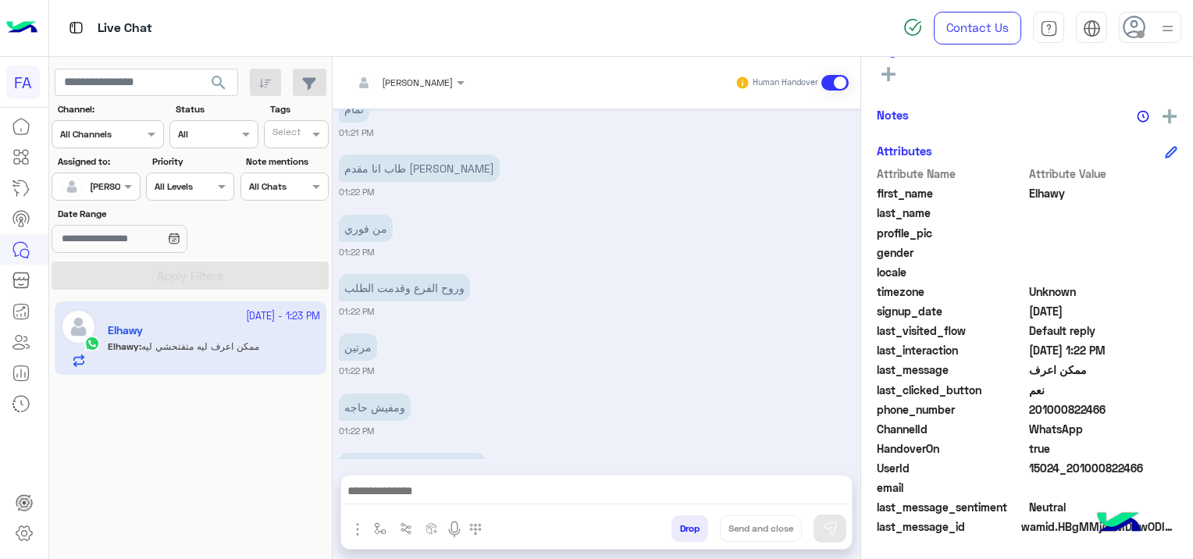
click at [441, 479] on div at bounding box center [596, 495] width 511 height 39
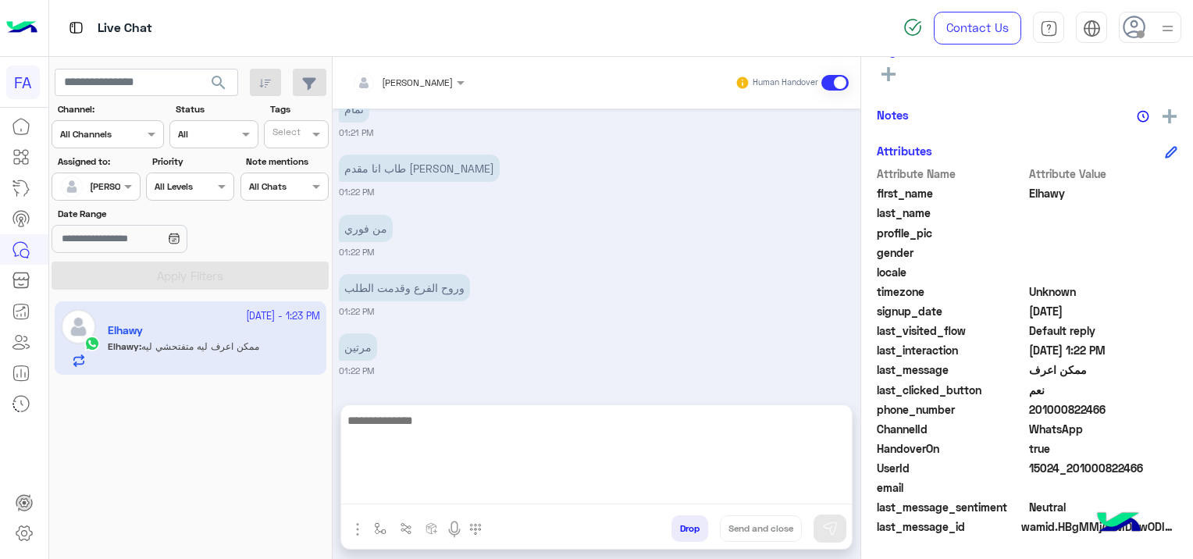
click at [433, 484] on textarea at bounding box center [596, 458] width 511 height 94
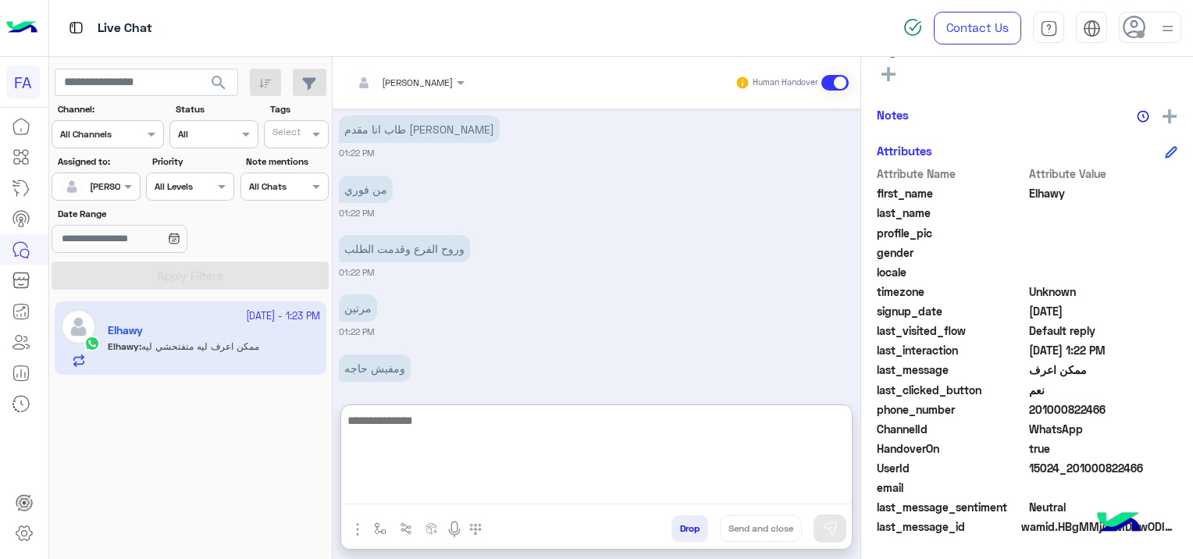
scroll to position [1247, 0]
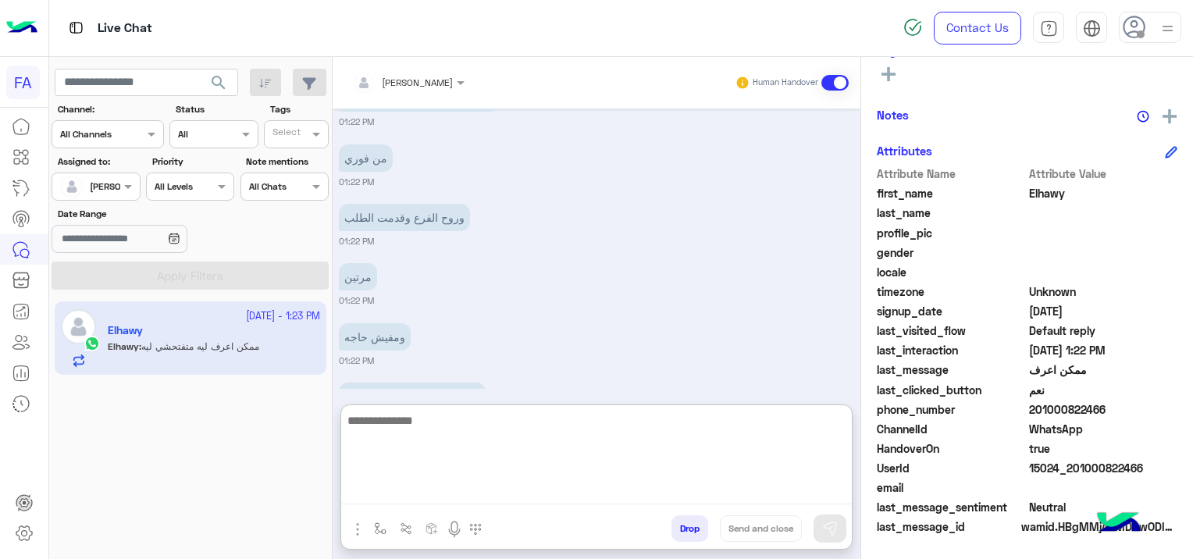
paste textarea "**********"
type textarea "**********"
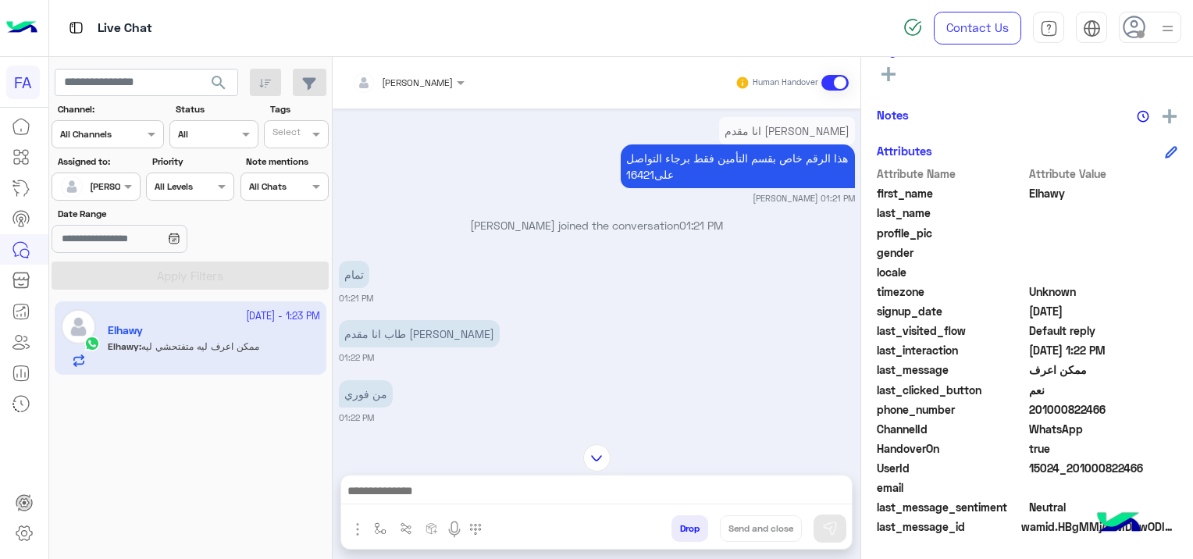
click at [575, 315] on div "[DATE] [PERSON_NAME] joined the conversation 01:20 PM [PERSON_NAME] left the co…" at bounding box center [597, 269] width 528 height 320
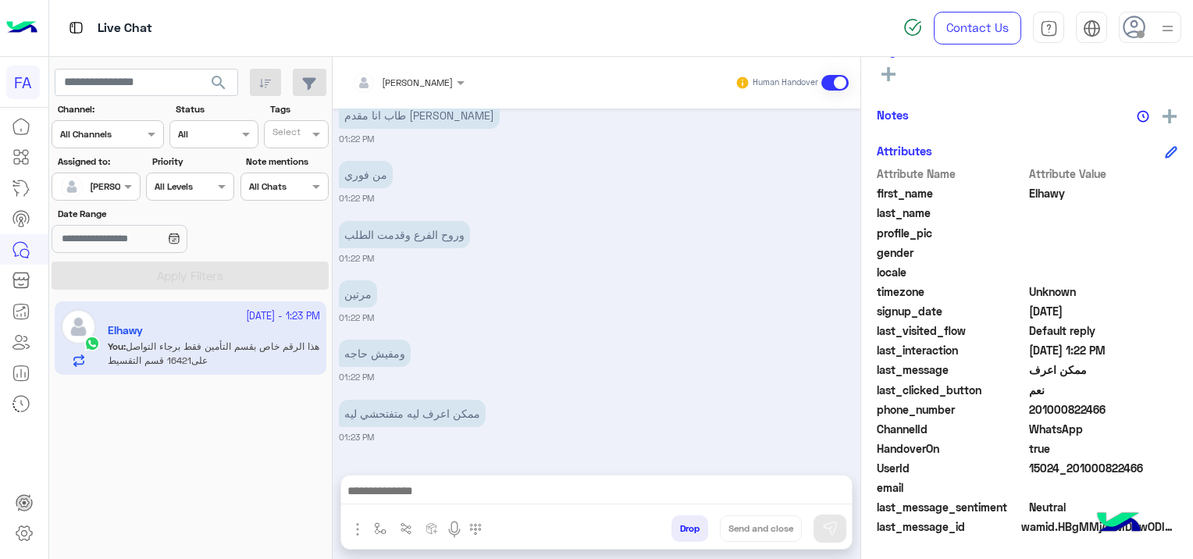
scroll to position [2620, 0]
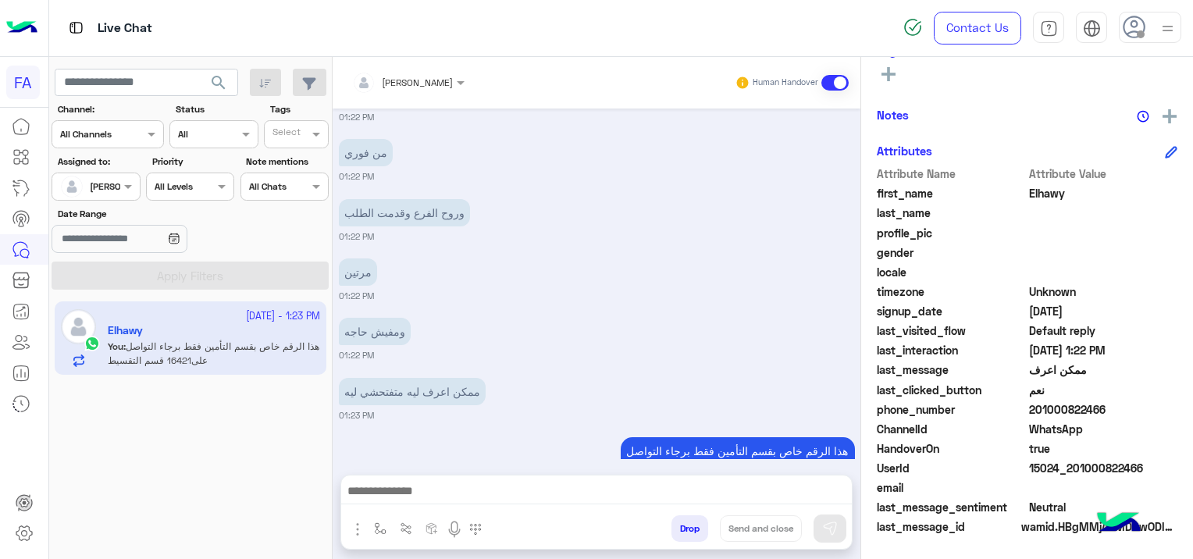
drag, startPoint x: 1143, startPoint y: 467, endPoint x: 1072, endPoint y: 476, distance: 71.6
click at [1072, 476] on div "UserId 15024_201000822466" at bounding box center [1027, 470] width 301 height 20
click at [654, 314] on div "ومفيش حاجه 01:22 PM" at bounding box center [597, 338] width 516 height 48
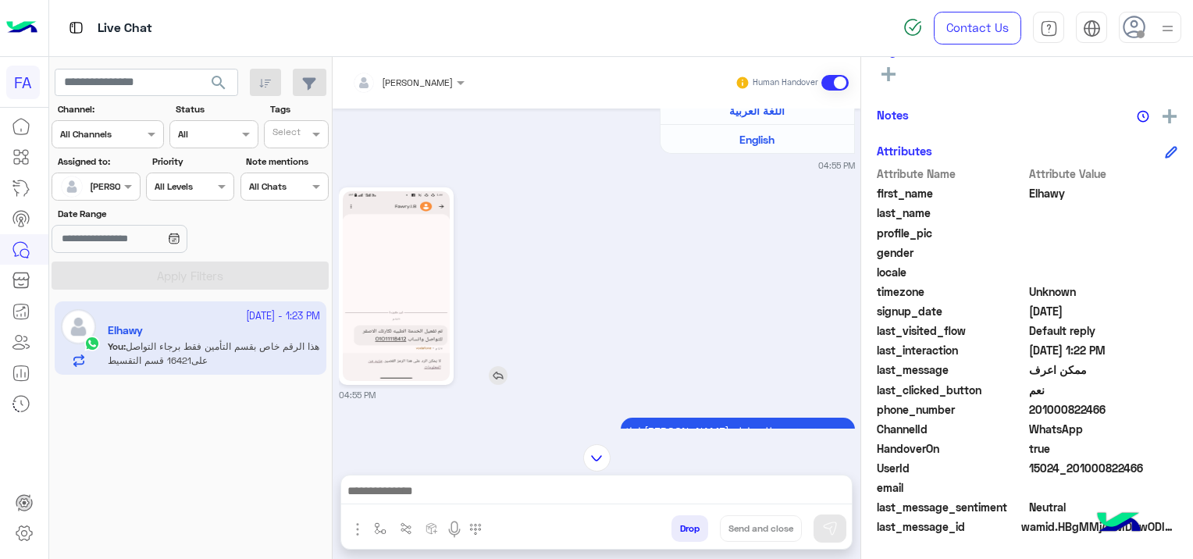
scroll to position [389, 0]
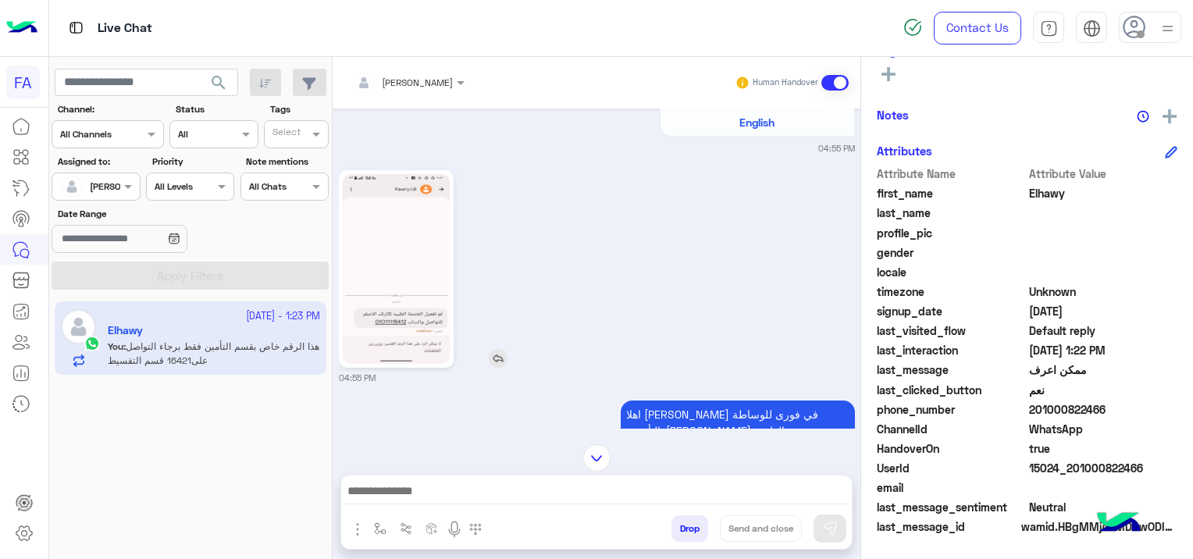
click at [498, 361] on img at bounding box center [498, 358] width 19 height 19
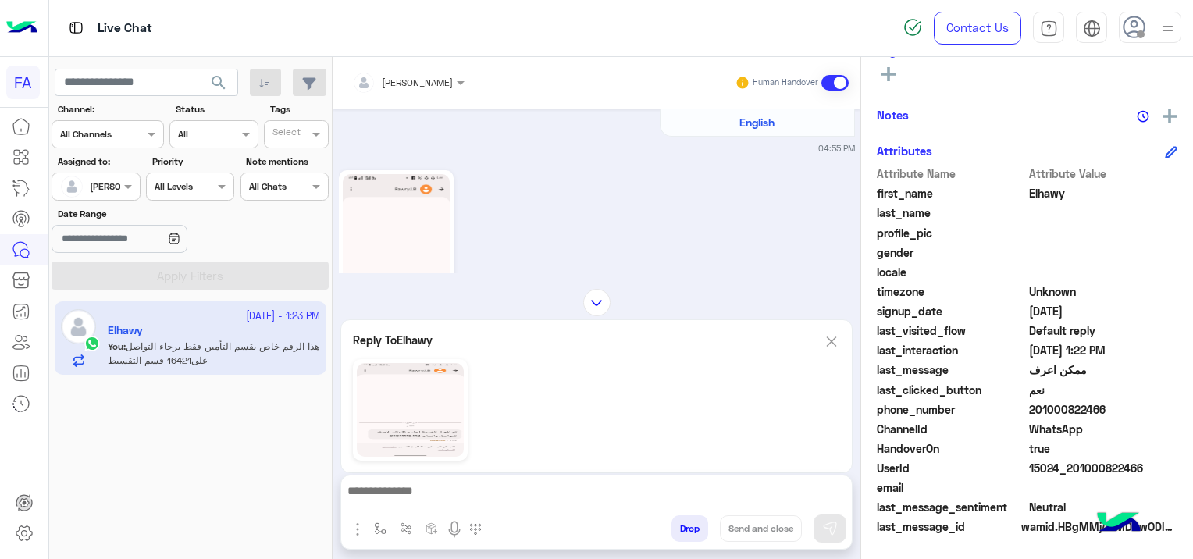
drag, startPoint x: 413, startPoint y: 226, endPoint x: 408, endPoint y: 234, distance: 9.5
click at [414, 226] on img at bounding box center [396, 269] width 107 height 190
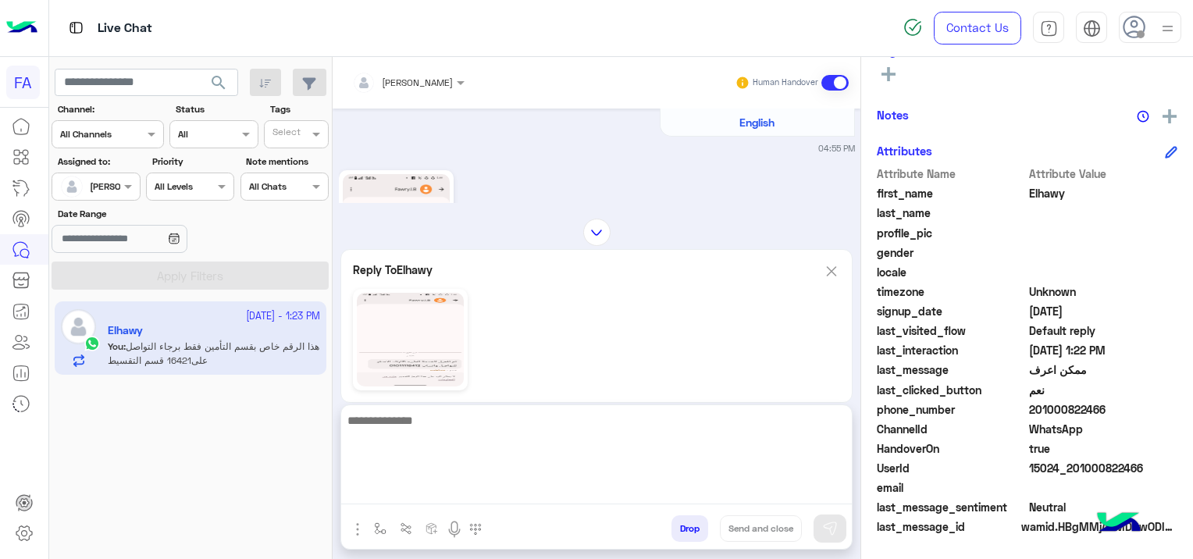
click at [430, 490] on textarea at bounding box center [596, 458] width 511 height 94
click at [433, 486] on textarea at bounding box center [596, 458] width 511 height 94
type textarea "**********"
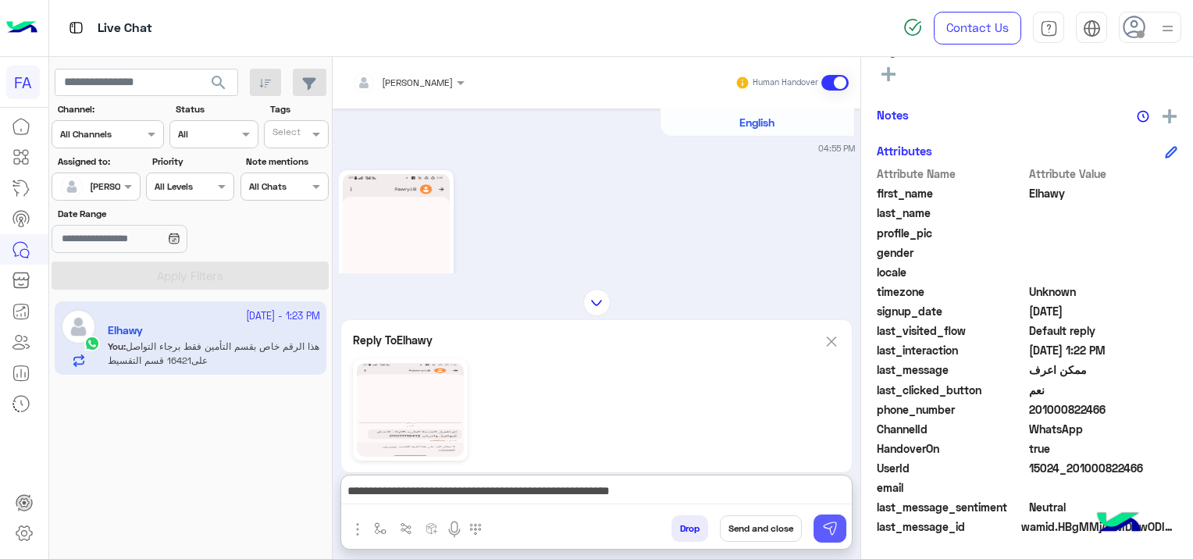
click at [832, 531] on img at bounding box center [830, 529] width 16 height 16
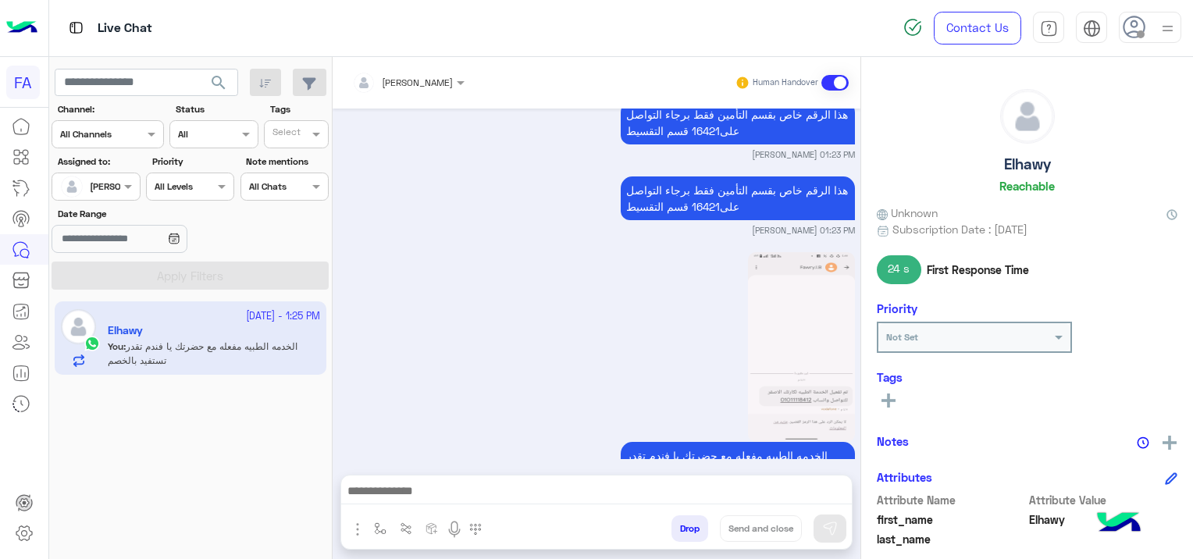
scroll to position [0, 0]
click at [885, 405] on icon at bounding box center [889, 401] width 14 height 14
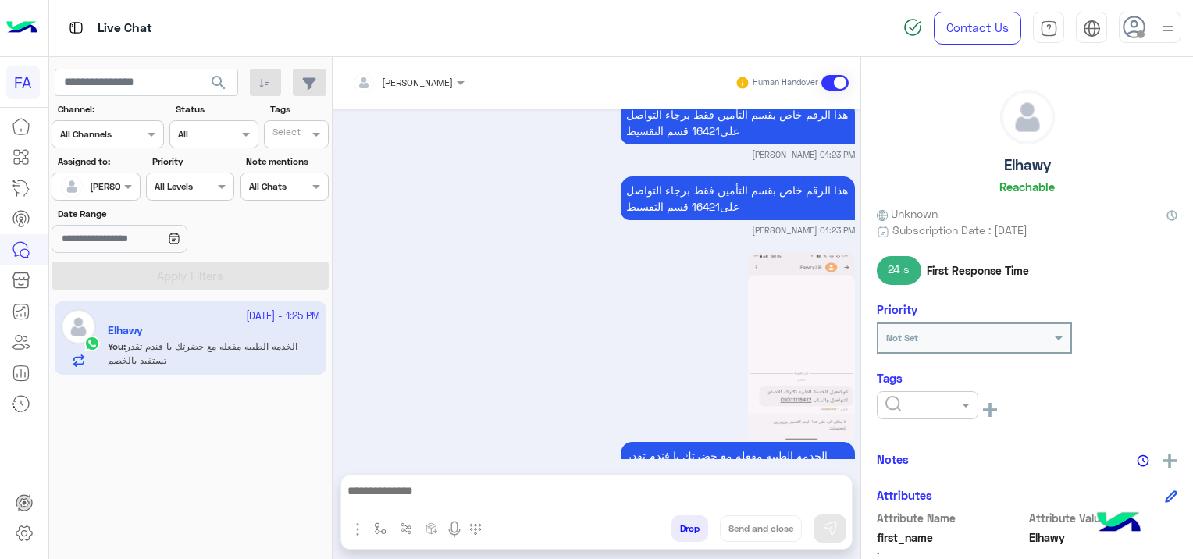
click at [888, 404] on input "text" at bounding box center [909, 404] width 48 height 14
click at [928, 483] on div "Medical" at bounding box center [928, 490] width 102 height 29
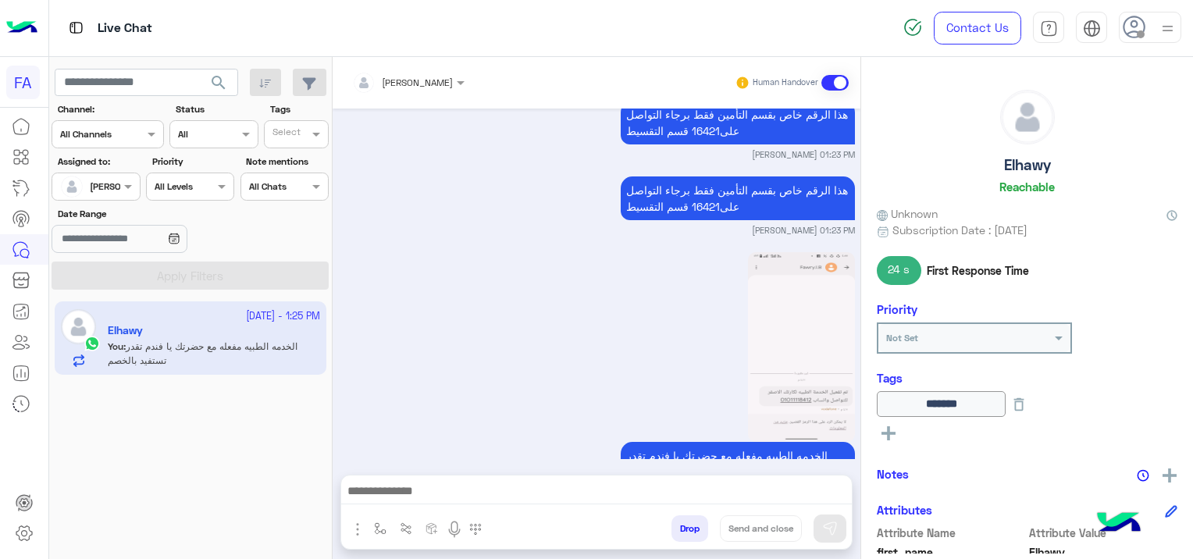
click at [893, 432] on rect at bounding box center [889, 433] width 14 height 3
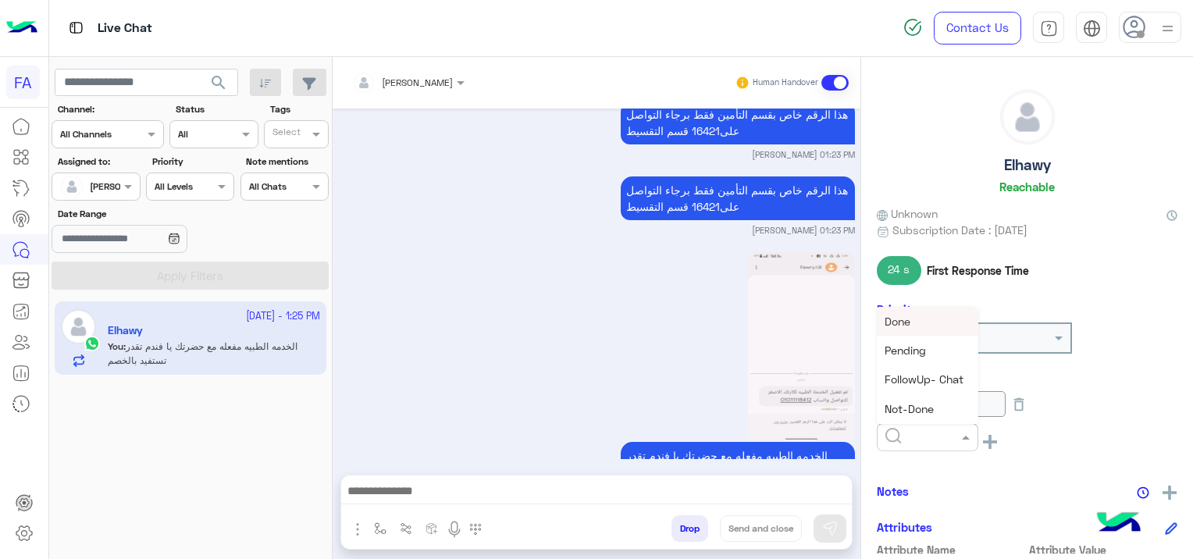
click at [896, 434] on input "text" at bounding box center [909, 436] width 48 height 14
click at [909, 322] on span "Done" at bounding box center [898, 321] width 26 height 13
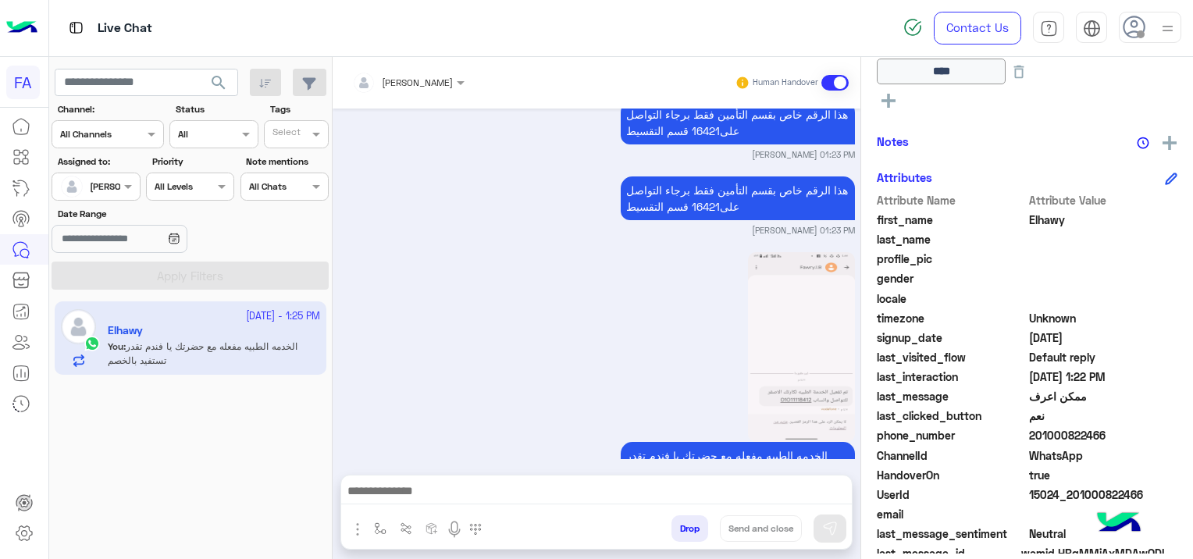
scroll to position [390, 0]
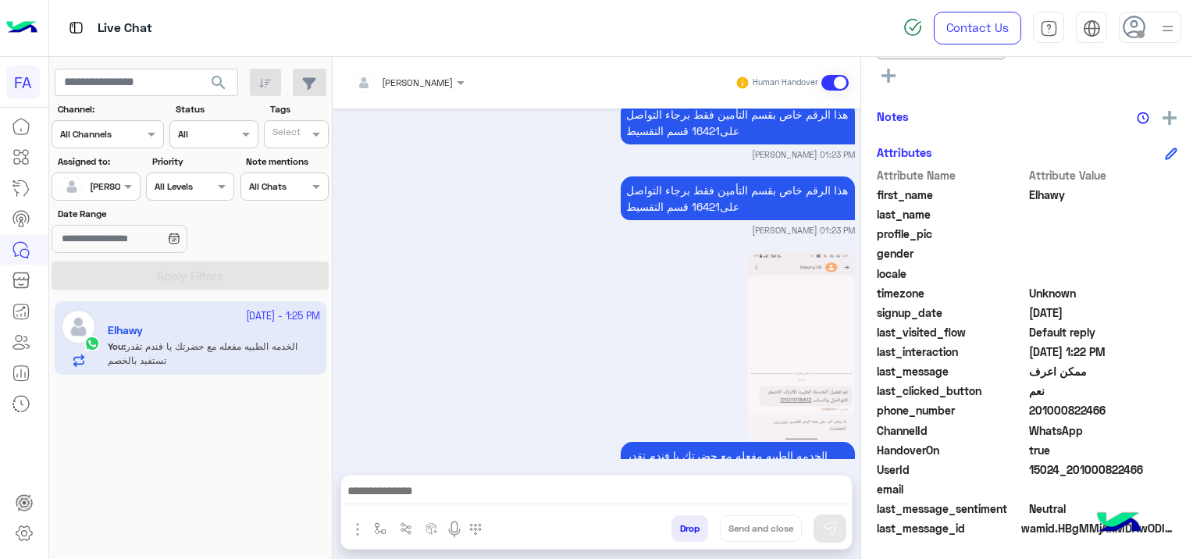
drag, startPoint x: 1143, startPoint y: 466, endPoint x: 1071, endPoint y: 462, distance: 71.9
click at [1071, 462] on span "15024_201000822466" at bounding box center [1103, 469] width 149 height 16
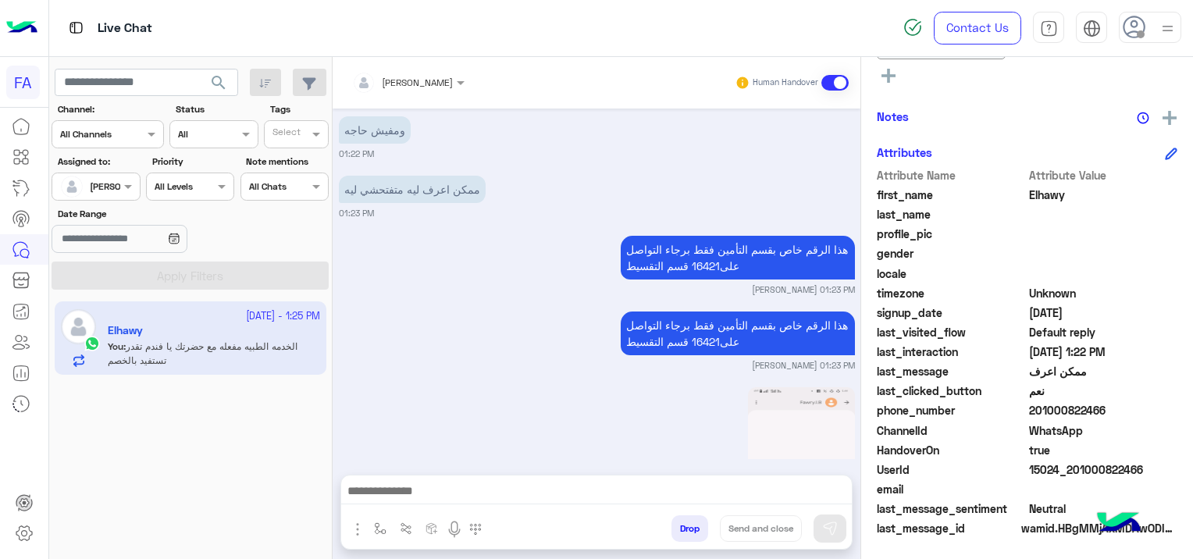
scroll to position [7036, 0]
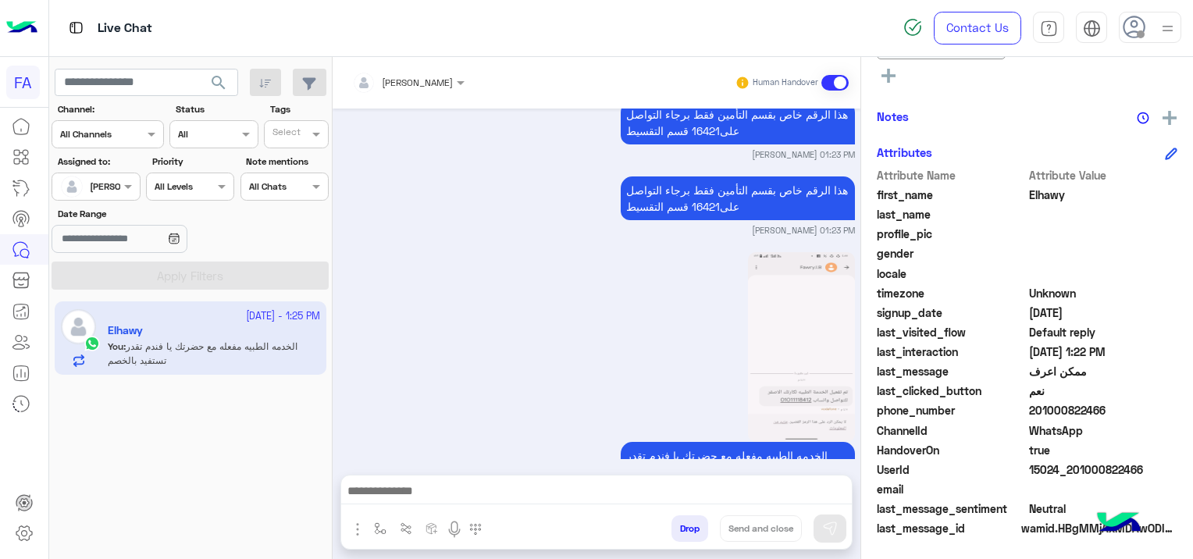
click at [1095, 245] on span at bounding box center [1103, 253] width 149 height 16
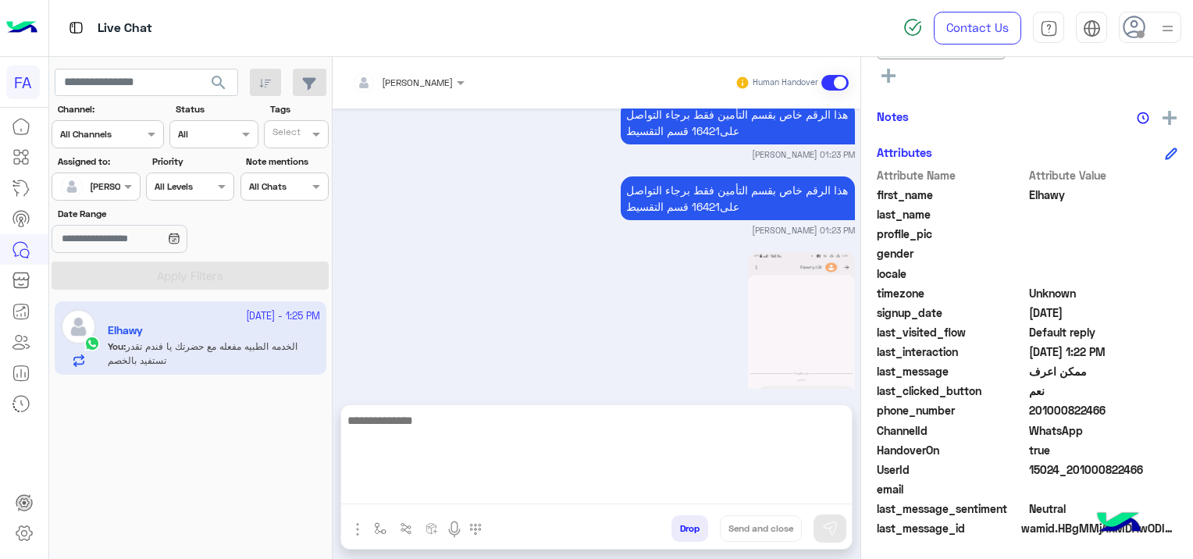
click at [485, 499] on textarea at bounding box center [596, 458] width 511 height 94
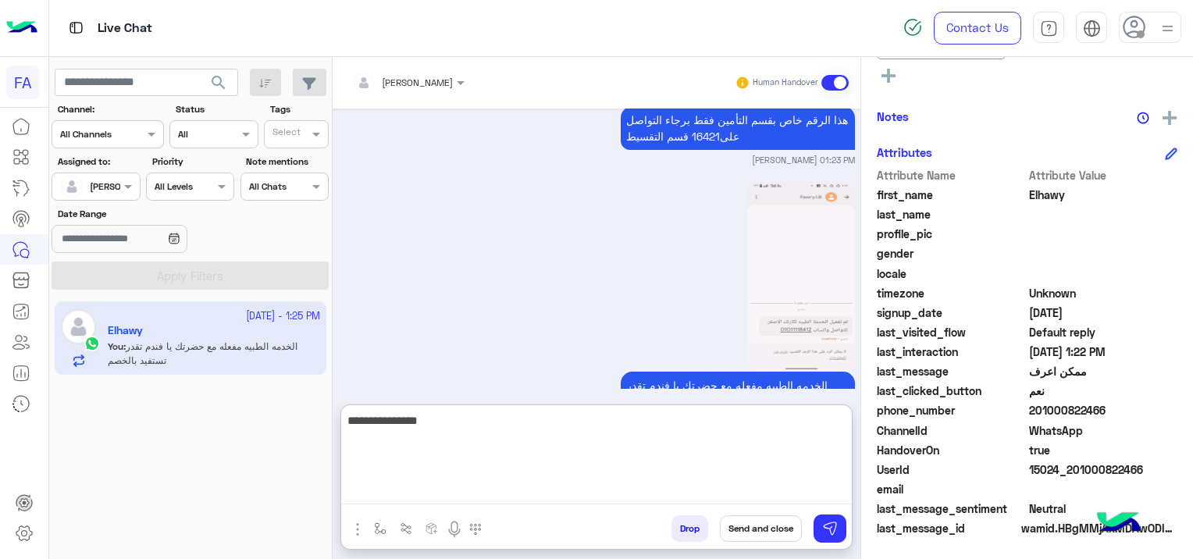
type textarea "**********"
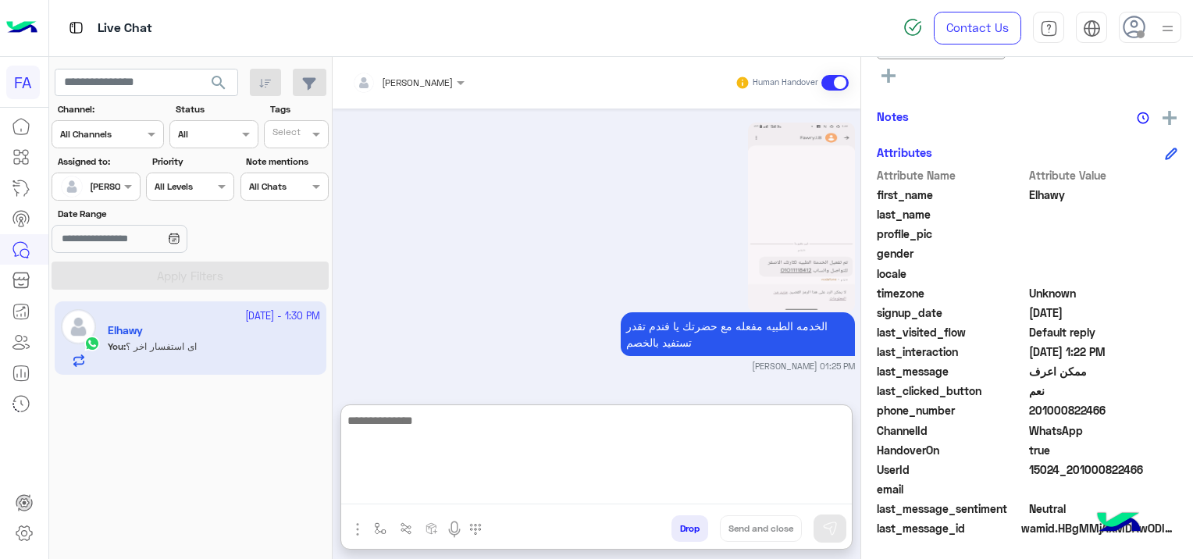
scroll to position [7166, 0]
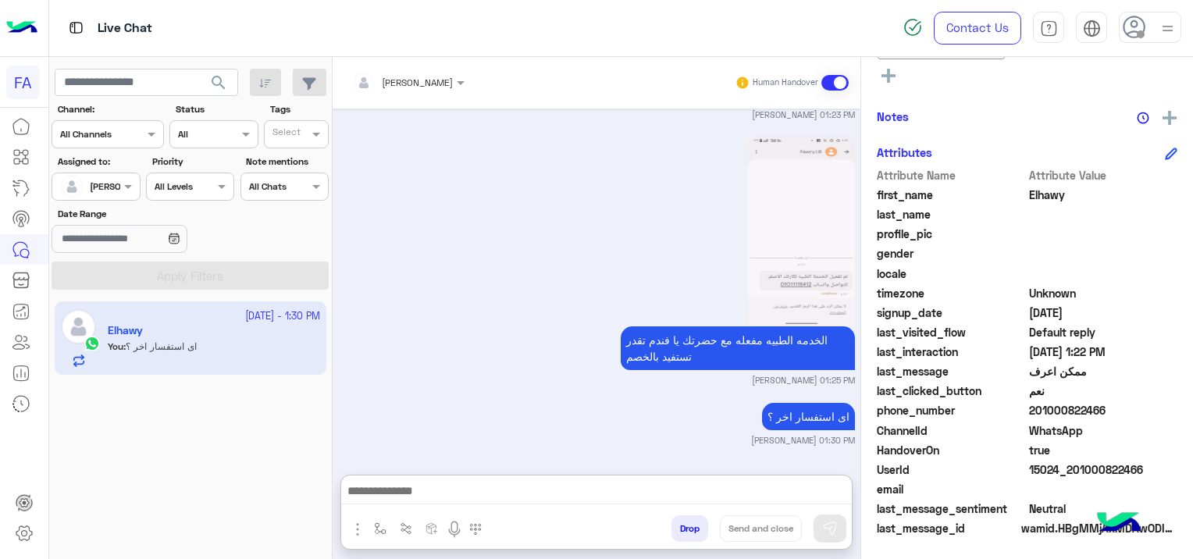
click at [540, 322] on div "[DATE] السلام عليكم 04:55 PM اهلا ب[PERSON_NAME] فى فورى للوساطة التأمينية انا …" at bounding box center [597, 284] width 528 height 351
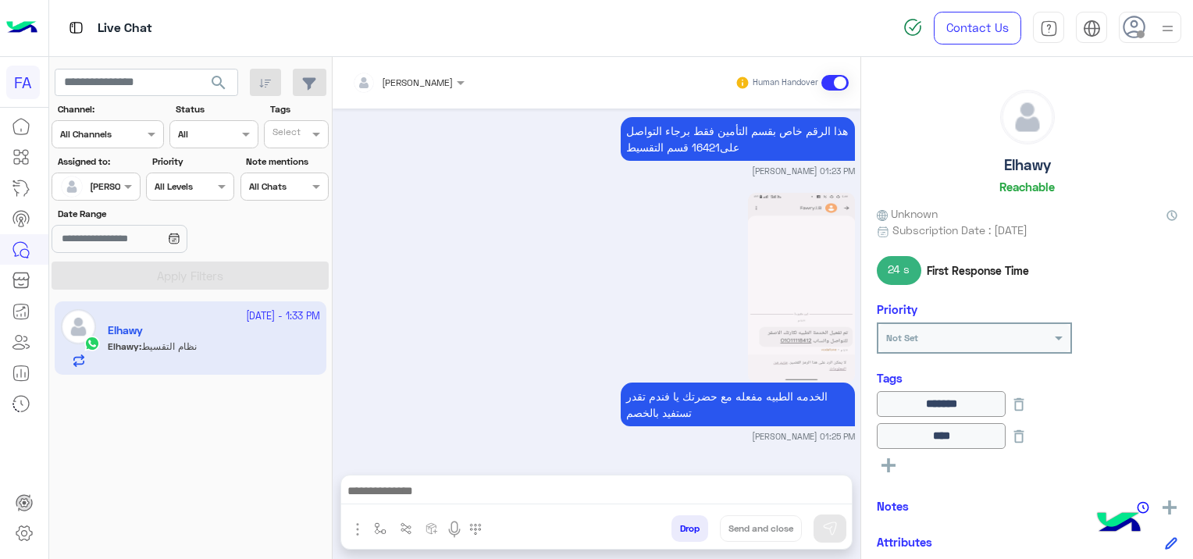
scroll to position [7155, 0]
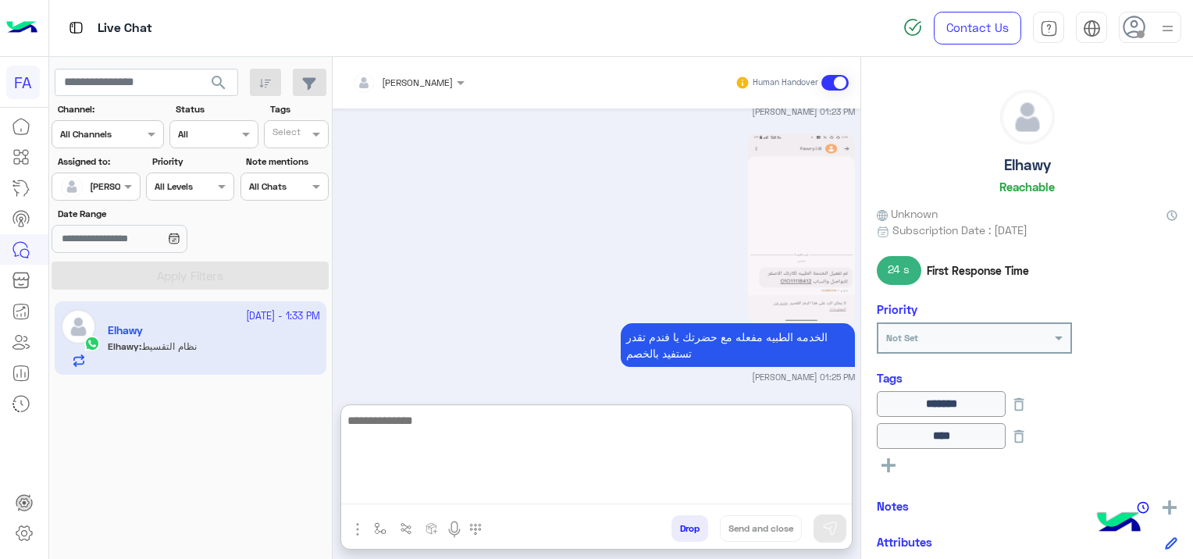
click at [434, 490] on textarea at bounding box center [596, 458] width 511 height 94
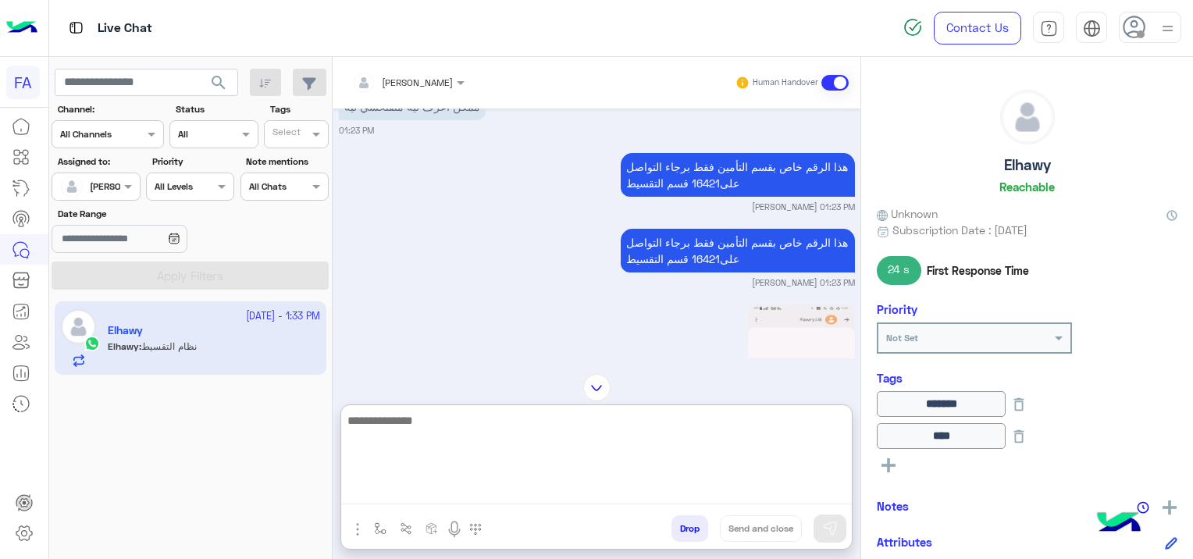
scroll to position [6921, 0]
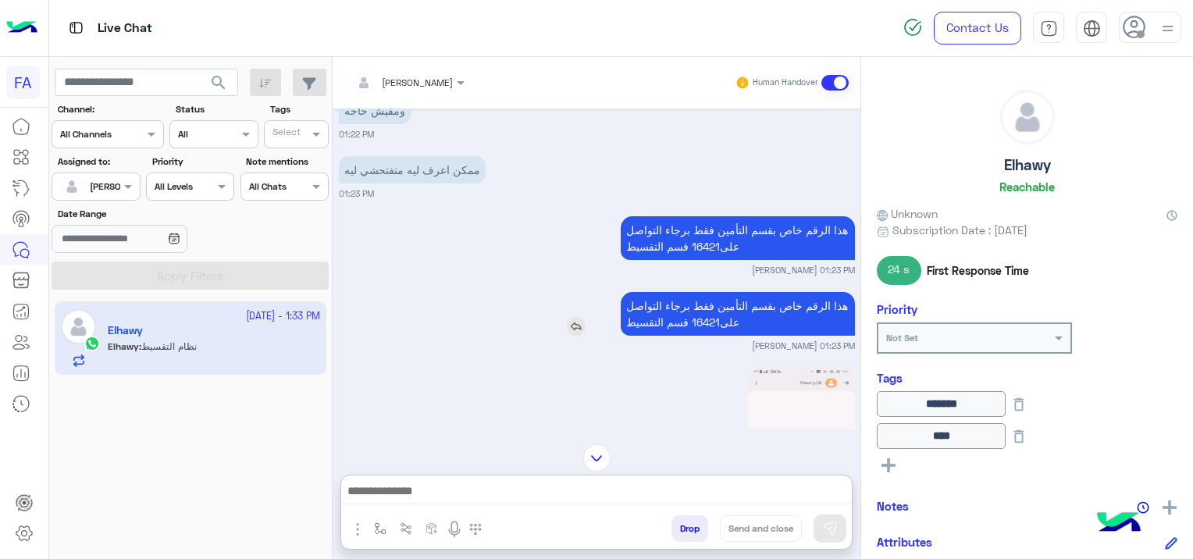
click at [575, 317] on img at bounding box center [576, 326] width 19 height 19
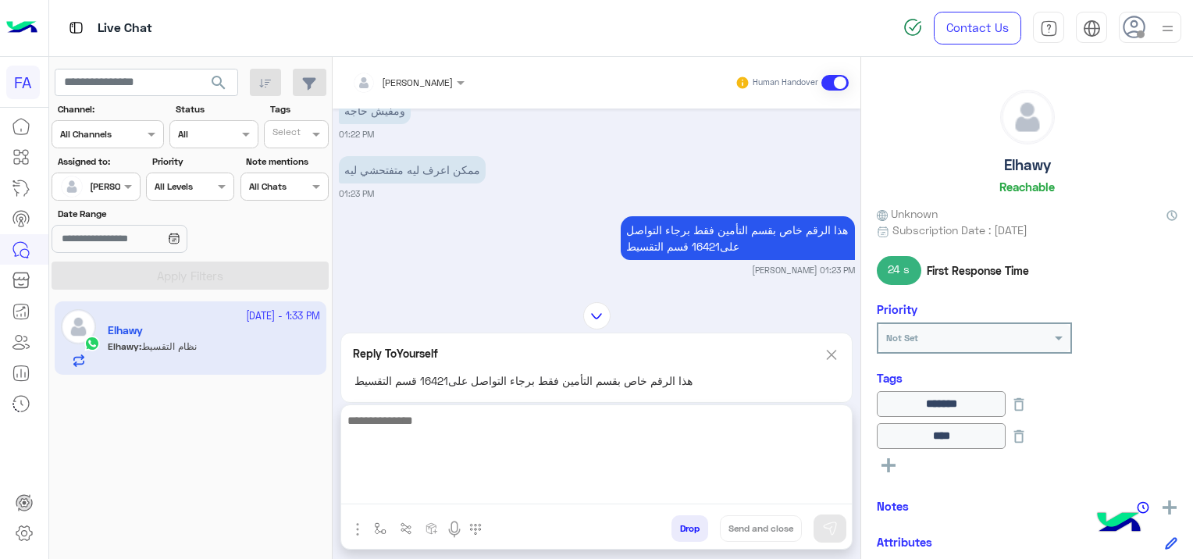
click at [399, 488] on textarea at bounding box center [596, 458] width 511 height 94
type textarea "*"
type textarea "**"
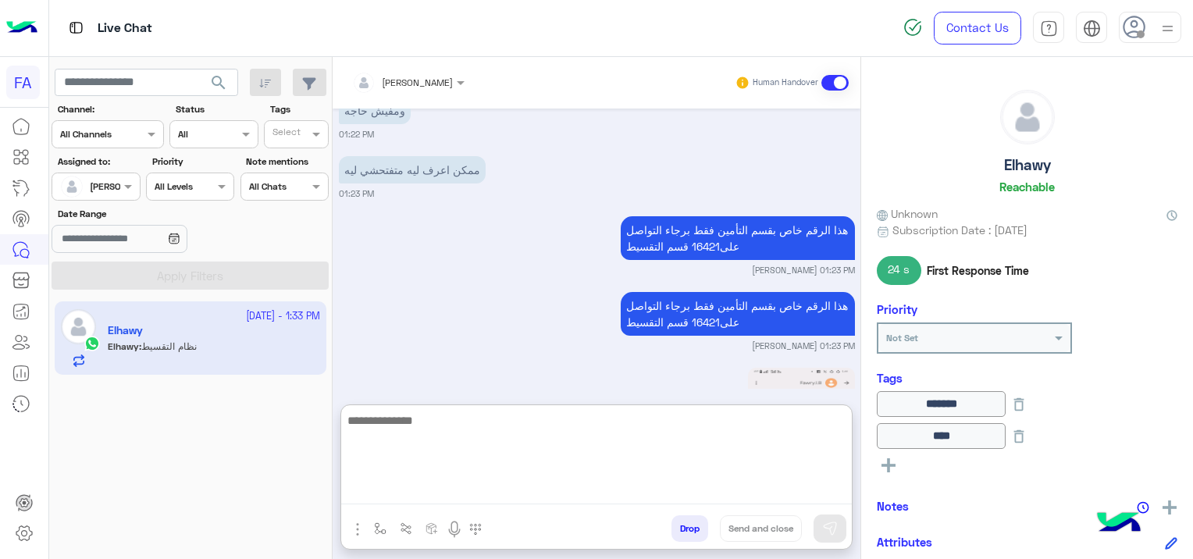
scroll to position [7329, 0]
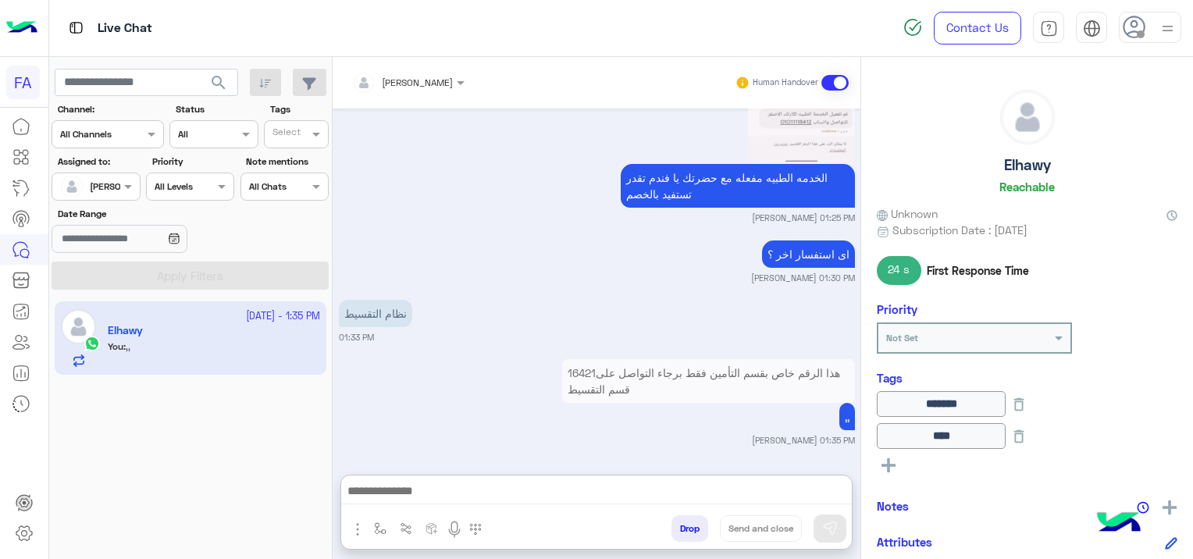
click at [430, 355] on div "هذا الرقم خاص بقسم التأمين فقط برجاء التواصل على16421 قسم التقسيط ,, [PERSON_NA…" at bounding box center [597, 400] width 516 height 91
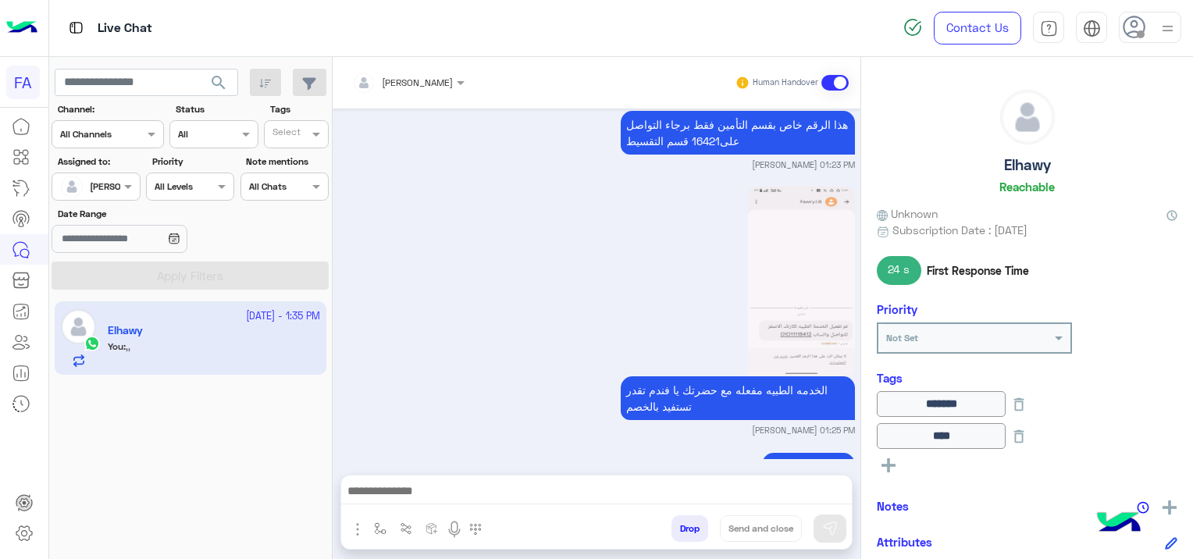
scroll to position [7258, 0]
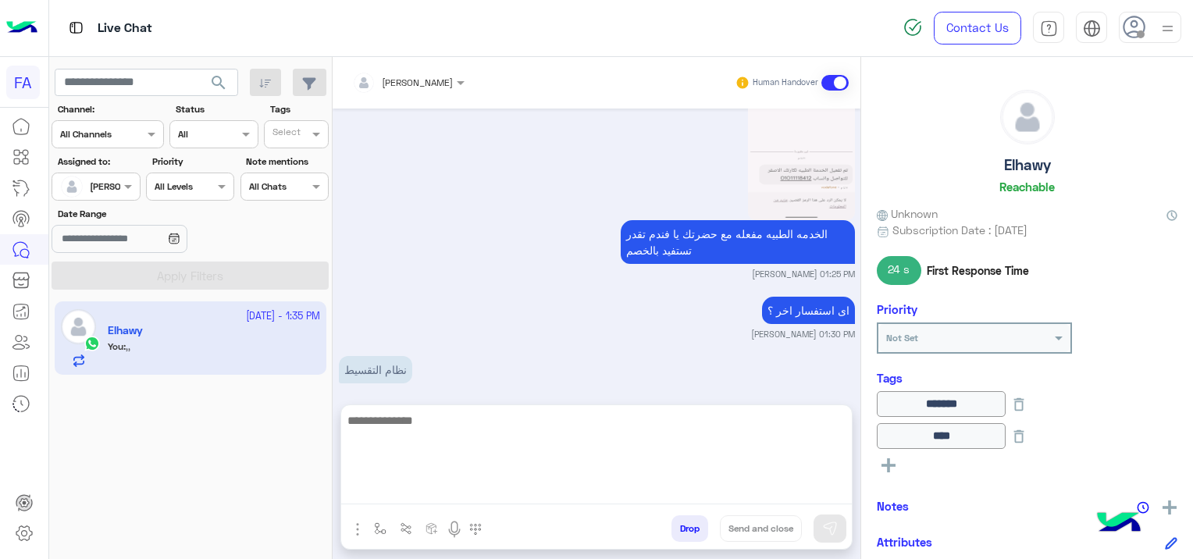
click at [437, 497] on textarea at bounding box center [596, 458] width 511 height 94
paste textarea "**********"
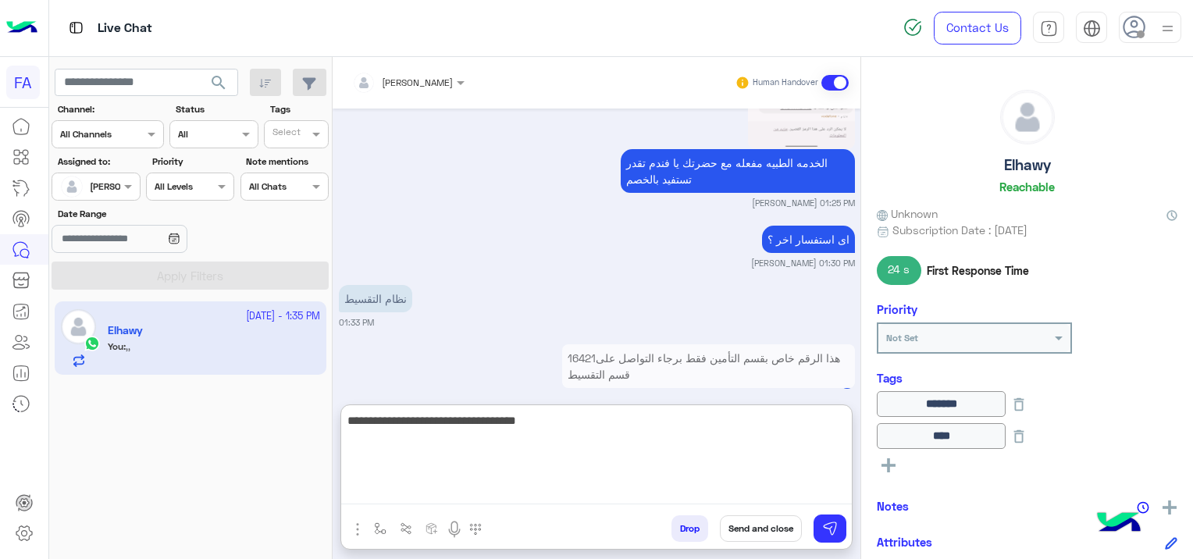
type textarea "**********"
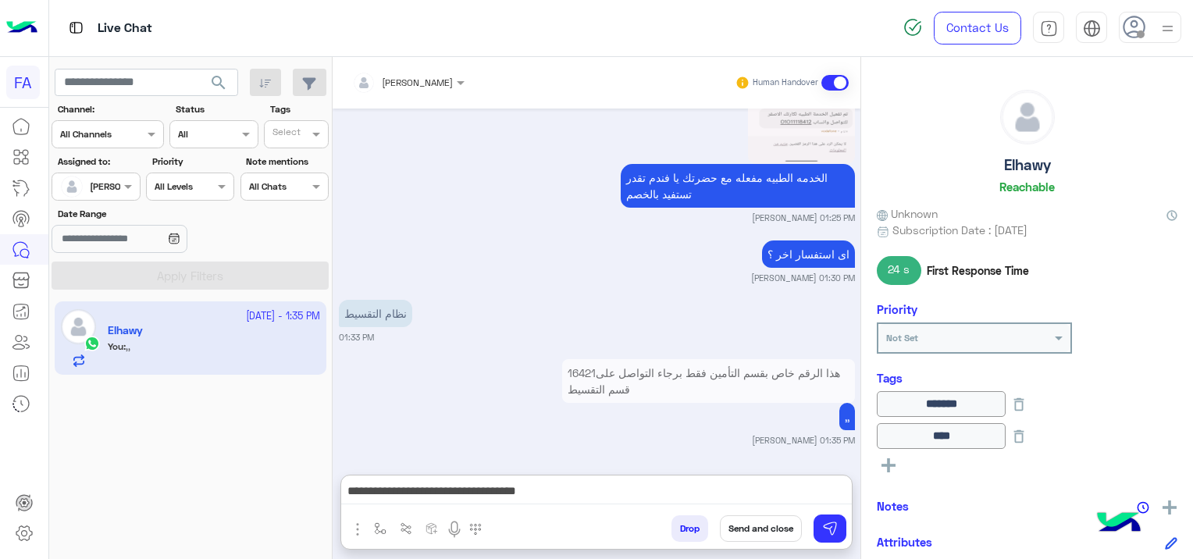
click at [772, 522] on button "Send and close" at bounding box center [761, 528] width 82 height 27
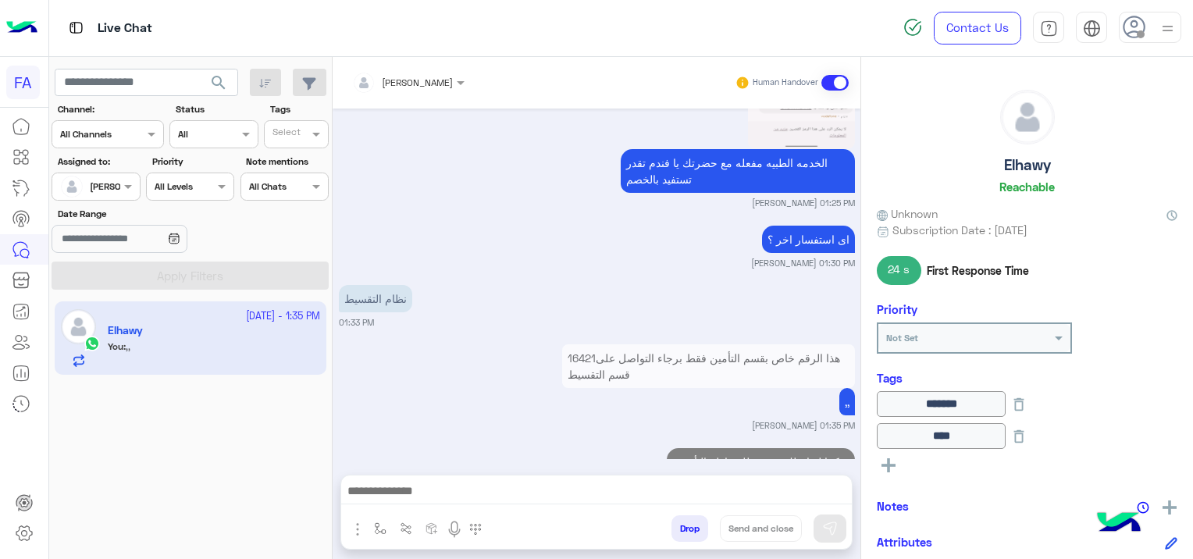
scroll to position [7318, 0]
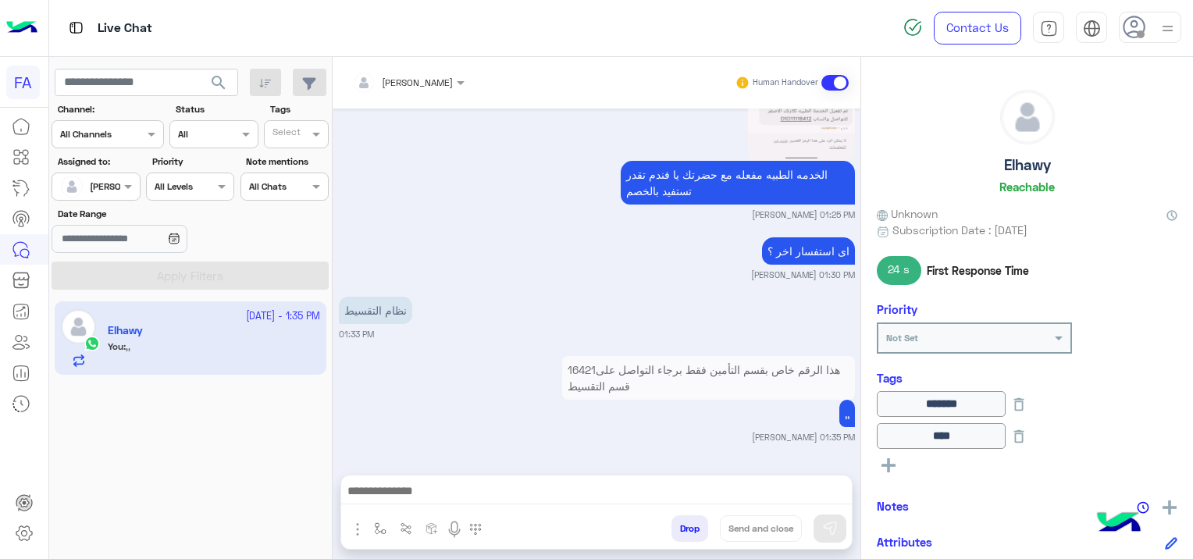
click at [216, 79] on span "search" at bounding box center [218, 82] width 19 height 19
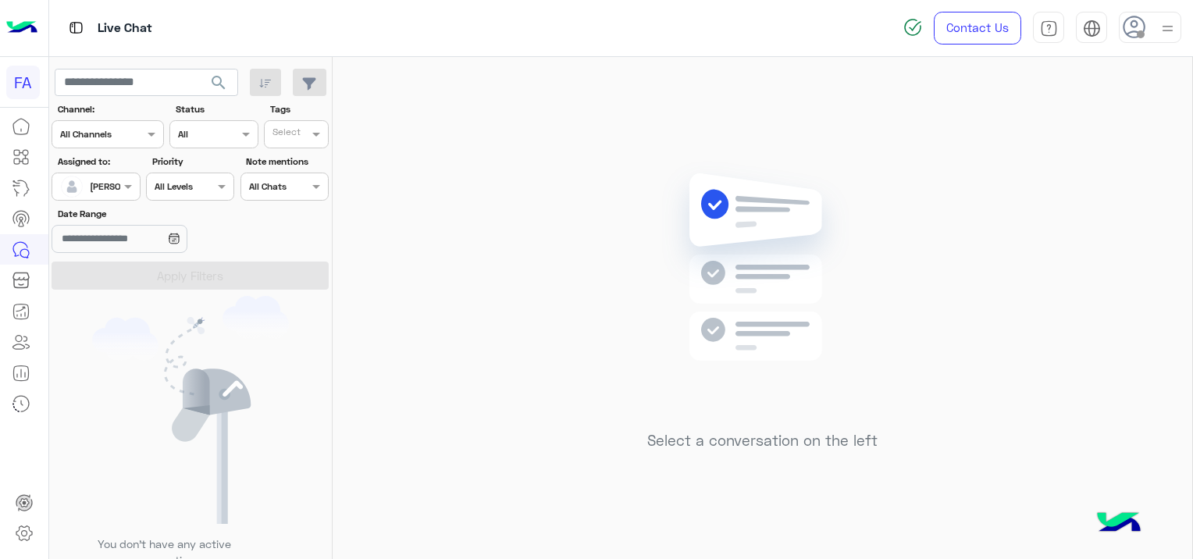
click at [215, 77] on span "search" at bounding box center [218, 82] width 19 height 19
click at [216, 72] on button "search" at bounding box center [219, 86] width 38 height 34
click at [221, 69] on button "search" at bounding box center [219, 86] width 38 height 34
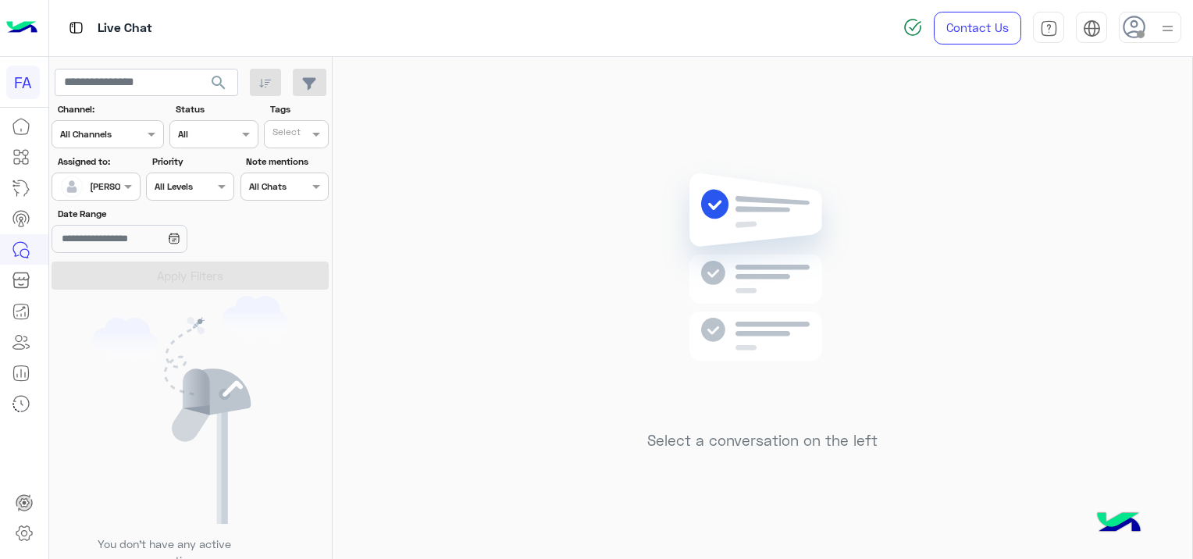
click at [846, 210] on img at bounding box center [763, 290] width 226 height 259
click at [216, 80] on span "search" at bounding box center [218, 82] width 19 height 19
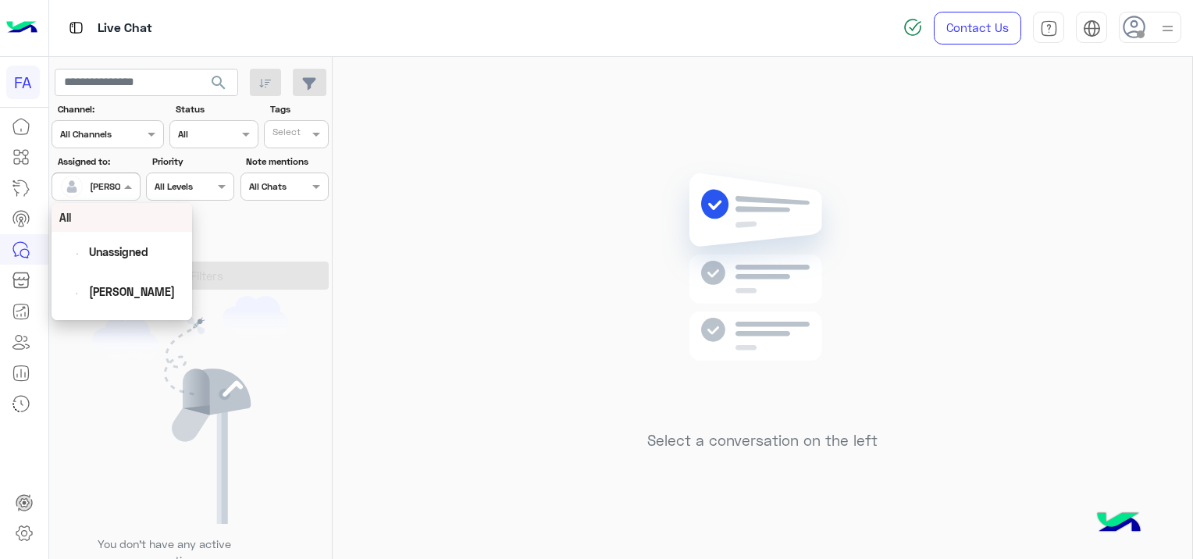
click at [120, 175] on div "Assigned on [PERSON_NAME]" at bounding box center [96, 187] width 88 height 28
drag, startPoint x: 131, startPoint y: 255, endPoint x: 198, endPoint y: 250, distance: 66.5
click at [131, 255] on span "Unassigned" at bounding box center [118, 251] width 59 height 13
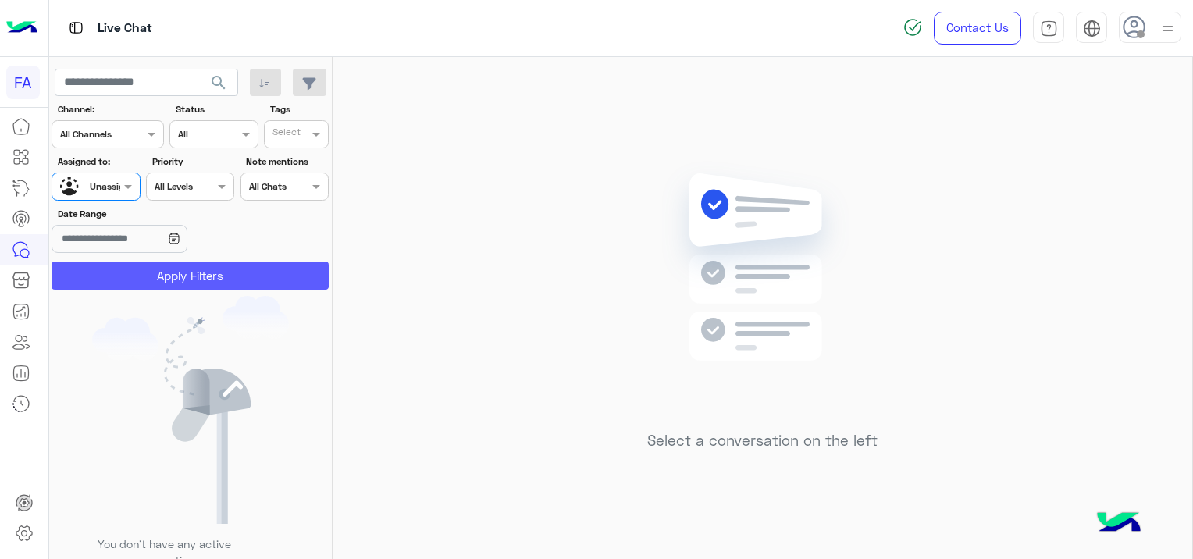
click at [263, 268] on button "Apply Filters" at bounding box center [190, 276] width 277 height 28
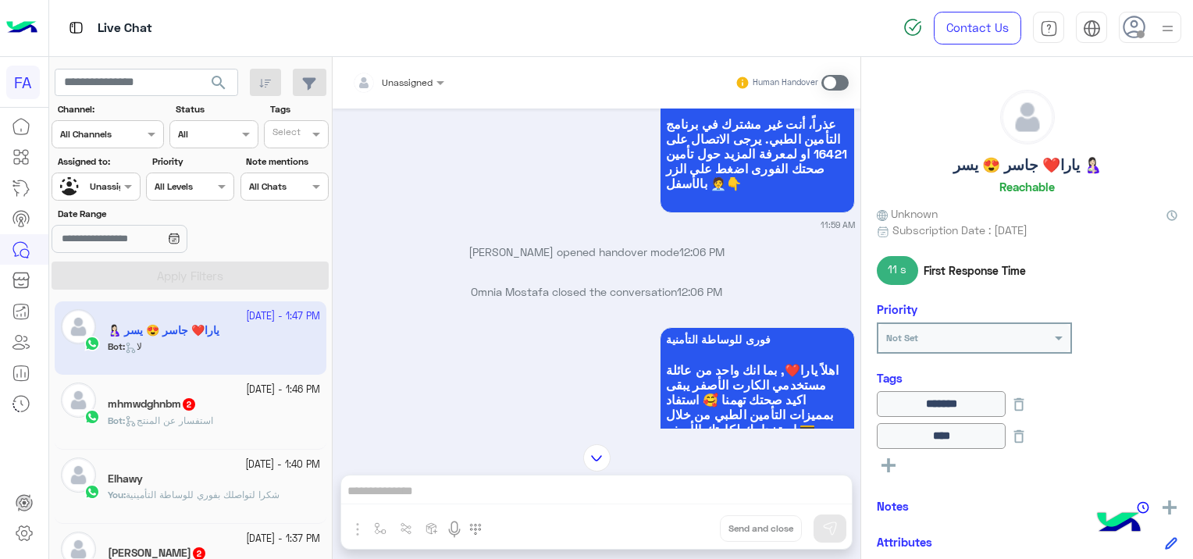
scroll to position [5640, 0]
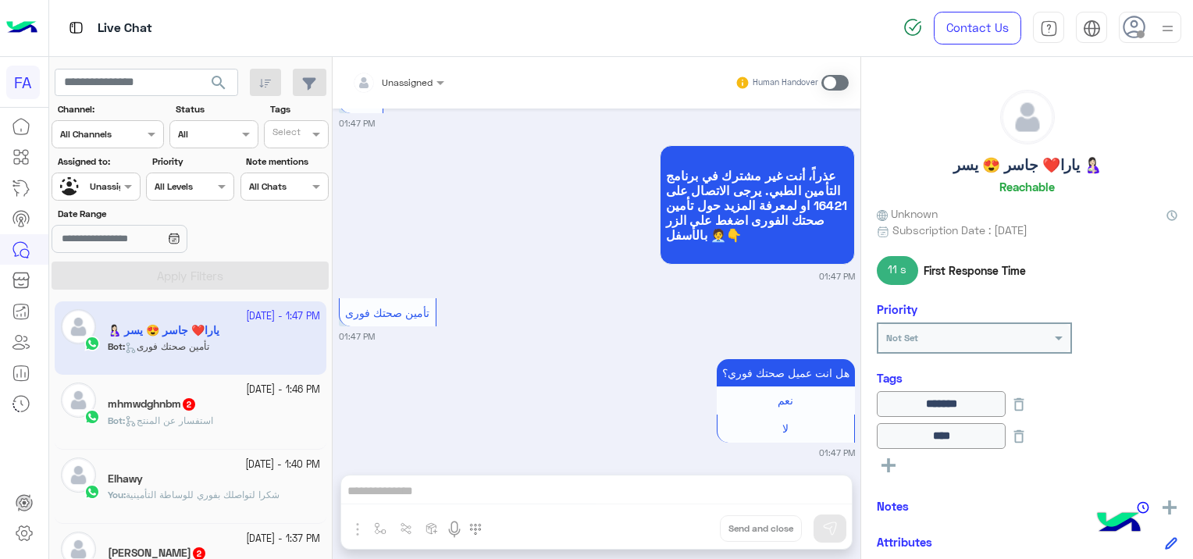
click at [253, 486] on div "Elhawy" at bounding box center [214, 480] width 212 height 16
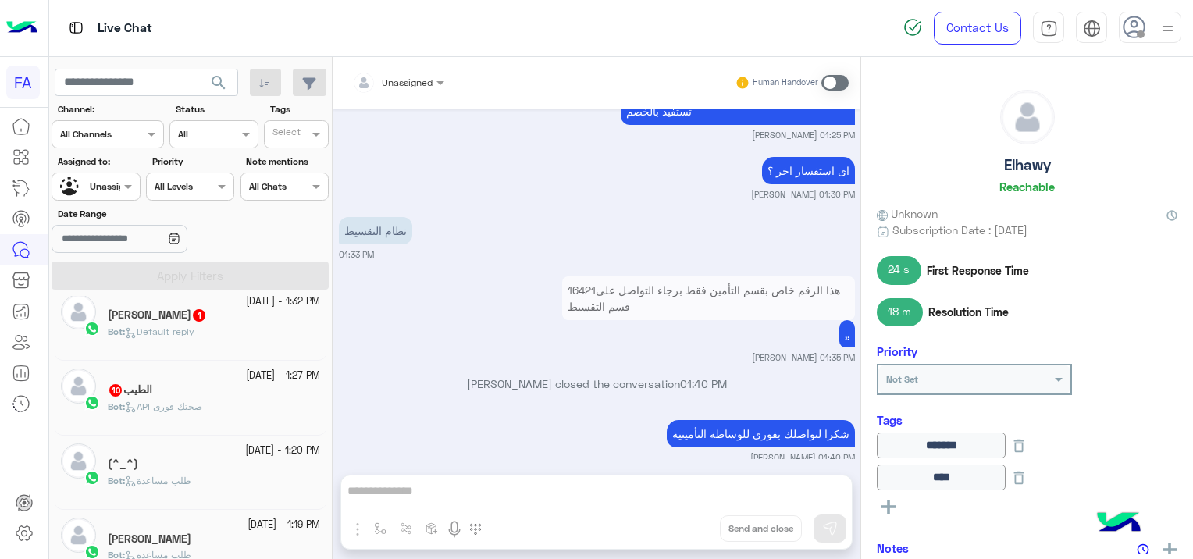
scroll to position [390, 0]
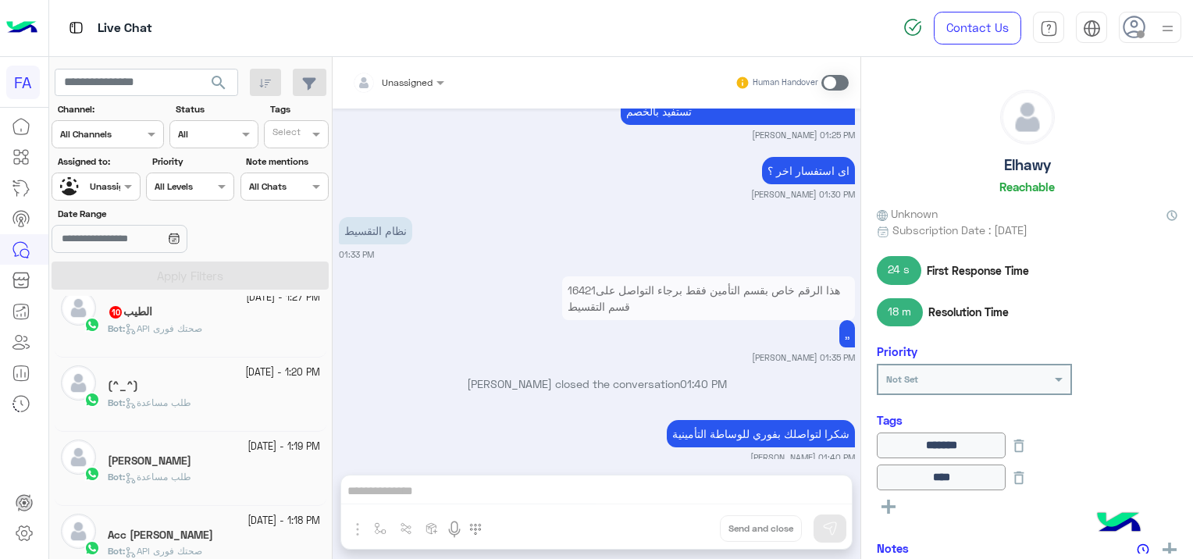
click at [187, 391] on div "(^_^)" at bounding box center [214, 387] width 212 height 16
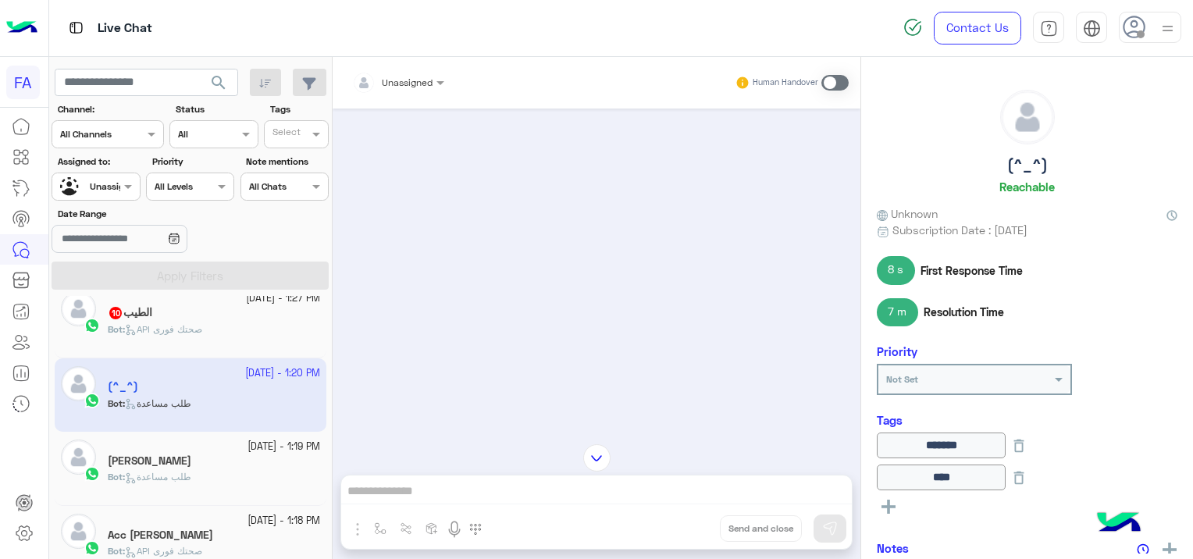
click at [214, 85] on span "search" at bounding box center [218, 82] width 19 height 19
click at [222, 83] on span "search" at bounding box center [218, 82] width 19 height 19
click at [225, 75] on span "search" at bounding box center [218, 82] width 19 height 19
click at [225, 76] on span "search" at bounding box center [218, 82] width 19 height 19
click at [225, 77] on span "search" at bounding box center [218, 82] width 19 height 19
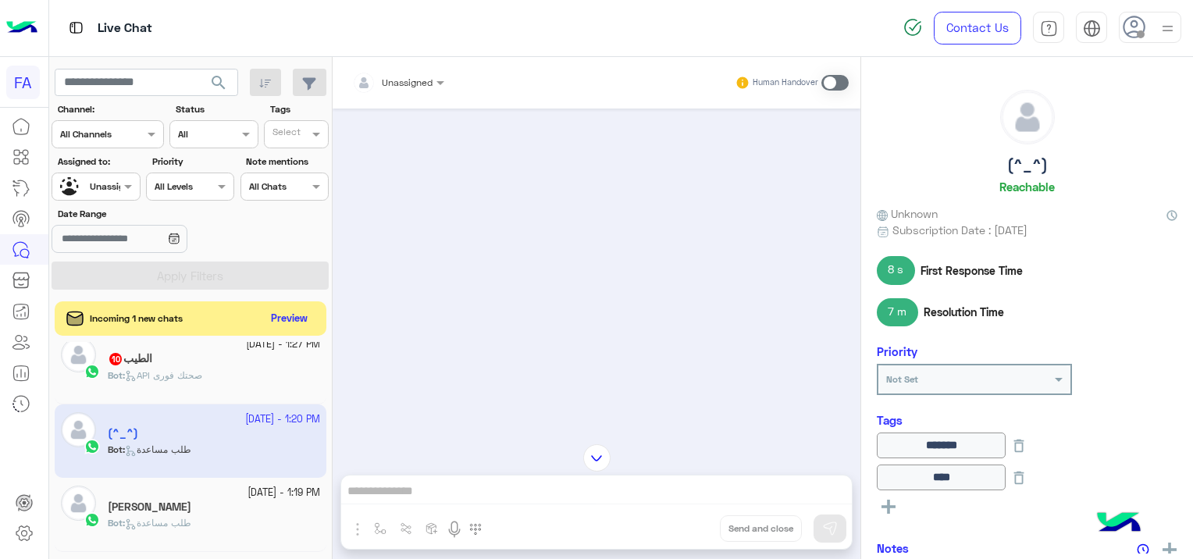
click at [821, 9] on div "Live Chat Contact Us Help Center عربي English" at bounding box center [621, 28] width 1145 height 57
click at [305, 312] on button "Preview" at bounding box center [290, 318] width 48 height 21
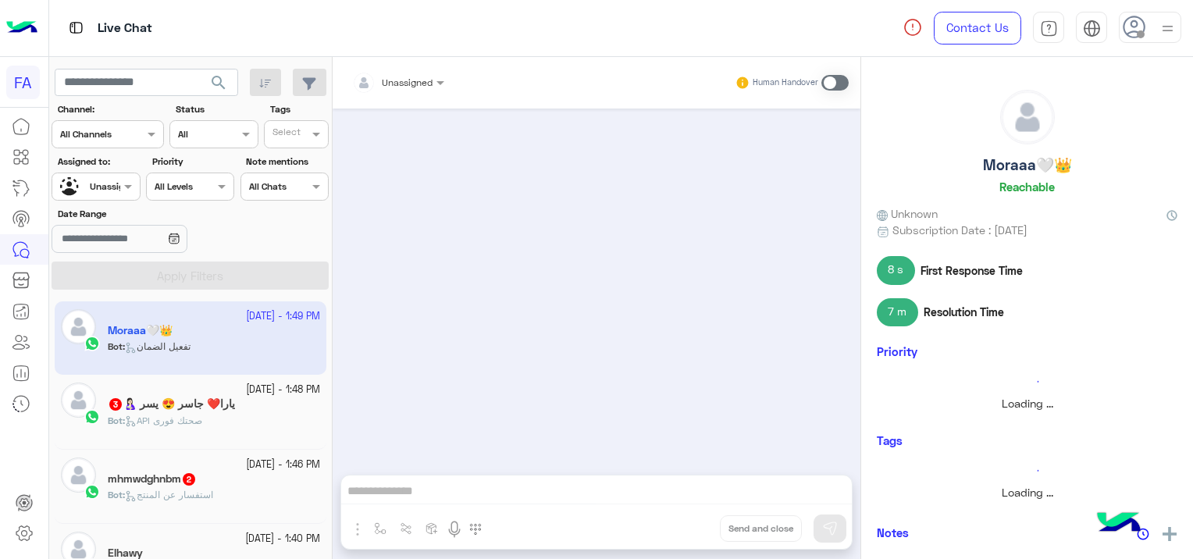
click at [230, 328] on app-inbox-user "[DATE] - 1:49 PM Moraaa🤍👑 Bot : تفعيل الضمان" at bounding box center [191, 337] width 272 height 73
click at [882, 187] on div "Moraaa🤍👑 Reachable" at bounding box center [1027, 145] width 301 height 110
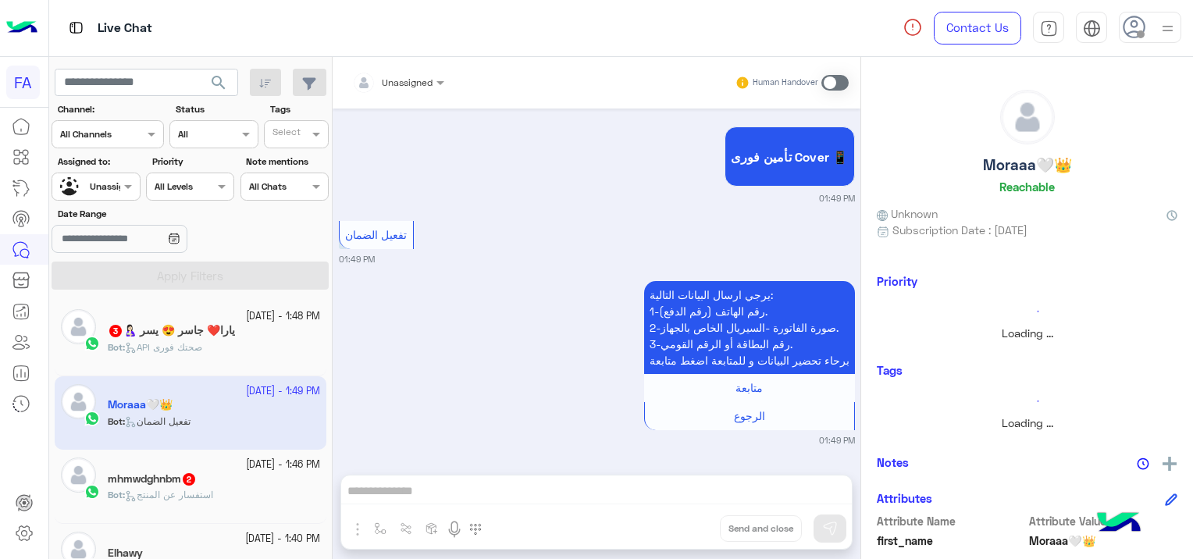
scroll to position [71, 0]
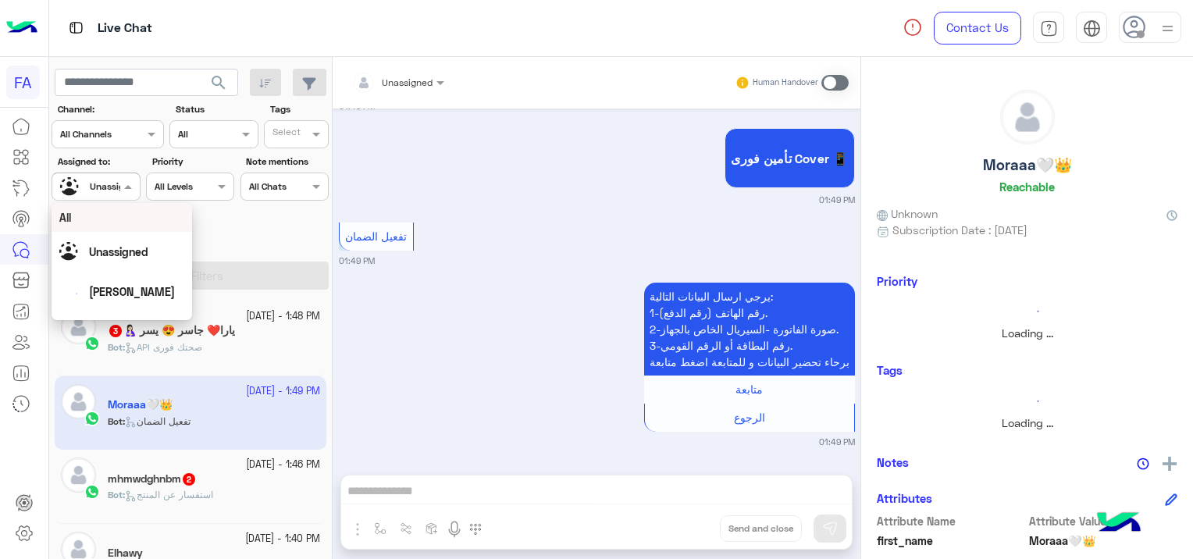
click at [85, 188] on input "text" at bounding box center [78, 185] width 36 height 14
click at [143, 249] on div "[PERSON_NAME]" at bounding box center [121, 253] width 125 height 27
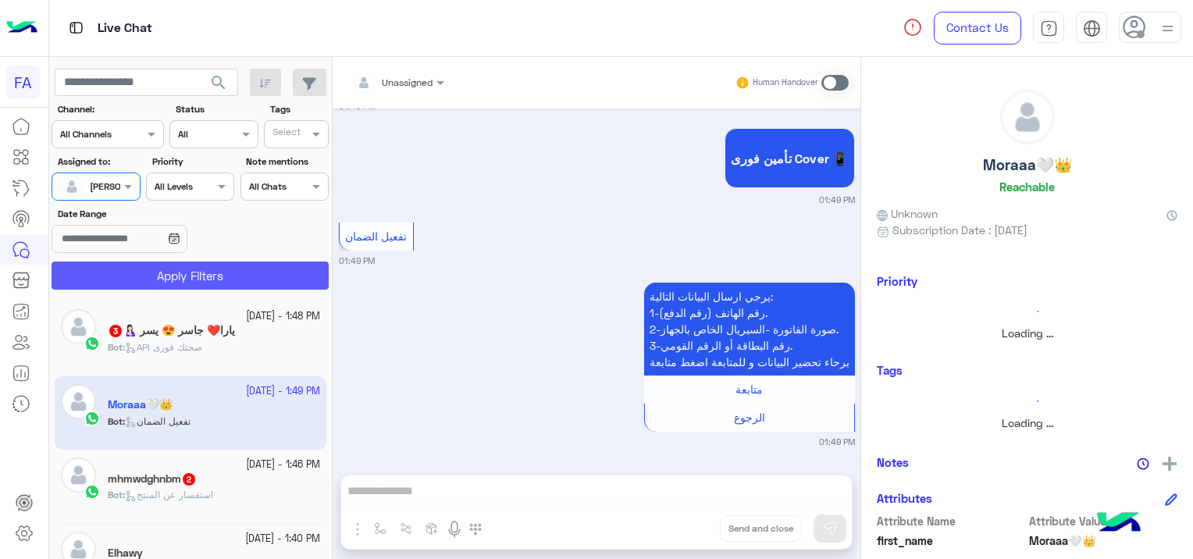
click at [248, 284] on button "Apply Filters" at bounding box center [190, 276] width 277 height 28
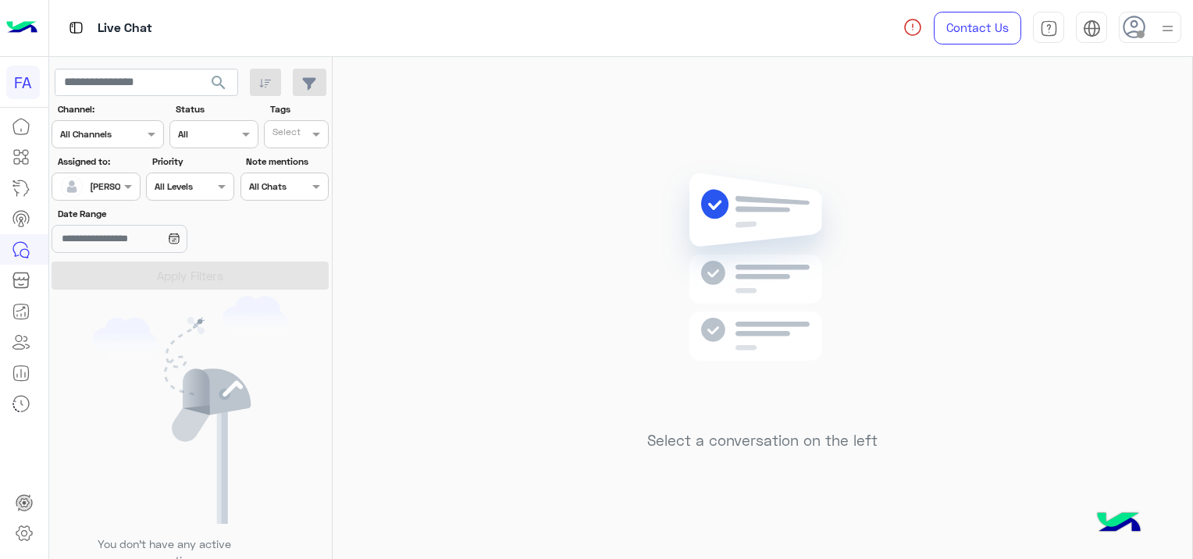
click at [222, 80] on span "search" at bounding box center [218, 82] width 19 height 19
click at [222, 78] on span "search" at bounding box center [218, 82] width 19 height 19
drag, startPoint x: 215, startPoint y: 67, endPoint x: 224, endPoint y: 73, distance: 10.8
click at [224, 73] on button "search" at bounding box center [219, 86] width 38 height 34
click at [215, 87] on span "search" at bounding box center [218, 82] width 19 height 19
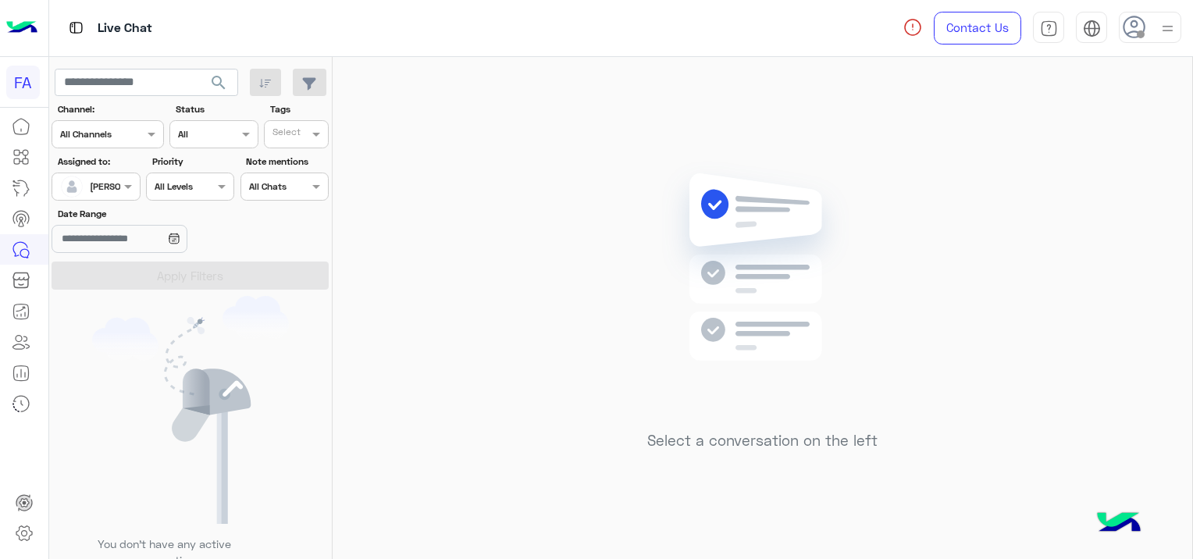
click at [219, 80] on span "search" at bounding box center [218, 82] width 19 height 19
